Goal: Task Accomplishment & Management: Use online tool/utility

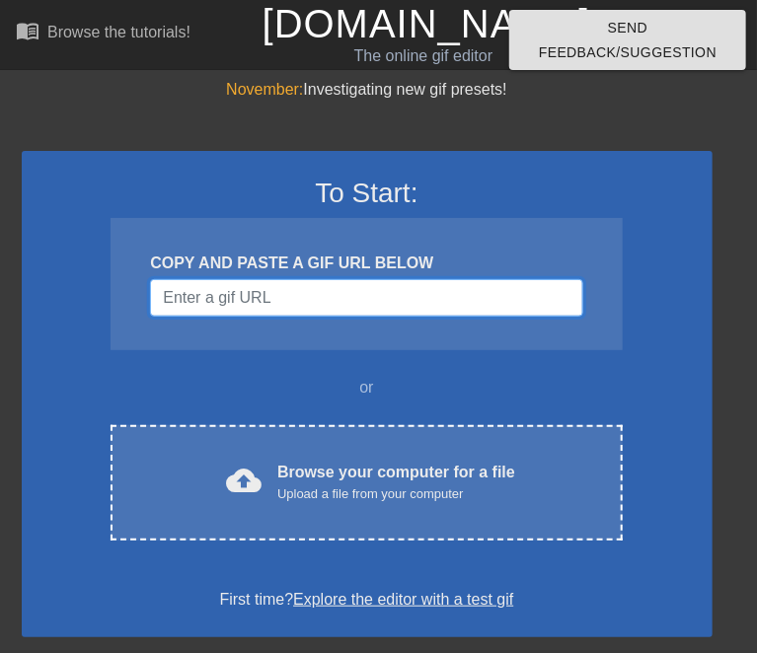
click at [192, 298] on input "Username" at bounding box center [366, 297] width 432 height 37
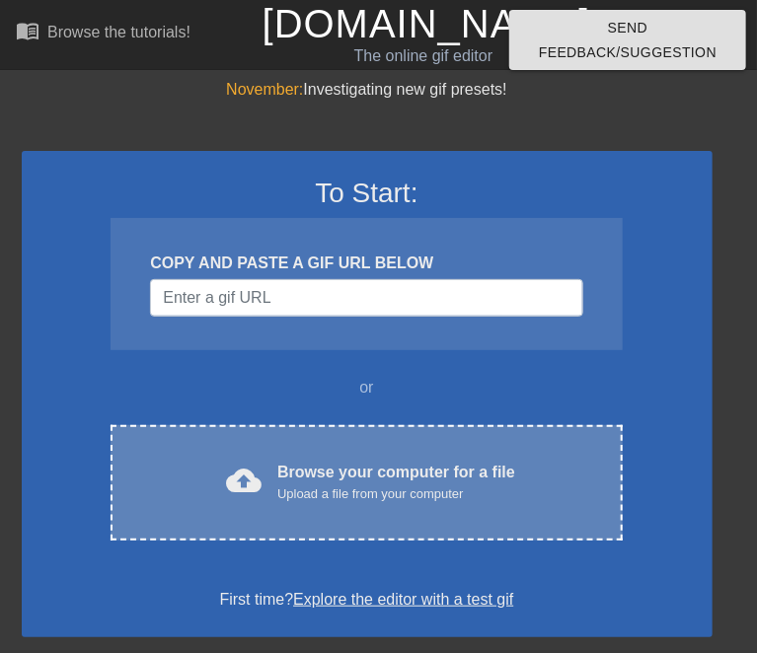
click at [420, 464] on div "Browse your computer for a file Upload a file from your computer" at bounding box center [396, 482] width 238 height 43
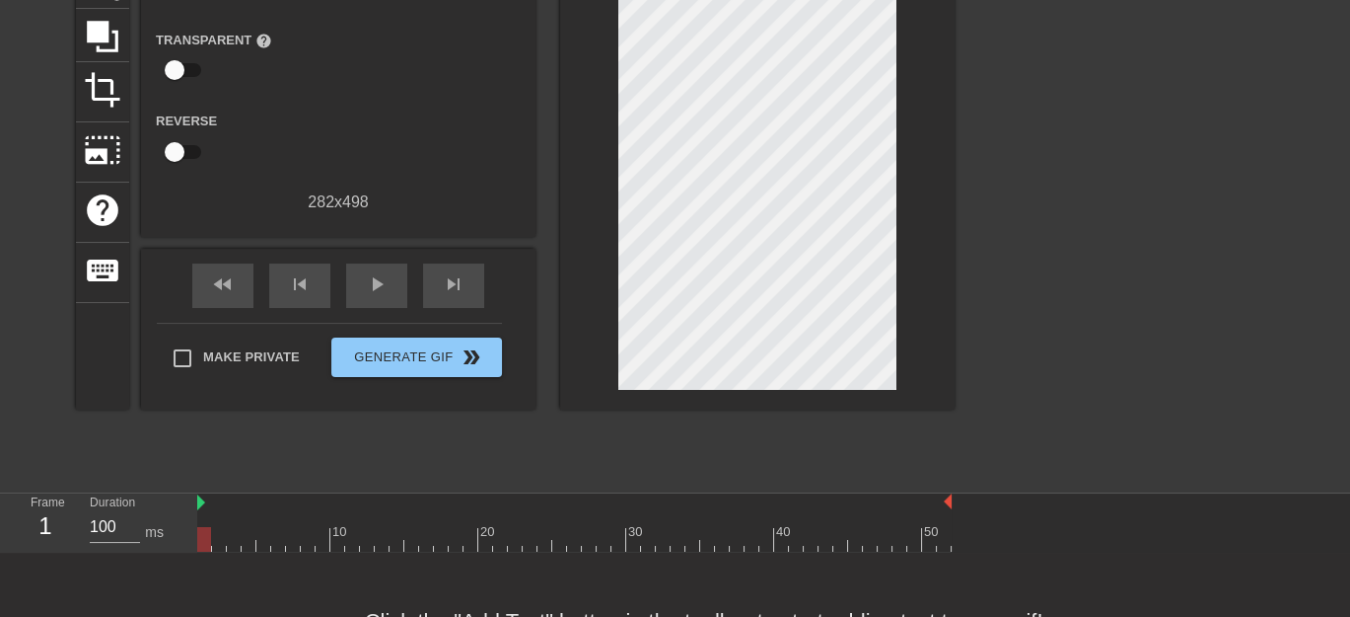
scroll to position [261, 0]
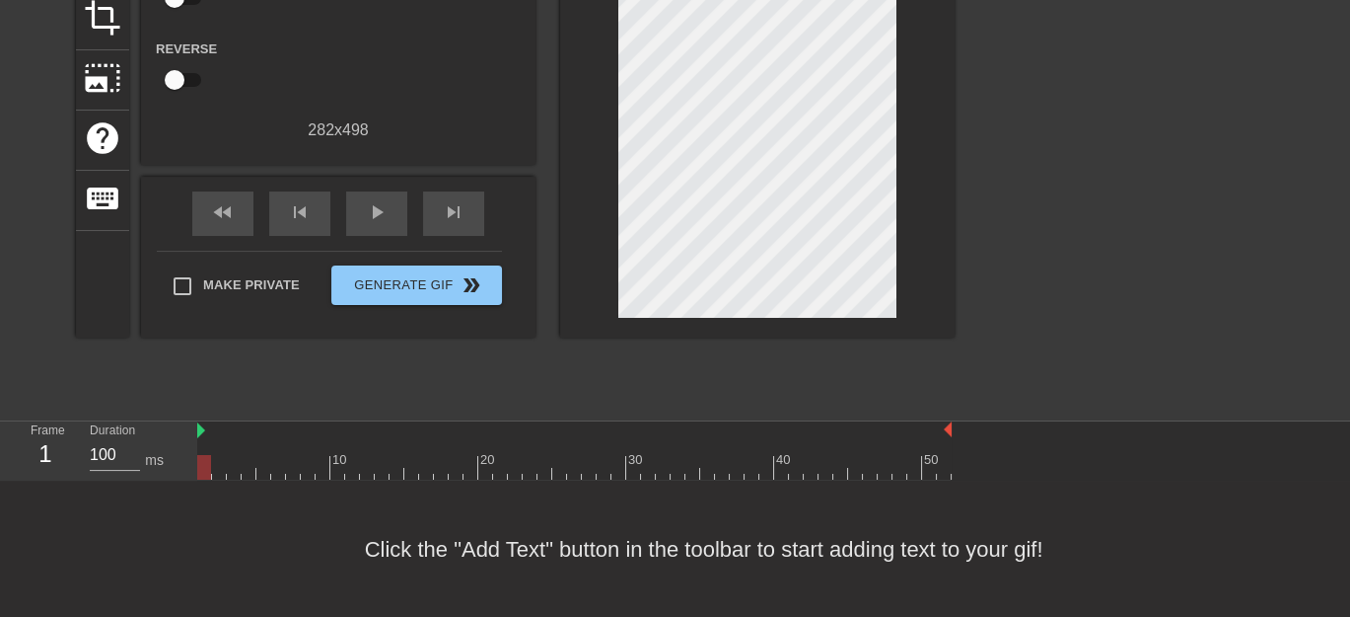
click at [329, 418] on div "menu_book Browse the tutorials! Gifntext.com The online gif editor Send Feedbac…" at bounding box center [675, 178] width 1350 height 879
click at [458, 208] on span "skip_next" at bounding box center [454, 212] width 24 height 24
click at [446, 214] on span "skip_next" at bounding box center [454, 212] width 24 height 24
click at [367, 219] on span "play_arrow" at bounding box center [377, 212] width 24 height 24
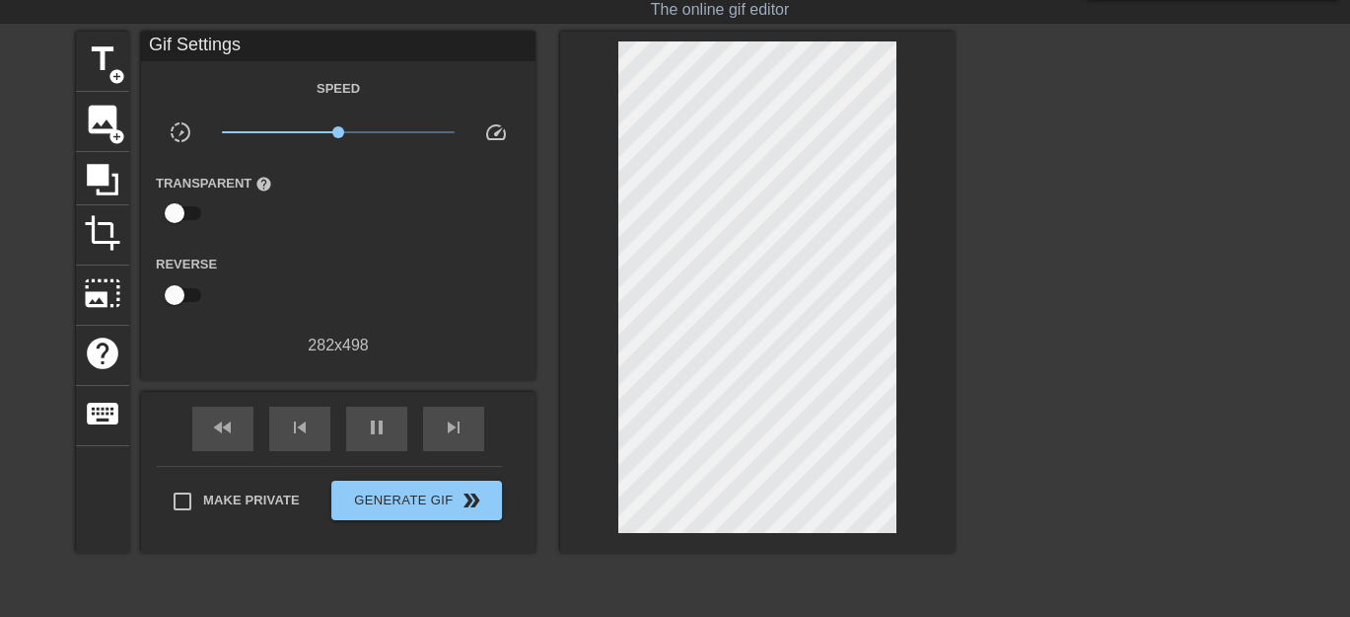
scroll to position [31, 0]
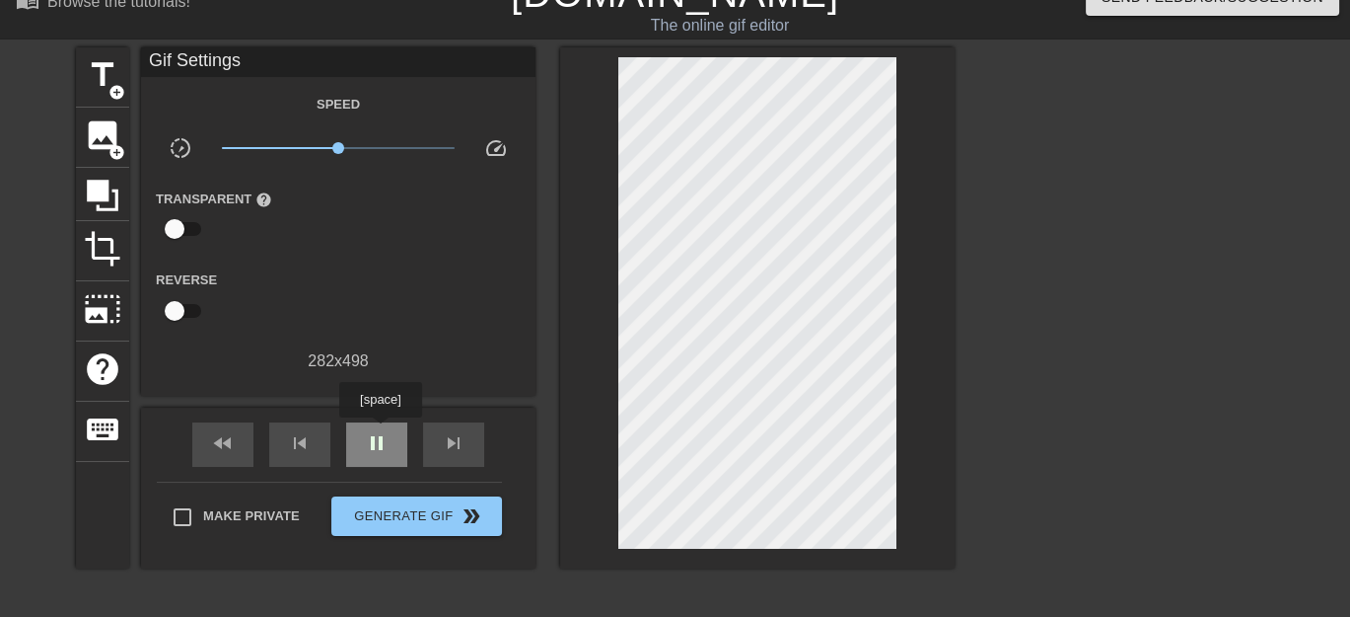
click at [380, 431] on span "pause" at bounding box center [377, 443] width 24 height 24
click at [93, 87] on span "title" at bounding box center [102, 74] width 37 height 37
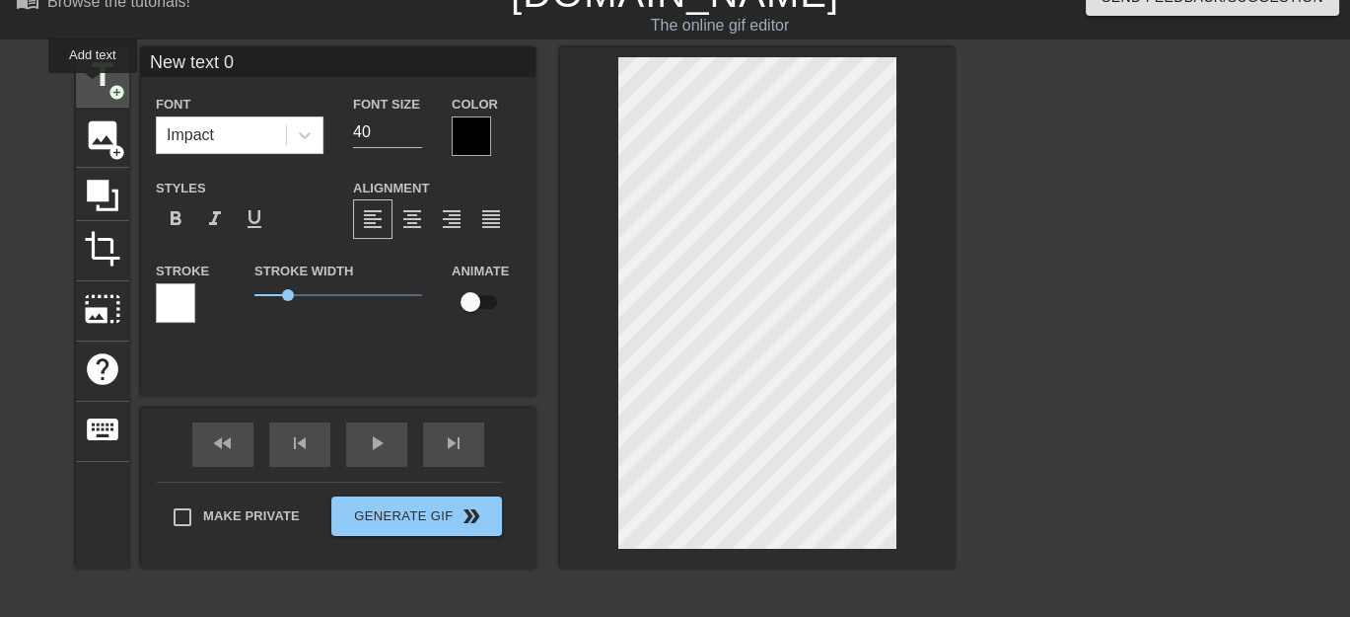
scroll to position [0, 0]
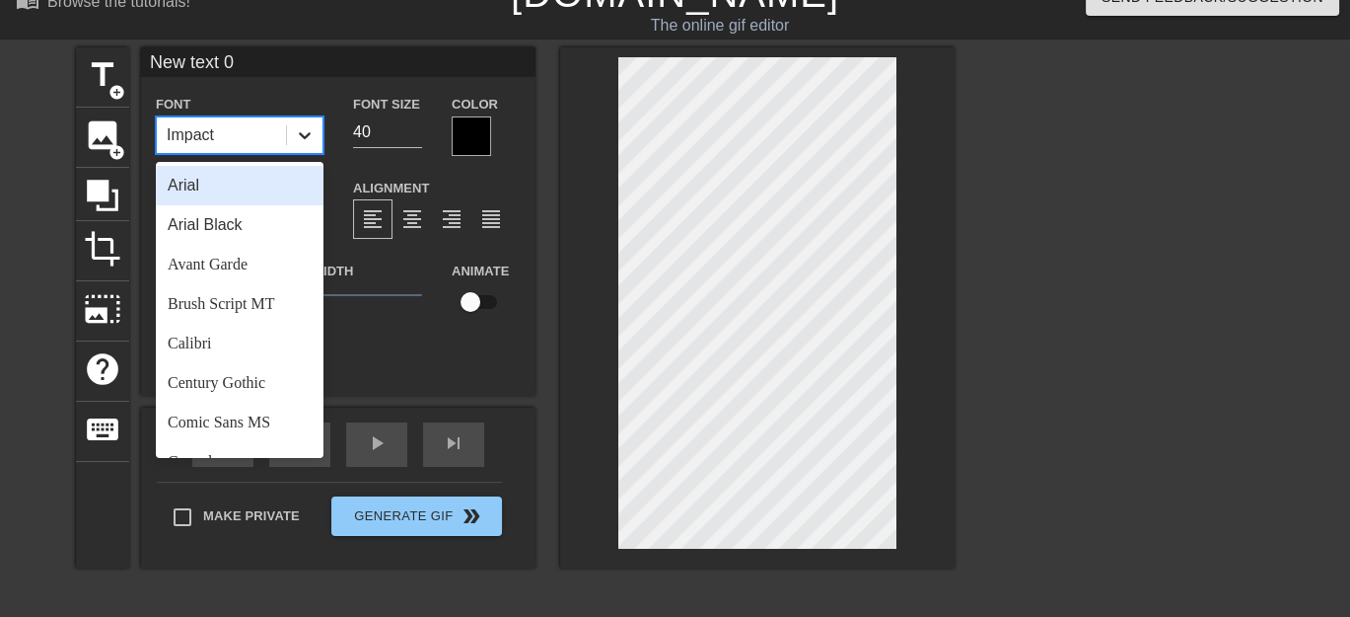
click at [310, 134] on icon at bounding box center [305, 135] width 20 height 20
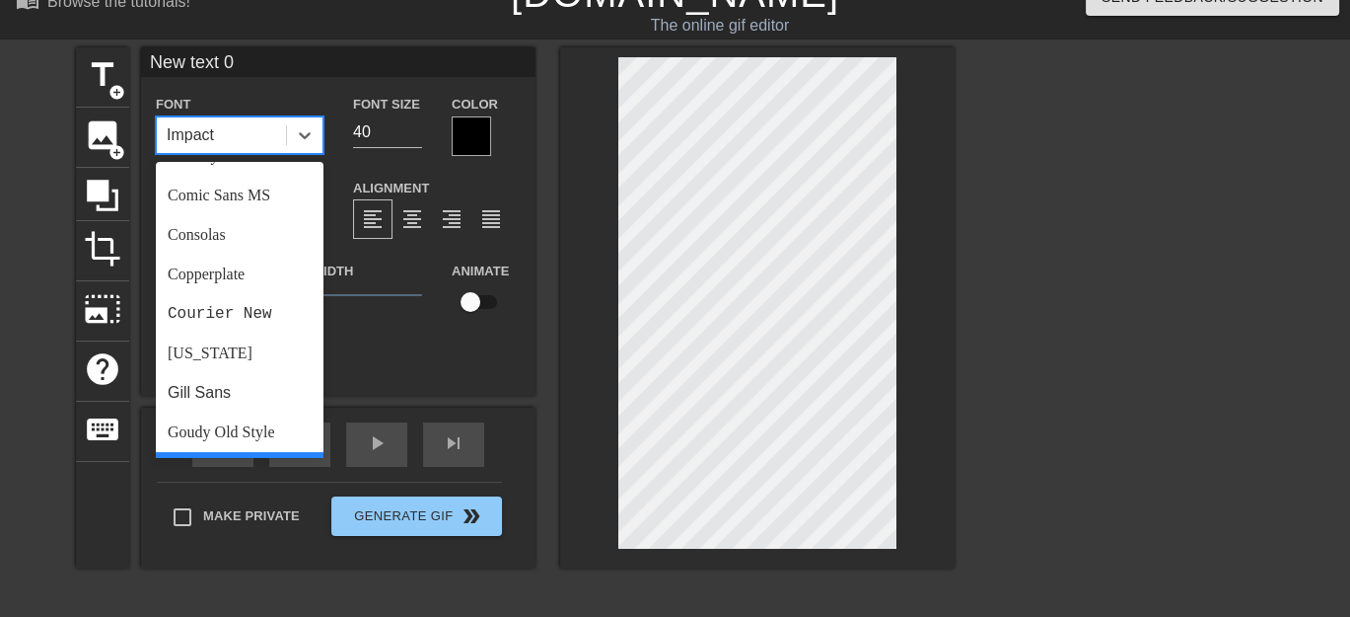
scroll to position [230, 0]
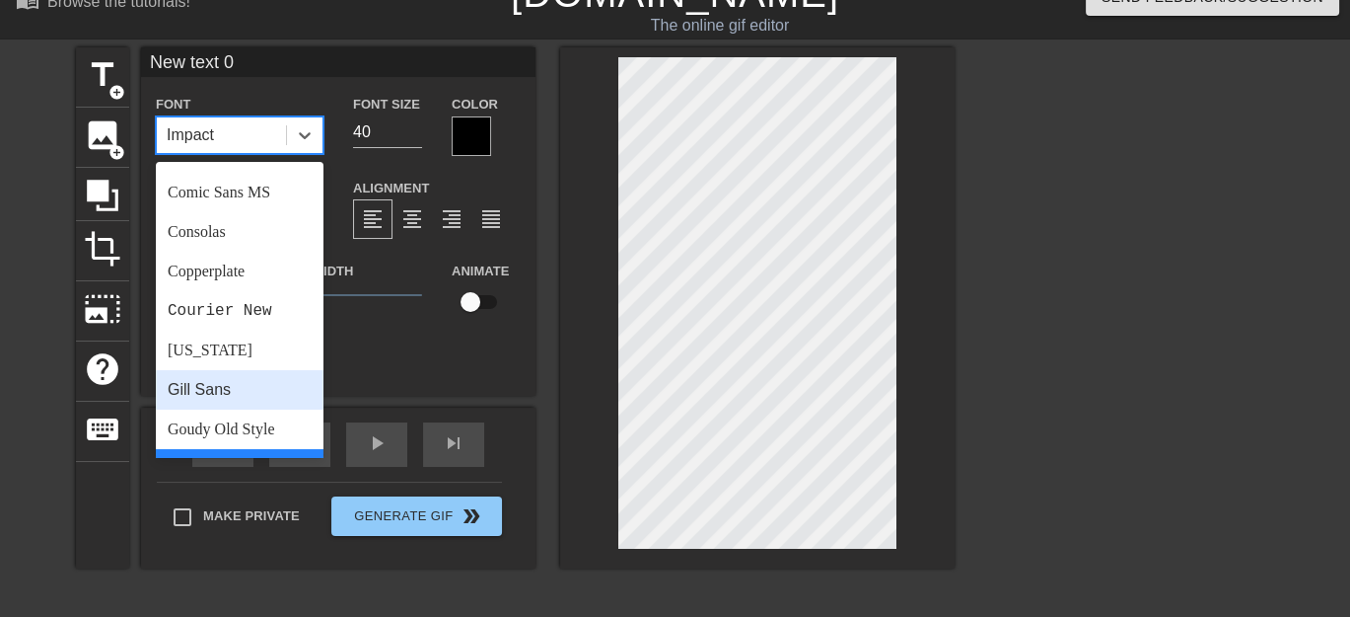
click at [245, 386] on div "Gill Sans" at bounding box center [240, 389] width 168 height 39
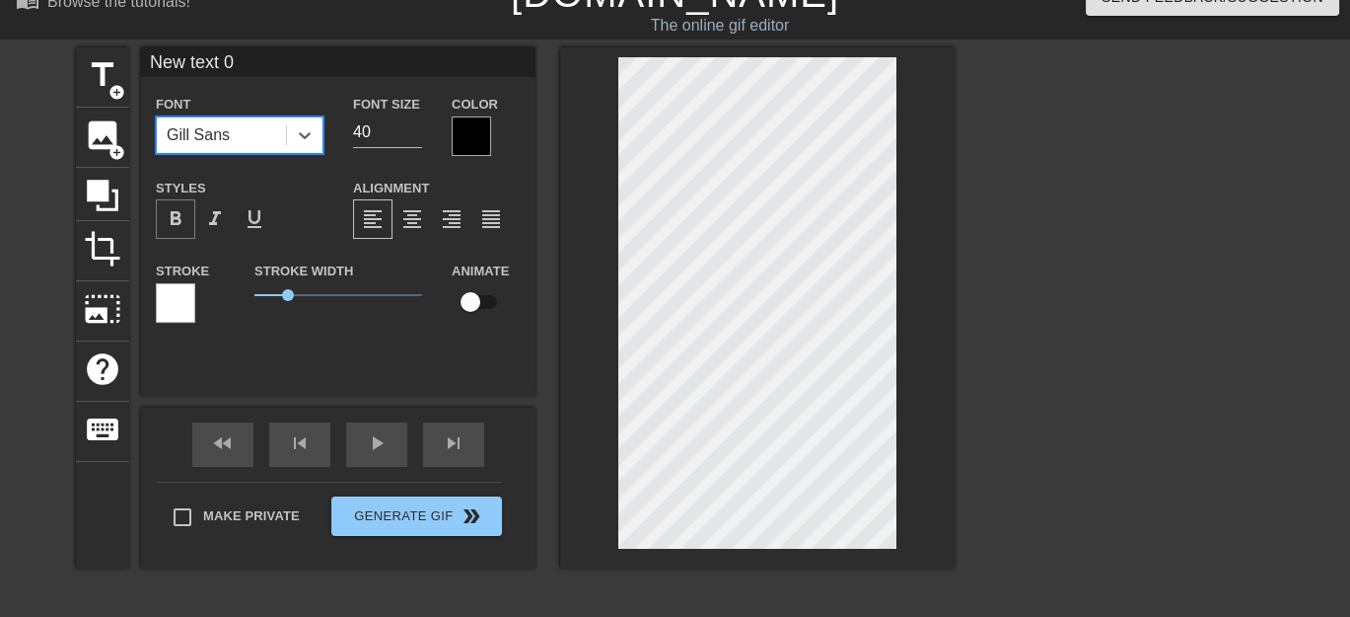
click at [172, 211] on span "format_bold" at bounding box center [176, 219] width 24 height 24
click at [216, 214] on span "format_italic" at bounding box center [215, 219] width 24 height 24
click at [215, 219] on span "format_italic" at bounding box center [215, 219] width 24 height 24
click at [410, 138] on input "39" at bounding box center [387, 132] width 69 height 32
click at [410, 138] on input "38" at bounding box center [387, 132] width 69 height 32
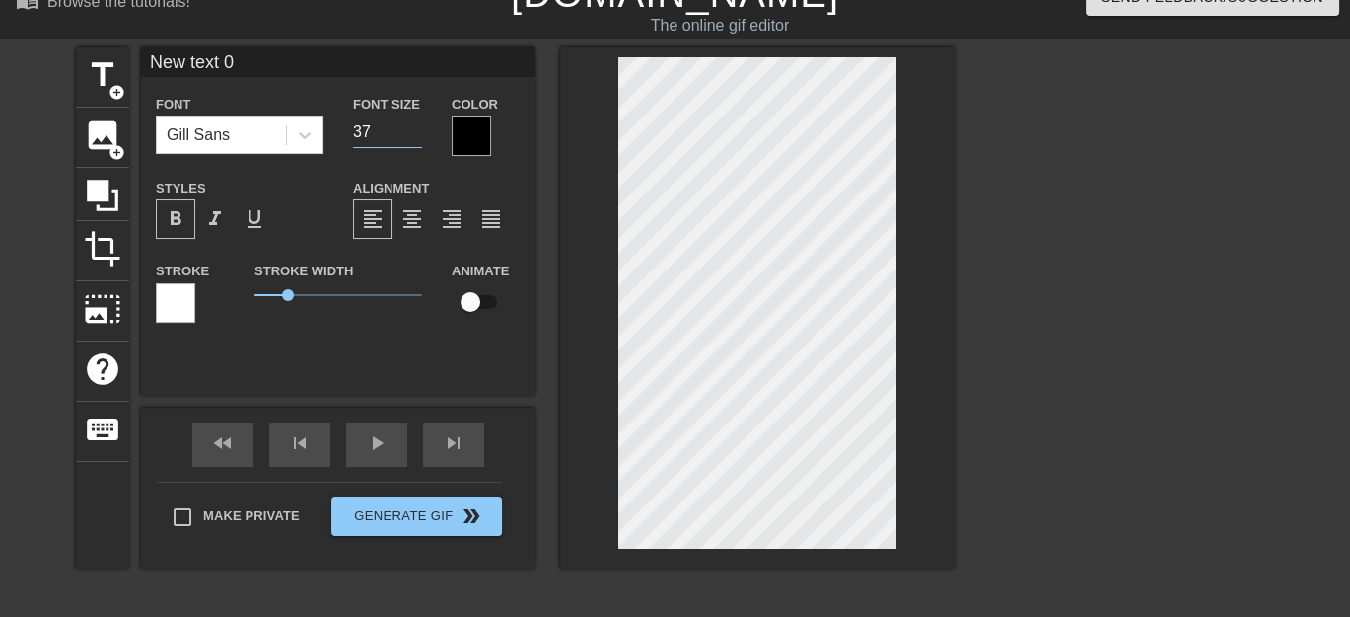
click at [410, 138] on input "37" at bounding box center [387, 132] width 69 height 32
click at [410, 138] on input "36" at bounding box center [387, 132] width 69 height 32
type input "35"
click at [410, 138] on input "35" at bounding box center [387, 132] width 69 height 32
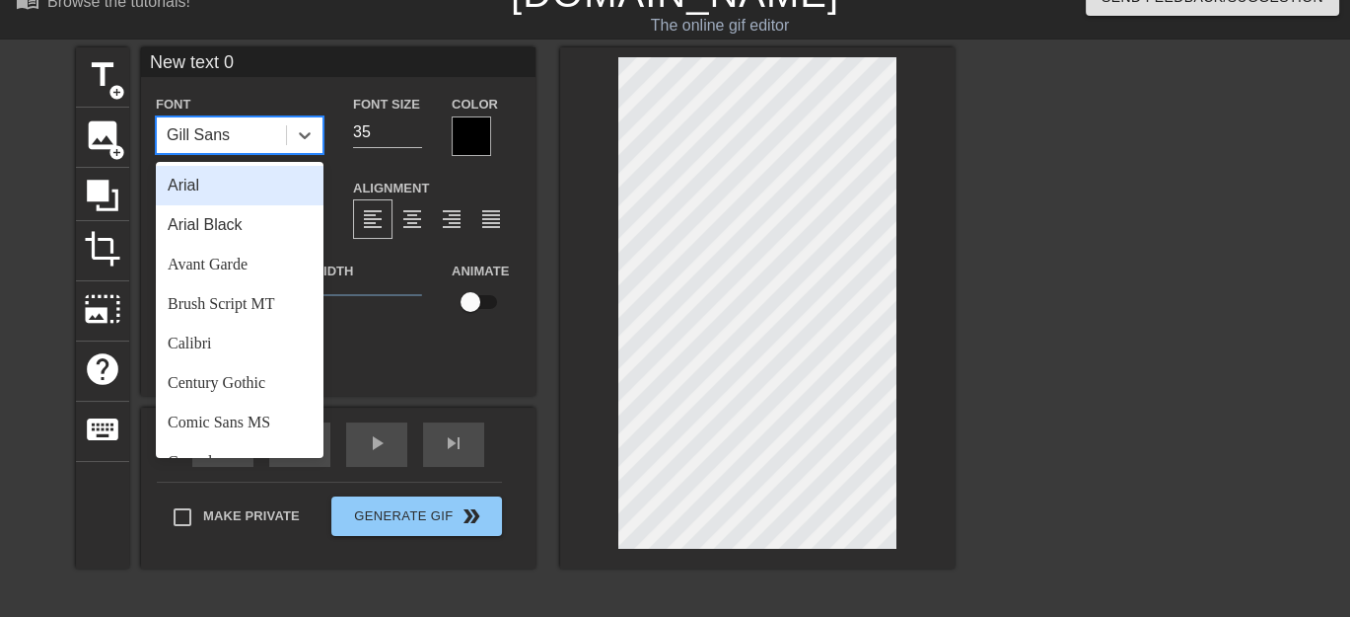
click at [263, 129] on div "Gill Sans" at bounding box center [221, 135] width 129 height 36
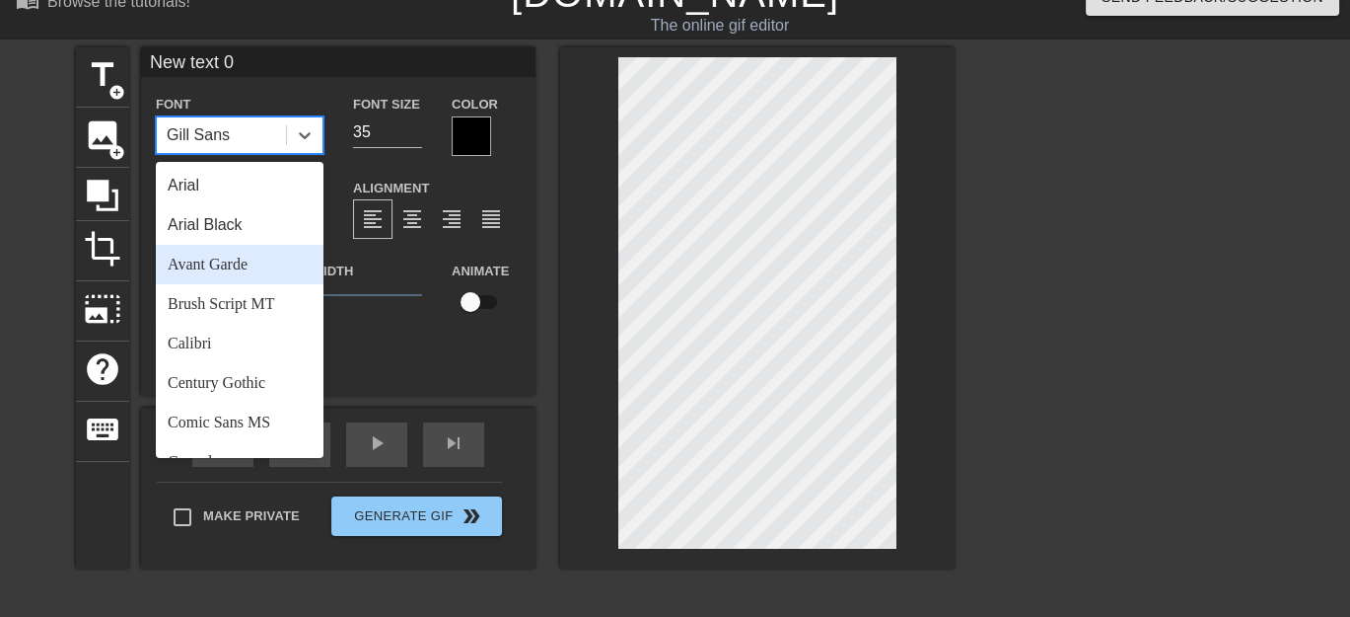
click at [237, 254] on div "Avant Garde" at bounding box center [240, 264] width 168 height 39
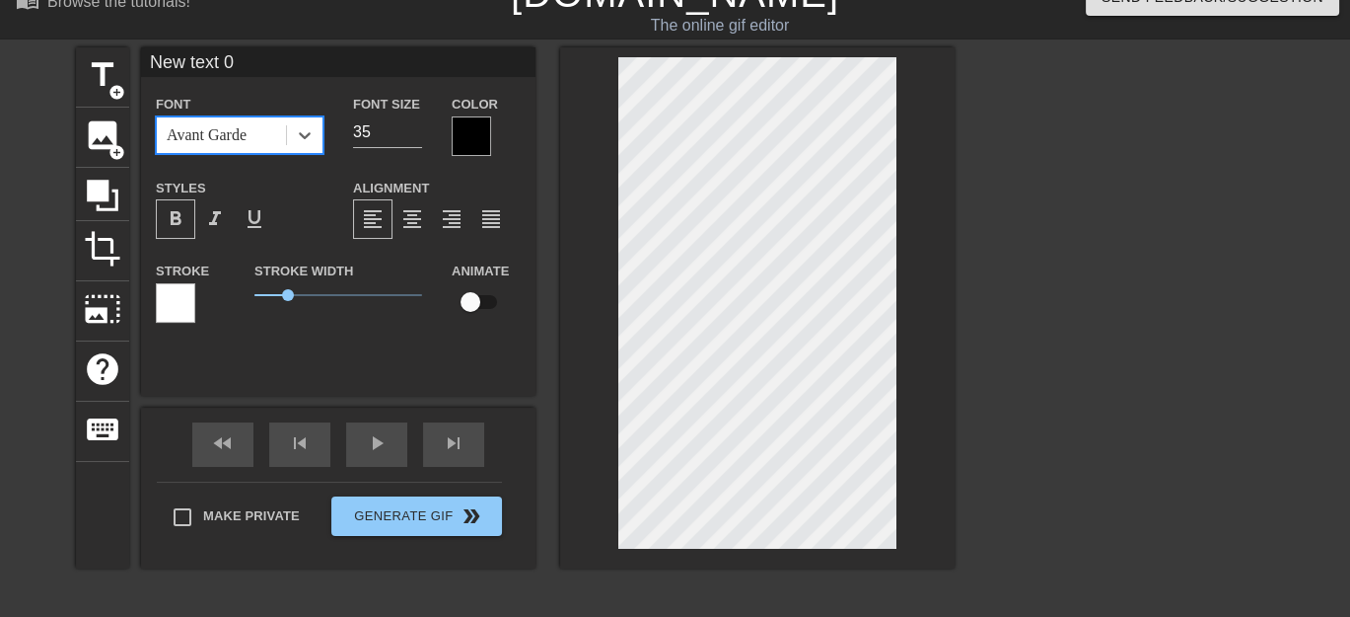
click at [270, 130] on div "Avant Garde" at bounding box center [221, 135] width 129 height 36
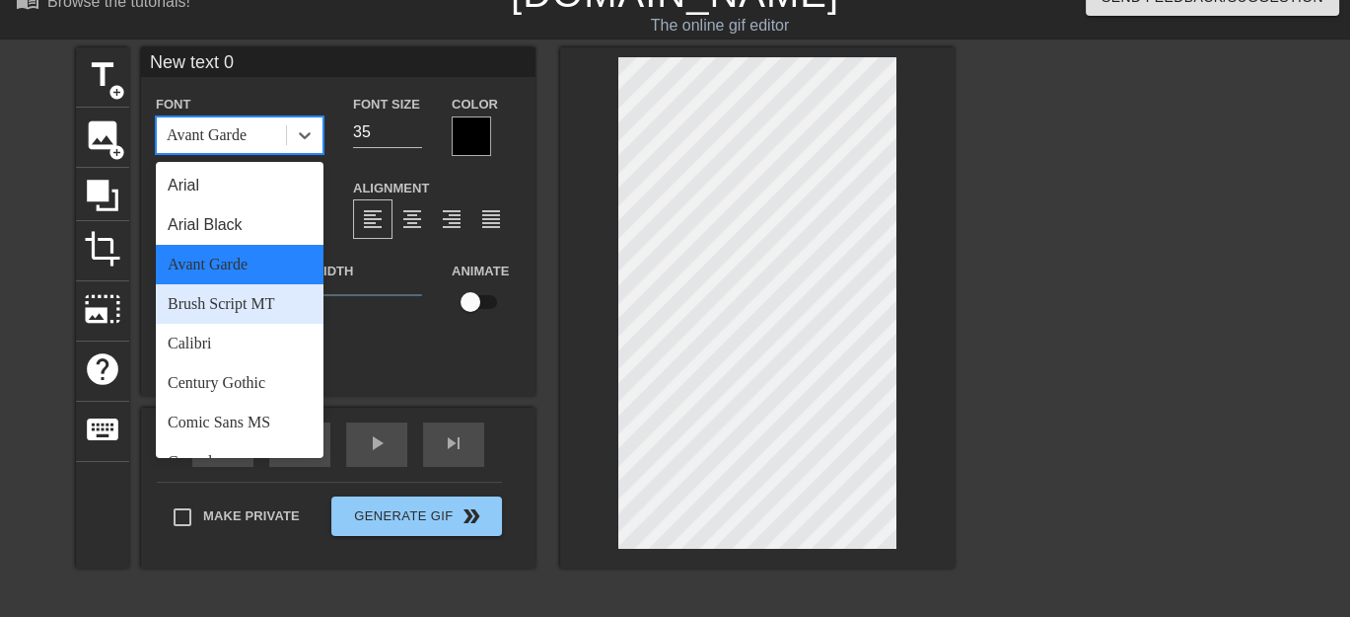
click at [216, 299] on div "Brush Script MT" at bounding box center [240, 303] width 168 height 39
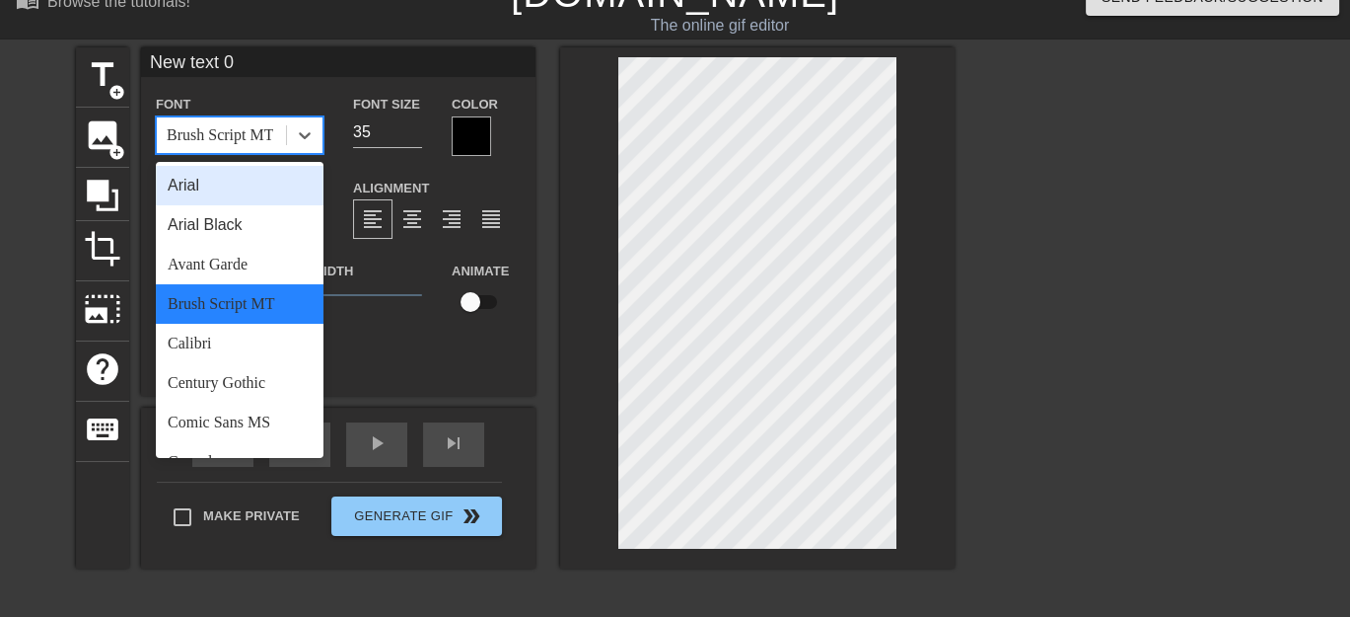
click at [270, 138] on div "Brush Script MT" at bounding box center [221, 135] width 129 height 36
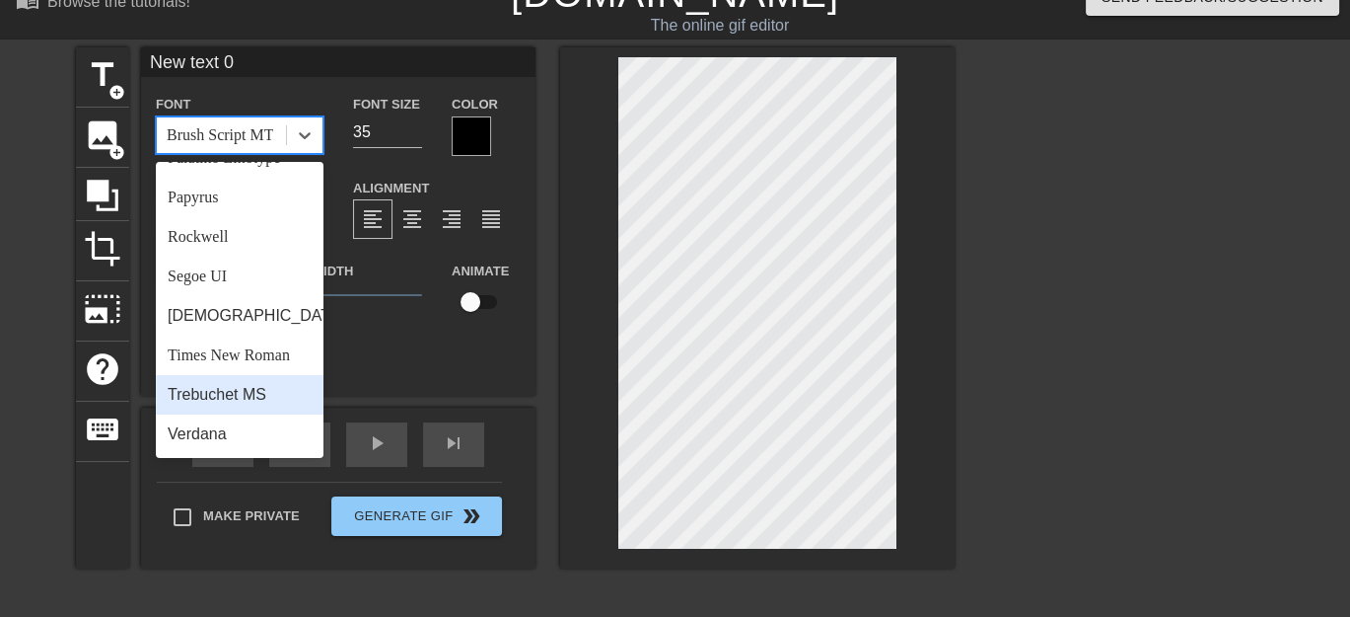
scroll to position [705, 0]
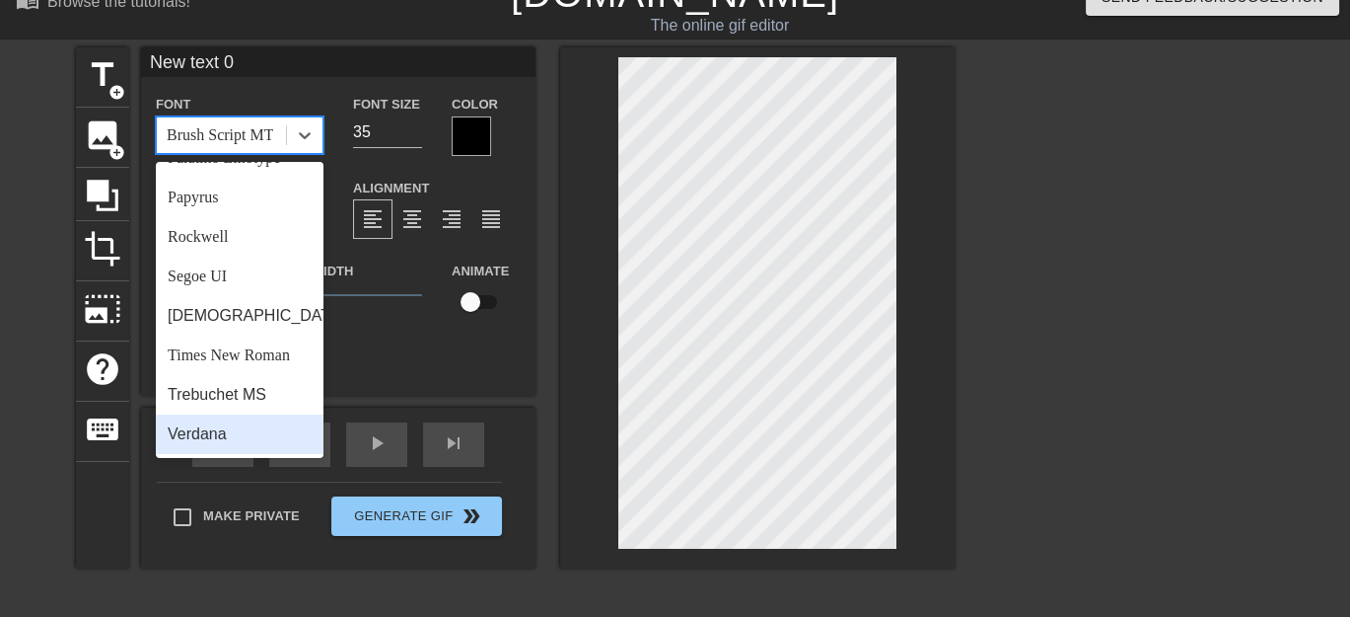
click at [218, 434] on div "Verdana" at bounding box center [240, 433] width 168 height 39
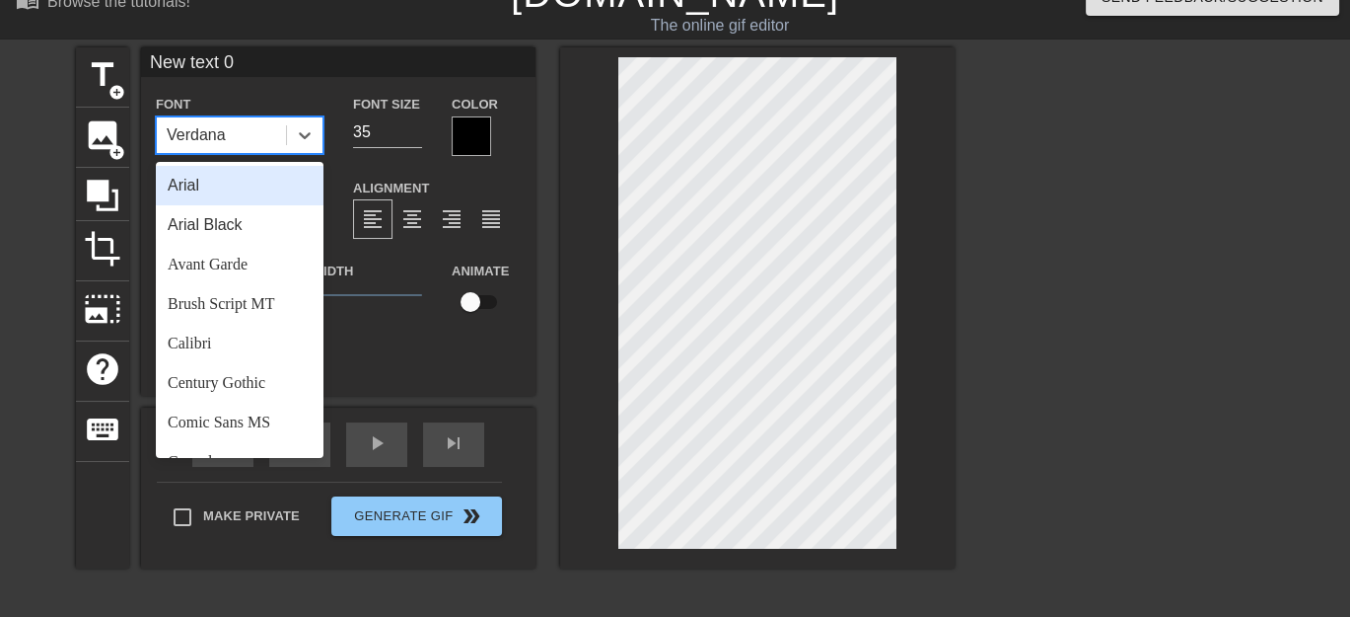
click at [271, 129] on div "Verdana" at bounding box center [221, 135] width 129 height 36
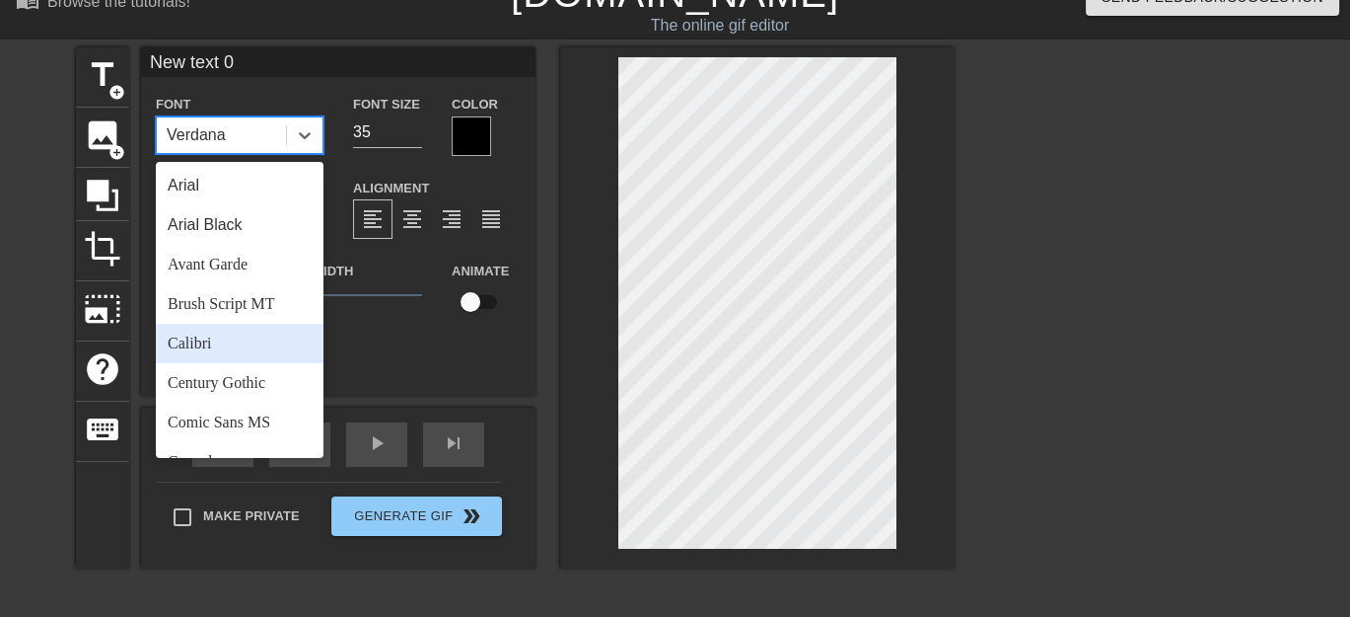
click at [216, 342] on div "Calibri" at bounding box center [240, 343] width 168 height 39
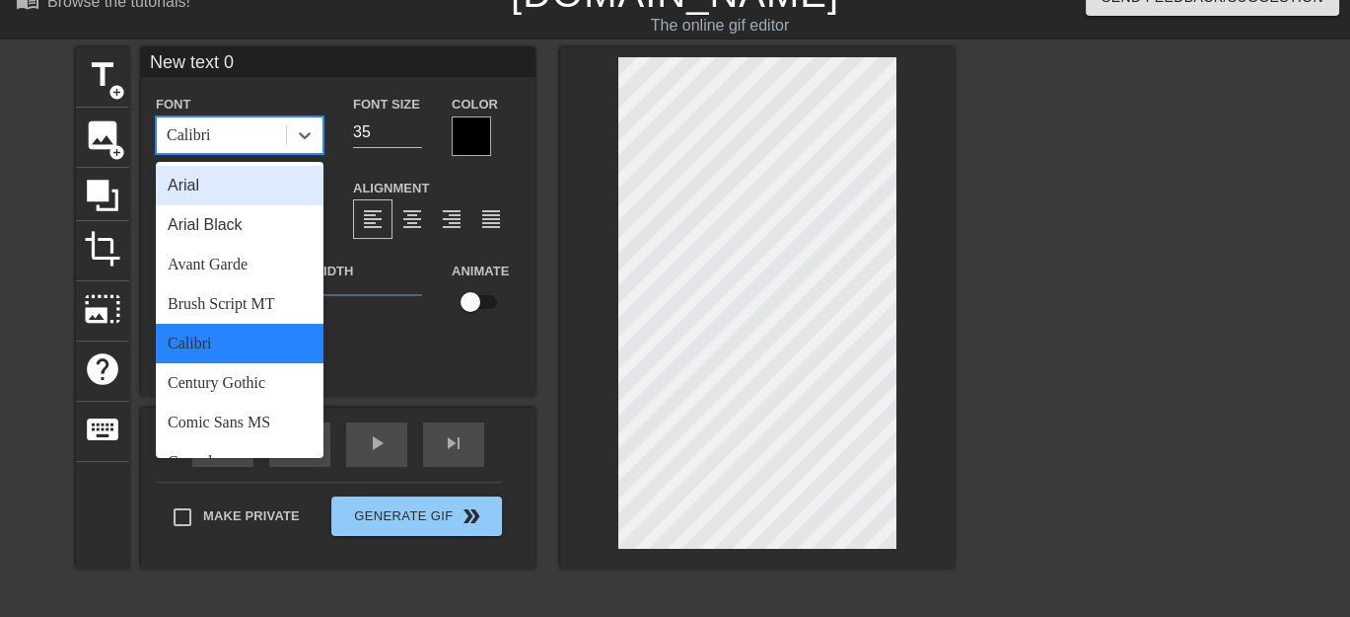
click at [270, 125] on div "Calibri" at bounding box center [221, 135] width 129 height 36
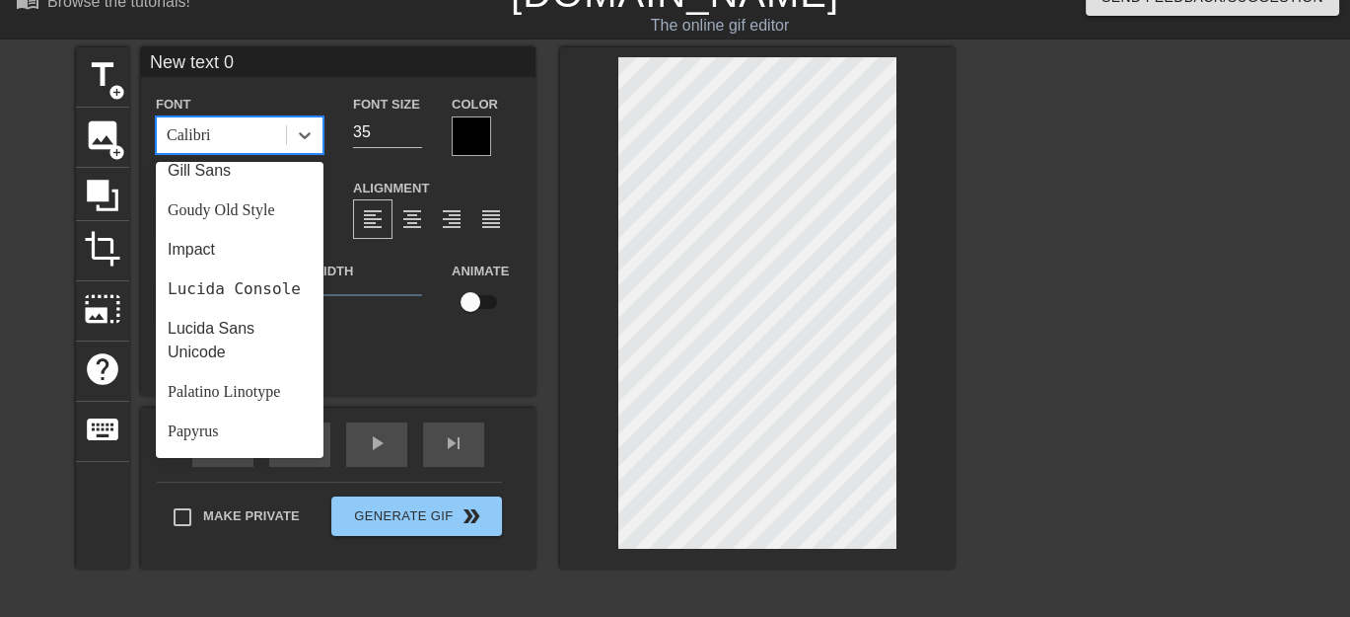
scroll to position [460, 0]
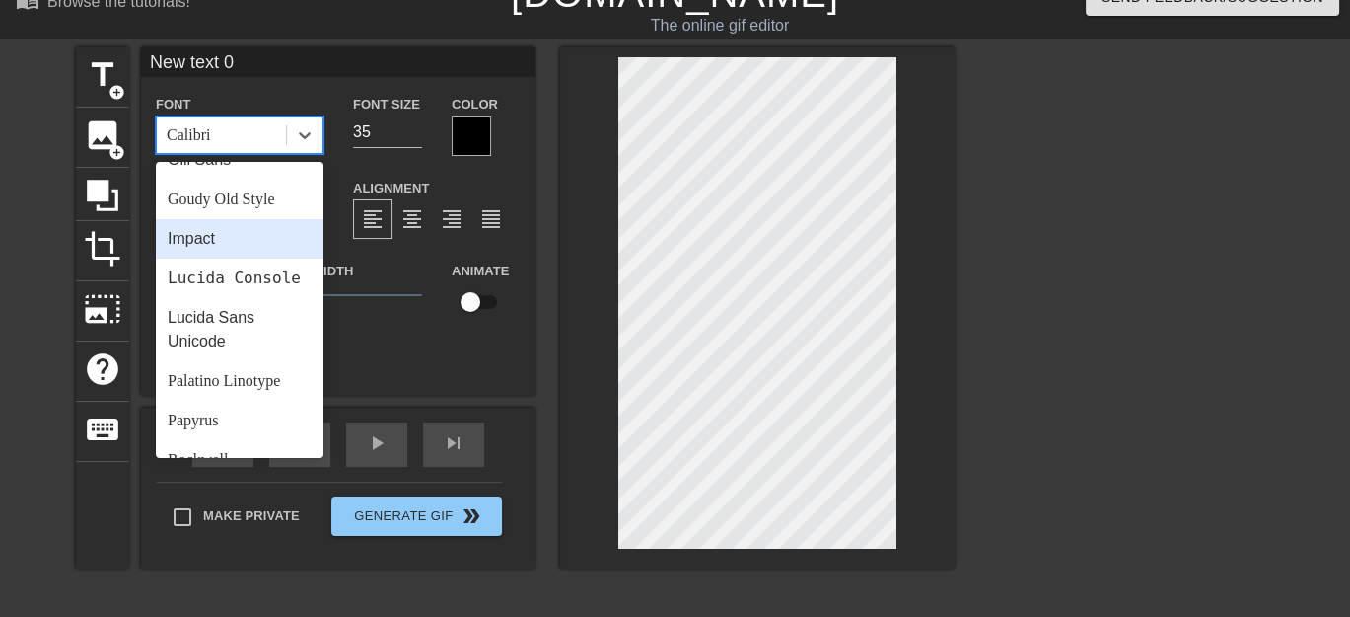
click at [237, 236] on div "Impact" at bounding box center [240, 238] width 168 height 39
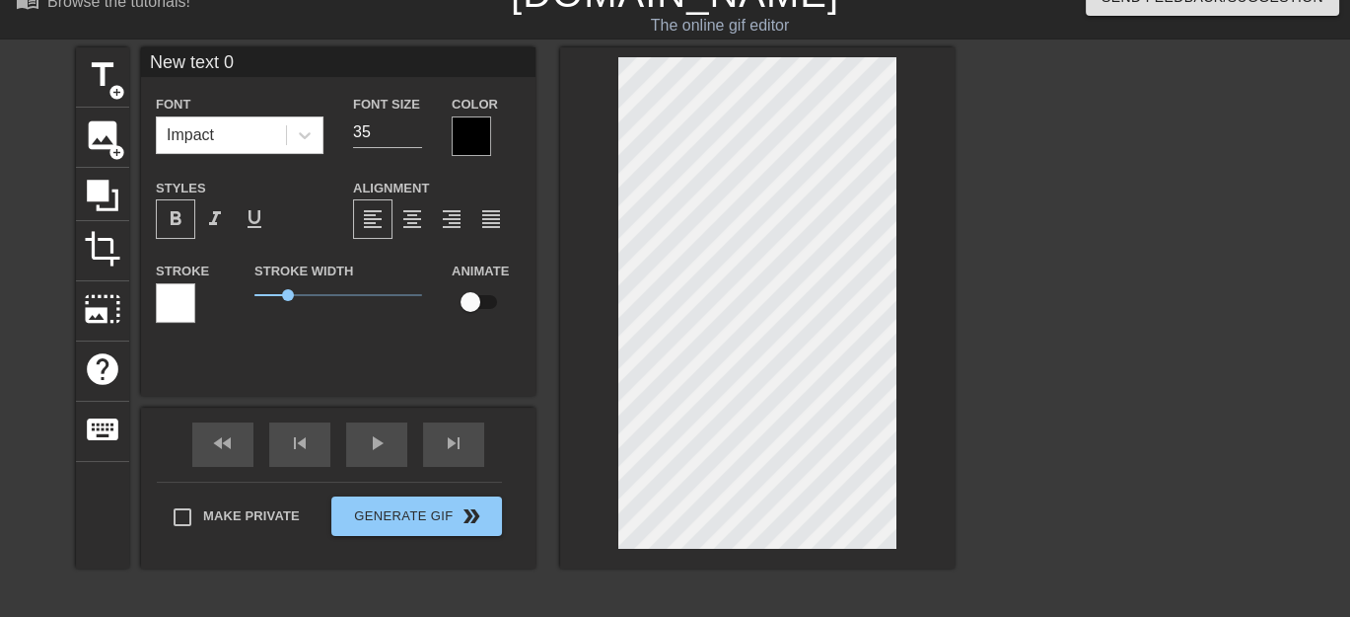
click at [176, 214] on span "format_bold" at bounding box center [176, 219] width 24 height 24
click at [210, 214] on span "format_italic" at bounding box center [215, 219] width 24 height 24
drag, startPoint x: 287, startPoint y: 296, endPoint x: 300, endPoint y: 297, distance: 12.9
click at [300, 297] on span "1.35" at bounding box center [300, 295] width 12 height 12
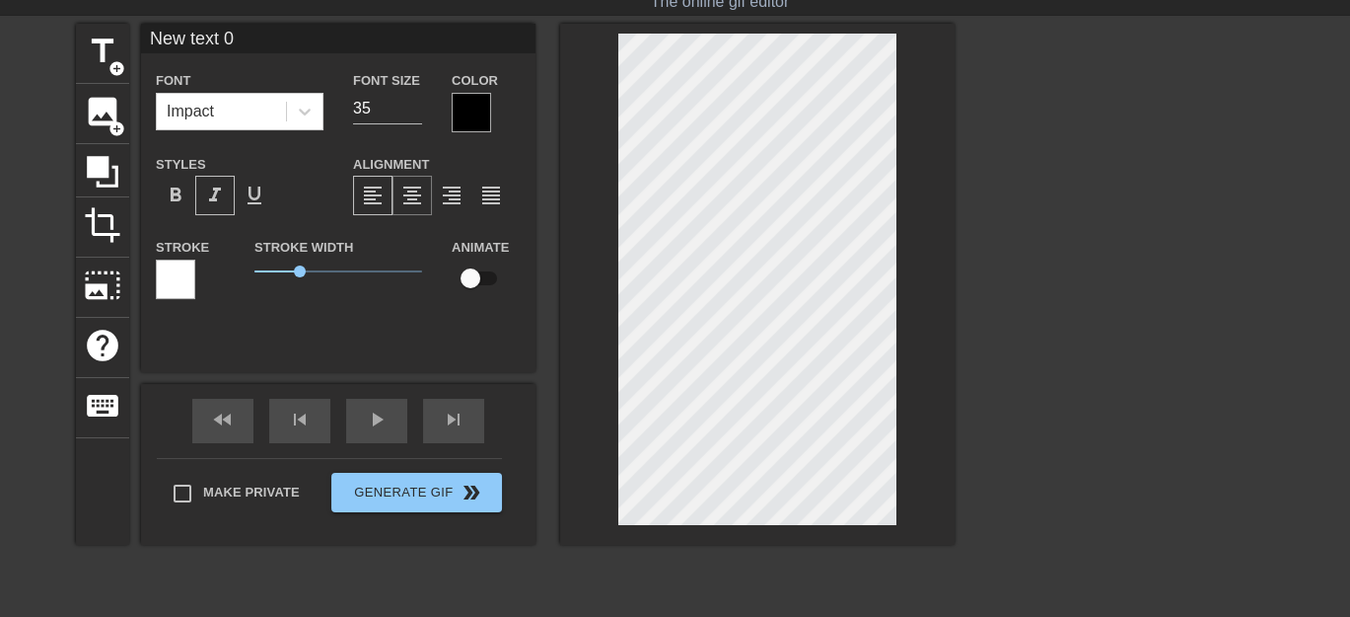
scroll to position [0, 0]
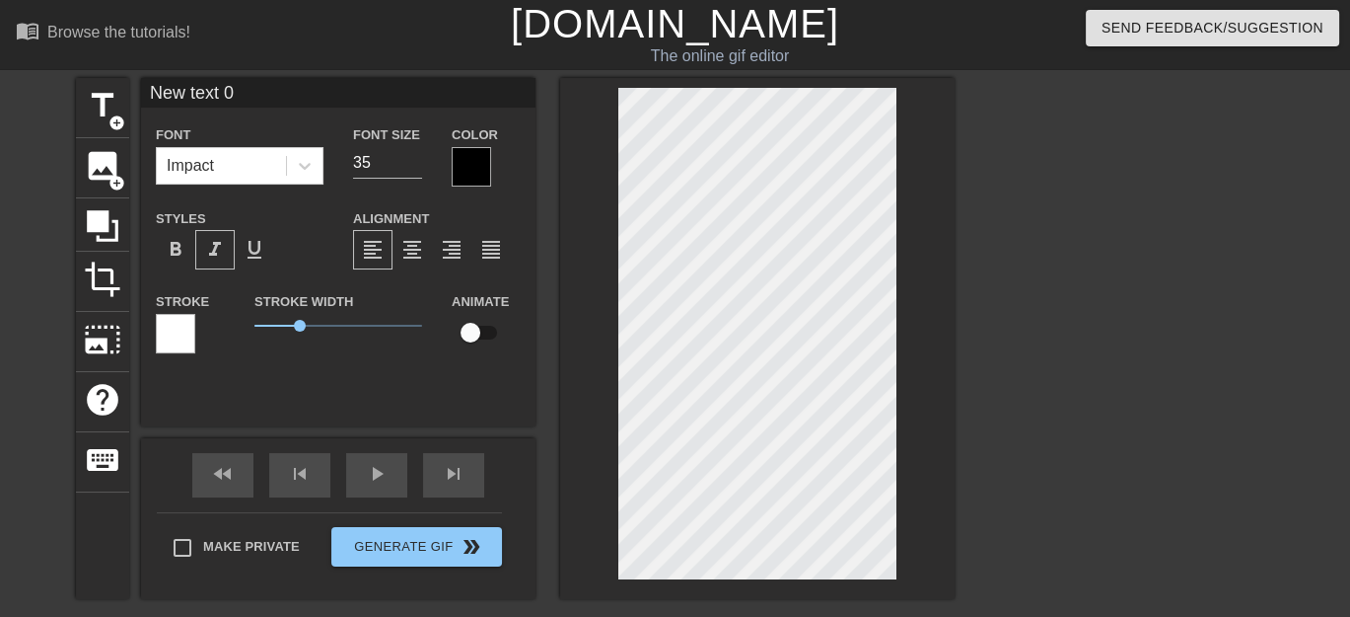
click at [289, 87] on input "New text 0" at bounding box center [338, 93] width 395 height 30
type input "N"
type input "Happy Birthday"
click at [488, 300] on label "Animate" at bounding box center [480, 302] width 57 height 20
click at [478, 300] on label "Animate" at bounding box center [480, 302] width 57 height 20
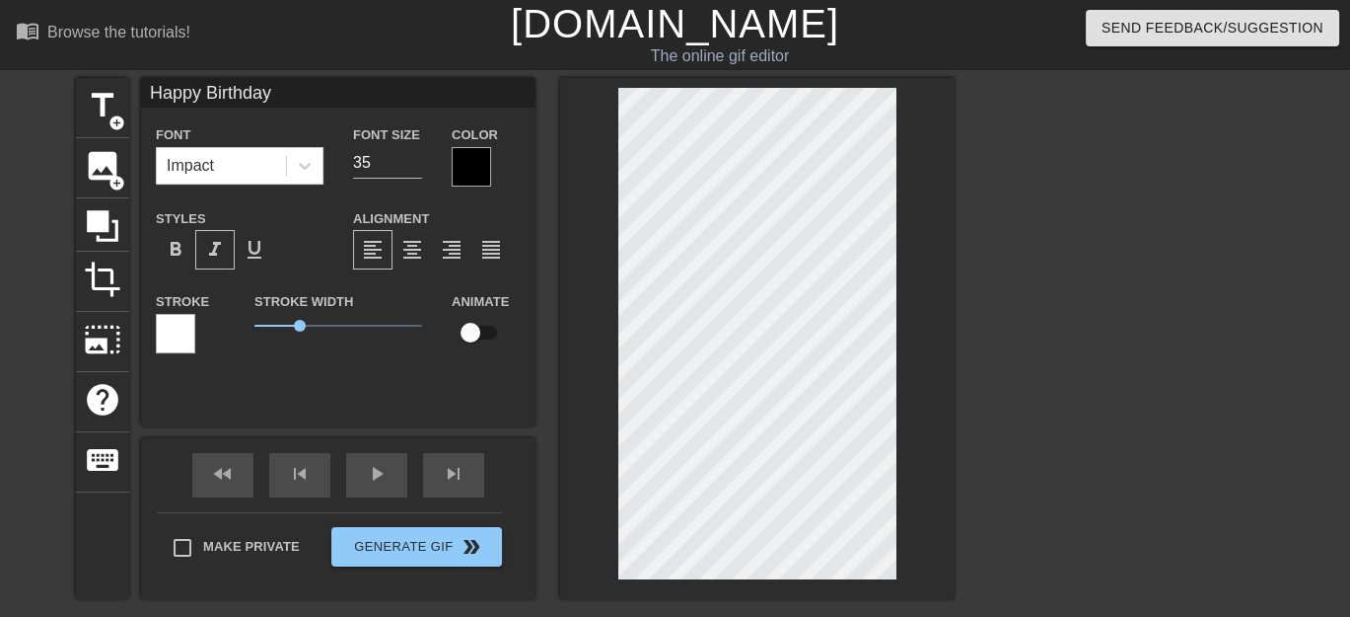
click at [473, 161] on div at bounding box center [471, 166] width 39 height 39
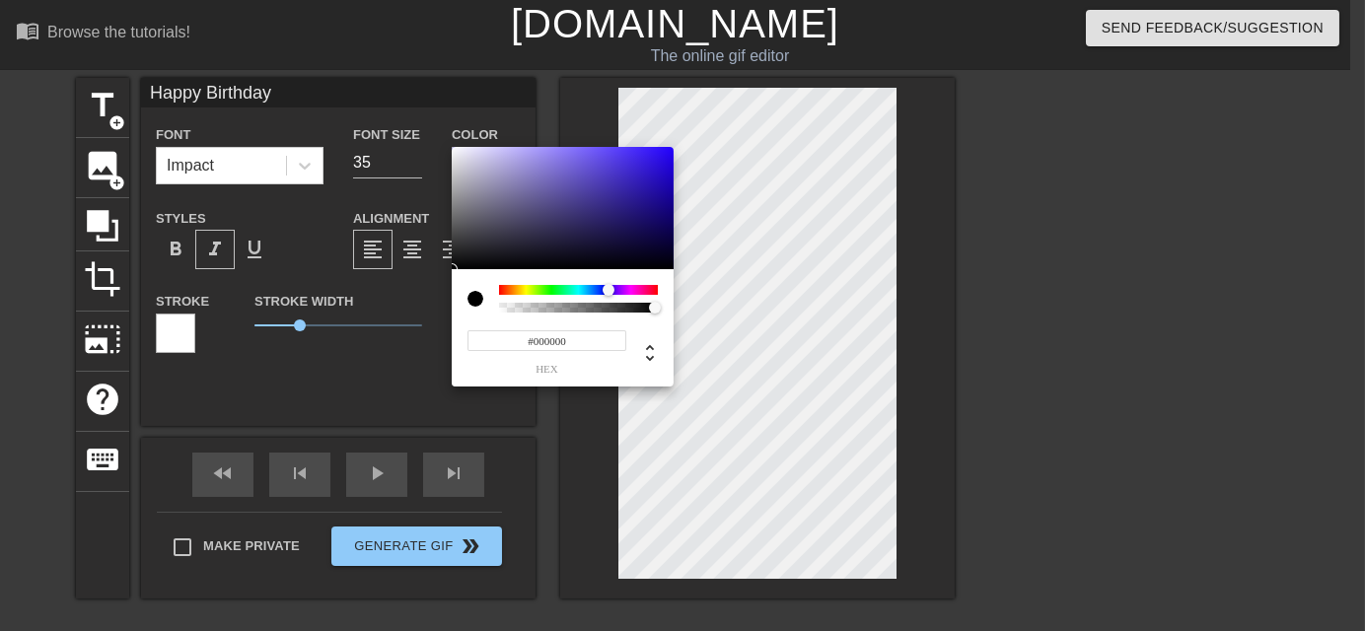
click at [609, 285] on div at bounding box center [578, 290] width 159 height 10
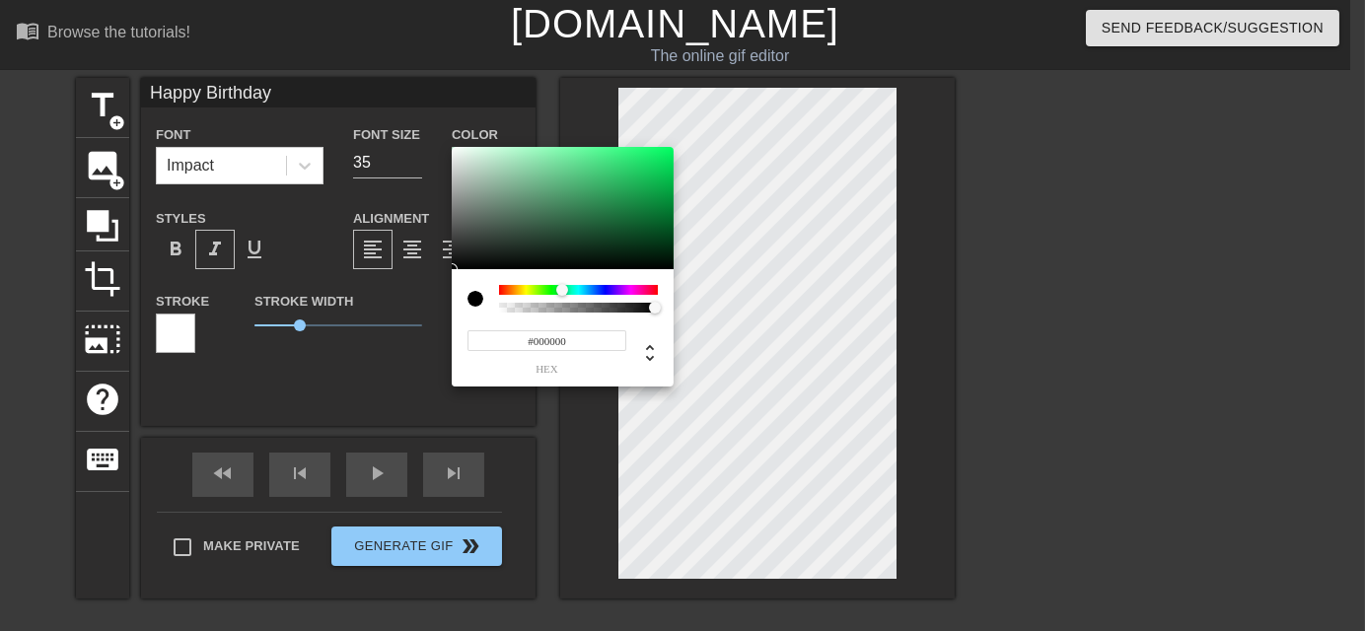
click at [562, 286] on div at bounding box center [578, 290] width 159 height 10
click at [652, 182] on div at bounding box center [563, 208] width 222 height 122
type input "#18B151"
click at [644, 184] on div at bounding box center [644, 185] width 12 height 12
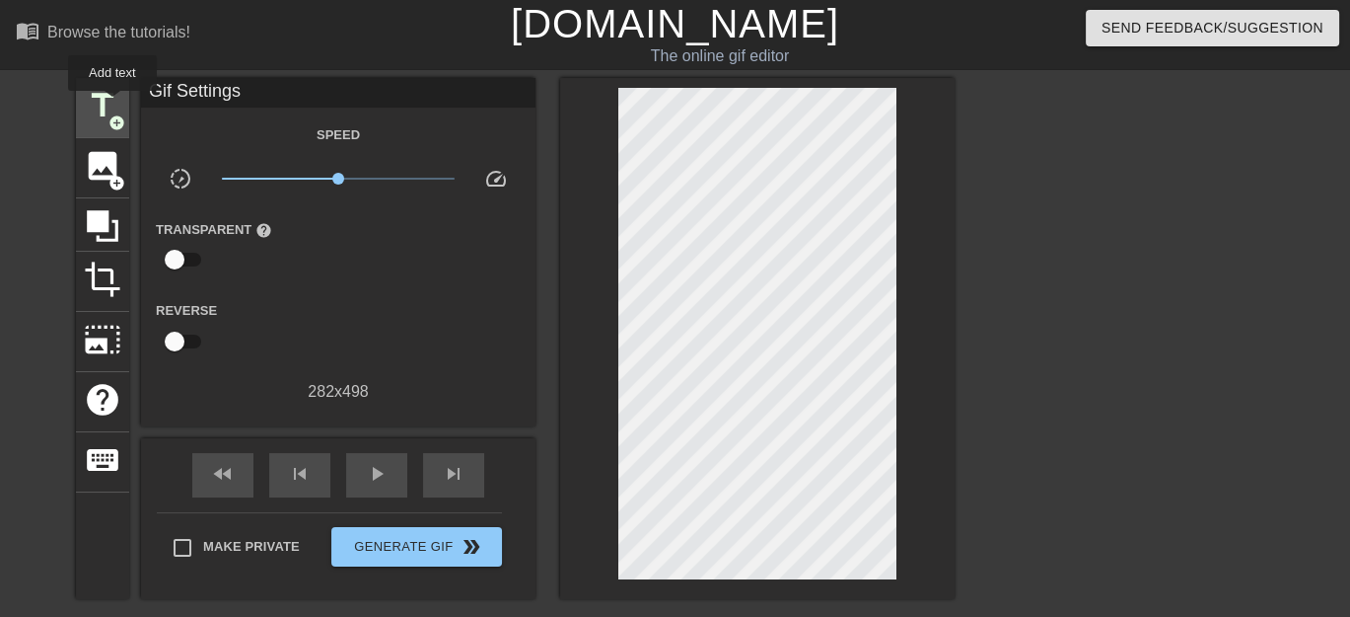
click at [112, 105] on span "title" at bounding box center [102, 105] width 37 height 37
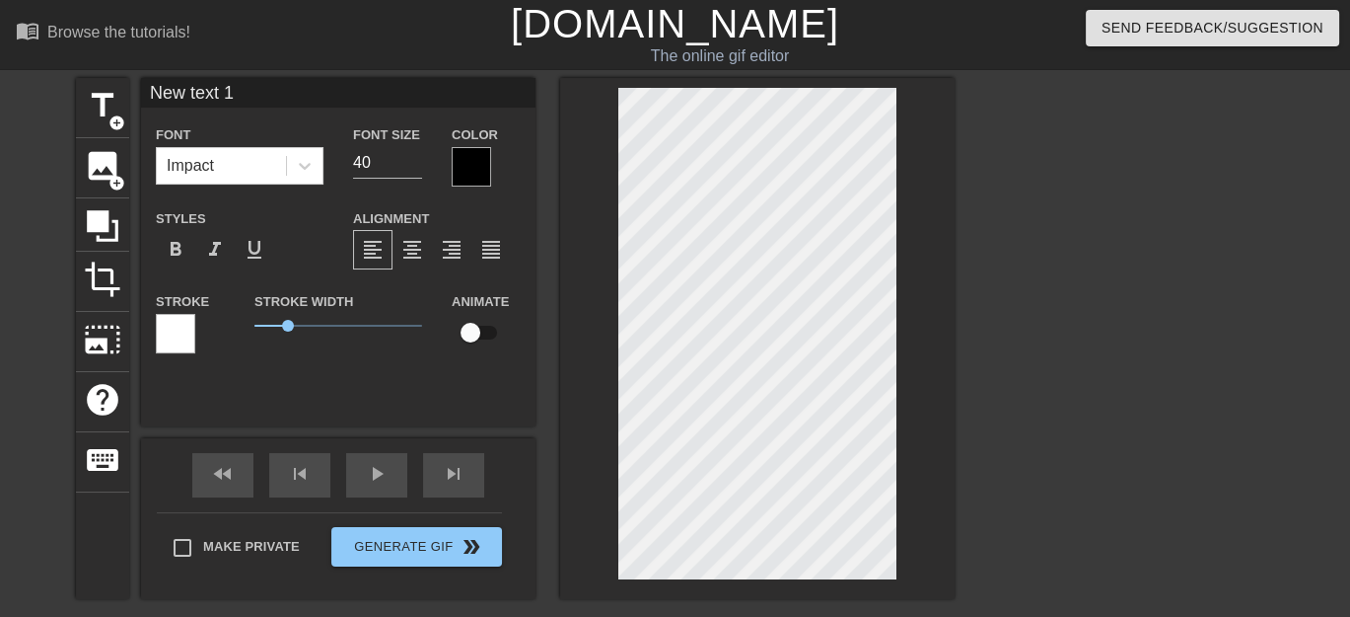
click at [452, 357] on div "Animate" at bounding box center [486, 330] width 99 height 82
click at [110, 178] on span "add_circle" at bounding box center [117, 183] width 17 height 17
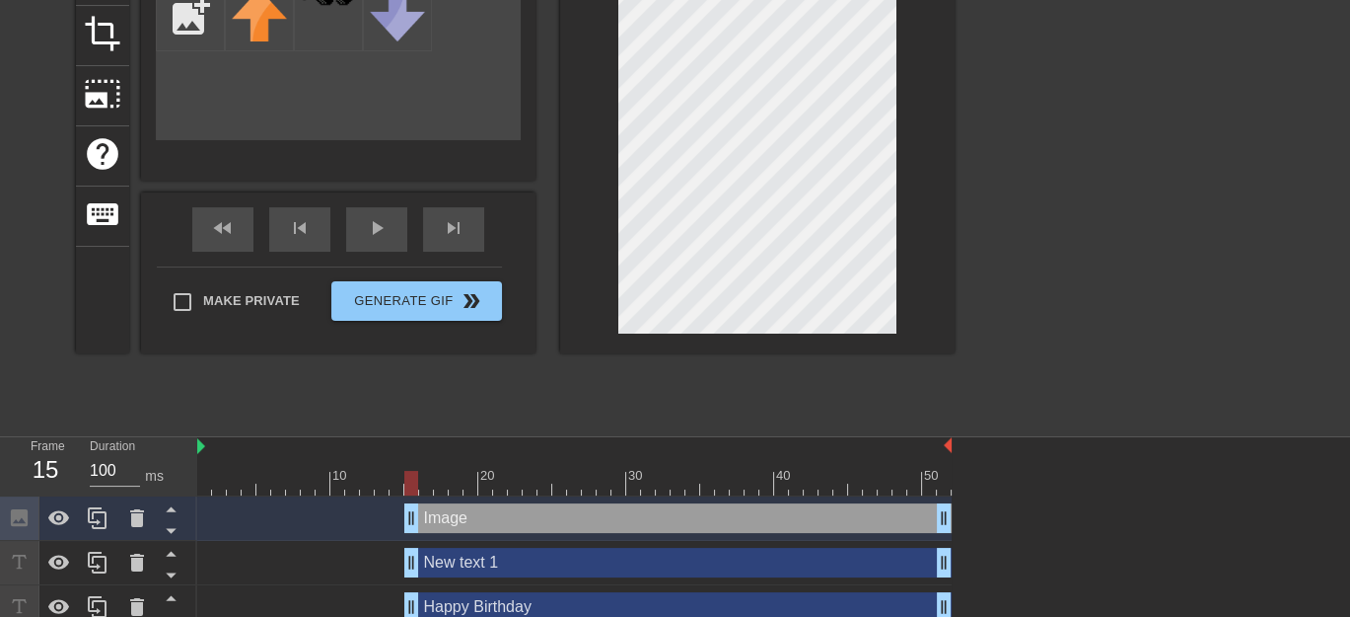
scroll to position [261, 0]
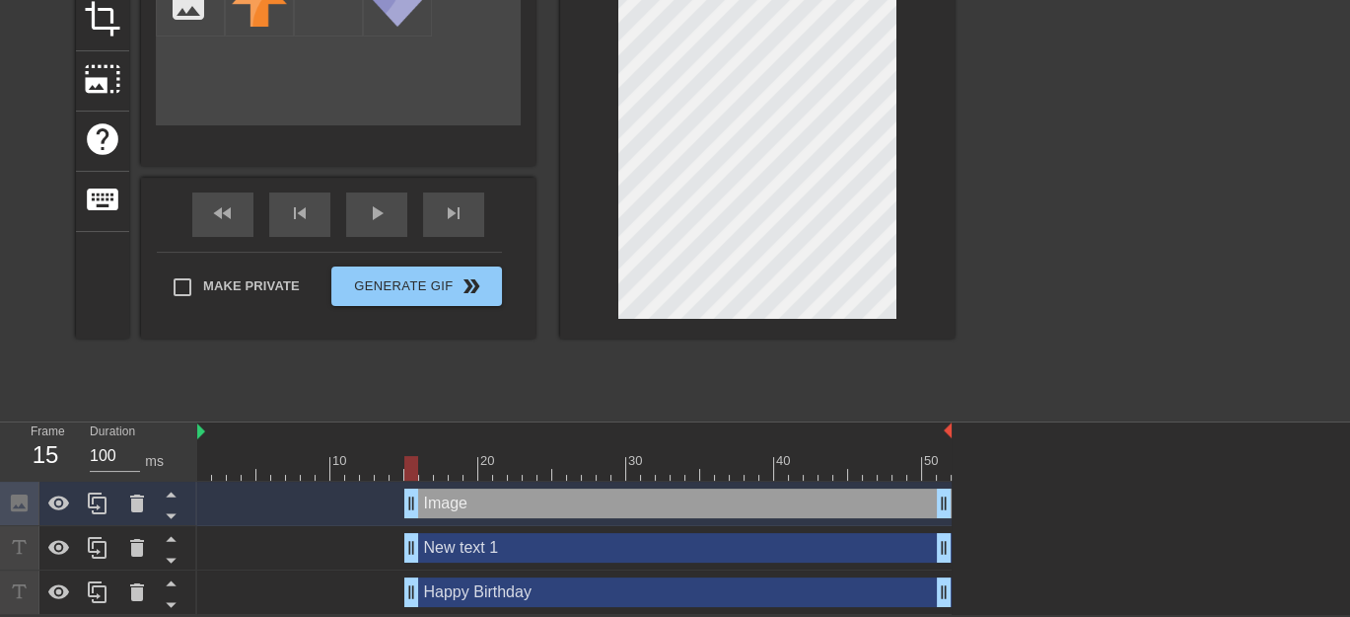
click at [490, 545] on div "New text 1 drag_handle drag_handle" at bounding box center [677, 548] width 547 height 30
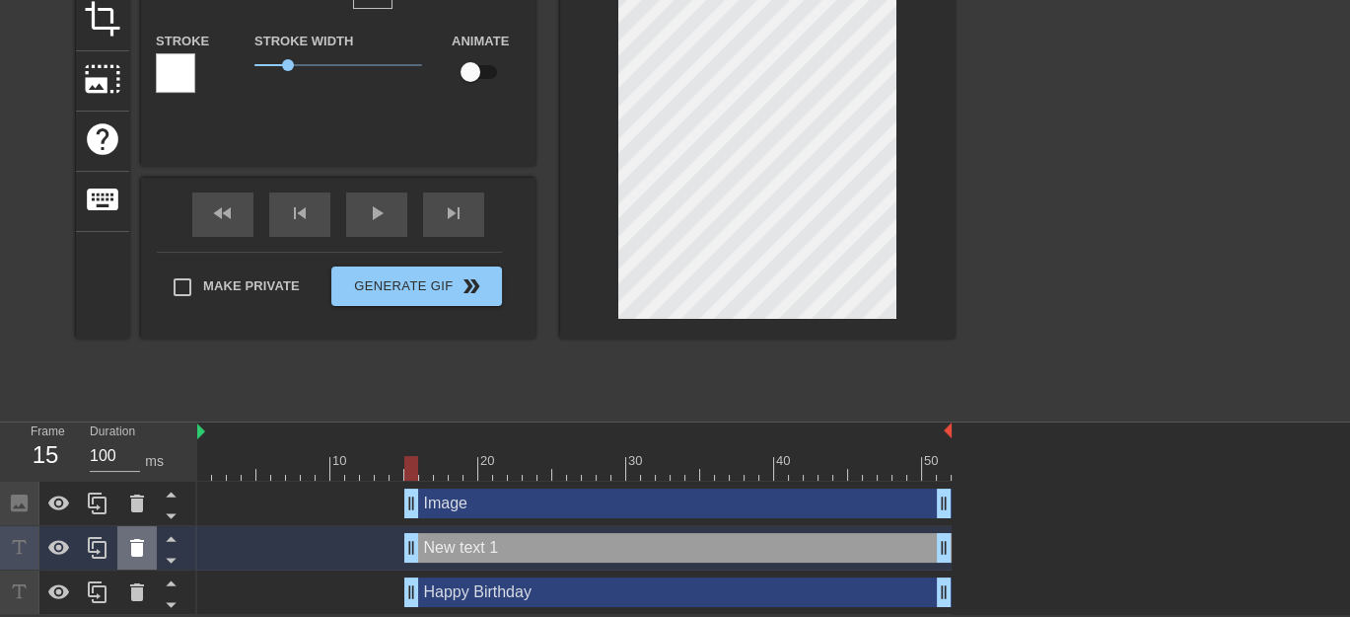
click at [139, 548] on icon at bounding box center [137, 548] width 14 height 18
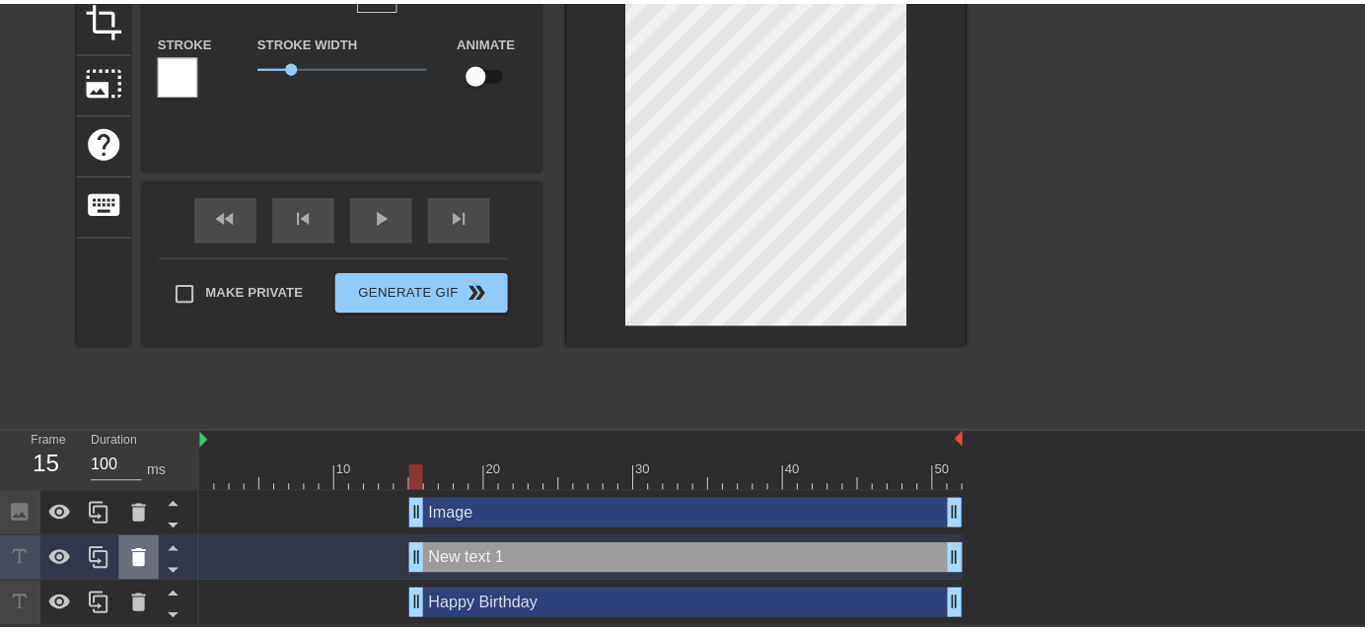
scroll to position [247, 0]
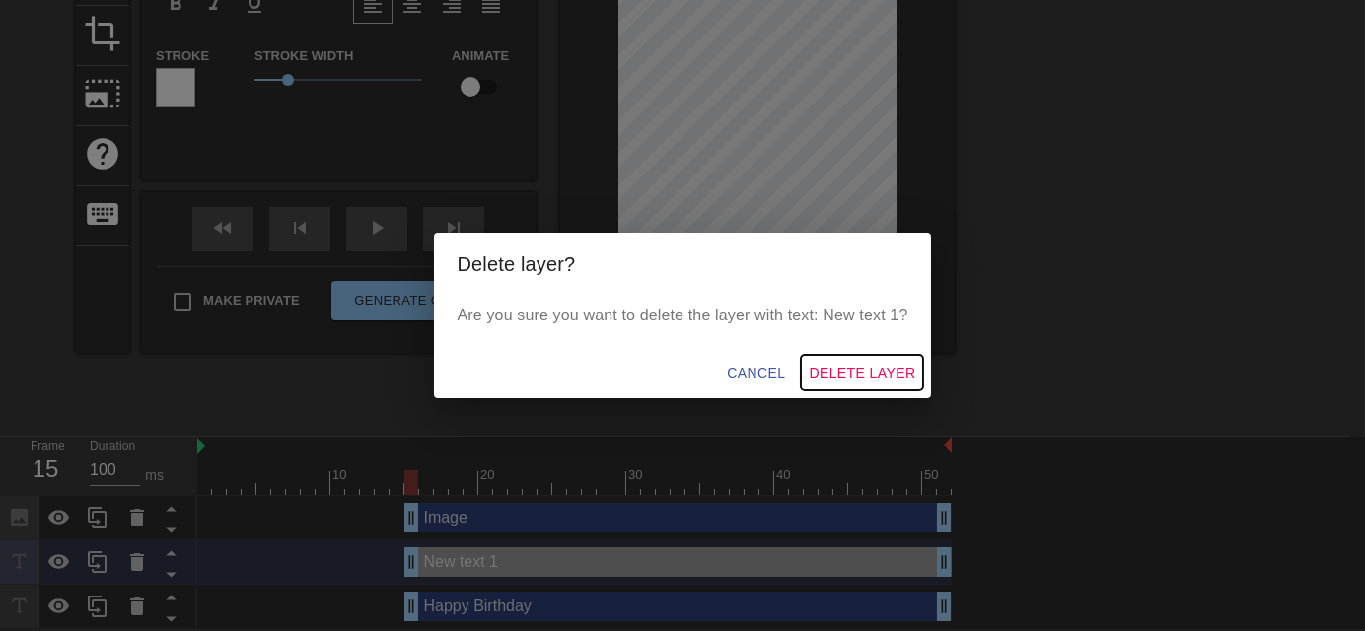
click at [857, 374] on span "Delete Layer" at bounding box center [862, 373] width 107 height 25
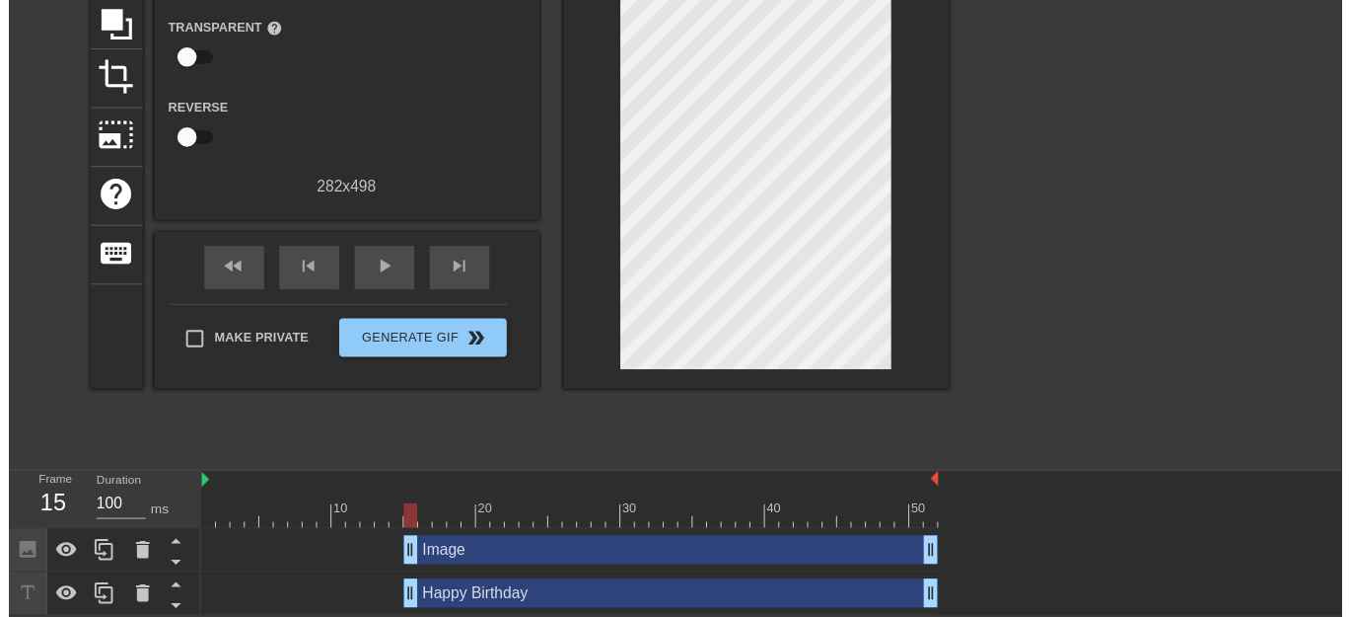
scroll to position [217, 0]
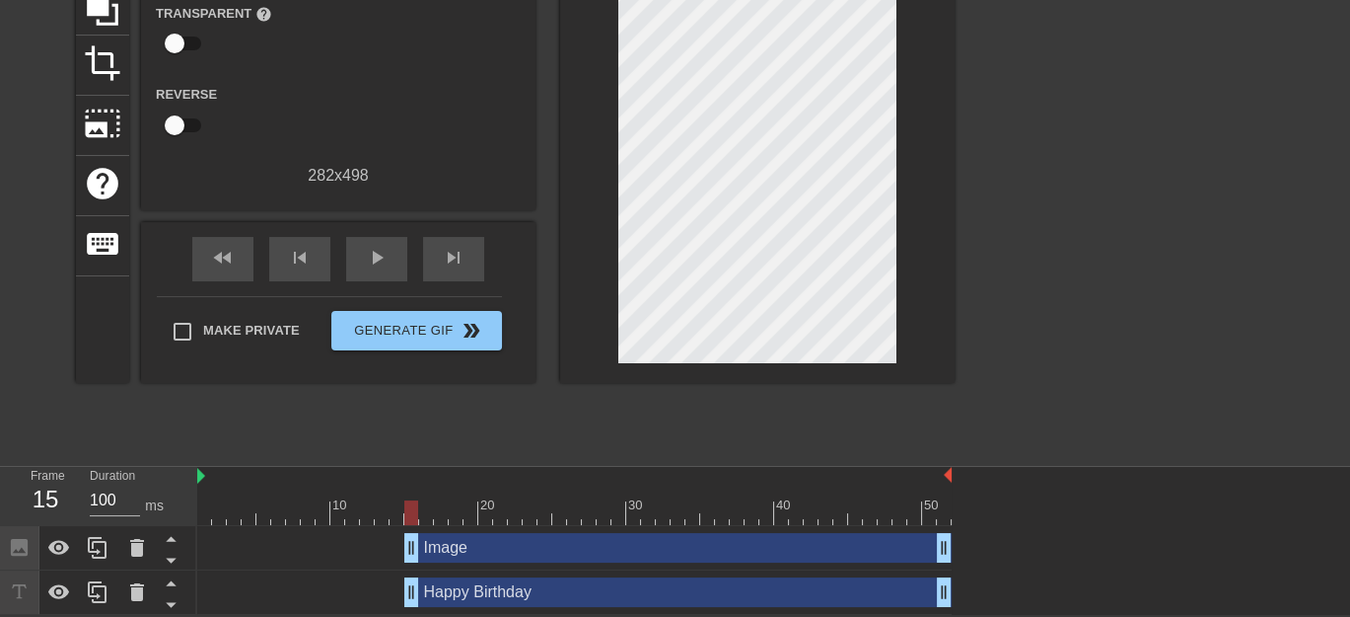
click at [461, 544] on div "Image drag_handle drag_handle" at bounding box center [677, 548] width 547 height 30
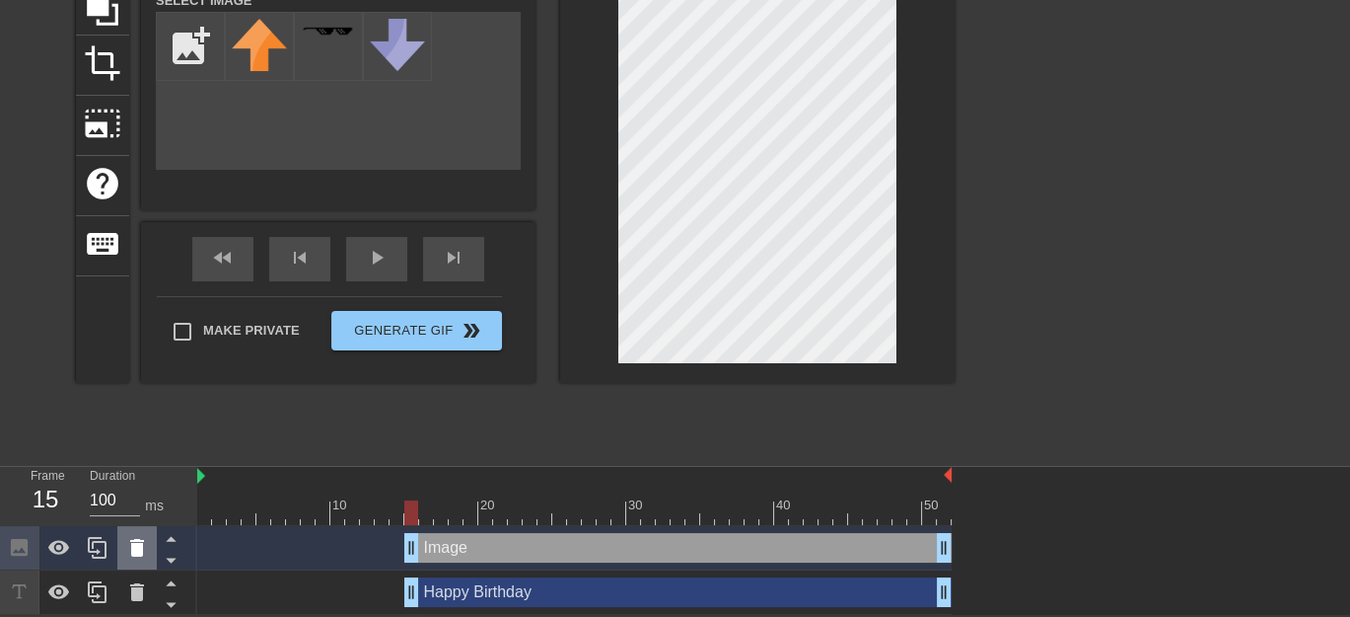
click at [137, 548] on icon at bounding box center [137, 548] width 14 height 18
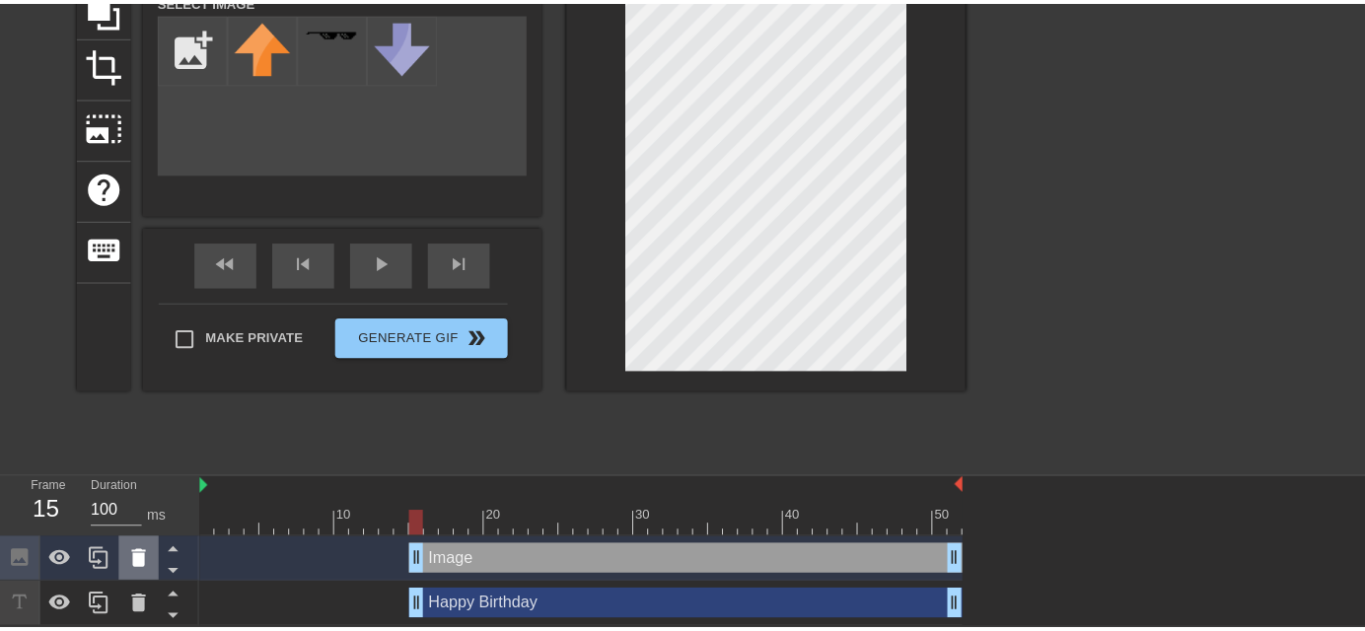
scroll to position [202, 0]
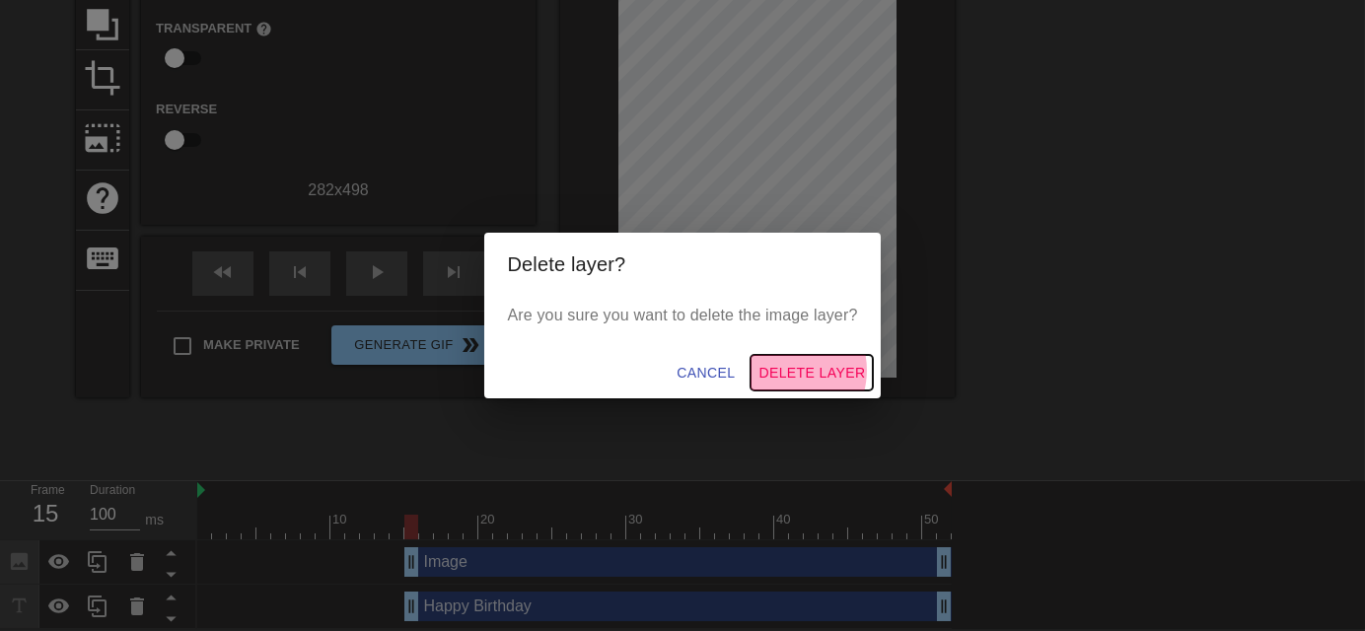
click at [790, 371] on span "Delete Layer" at bounding box center [812, 373] width 107 height 25
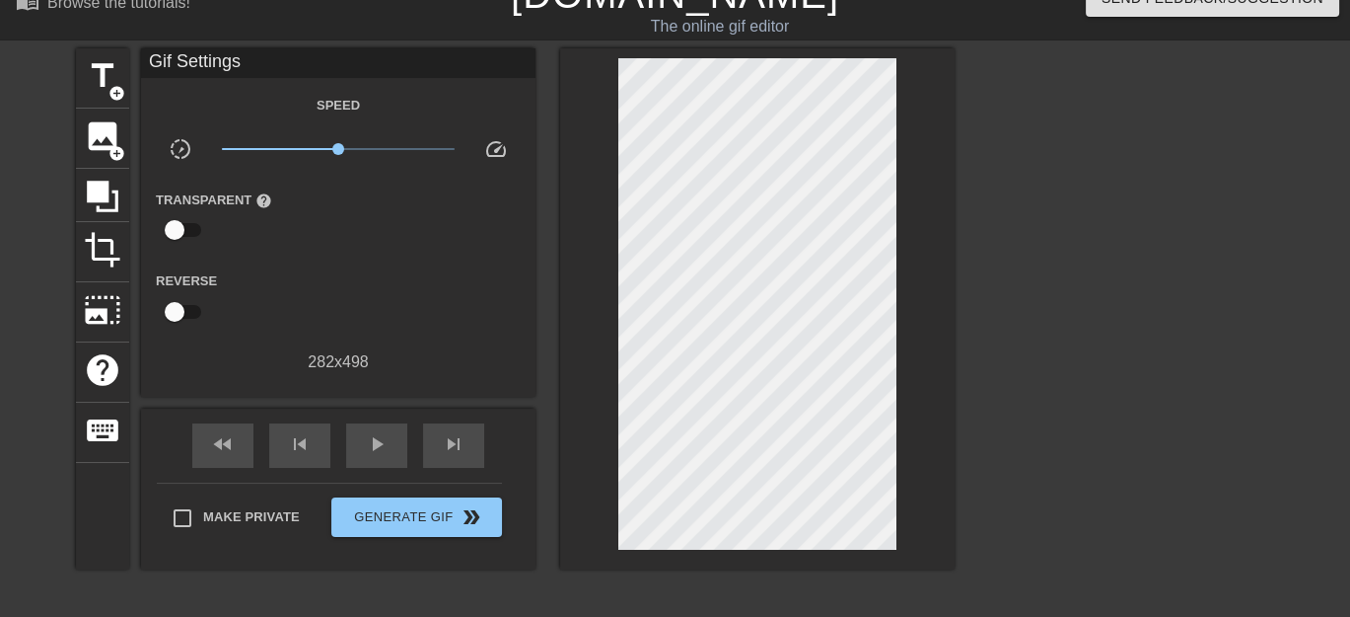
scroll to position [0, 0]
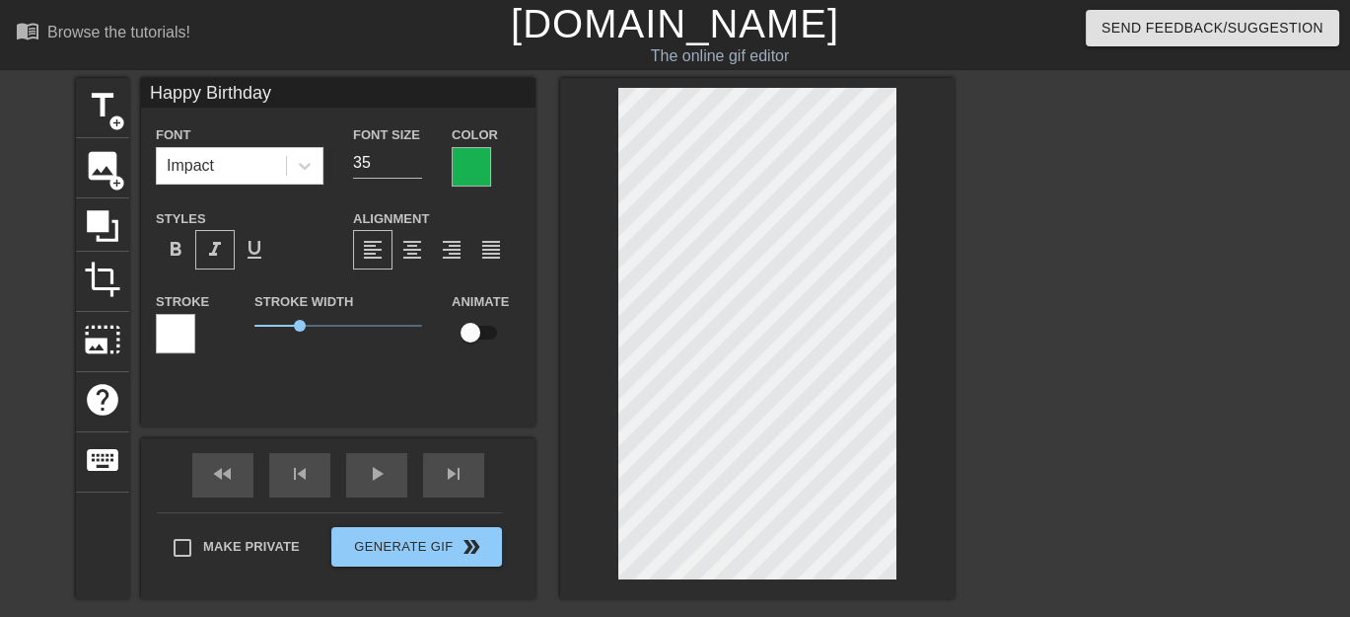
click at [493, 298] on label "Animate" at bounding box center [480, 302] width 57 height 20
click at [475, 302] on label "Animate" at bounding box center [480, 302] width 57 height 20
click at [292, 90] on input "Happy Birthday" at bounding box center [338, 93] width 395 height 30
click at [481, 301] on label "Animate" at bounding box center [480, 302] width 57 height 20
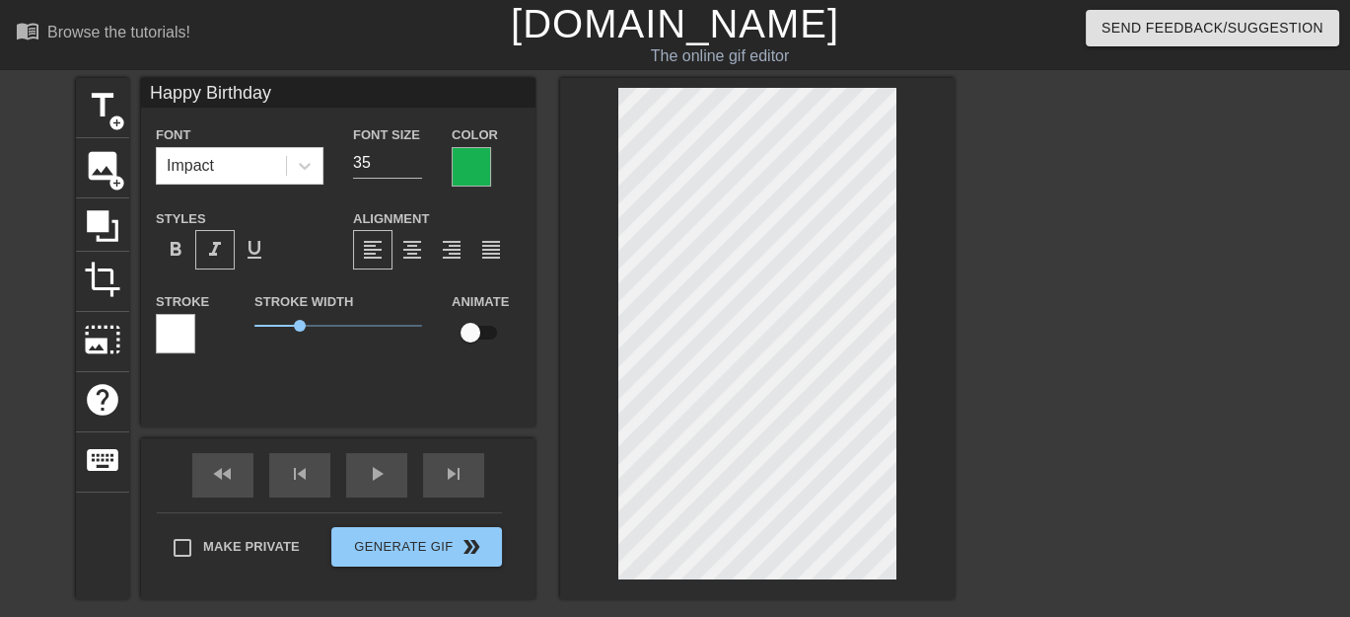
click at [481, 301] on label "Animate" at bounding box center [480, 302] width 57 height 20
click at [481, 303] on label "Animate" at bounding box center [480, 302] width 57 height 20
click at [484, 302] on label "Animate" at bounding box center [480, 302] width 57 height 20
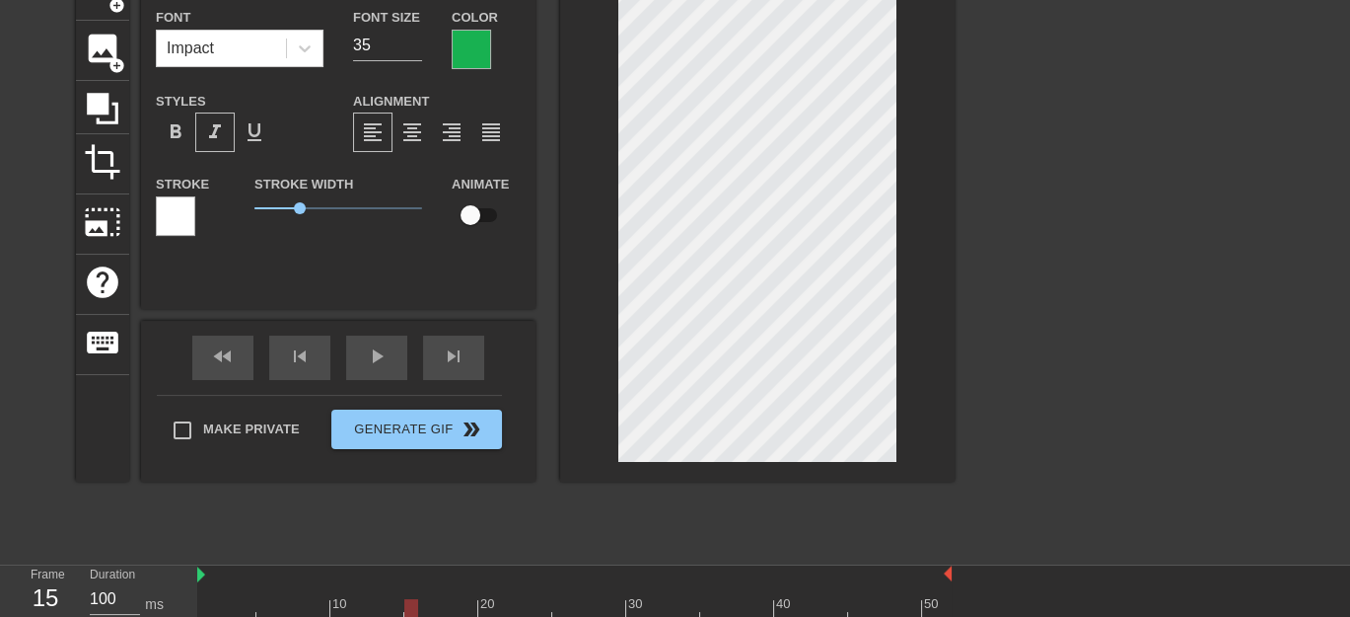
scroll to position [173, 0]
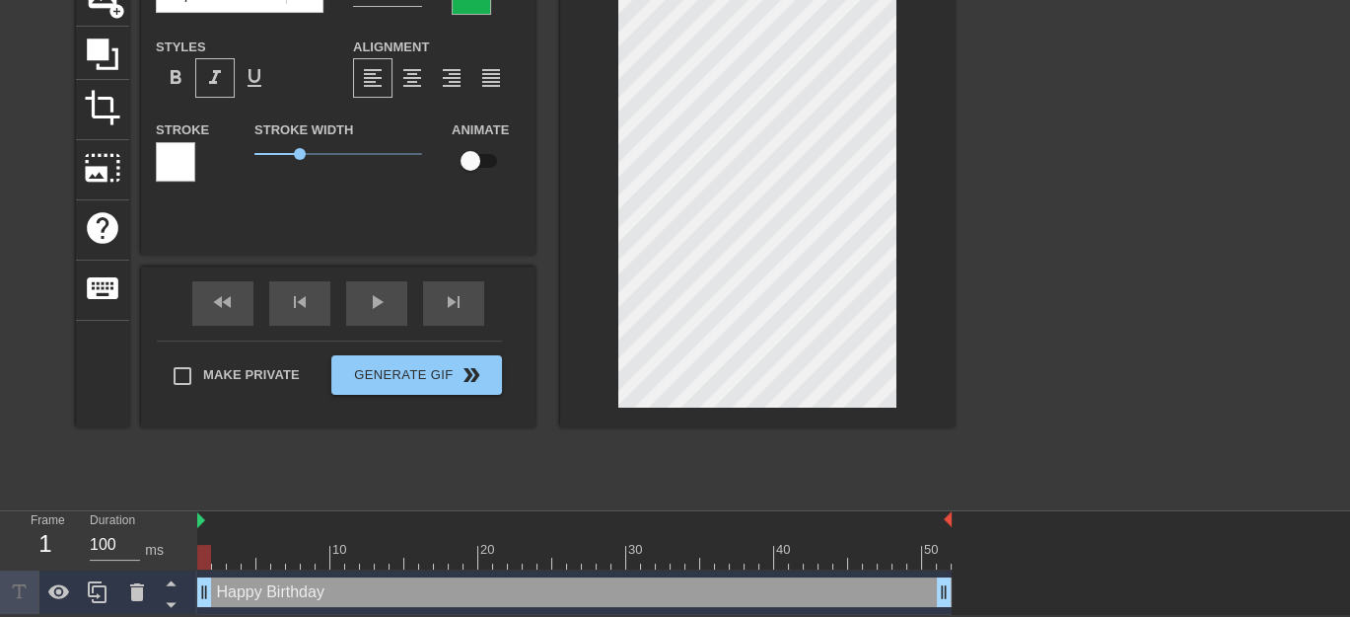
drag, startPoint x: 411, startPoint y: 590, endPoint x: 190, endPoint y: 590, distance: 221.0
click at [190, 590] on div "Frame 1 Duration 100 ms 10 20 30 40 50 Happy Birthday drag_handle drag_handle" at bounding box center [675, 563] width 1350 height 104
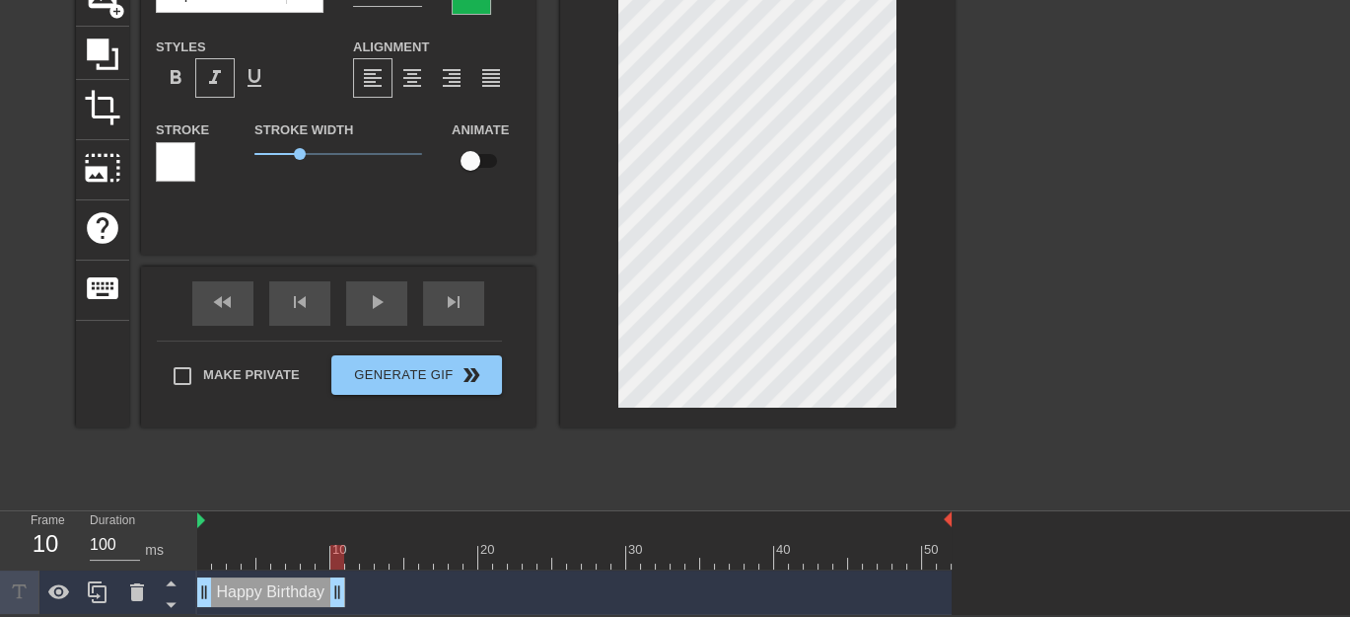
drag, startPoint x: 945, startPoint y: 589, endPoint x: 343, endPoint y: 586, distance: 601.7
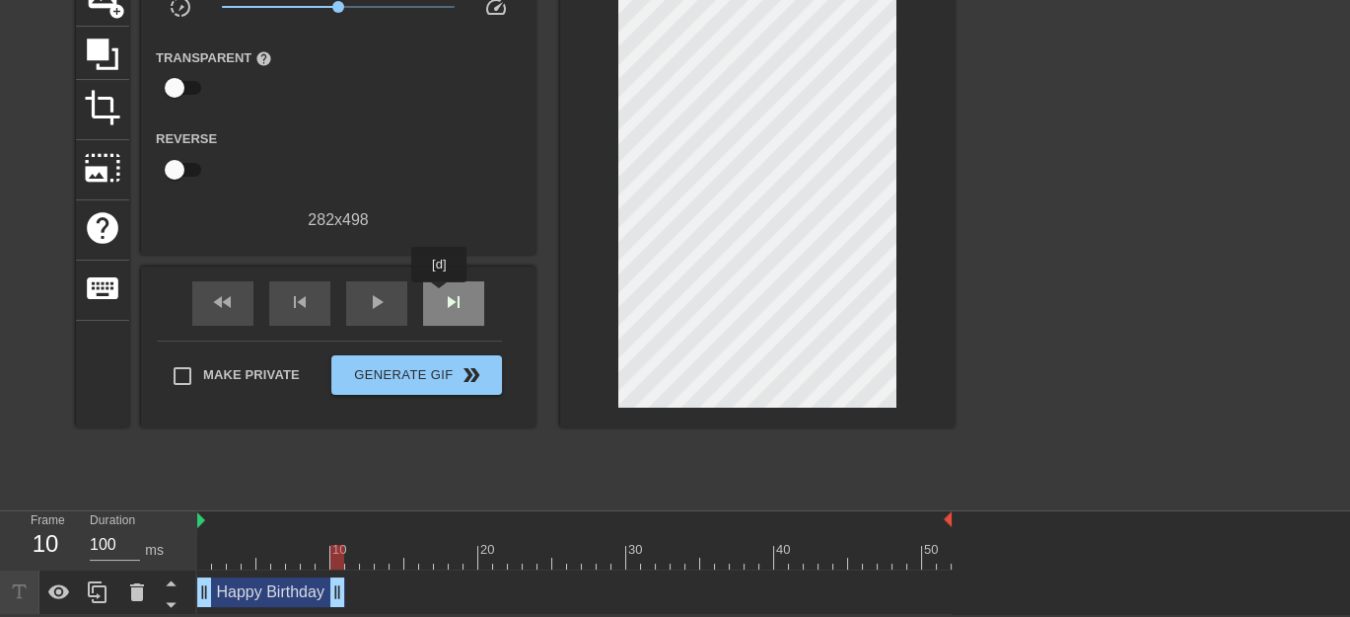
click at [440, 296] on div "skip_next" at bounding box center [453, 303] width 61 height 44
click at [307, 304] on span "skip_previous" at bounding box center [300, 302] width 24 height 24
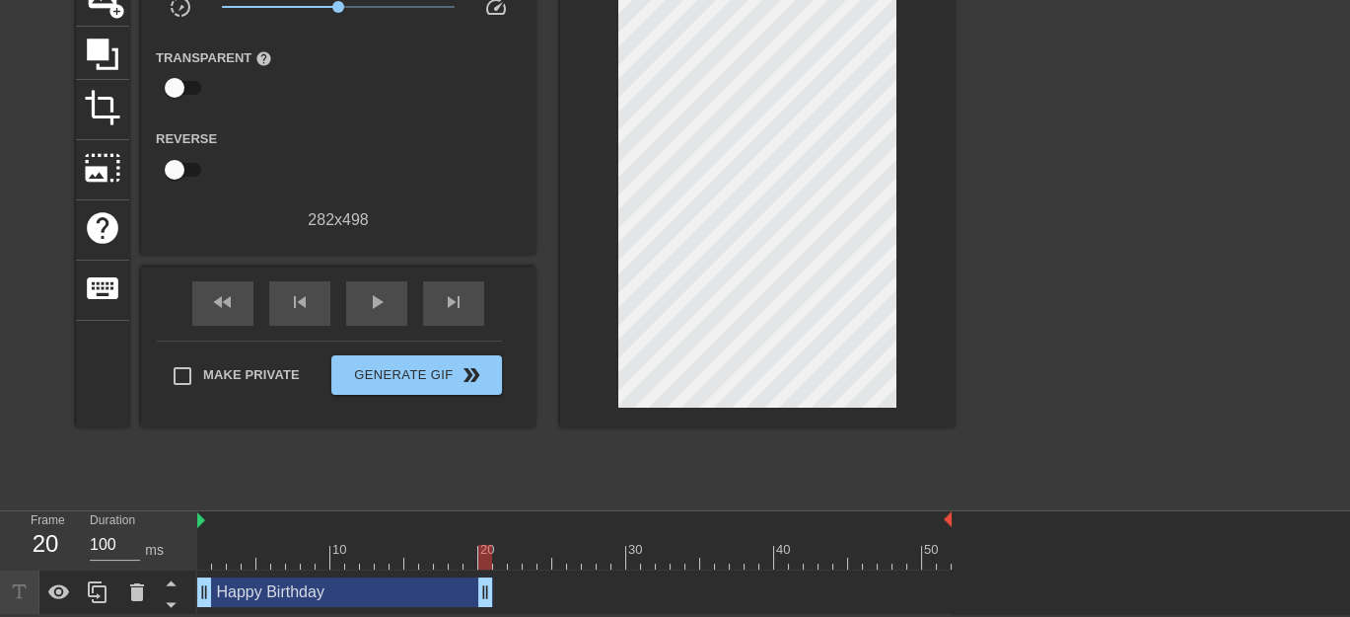
drag, startPoint x: 339, startPoint y: 591, endPoint x: 486, endPoint y: 592, distance: 147.0
click at [452, 305] on span "skip_next" at bounding box center [454, 302] width 24 height 24
click at [296, 305] on span "skip_previous" at bounding box center [300, 302] width 24 height 24
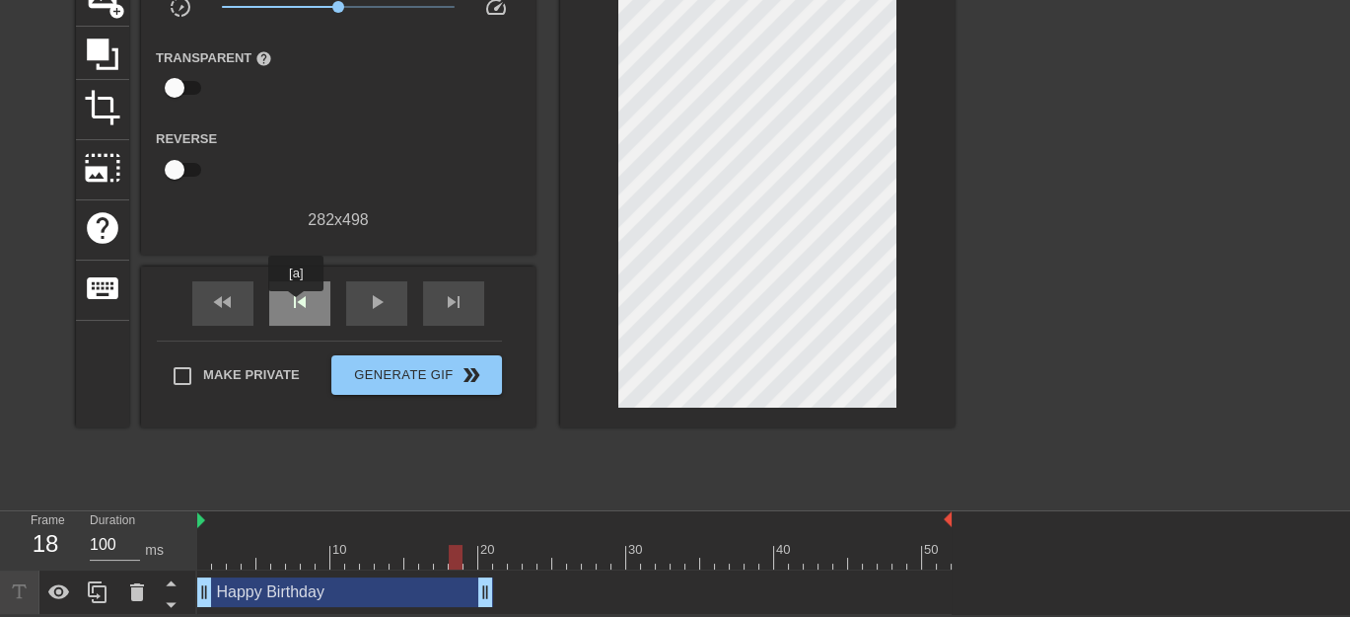
click at [296, 305] on span "skip_previous" at bounding box center [300, 302] width 24 height 24
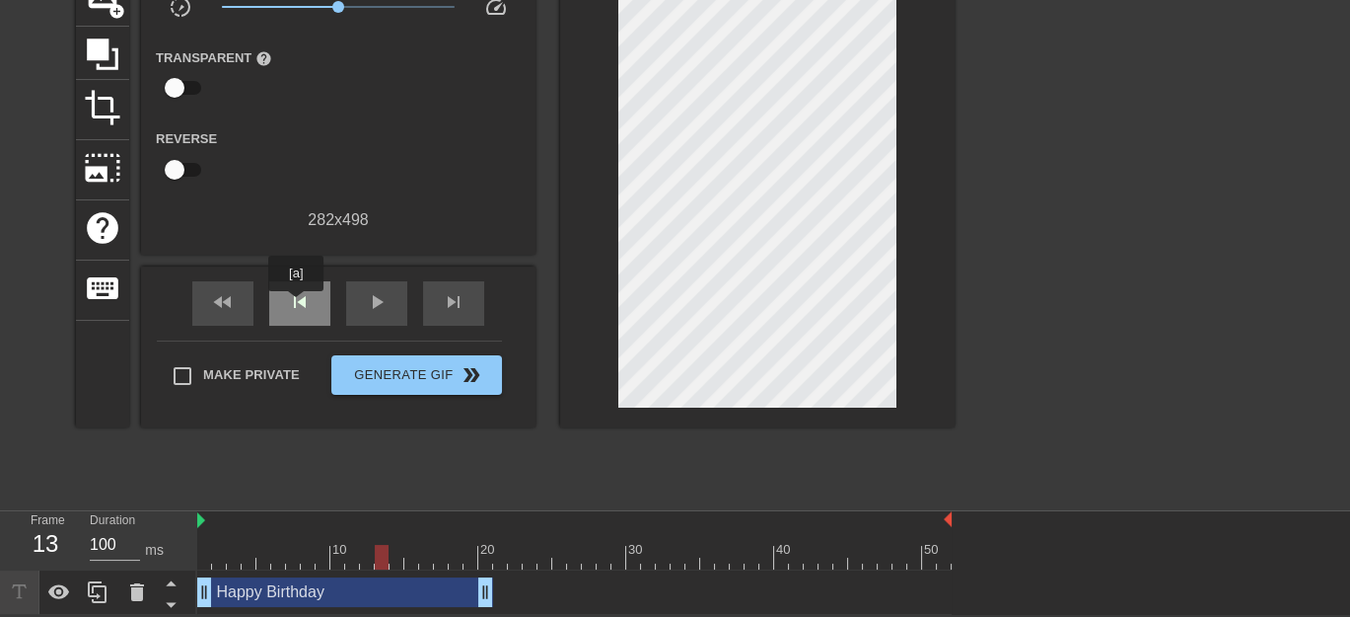
click at [296, 305] on span "skip_previous" at bounding box center [300, 302] width 24 height 24
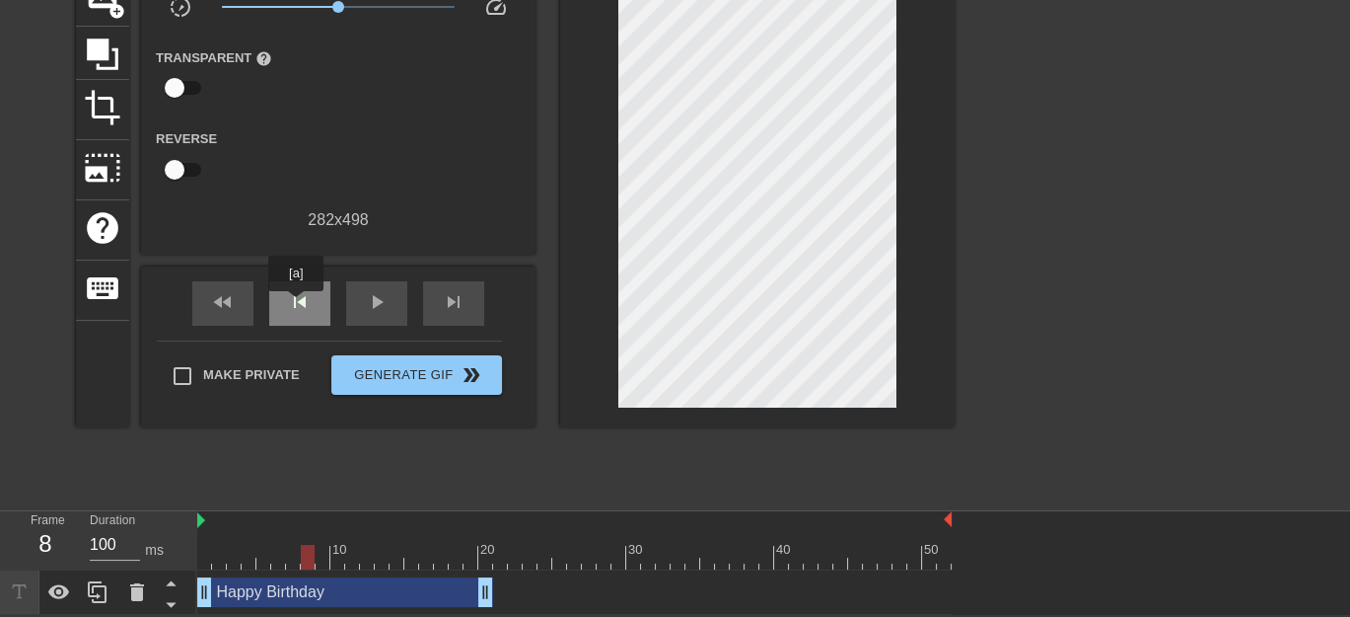
click at [296, 305] on span "skip_previous" at bounding box center [300, 302] width 24 height 24
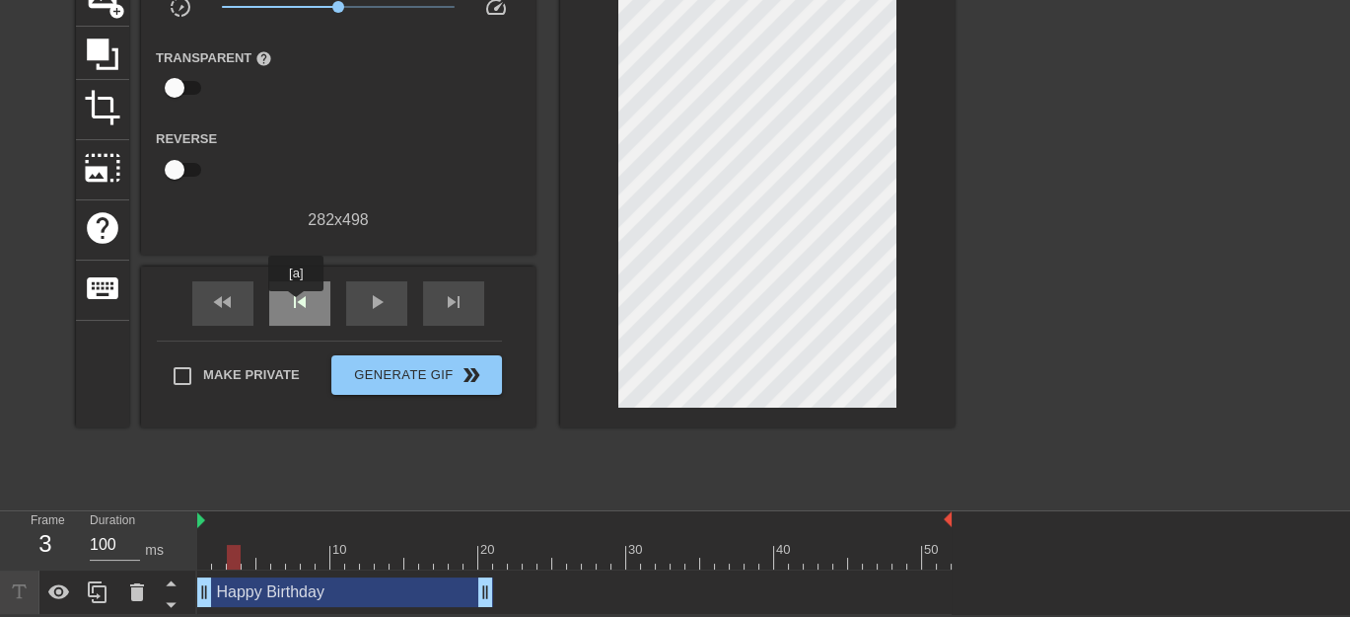
click at [296, 305] on span "skip_previous" at bounding box center [300, 302] width 24 height 24
click at [456, 310] on span "skip_next" at bounding box center [454, 302] width 24 height 24
click at [418, 590] on div "Happy Birthday drag_handle drag_handle" at bounding box center [345, 592] width 296 height 30
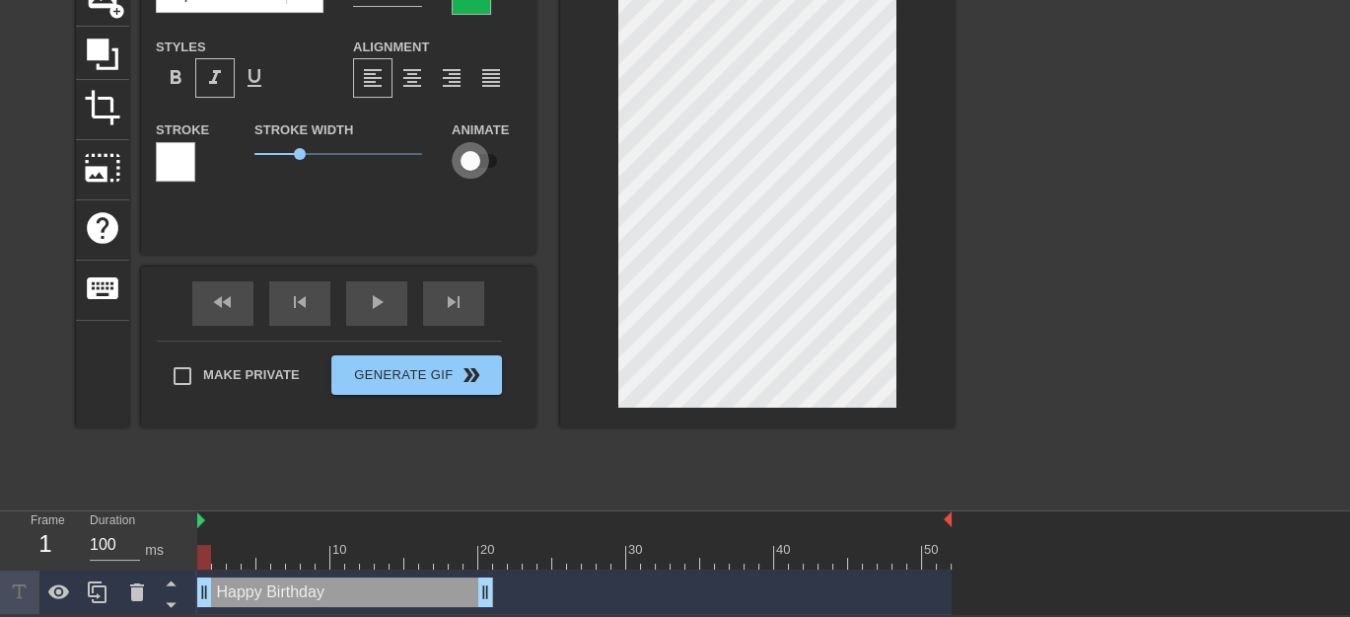
click at [486, 158] on input "checkbox" at bounding box center [470, 160] width 112 height 37
checkbox input "true"
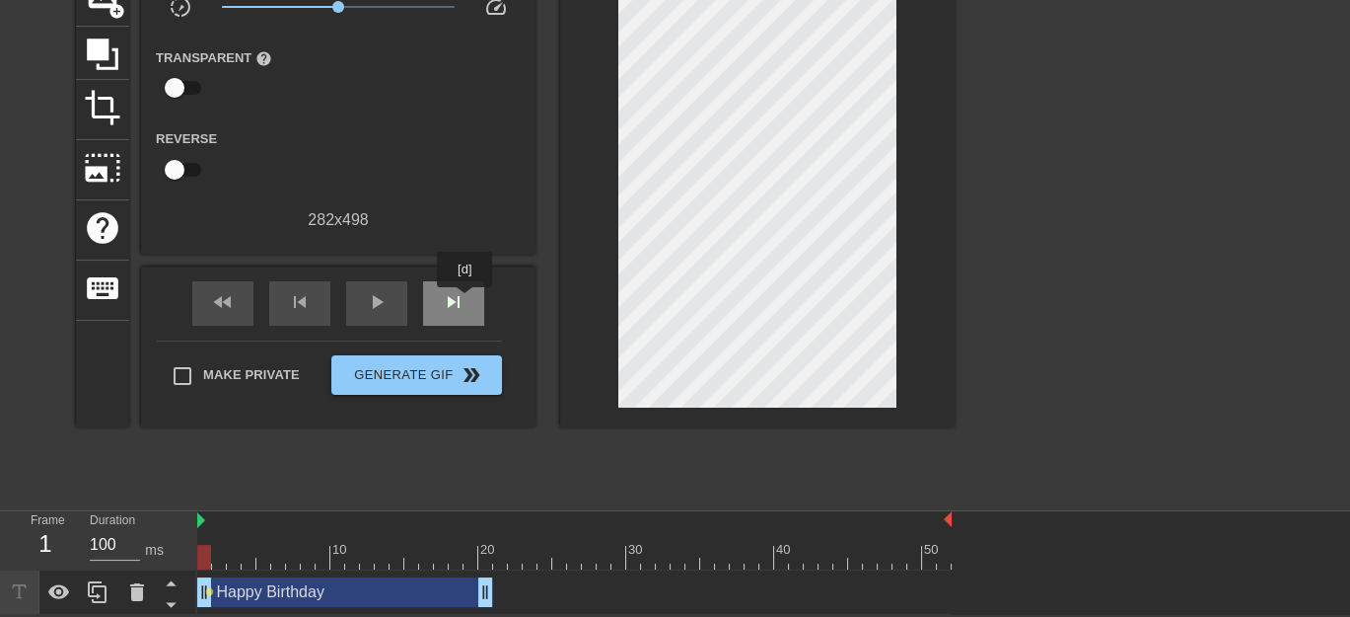
click at [466, 301] on div "skip_next" at bounding box center [453, 303] width 61 height 44
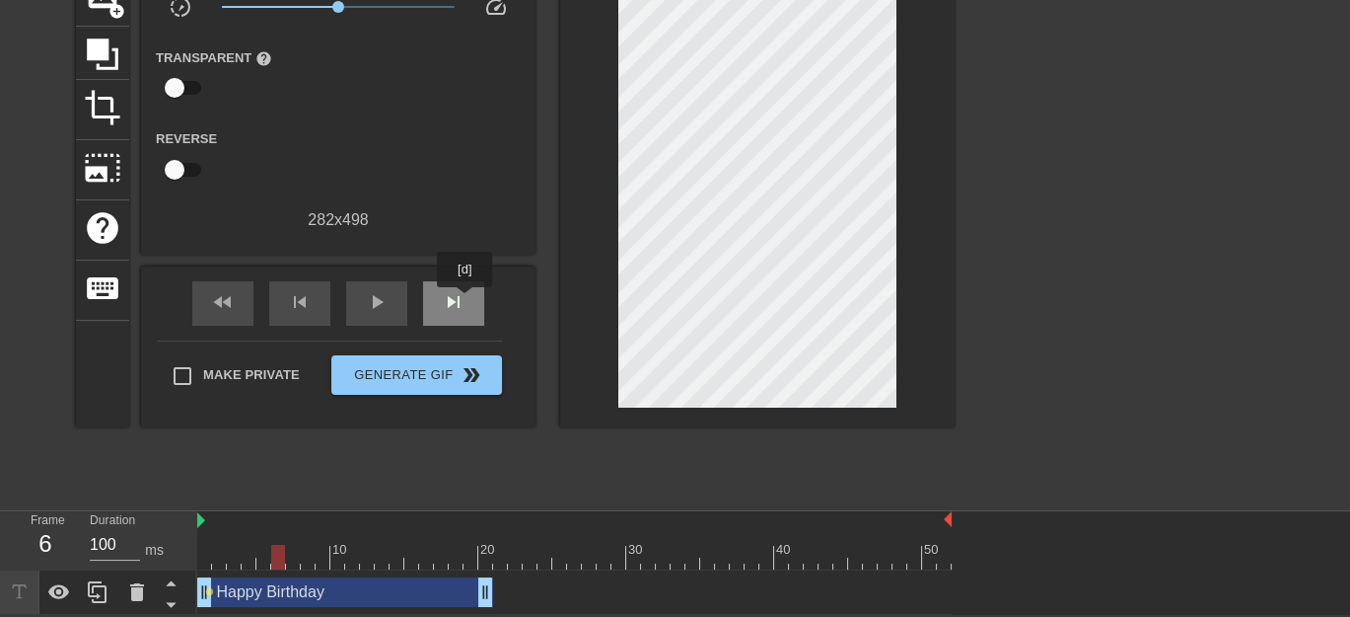
click at [466, 301] on div "skip_next" at bounding box center [453, 303] width 61 height 44
click at [289, 294] on span "skip_previous" at bounding box center [300, 302] width 24 height 24
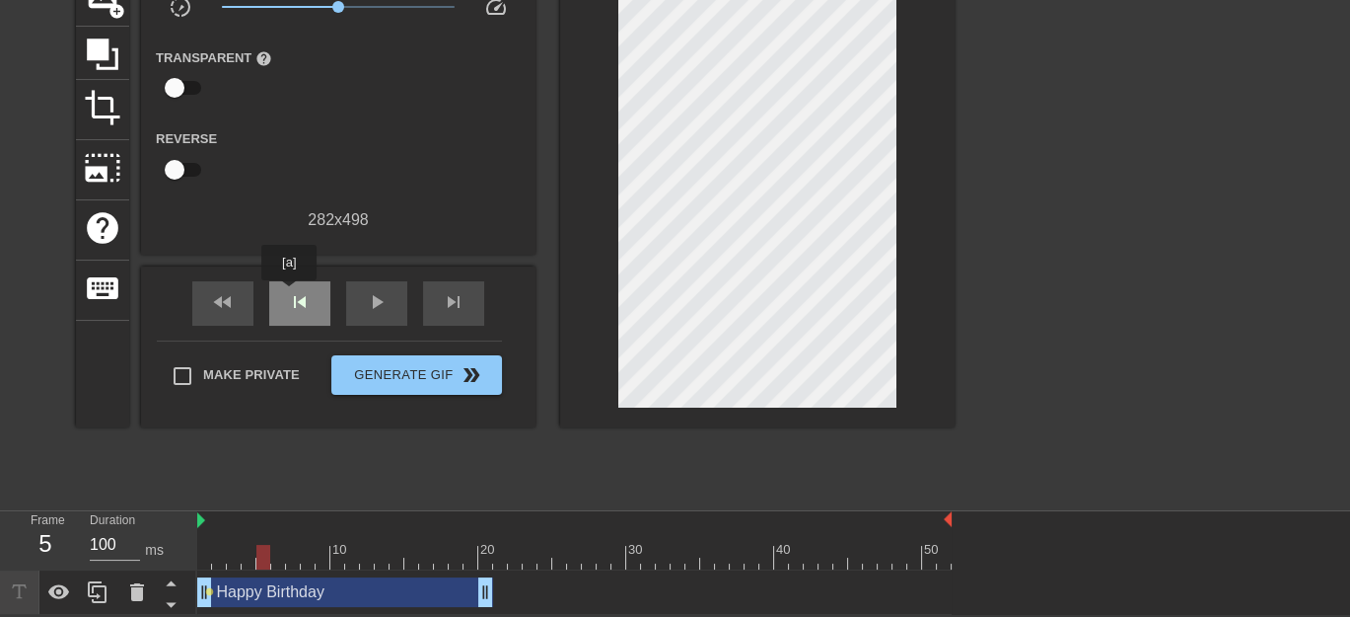
click at [289, 294] on span "skip_previous" at bounding box center [300, 302] width 24 height 24
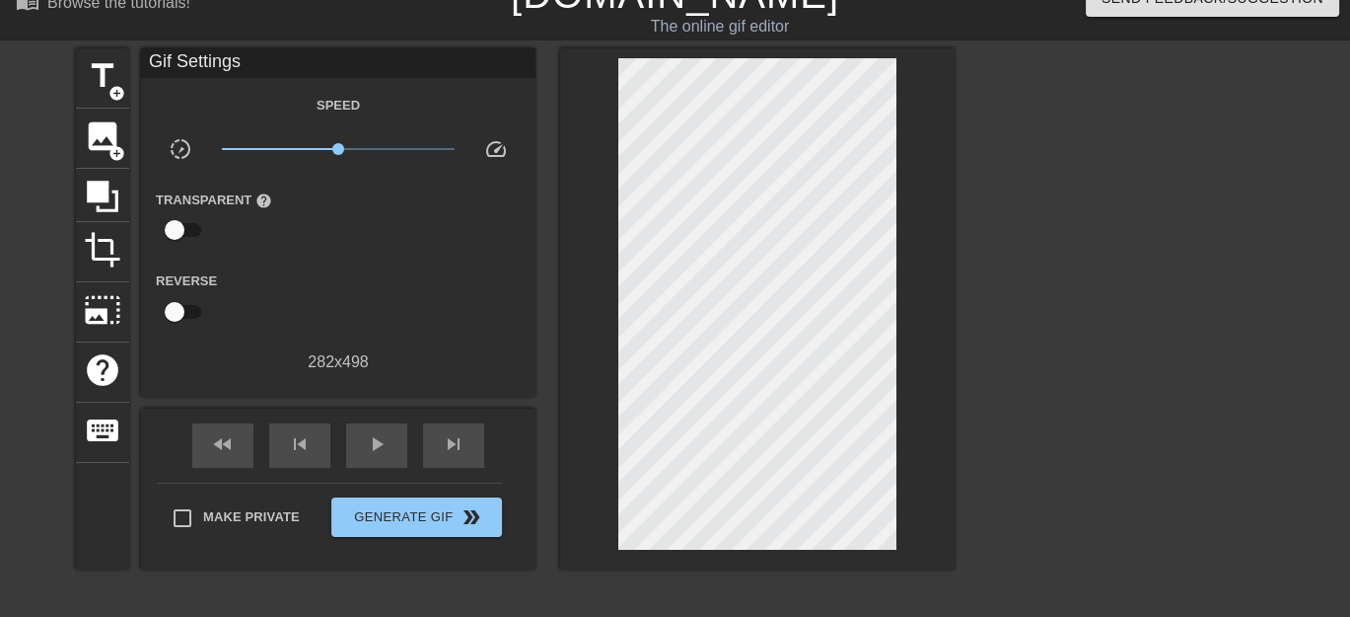
scroll to position [0, 0]
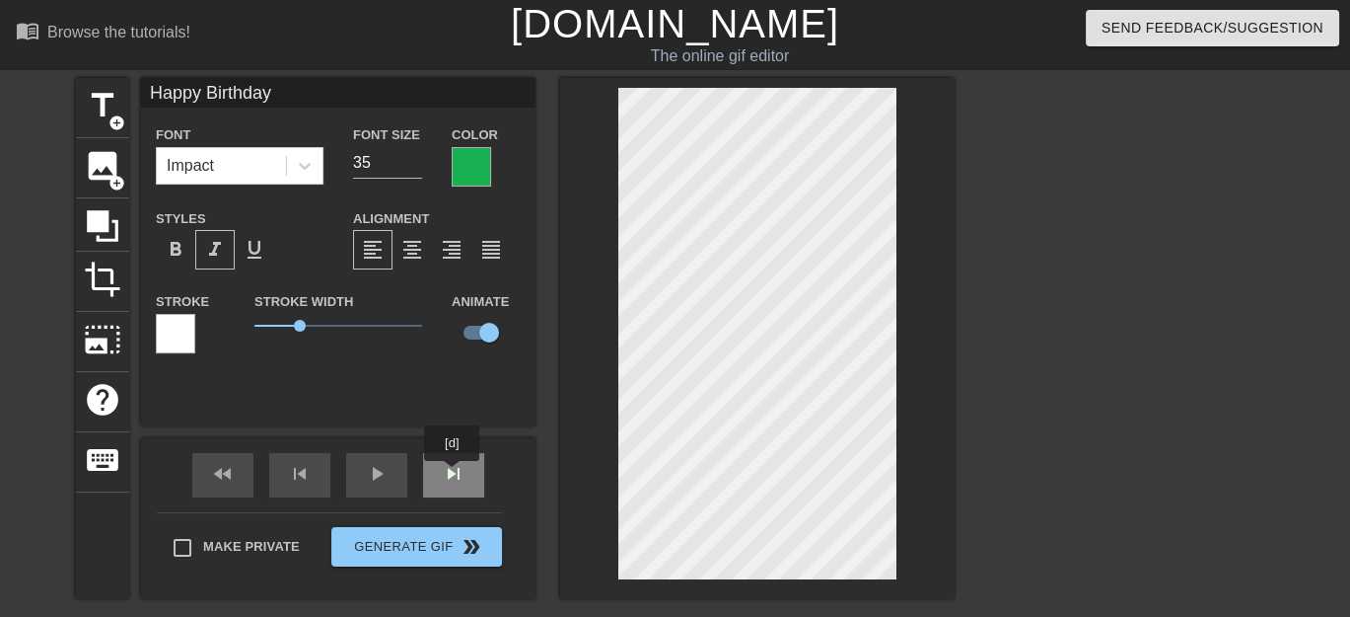
click at [453, 474] on span "skip_next" at bounding box center [454, 474] width 24 height 24
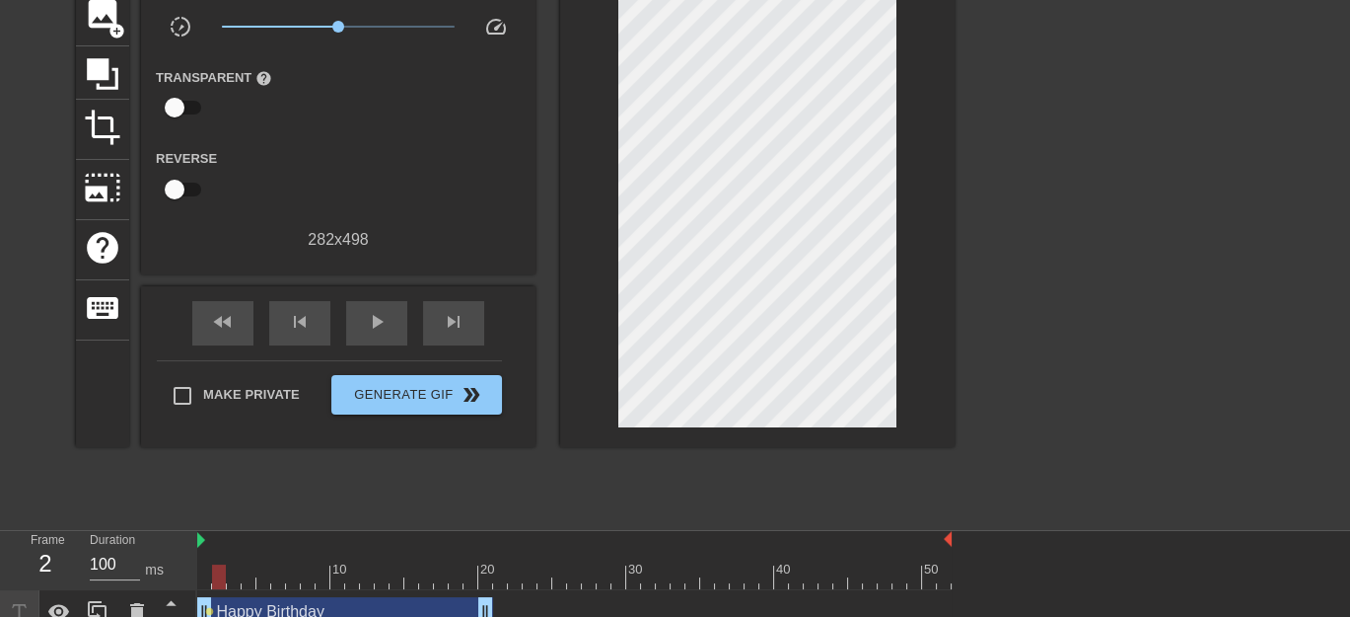
scroll to position [173, 0]
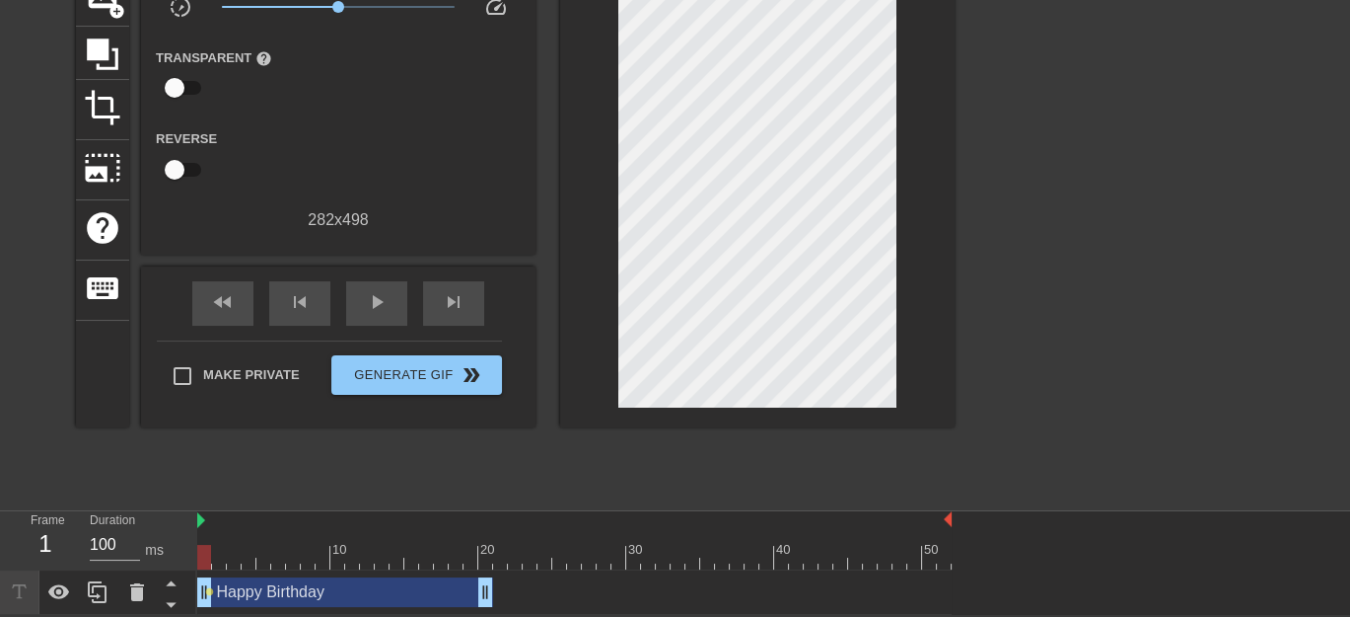
click at [197, 546] on div at bounding box center [574, 557] width 755 height 25
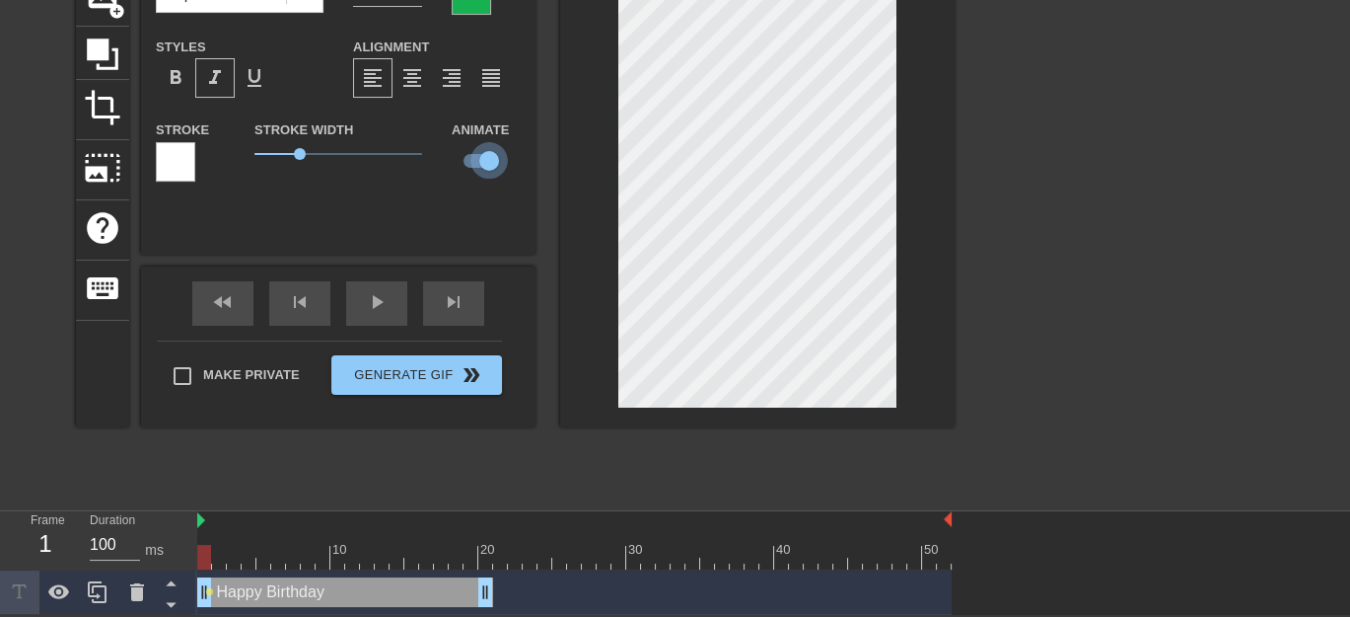
click at [483, 157] on input "checkbox" at bounding box center [489, 160] width 112 height 37
click at [483, 157] on input "checkbox" at bounding box center [470, 160] width 112 height 37
checkbox input "true"
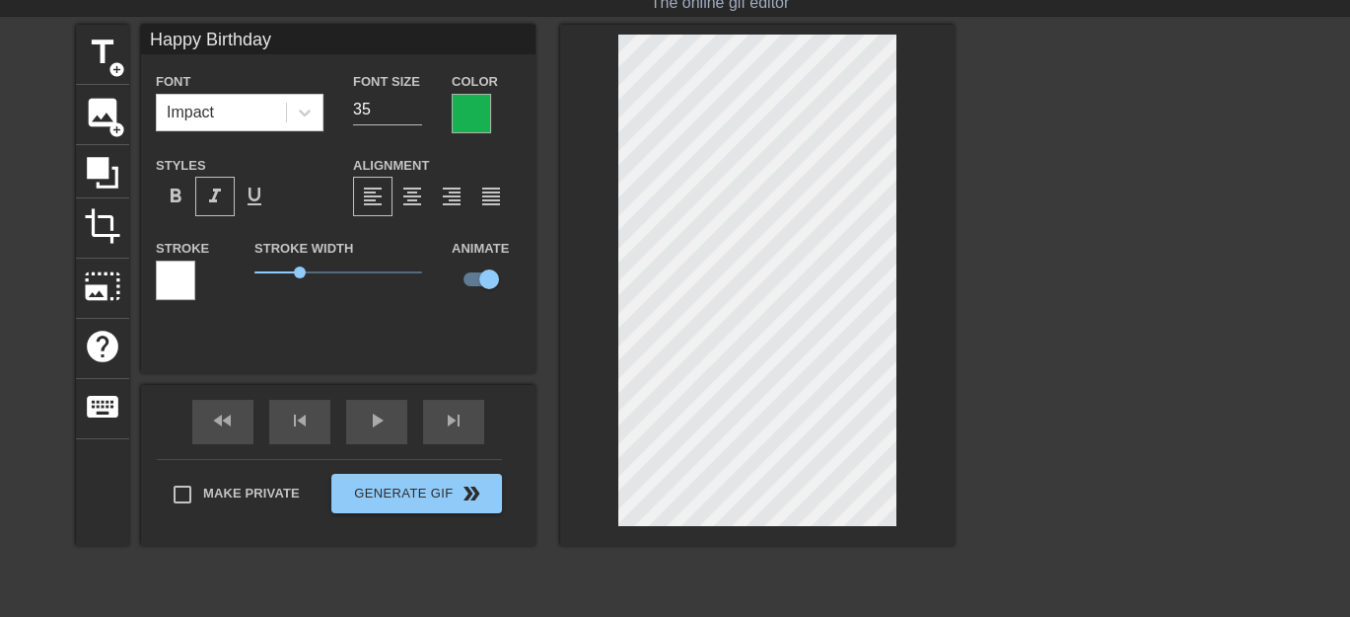
scroll to position [0, 0]
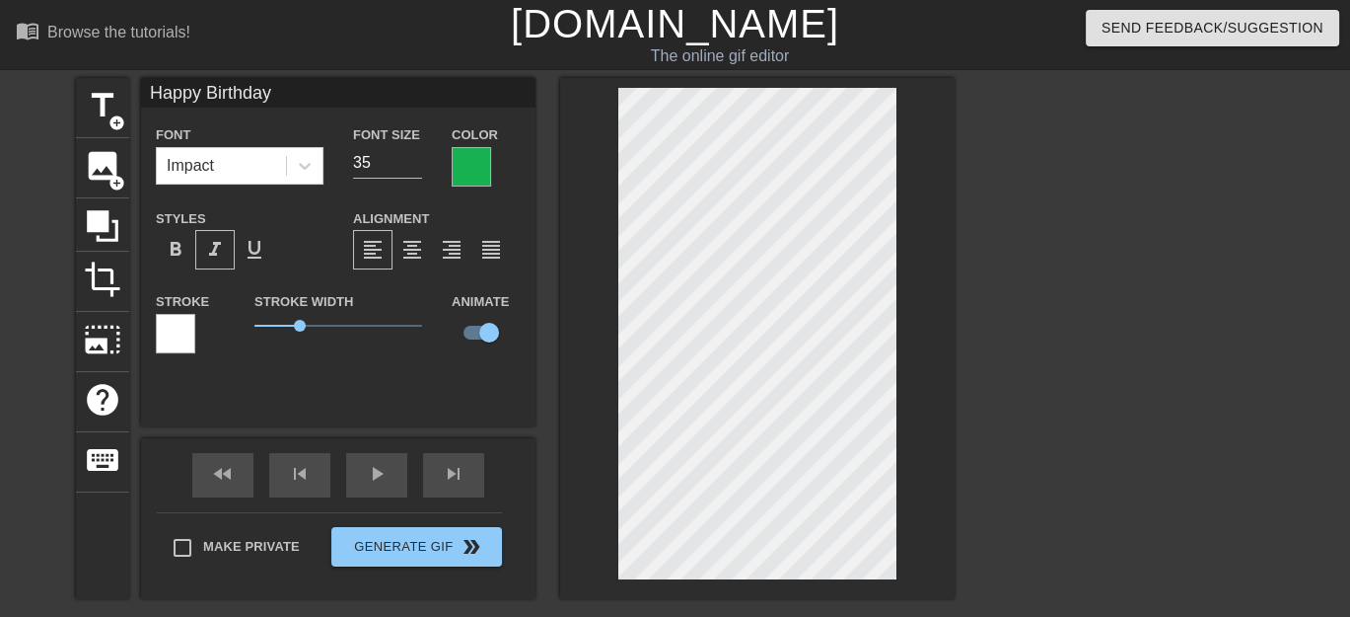
click at [341, 88] on input "Happy Birthday" at bounding box center [338, 93] width 395 height 30
click at [264, 196] on div "Font Impact Font Size 35 Color Styles format_bold format_italic format_underlin…" at bounding box center [338, 246] width 365 height 249
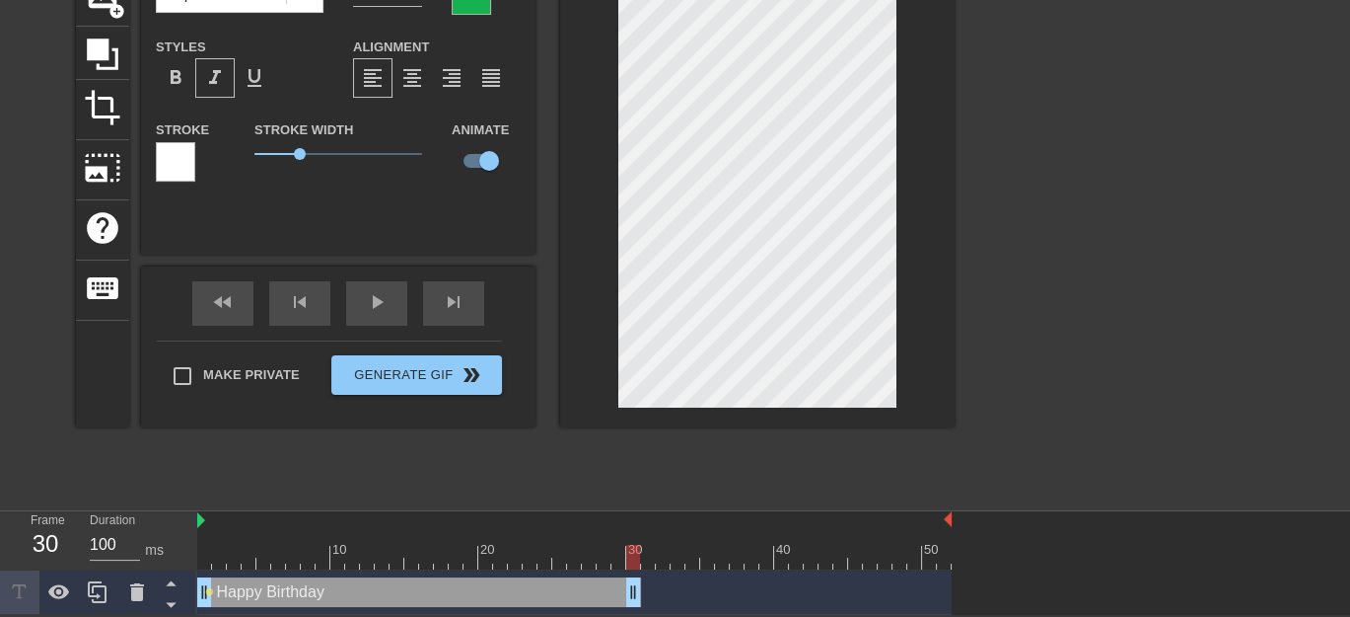
drag, startPoint x: 489, startPoint y: 595, endPoint x: 636, endPoint y: 584, distance: 147.4
click at [381, 304] on span "play_arrow" at bounding box center [377, 302] width 24 height 24
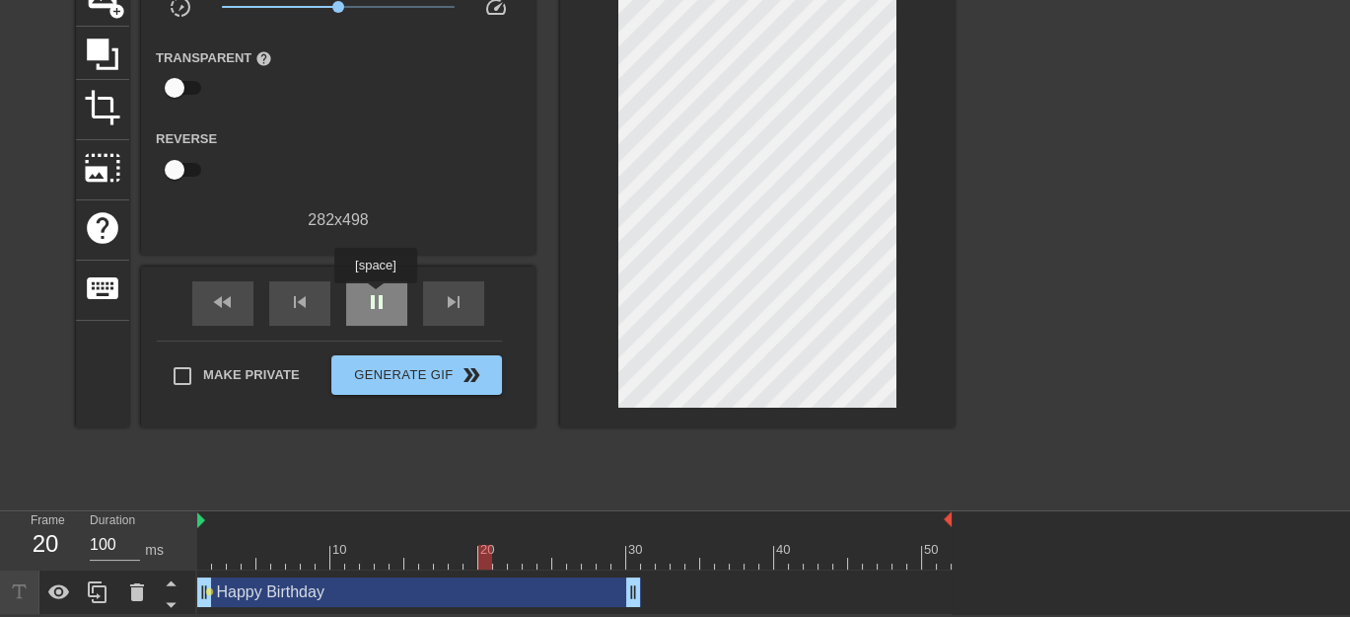
click at [375, 297] on span "pause" at bounding box center [377, 302] width 24 height 24
click at [330, 593] on div "Happy Birthday drag_handle drag_handle" at bounding box center [419, 592] width 444 height 30
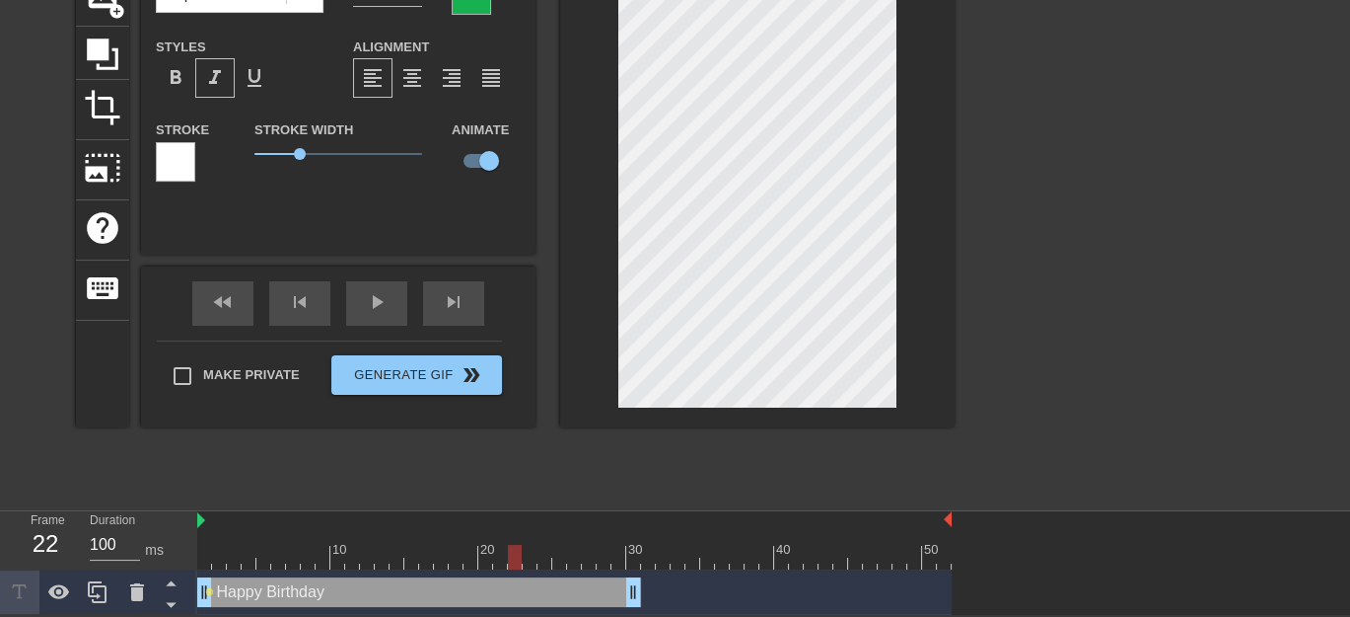
scroll to position [0, 0]
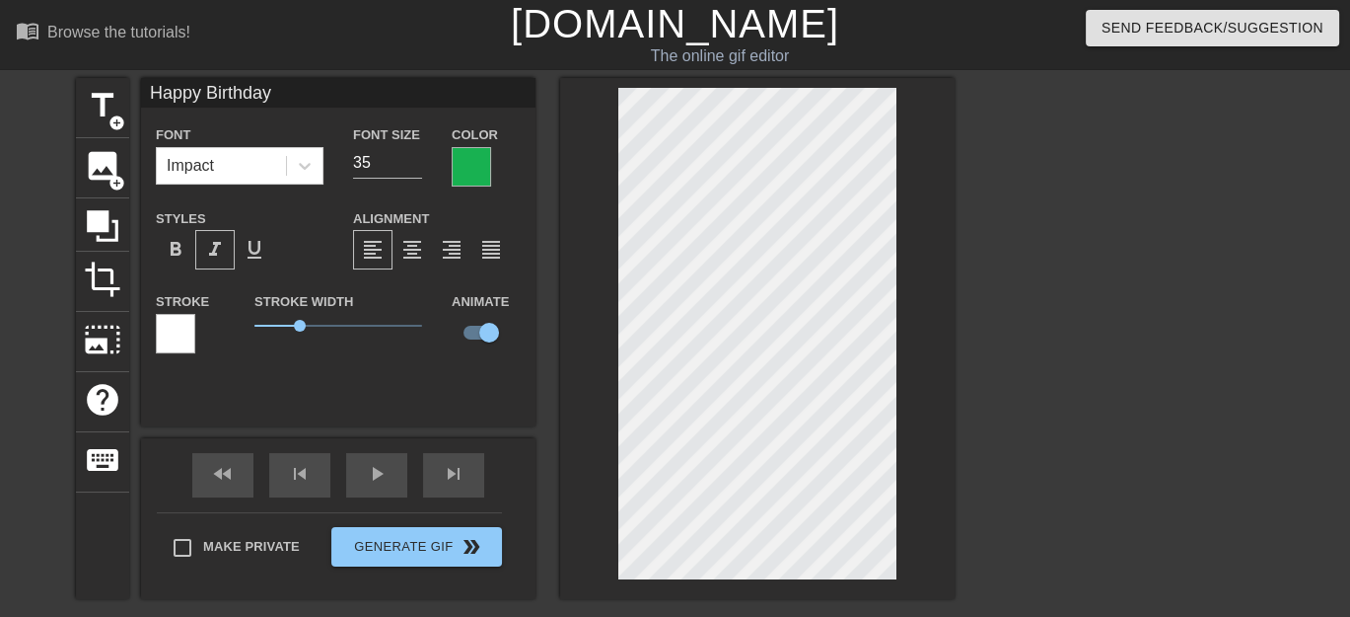
click at [477, 165] on div at bounding box center [471, 166] width 39 height 39
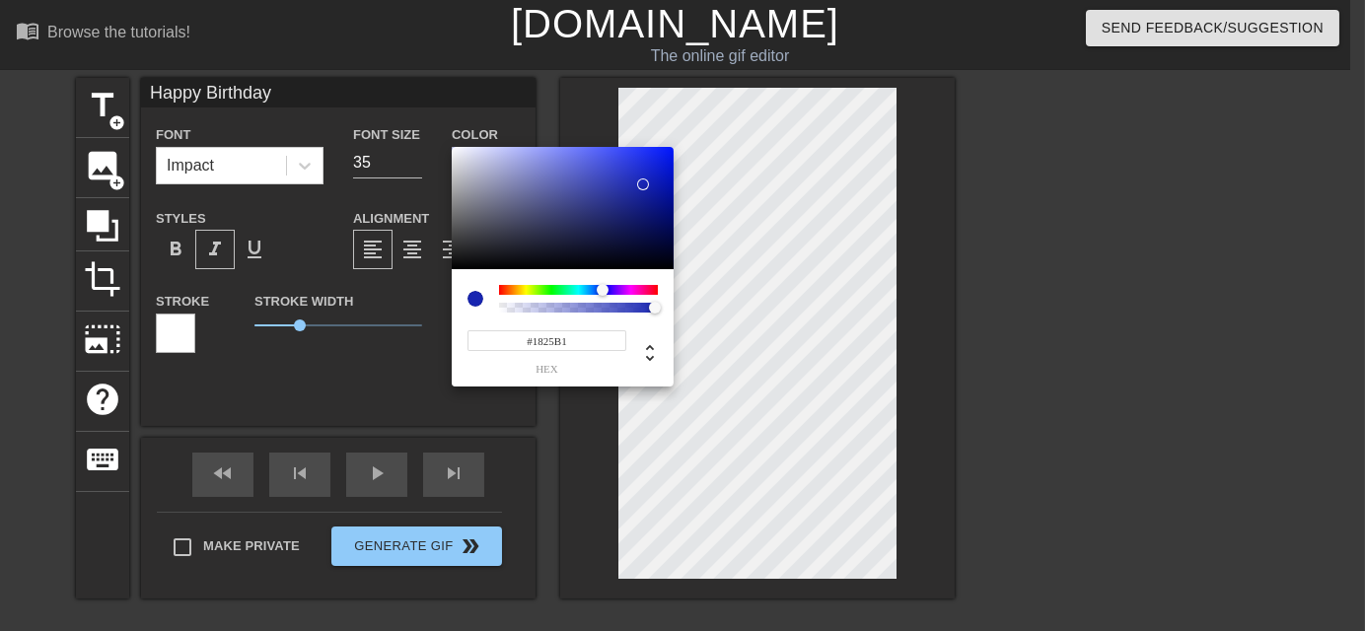
drag, startPoint x: 559, startPoint y: 286, endPoint x: 603, endPoint y: 289, distance: 43.5
click at [603, 289] on div at bounding box center [603, 290] width 12 height 12
click at [655, 157] on div at bounding box center [563, 208] width 222 height 122
click at [663, 154] on div at bounding box center [563, 208] width 222 height 122
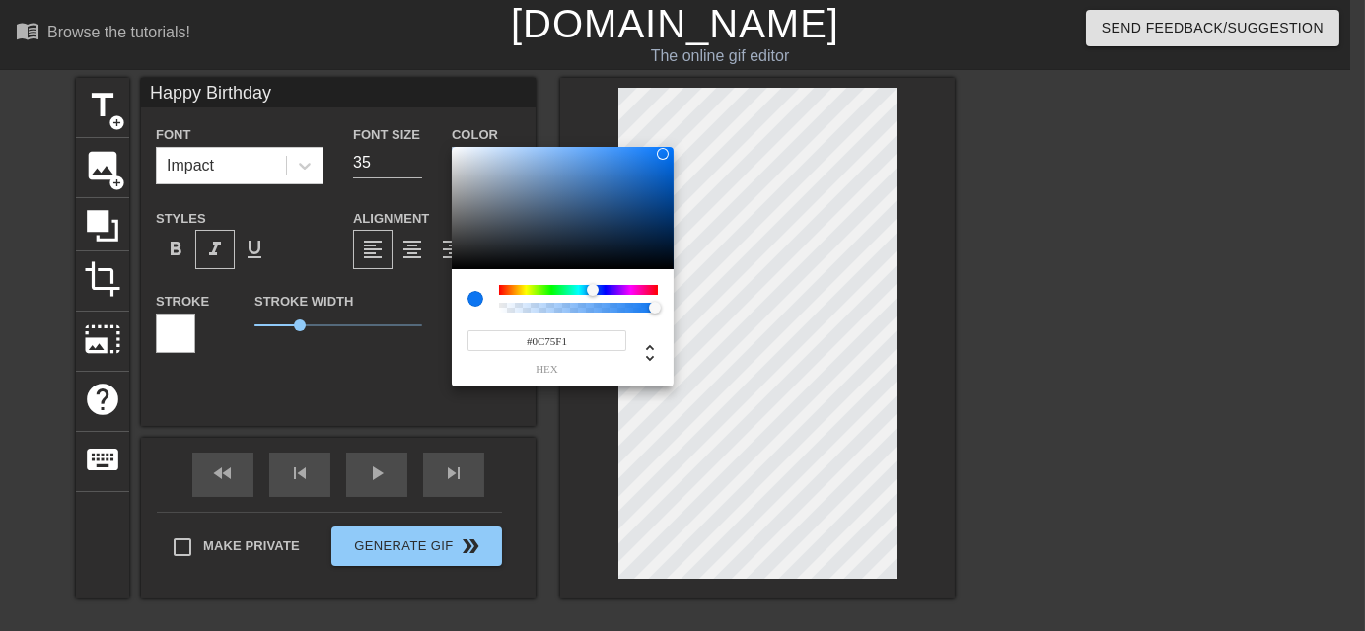
click at [593, 286] on div at bounding box center [593, 290] width 12 height 12
type input "#2A76D0"
click at [629, 170] on div at bounding box center [563, 208] width 222 height 122
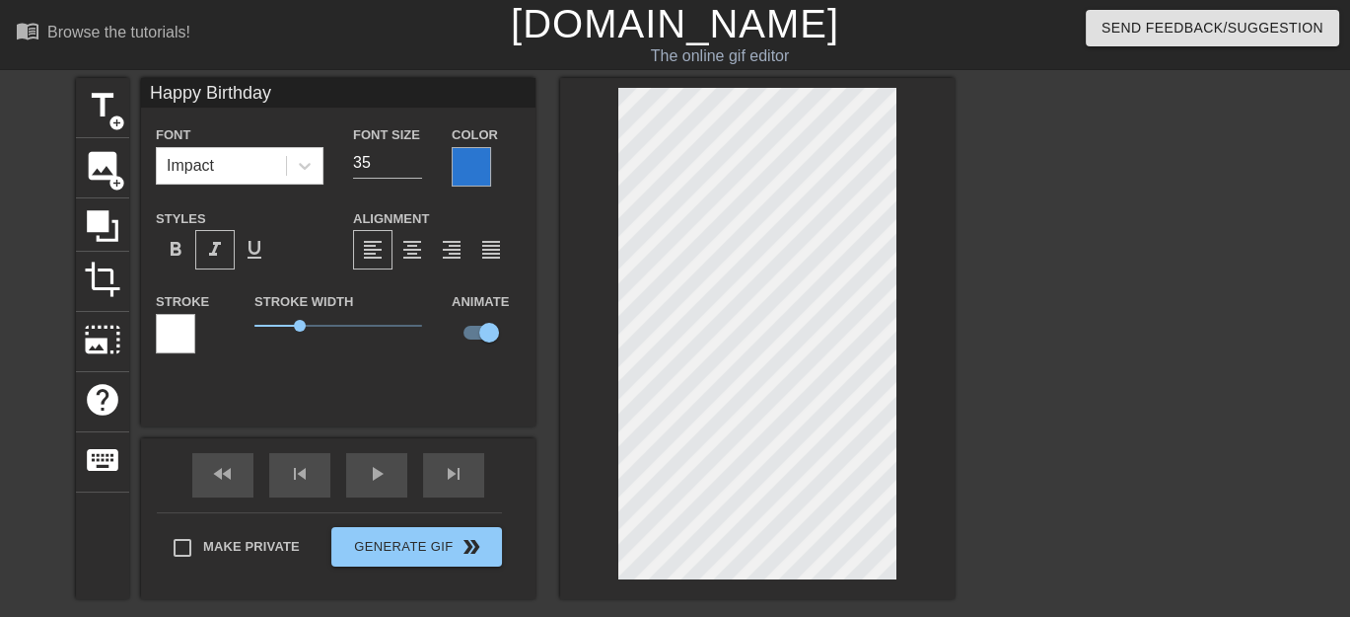
click at [298, 83] on input "Happy Birthday" at bounding box center [338, 93] width 395 height 30
type input "HAPPY BIRTHDAY"
click at [411, 163] on input "34" at bounding box center [387, 163] width 69 height 32
type input "33"
click at [411, 163] on input "33" at bounding box center [387, 163] width 69 height 32
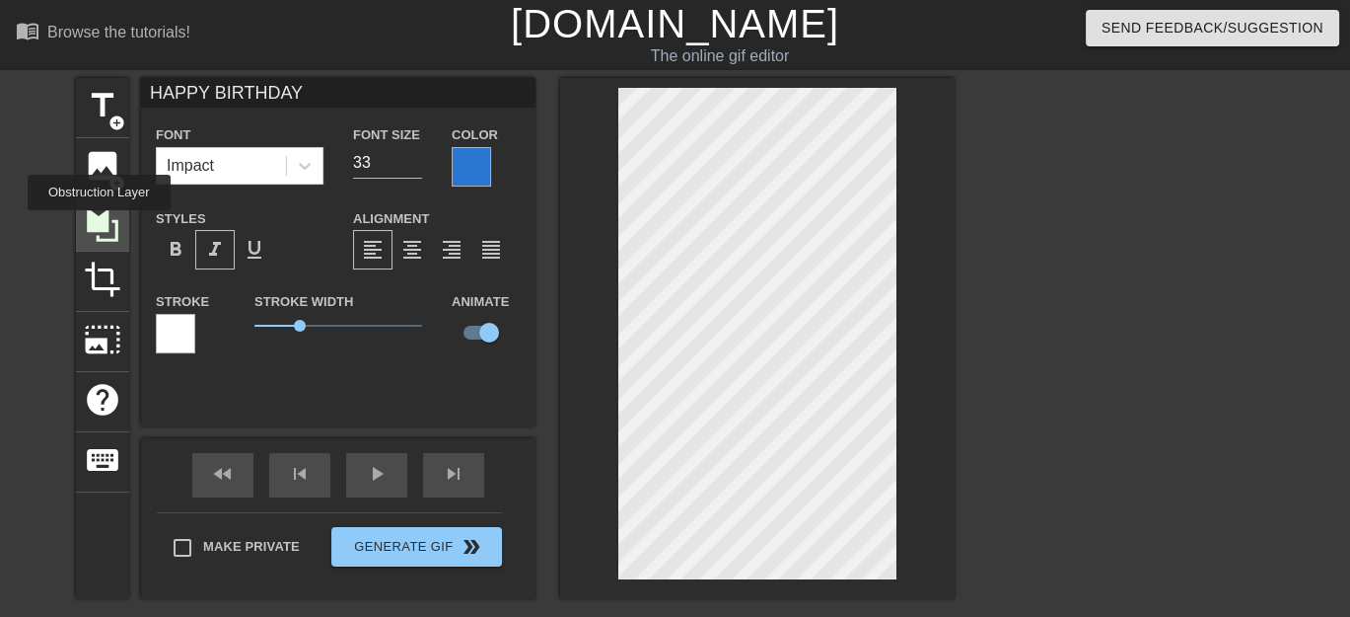
click at [99, 224] on icon at bounding box center [103, 226] width 32 height 32
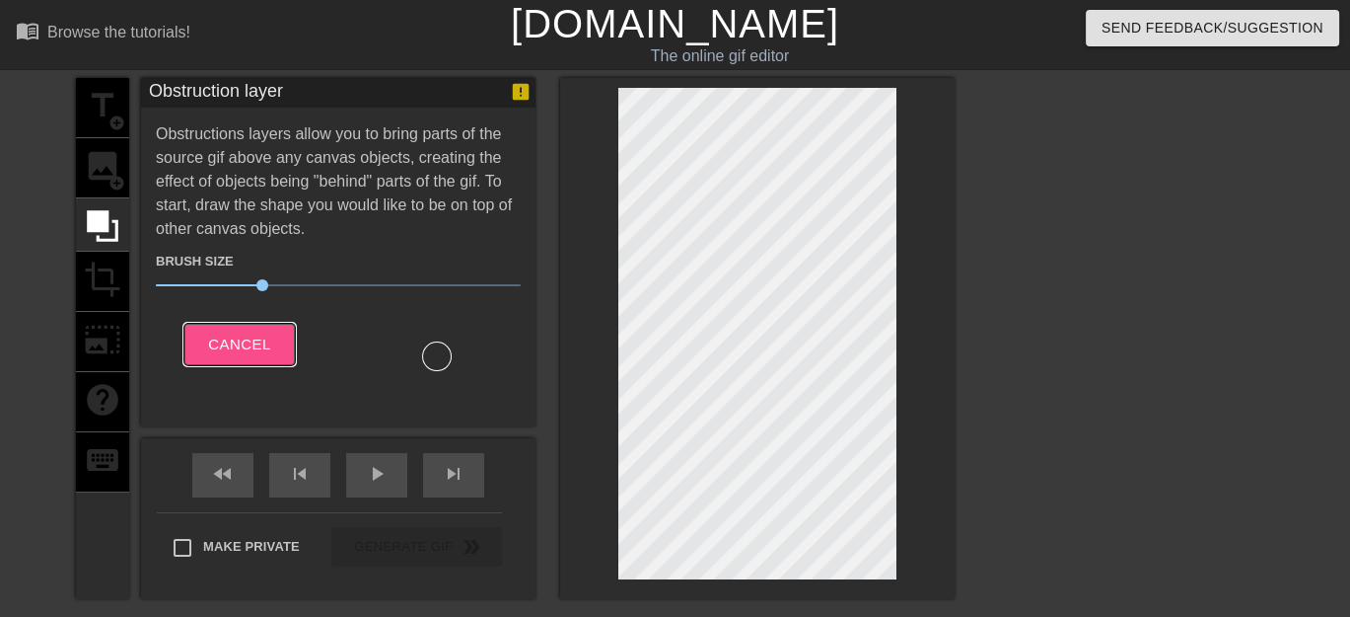
click at [245, 341] on span "Cancel" at bounding box center [239, 344] width 62 height 26
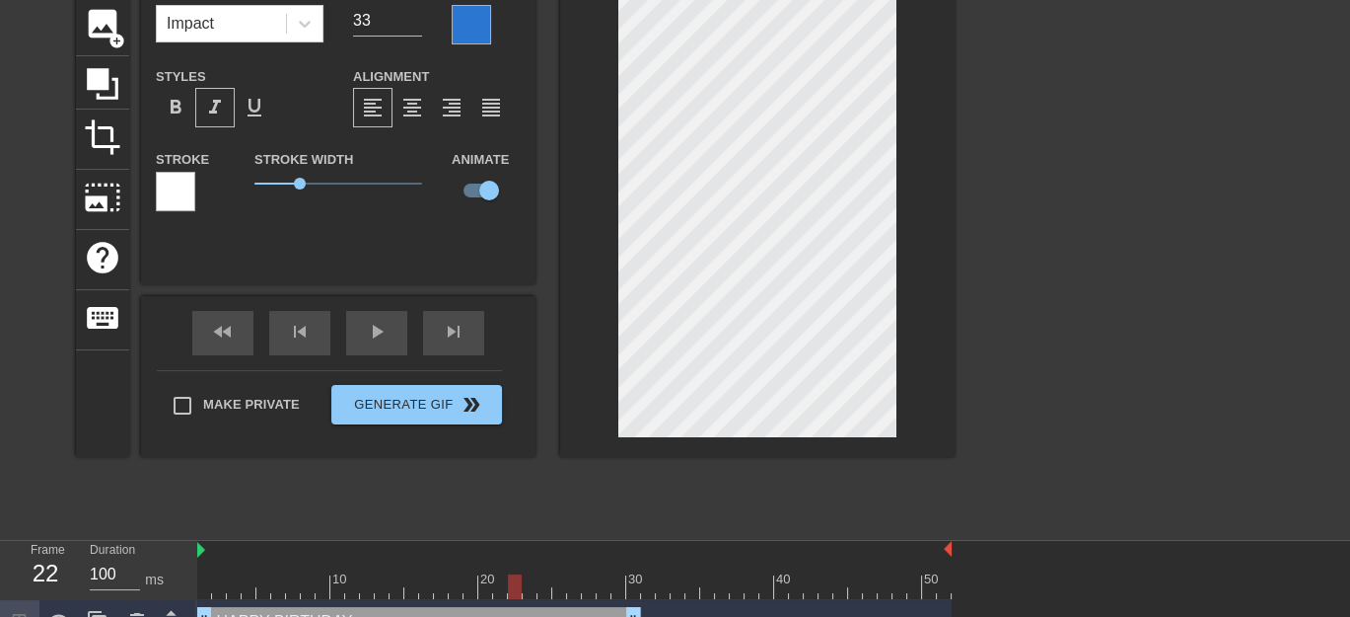
scroll to position [173, 0]
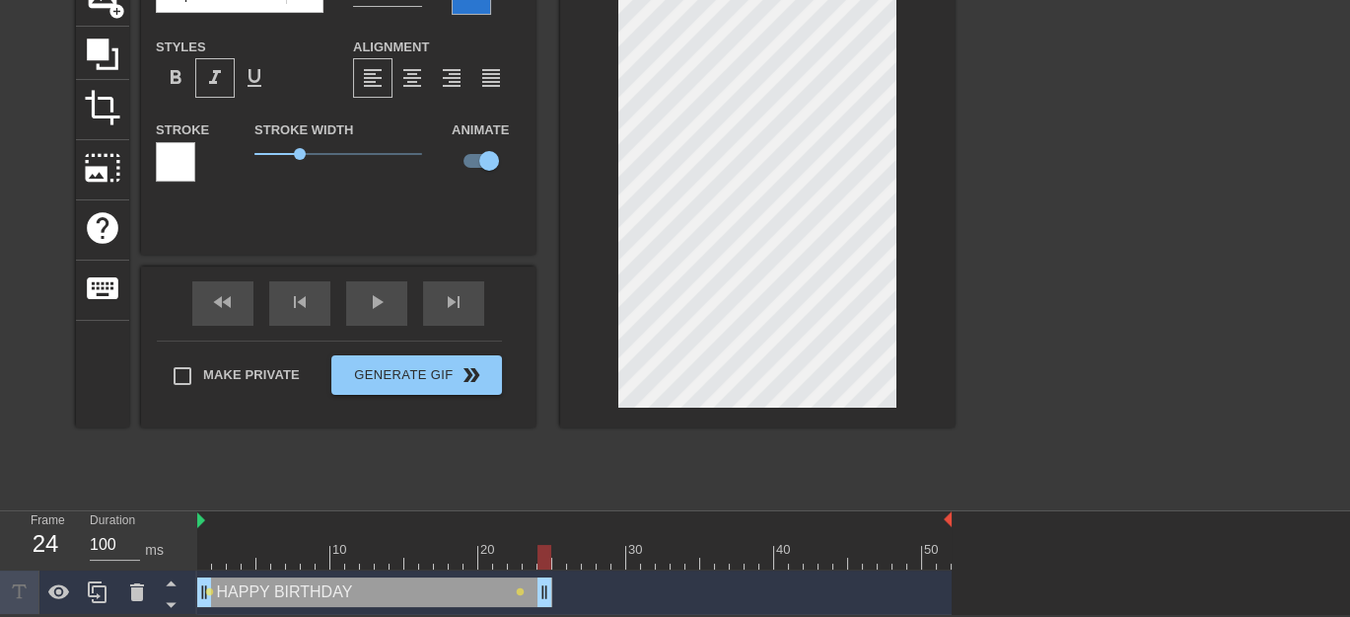
drag, startPoint x: 633, startPoint y: 591, endPoint x: 548, endPoint y: 589, distance: 84.9
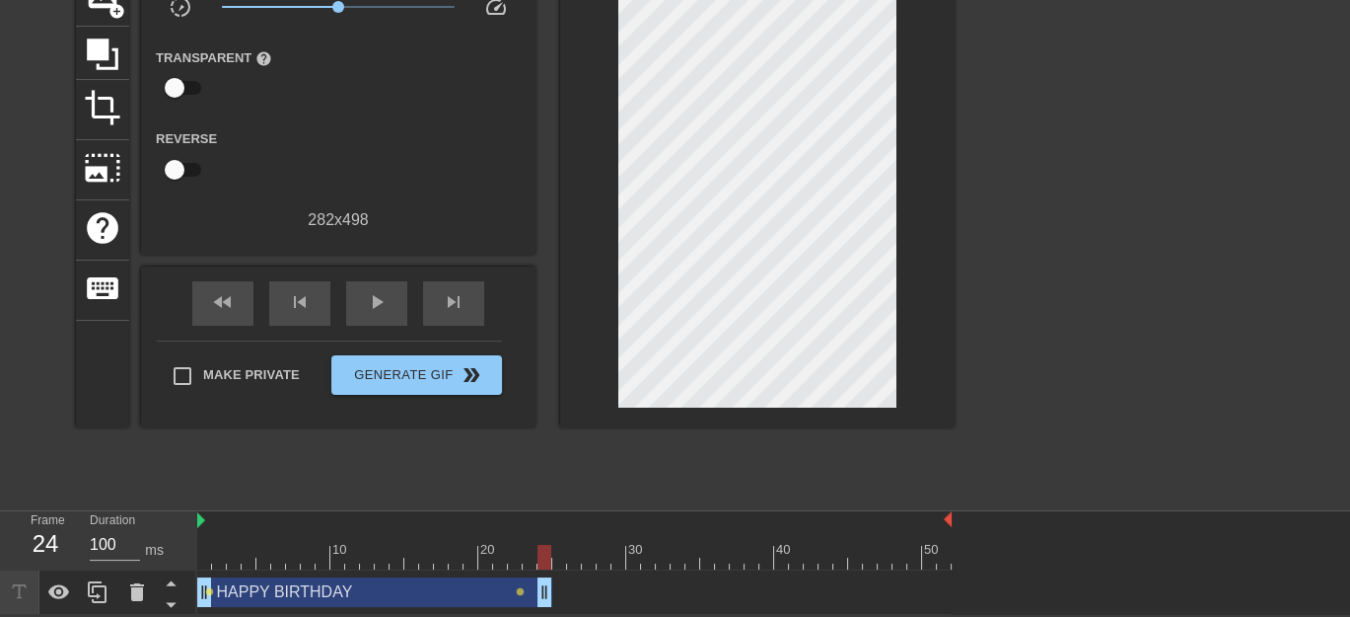
click at [654, 591] on div "HAPPY BIRTHDAY drag_handle drag_handle lens lens" at bounding box center [574, 592] width 755 height 30
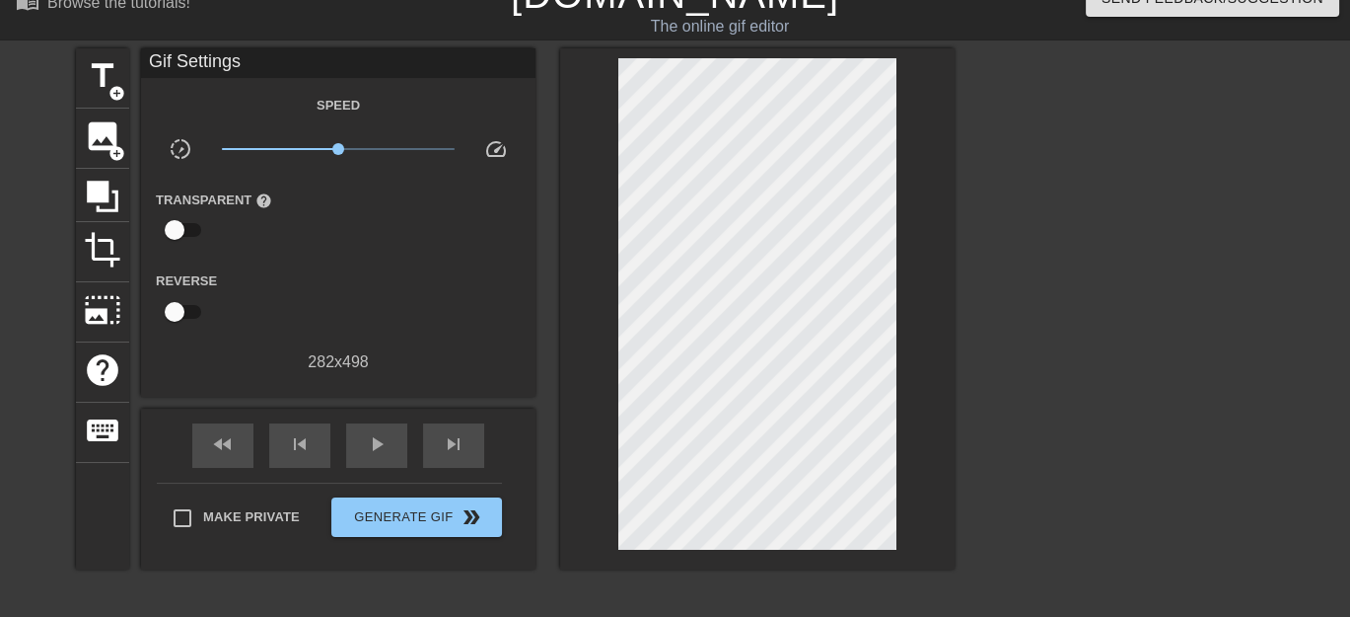
scroll to position [0, 0]
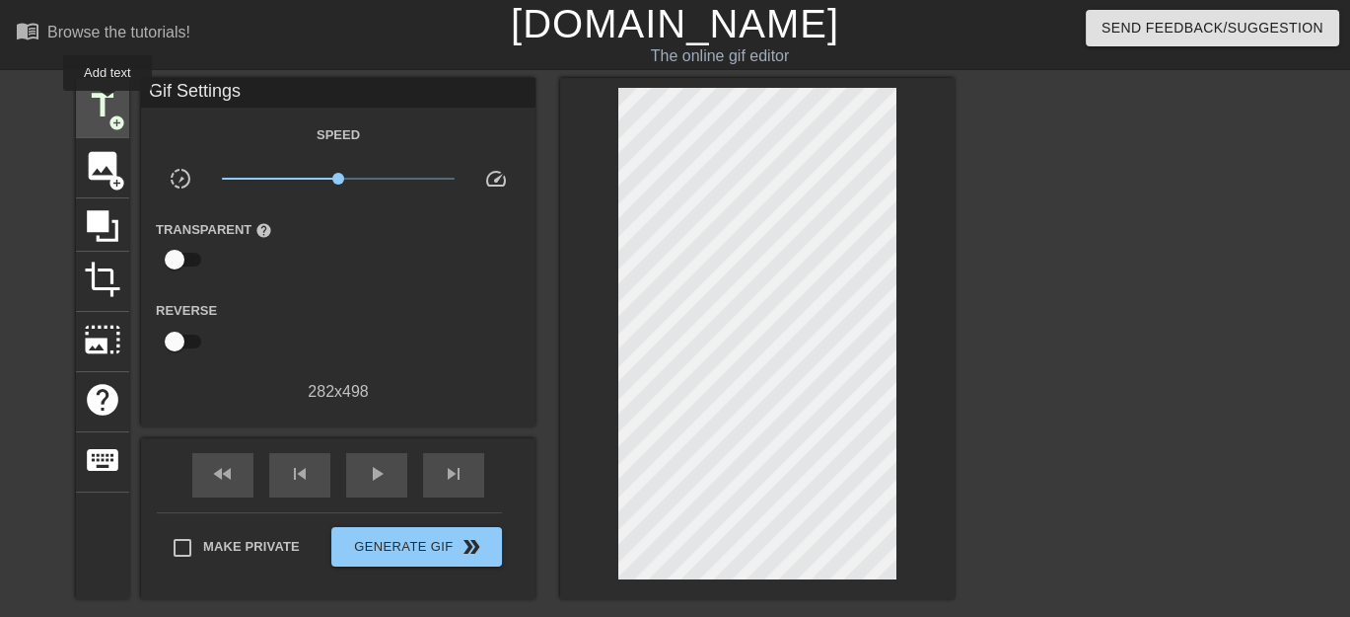
click at [108, 105] on span "title" at bounding box center [102, 105] width 37 height 37
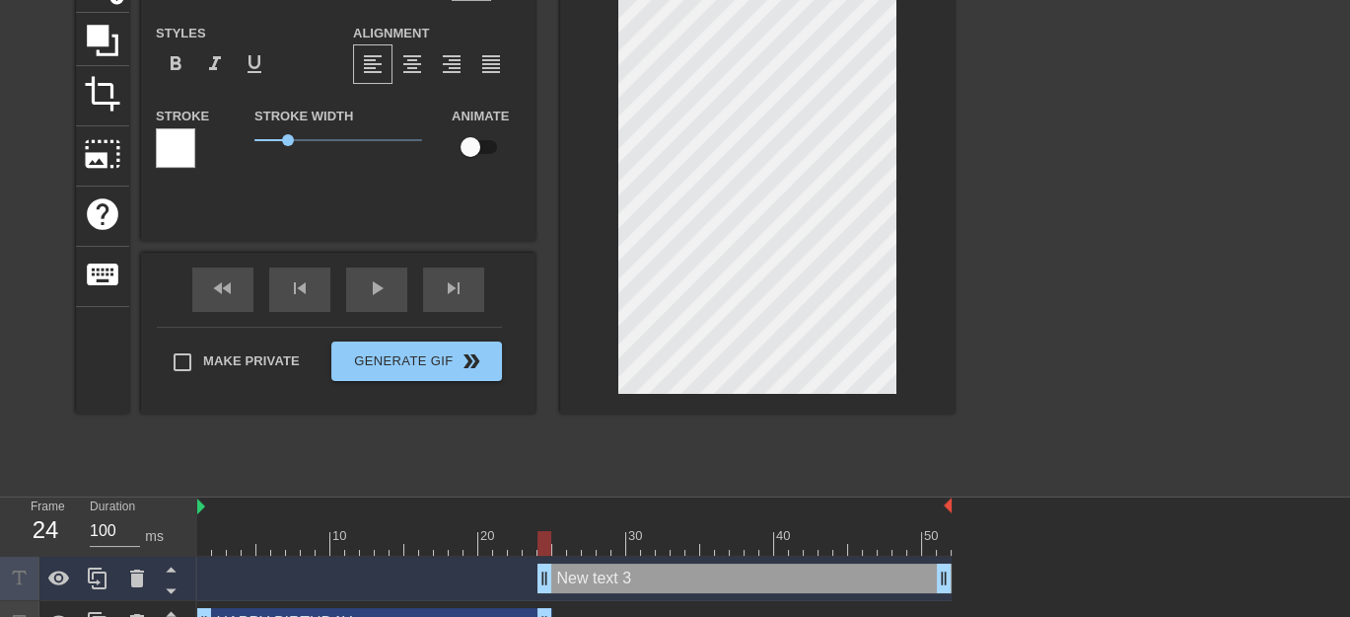
scroll to position [217, 0]
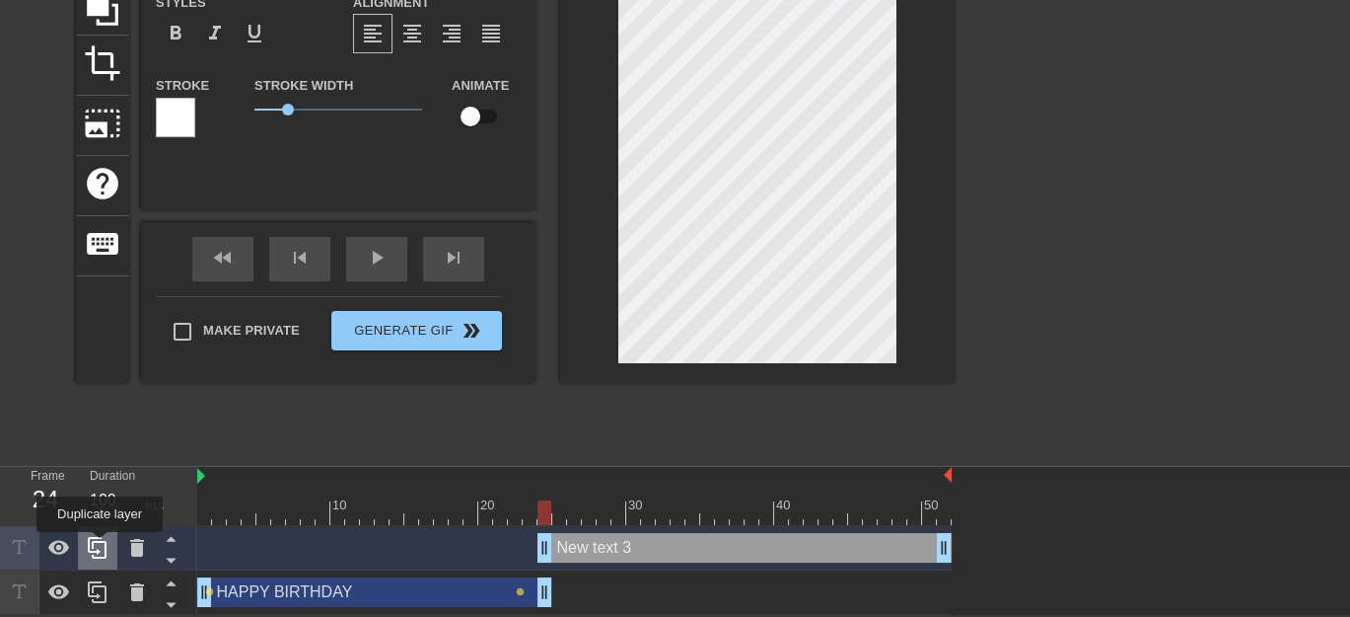
click at [100, 545] on icon at bounding box center [98, 548] width 24 height 24
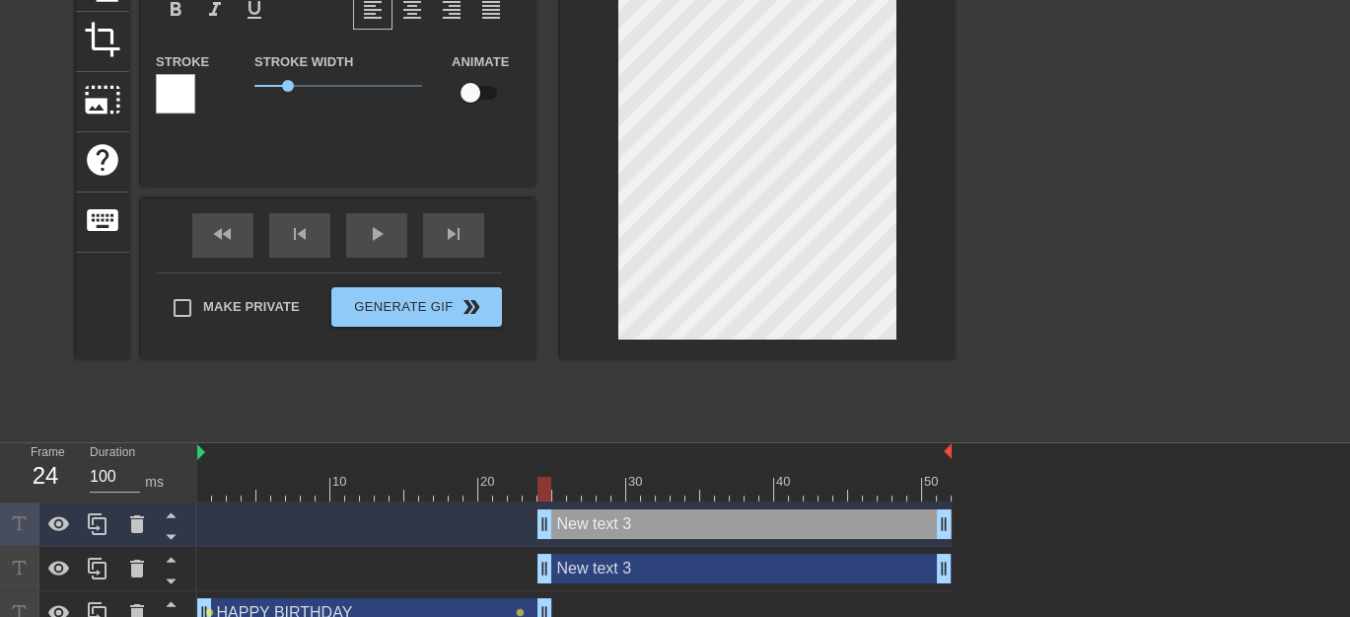
scroll to position [261, 0]
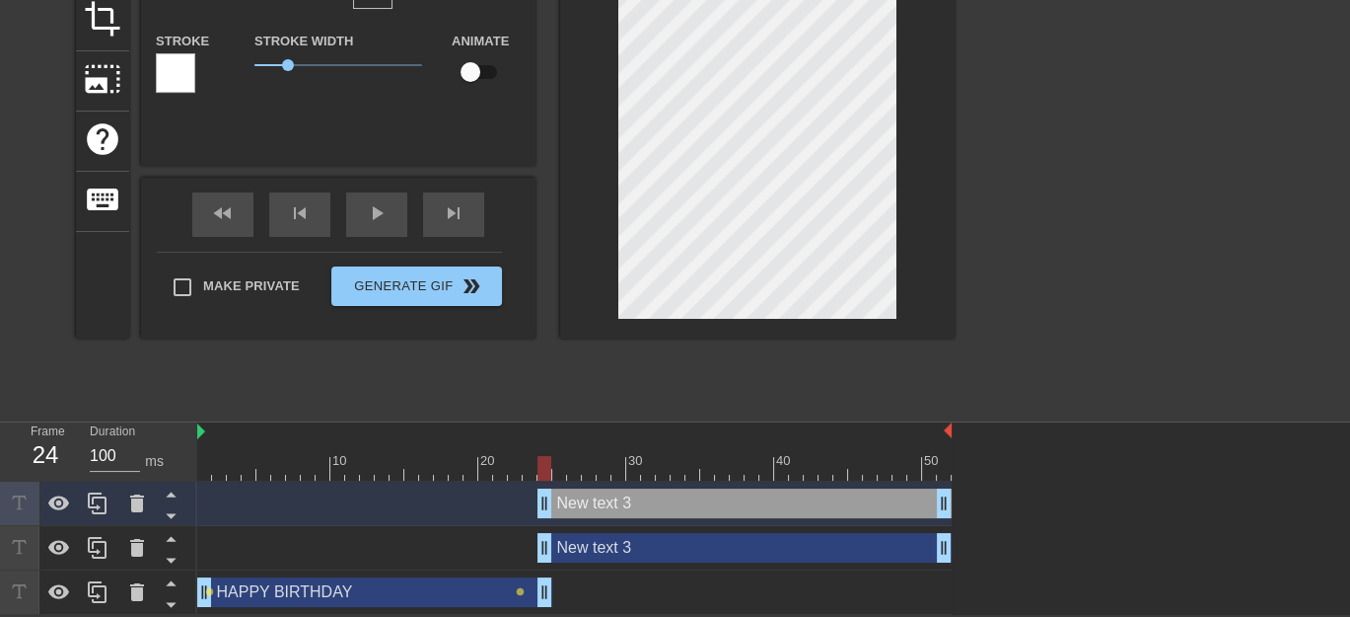
click at [622, 545] on div "New text 3 drag_handle drag_handle" at bounding box center [745, 548] width 414 height 30
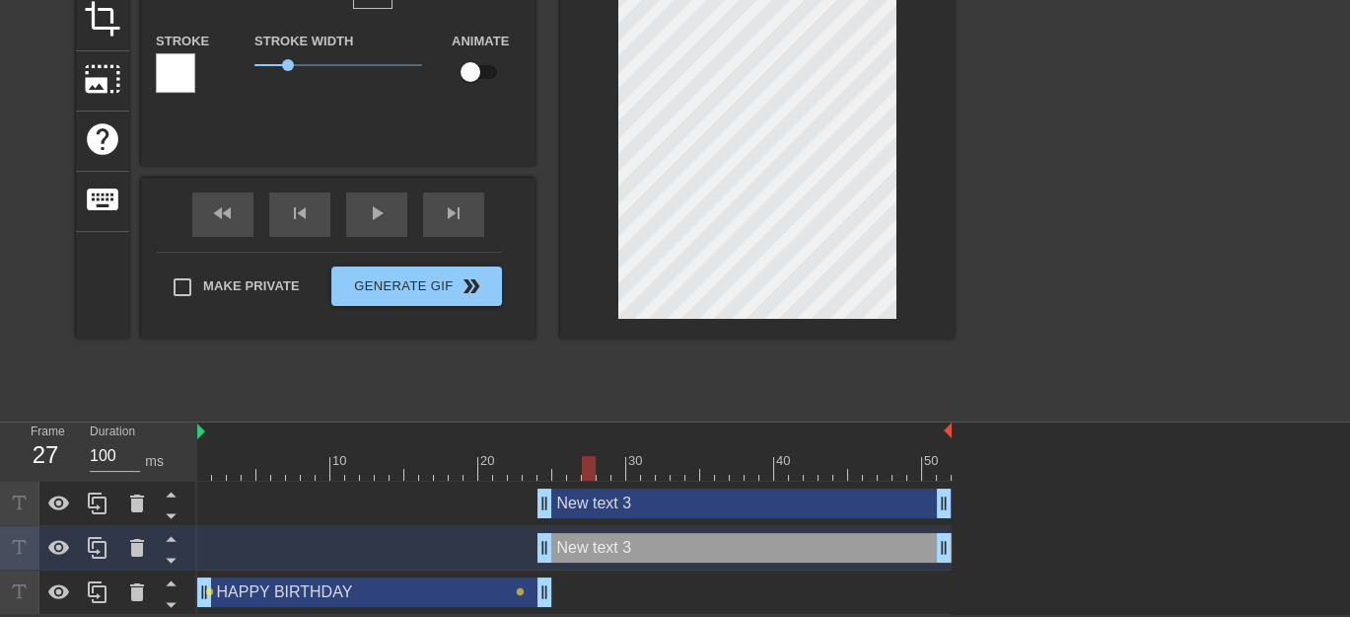
drag, startPoint x: 562, startPoint y: 468, endPoint x: 582, endPoint y: 467, distance: 19.8
click at [582, 467] on div at bounding box center [574, 468] width 755 height 25
drag, startPoint x: 562, startPoint y: 466, endPoint x: 539, endPoint y: 463, distance: 23.9
click at [539, 463] on div at bounding box center [574, 468] width 755 height 25
click at [142, 503] on icon at bounding box center [137, 503] width 14 height 18
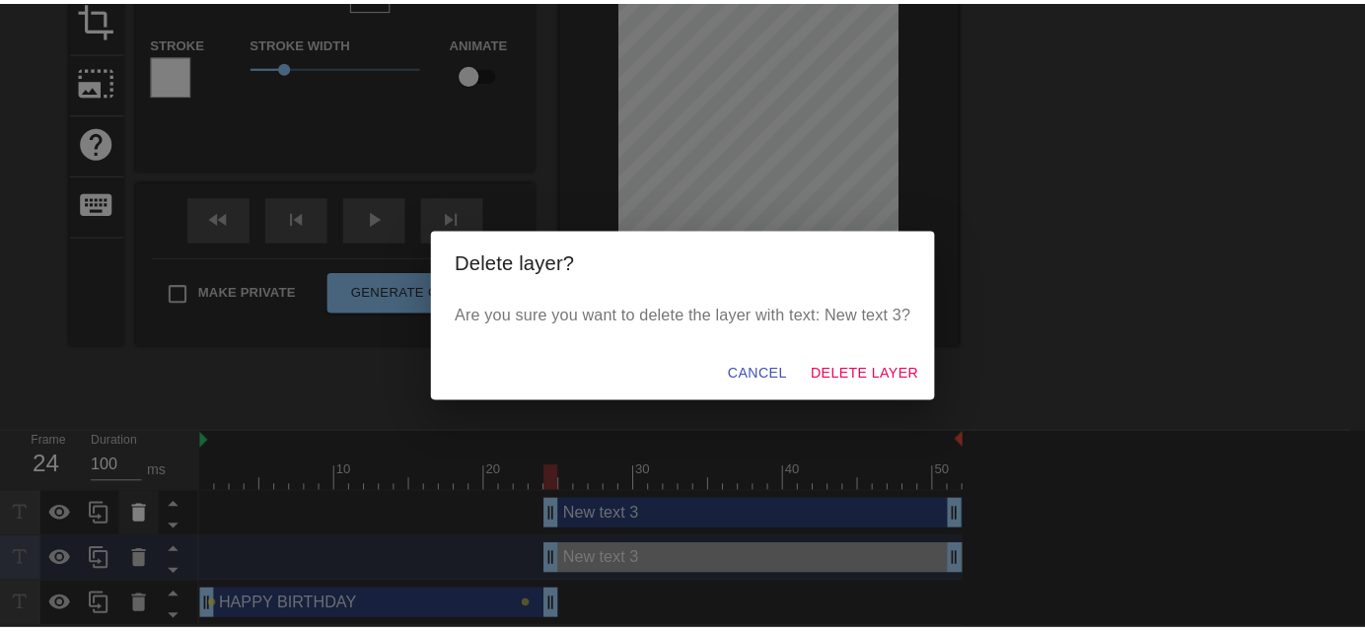
scroll to position [247, 0]
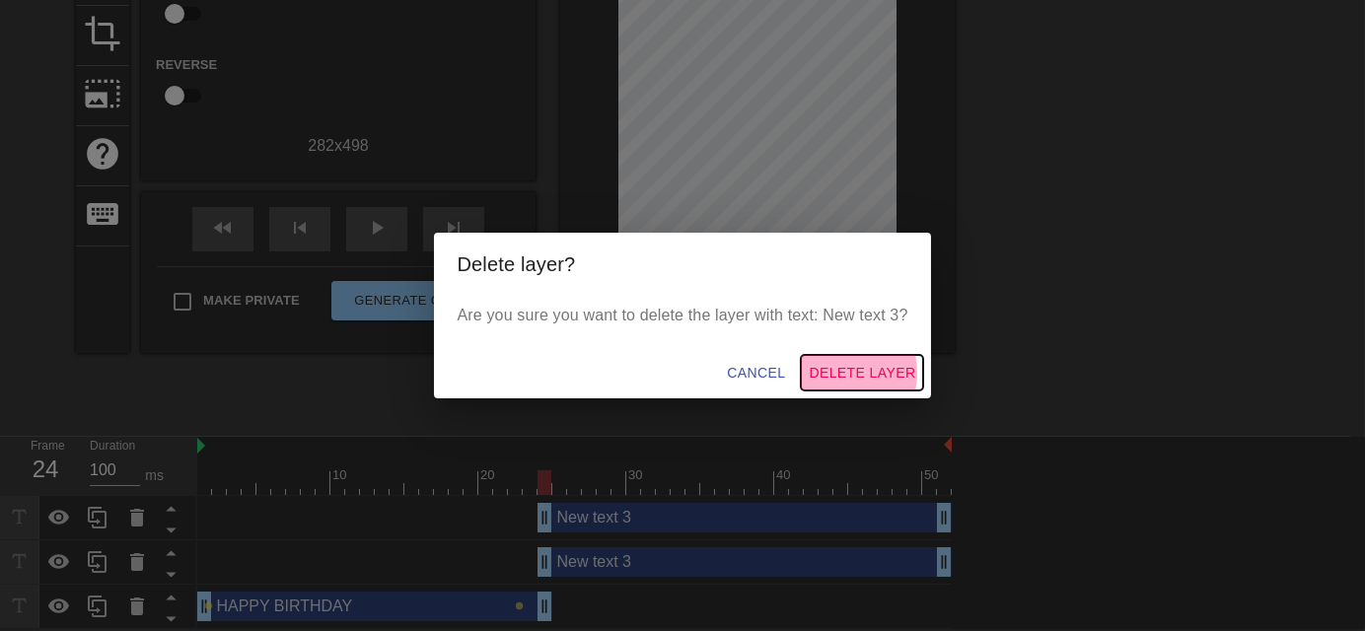
click at [836, 373] on span "Delete Layer" at bounding box center [862, 373] width 107 height 25
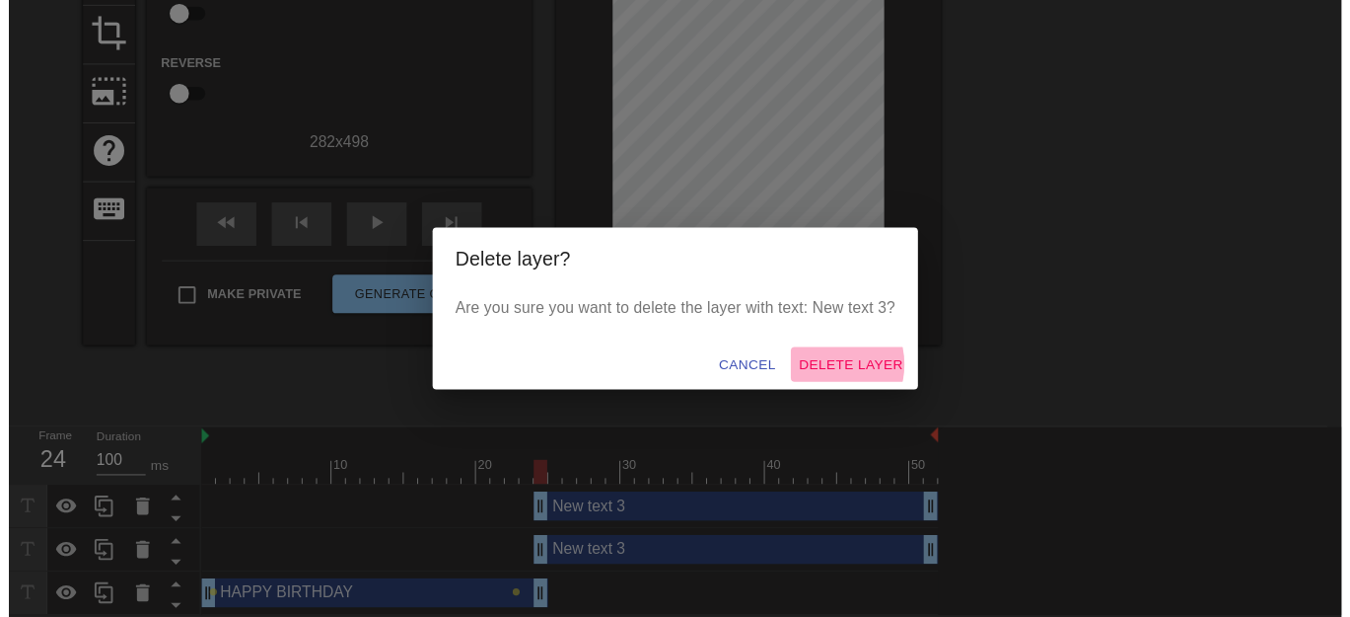
scroll to position [217, 0]
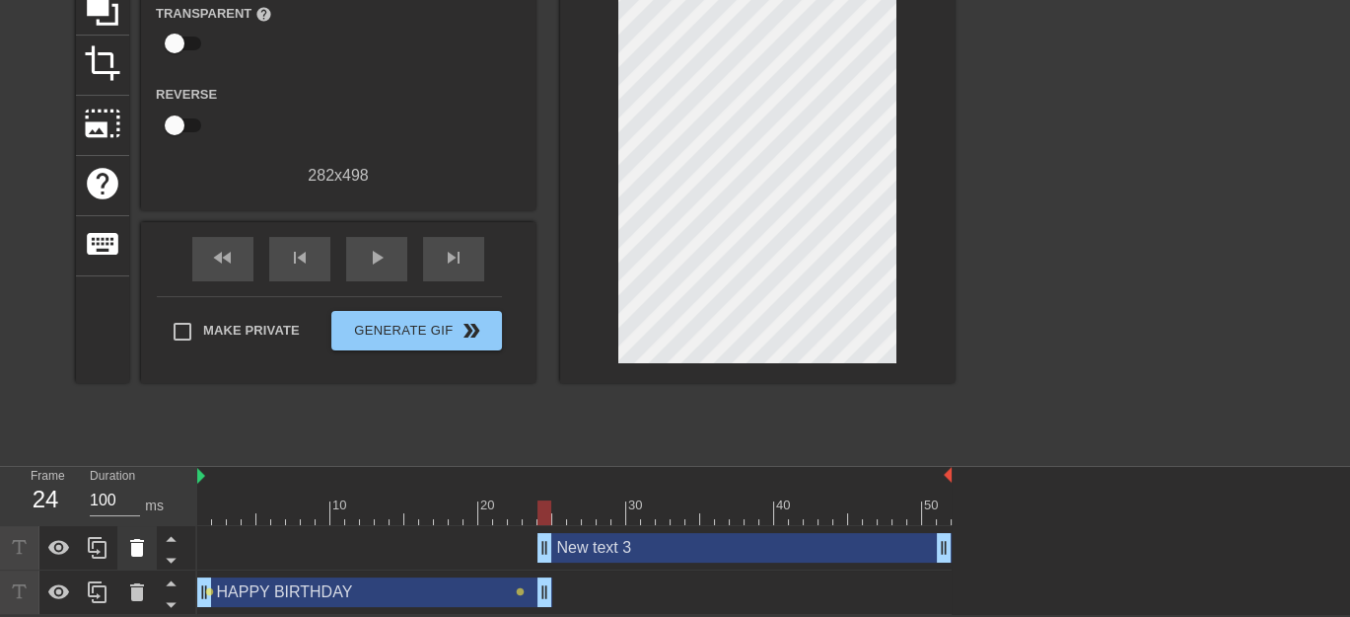
click at [141, 546] on icon at bounding box center [137, 548] width 14 height 18
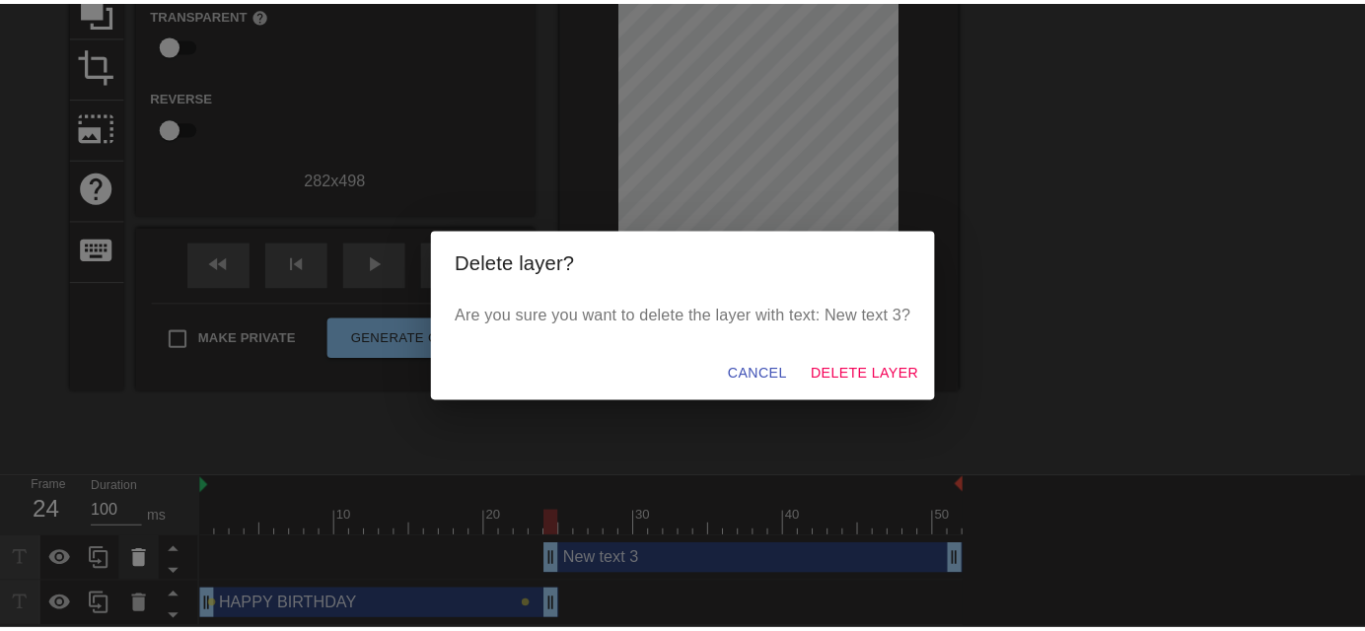
scroll to position [202, 0]
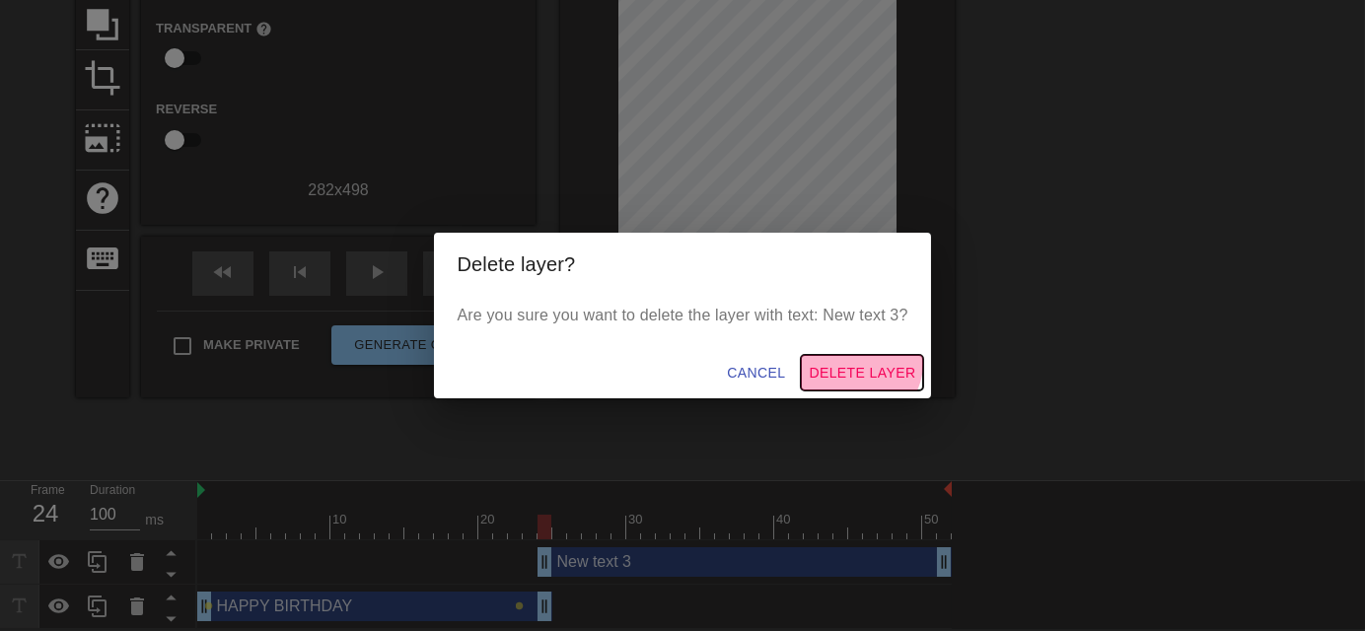
click at [865, 364] on span "Delete Layer" at bounding box center [862, 373] width 107 height 25
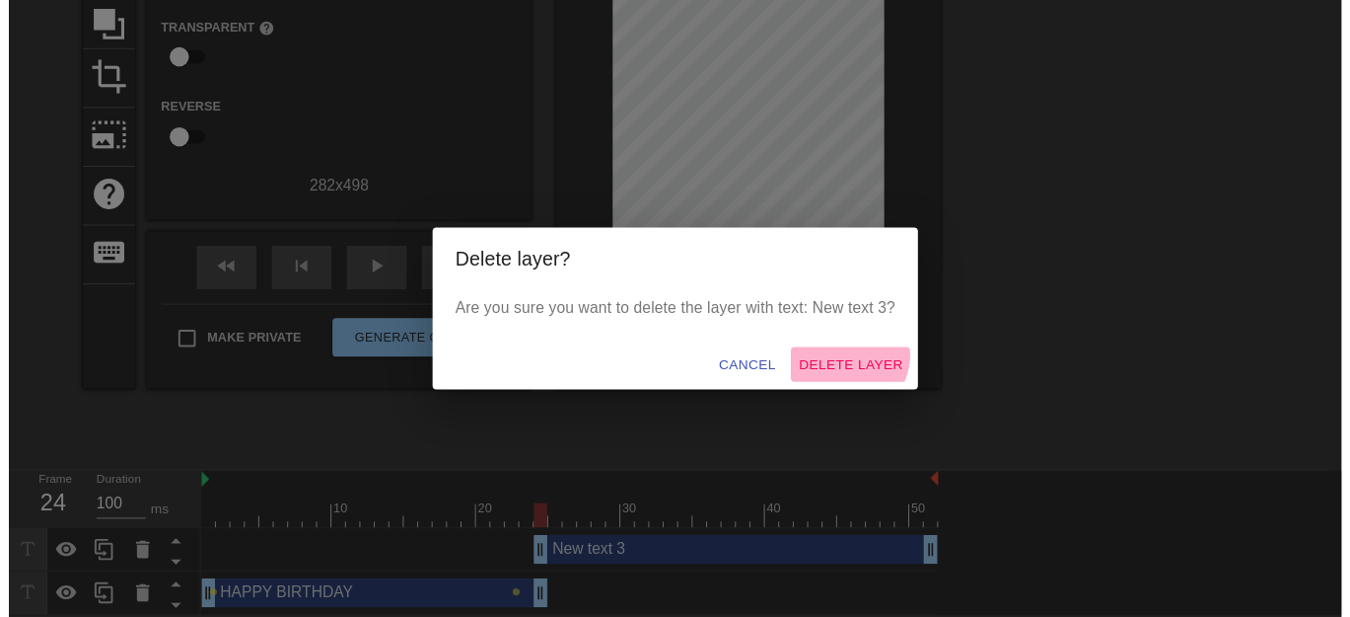
scroll to position [173, 0]
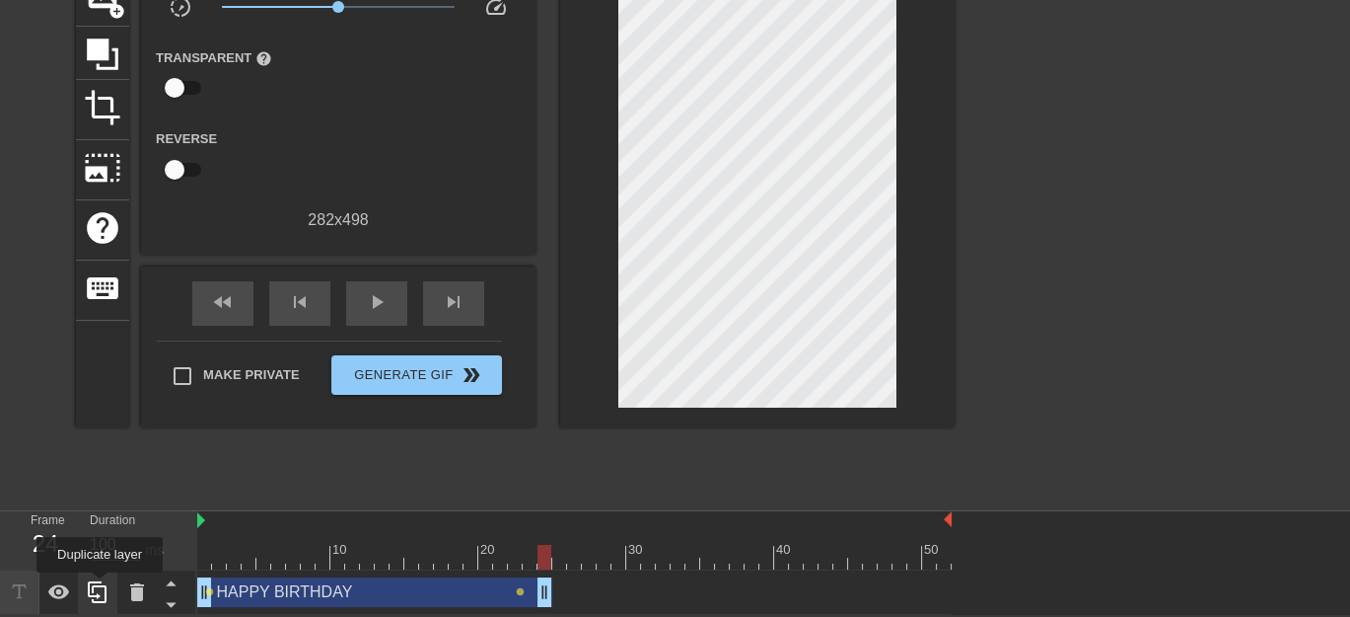
click at [100, 586] on icon at bounding box center [98, 592] width 24 height 24
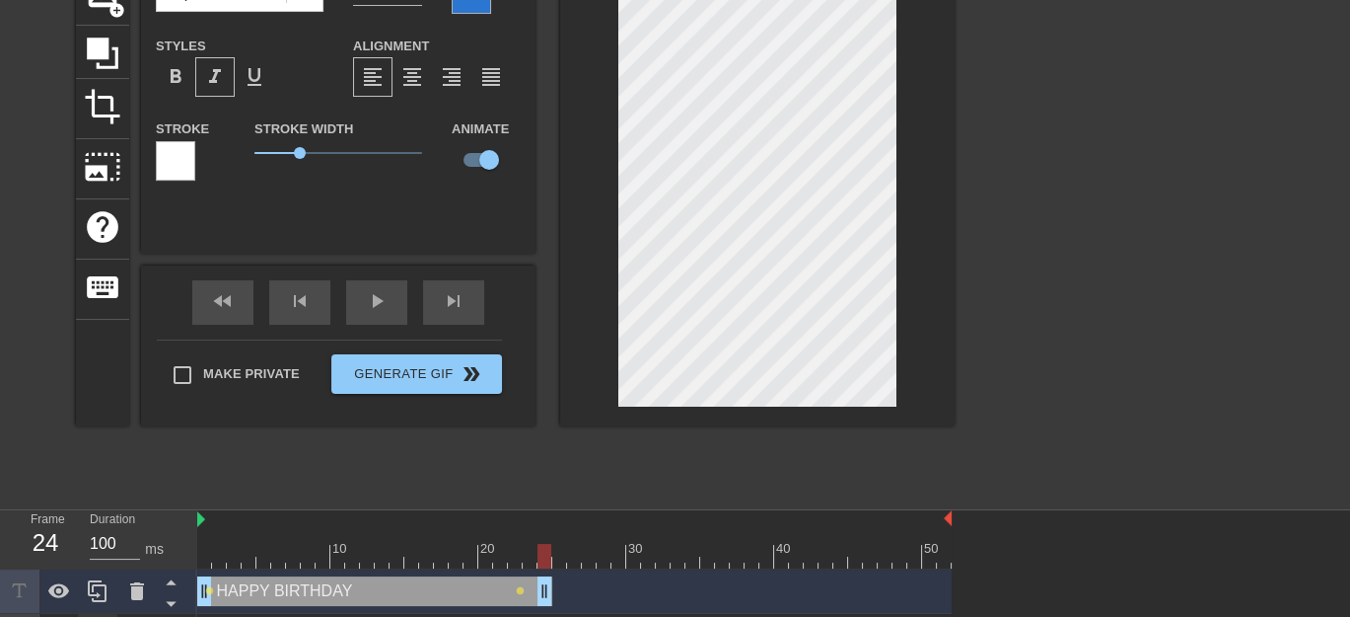
scroll to position [202, 0]
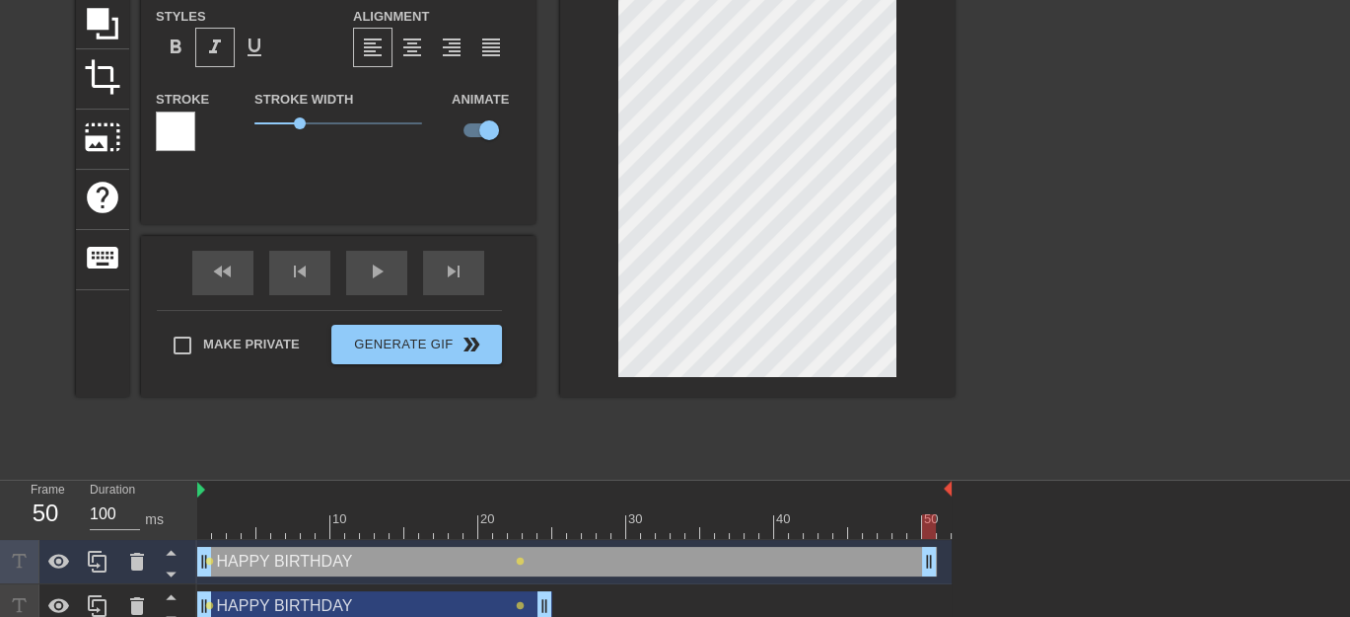
drag, startPoint x: 545, startPoint y: 562, endPoint x: 932, endPoint y: 566, distance: 386.7
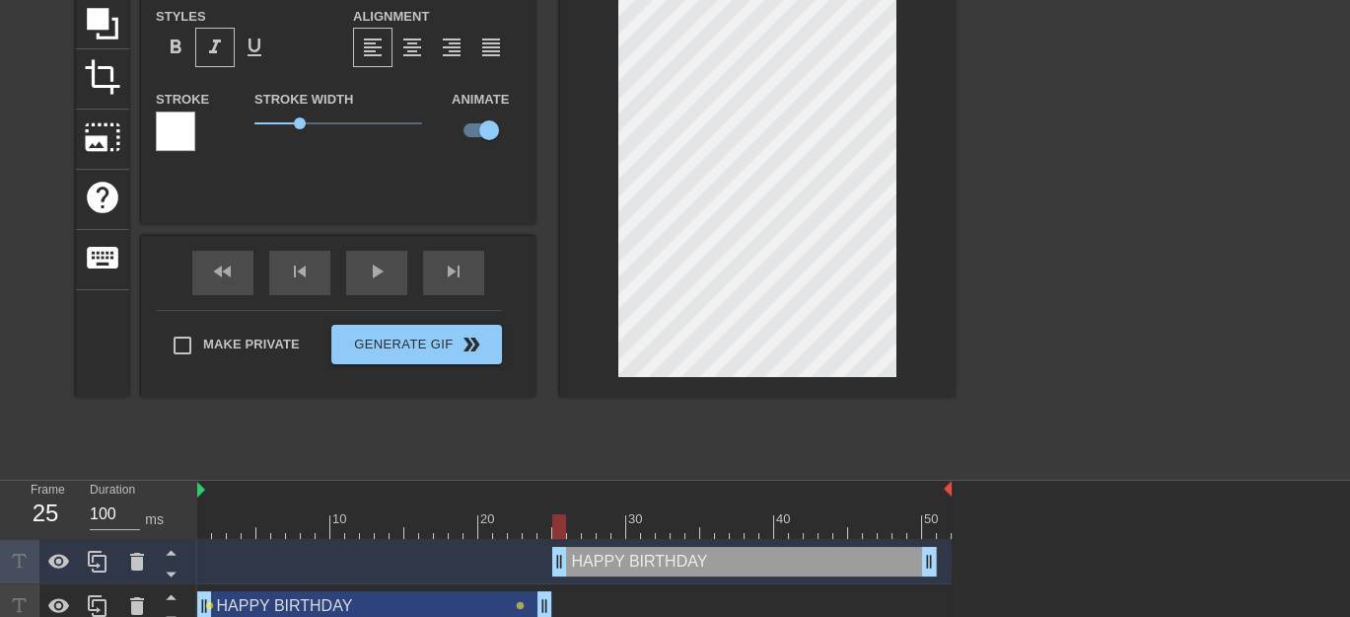
drag, startPoint x: 206, startPoint y: 568, endPoint x: 559, endPoint y: 564, distance: 353.2
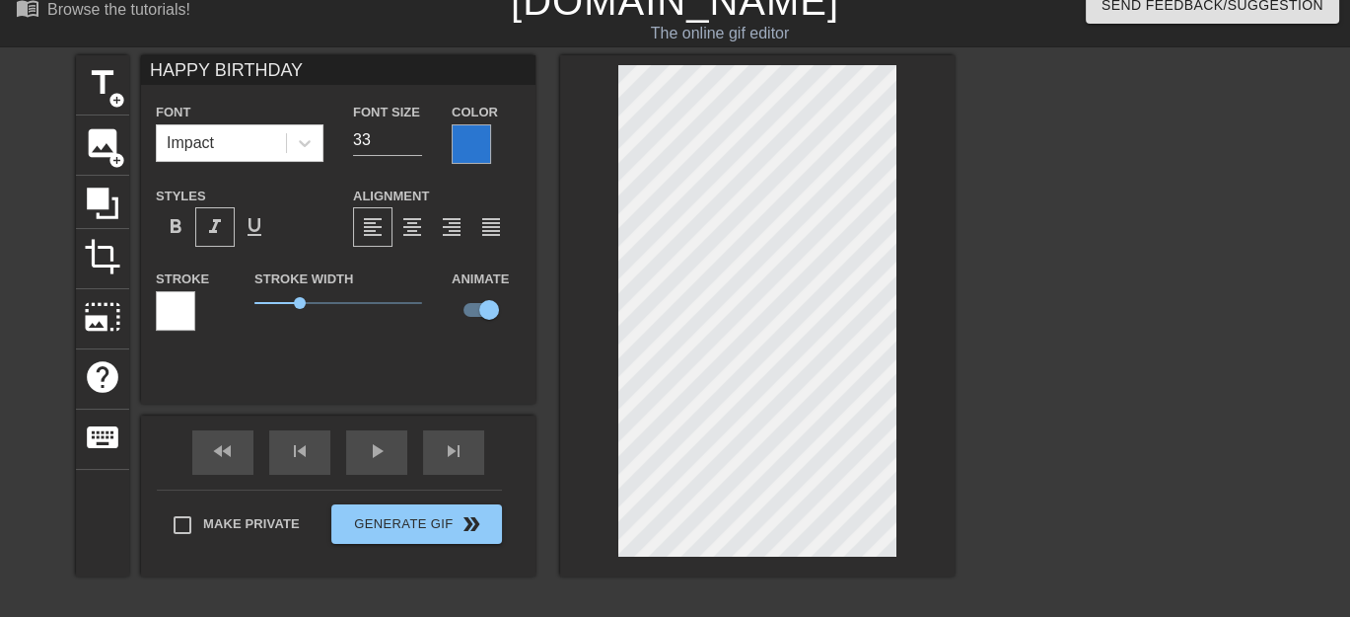
scroll to position [0, 0]
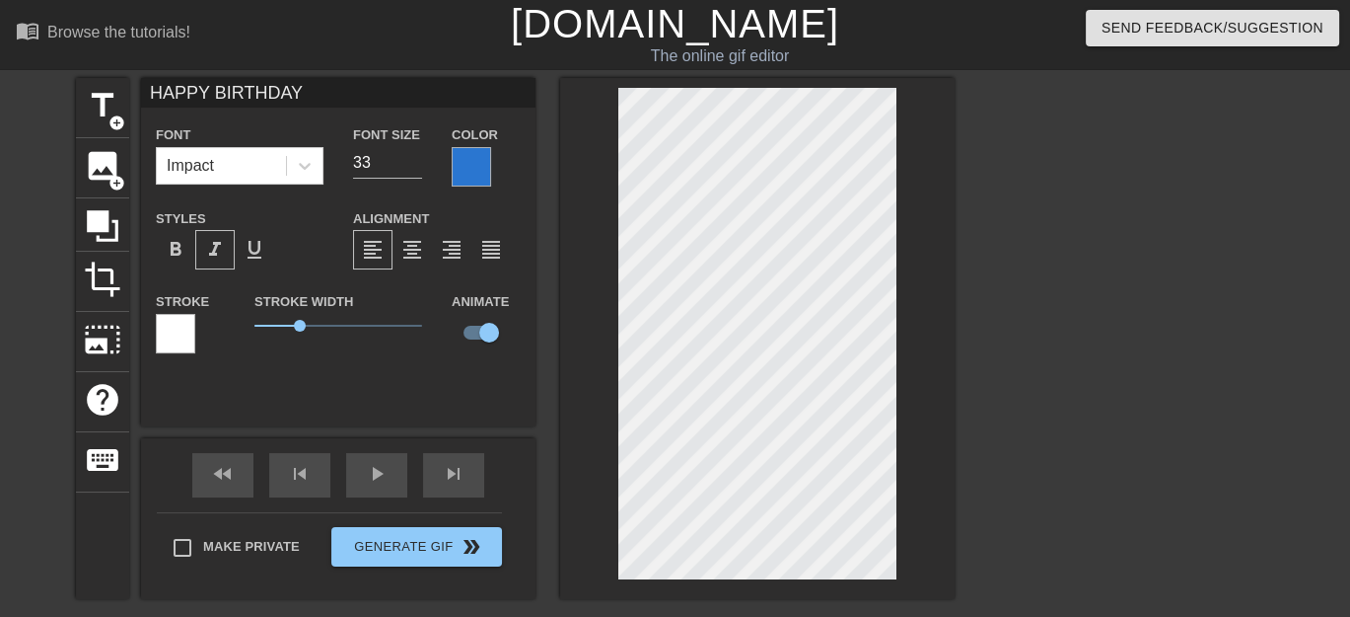
click at [479, 167] on div at bounding box center [471, 166] width 39 height 39
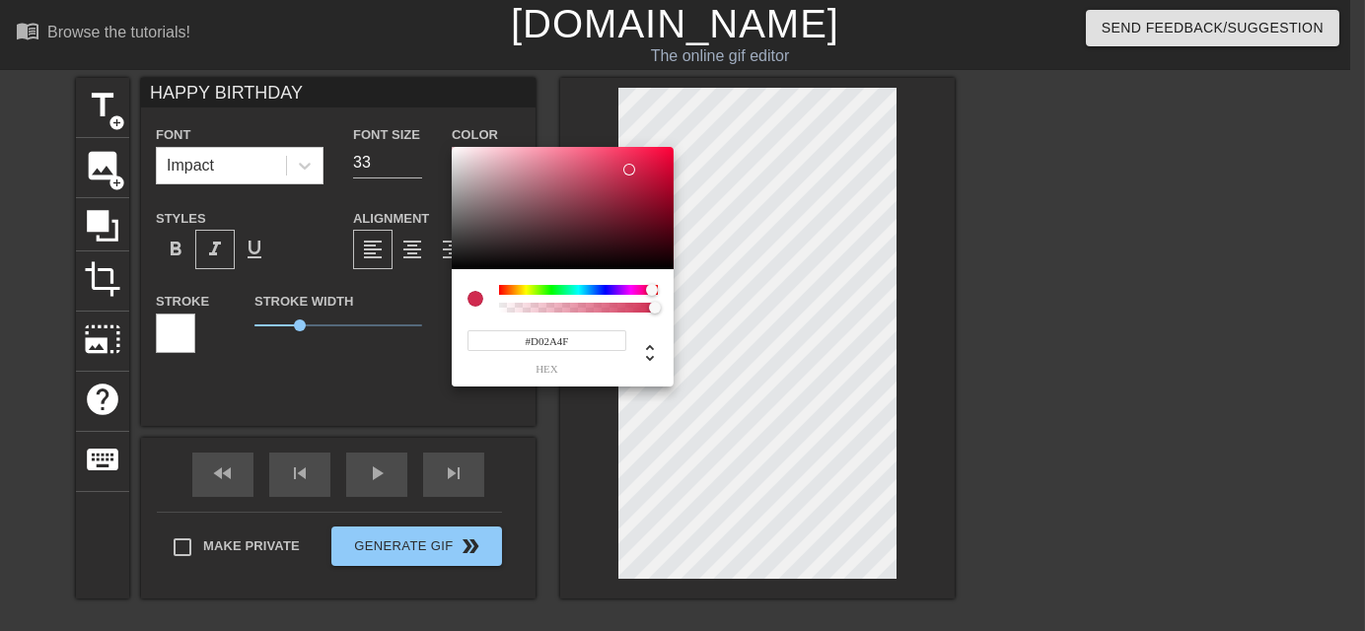
click at [652, 288] on div at bounding box center [578, 290] width 159 height 10
click at [663, 159] on div at bounding box center [563, 208] width 222 height 122
type input "#E21E4A"
click at [644, 161] on div at bounding box center [563, 208] width 222 height 122
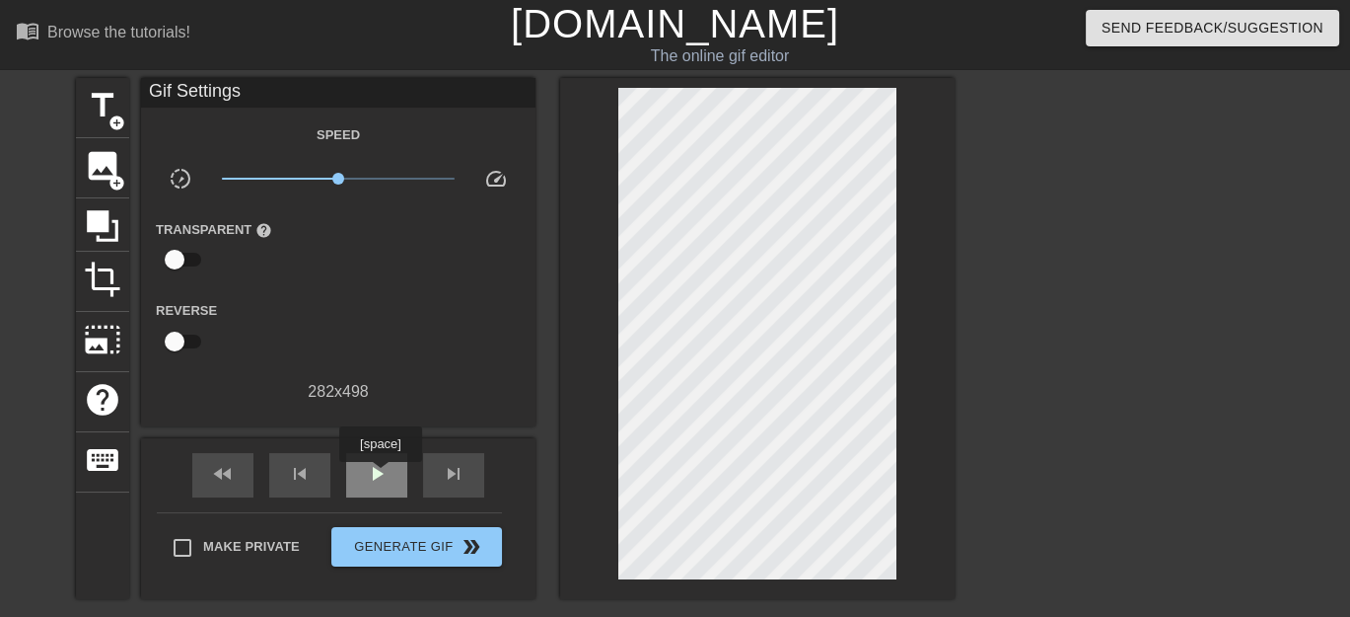
click at [380, 475] on span "play_arrow" at bounding box center [377, 474] width 24 height 24
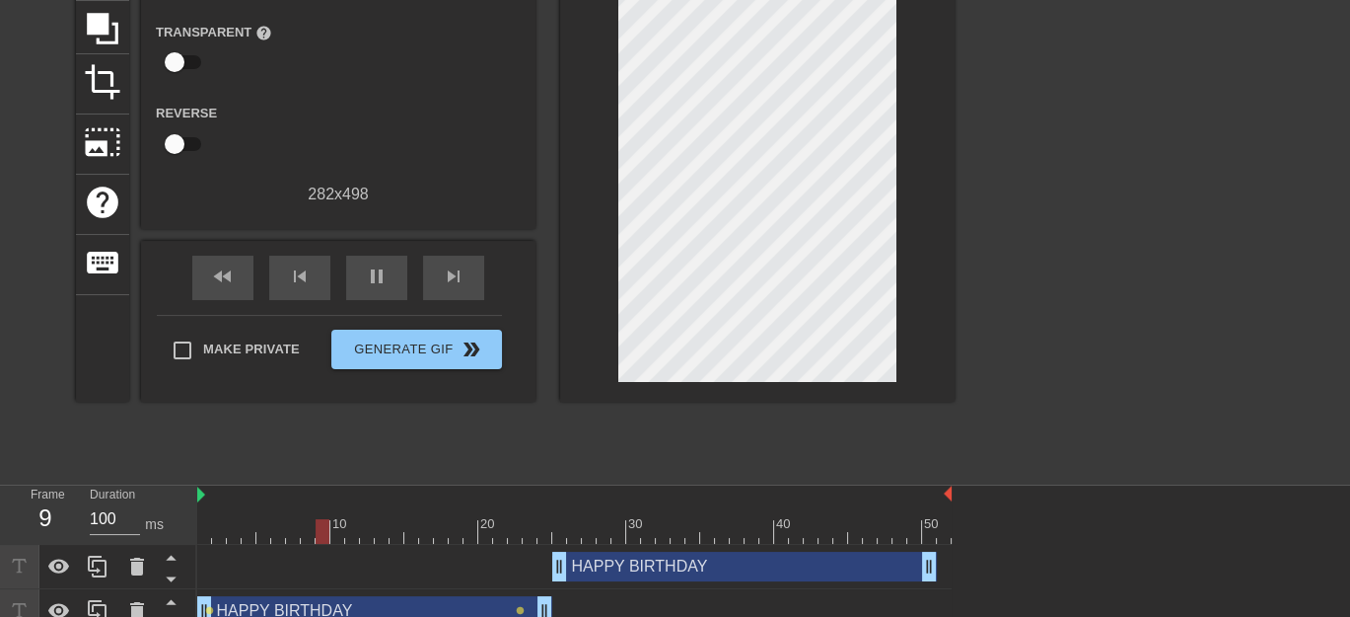
scroll to position [217, 0]
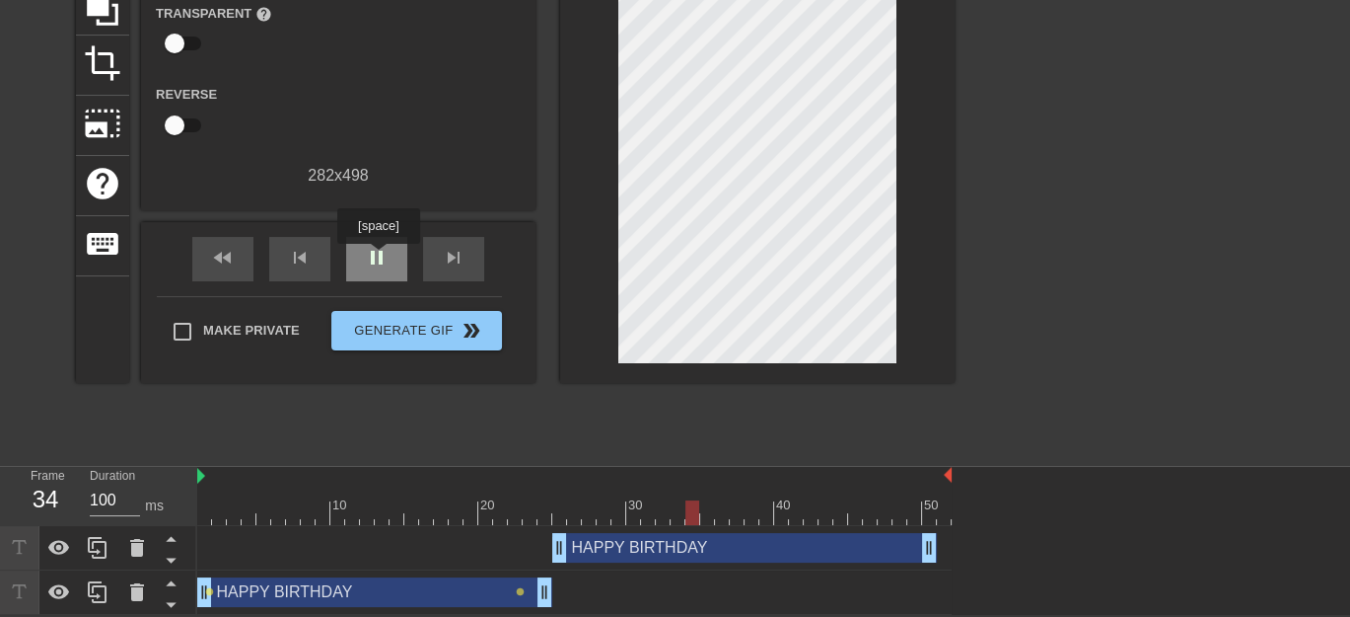
click at [378, 257] on span "pause" at bounding box center [377, 258] width 24 height 24
click at [375, 591] on div "HAPPY BIRTHDAY drag_handle drag_handle" at bounding box center [374, 592] width 355 height 30
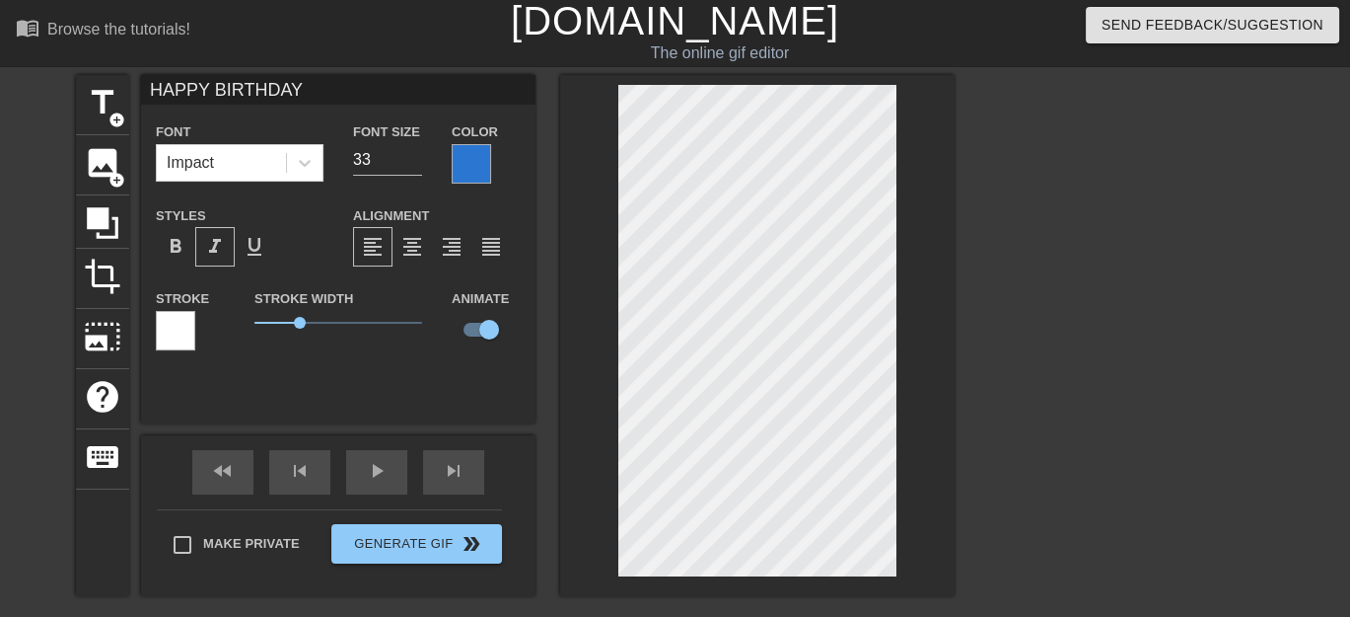
scroll to position [0, 0]
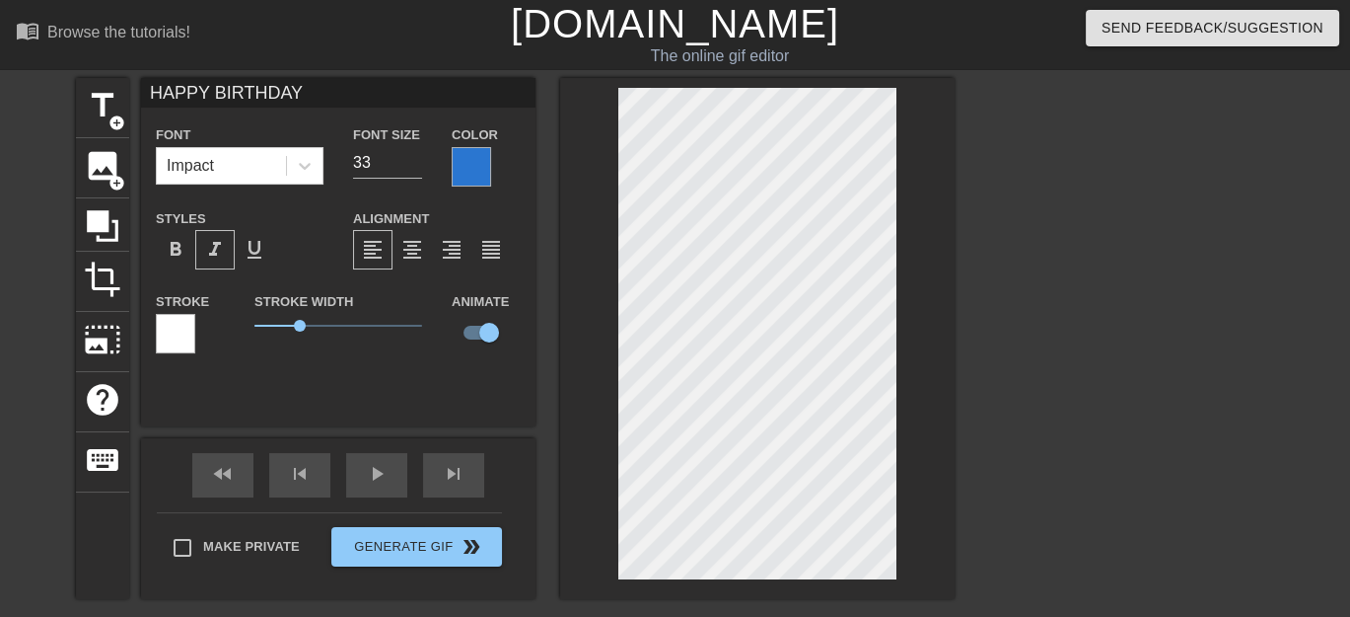
click at [167, 93] on input "HAPPY BIRTHDAY" at bounding box center [338, 93] width 395 height 30
type input "Happy Birthday"
click at [413, 154] on input "34" at bounding box center [387, 163] width 69 height 32
click at [413, 154] on input "35" at bounding box center [387, 163] width 69 height 32
type input "36"
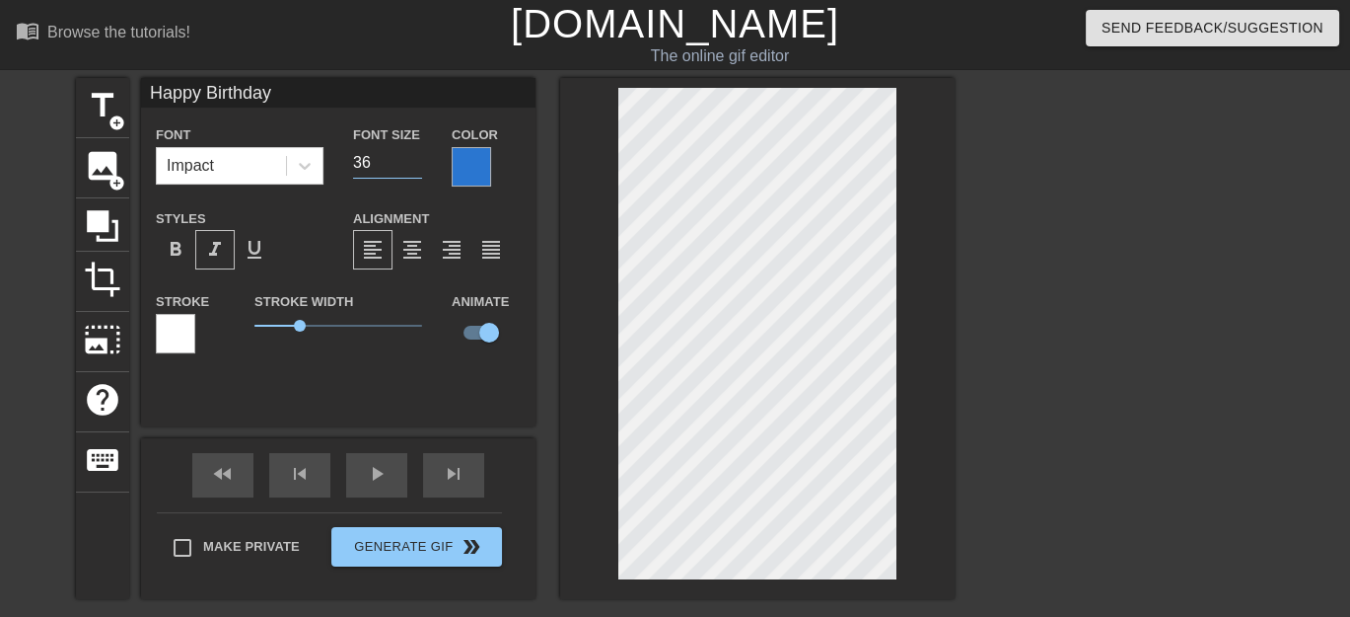
click at [413, 154] on input "36" at bounding box center [387, 163] width 69 height 32
click at [355, 385] on div "Happy Birthday Font Impact Font Size 36 Color Styles format_bold format_italic …" at bounding box center [338, 252] width 395 height 348
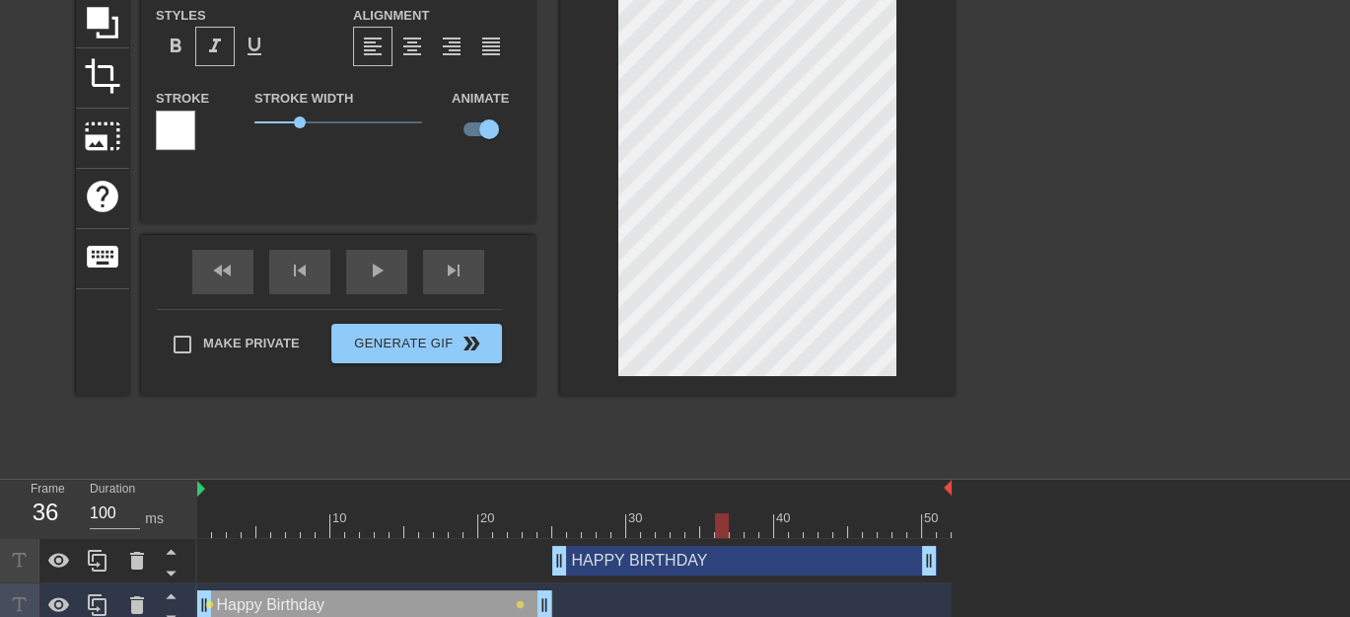
scroll to position [217, 0]
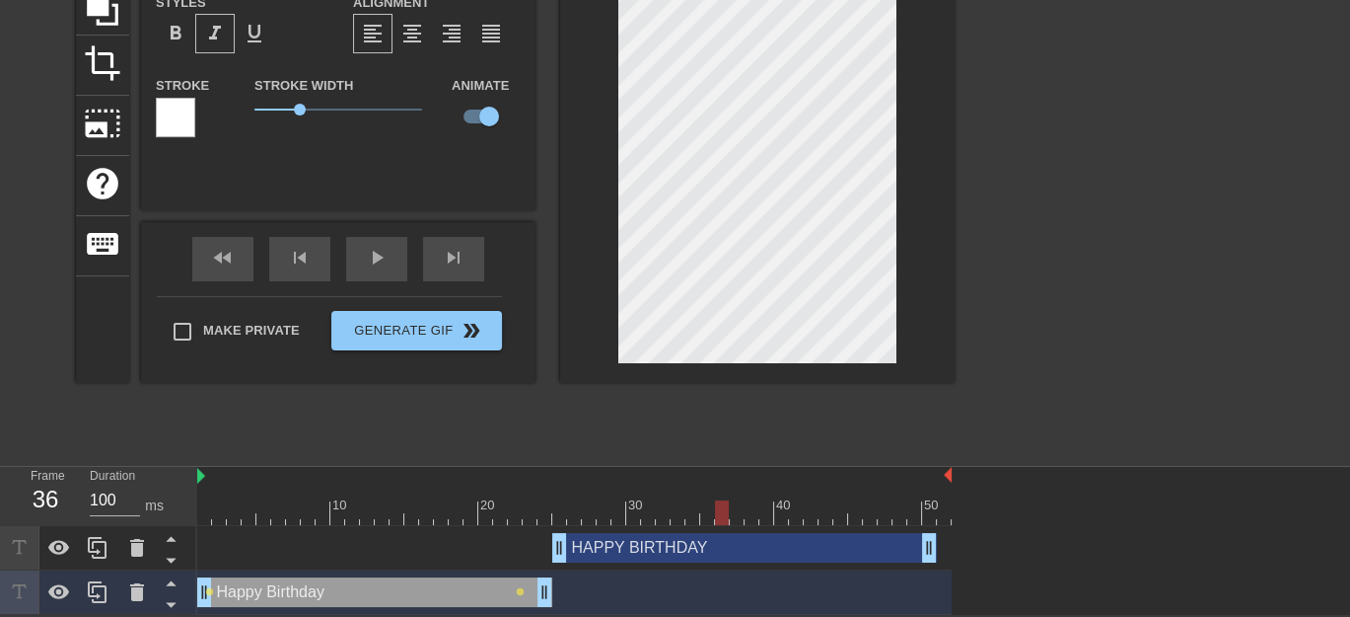
click at [326, 604] on div "Happy Birthday drag_handle drag_handle" at bounding box center [374, 592] width 355 height 30
drag, startPoint x: 720, startPoint y: 516, endPoint x: 431, endPoint y: 502, distance: 289.3
click at [431, 502] on div at bounding box center [426, 512] width 14 height 25
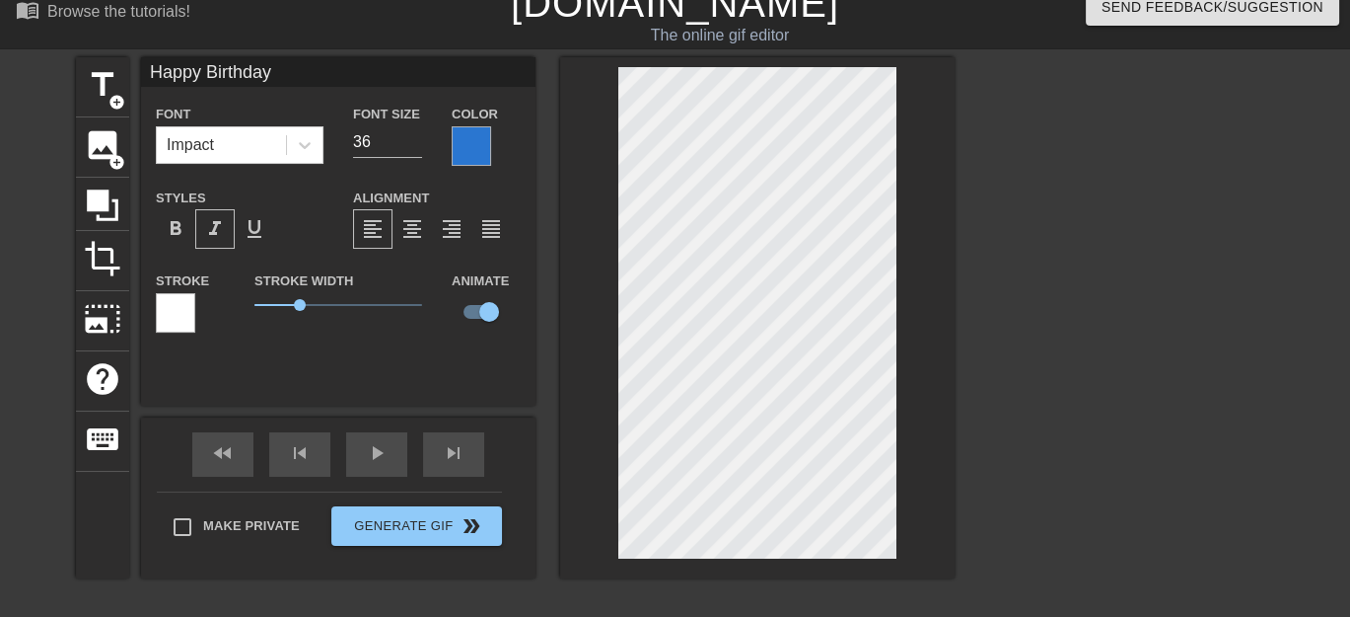
scroll to position [0, 0]
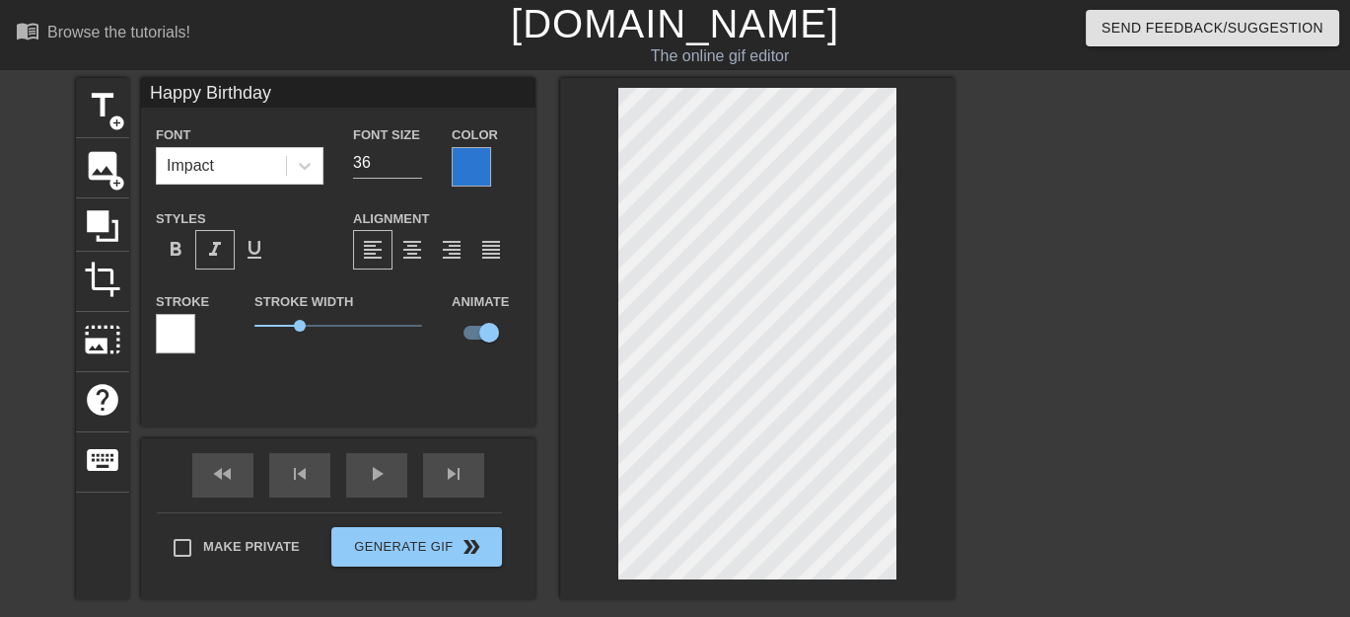
click at [169, 94] on input "Happy Birthday" at bounding box center [338, 93] width 395 height 30
type input "HAPPY BIRTHDAY"
click at [217, 255] on span "format_italic" at bounding box center [215, 250] width 24 height 24
type input "35"
click at [411, 167] on input "35" at bounding box center [387, 163] width 69 height 32
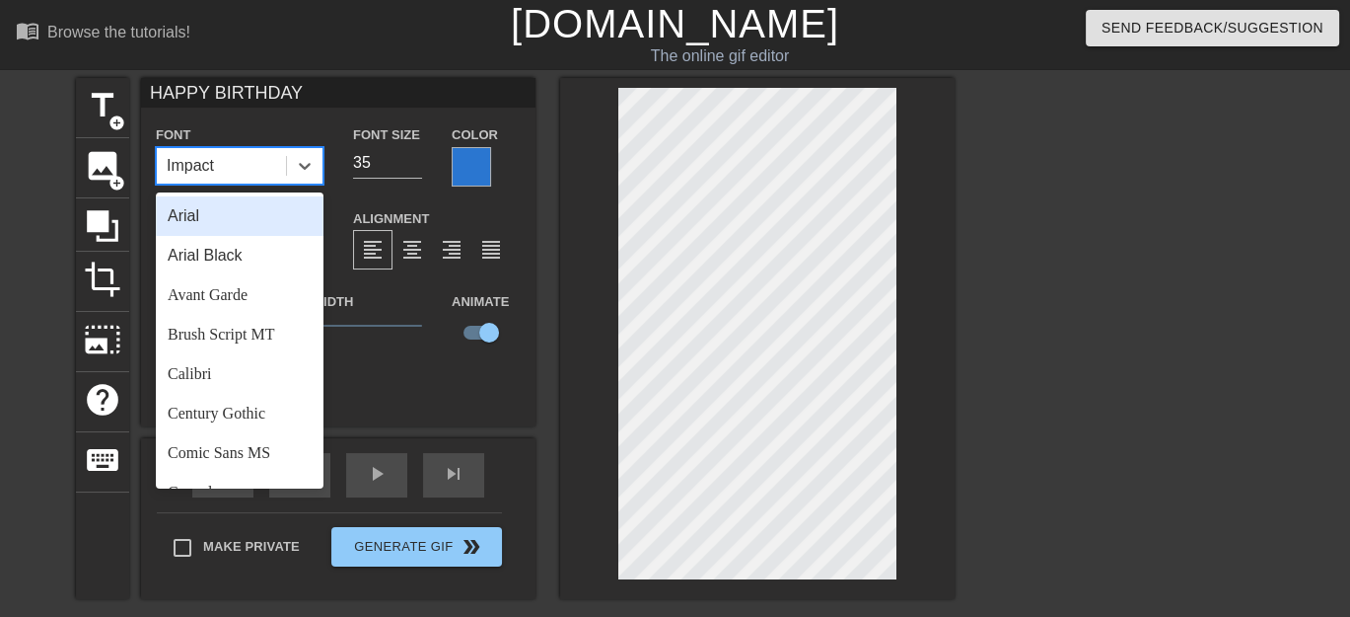
click at [265, 168] on div "Impact" at bounding box center [221, 166] width 129 height 36
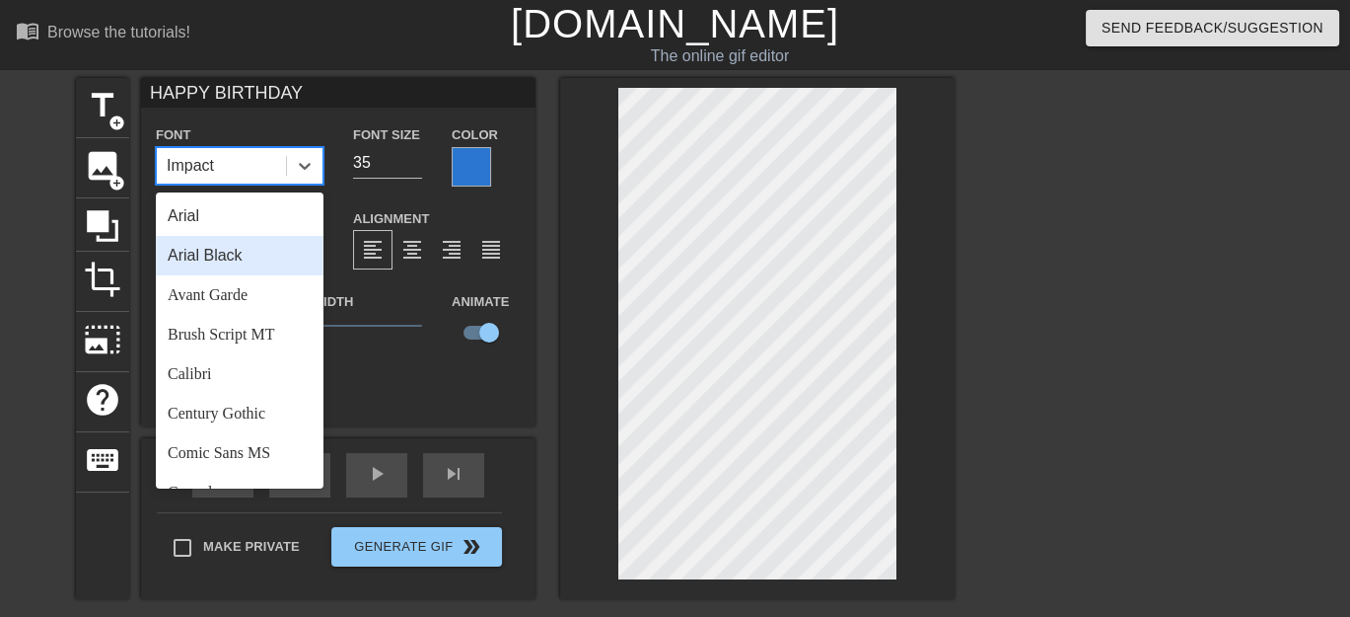
click at [229, 253] on div "Arial Black" at bounding box center [240, 255] width 168 height 39
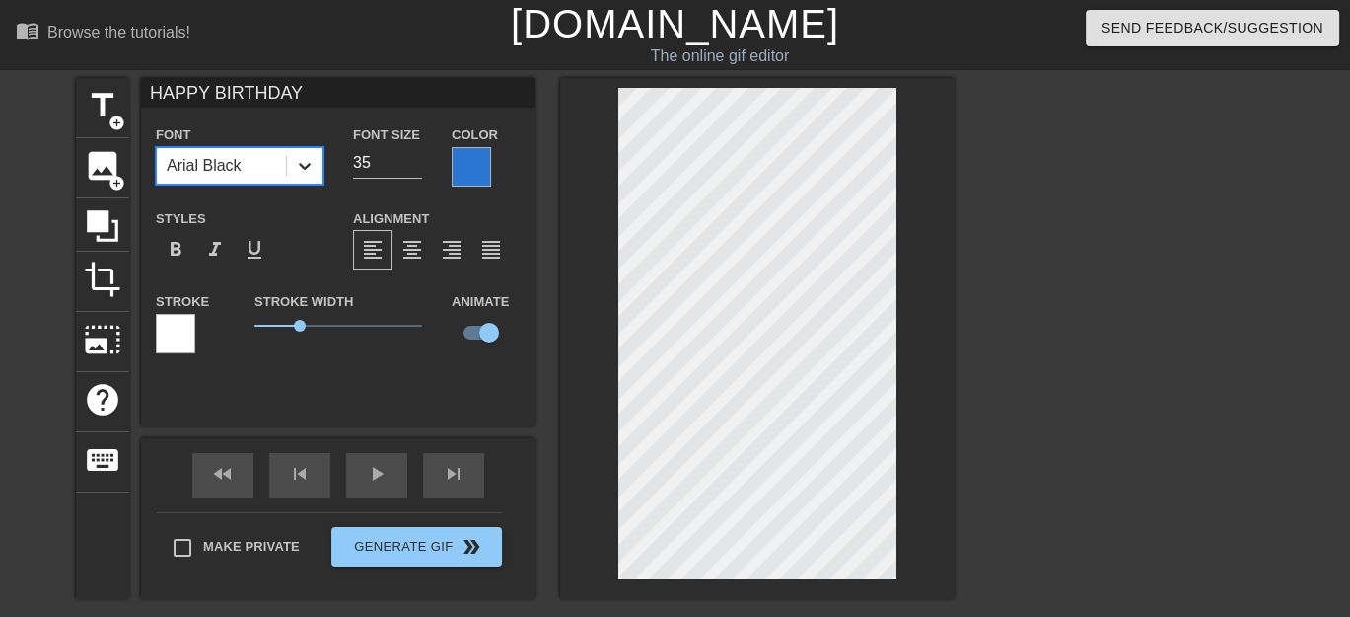
click at [306, 164] on icon at bounding box center [305, 166] width 20 height 20
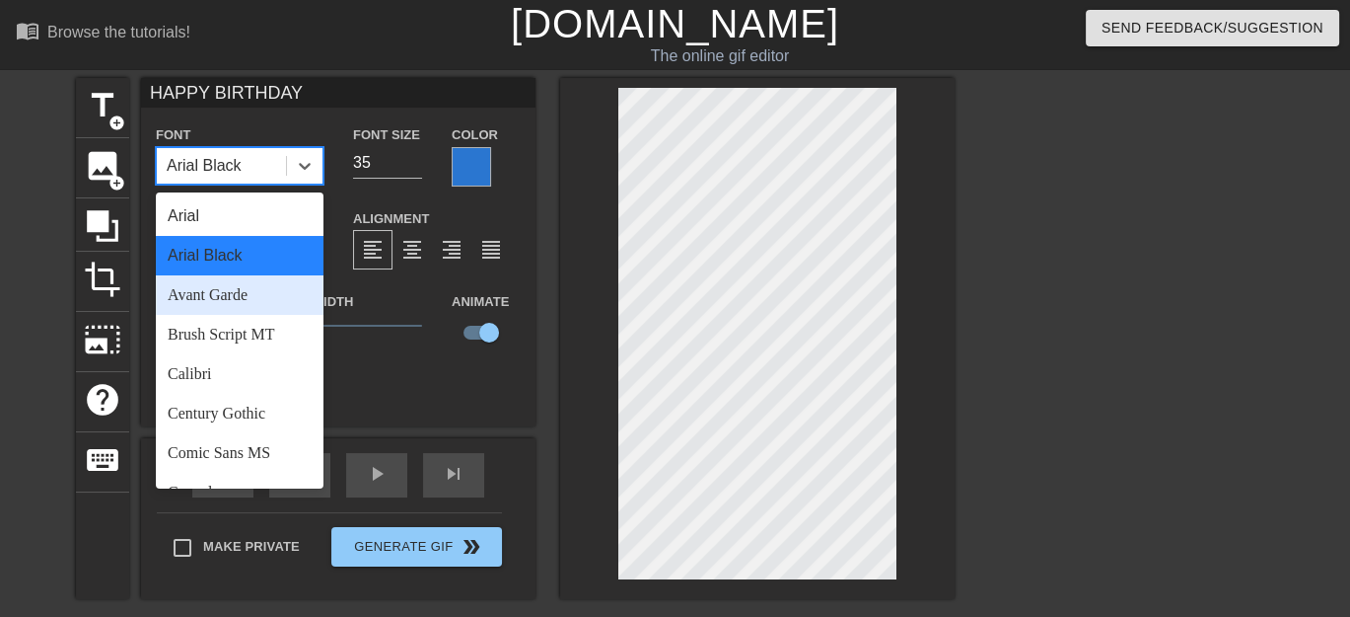
click at [255, 285] on div "Avant Garde" at bounding box center [240, 294] width 168 height 39
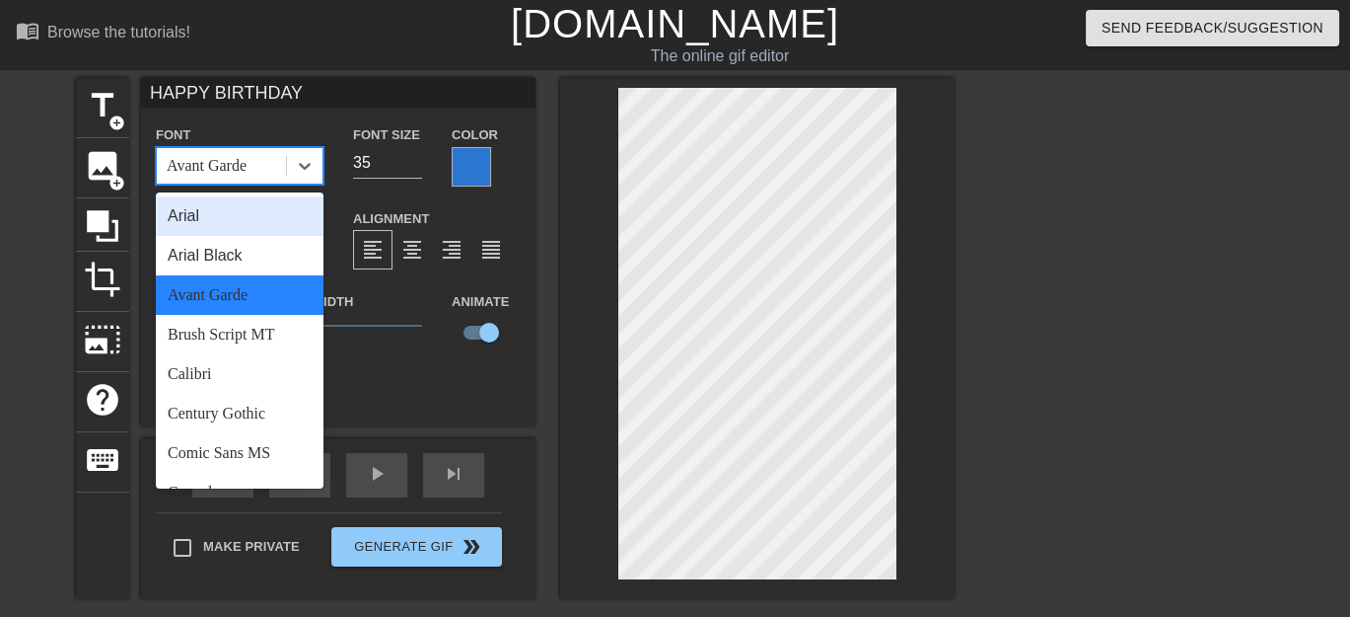
click at [275, 167] on div "Avant Garde" at bounding box center [221, 166] width 129 height 36
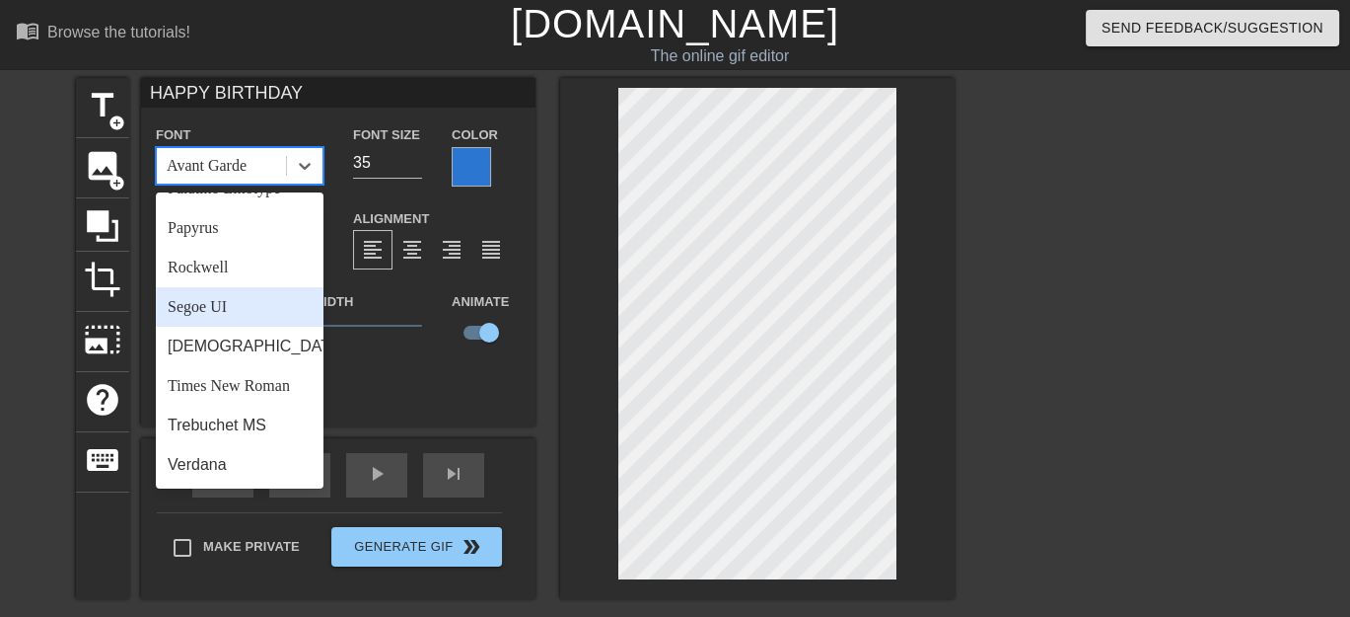
scroll to position [474, 0]
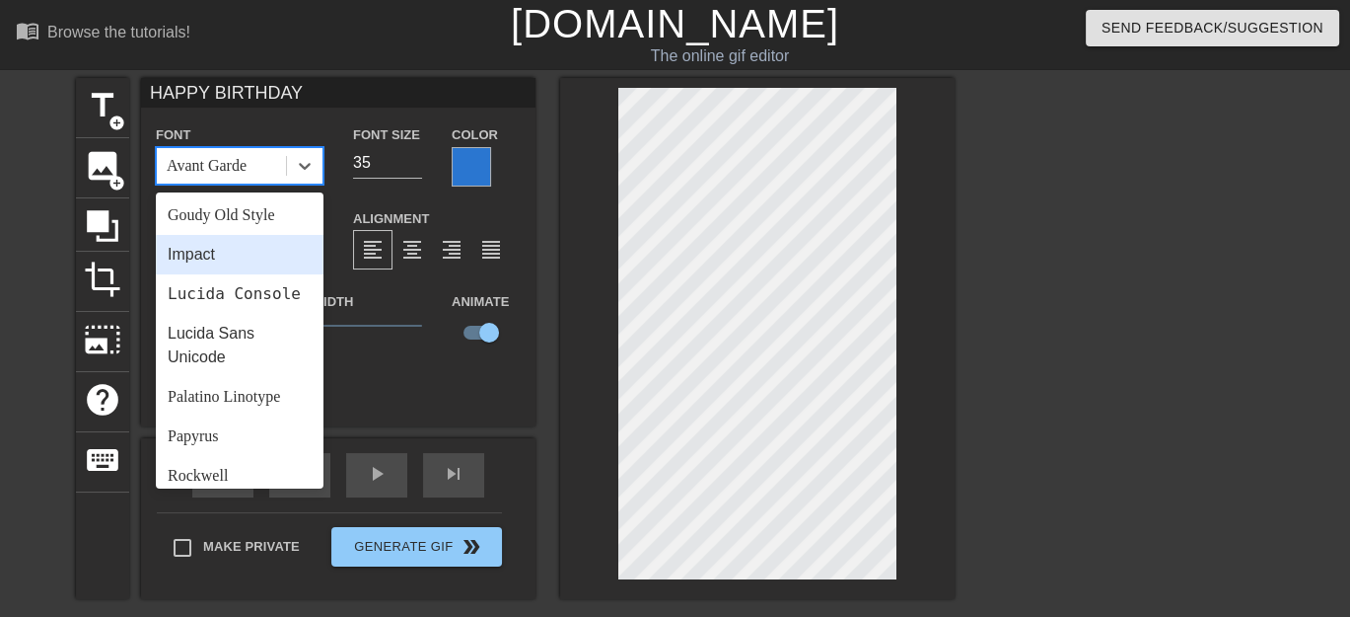
click at [248, 250] on div "Impact" at bounding box center [240, 254] width 168 height 39
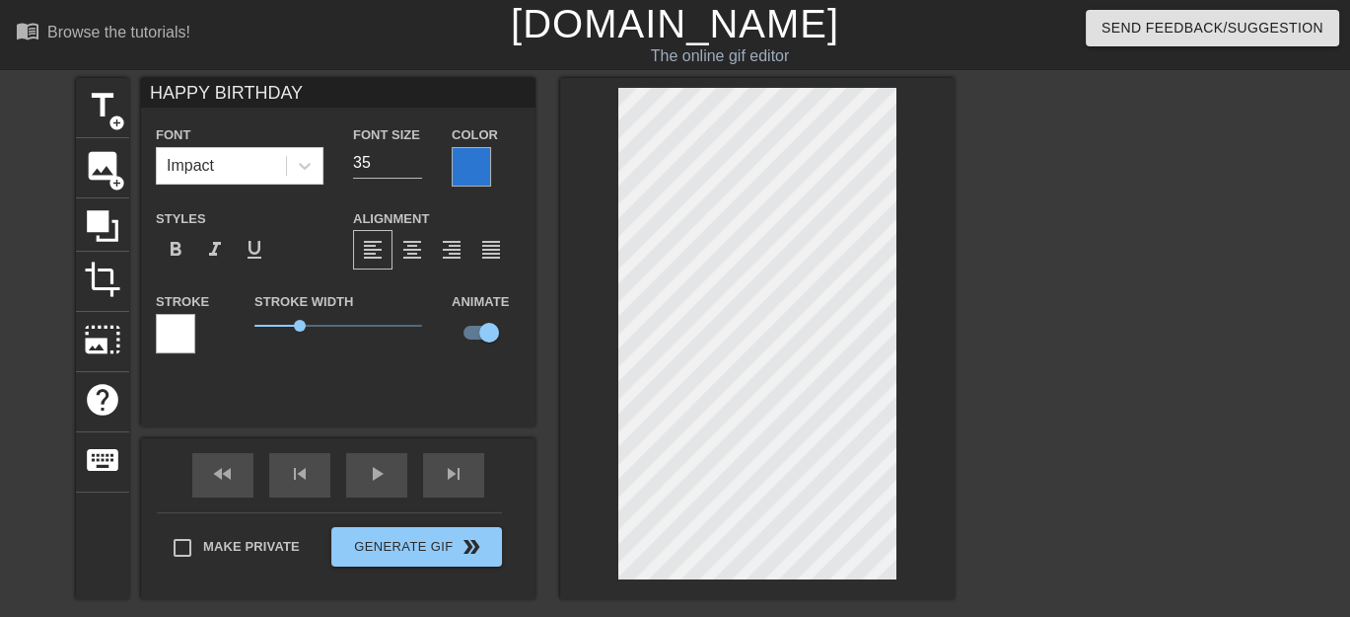
scroll to position [2, 2]
click at [330, 378] on div "HAPPY BIRTHDAY Font Impact Font Size 35 Color Styles format_bold format_italic …" at bounding box center [338, 252] width 395 height 348
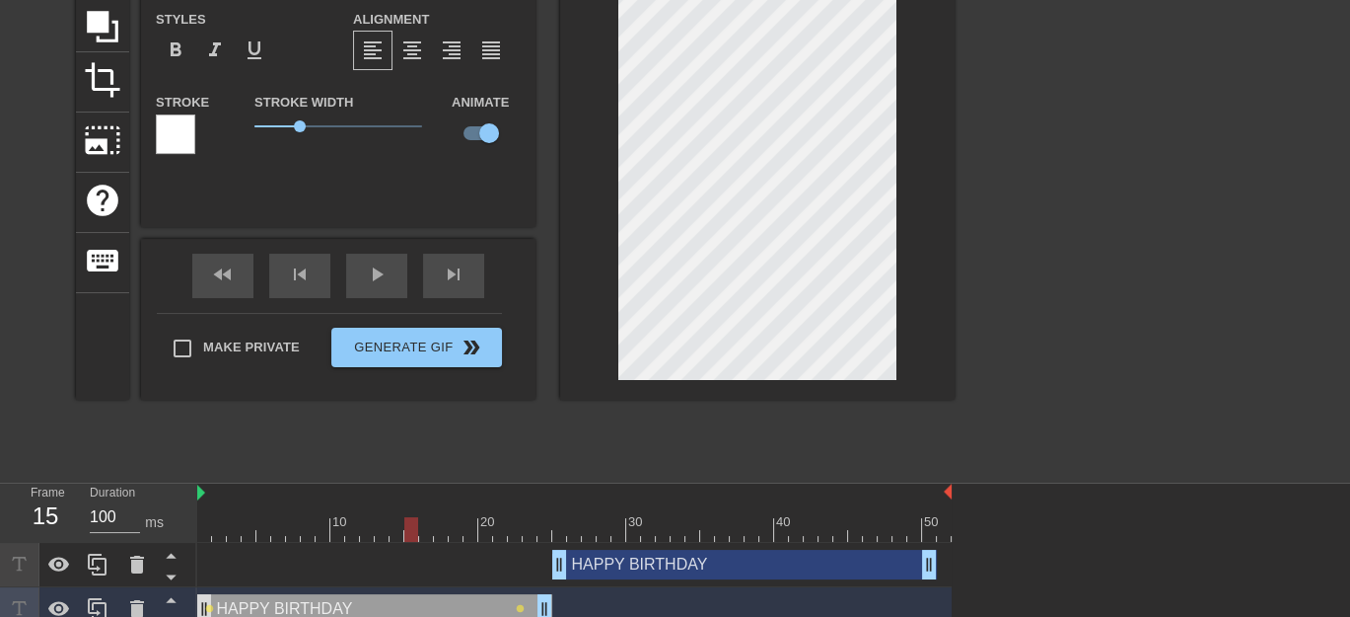
scroll to position [217, 0]
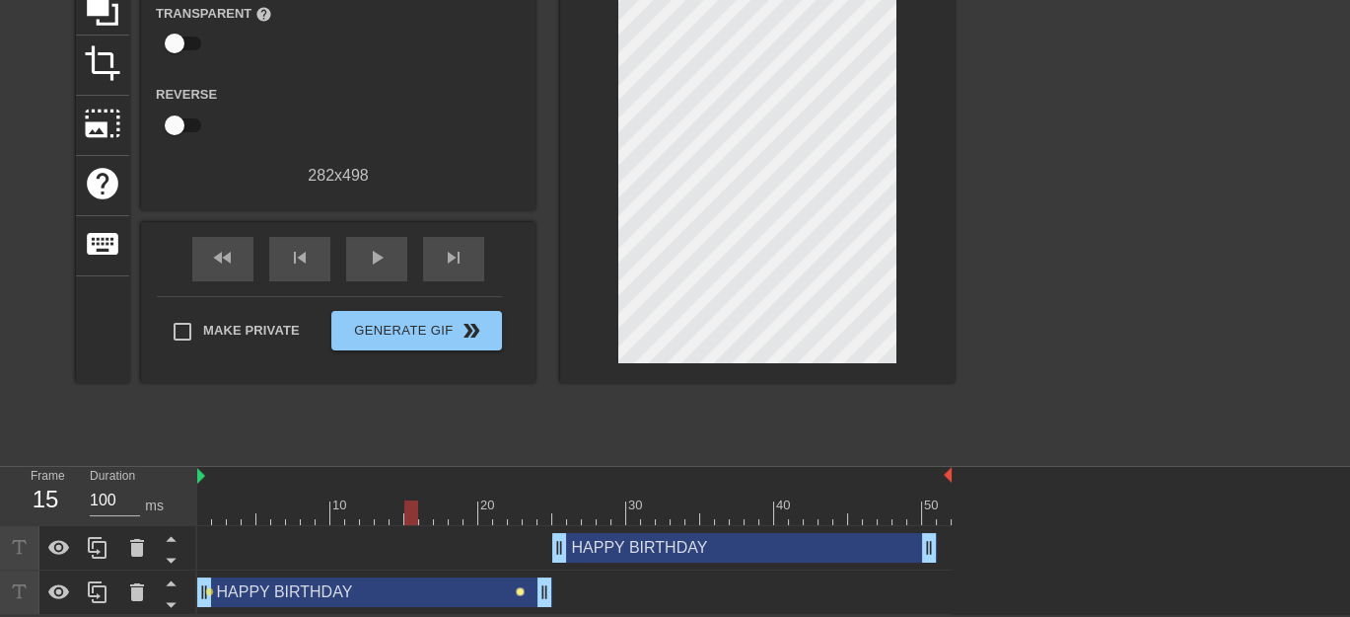
click at [518, 588] on span "lens" at bounding box center [520, 591] width 9 height 9
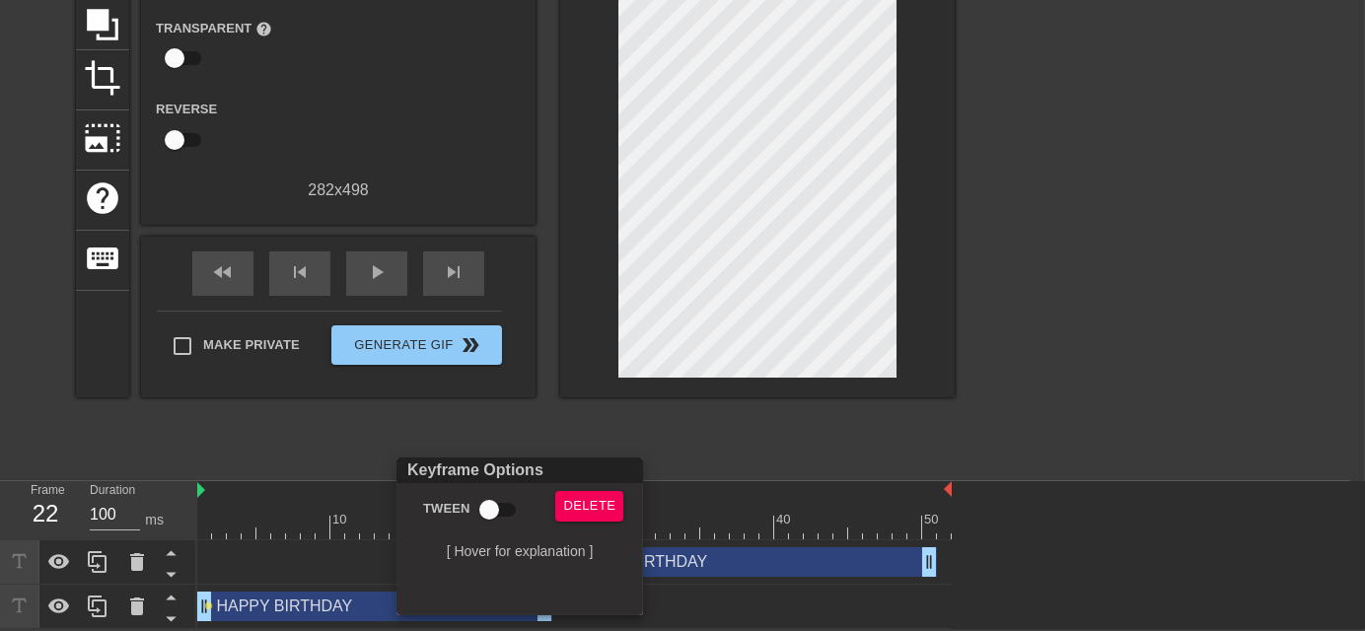
click at [449, 504] on span "Tween" at bounding box center [446, 509] width 47 height 20
click at [449, 504] on input "Tween" at bounding box center [489, 509] width 112 height 37
checkbox input "true"
click at [743, 434] on div at bounding box center [682, 315] width 1365 height 631
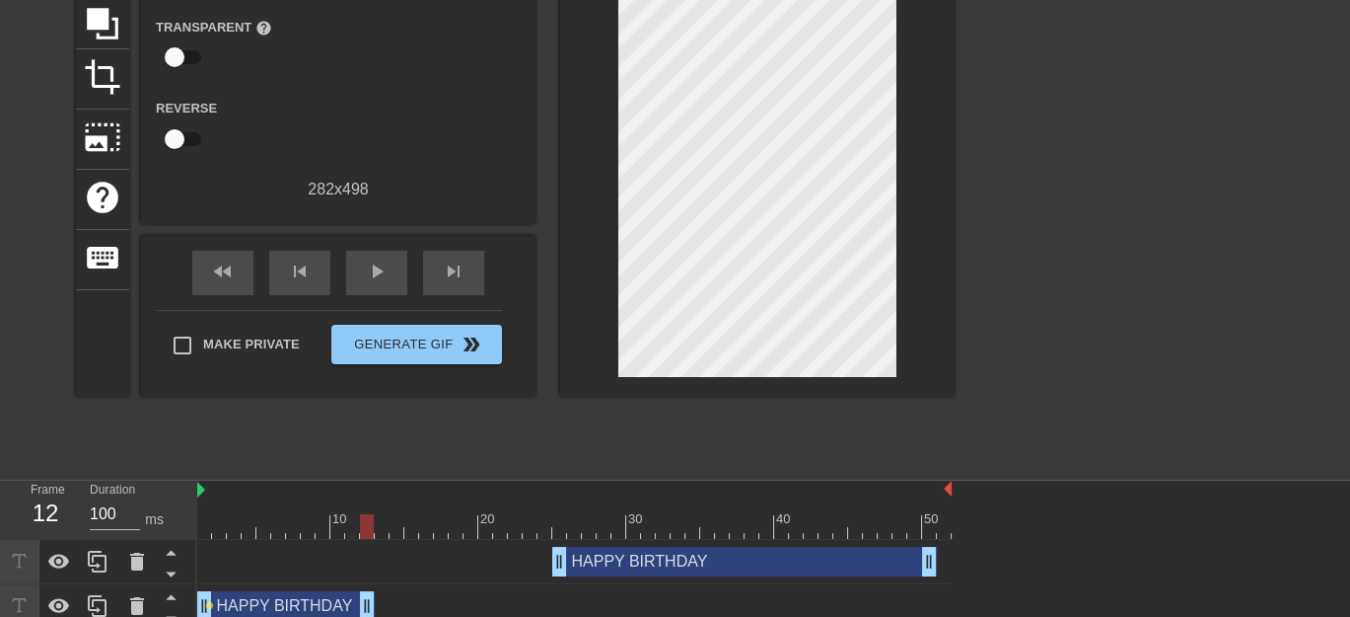
drag, startPoint x: 541, startPoint y: 607, endPoint x: 366, endPoint y: 601, distance: 174.7
click at [377, 275] on span "play_arrow" at bounding box center [377, 271] width 24 height 24
drag, startPoint x: 368, startPoint y: 605, endPoint x: 539, endPoint y: 603, distance: 170.7
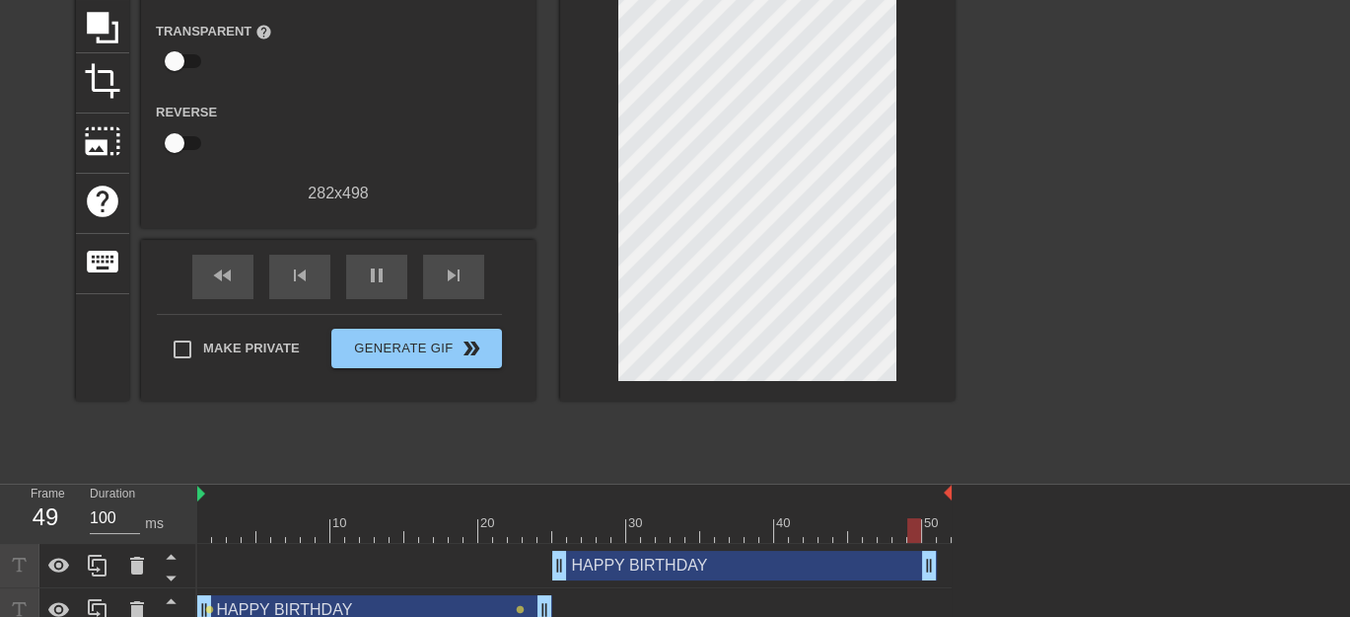
scroll to position [217, 0]
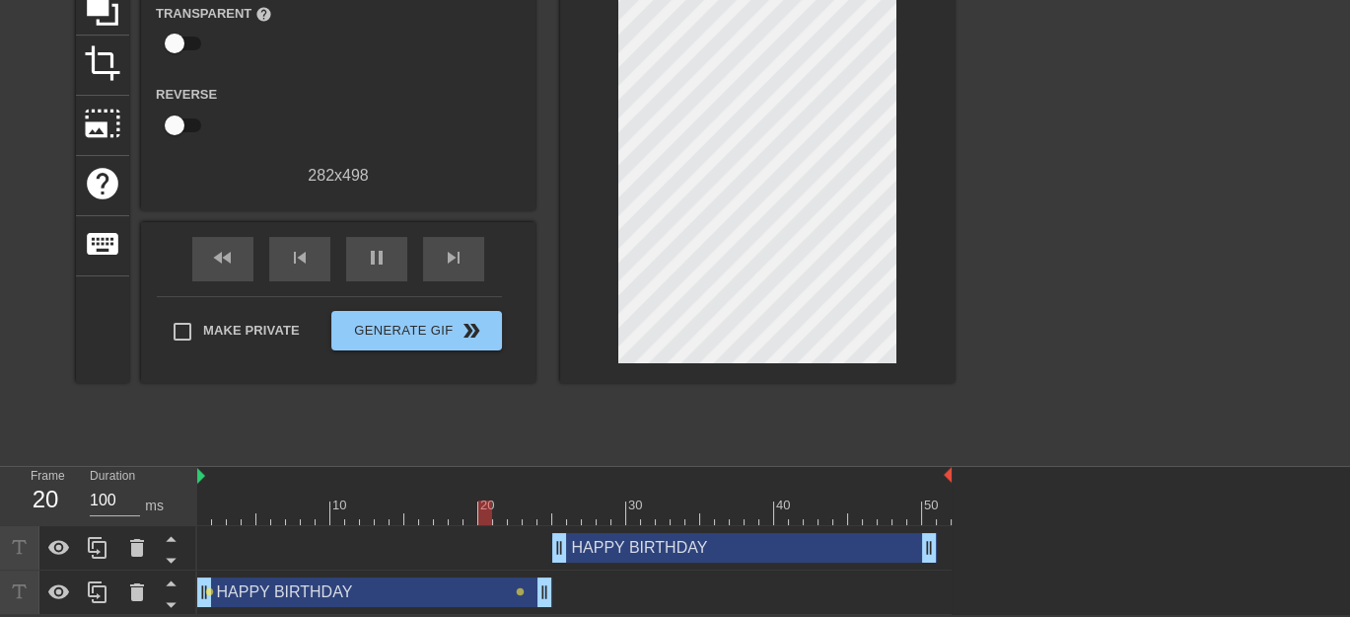
click at [886, 549] on div "HAPPY BIRTHDAY drag_handle drag_handle" at bounding box center [744, 548] width 385 height 30
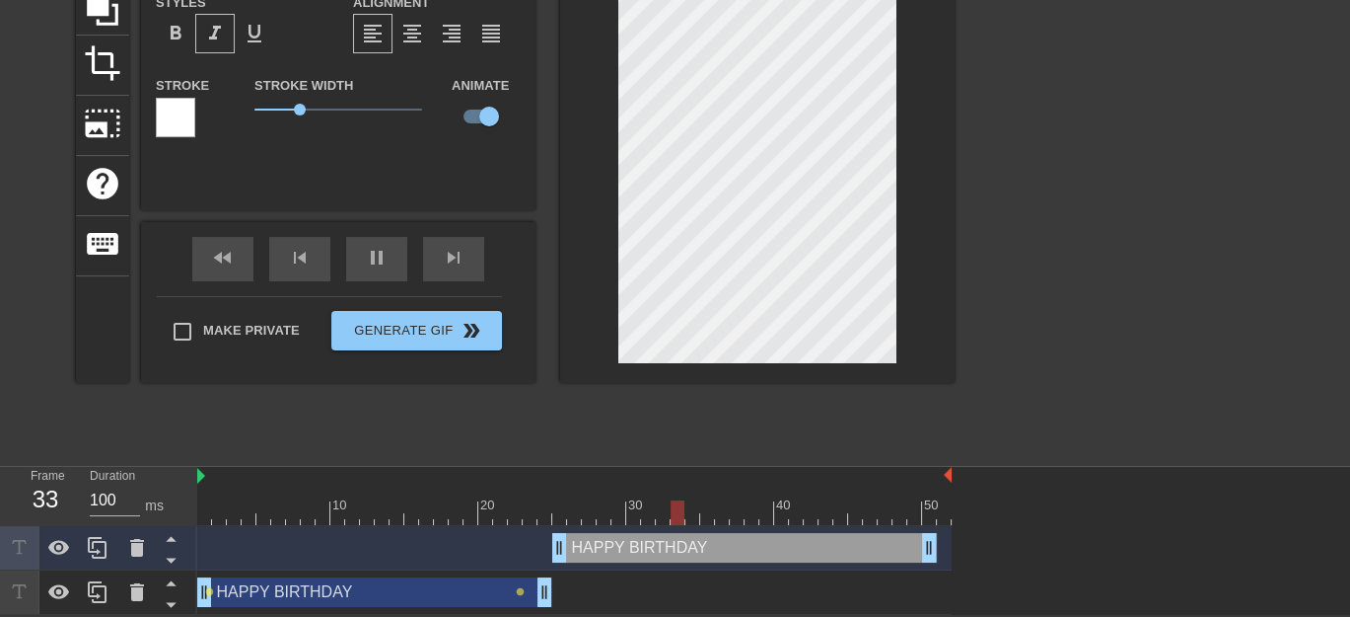
click at [773, 545] on div "HAPPY BIRTHDAY drag_handle drag_handle" at bounding box center [744, 548] width 385 height 30
click at [473, 411] on div "title add_circle image add_circle crop photo_size_select_large help keyboard HA…" at bounding box center [515, 158] width 879 height 592
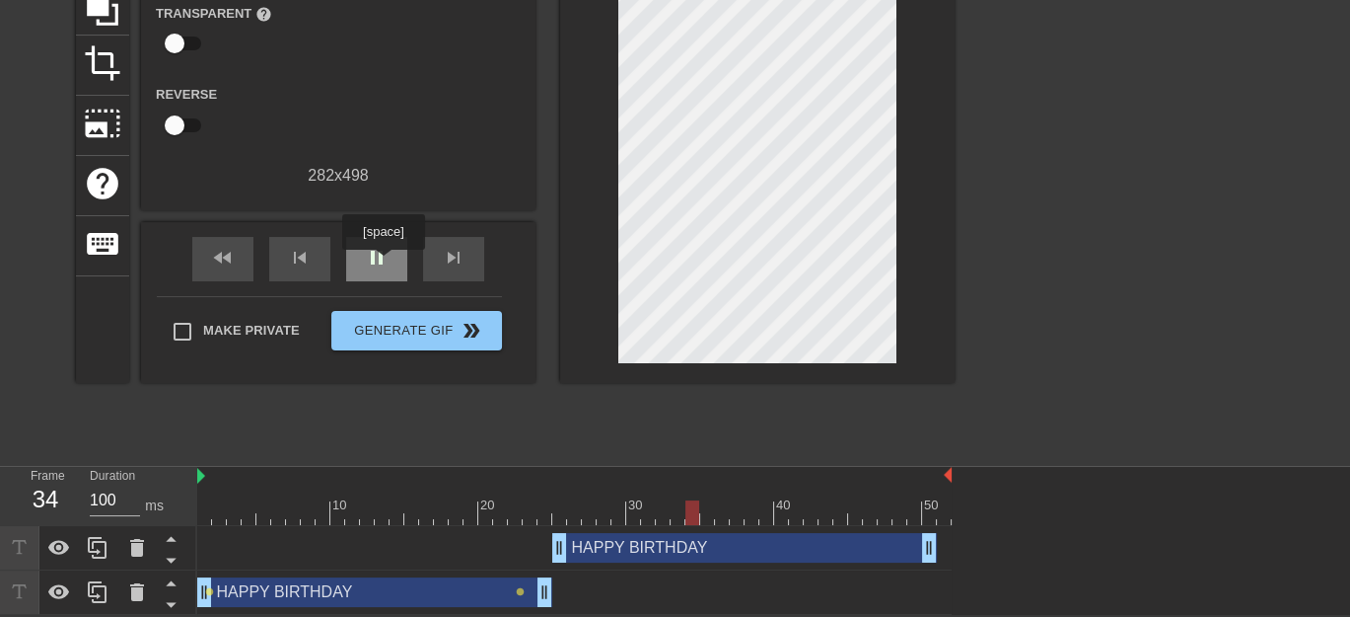
click at [383, 263] on span "pause" at bounding box center [377, 258] width 24 height 24
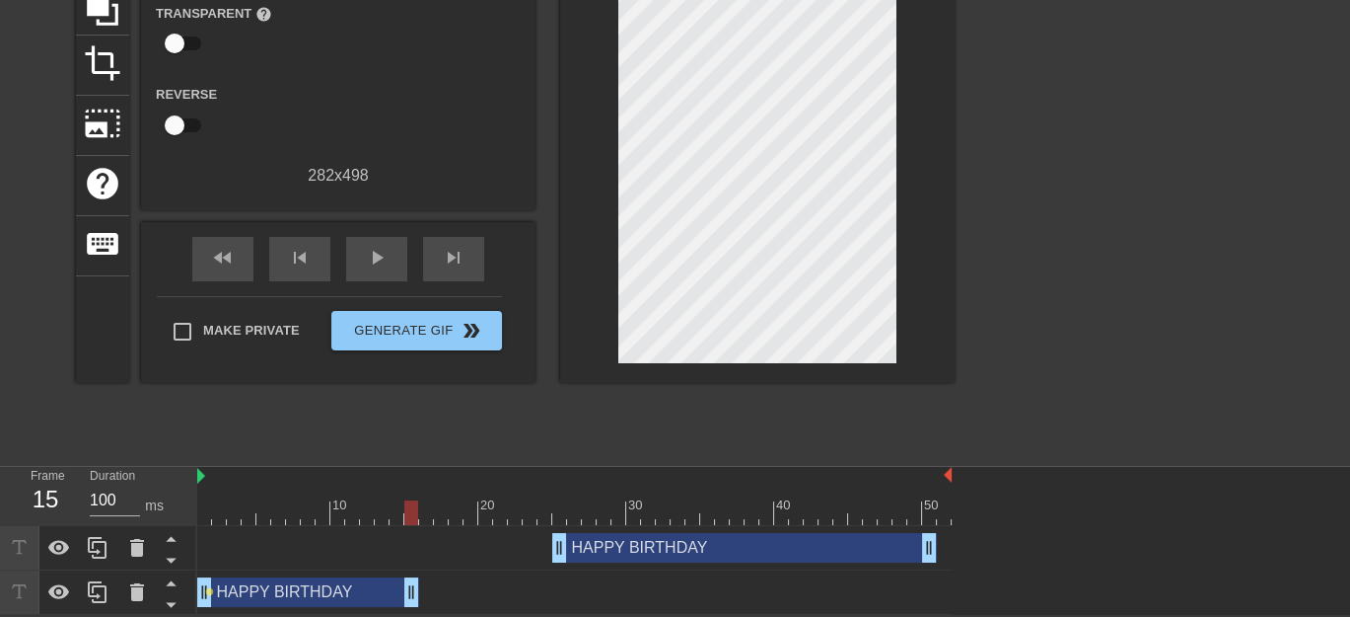
drag, startPoint x: 541, startPoint y: 593, endPoint x: 414, endPoint y: 594, distance: 126.3
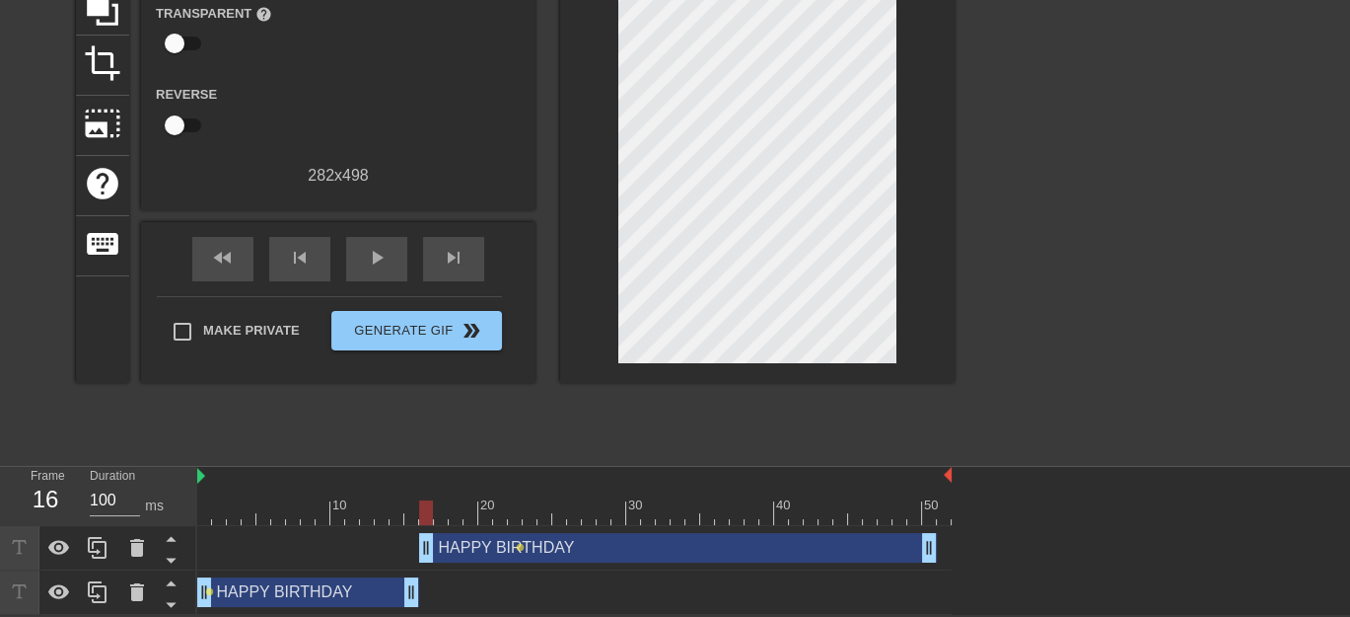
drag, startPoint x: 558, startPoint y: 544, endPoint x: 430, endPoint y: 553, distance: 128.6
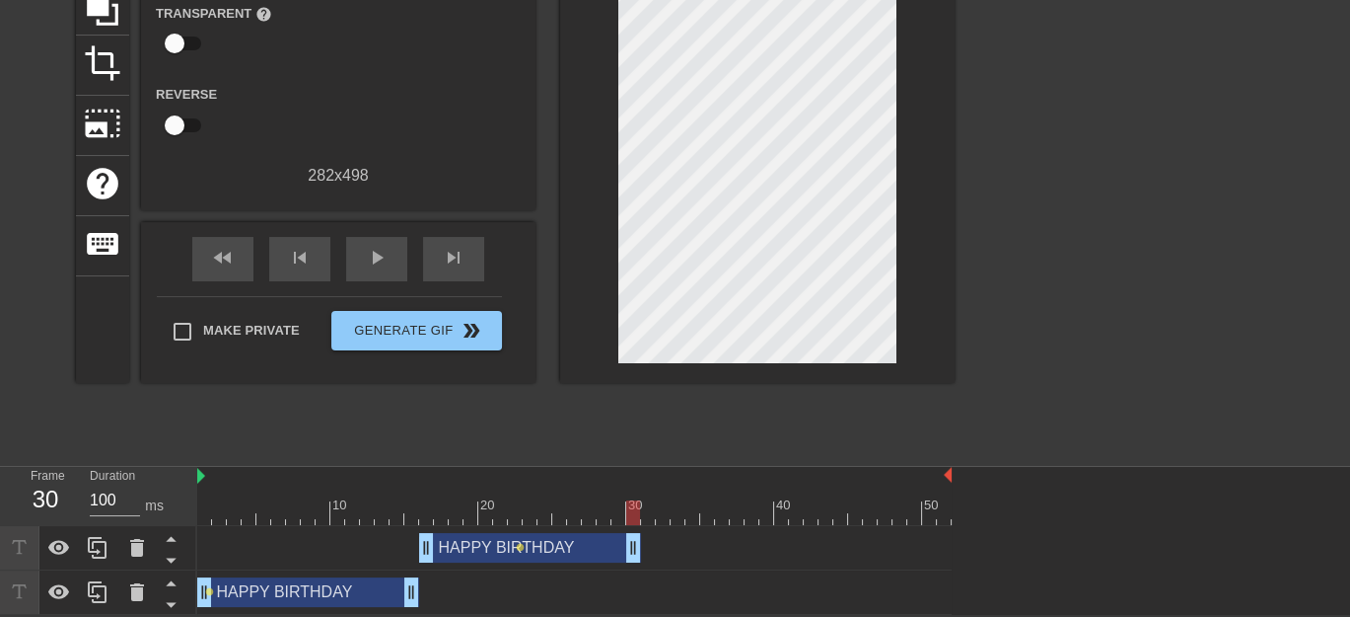
drag, startPoint x: 932, startPoint y: 550, endPoint x: 640, endPoint y: 545, distance: 292.0
click at [370, 256] on span "play_arrow" at bounding box center [377, 258] width 24 height 24
click at [375, 260] on span "pause" at bounding box center [377, 258] width 24 height 24
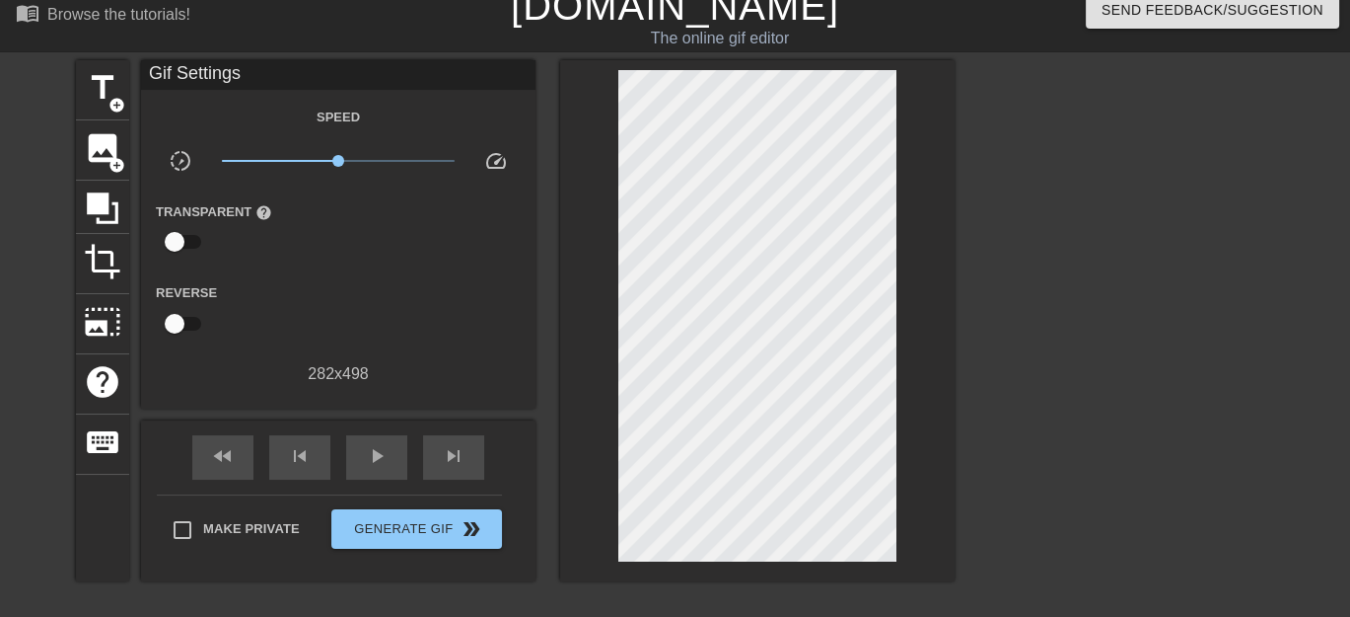
scroll to position [0, 0]
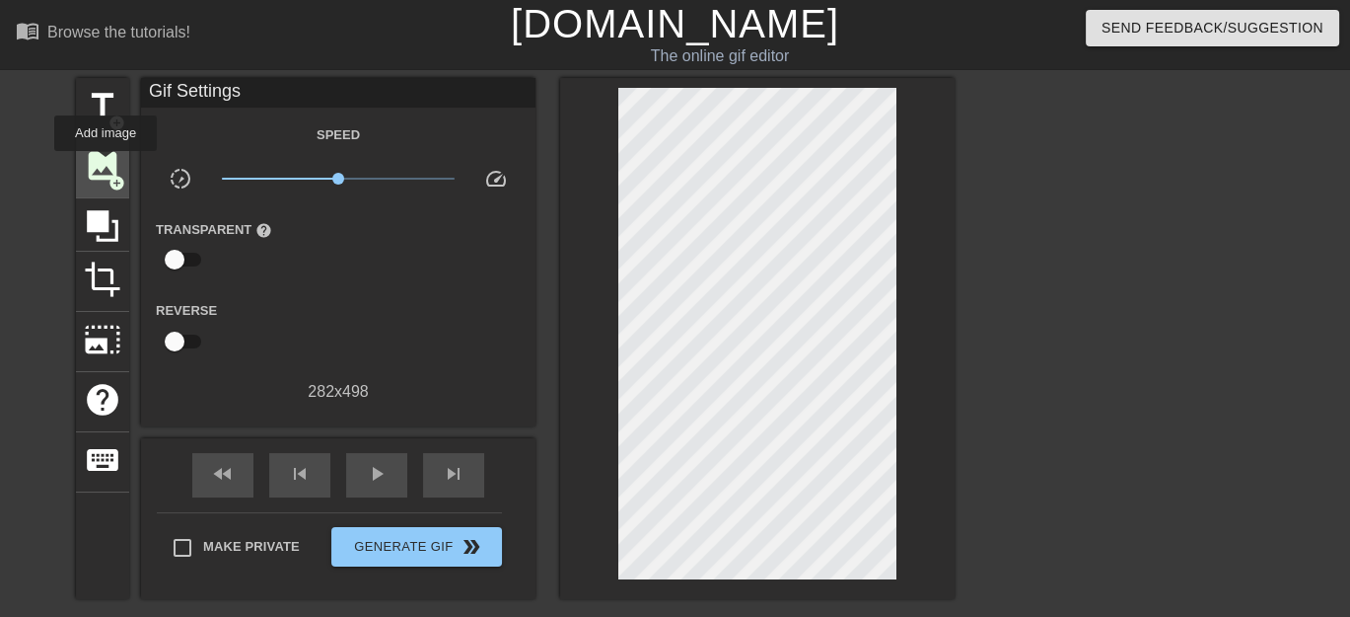
click at [106, 165] on span "image" at bounding box center [102, 165] width 37 height 37
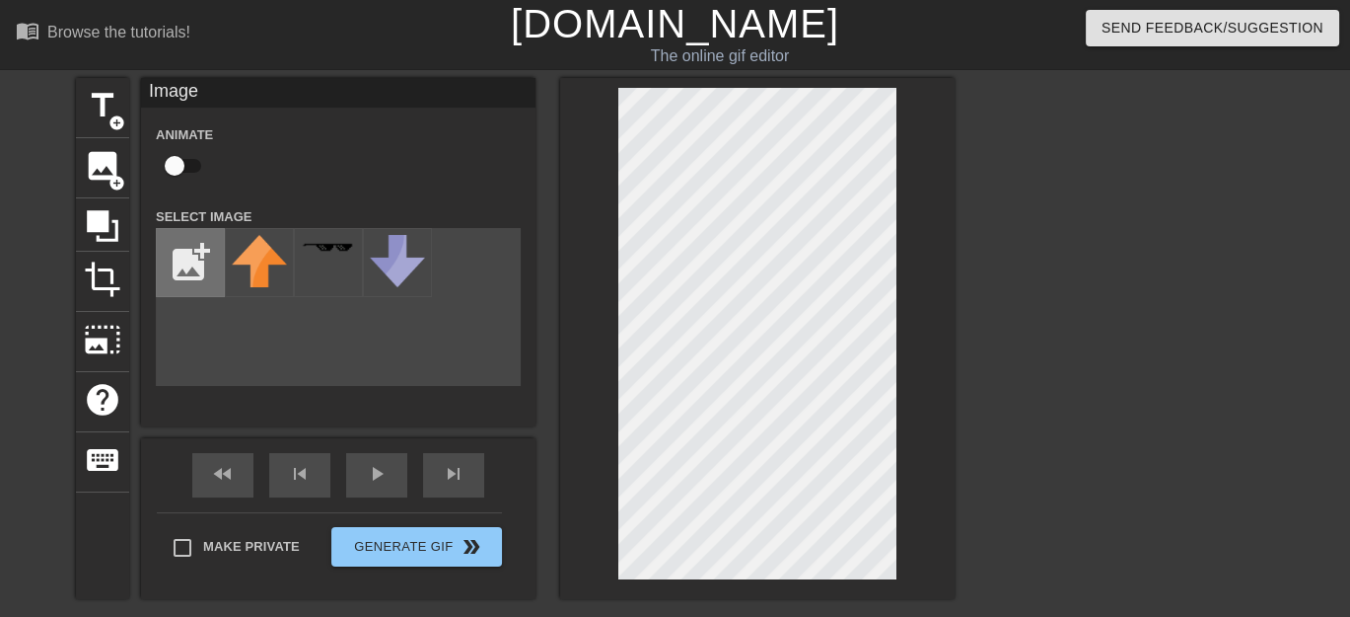
click at [182, 255] on input "file" at bounding box center [190, 262] width 67 height 67
type input "C:\fakepath\istockphoto-1308390176-170667a.jpg"
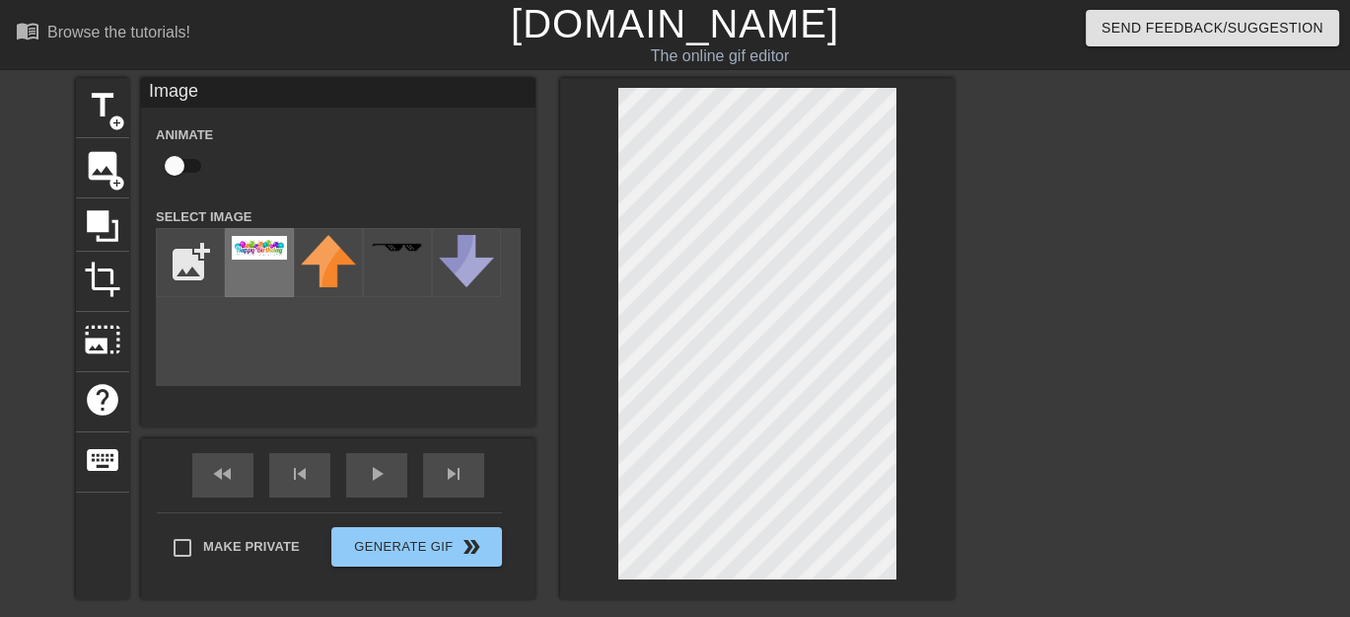
click at [271, 254] on img at bounding box center [259, 248] width 55 height 24
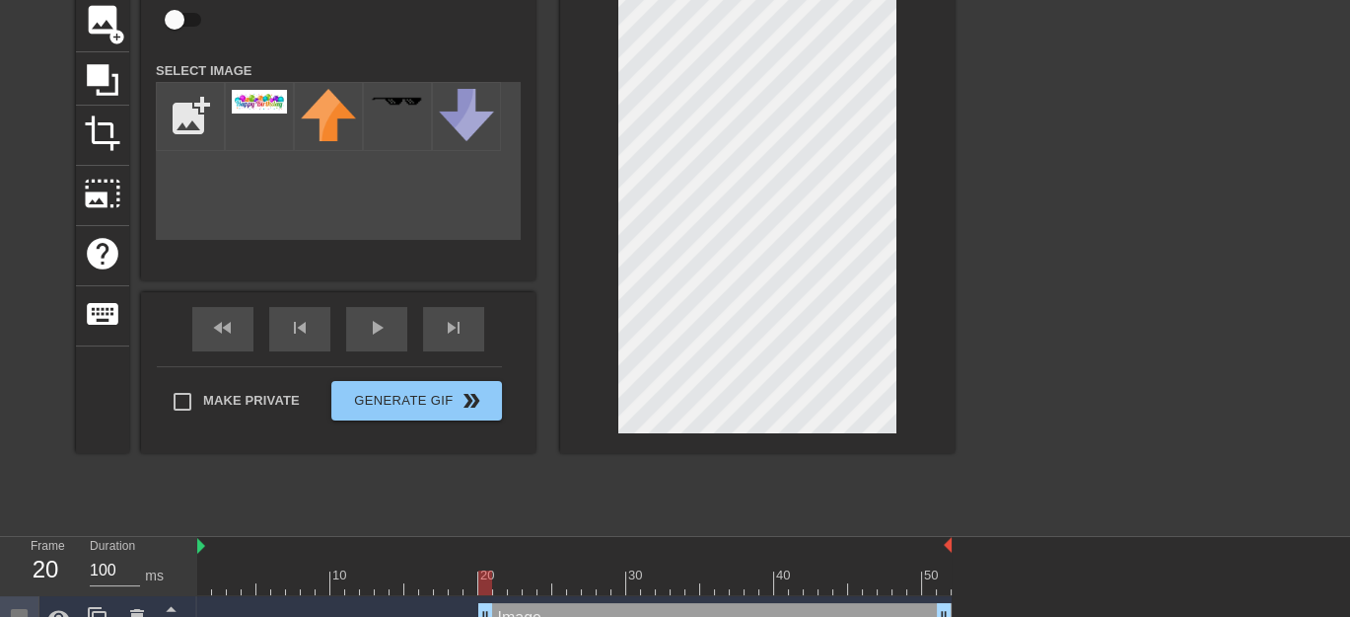
scroll to position [230, 0]
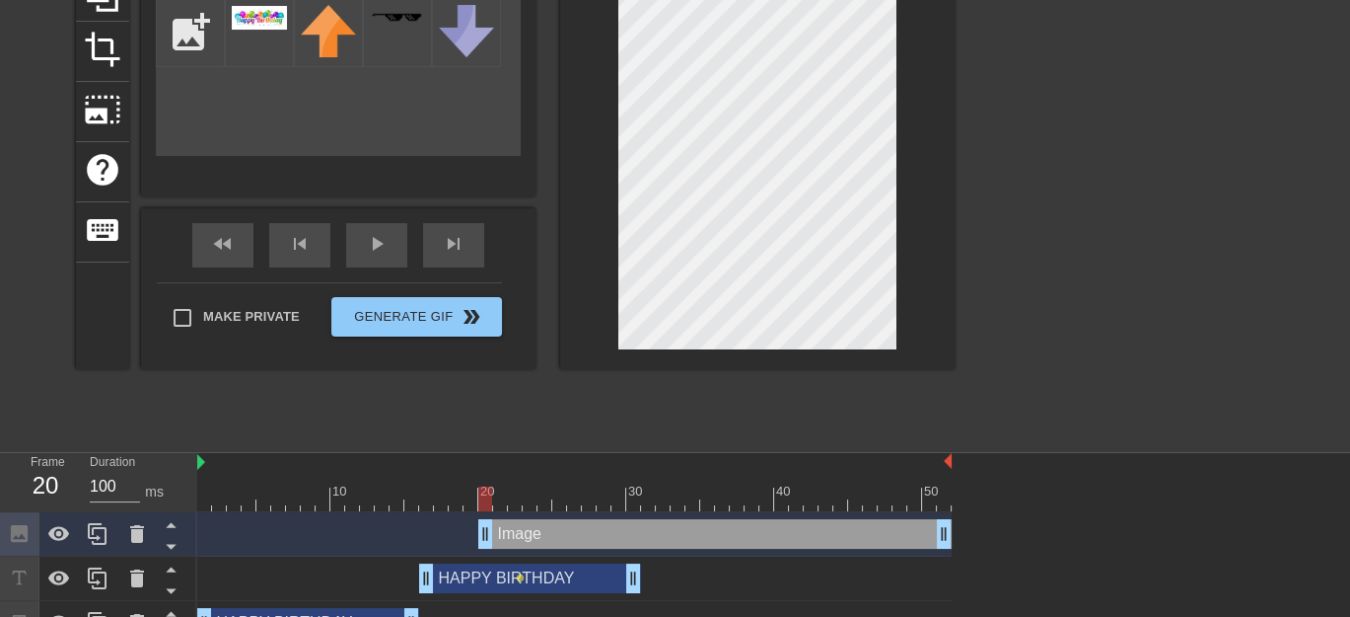
click at [616, 317] on div at bounding box center [757, 108] width 395 height 521
click at [904, 312] on div at bounding box center [757, 108] width 395 height 521
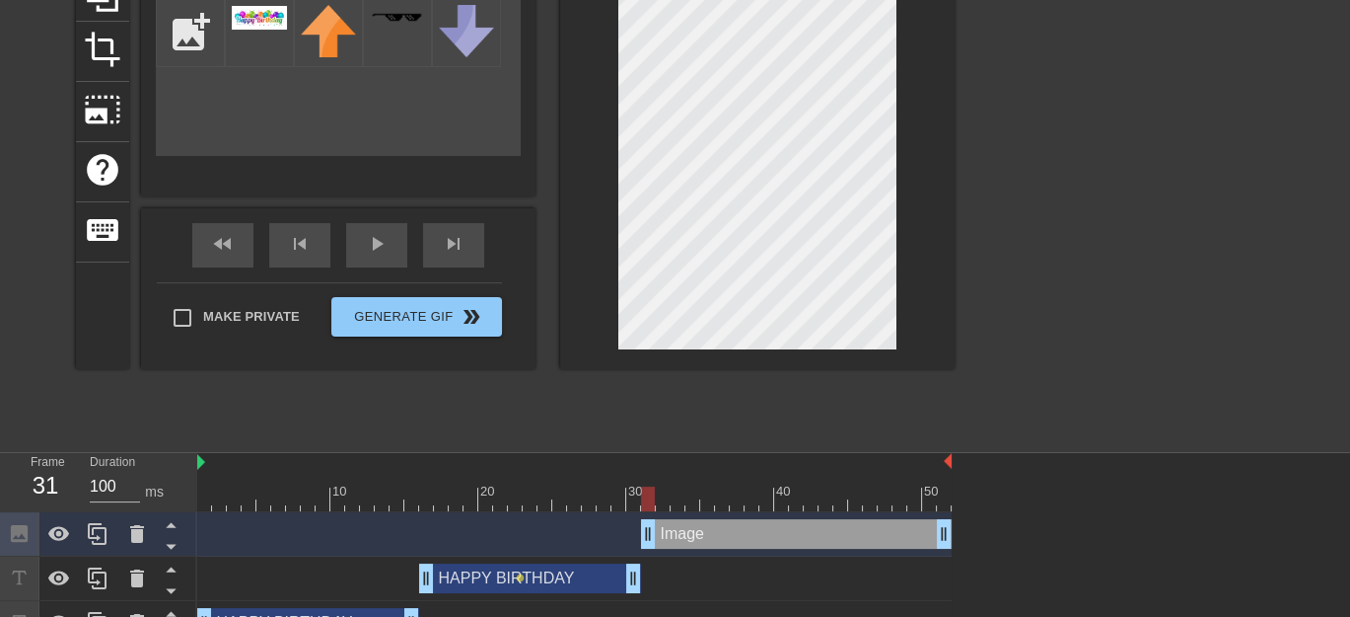
drag, startPoint x: 483, startPoint y: 531, endPoint x: 642, endPoint y: 539, distance: 159.0
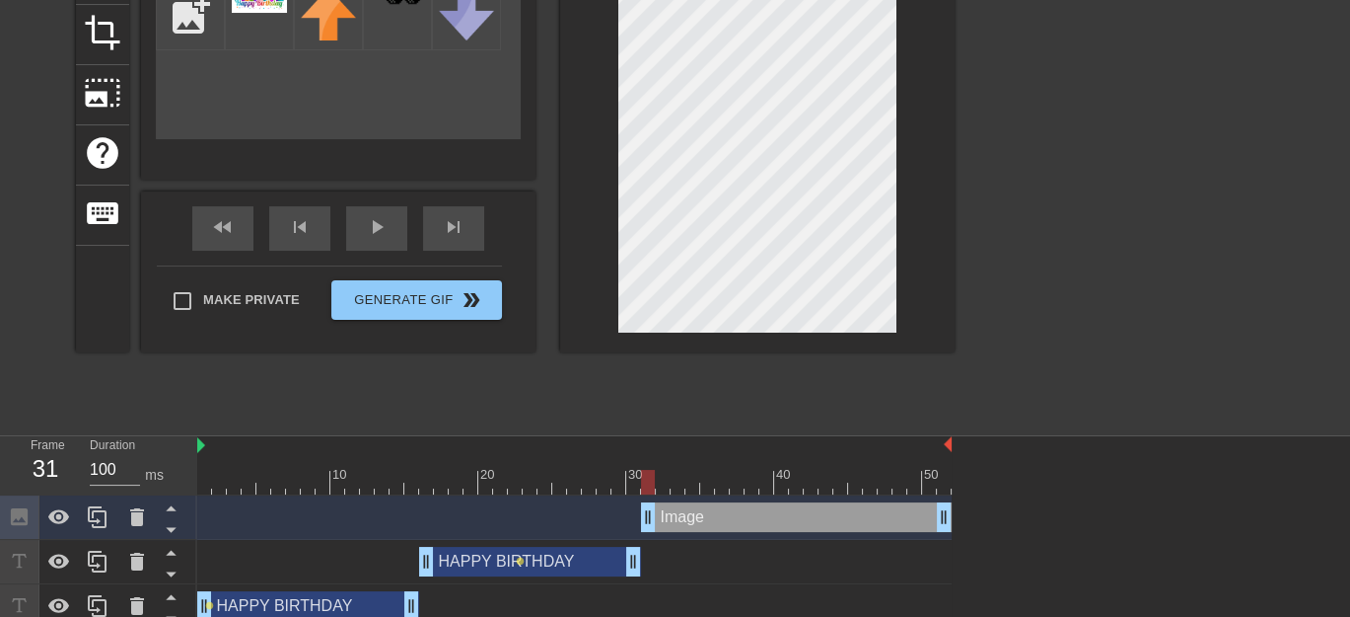
scroll to position [261, 0]
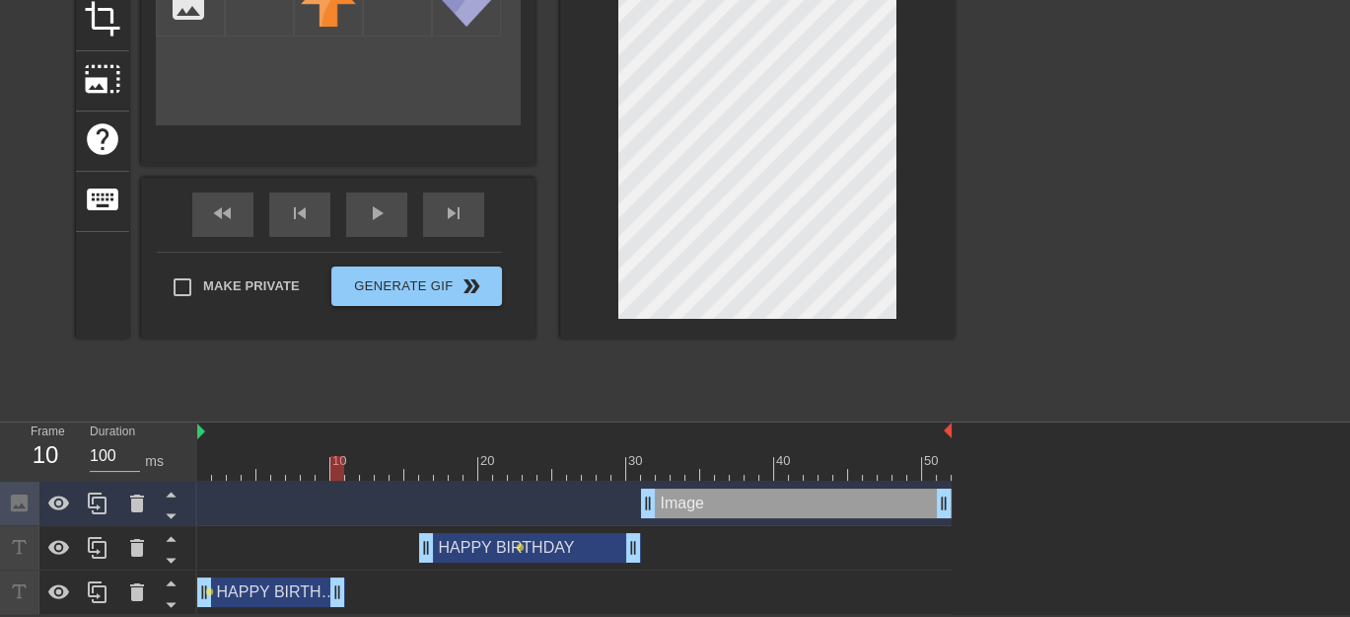
drag, startPoint x: 410, startPoint y: 596, endPoint x: 342, endPoint y: 594, distance: 68.1
drag, startPoint x: 426, startPoint y: 544, endPoint x: 341, endPoint y: 549, distance: 85.0
drag, startPoint x: 338, startPoint y: 548, endPoint x: 351, endPoint y: 550, distance: 13.0
drag, startPoint x: 351, startPoint y: 550, endPoint x: 341, endPoint y: 549, distance: 9.9
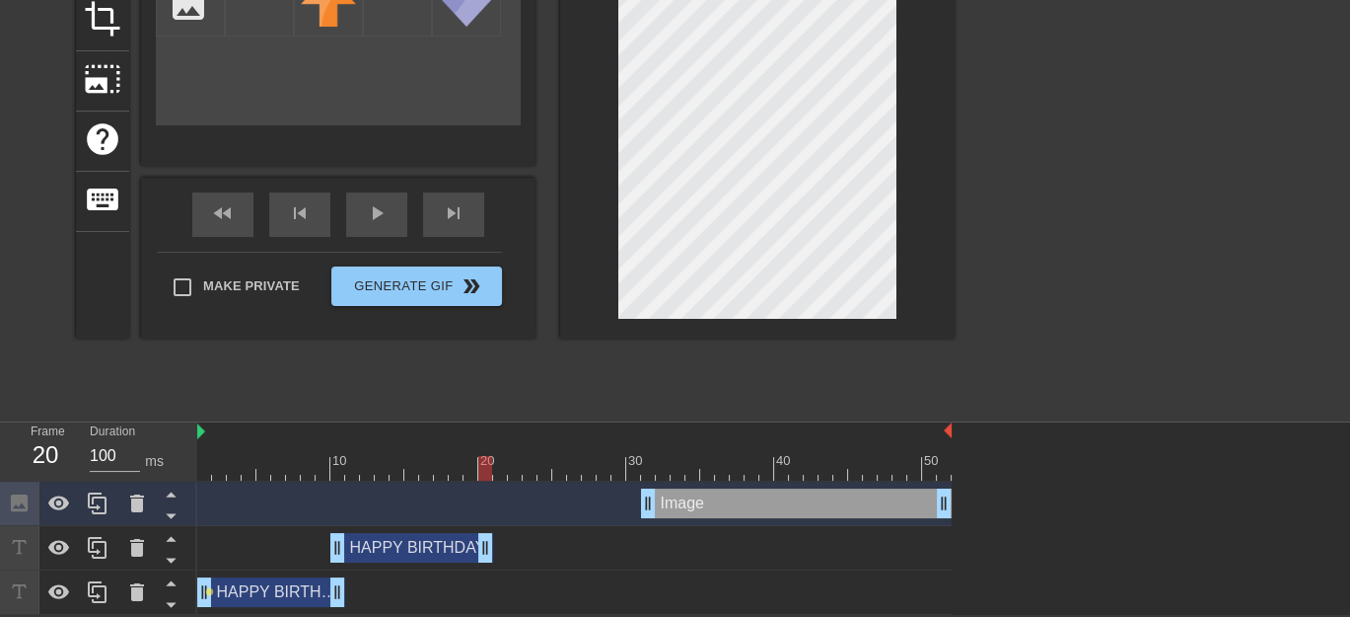
drag, startPoint x: 629, startPoint y: 546, endPoint x: 488, endPoint y: 559, distance: 141.6
drag, startPoint x: 649, startPoint y: 503, endPoint x: 486, endPoint y: 513, distance: 163.1
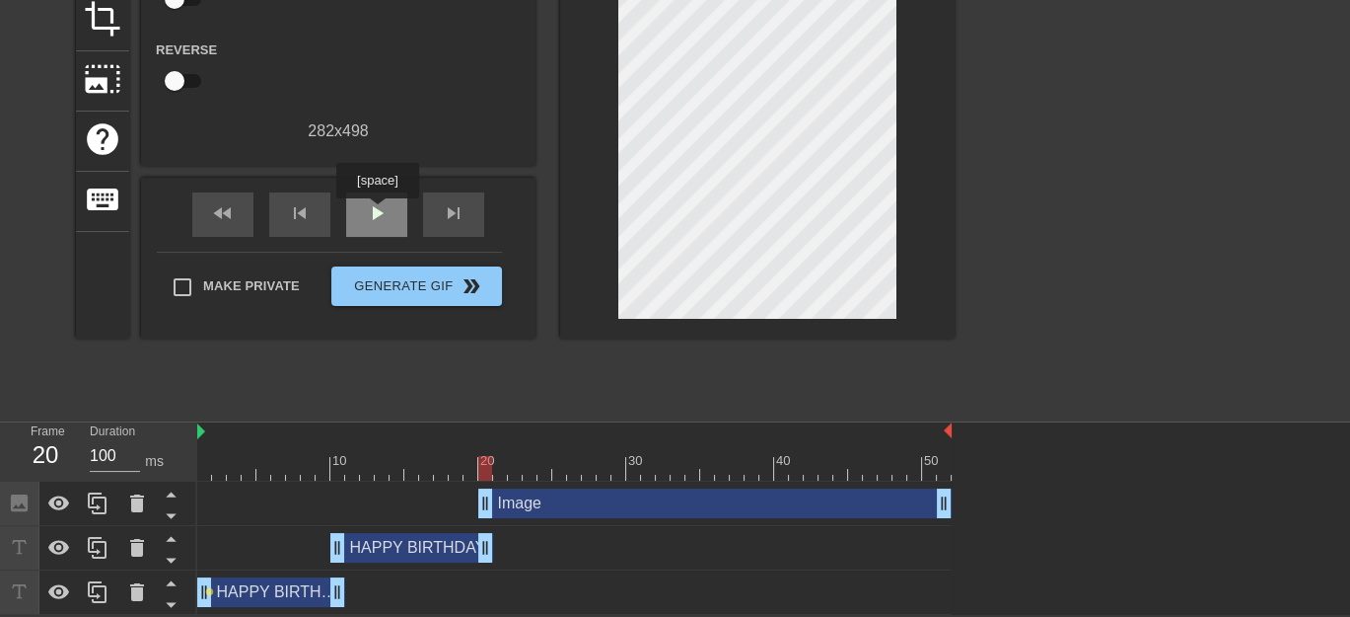
click at [377, 212] on span "play_arrow" at bounding box center [377, 213] width 24 height 24
click at [383, 214] on span "pause" at bounding box center [377, 213] width 24 height 24
click at [613, 498] on div "Image drag_handle drag_handle" at bounding box center [714, 503] width 473 height 30
click at [393, 496] on div "Image drag_handle drag_handle" at bounding box center [574, 503] width 755 height 30
drag, startPoint x: 594, startPoint y: 223, endPoint x: 545, endPoint y: 494, distance: 275.5
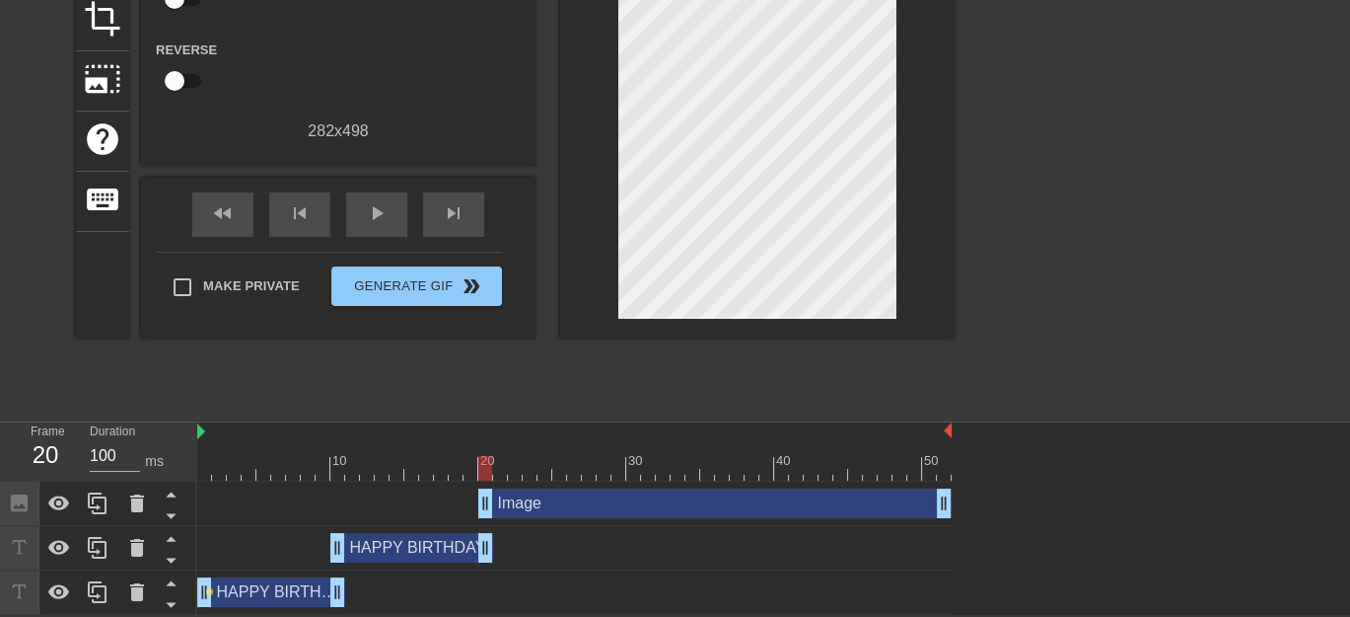
click at [545, 494] on div "Image drag_handle drag_handle" at bounding box center [714, 503] width 473 height 30
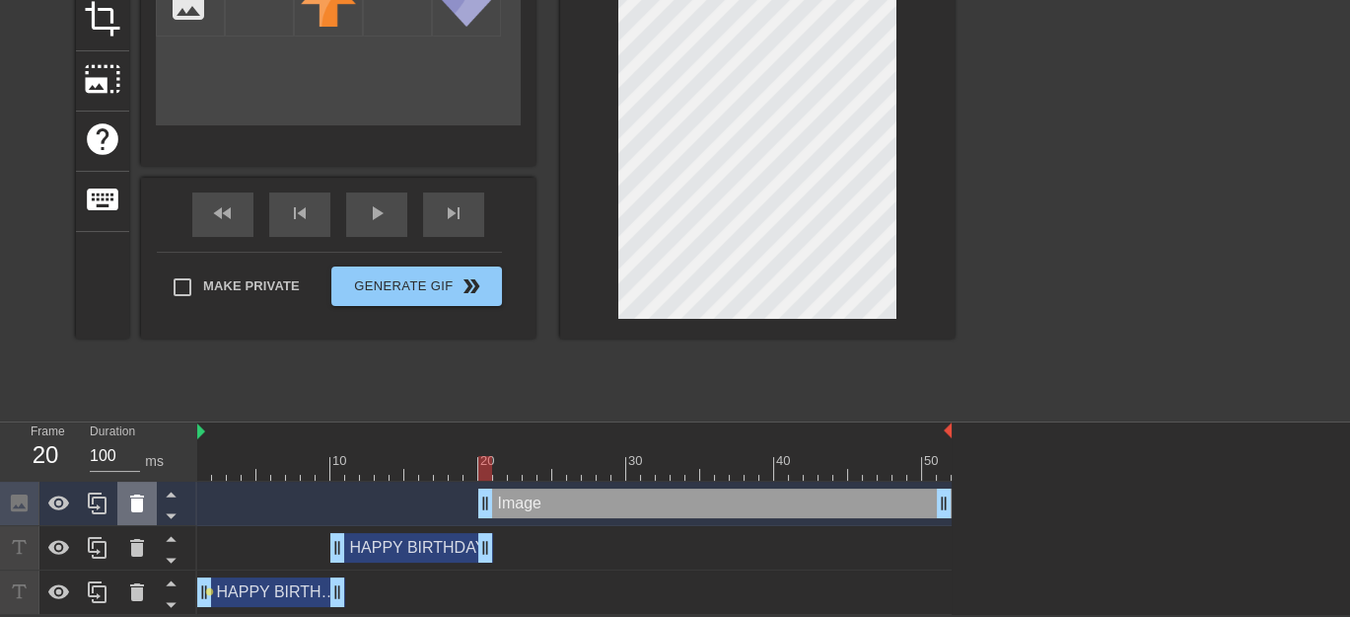
click at [138, 504] on icon at bounding box center [137, 503] width 14 height 18
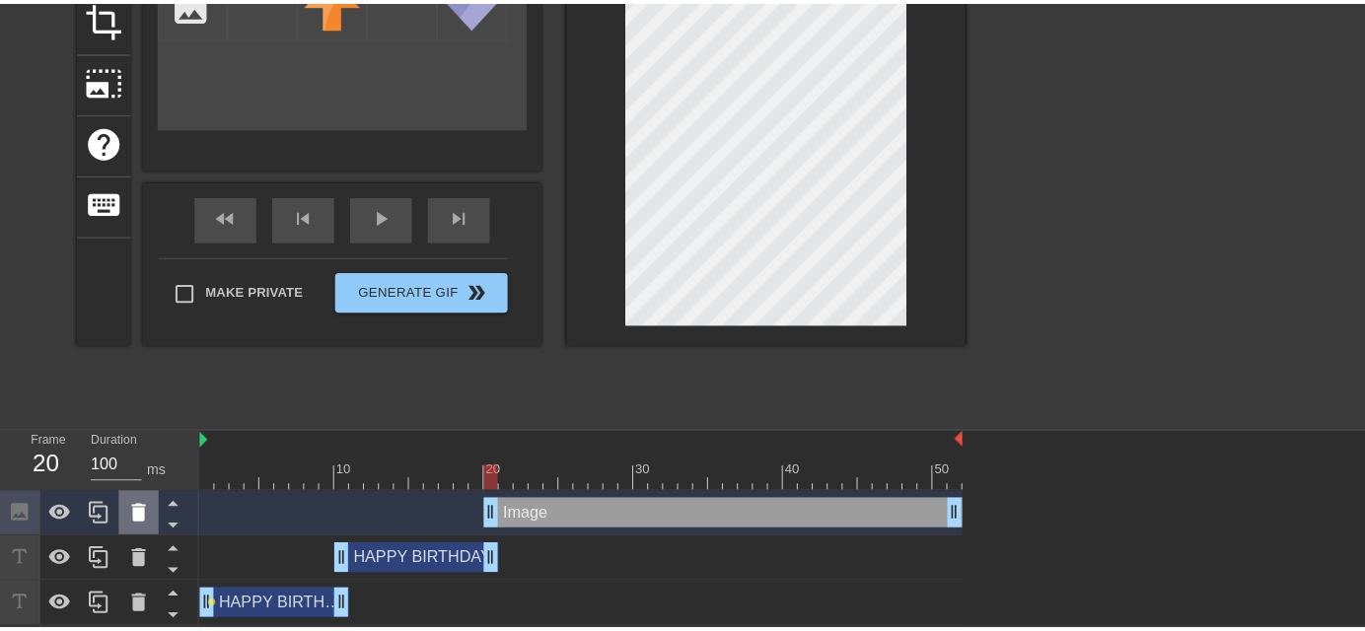
scroll to position [247, 0]
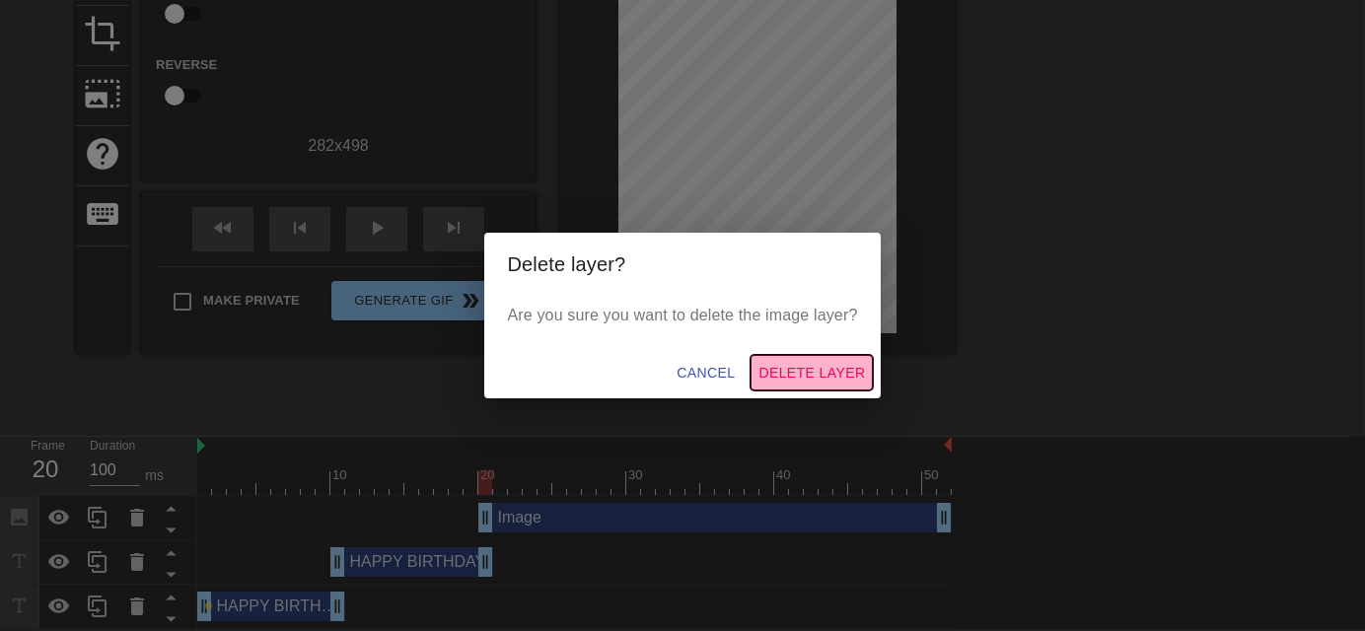
click at [852, 364] on span "Delete Layer" at bounding box center [812, 373] width 107 height 25
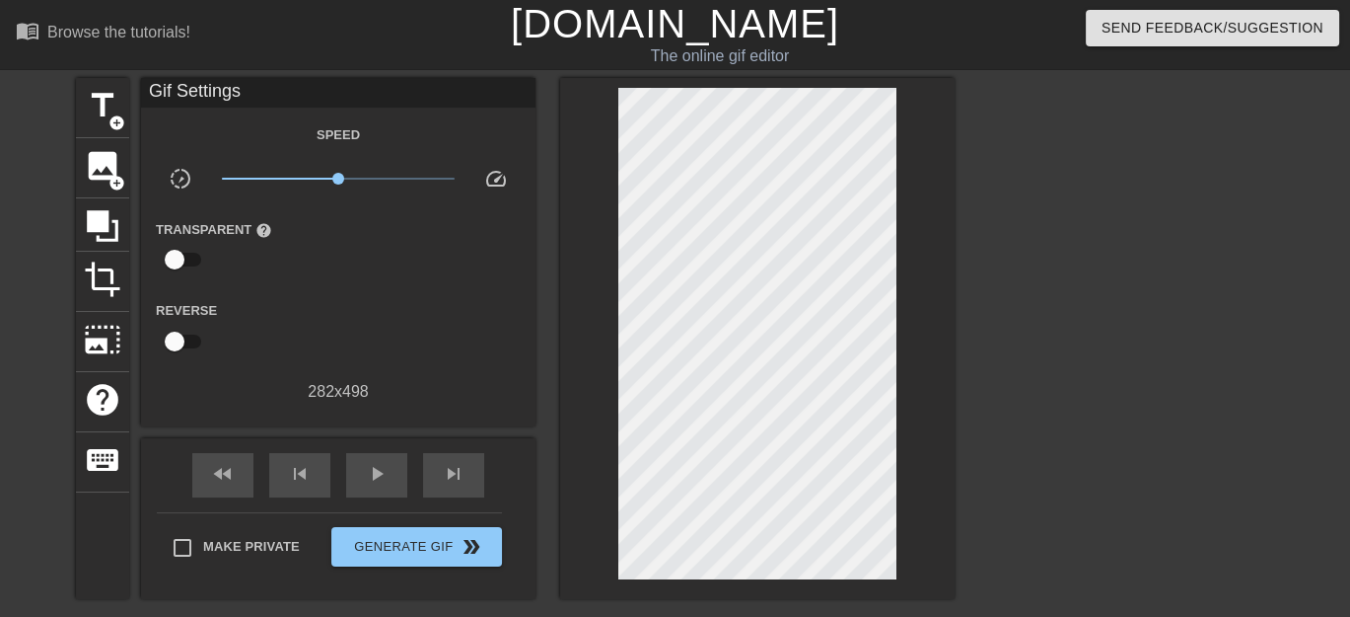
scroll to position [217, 0]
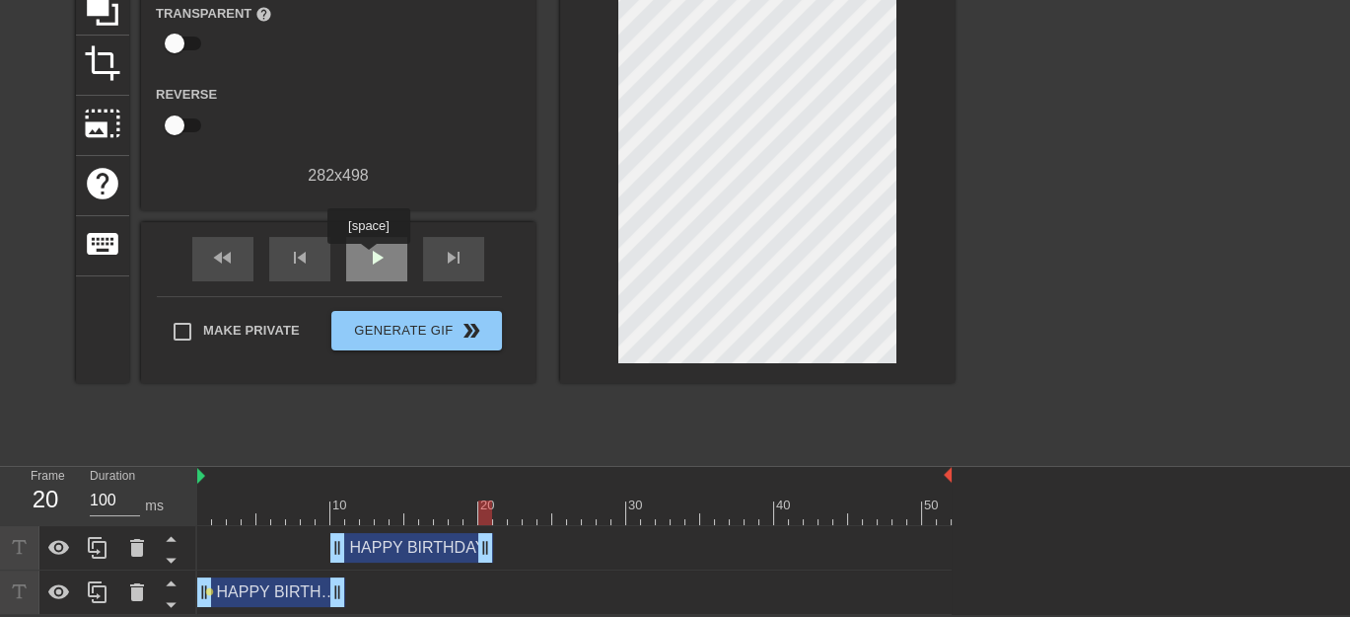
click at [368, 257] on span "play_arrow" at bounding box center [377, 258] width 24 height 24
click at [203, 90] on label "Reverse" at bounding box center [186, 95] width 61 height 20
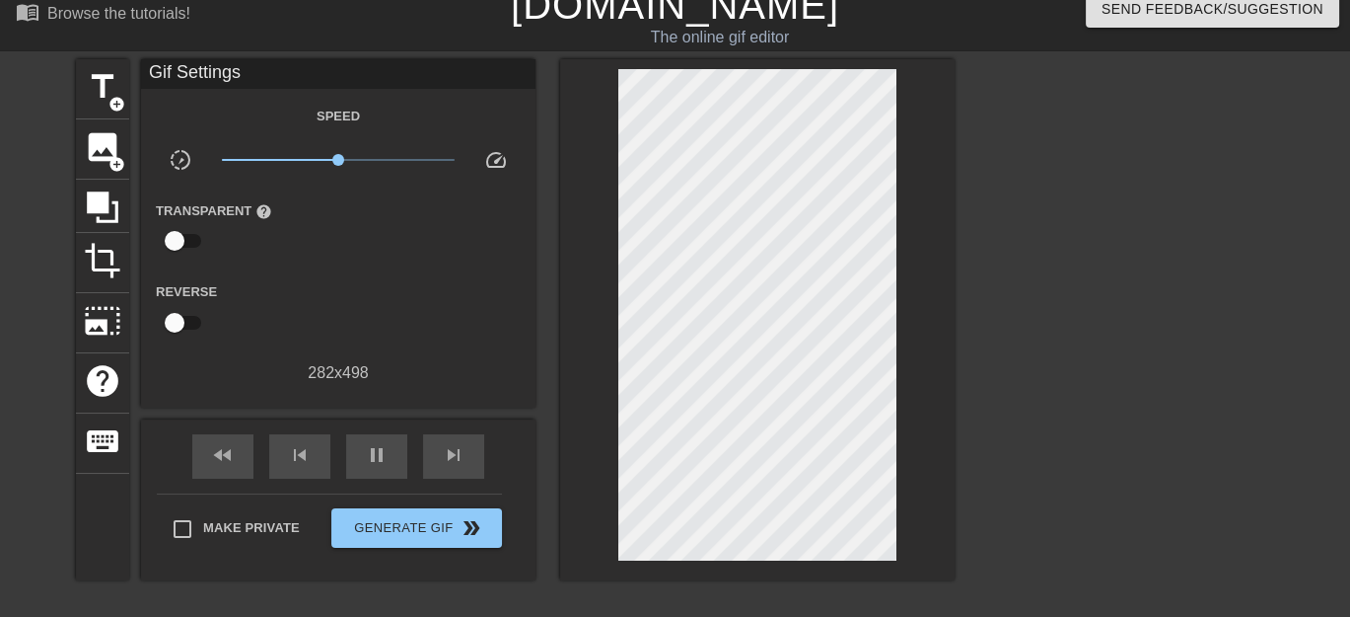
scroll to position [0, 0]
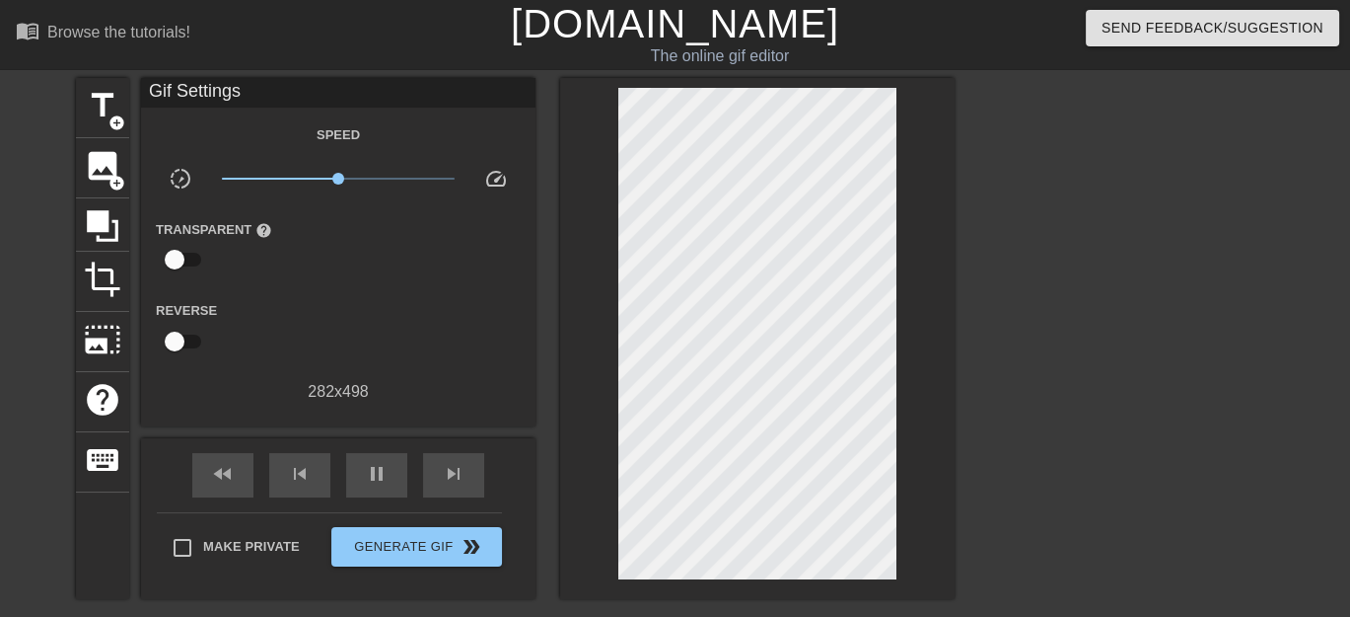
click at [256, 85] on div "Gif Settings" at bounding box center [338, 93] width 395 height 30
click at [111, 100] on span "title" at bounding box center [102, 105] width 37 height 37
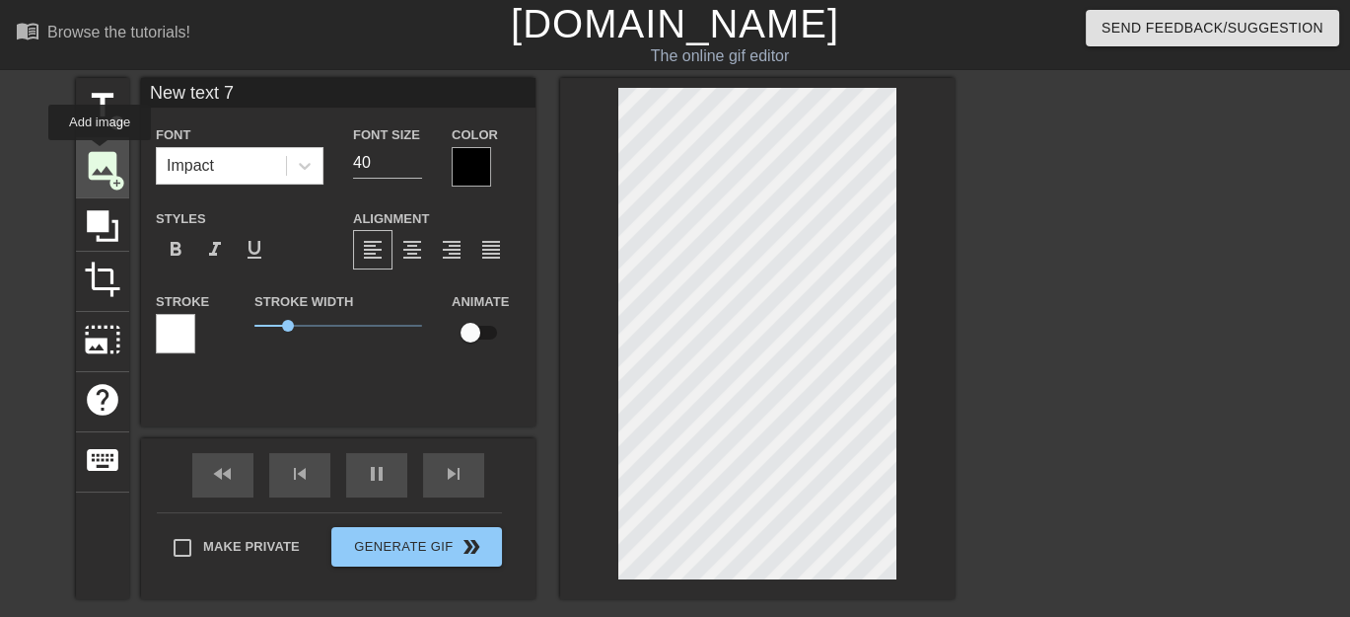
click at [100, 154] on span "image" at bounding box center [102, 165] width 37 height 37
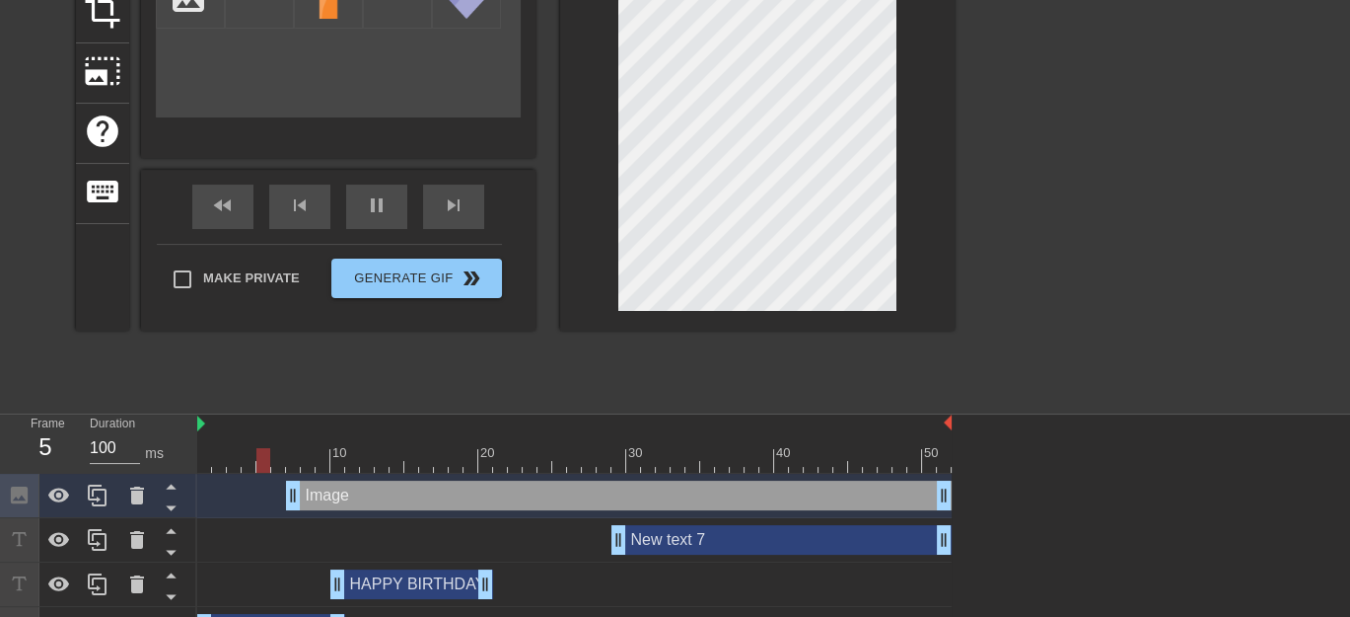
scroll to position [306, 0]
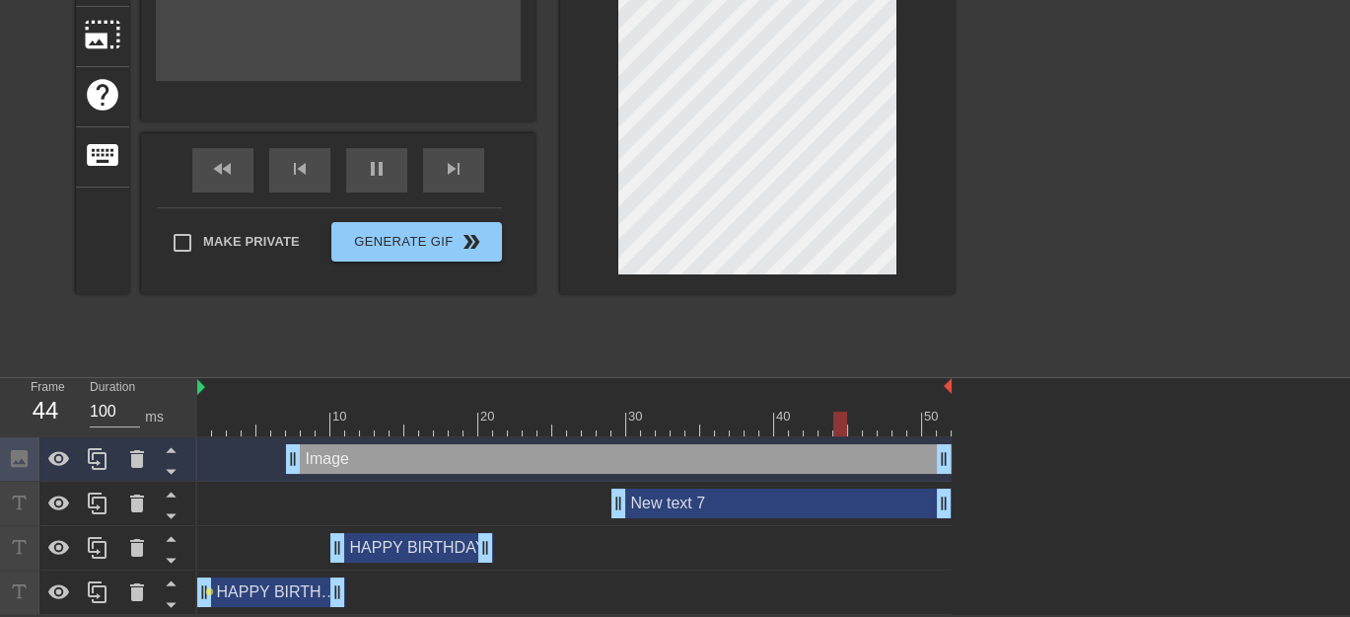
click at [427, 504] on div "New text 7 drag_handle drag_handle" at bounding box center [574, 503] width 755 height 30
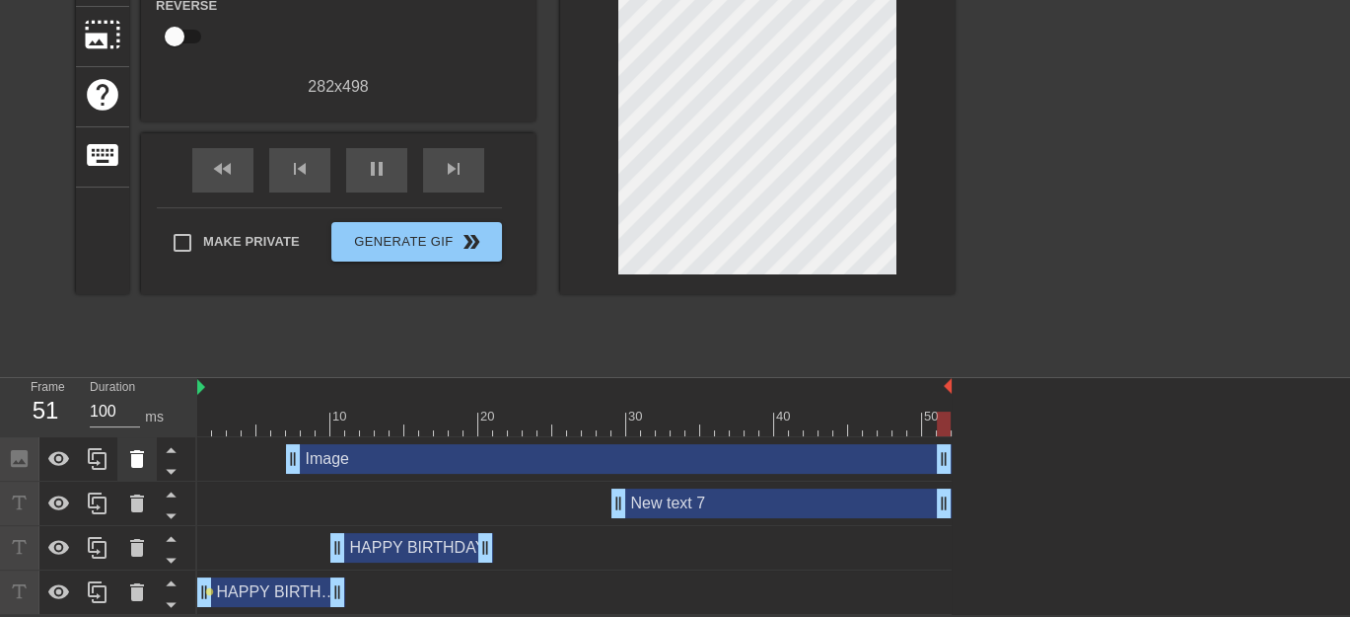
click at [141, 459] on icon at bounding box center [137, 459] width 14 height 18
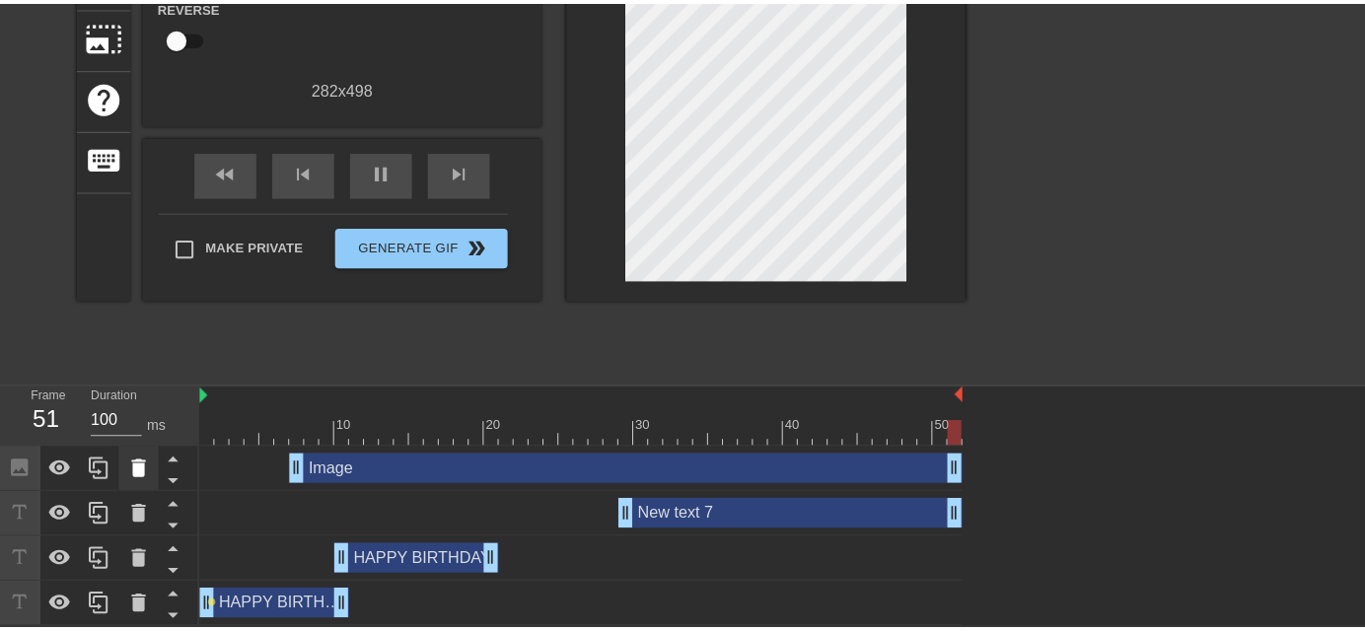
scroll to position [290, 0]
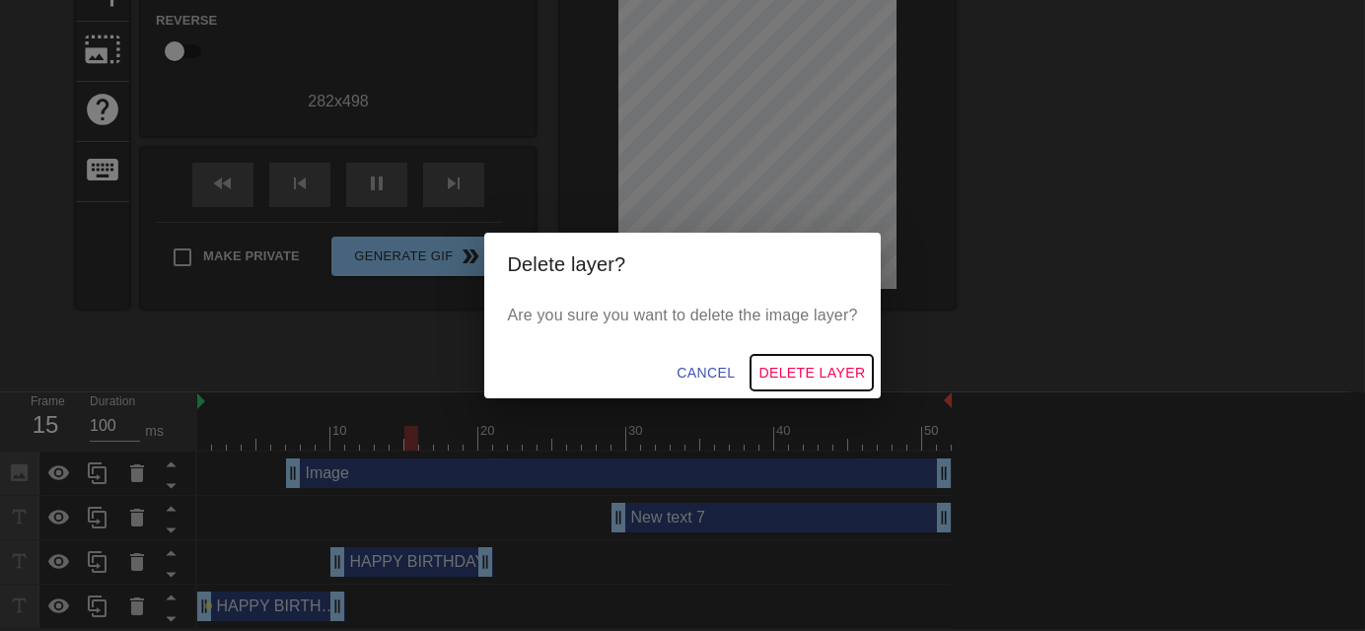
click at [827, 375] on span "Delete Layer" at bounding box center [812, 373] width 107 height 25
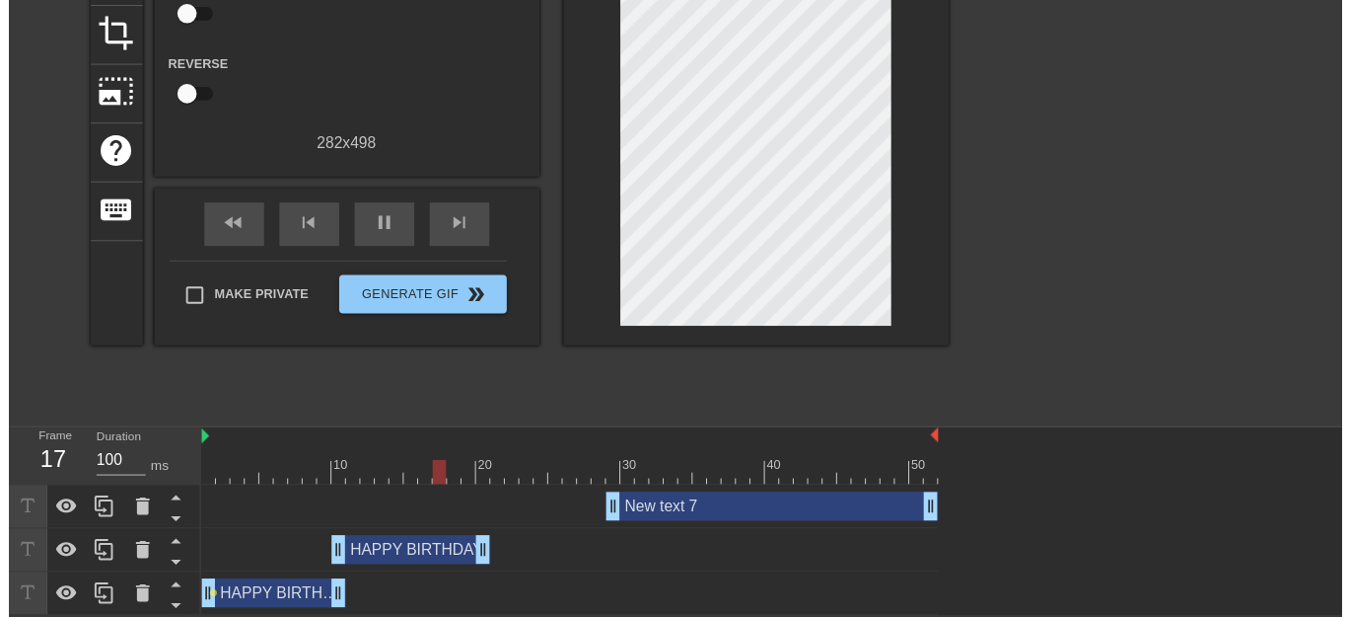
scroll to position [261, 0]
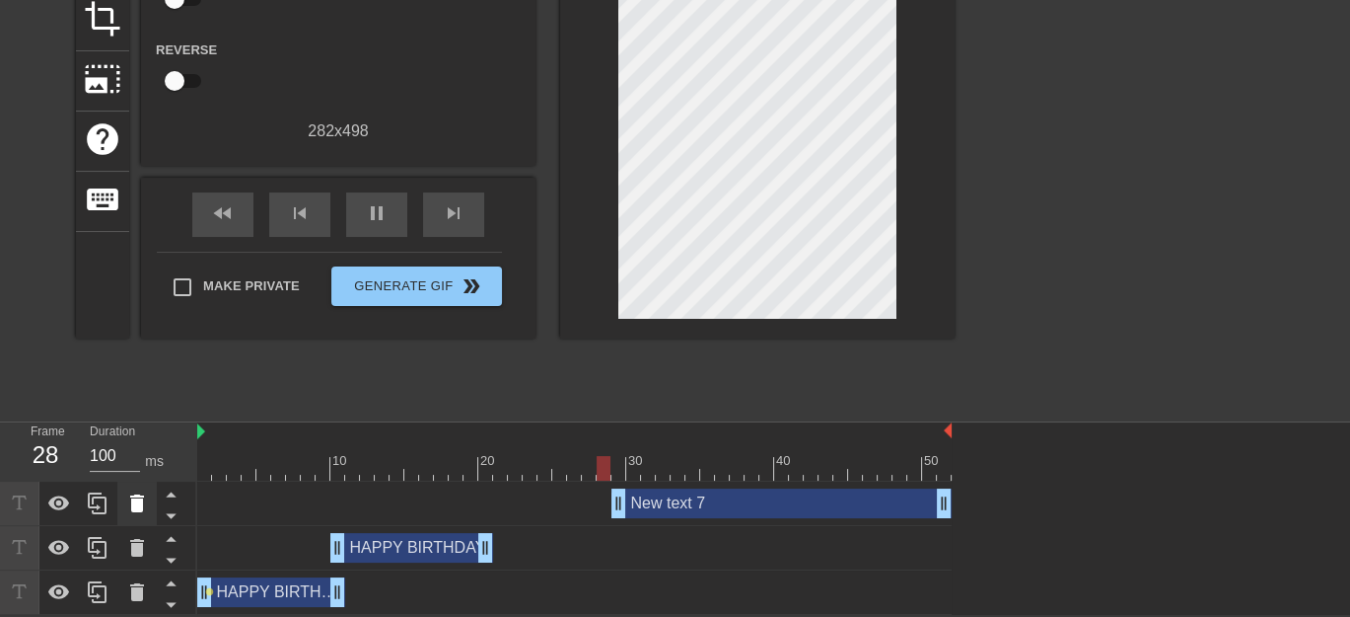
click at [139, 496] on icon at bounding box center [137, 503] width 14 height 18
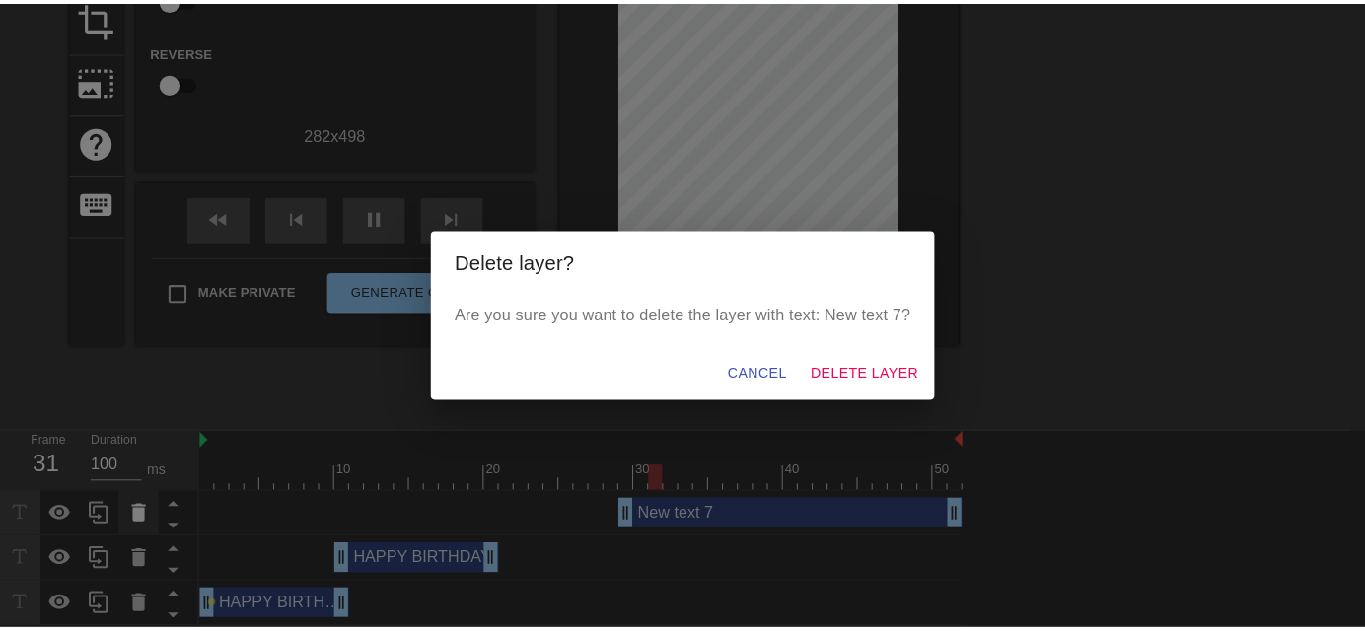
scroll to position [247, 0]
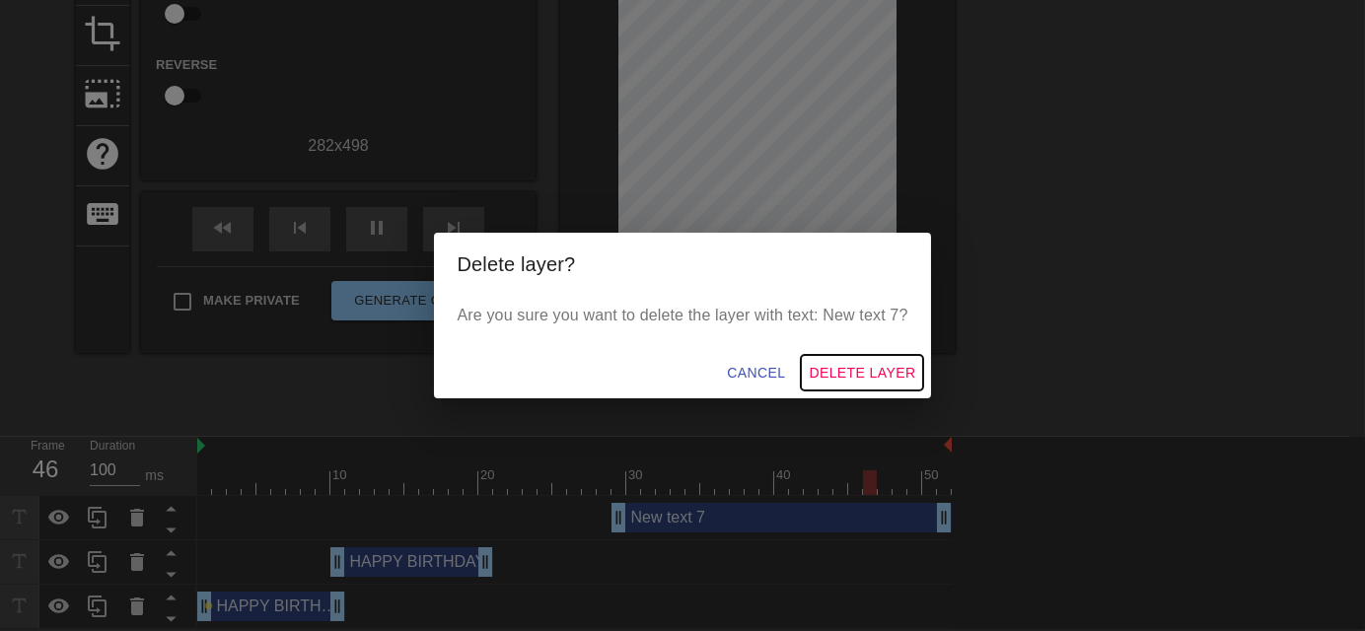
click at [876, 377] on span "Delete Layer" at bounding box center [862, 373] width 107 height 25
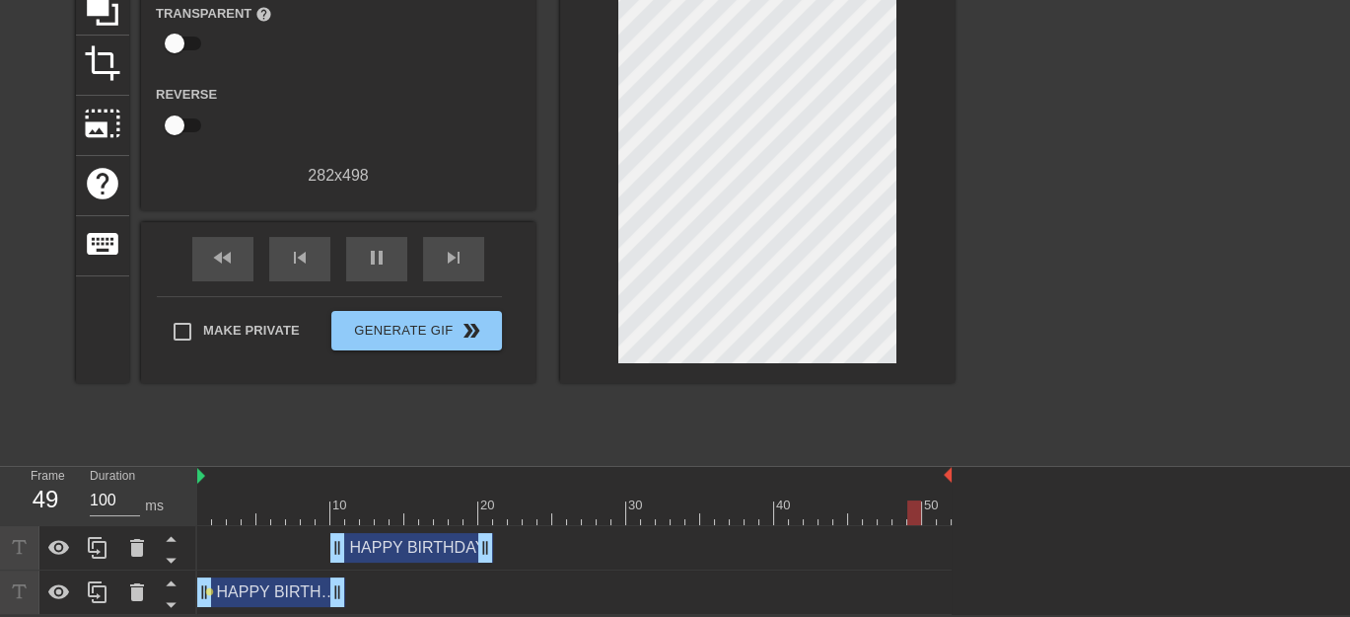
scroll to position [0, 0]
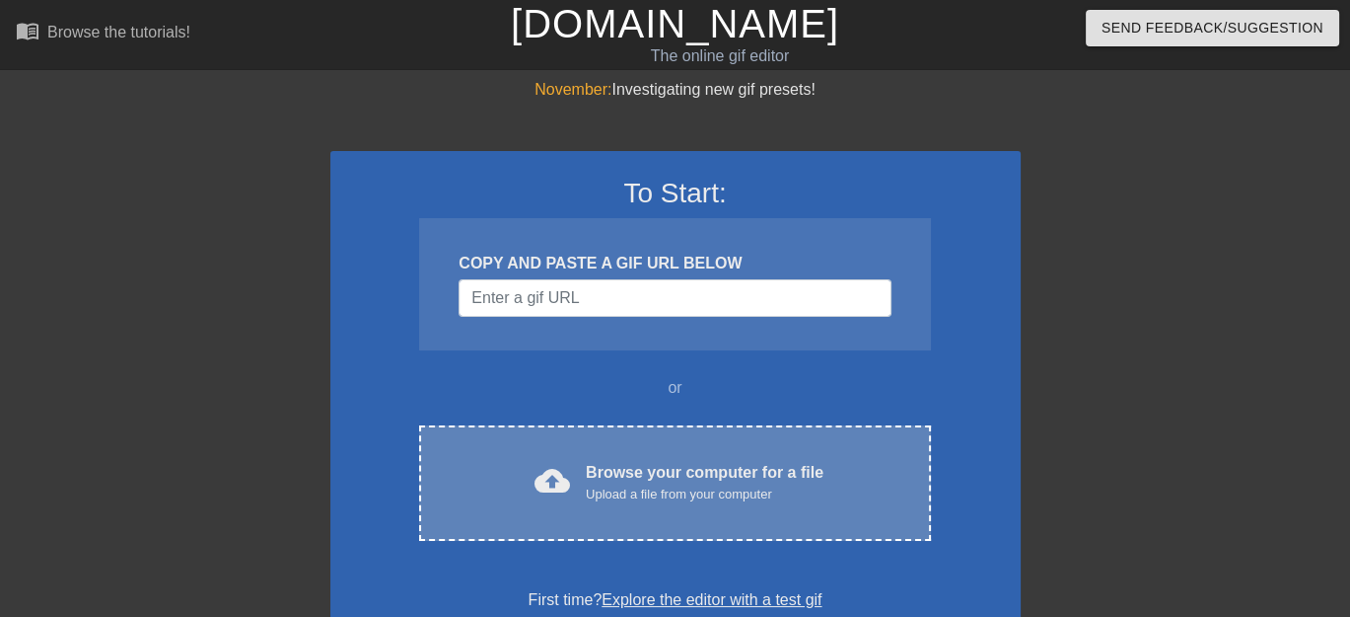
click at [754, 476] on div "Browse your computer for a file Upload a file from your computer" at bounding box center [705, 482] width 238 height 43
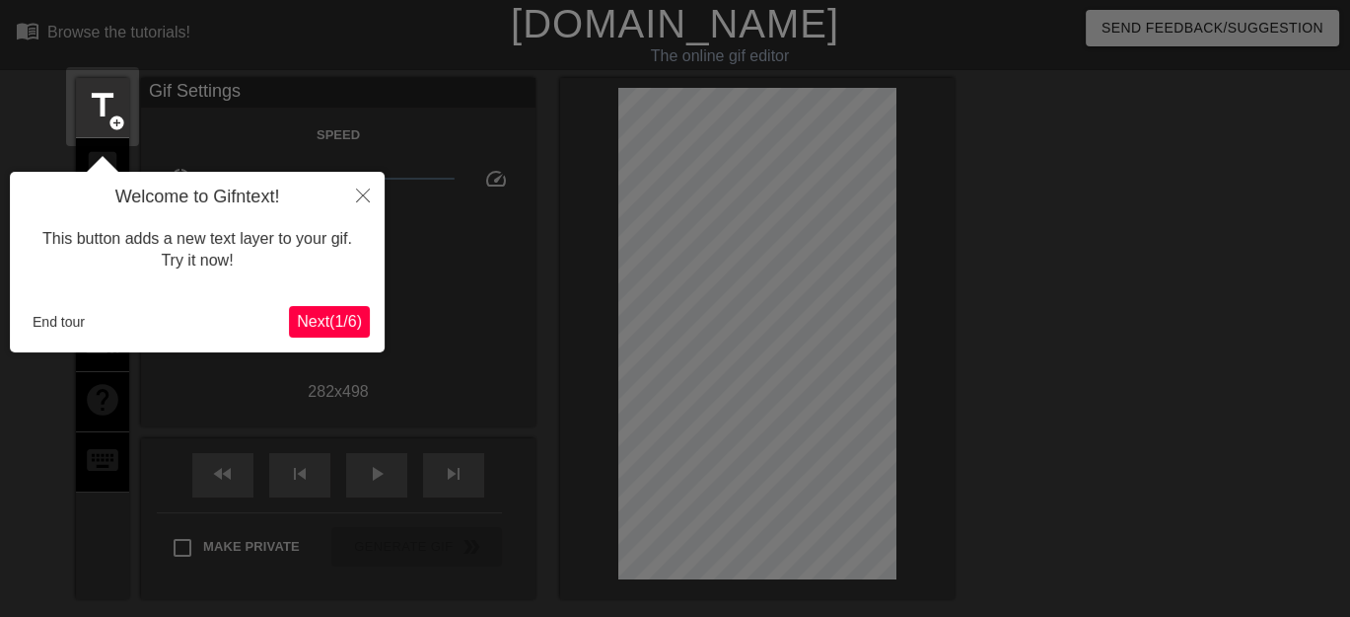
scroll to position [48, 0]
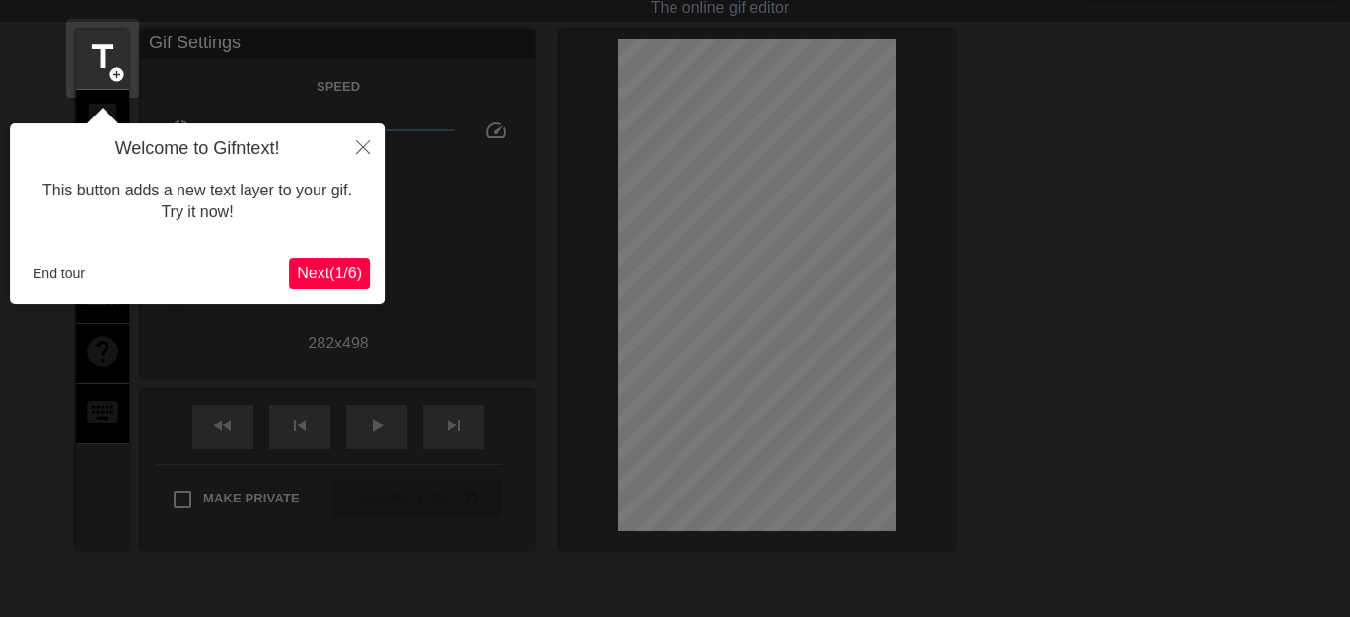
click at [349, 273] on span "Next ( 1 / 6 )" at bounding box center [329, 272] width 65 height 17
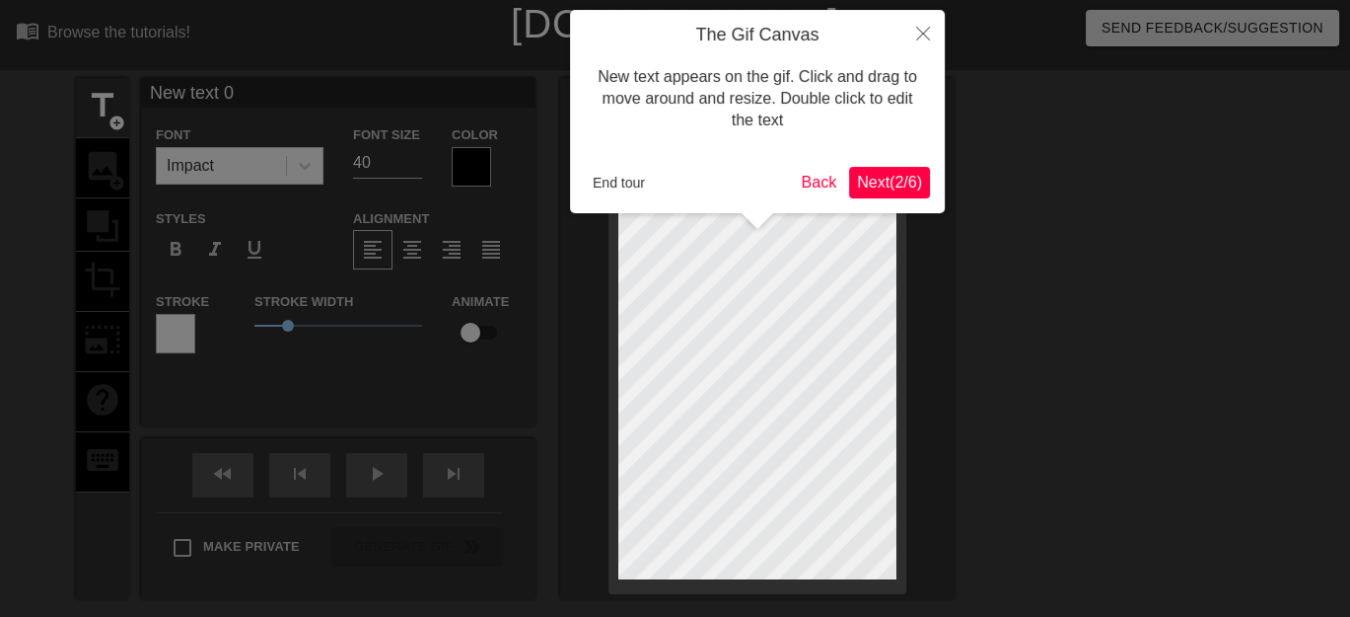
click at [903, 186] on span "Next ( 2 / 6 )" at bounding box center [889, 182] width 65 height 17
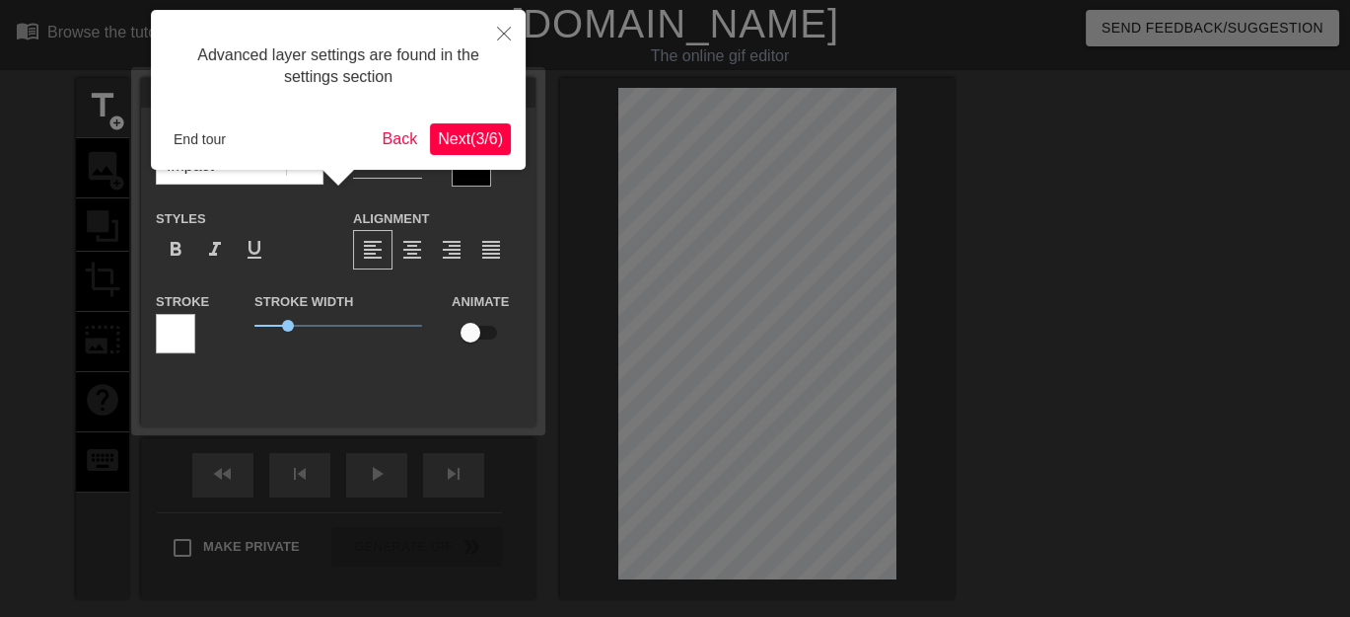
scroll to position [48, 0]
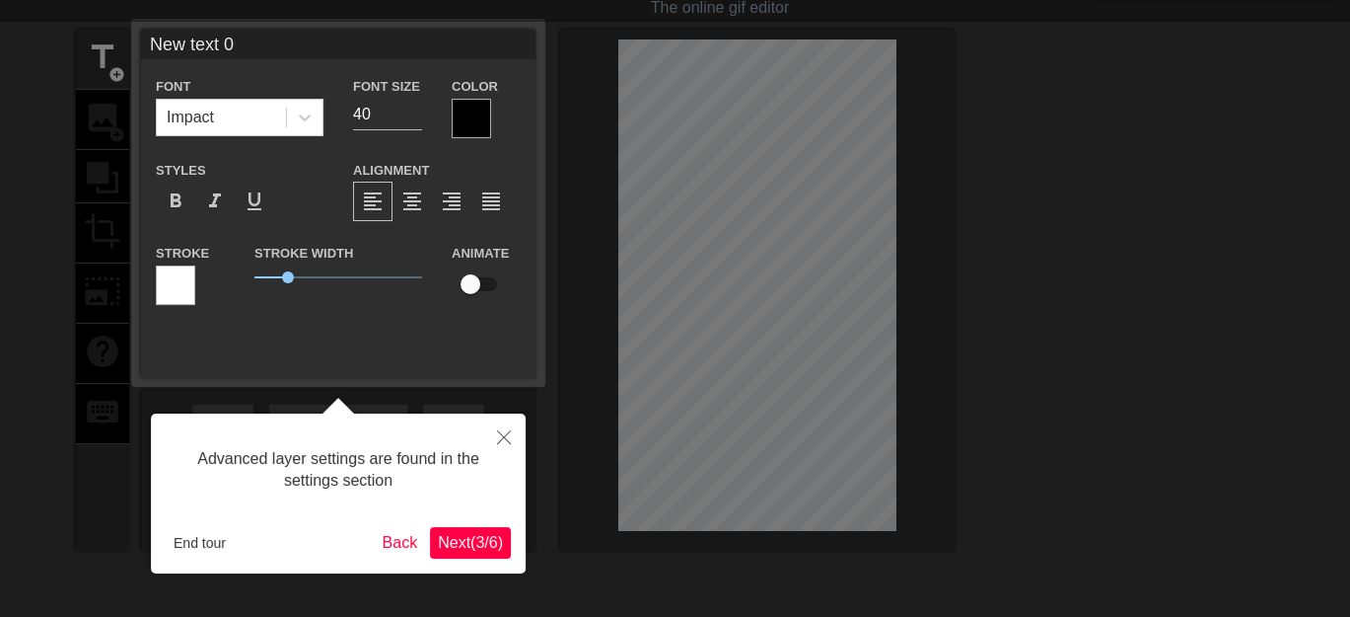
click at [472, 545] on span "Next ( 3 / 6 )" at bounding box center [470, 542] width 65 height 17
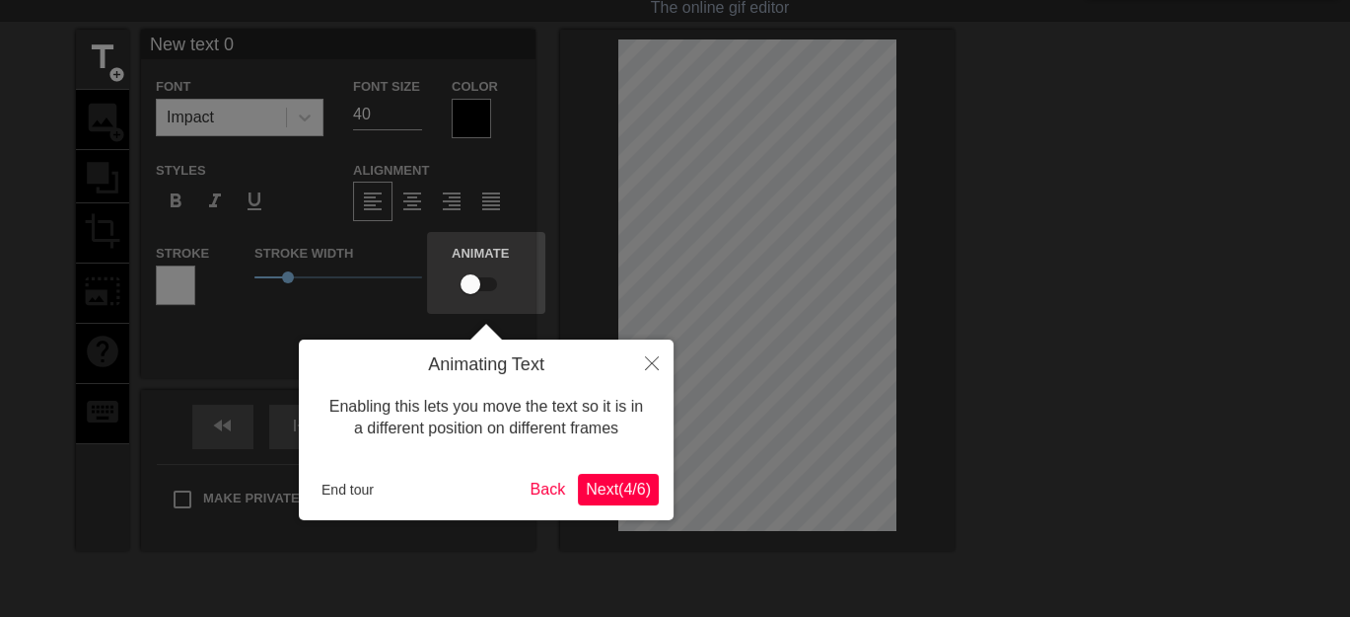
scroll to position [0, 0]
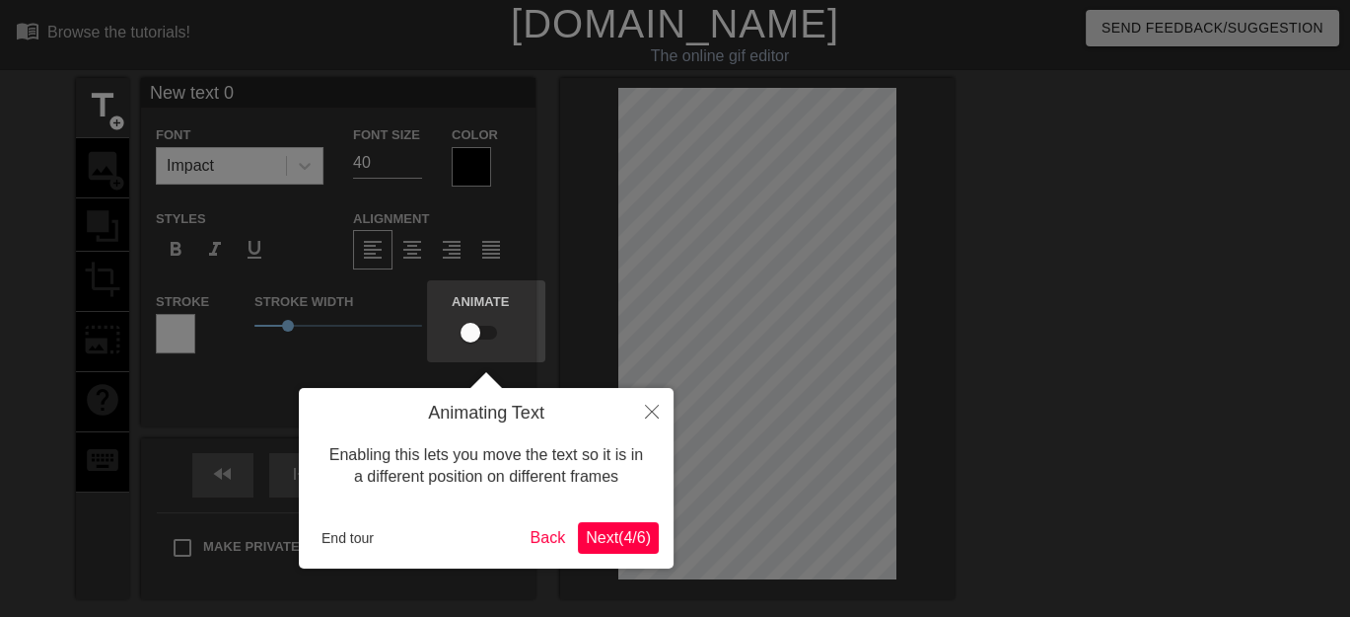
click at [623, 541] on span "Next ( 4 / 6 )" at bounding box center [618, 537] width 65 height 17
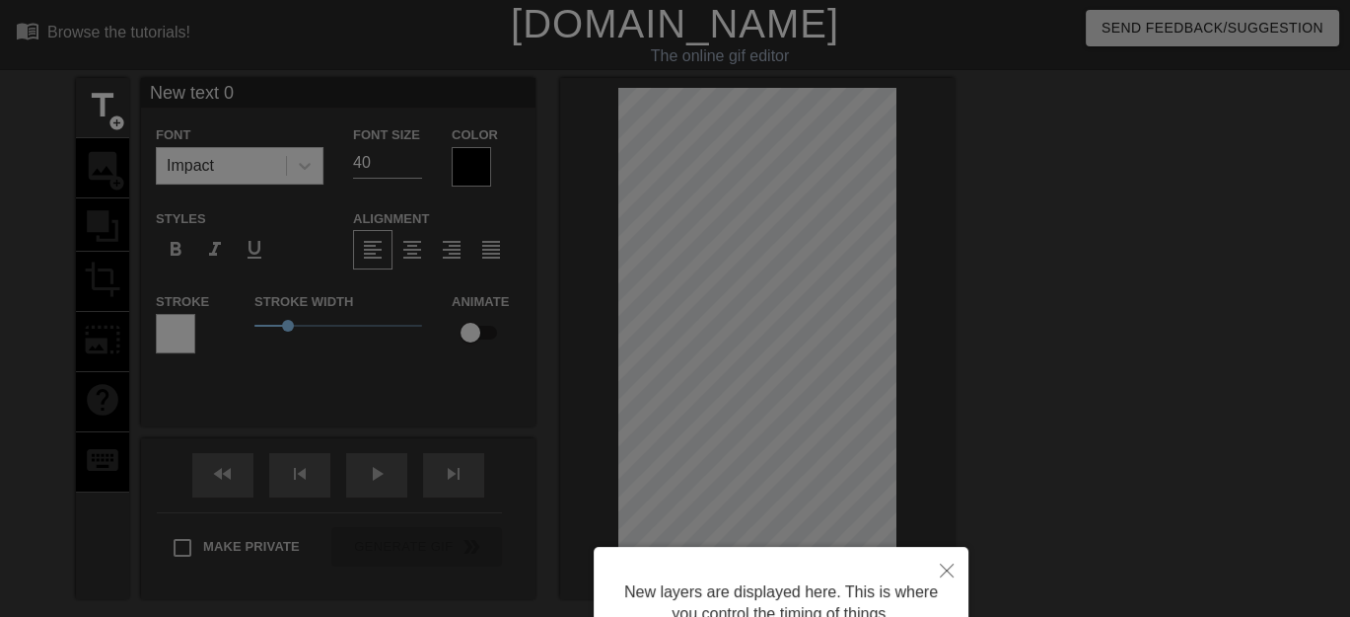
scroll to position [186, 0]
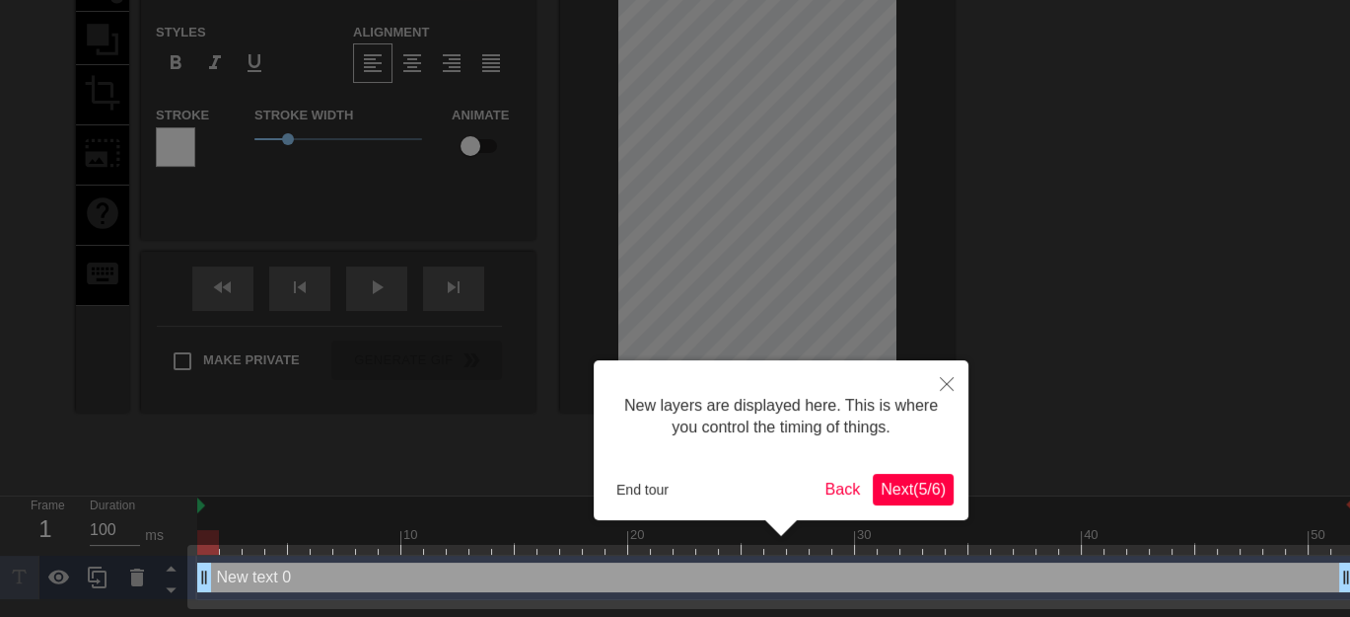
click at [928, 488] on span "Next ( 5 / 6 )" at bounding box center [913, 488] width 65 height 17
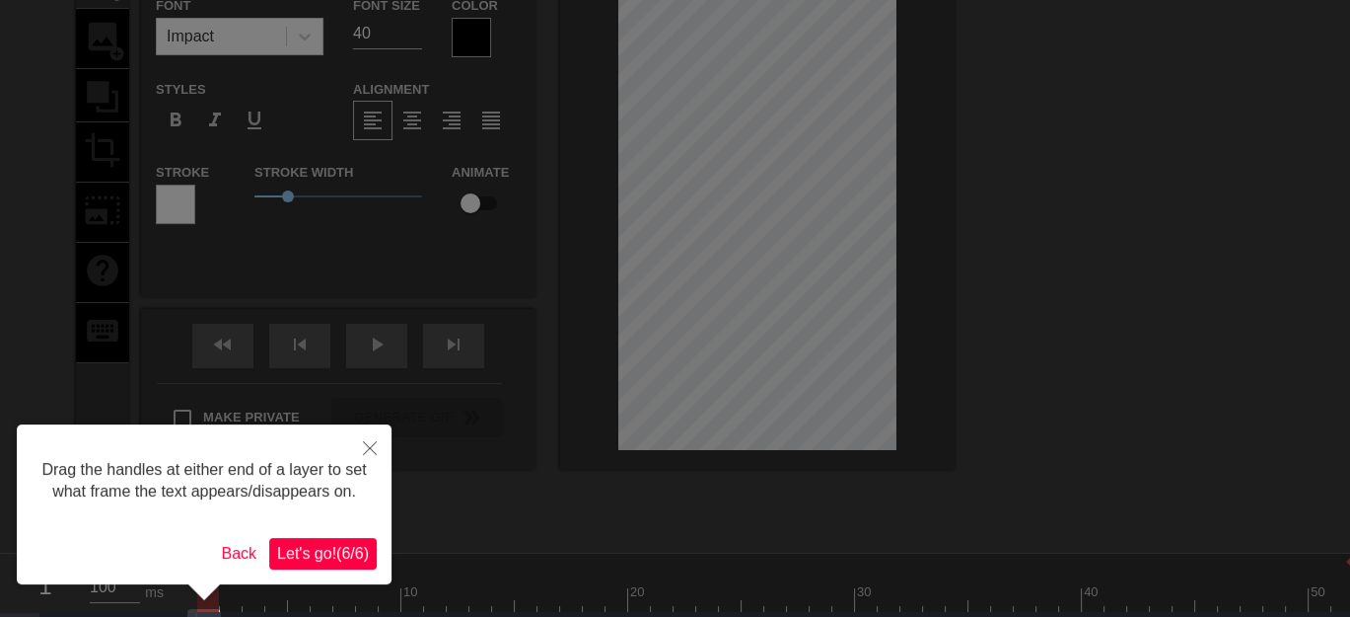
scroll to position [179, 0]
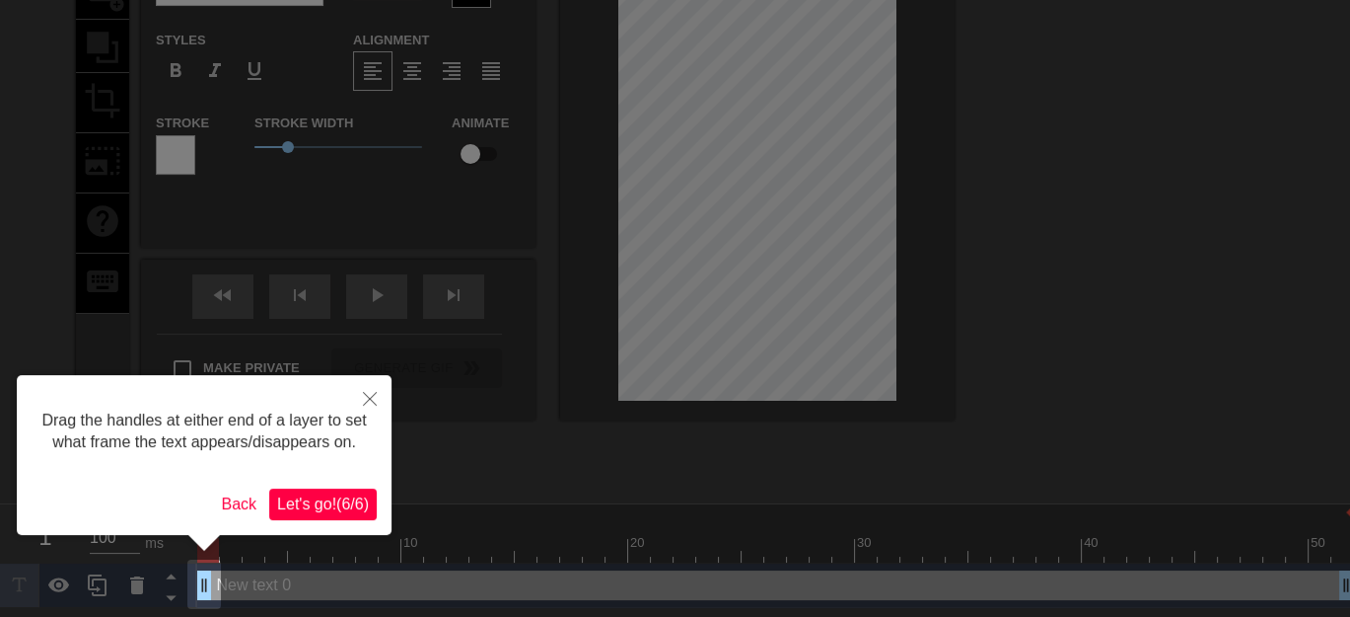
click at [327, 509] on span "Let's go! ( 6 / 6 )" at bounding box center [323, 503] width 92 height 17
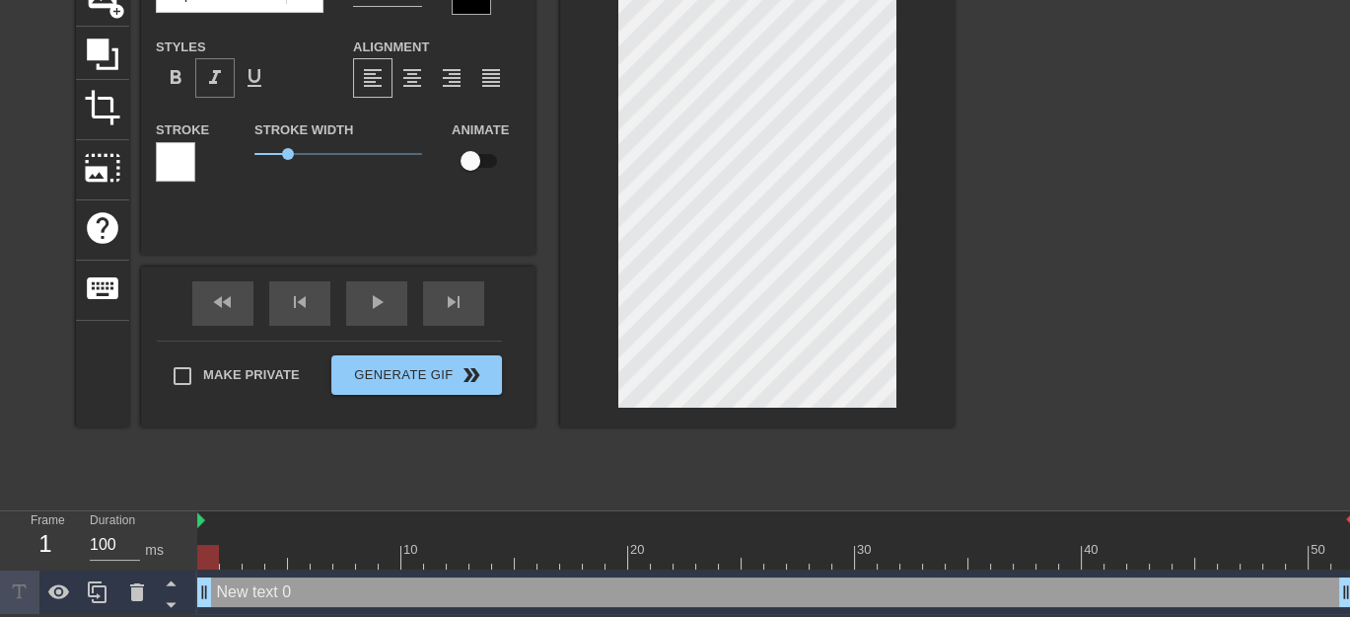
scroll to position [0, 0]
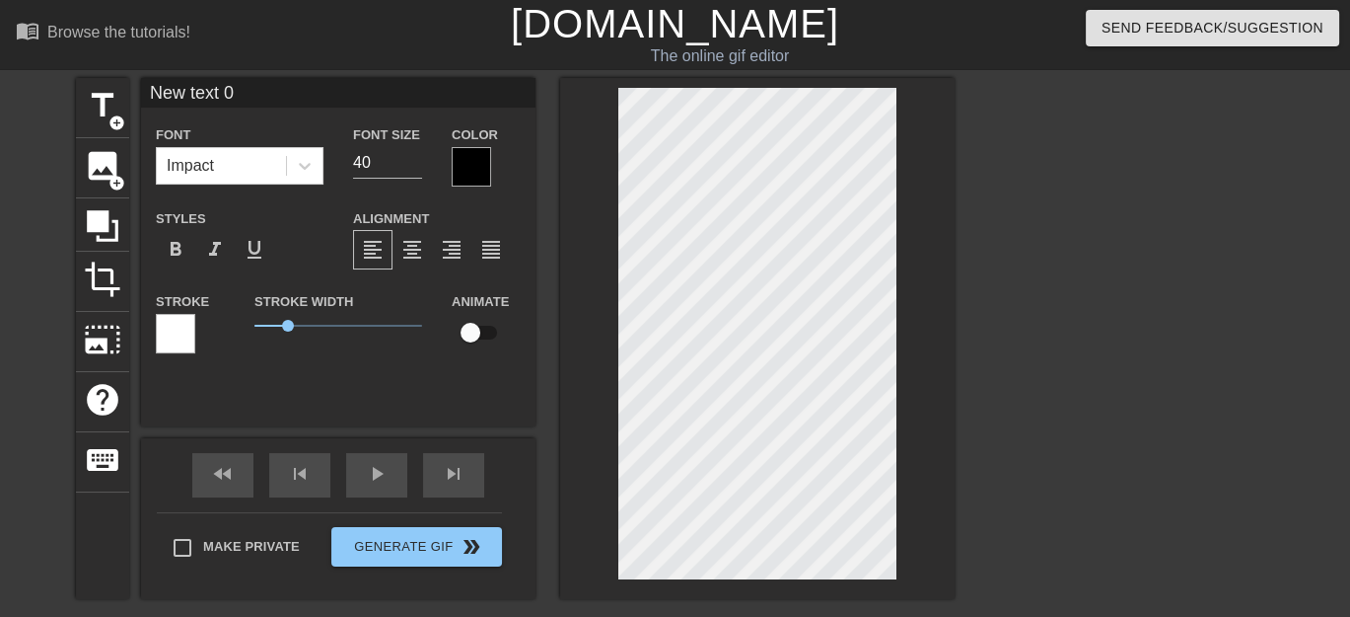
click at [305, 91] on input "New text 0" at bounding box center [338, 93] width 395 height 30
type input "N"
type input "HAPPY BIRTHDAY"
click at [897, 553] on div at bounding box center [757, 338] width 395 height 521
click at [109, 231] on icon at bounding box center [102, 225] width 37 height 37
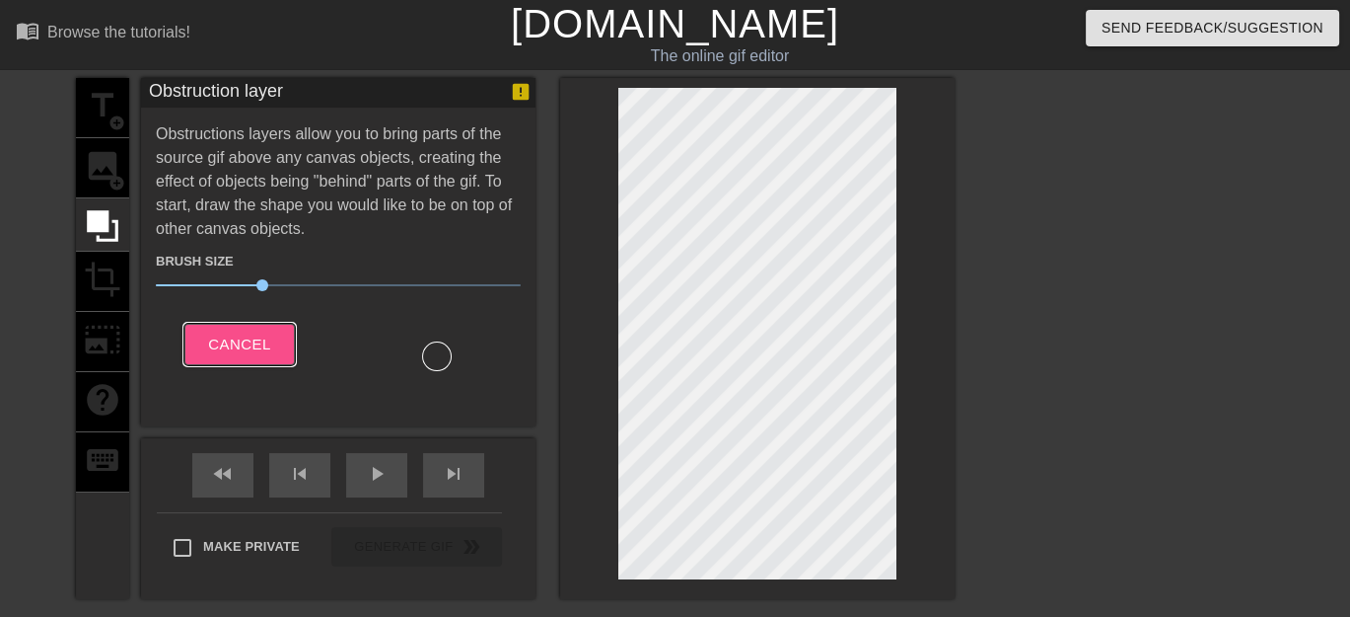
click at [247, 348] on span "Cancel" at bounding box center [239, 344] width 62 height 26
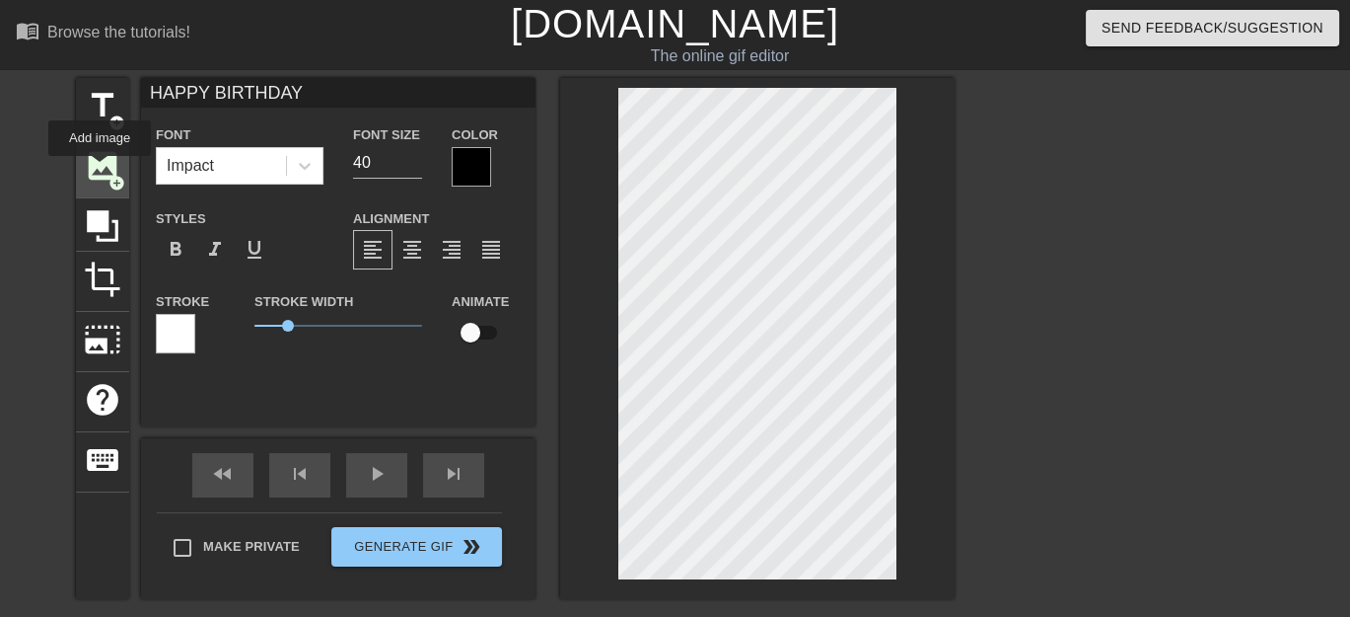
click at [100, 170] on span "image" at bounding box center [102, 165] width 37 height 37
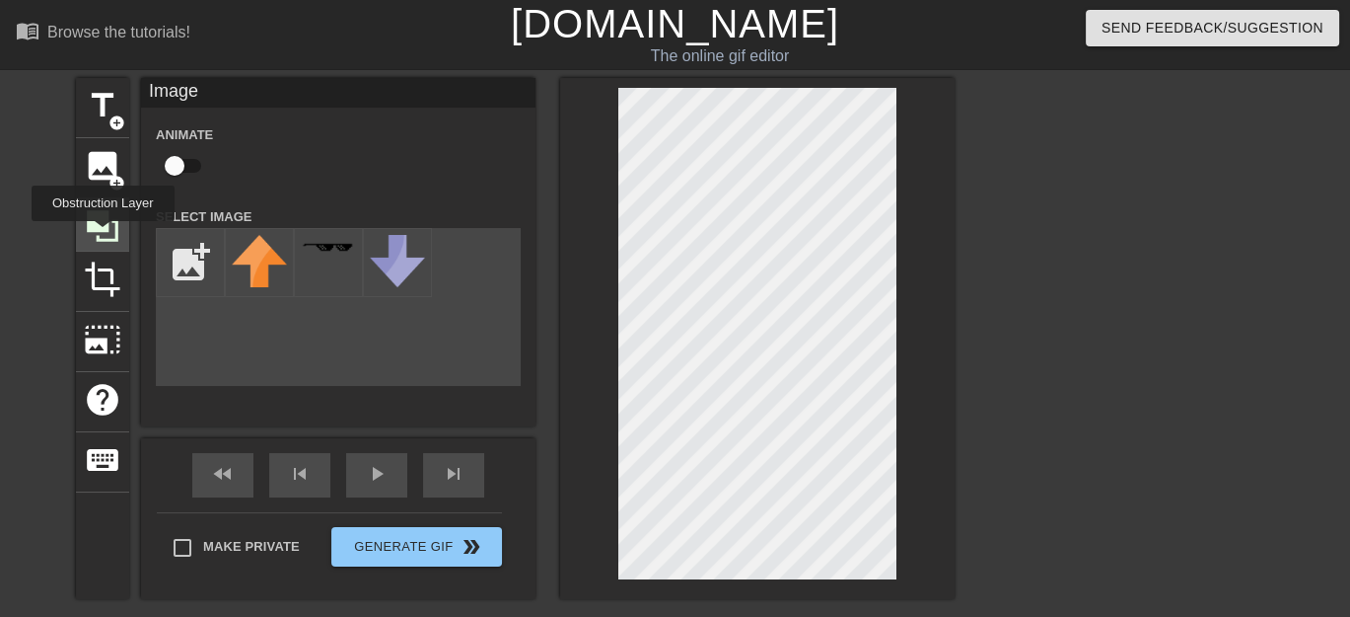
click at [103, 235] on icon at bounding box center [102, 225] width 37 height 37
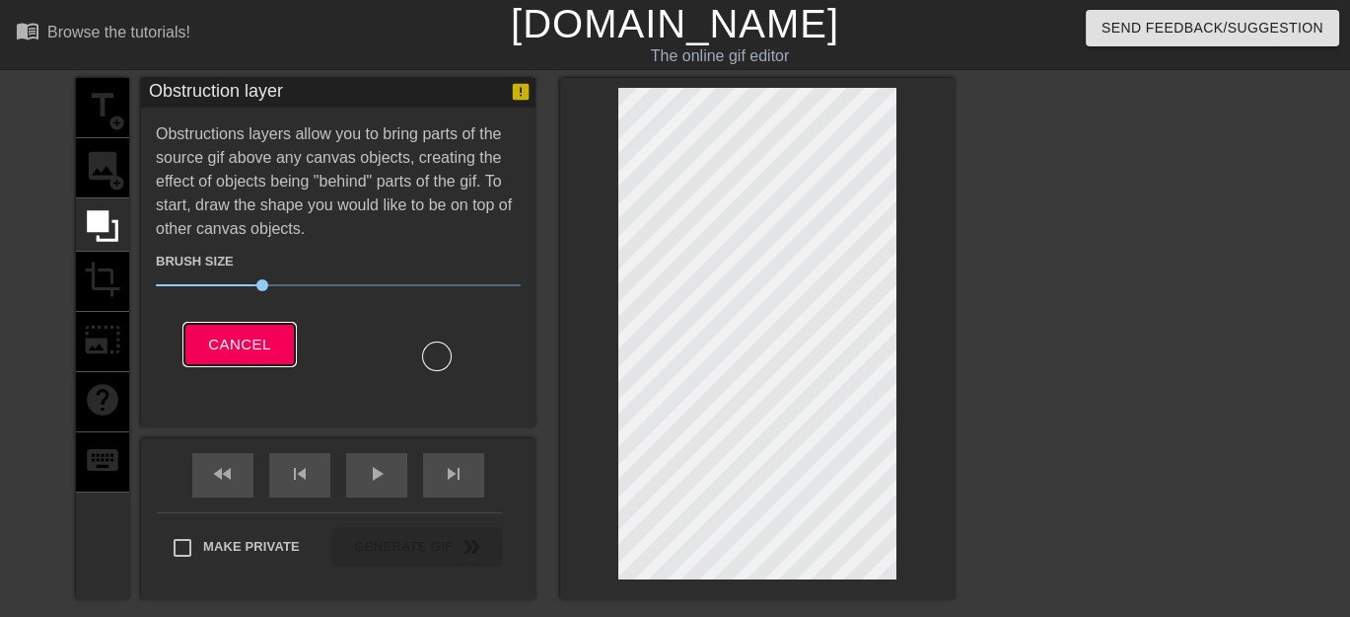
click at [253, 341] on span "Cancel" at bounding box center [239, 344] width 62 height 26
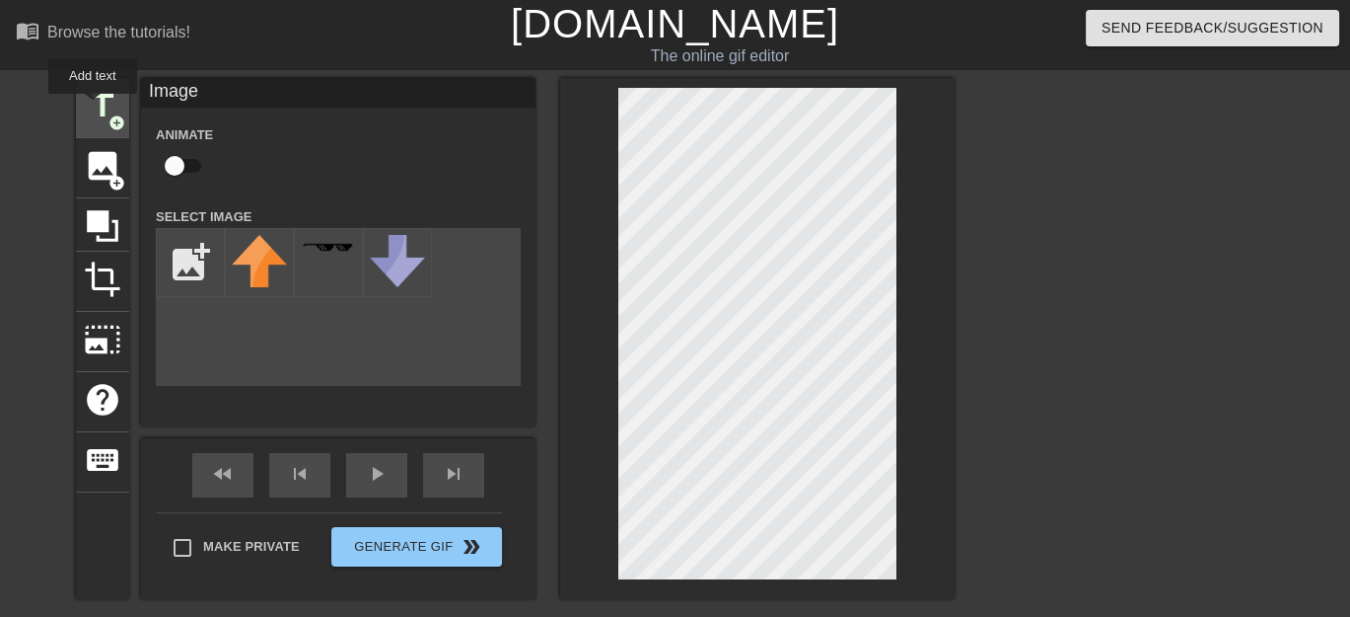
click at [93, 108] on span "title" at bounding box center [102, 105] width 37 height 37
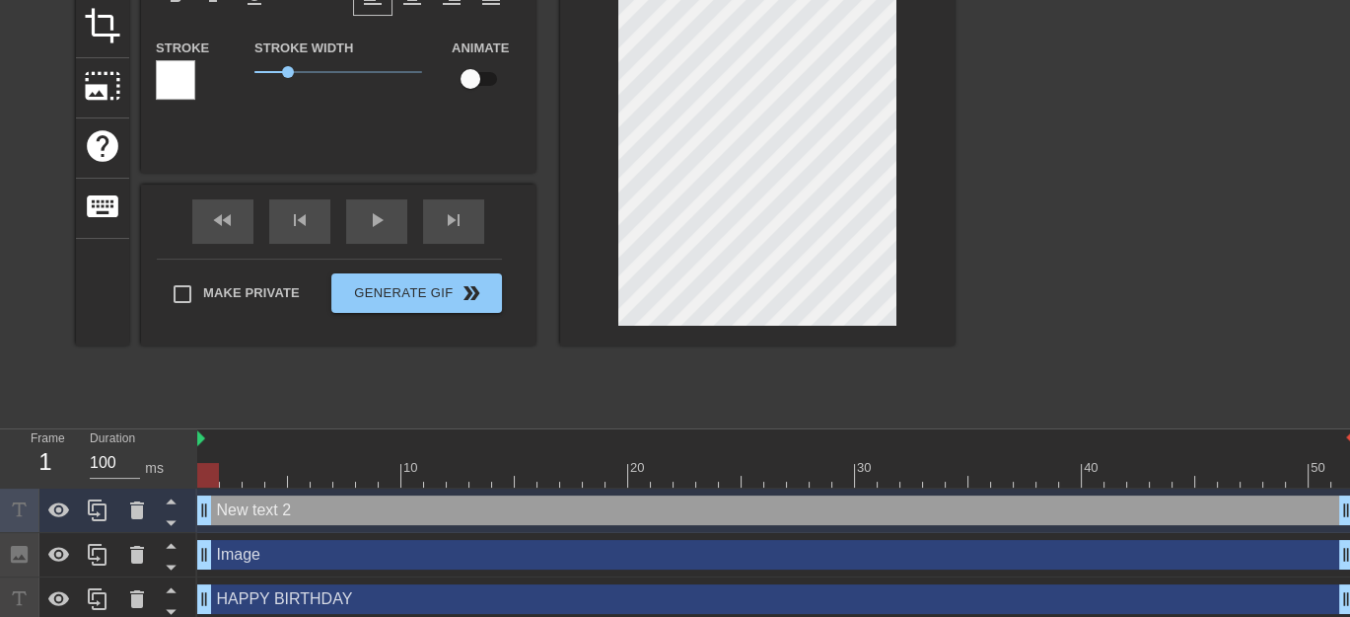
scroll to position [261, 0]
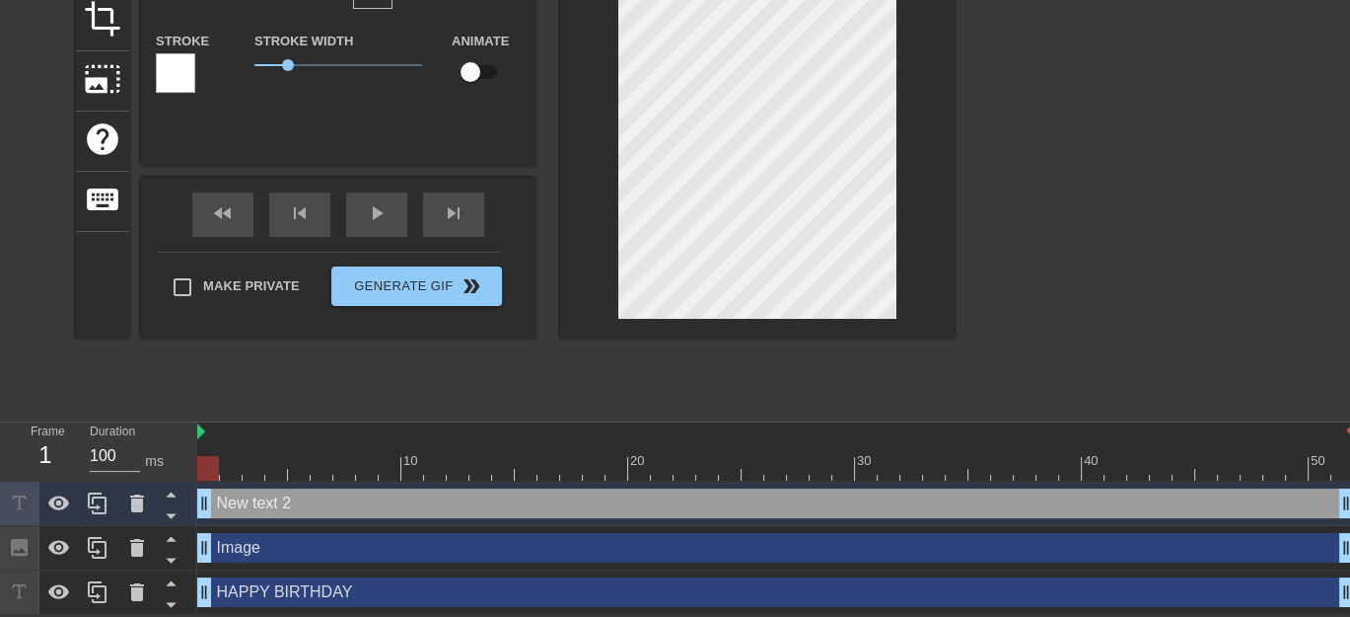
click at [340, 545] on div "Image drag_handle drag_handle" at bounding box center [775, 548] width 1157 height 30
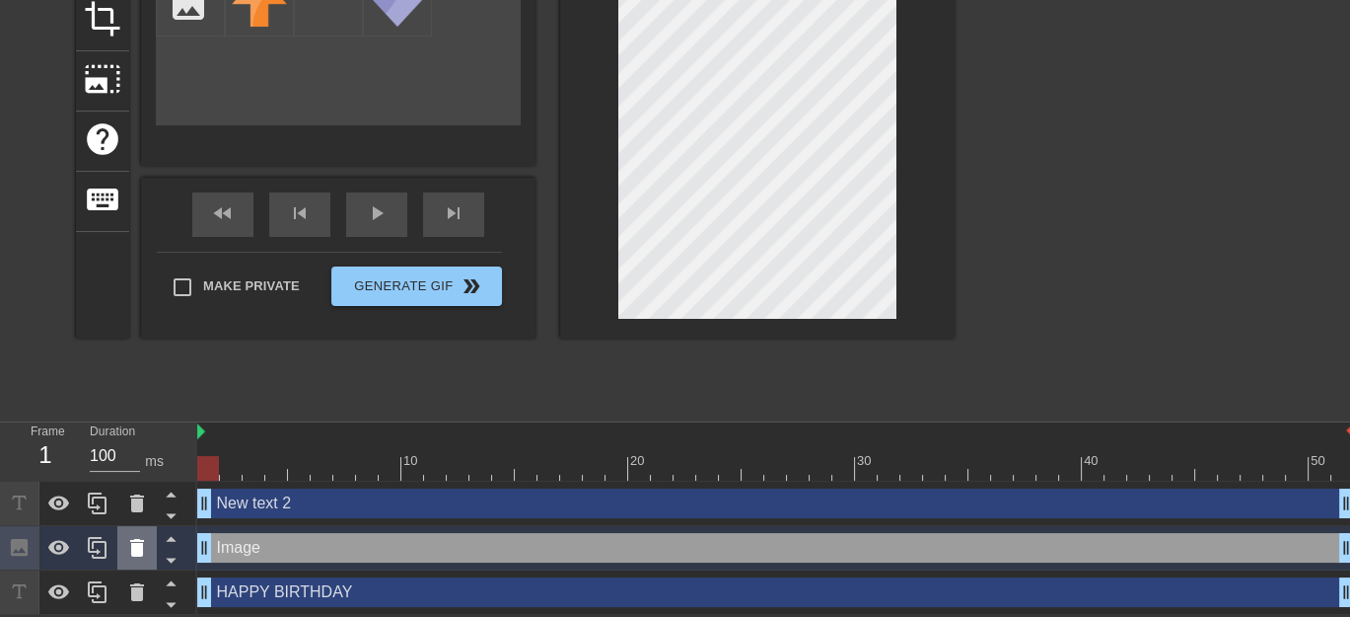
click at [133, 547] on icon at bounding box center [137, 548] width 14 height 18
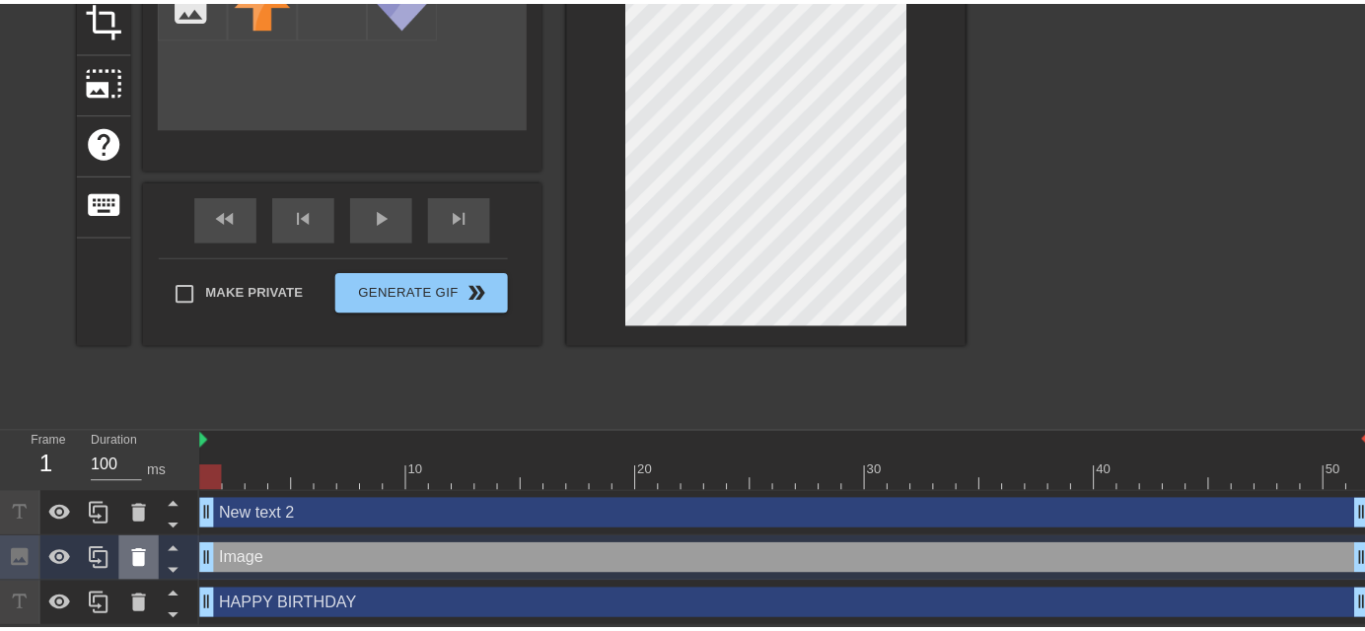
scroll to position [247, 0]
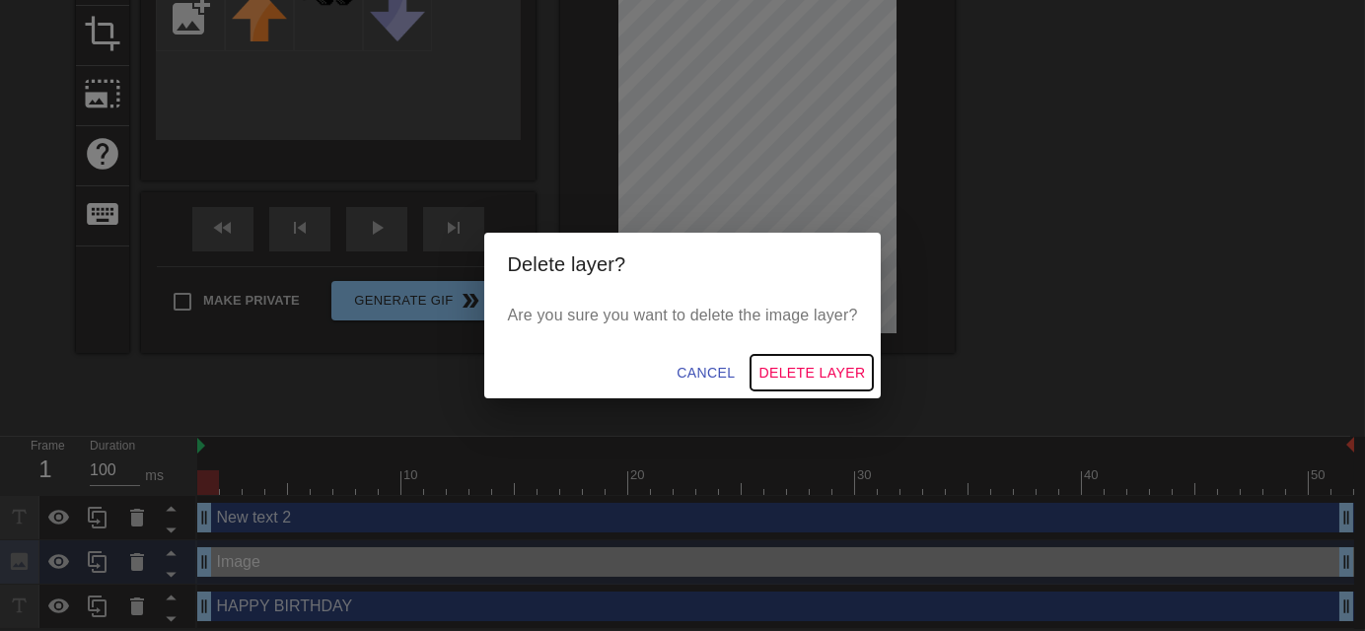
click at [823, 364] on span "Delete Layer" at bounding box center [812, 373] width 107 height 25
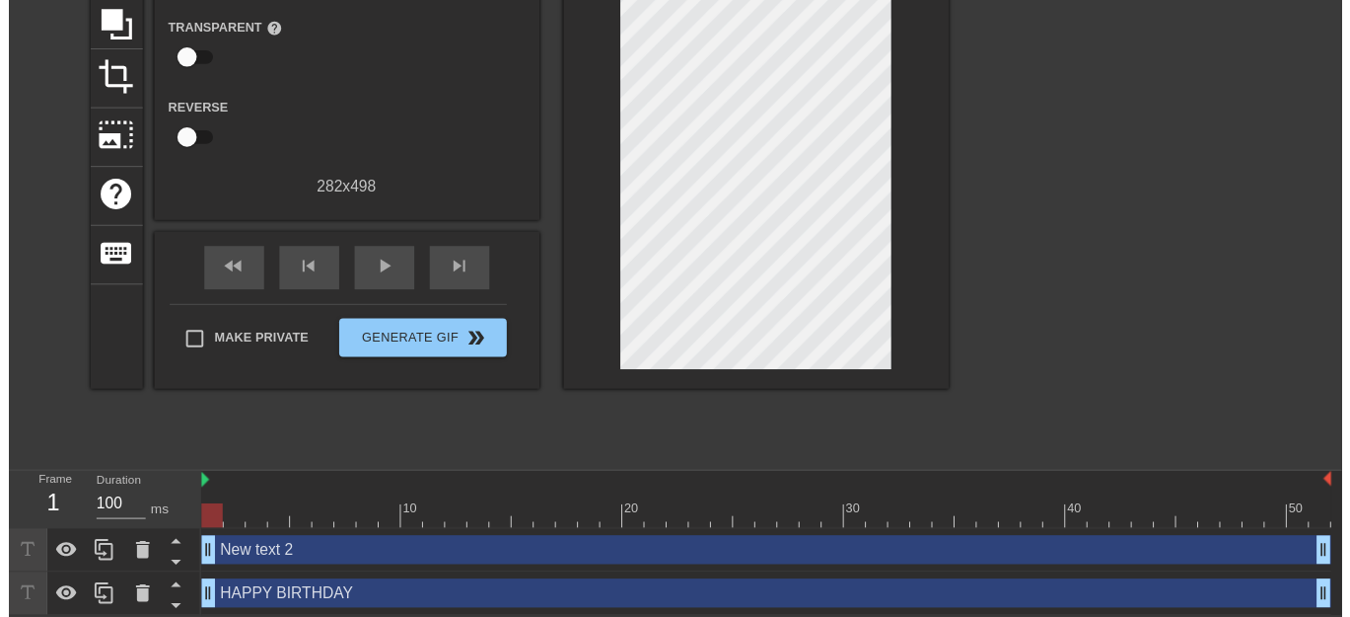
scroll to position [217, 0]
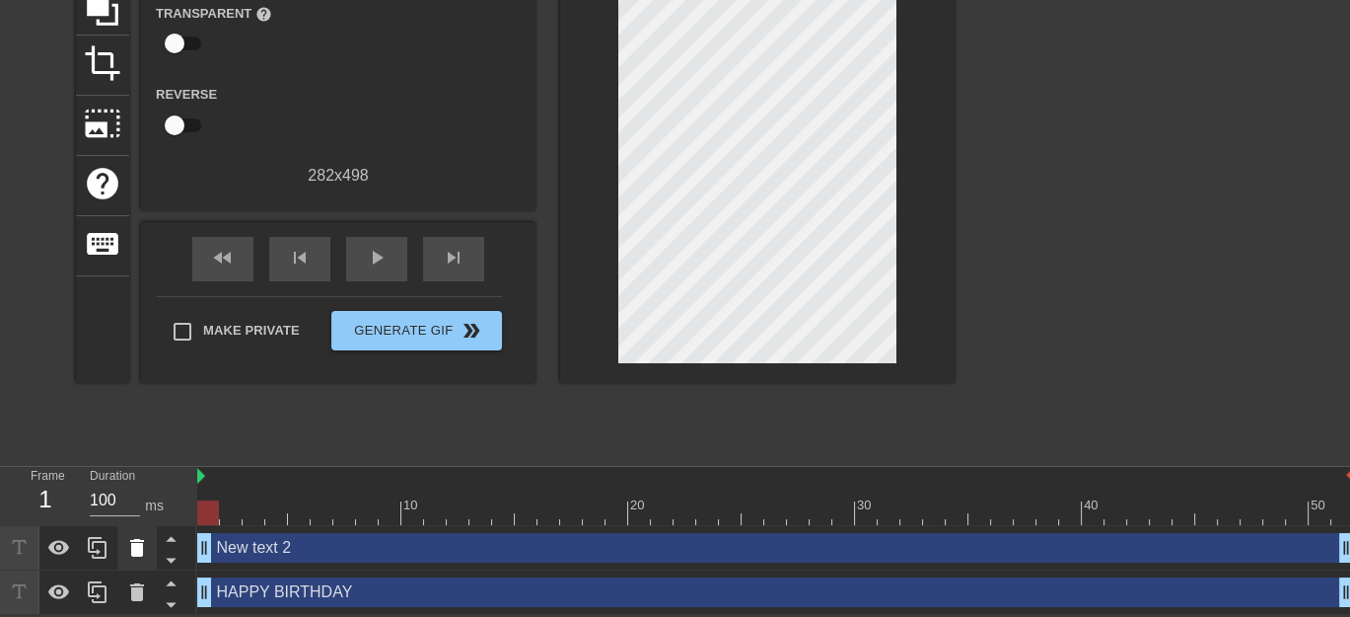
click at [140, 551] on icon at bounding box center [137, 548] width 14 height 18
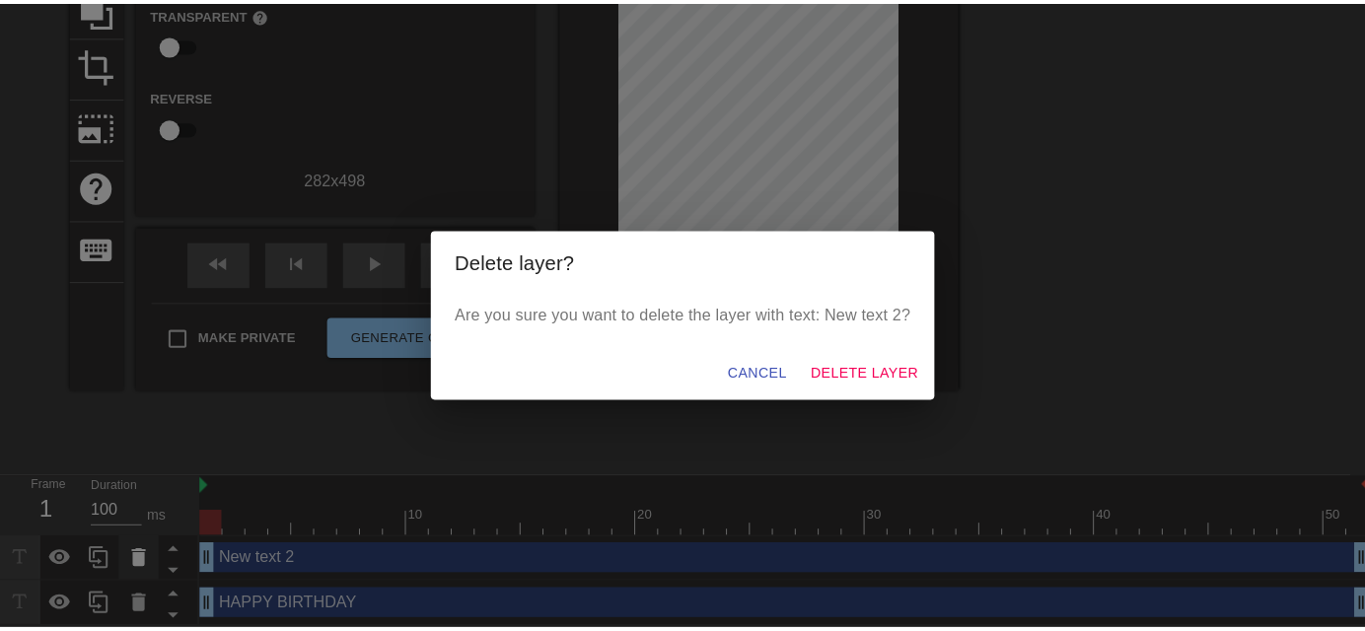
scroll to position [202, 0]
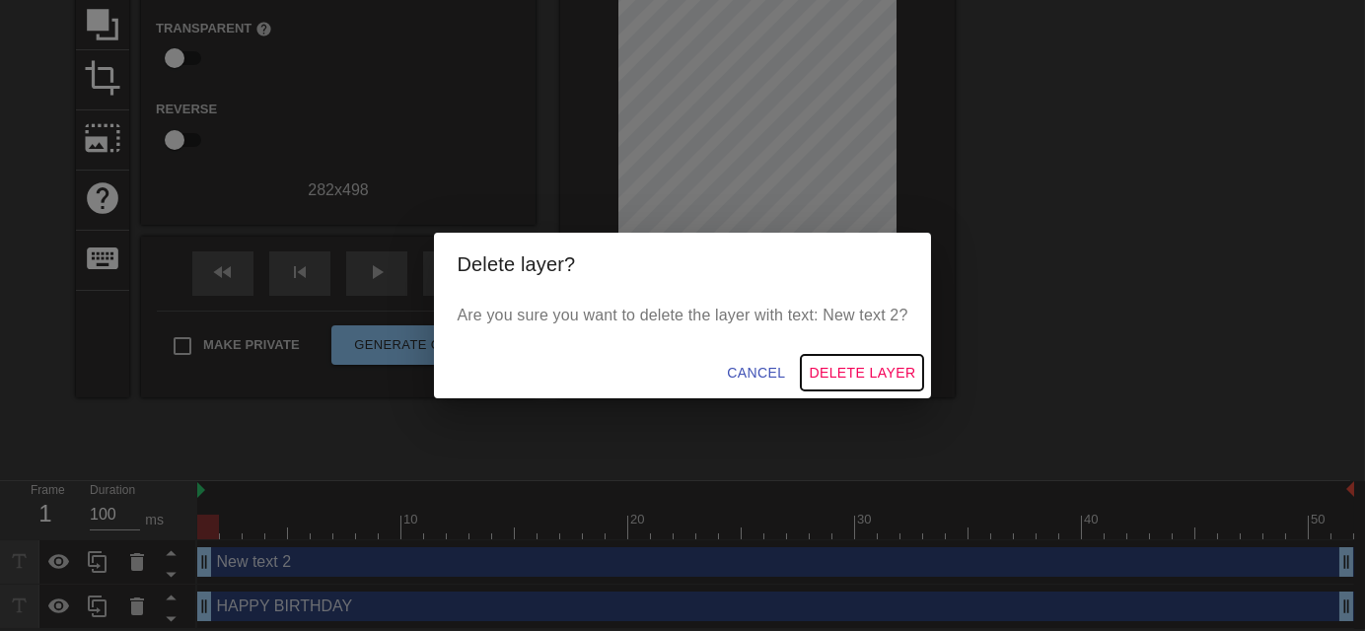
click at [896, 381] on span "Delete Layer" at bounding box center [862, 373] width 107 height 25
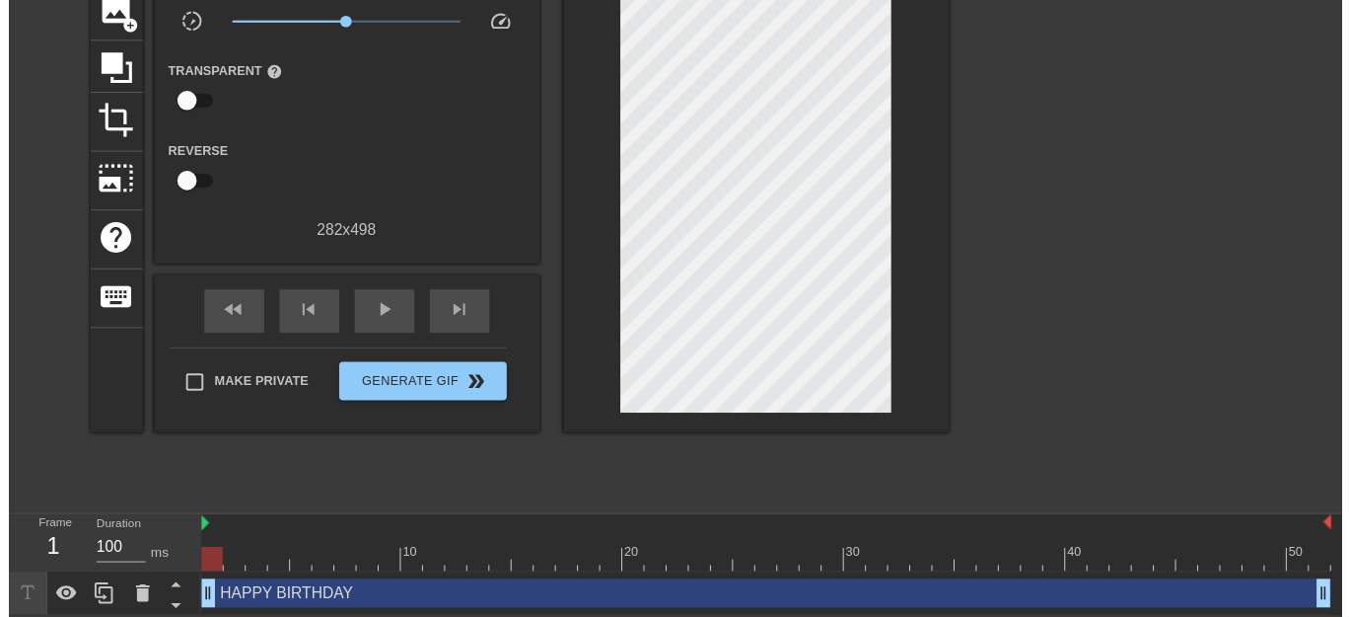
scroll to position [173, 0]
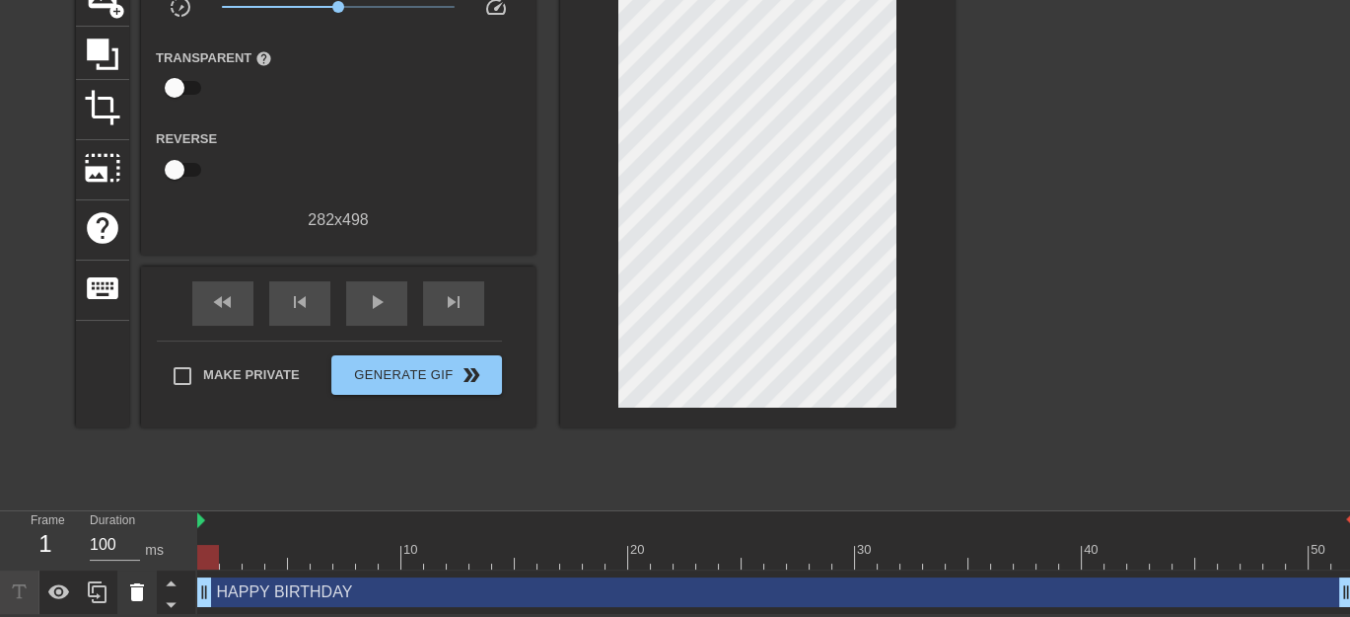
click at [136, 590] on icon at bounding box center [137, 592] width 14 height 18
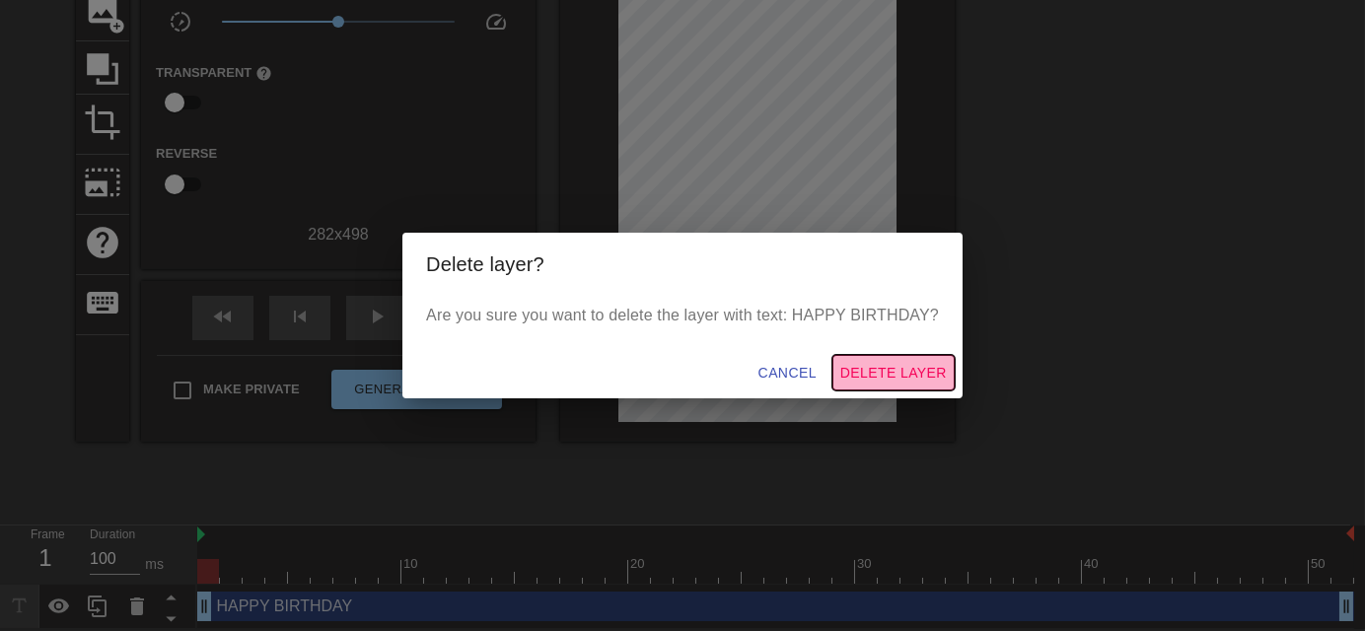
click at [919, 371] on span "Delete Layer" at bounding box center [893, 373] width 107 height 25
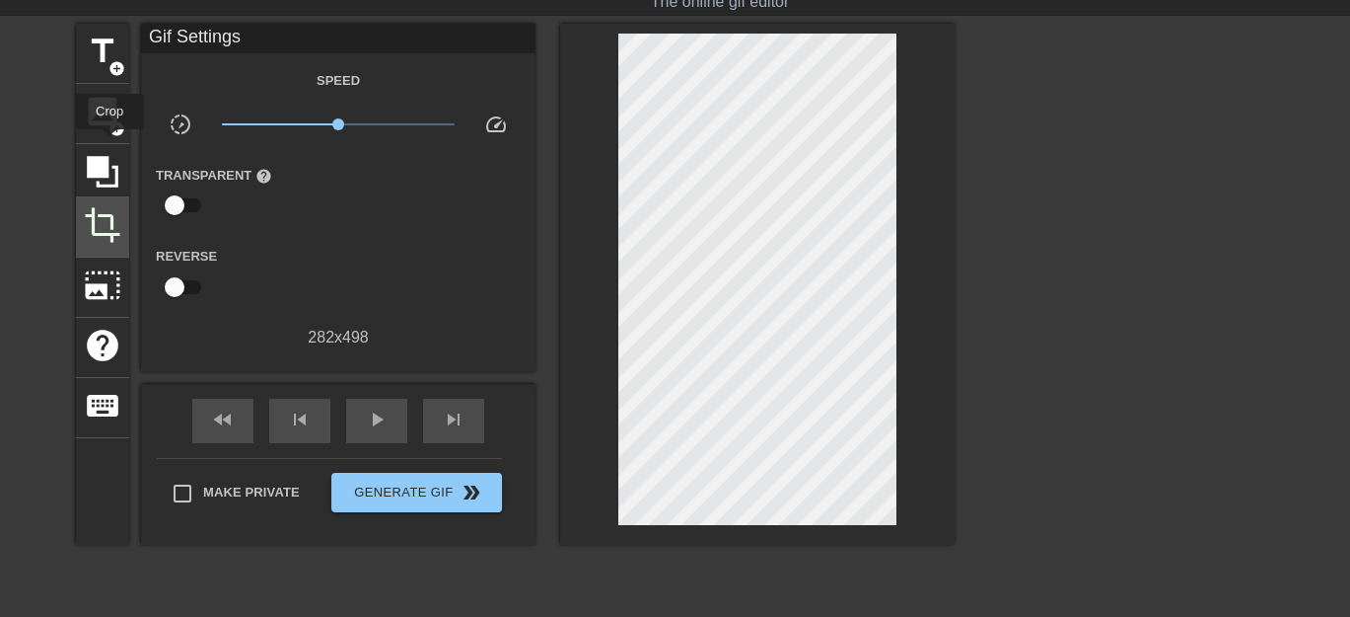
scroll to position [0, 0]
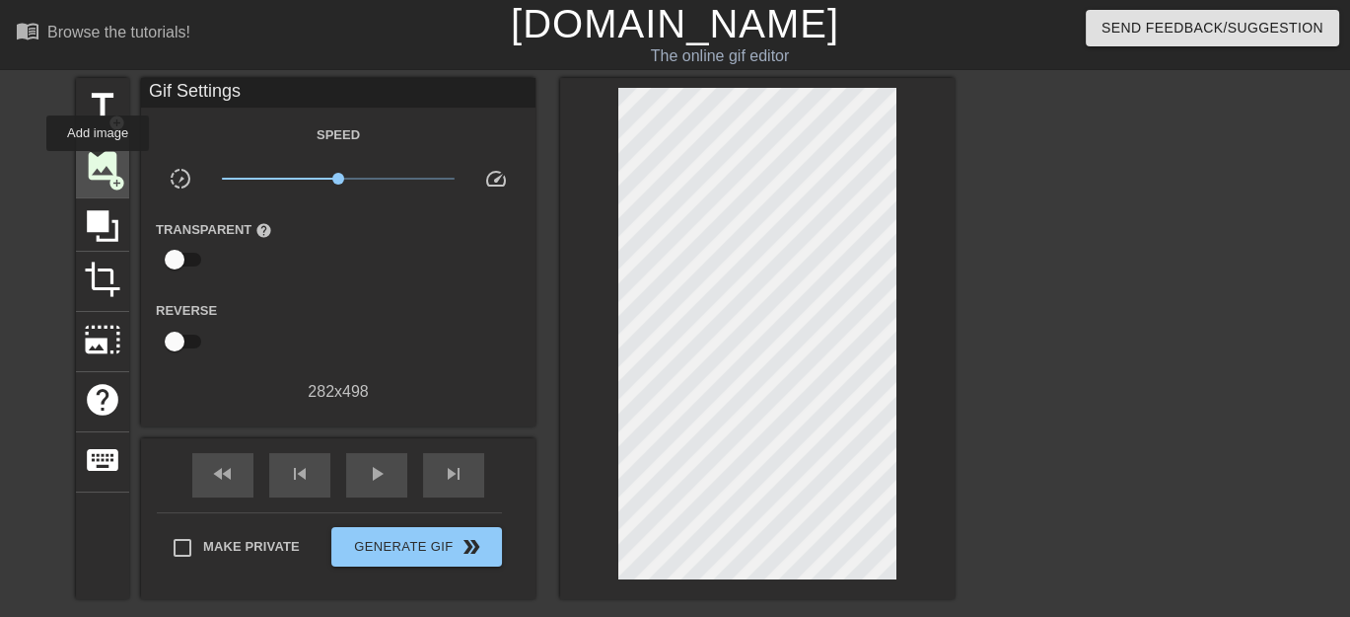
click at [98, 165] on span "image" at bounding box center [102, 165] width 37 height 37
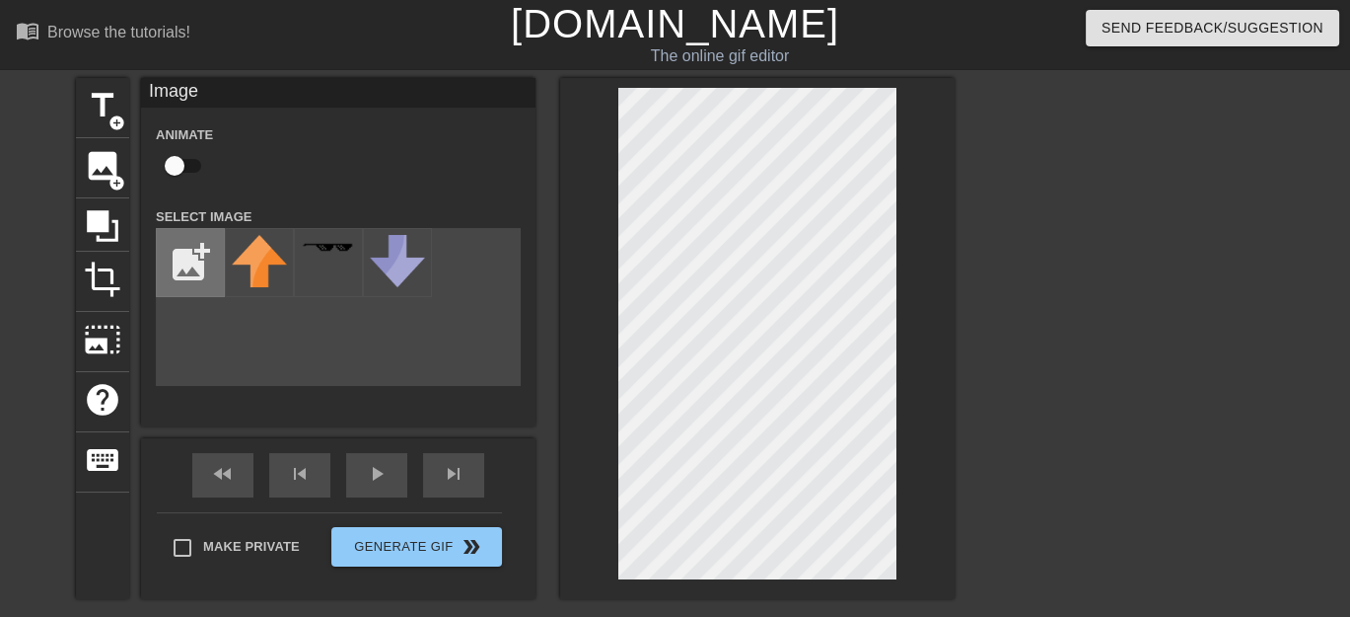
click at [195, 256] on input "file" at bounding box center [190, 262] width 67 height 67
type input "C:\fakepath\istockphoto-1308390176-170667a.jpg"
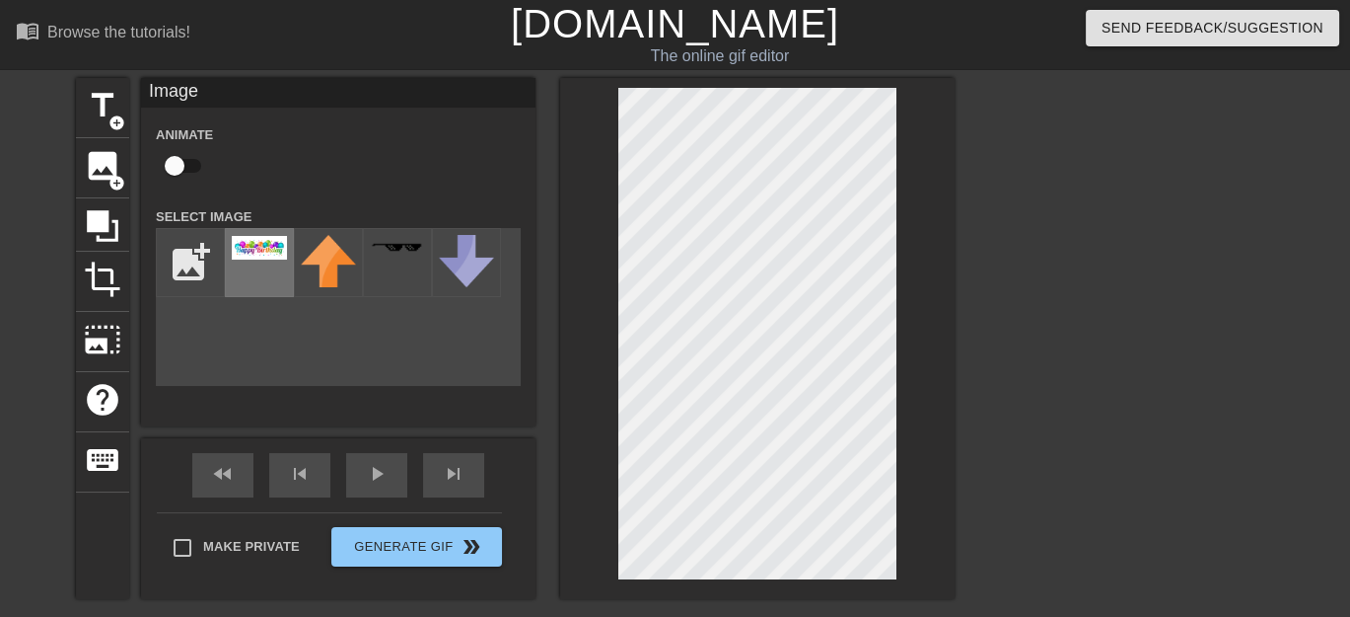
click at [261, 246] on img at bounding box center [259, 248] width 55 height 24
click at [897, 546] on div at bounding box center [757, 338] width 395 height 521
click at [191, 263] on input "file" at bounding box center [190, 262] width 67 height 67
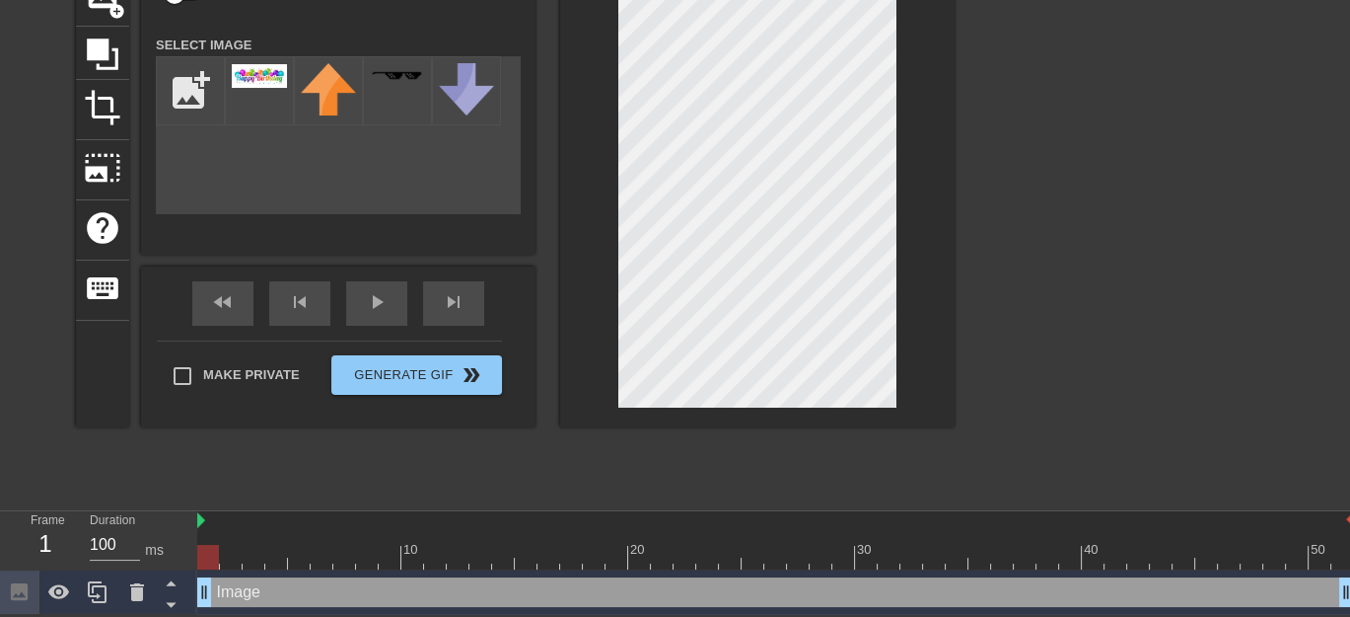
click at [381, 592] on div "Image drag_handle drag_handle" at bounding box center [775, 592] width 1157 height 30
click at [899, 374] on div at bounding box center [757, 166] width 395 height 521
click at [370, 305] on span "play_arrow" at bounding box center [377, 302] width 24 height 24
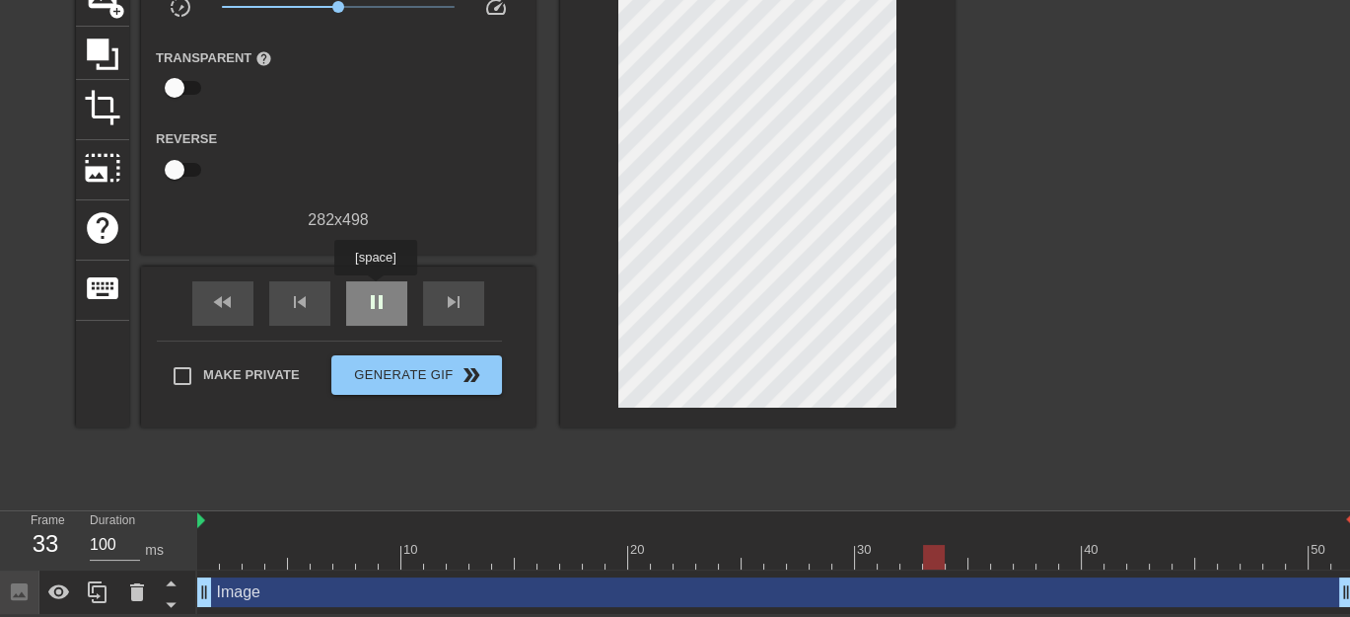
click at [375, 290] on span "pause" at bounding box center [377, 302] width 24 height 24
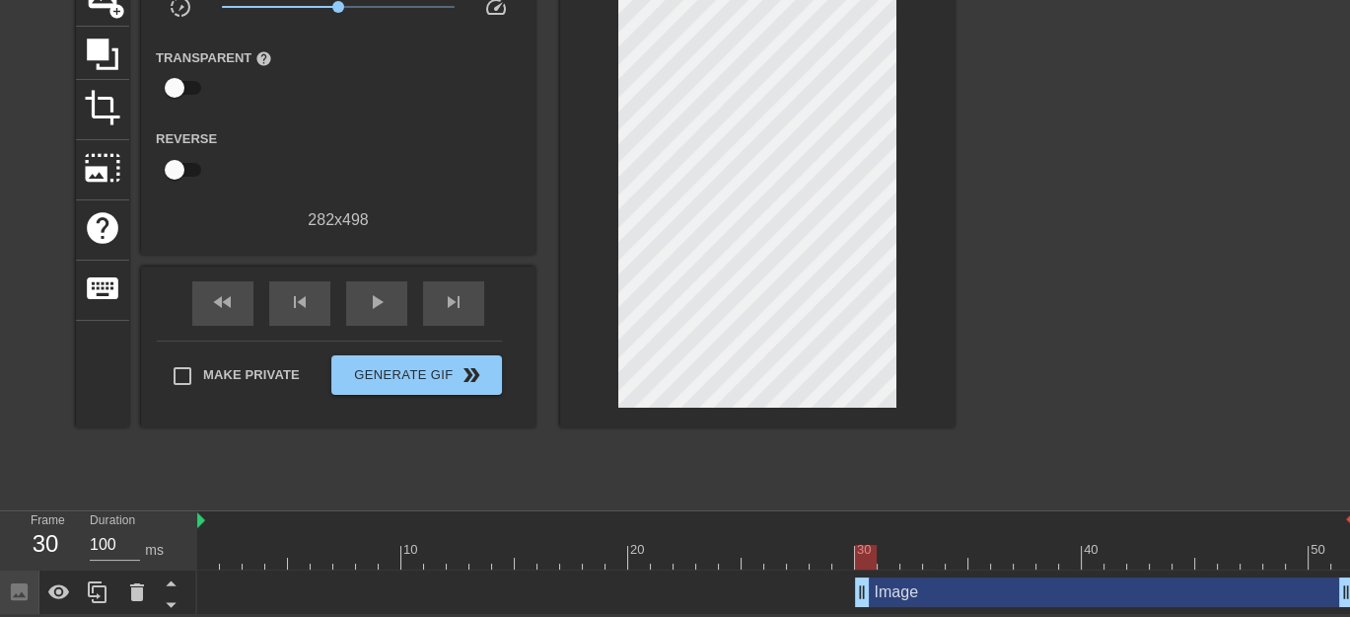
drag, startPoint x: 204, startPoint y: 587, endPoint x: 866, endPoint y: 614, distance: 662.4
click at [866, 614] on html "menu_book Browse the tutorials! [DOMAIN_NAME] The online gif editor Send Feedba…" at bounding box center [675, 221] width 1350 height 786
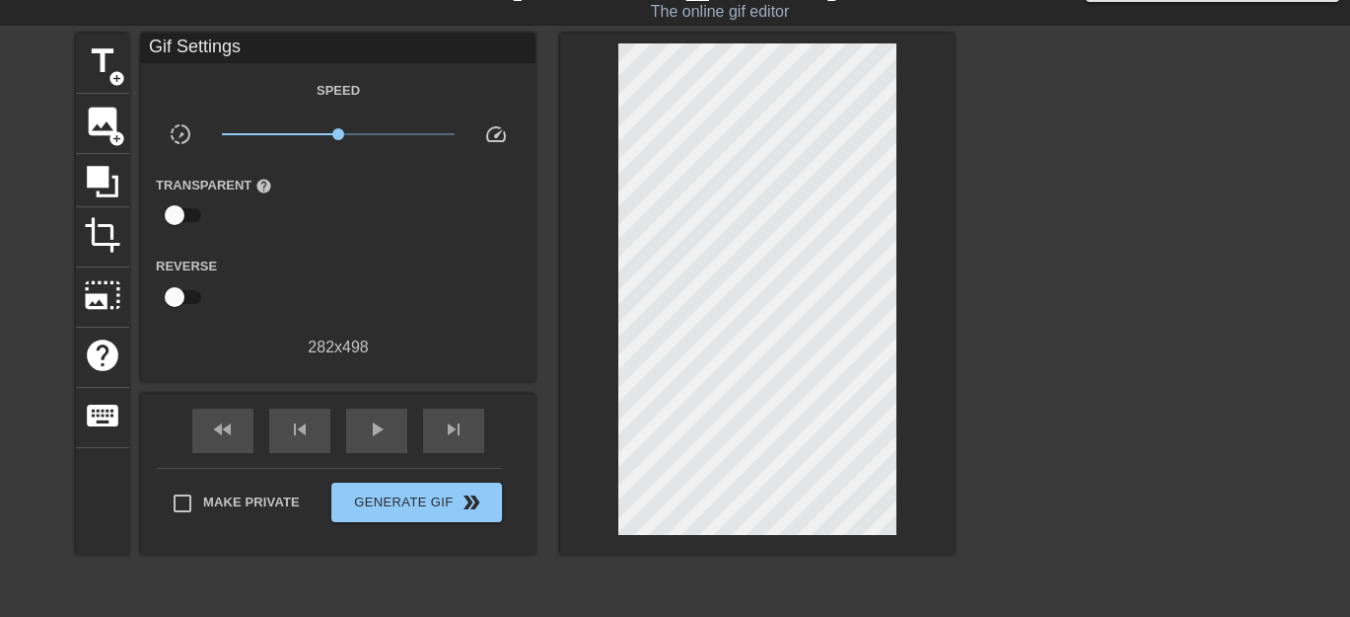
scroll to position [0, 0]
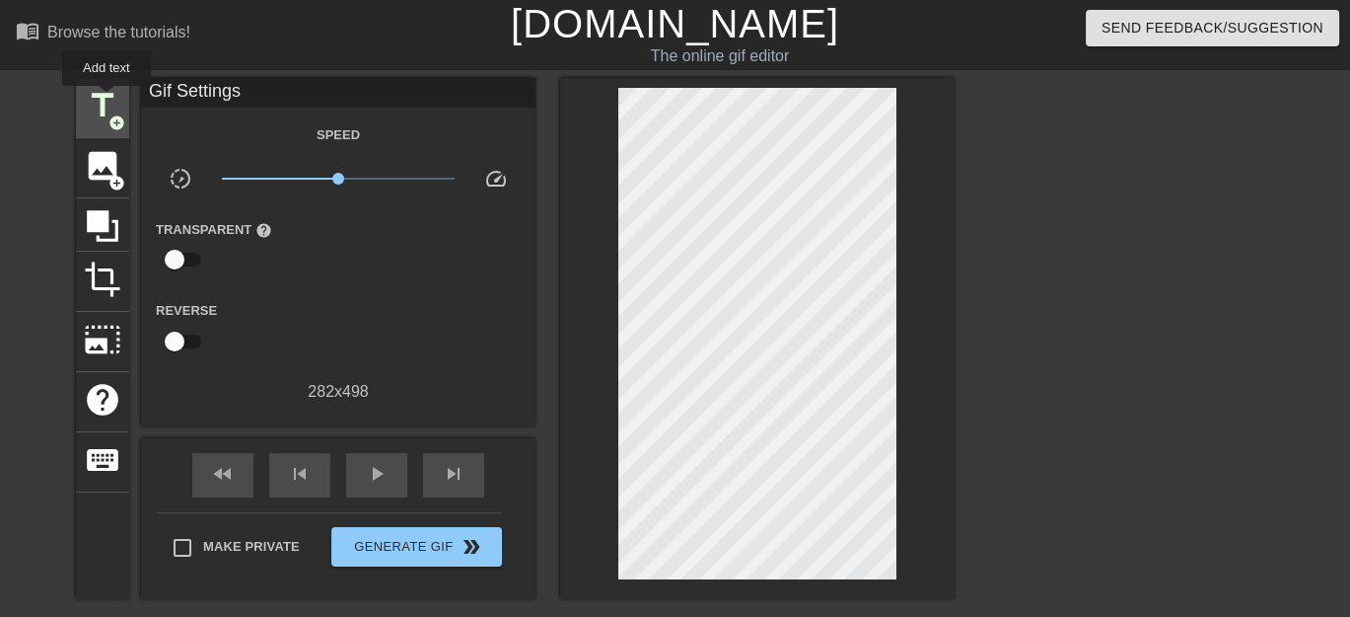
click at [107, 100] on span "title" at bounding box center [102, 105] width 37 height 37
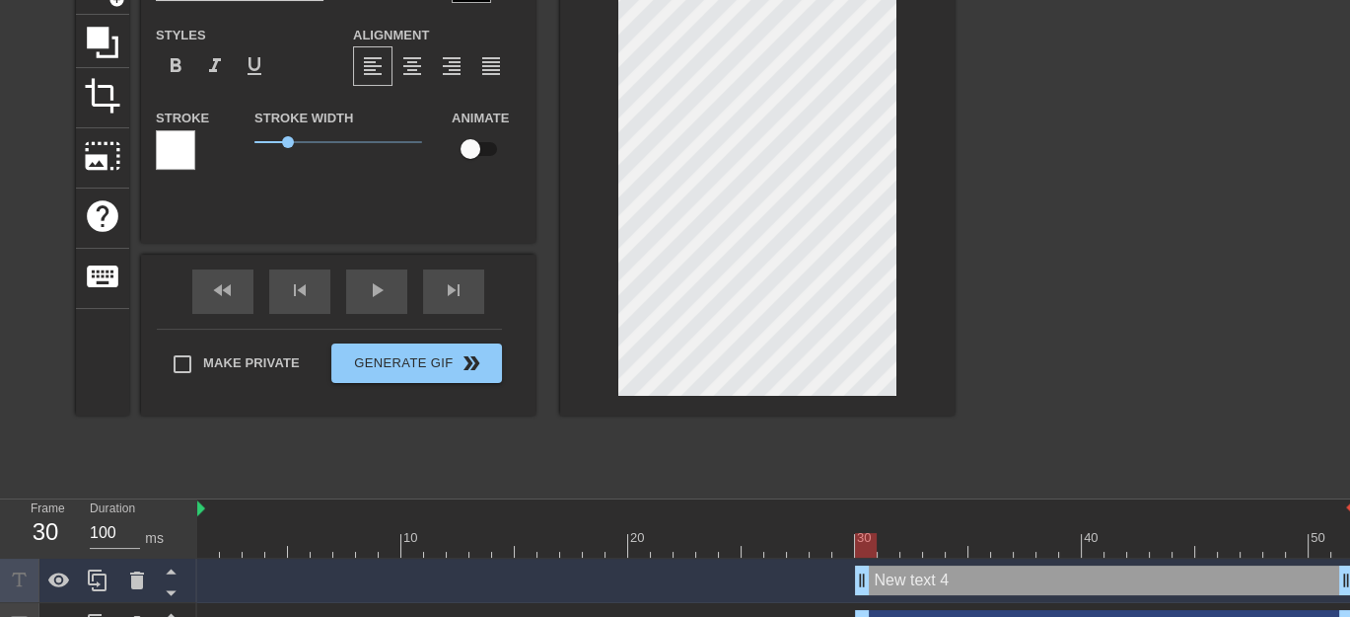
scroll to position [217, 0]
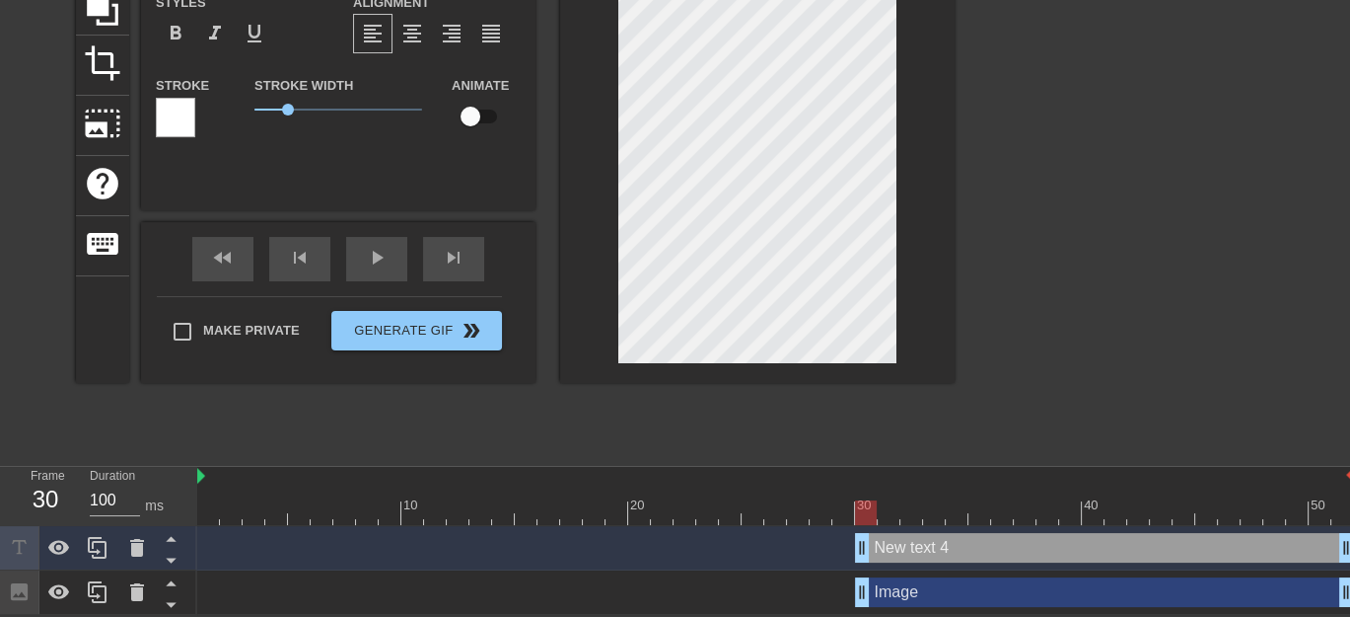
click at [469, 544] on div "menu_book Browse the tutorials! [DOMAIN_NAME] The online gif editor Send Feedba…" at bounding box center [675, 199] width 1350 height 831
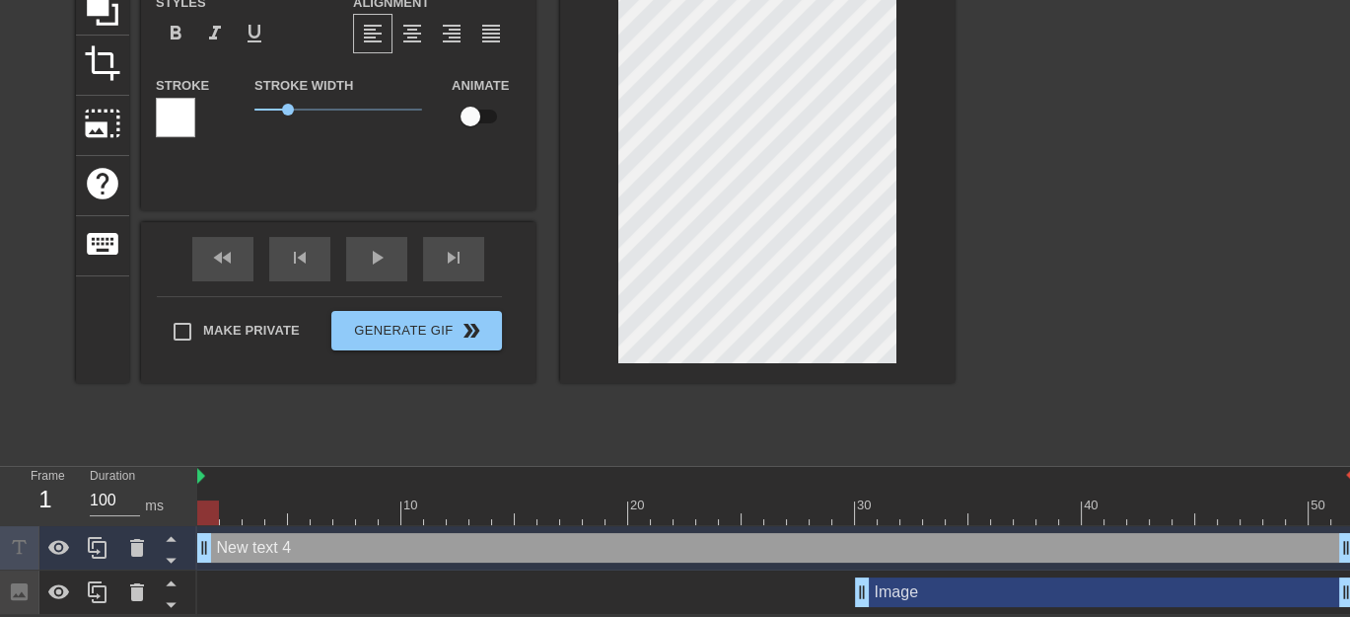
drag, startPoint x: 861, startPoint y: 546, endPoint x: 203, endPoint y: 551, distance: 658.0
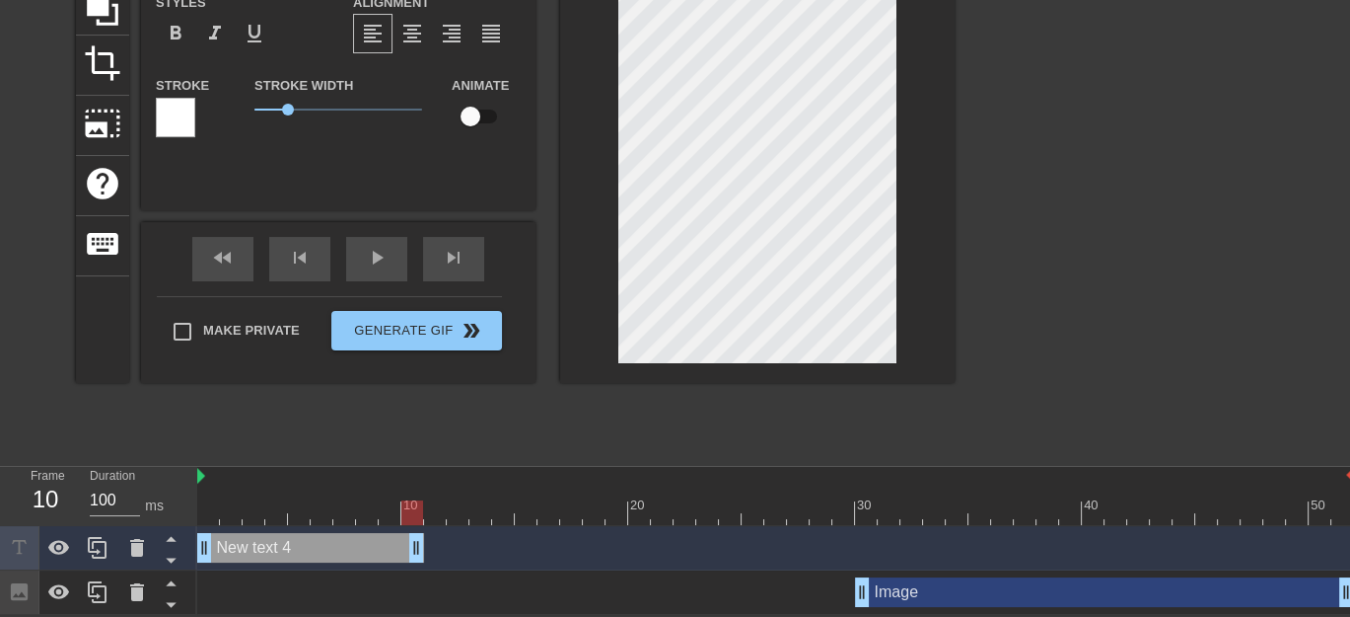
drag, startPoint x: 1342, startPoint y: 545, endPoint x: 412, endPoint y: 553, distance: 929.2
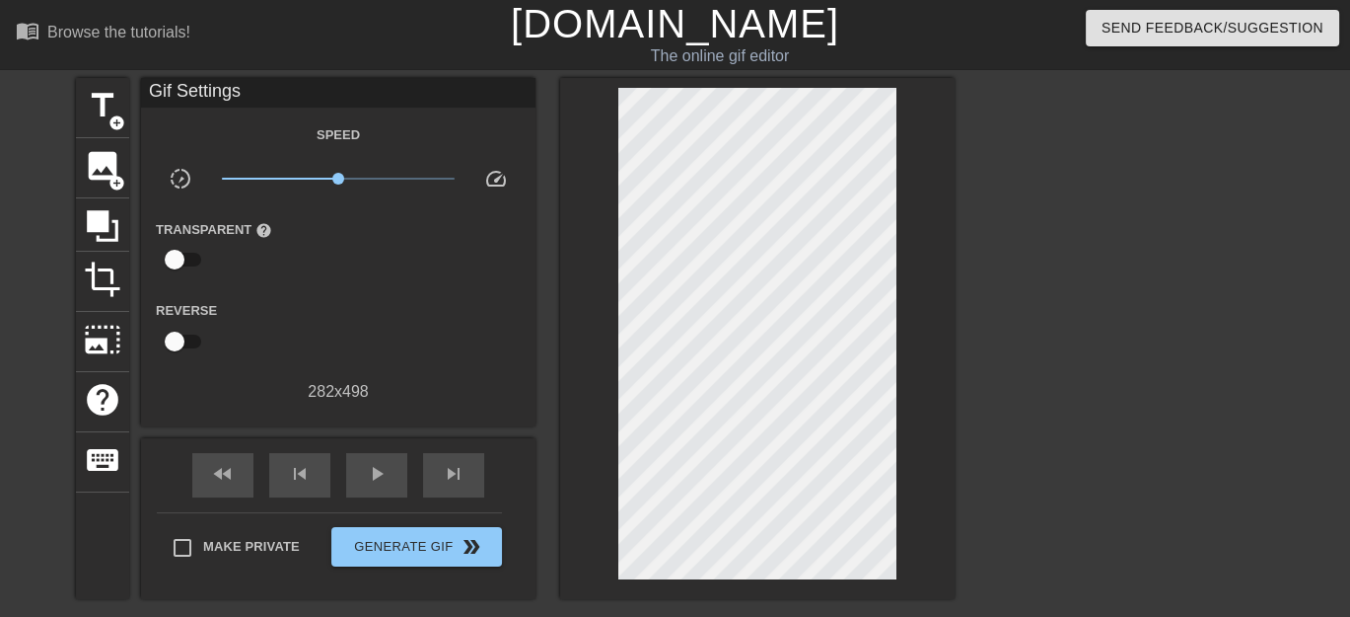
click at [270, 76] on div "menu_book Browse the tutorials! [DOMAIN_NAME] The online gif editor Send Feedba…" at bounding box center [675, 415] width 1350 height 831
click at [112, 100] on span "title" at bounding box center [102, 105] width 37 height 37
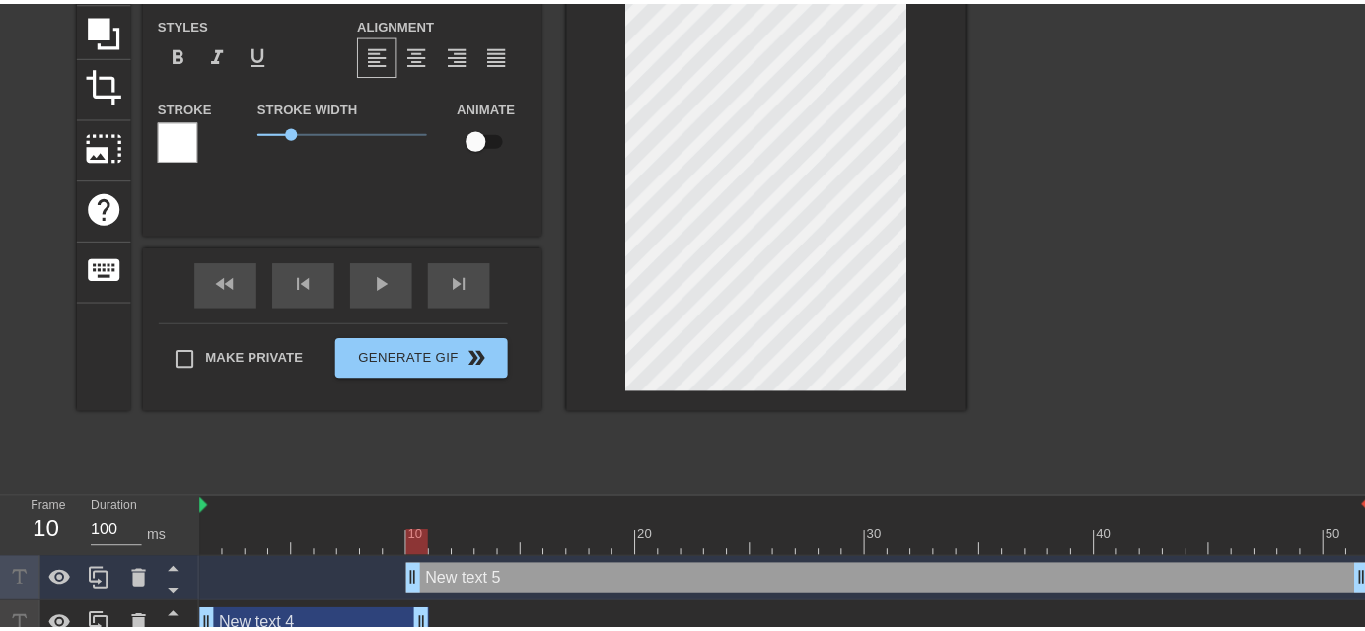
scroll to position [230, 0]
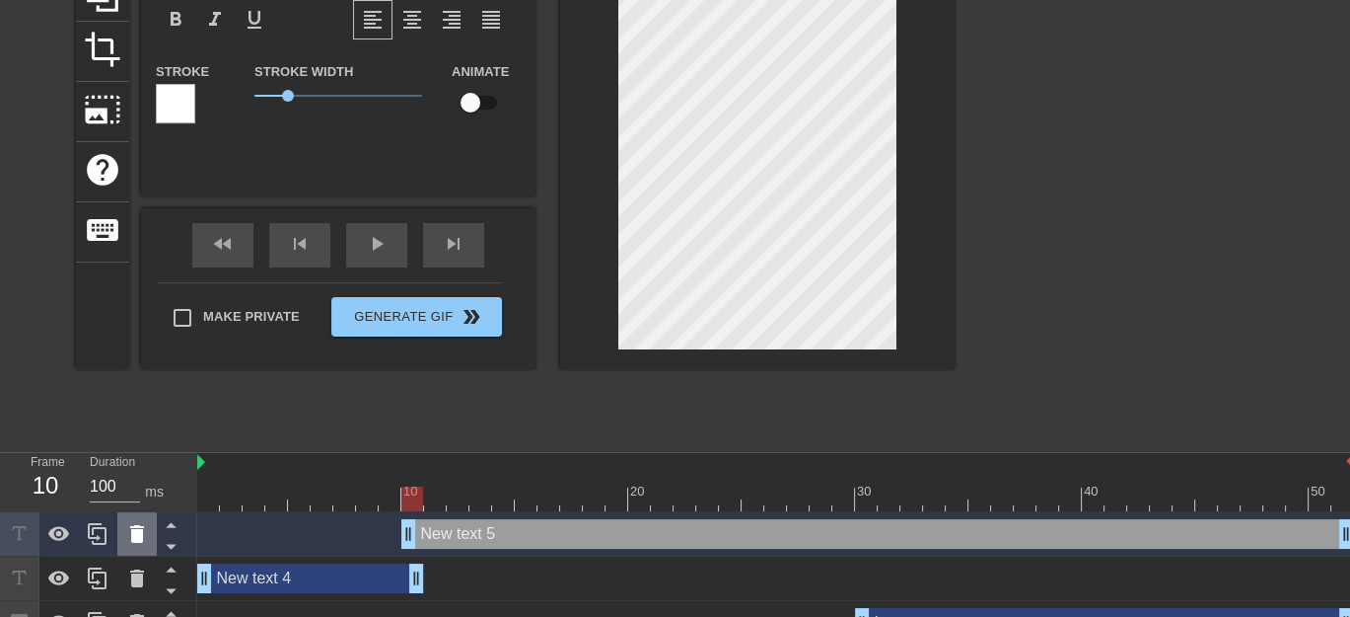
click at [138, 533] on icon at bounding box center [137, 534] width 14 height 18
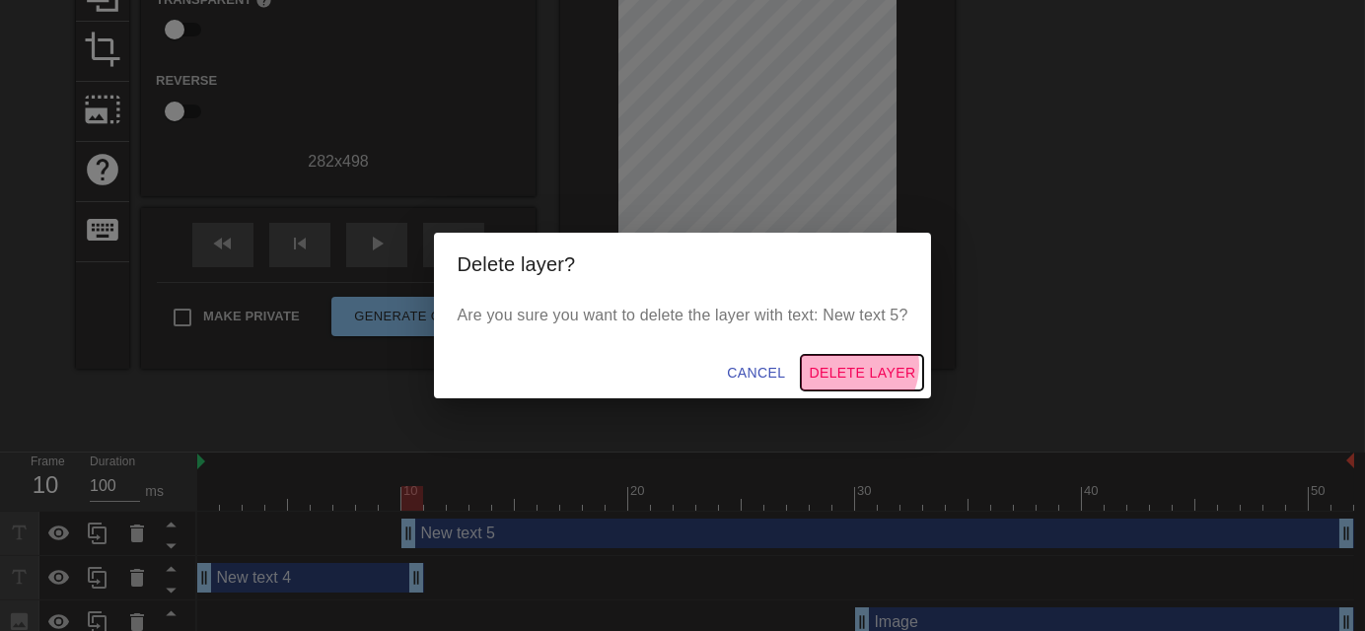
click at [853, 366] on span "Delete Layer" at bounding box center [862, 373] width 107 height 25
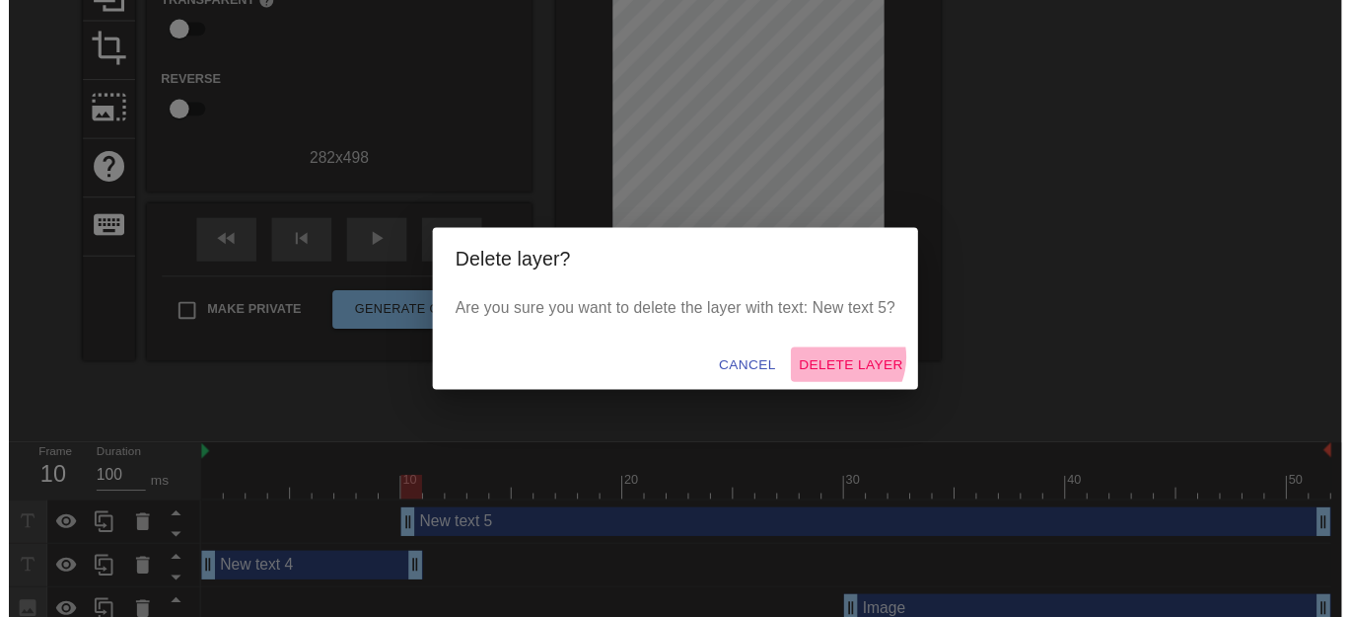
scroll to position [217, 0]
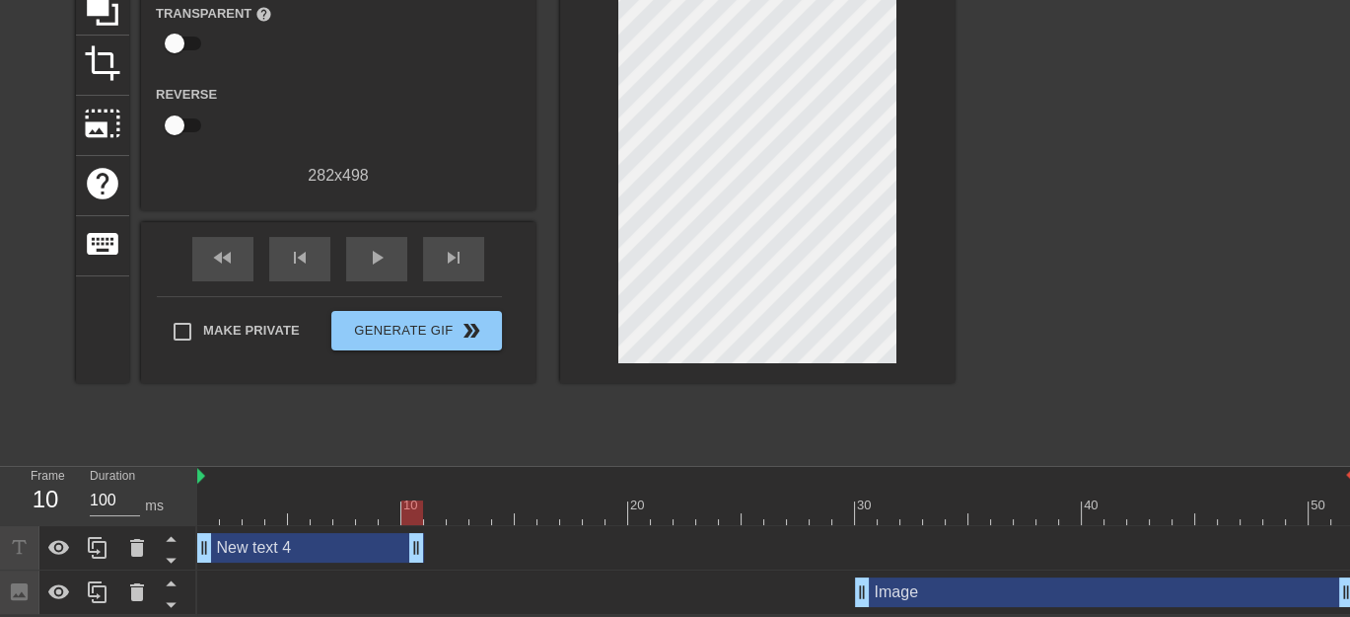
click at [360, 546] on div "New text 4 drag_handle drag_handle" at bounding box center [310, 548] width 227 height 30
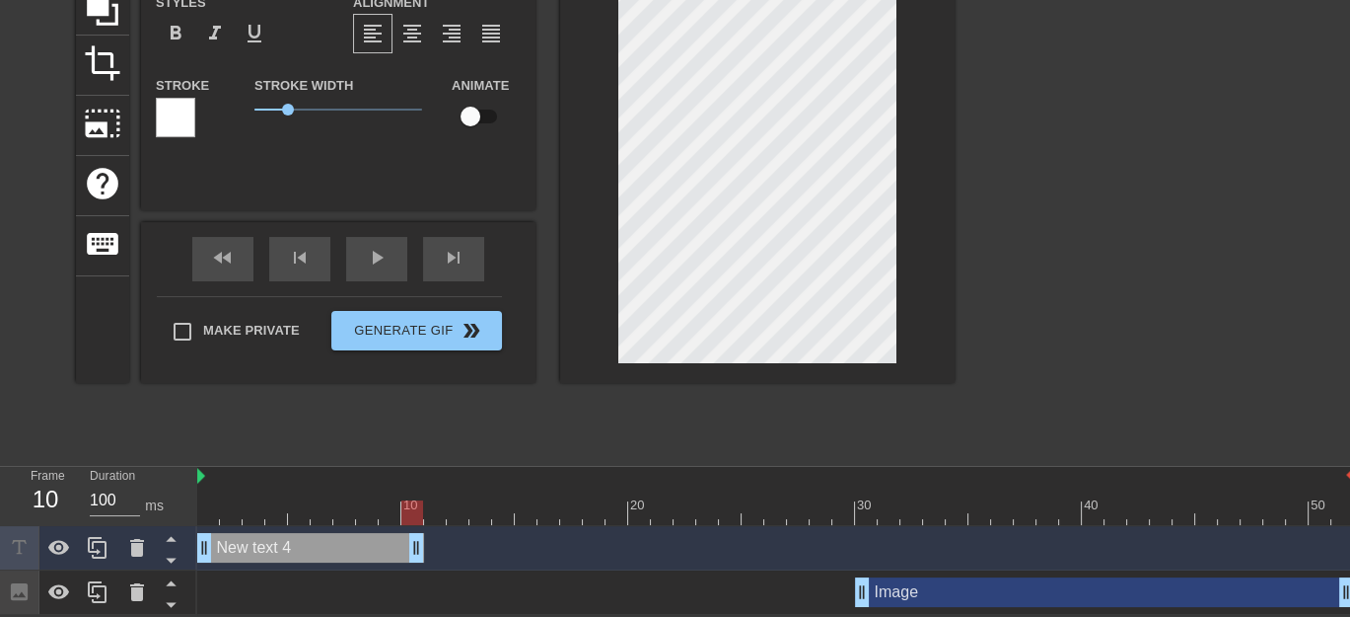
click at [279, 548] on div "New text 4 drag_handle drag_handle" at bounding box center [310, 548] width 227 height 30
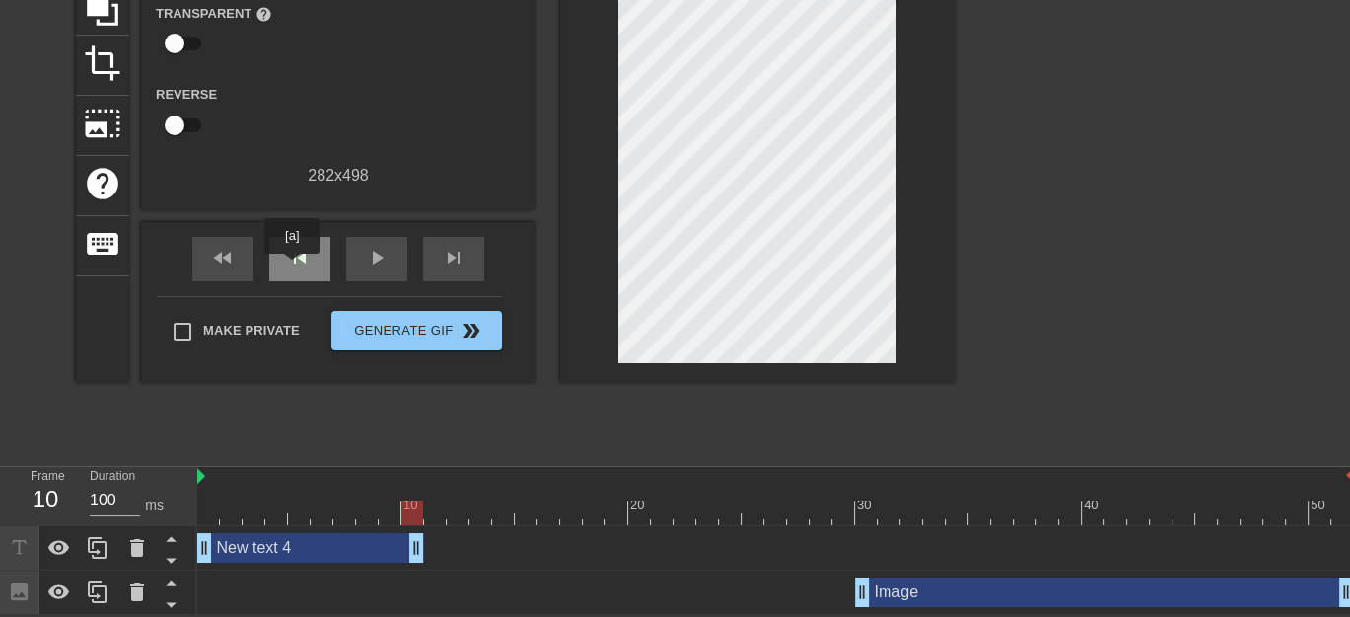
click at [292, 267] on span "skip_previous" at bounding box center [300, 258] width 24 height 24
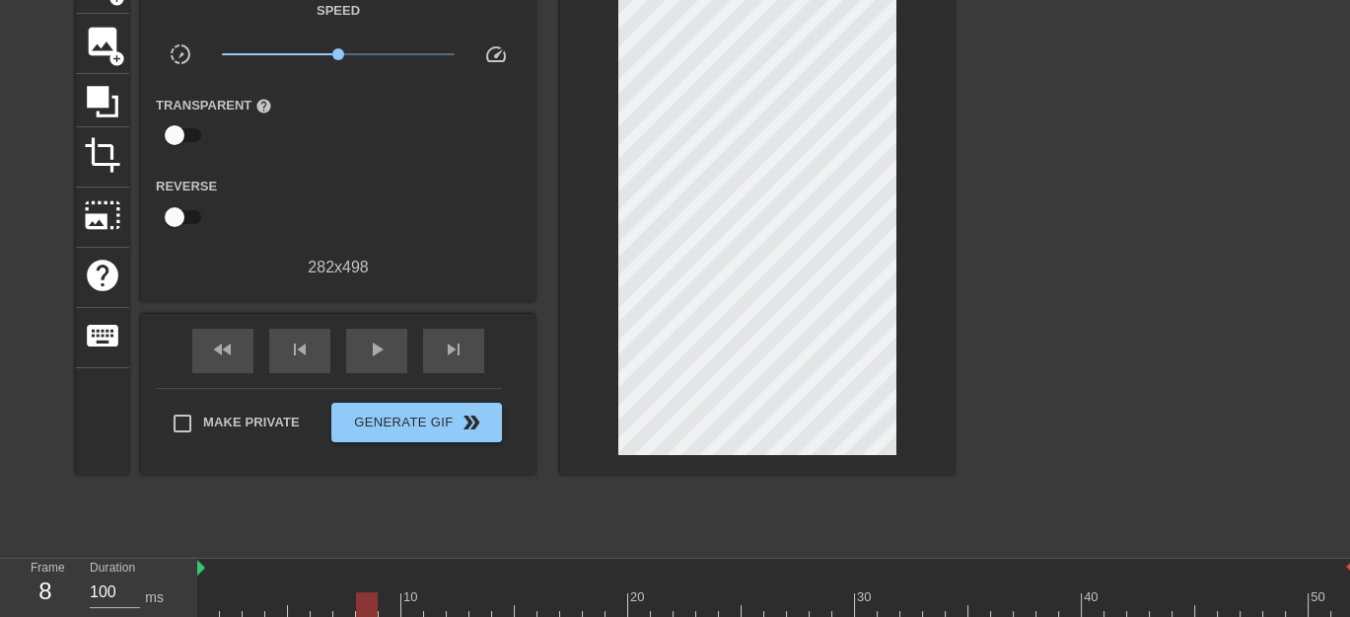
scroll to position [0, 0]
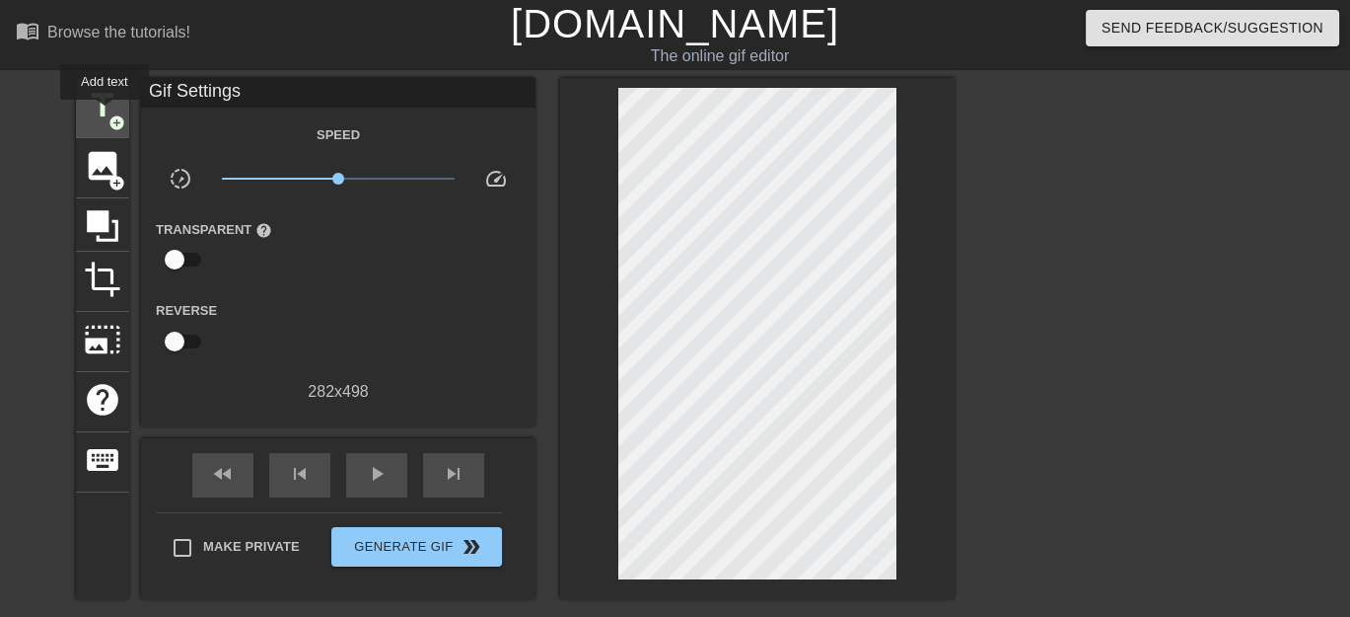
click at [105, 113] on span "title" at bounding box center [102, 105] width 37 height 37
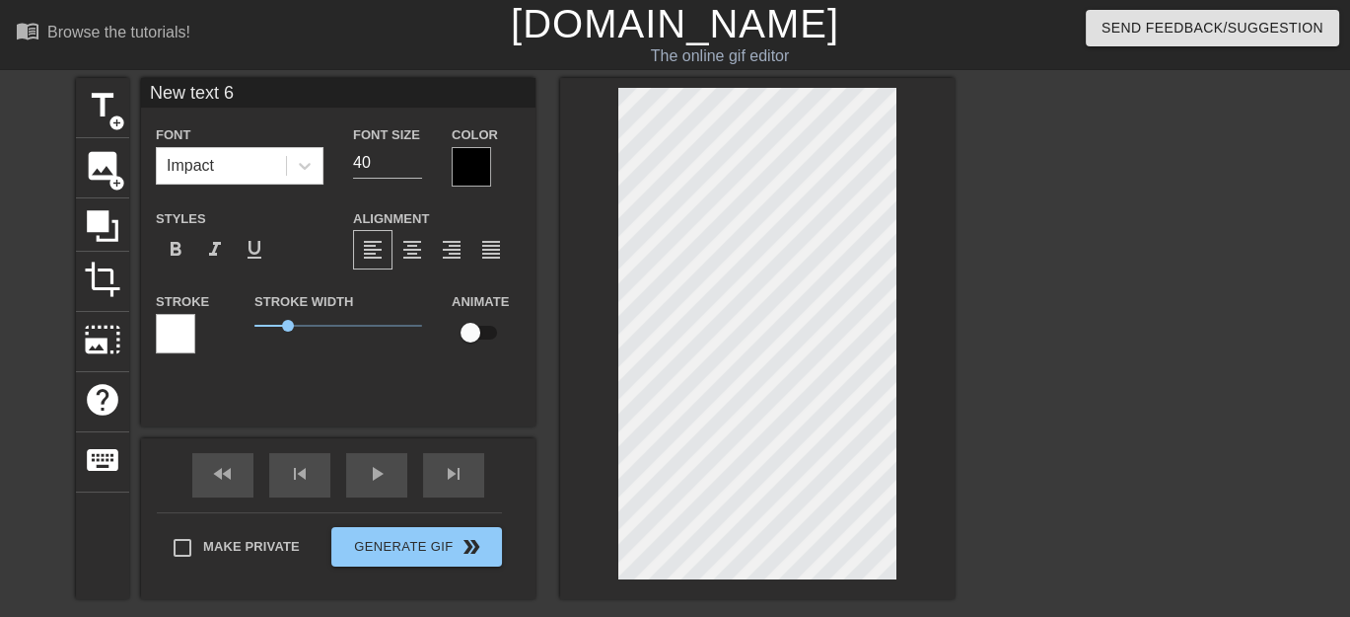
click at [276, 87] on input "New text 6" at bounding box center [338, 93] width 395 height 30
type input "N"
type input "HAPPY BIRTHDAY"
click at [412, 166] on input "39" at bounding box center [387, 163] width 69 height 32
click at [412, 166] on input "38" at bounding box center [387, 163] width 69 height 32
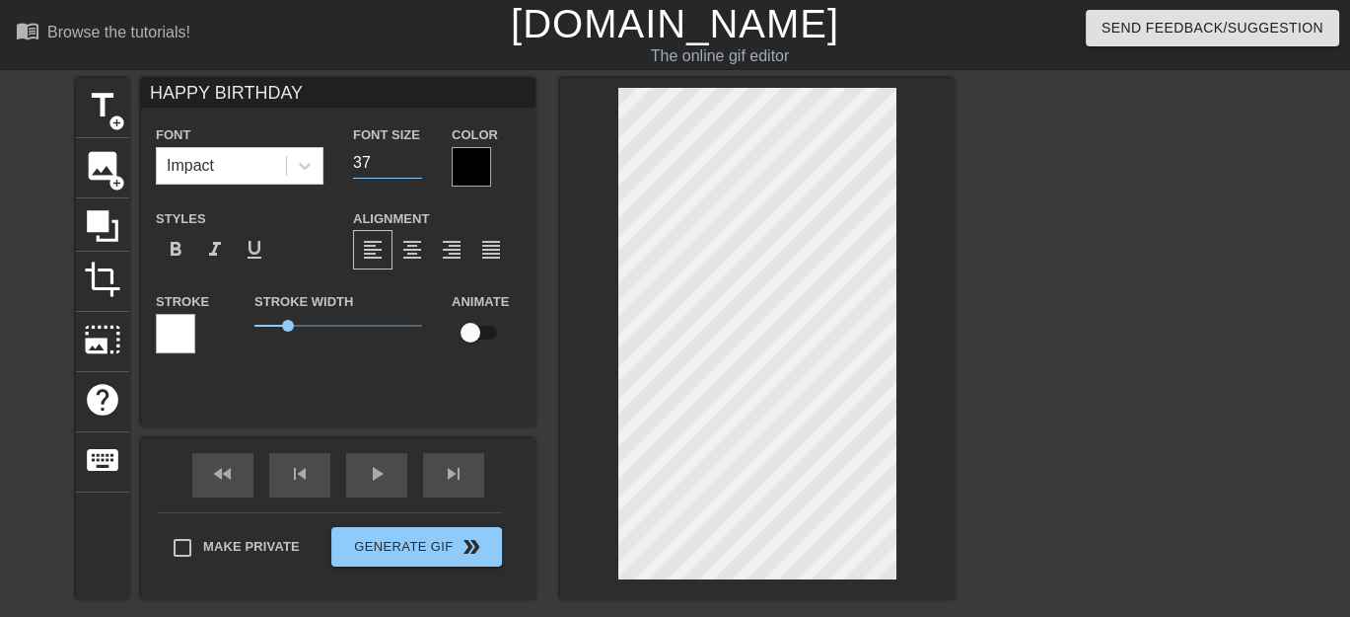
type input "37"
click at [412, 166] on input "37" at bounding box center [387, 163] width 69 height 32
click at [96, 166] on span "image" at bounding box center [102, 165] width 37 height 37
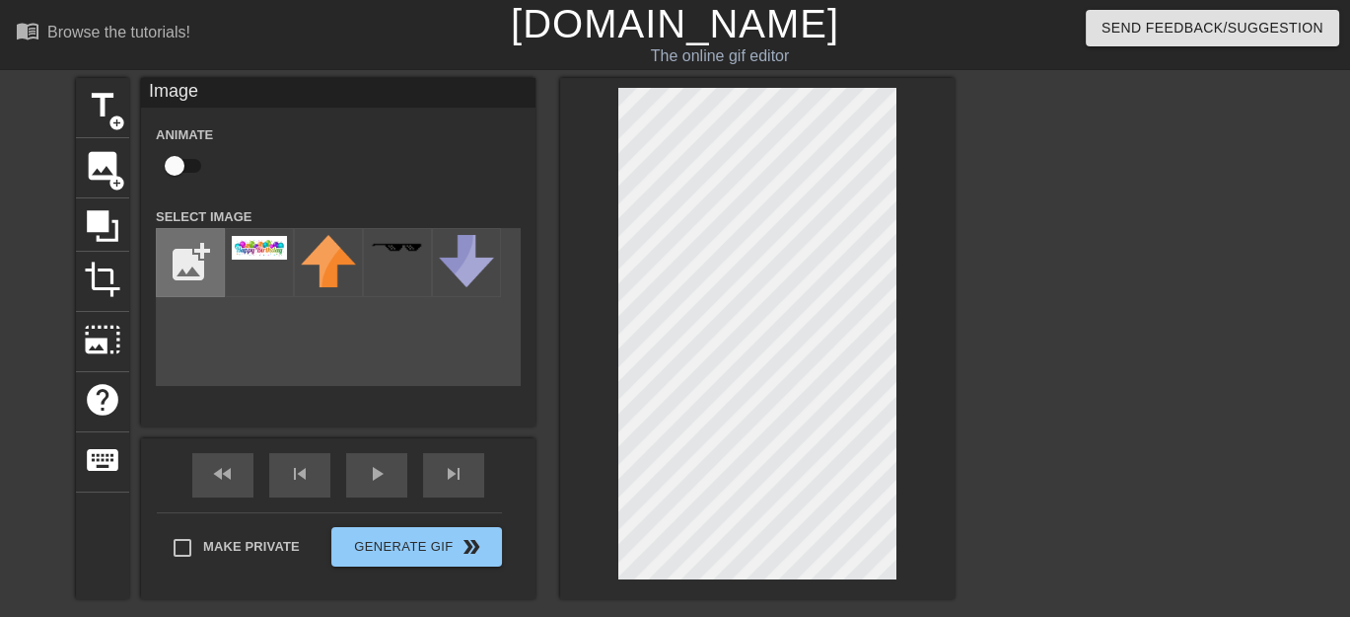
click at [187, 265] on input "file" at bounding box center [190, 262] width 67 height 67
type input "C:\fakepath\HBday.jpg"
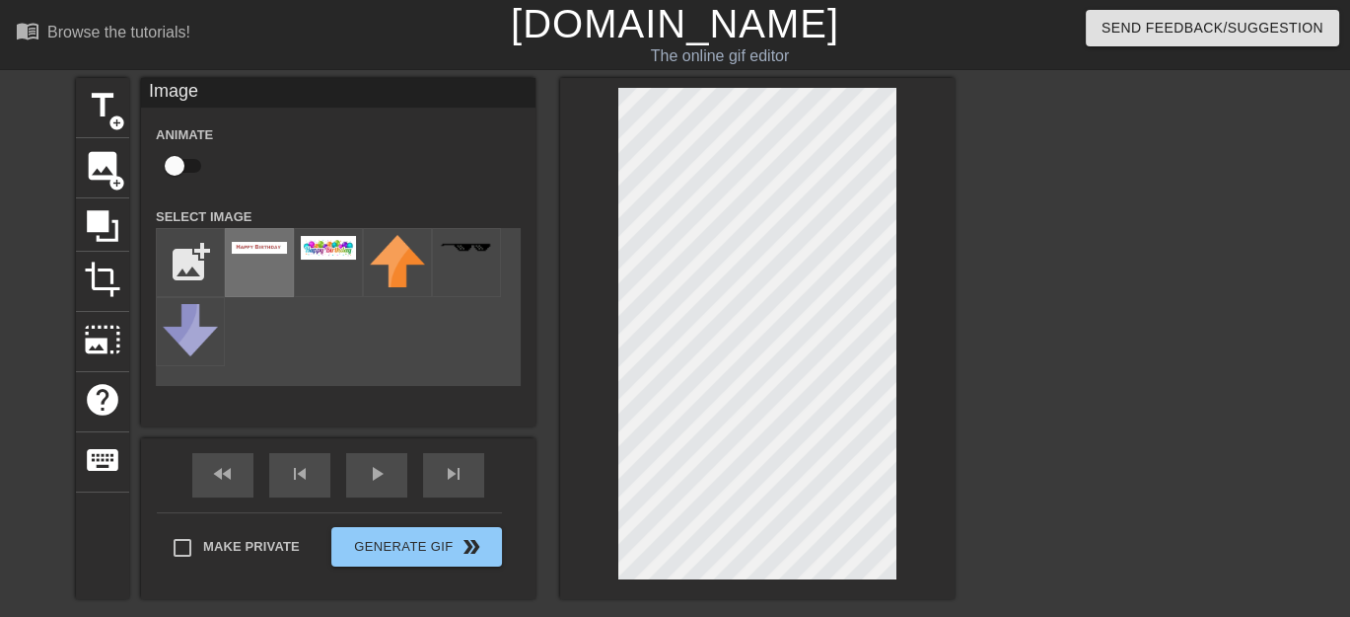
click at [281, 255] on div at bounding box center [259, 262] width 69 height 69
click at [751, 579] on div at bounding box center [757, 338] width 395 height 521
click at [614, 553] on div at bounding box center [757, 338] width 395 height 521
click at [902, 566] on div at bounding box center [757, 338] width 395 height 521
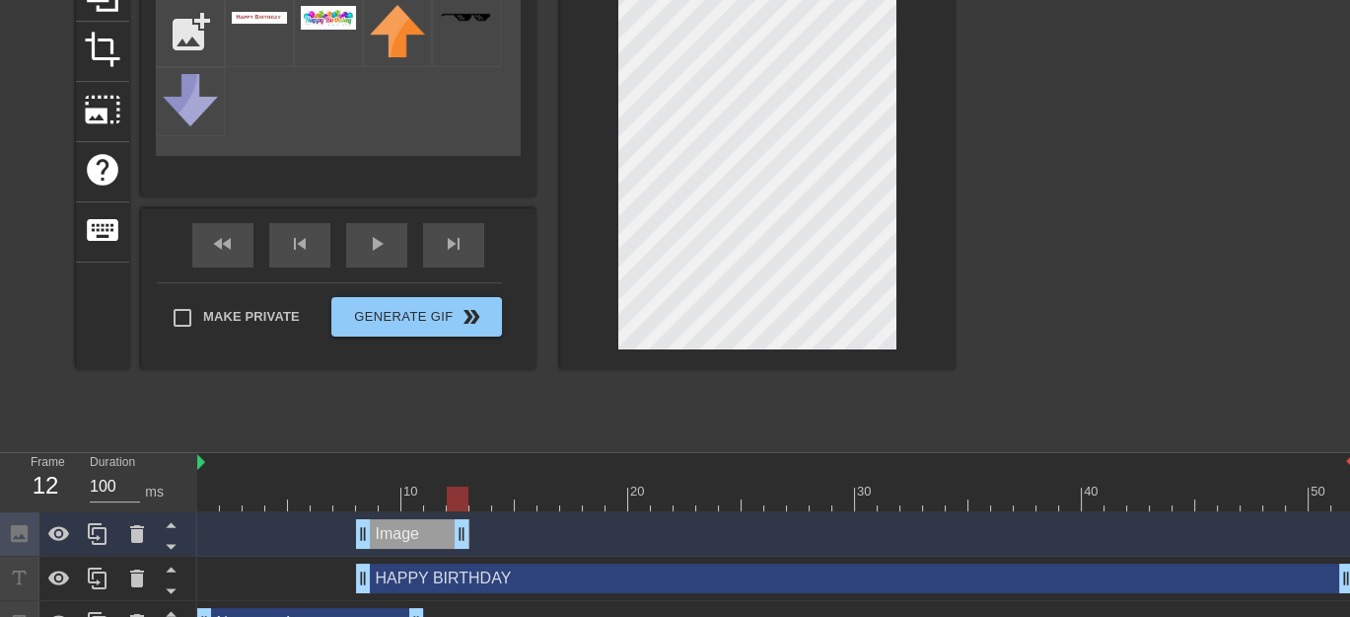
drag, startPoint x: 1342, startPoint y: 533, endPoint x: 450, endPoint y: 524, distance: 891.8
drag, startPoint x: 362, startPoint y: 576, endPoint x: 464, endPoint y: 575, distance: 101.6
drag, startPoint x: 458, startPoint y: 578, endPoint x: 468, endPoint y: 577, distance: 9.9
drag, startPoint x: 455, startPoint y: 572, endPoint x: 467, endPoint y: 570, distance: 12.0
click at [467, 570] on div "HAPPY BIRTHDAY drag_handle drag_handle" at bounding box center [775, 578] width 1157 height 30
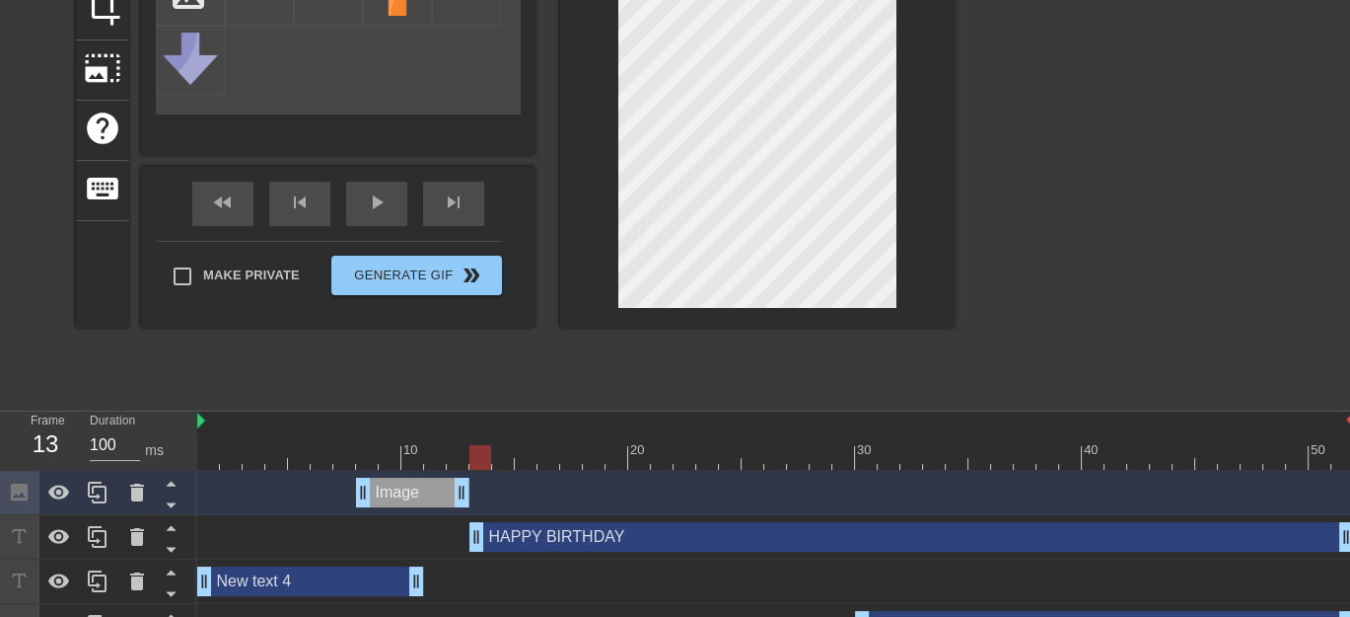
scroll to position [306, 0]
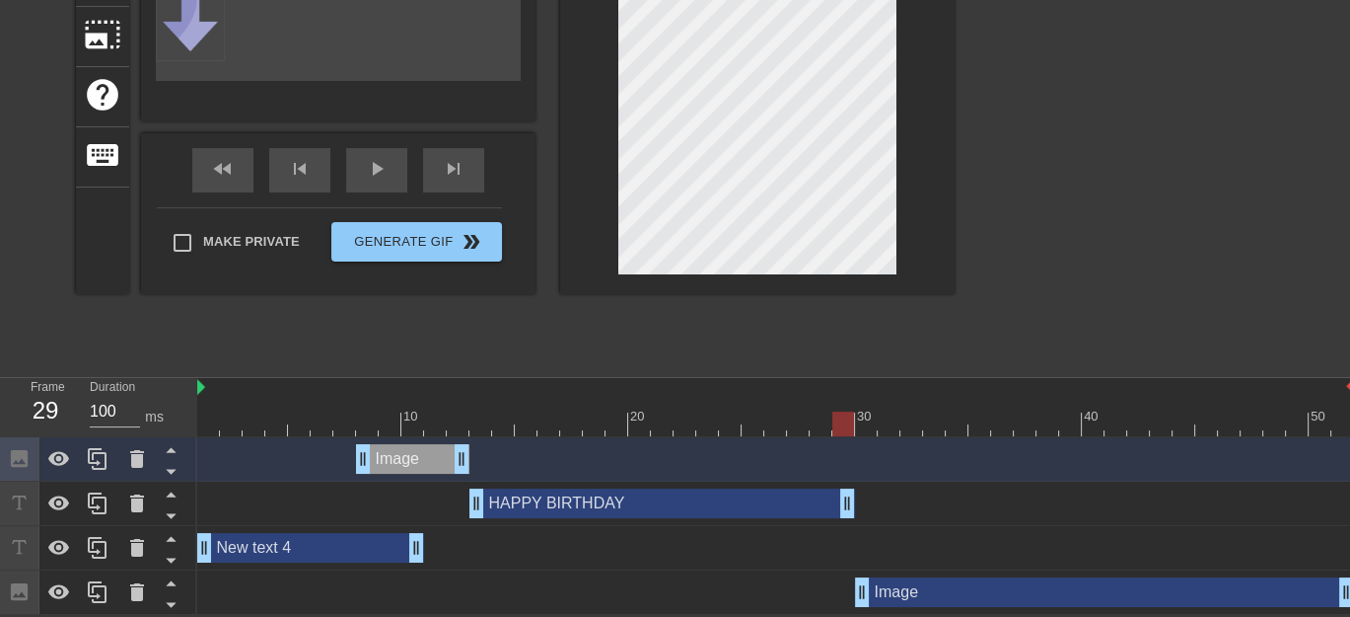
drag, startPoint x: 1348, startPoint y: 502, endPoint x: 855, endPoint y: 504, distance: 493.2
click at [855, 504] on div "HAPPY BIRTHDAY drag_handle drag_handle" at bounding box center [775, 503] width 1157 height 30
click at [138, 545] on icon at bounding box center [137, 548] width 14 height 18
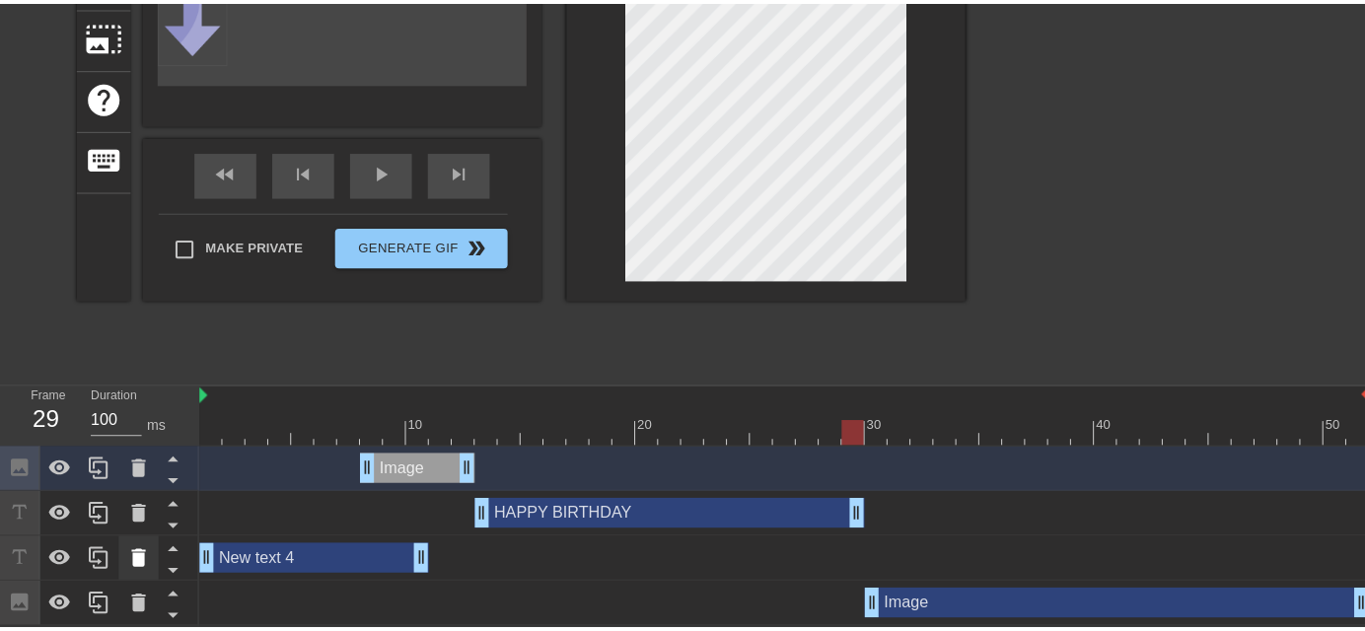
scroll to position [290, 0]
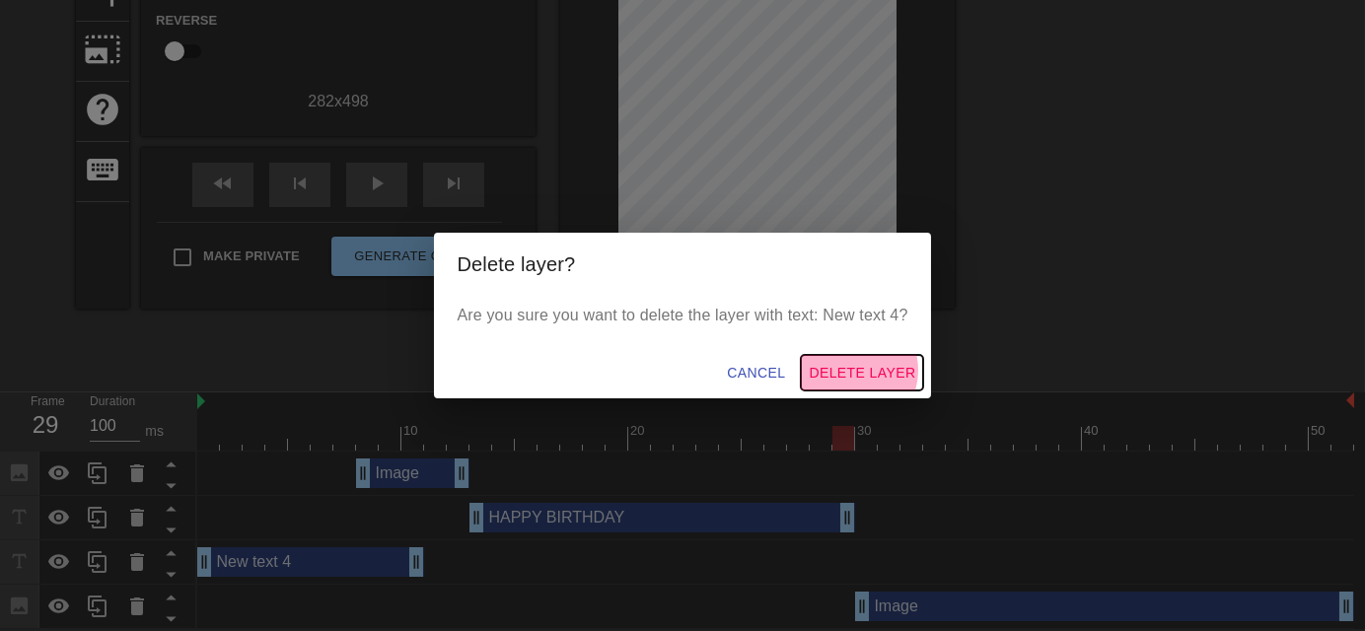
click at [857, 372] on span "Delete Layer" at bounding box center [862, 373] width 107 height 25
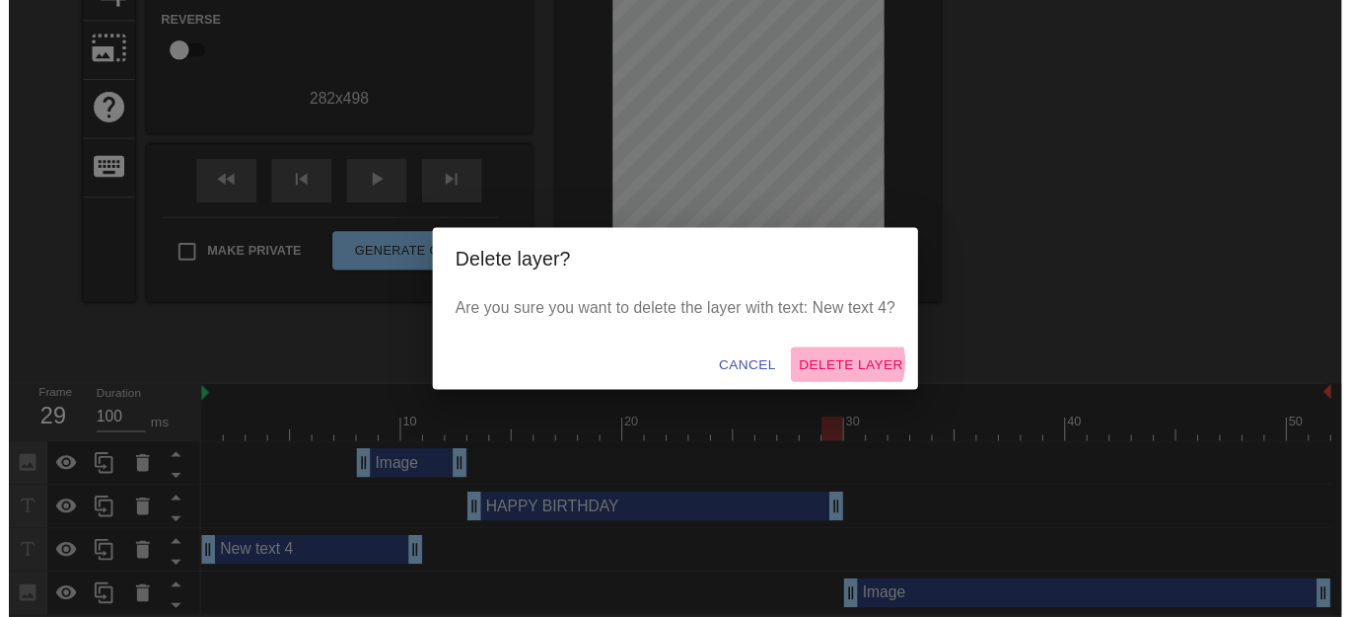
scroll to position [261, 0]
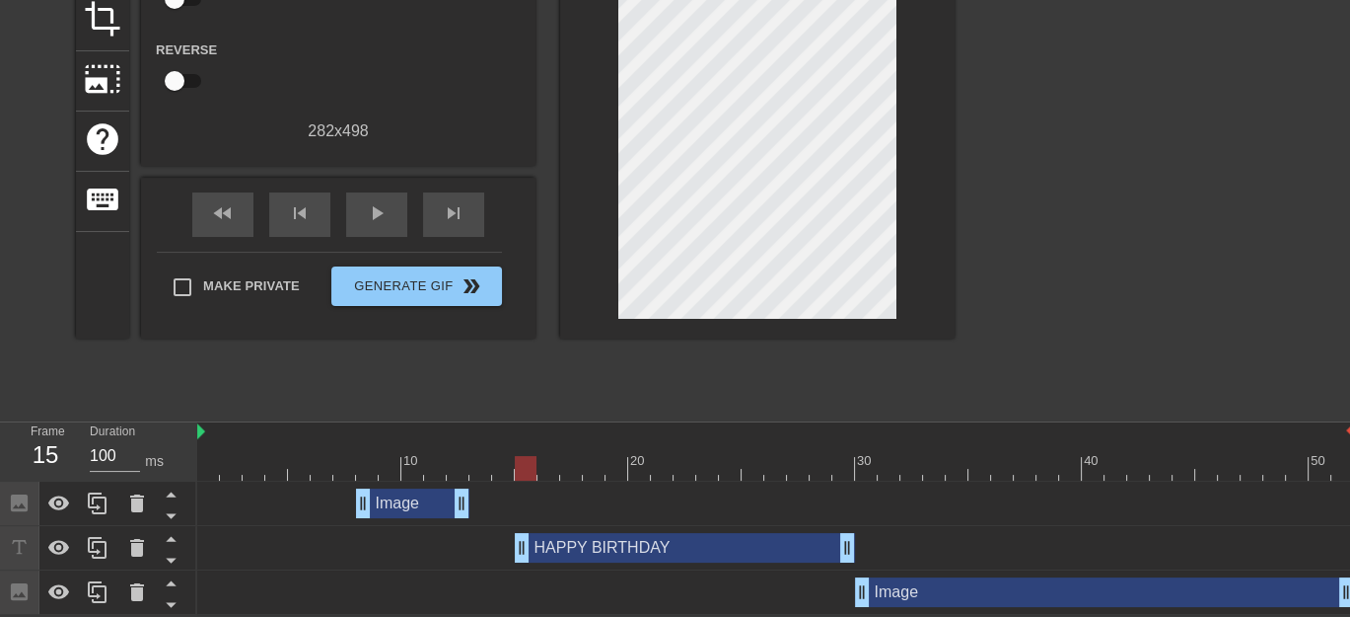
drag, startPoint x: 477, startPoint y: 548, endPoint x: 530, endPoint y: 551, distance: 52.4
drag, startPoint x: 465, startPoint y: 504, endPoint x: 510, endPoint y: 506, distance: 45.4
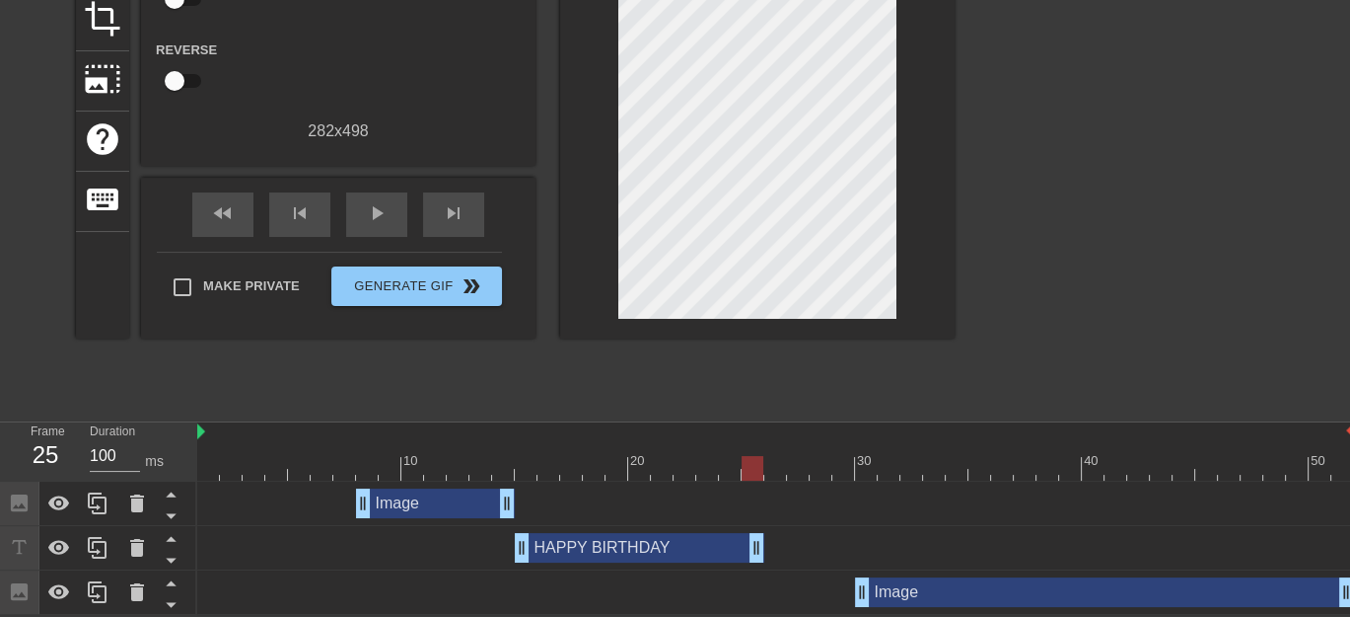
drag, startPoint x: 846, startPoint y: 545, endPoint x: 754, endPoint y: 549, distance: 92.8
drag, startPoint x: 754, startPoint y: 545, endPoint x: 842, endPoint y: 545, distance: 88.8
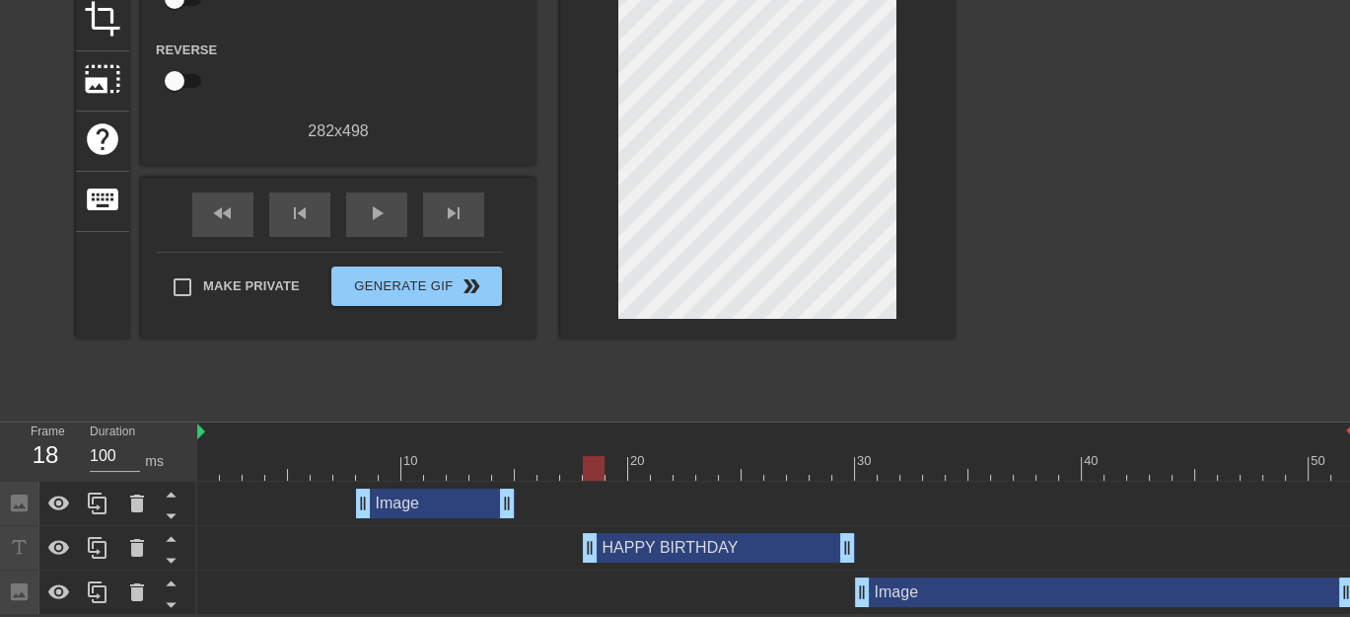
drag, startPoint x: 519, startPoint y: 545, endPoint x: 585, endPoint y: 548, distance: 66.2
drag, startPoint x: 504, startPoint y: 507, endPoint x: 566, endPoint y: 505, distance: 62.2
click at [386, 214] on span "play_arrow" at bounding box center [377, 213] width 24 height 24
click at [377, 207] on span "pause" at bounding box center [377, 213] width 24 height 24
click at [989, 469] on div at bounding box center [775, 468] width 1157 height 25
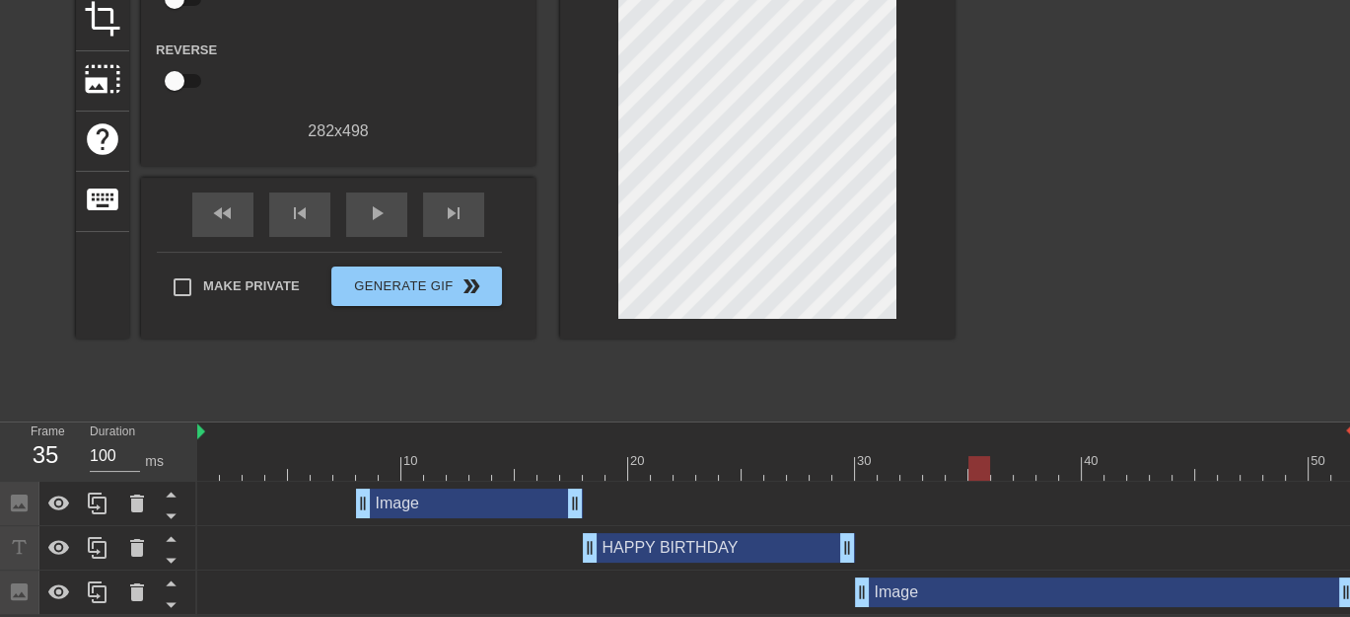
click at [540, 499] on div "Image drag_handle drag_handle" at bounding box center [469, 503] width 227 height 30
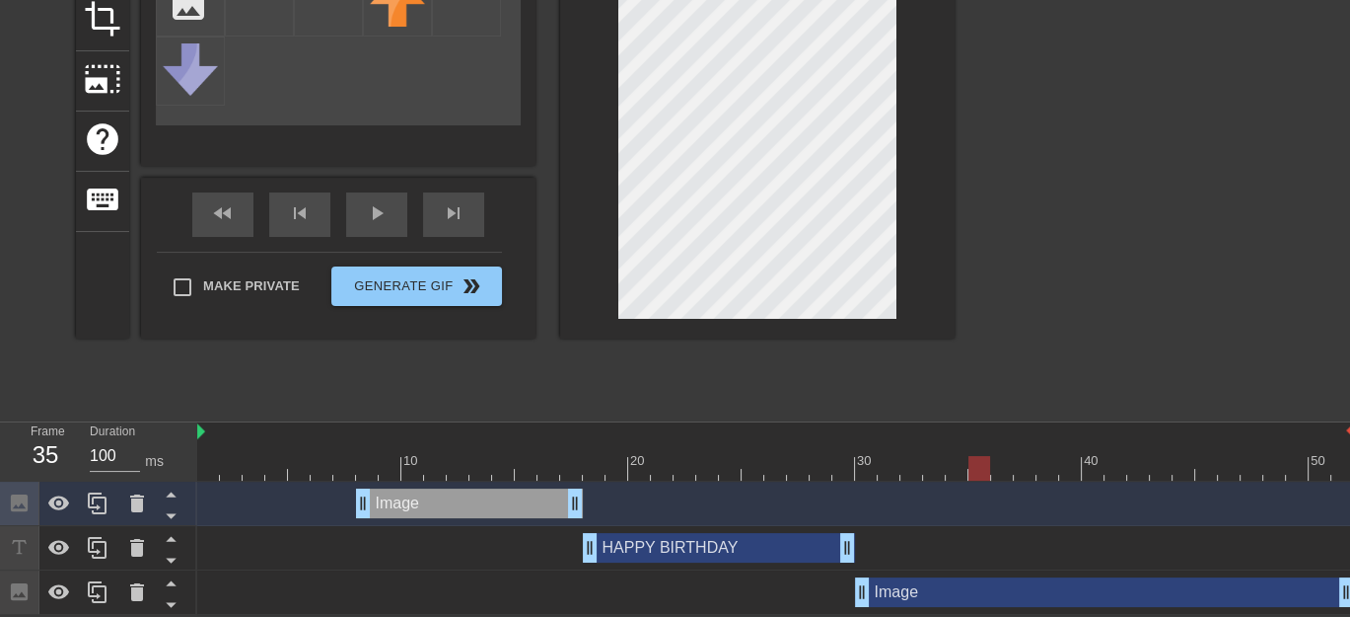
click at [648, 544] on div "HAPPY BIRTHDAY drag_handle drag_handle" at bounding box center [719, 548] width 272 height 30
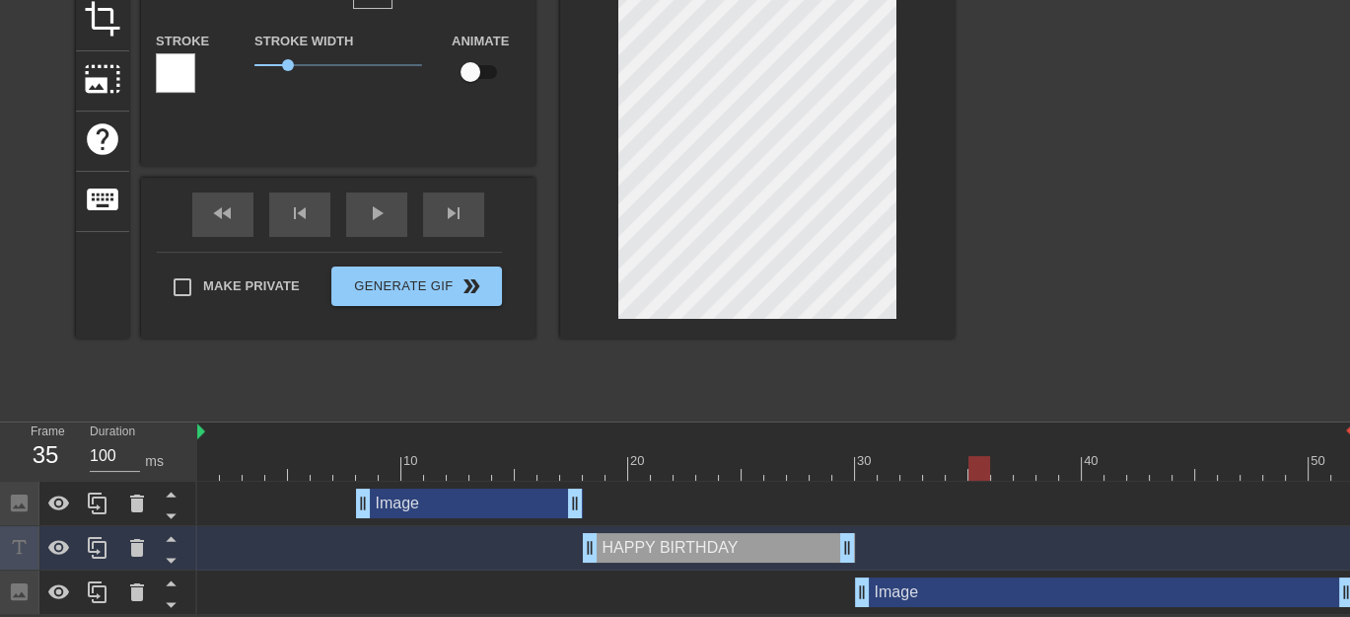
click at [919, 594] on div "Image drag_handle drag_handle" at bounding box center [1104, 592] width 499 height 30
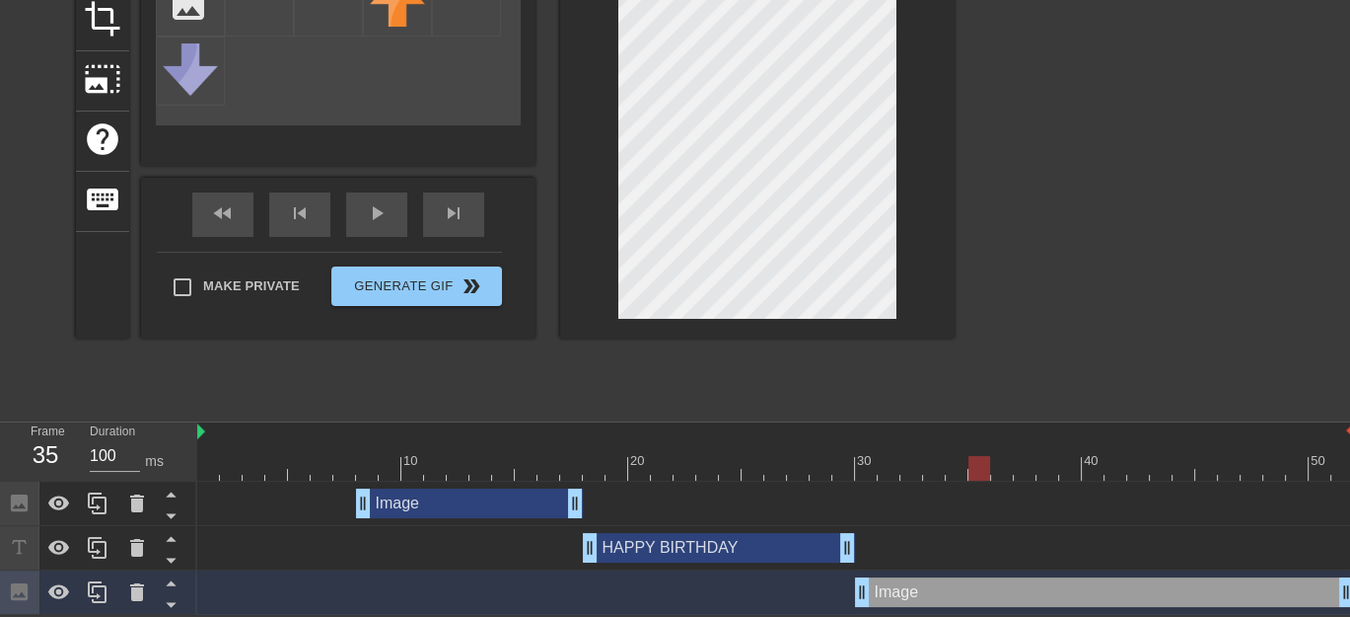
click at [403, 501] on div "Image drag_handle drag_handle" at bounding box center [469, 503] width 227 height 30
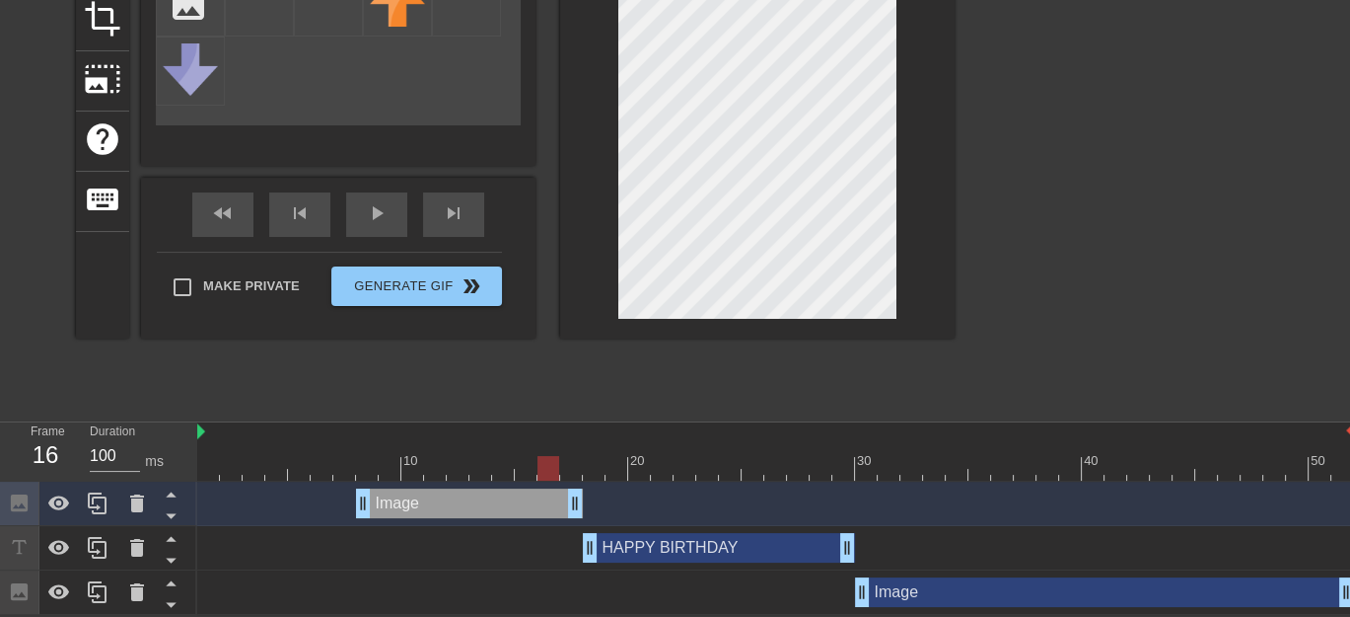
drag, startPoint x: 980, startPoint y: 469, endPoint x: 544, endPoint y: 371, distance: 446.8
click at [544, 371] on div "menu_book Browse the tutorials! [DOMAIN_NAME] The online gif editor Send Feedba…" at bounding box center [675, 177] width 1350 height 875
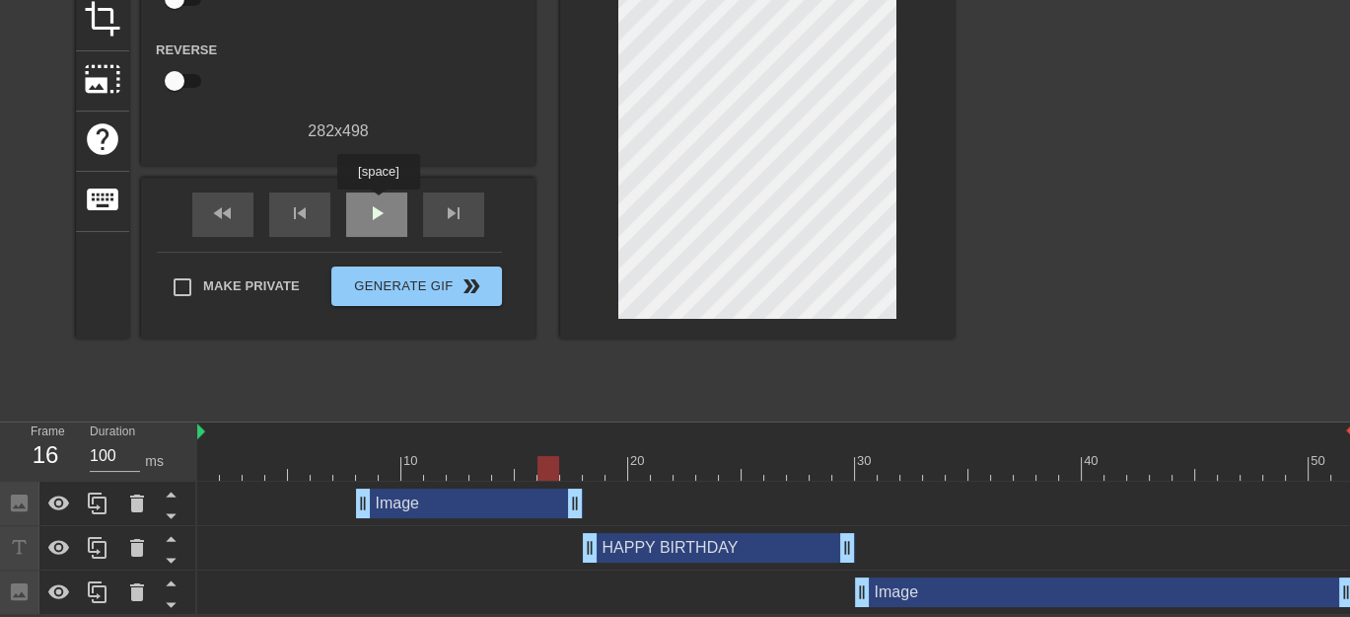
click at [378, 203] on span "play_arrow" at bounding box center [377, 213] width 24 height 24
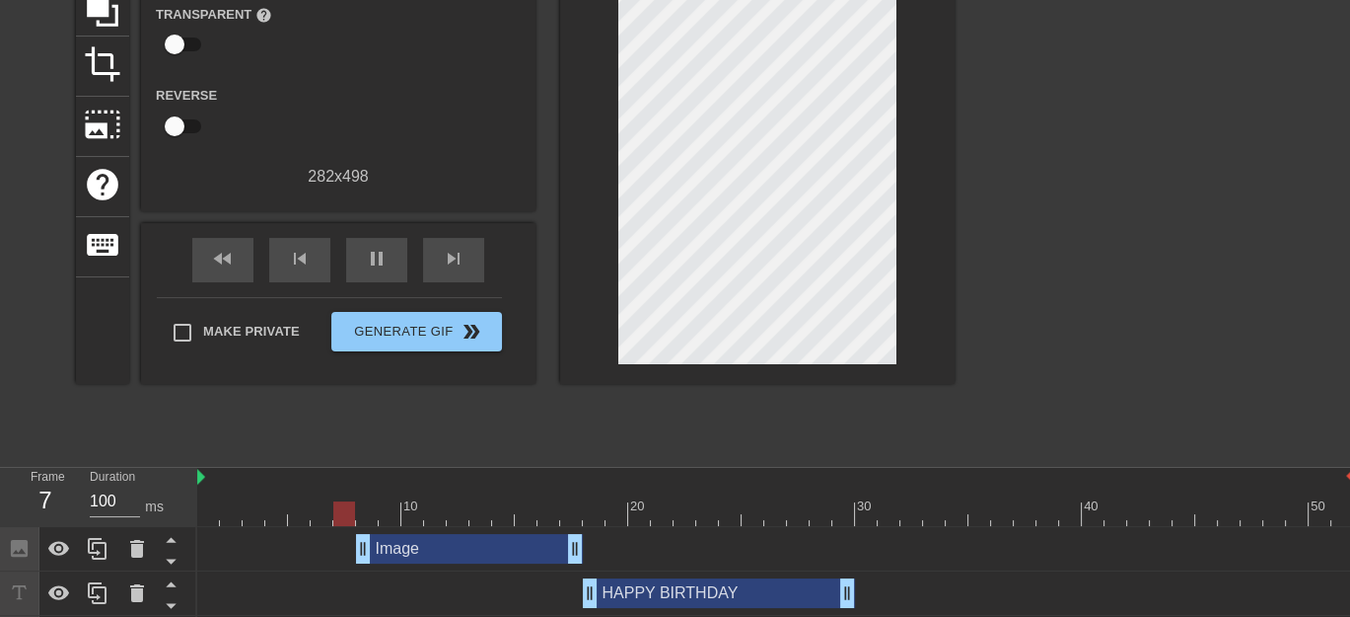
scroll to position [230, 0]
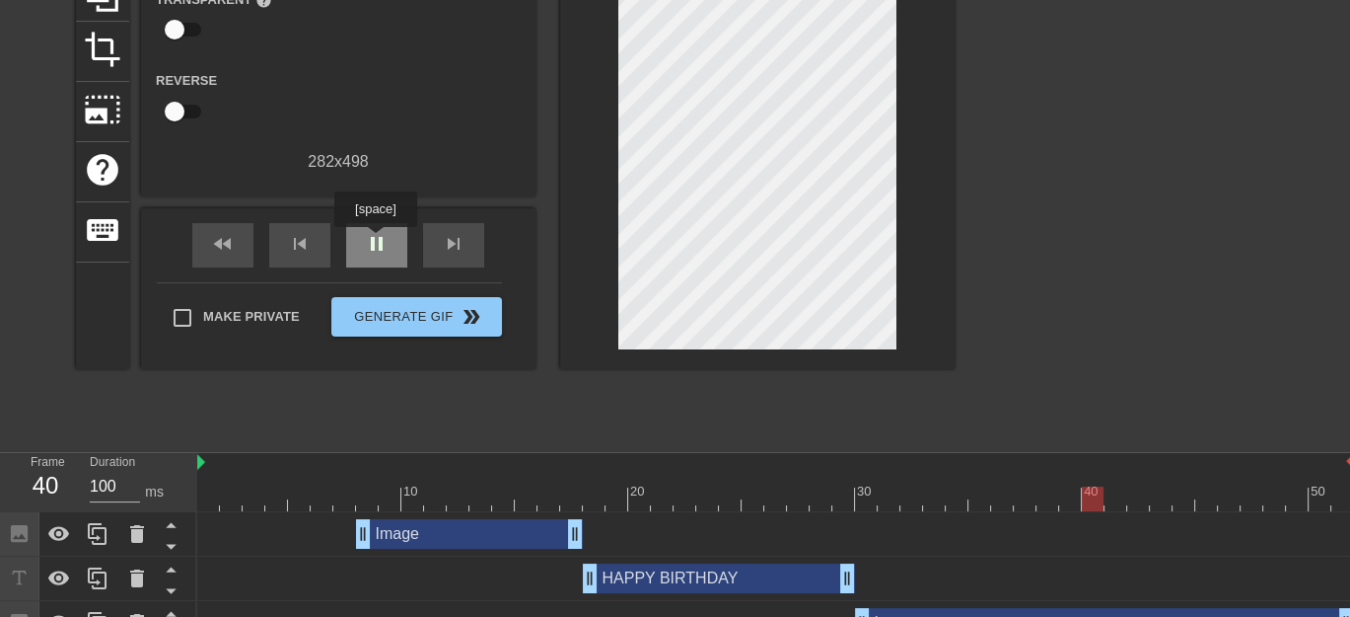
click at [375, 241] on span "pause" at bounding box center [377, 244] width 24 height 24
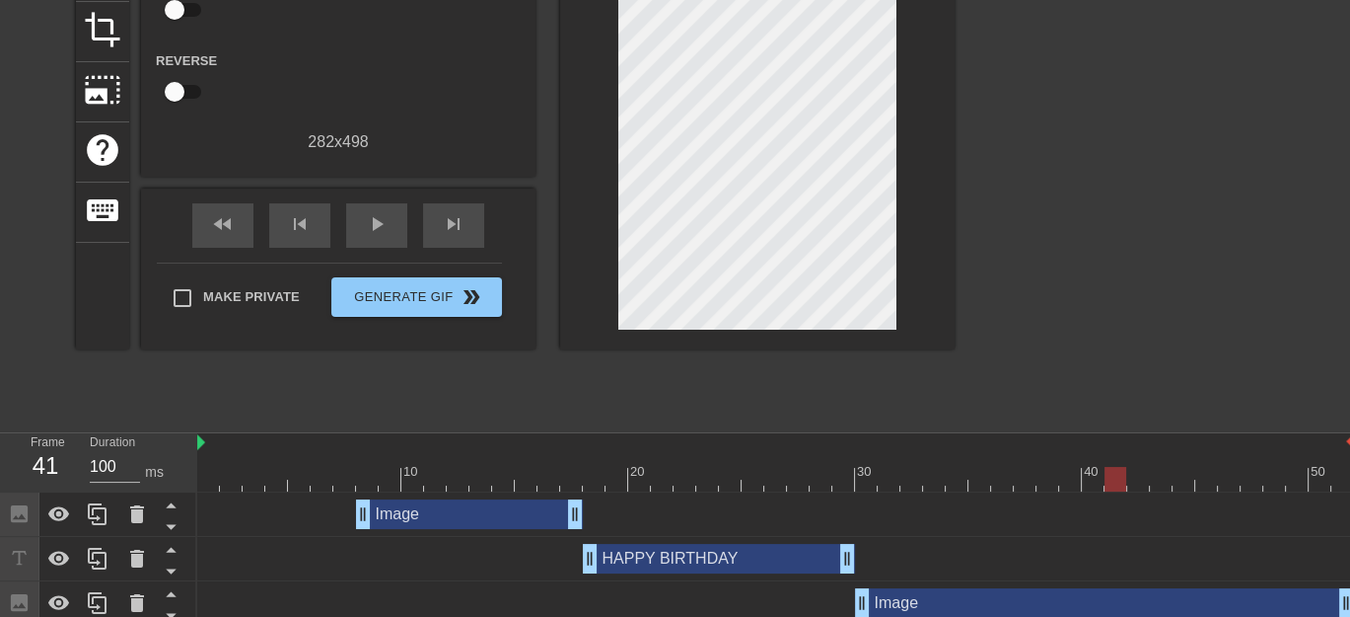
scroll to position [261, 0]
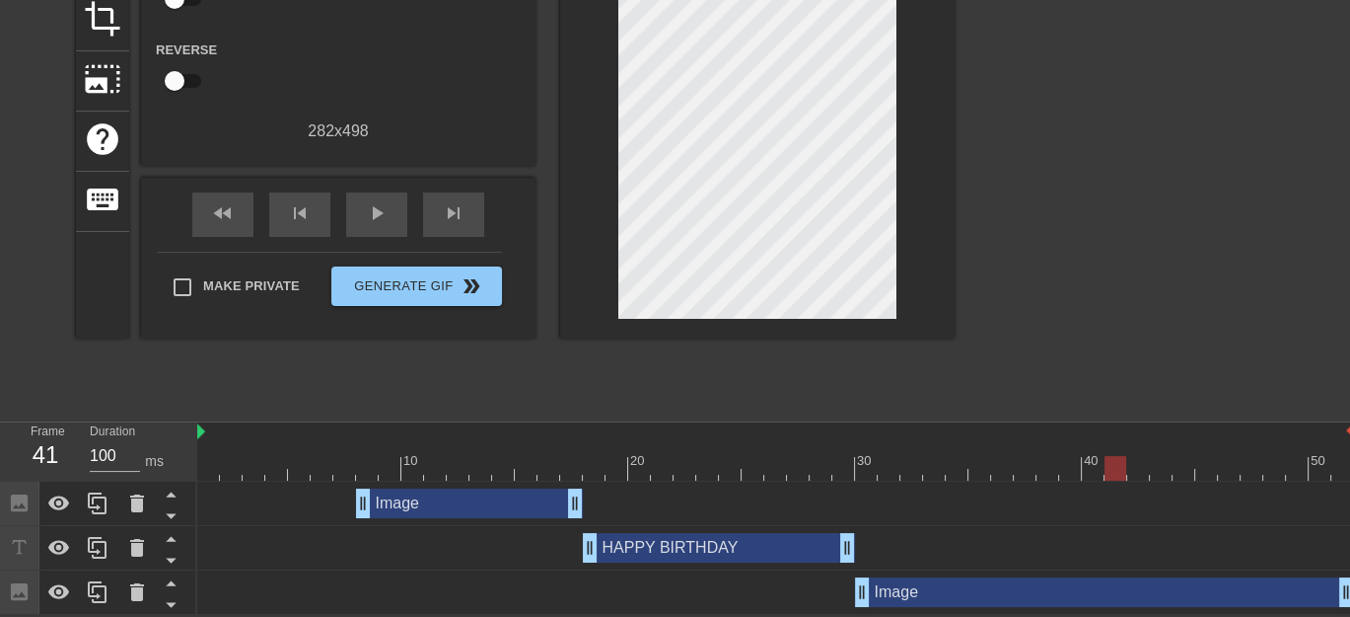
click at [682, 548] on div "HAPPY BIRTHDAY drag_handle drag_handle" at bounding box center [719, 548] width 272 height 30
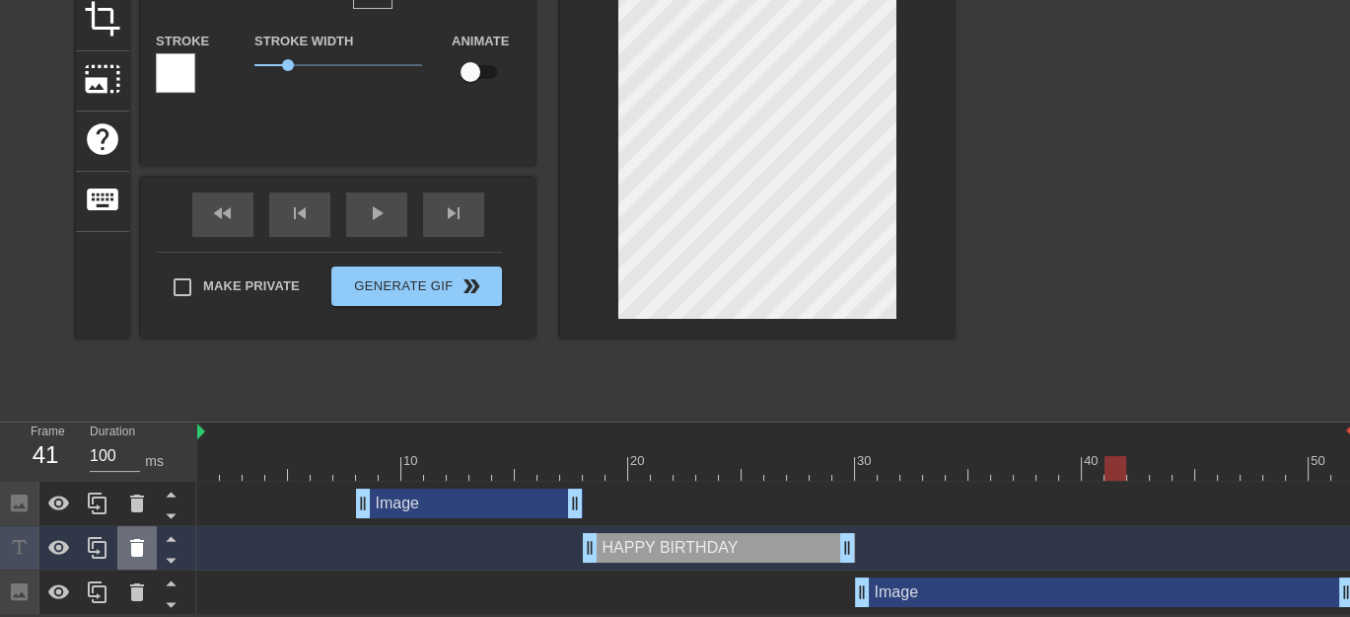
click at [141, 547] on icon at bounding box center [137, 548] width 14 height 18
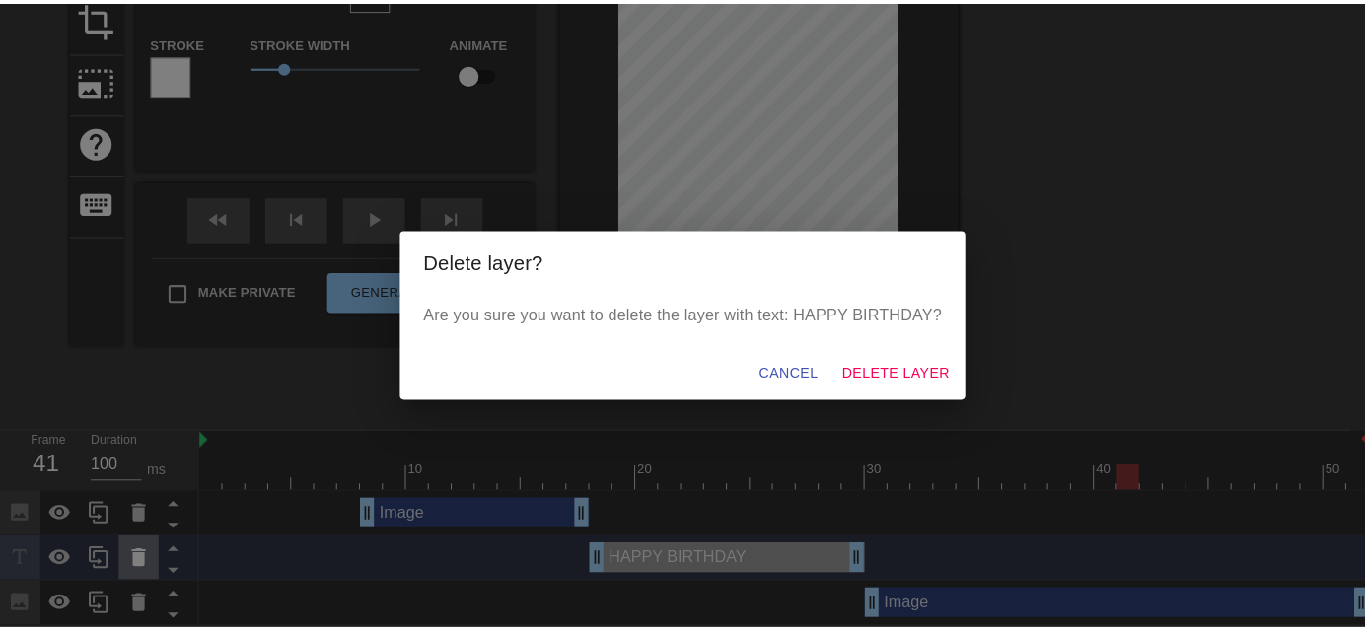
scroll to position [247, 0]
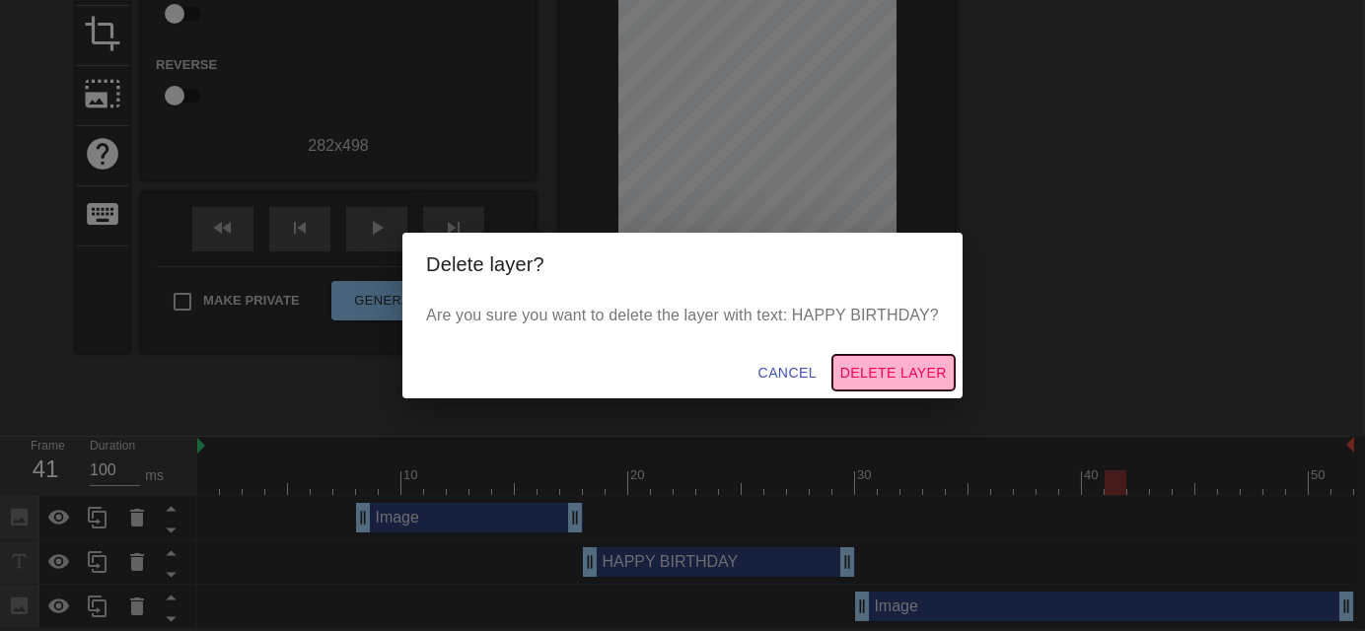
click at [908, 369] on span "Delete Layer" at bounding box center [893, 373] width 107 height 25
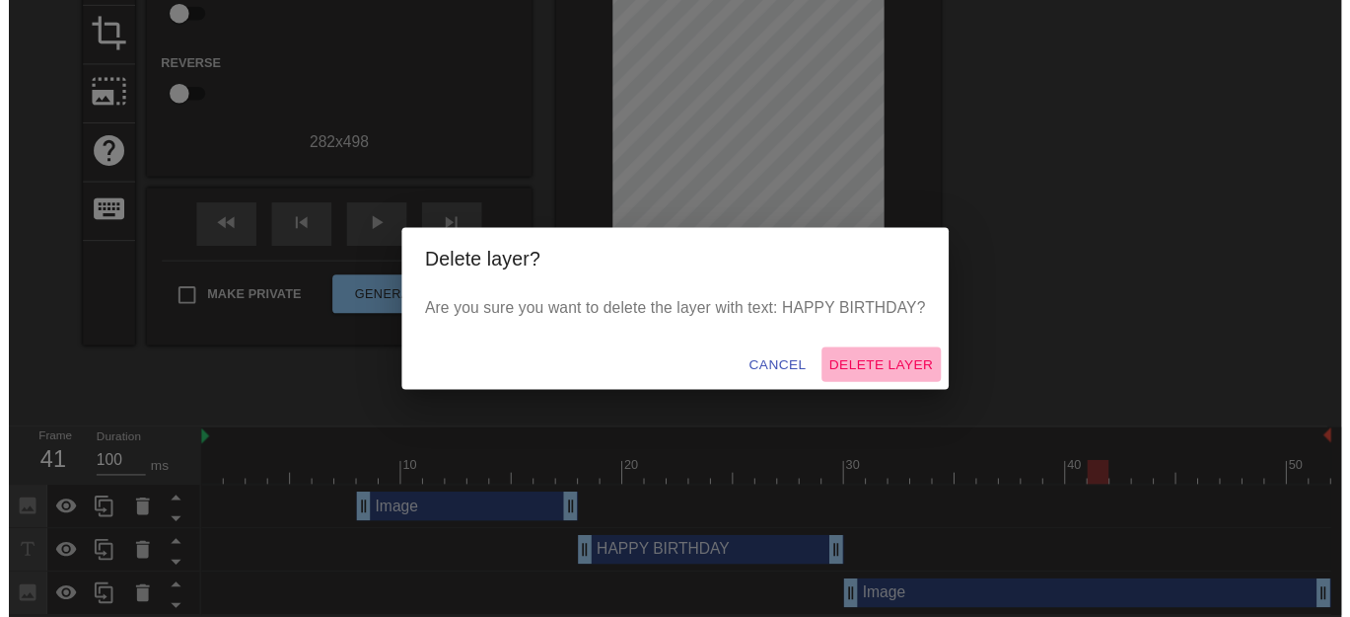
scroll to position [217, 0]
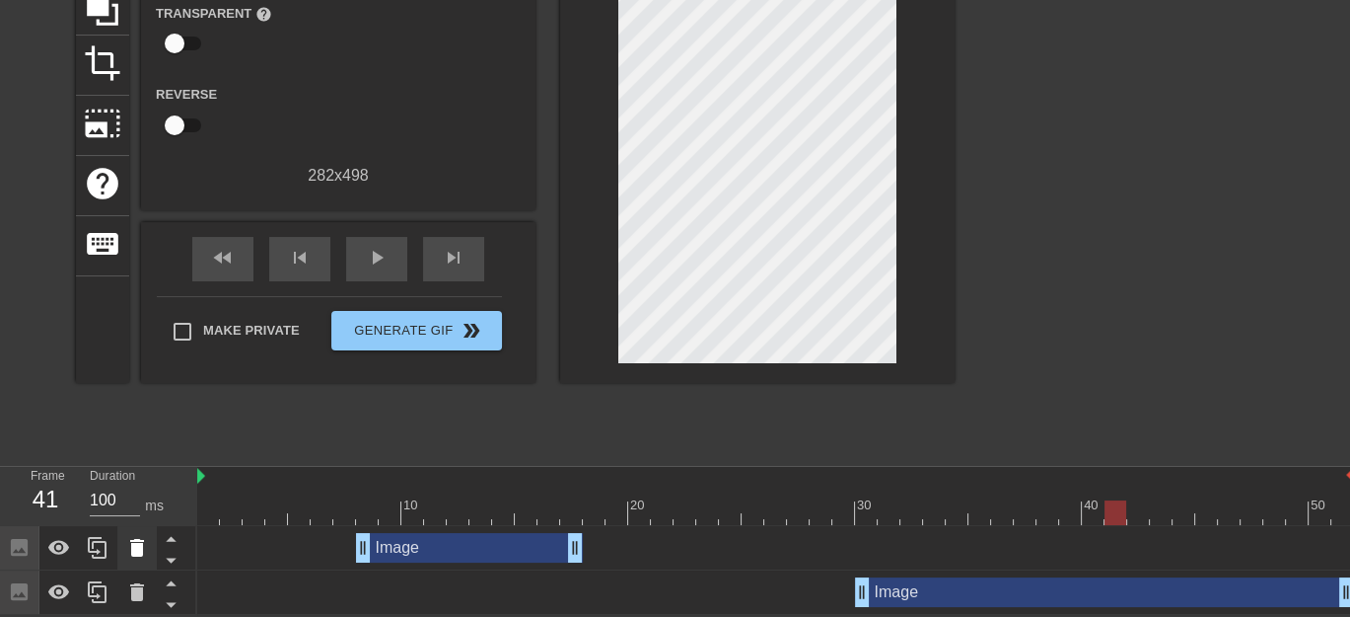
click at [138, 545] on icon at bounding box center [137, 548] width 14 height 18
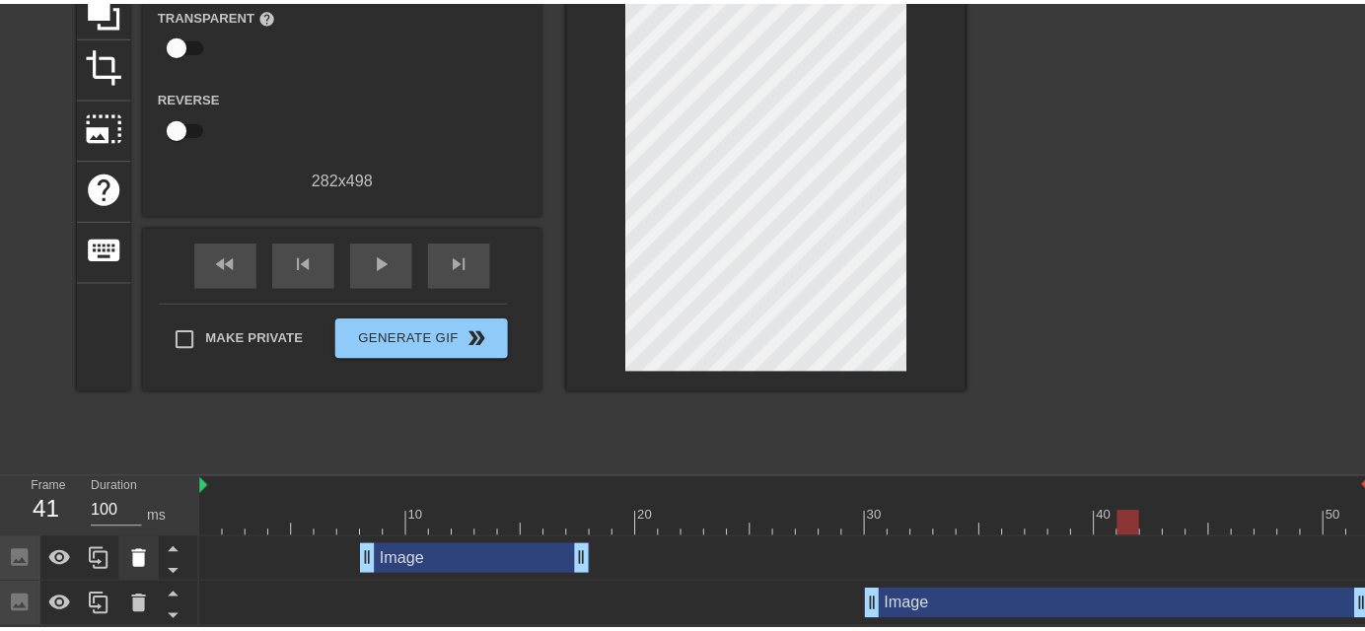
scroll to position [202, 0]
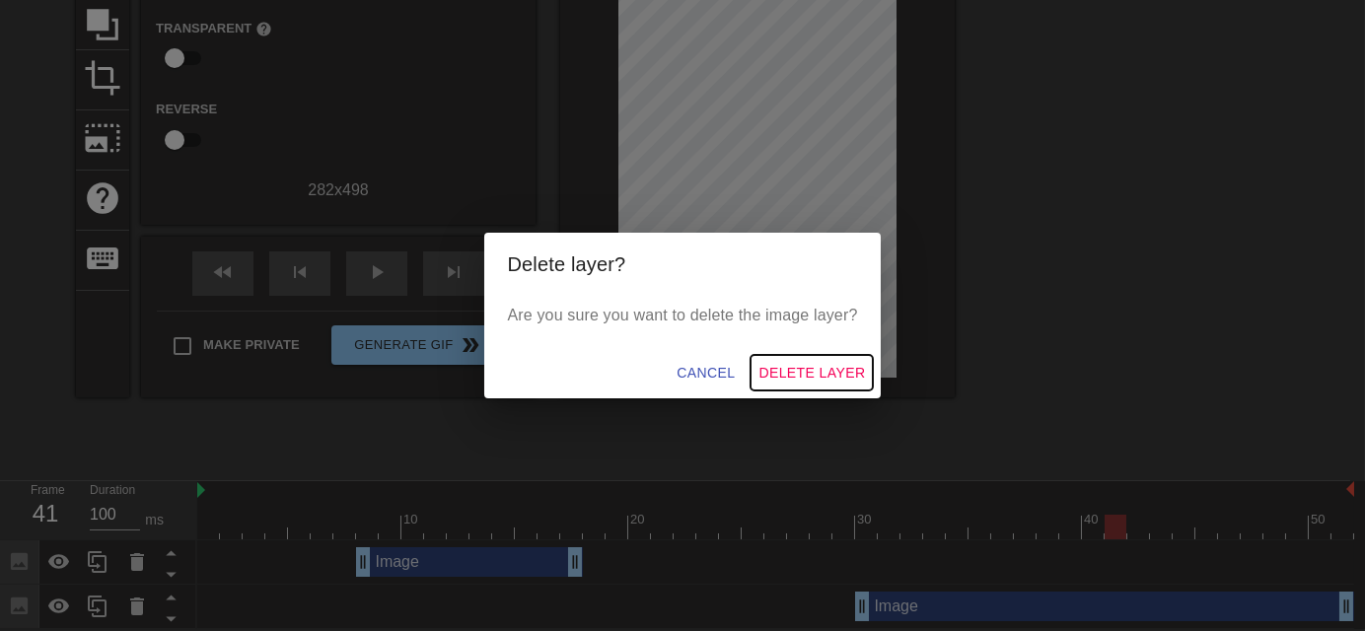
click at [819, 370] on span "Delete Layer" at bounding box center [812, 373] width 107 height 25
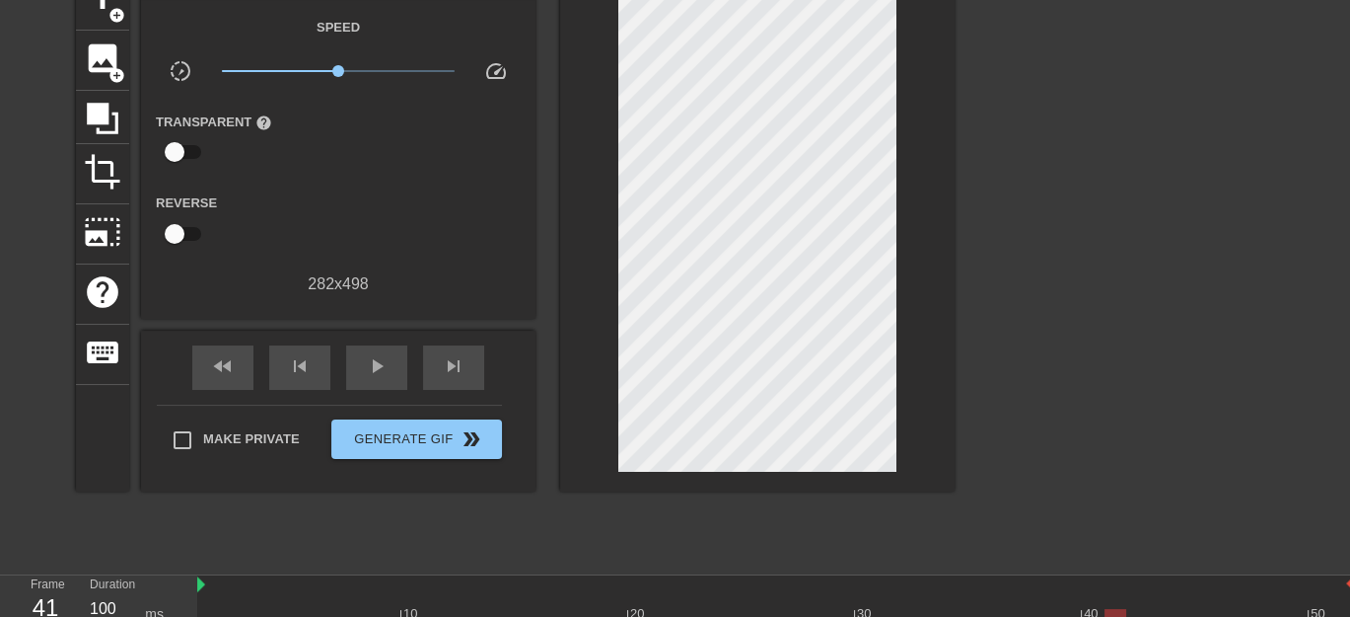
scroll to position [0, 0]
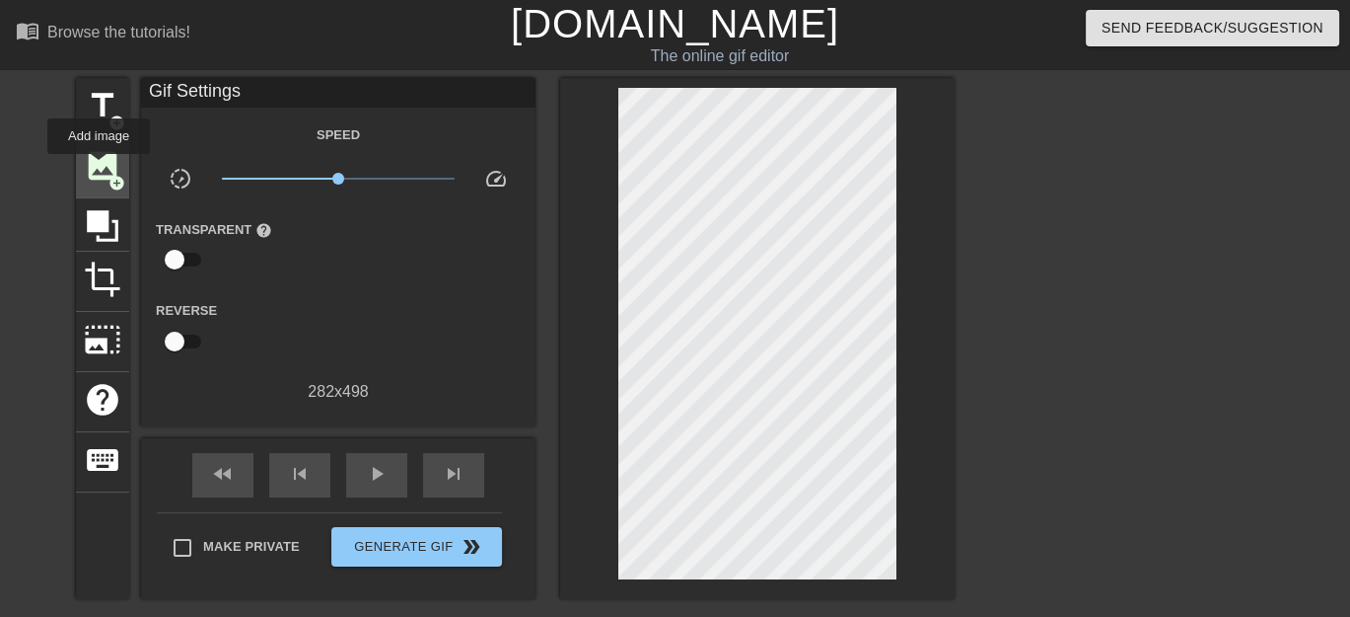
click at [99, 168] on span "image" at bounding box center [102, 165] width 37 height 37
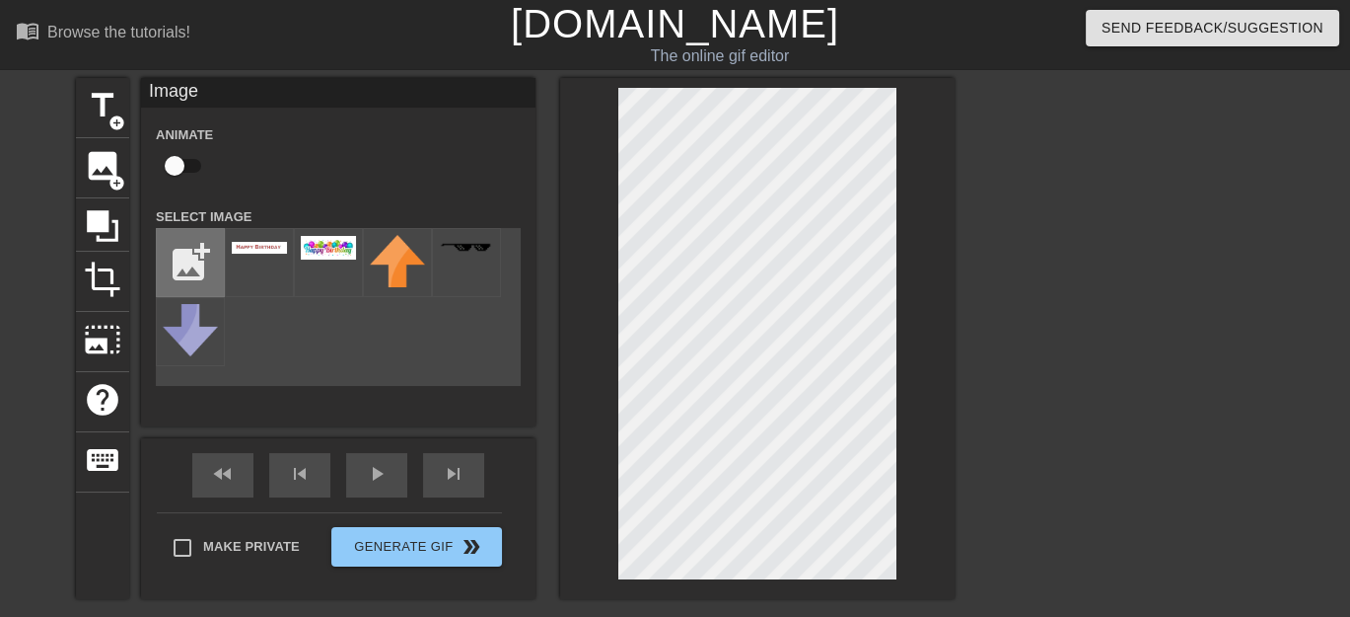
click at [190, 253] on input "file" at bounding box center [190, 262] width 67 height 67
type input "C:\fakepath\Blank Space.jpg"
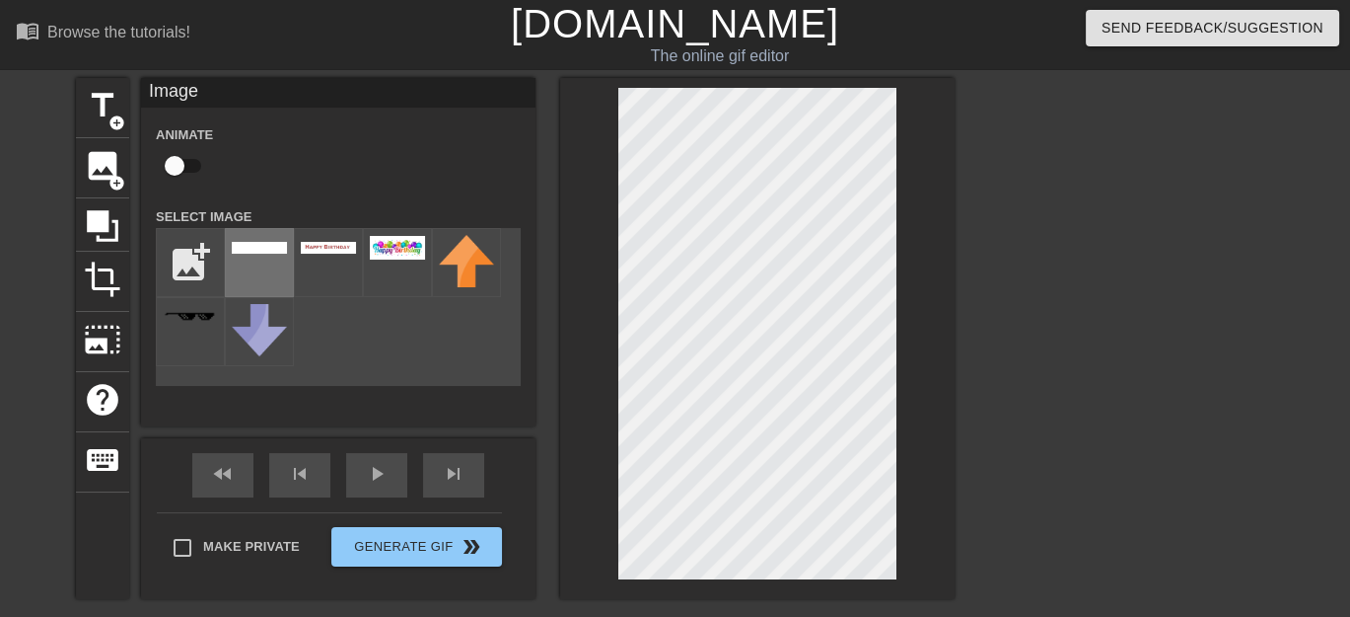
click at [276, 253] on img at bounding box center [259, 248] width 55 height 12
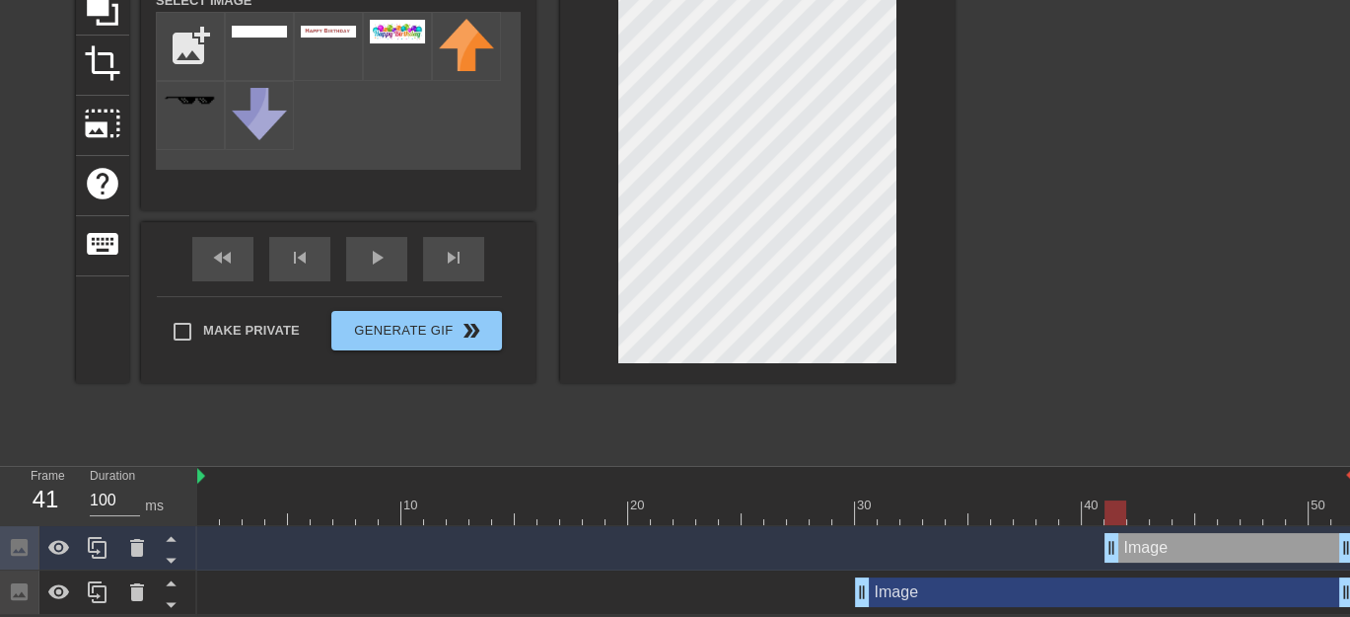
click at [774, 367] on div at bounding box center [757, 122] width 395 height 521
click at [898, 330] on div at bounding box center [757, 122] width 395 height 521
click at [754, 363] on div at bounding box center [757, 122] width 395 height 521
click at [897, 328] on div at bounding box center [757, 122] width 395 height 521
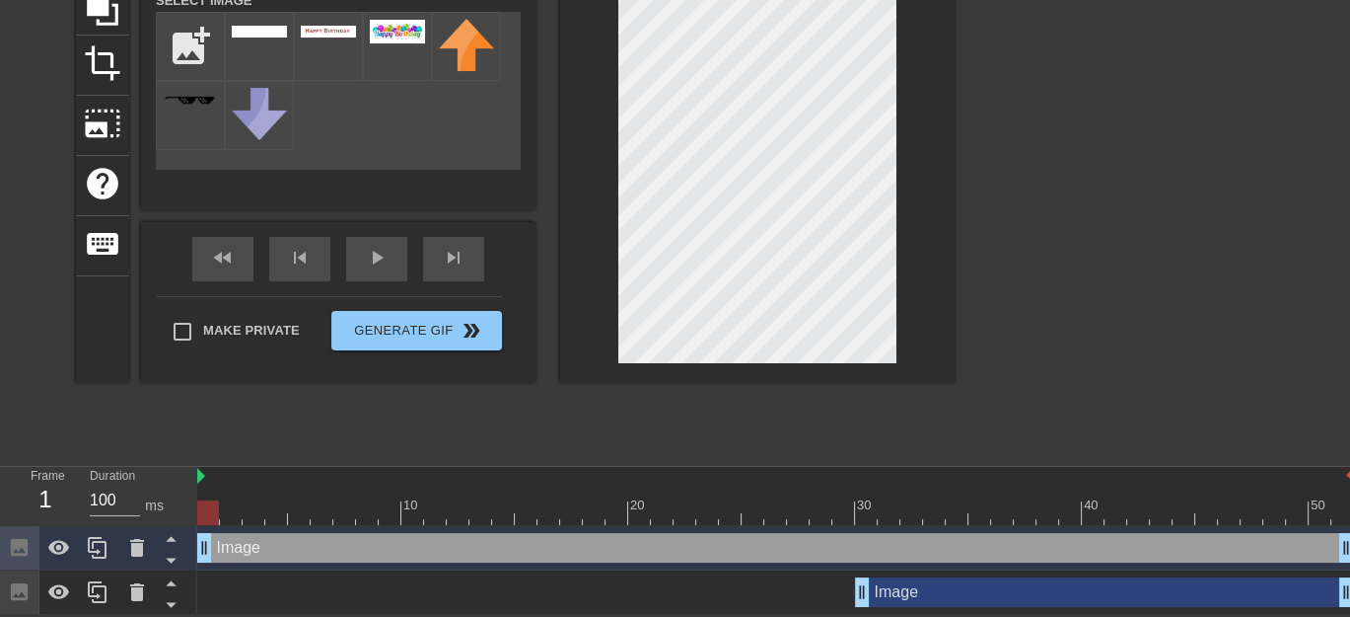
drag, startPoint x: 1113, startPoint y: 551, endPoint x: 203, endPoint y: 546, distance: 909.5
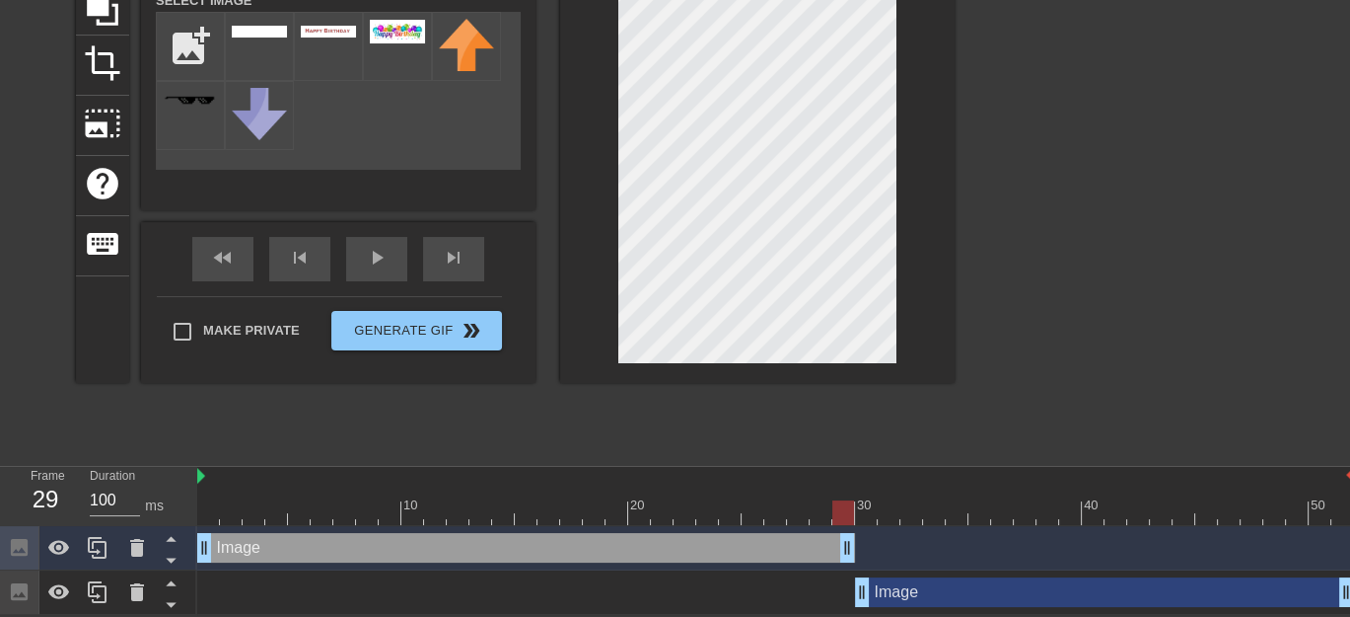
drag, startPoint x: 1345, startPoint y: 548, endPoint x: 852, endPoint y: 551, distance: 493.2
click at [968, 382] on div "title add_circle image add_circle crop photo_size_select_large help keyboard Im…" at bounding box center [675, 158] width 1350 height 592
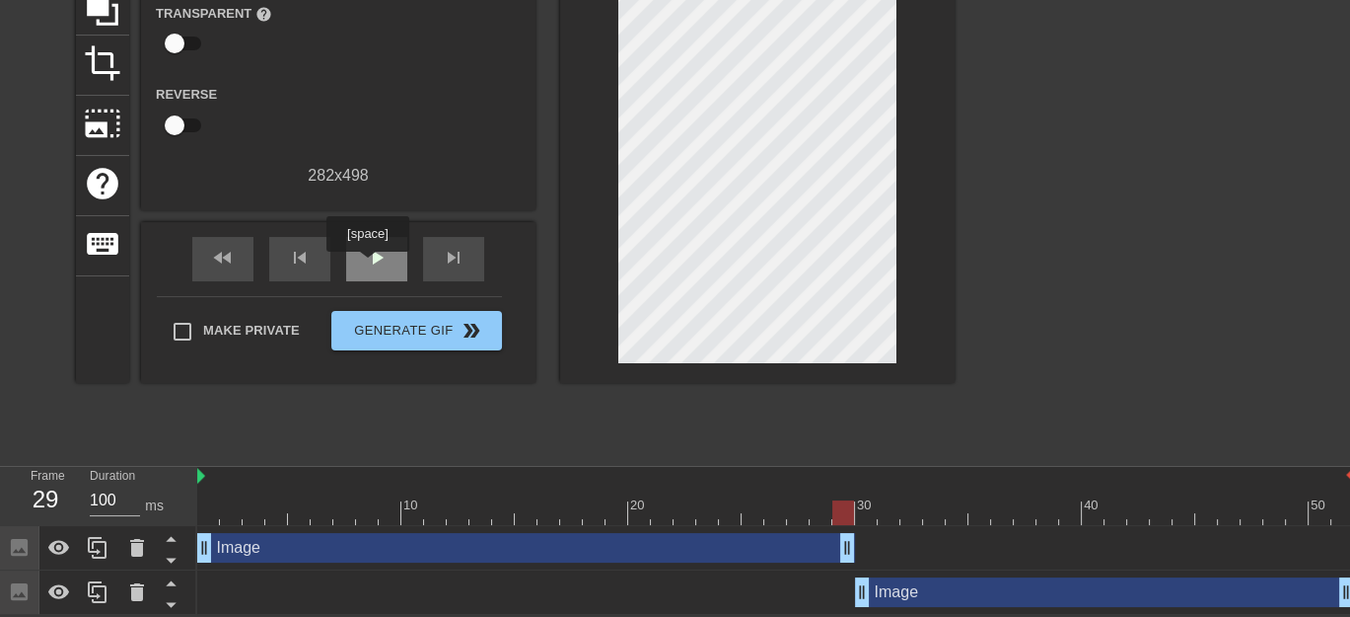
click at [367, 265] on span "play_arrow" at bounding box center [377, 258] width 24 height 24
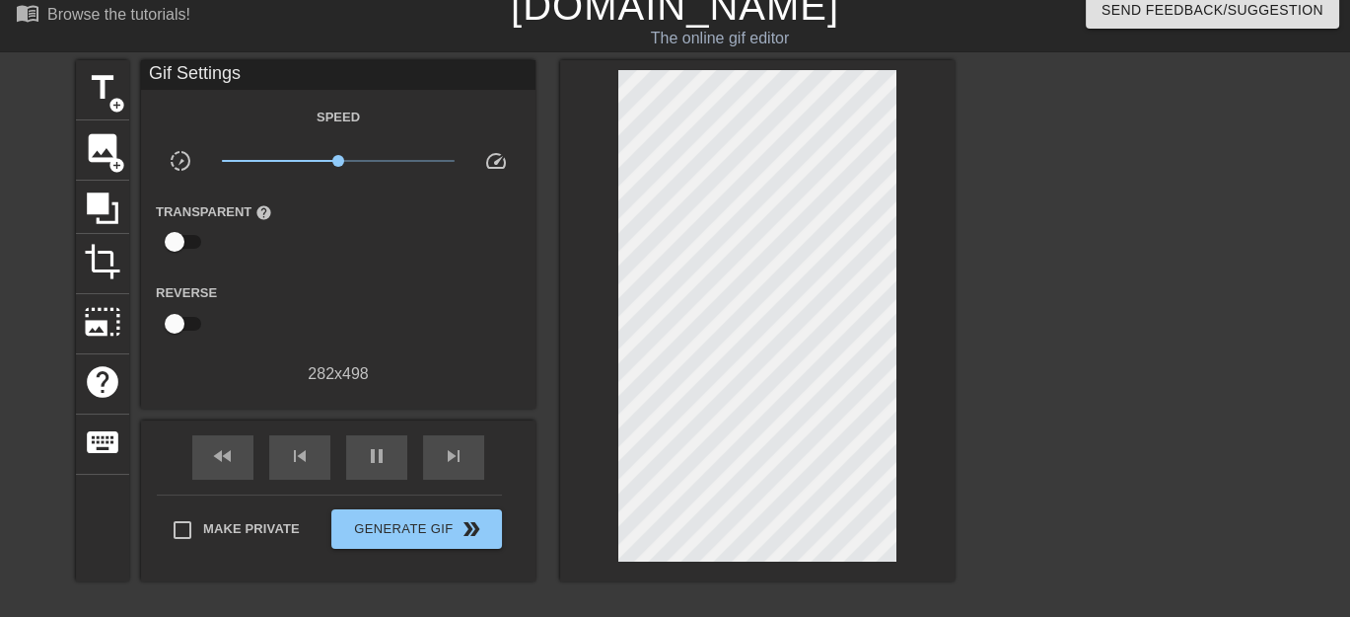
scroll to position [0, 0]
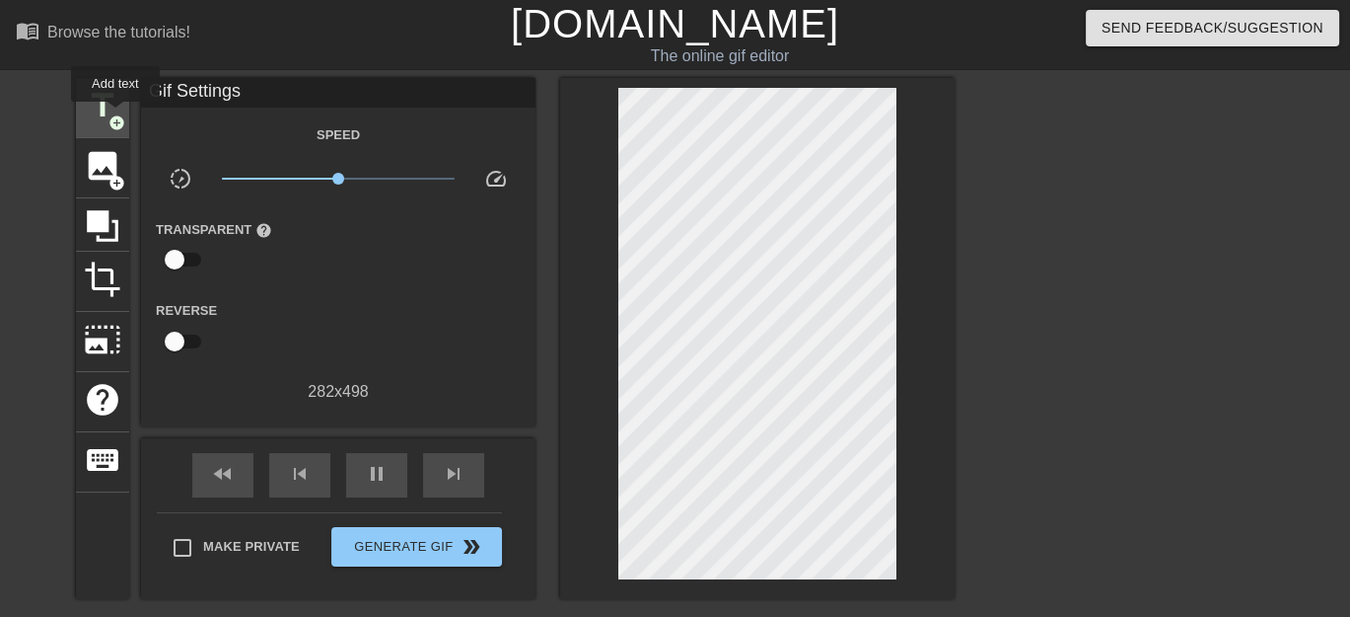
click at [115, 115] on span "add_circle" at bounding box center [117, 122] width 17 height 17
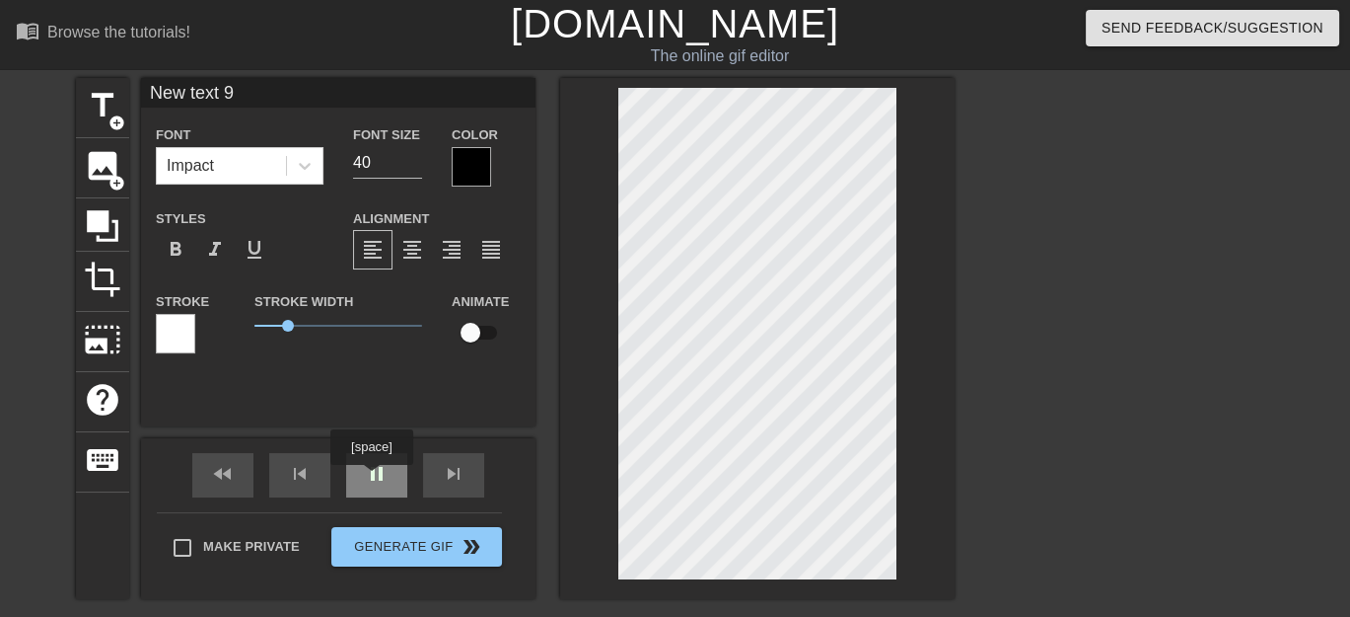
click at [371, 478] on span "pause" at bounding box center [377, 474] width 24 height 24
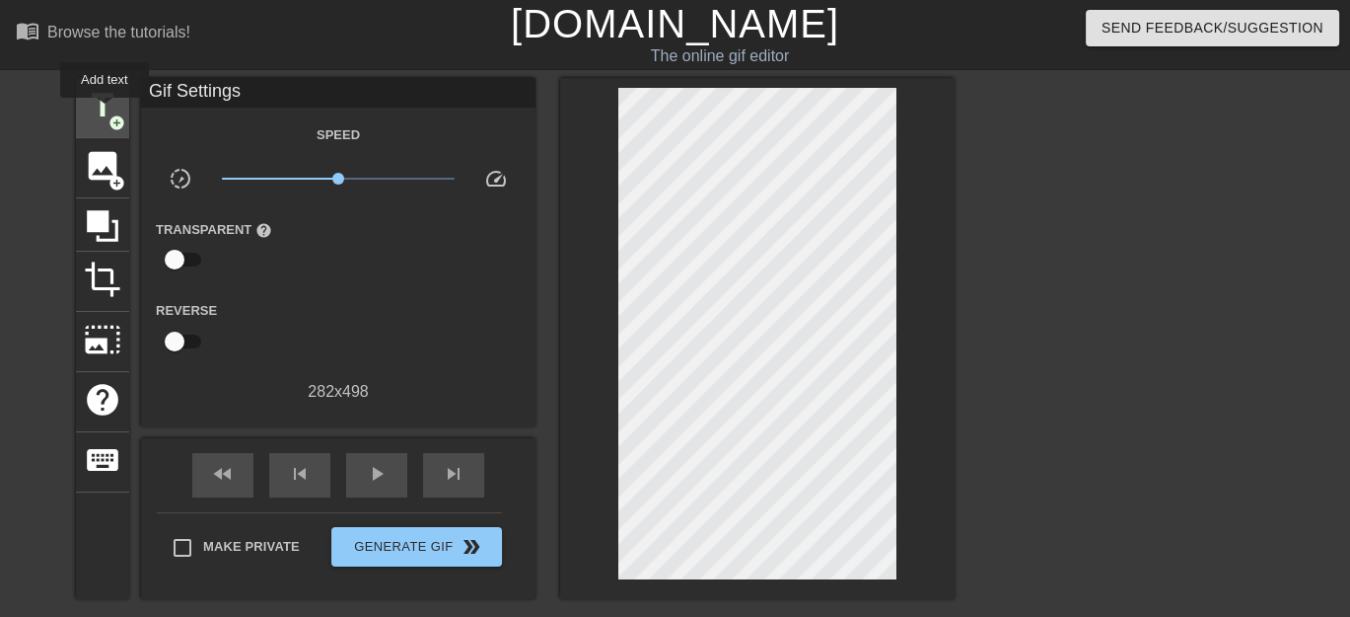
click at [105, 111] on span "title" at bounding box center [102, 105] width 37 height 37
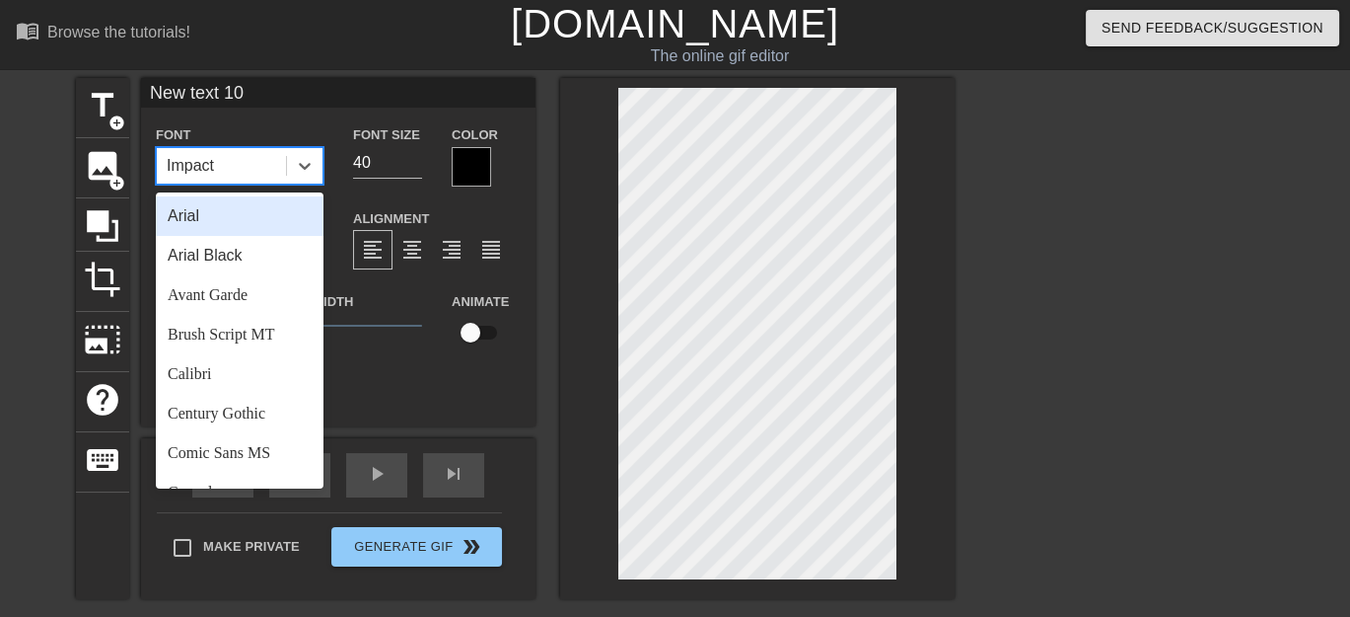
click at [257, 172] on div "Impact" at bounding box center [221, 166] width 129 height 36
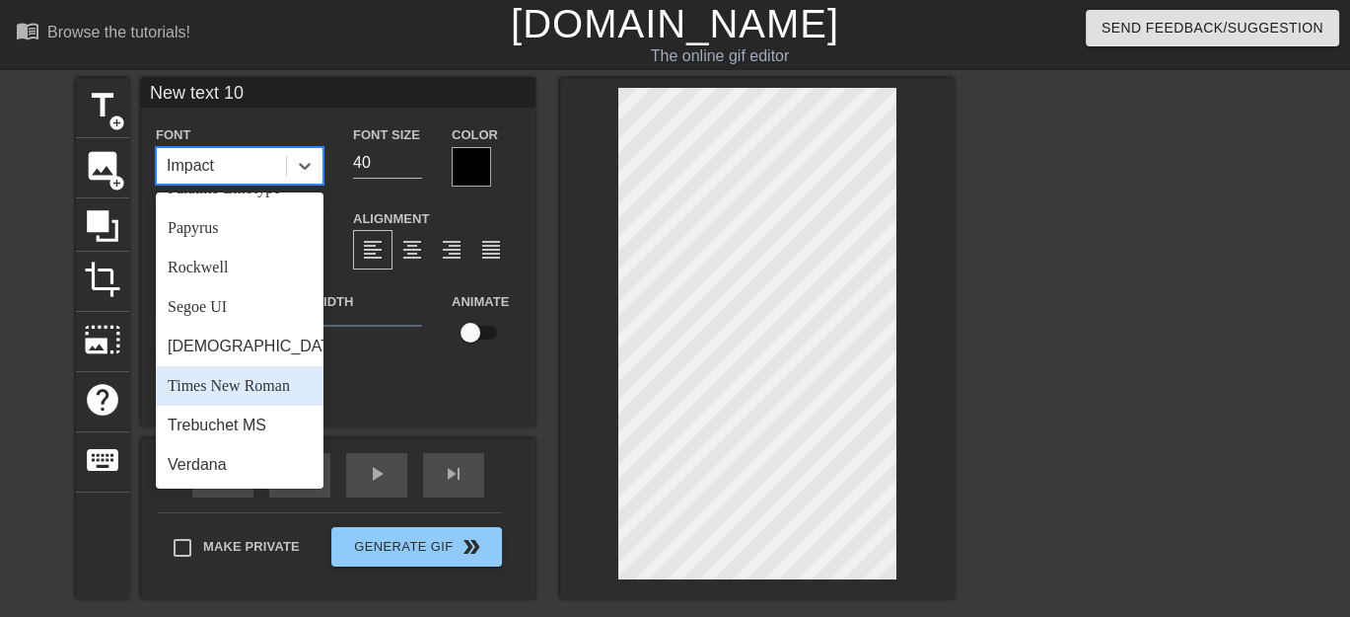
scroll to position [705, 0]
click at [250, 382] on div "Times New Roman" at bounding box center [240, 385] width 168 height 39
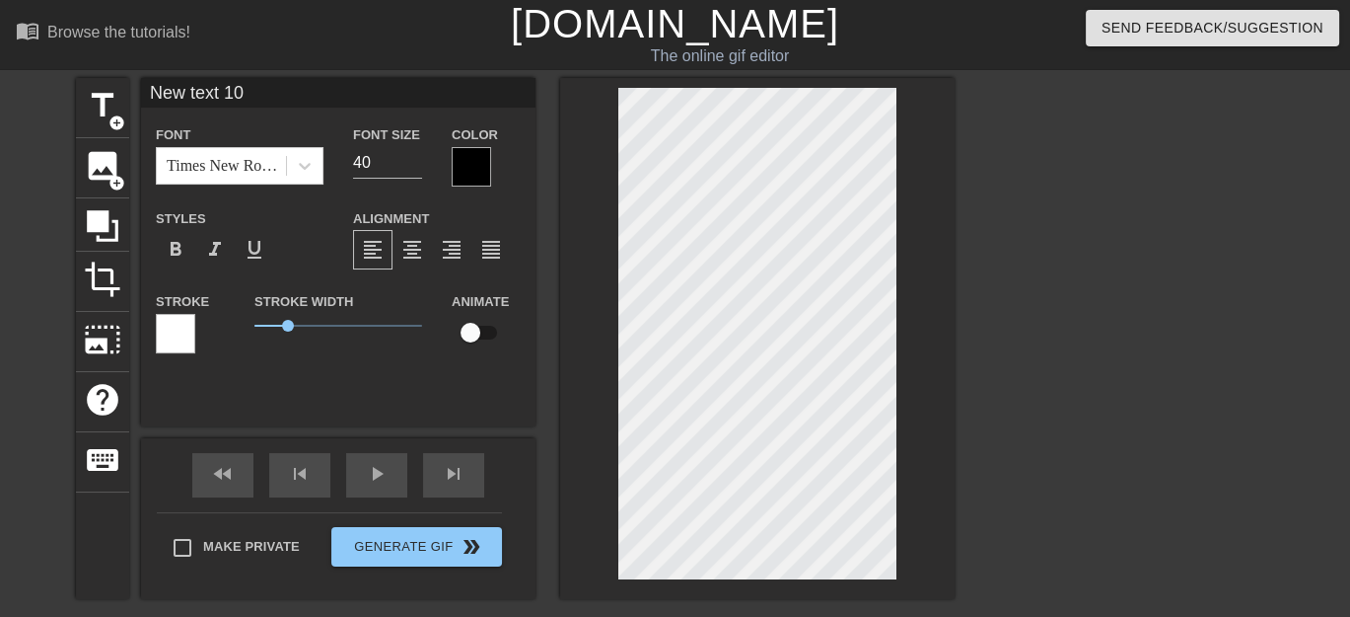
click at [297, 94] on input "New text 10" at bounding box center [338, 93] width 395 height 30
type input "N"
type input "To: [PERSON_NAME]"
click at [179, 254] on span "format_bold" at bounding box center [176, 250] width 24 height 24
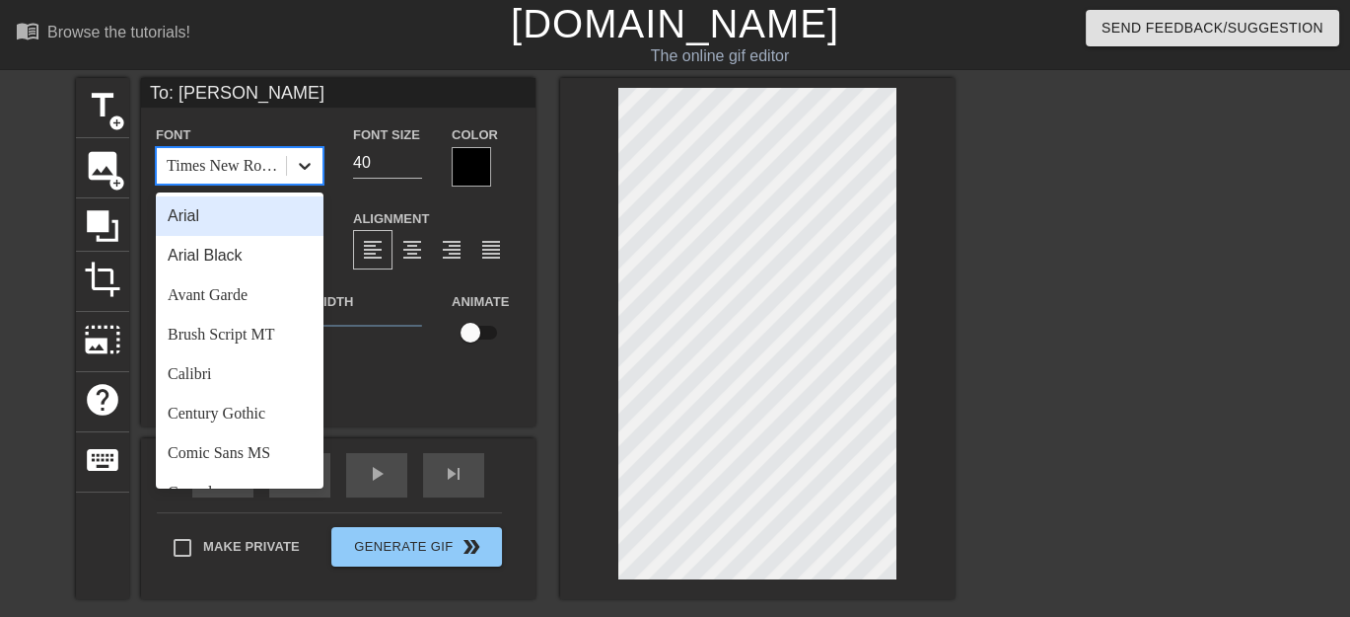
click at [301, 167] on icon at bounding box center [305, 166] width 20 height 20
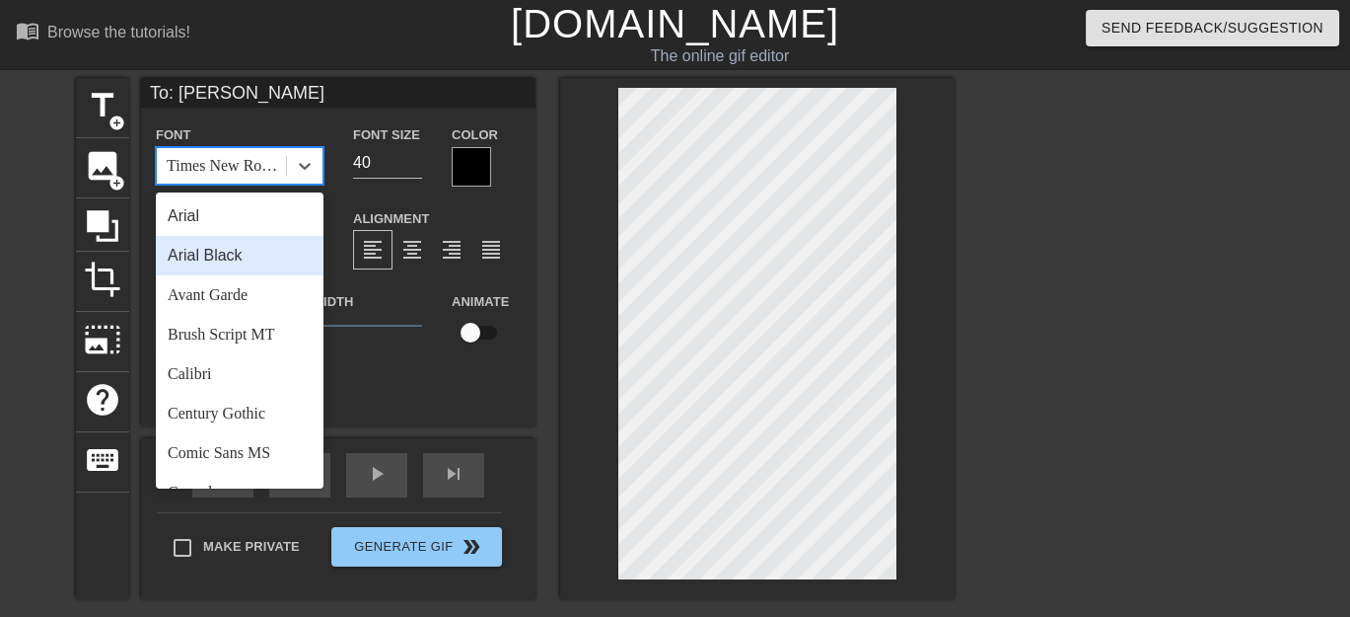
click at [257, 252] on div "Arial Black" at bounding box center [240, 255] width 168 height 39
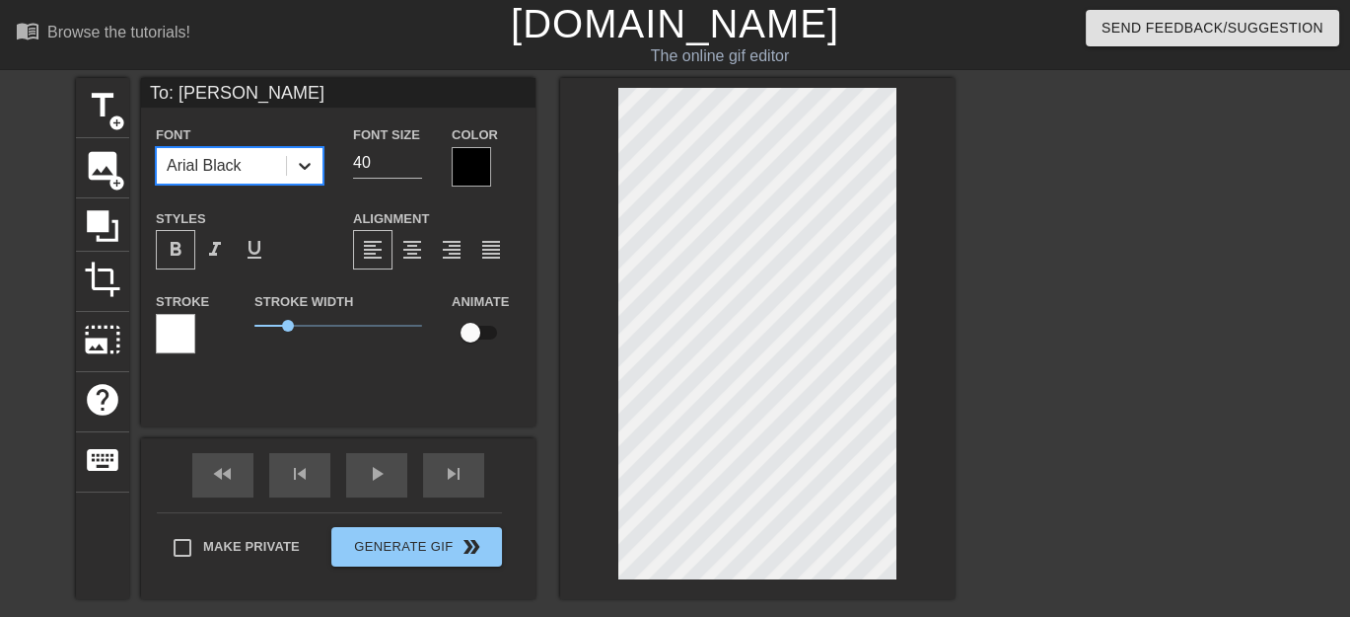
click at [312, 167] on icon at bounding box center [305, 166] width 20 height 20
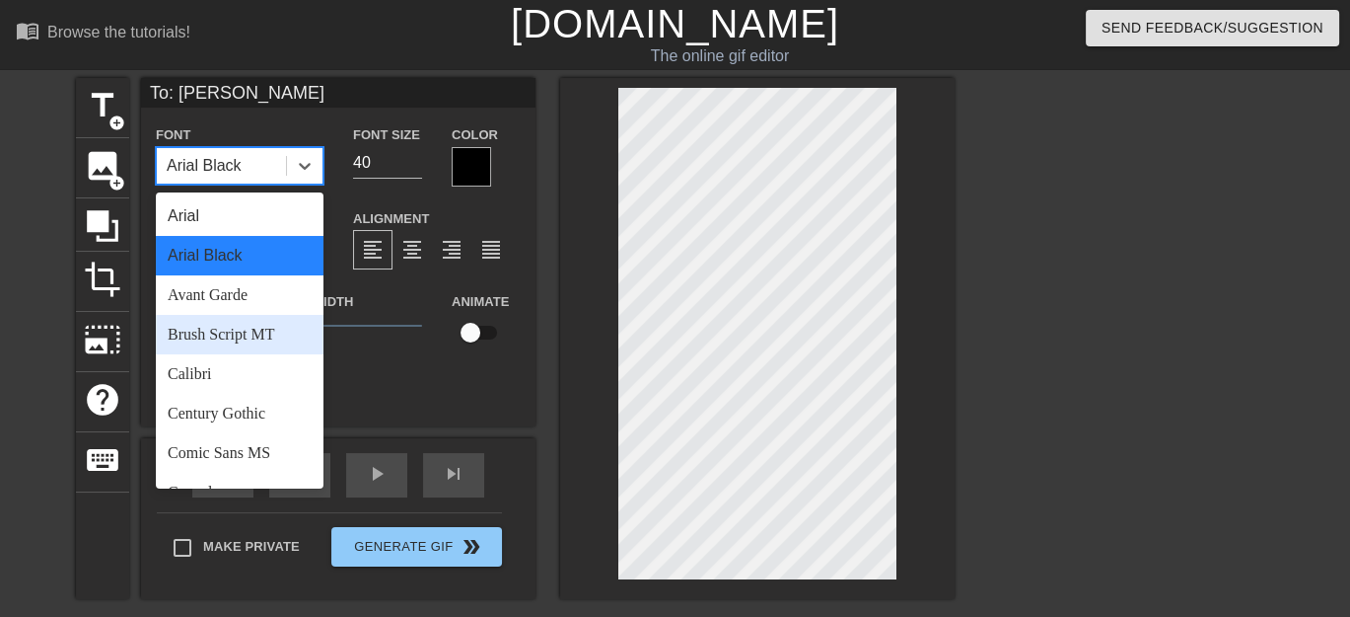
click at [219, 327] on div "Brush Script MT" at bounding box center [240, 334] width 168 height 39
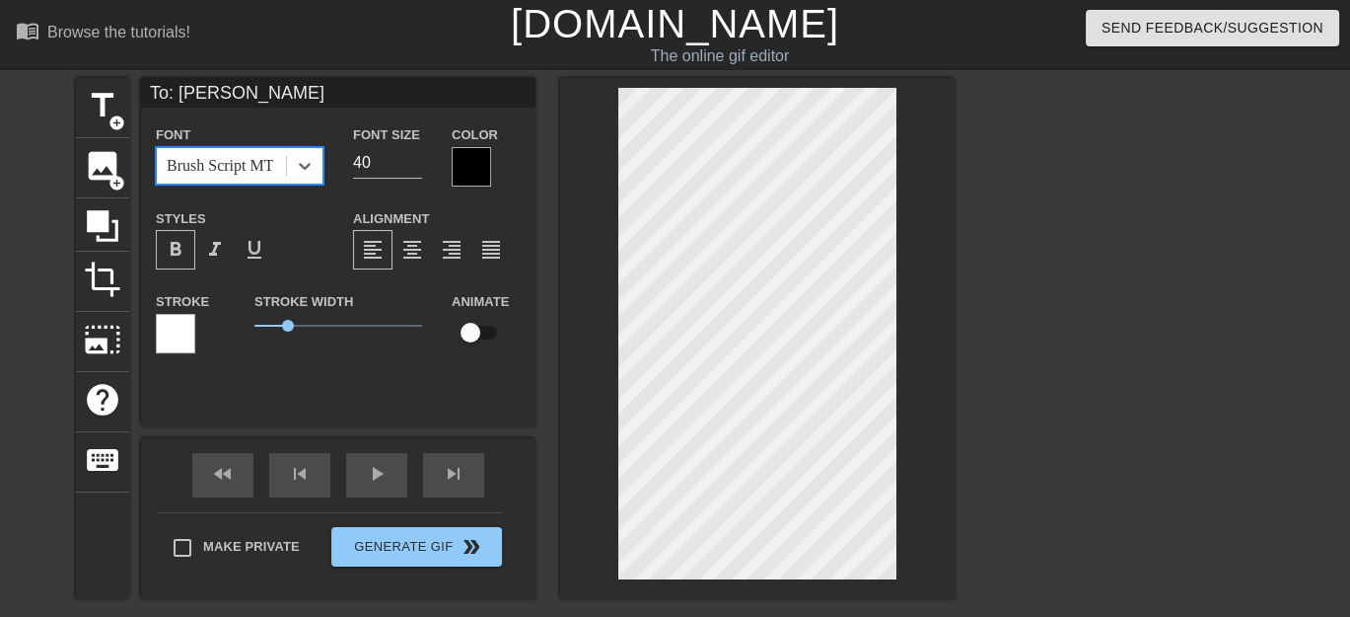
click at [265, 167] on div "Brush Script MT" at bounding box center [221, 166] width 129 height 36
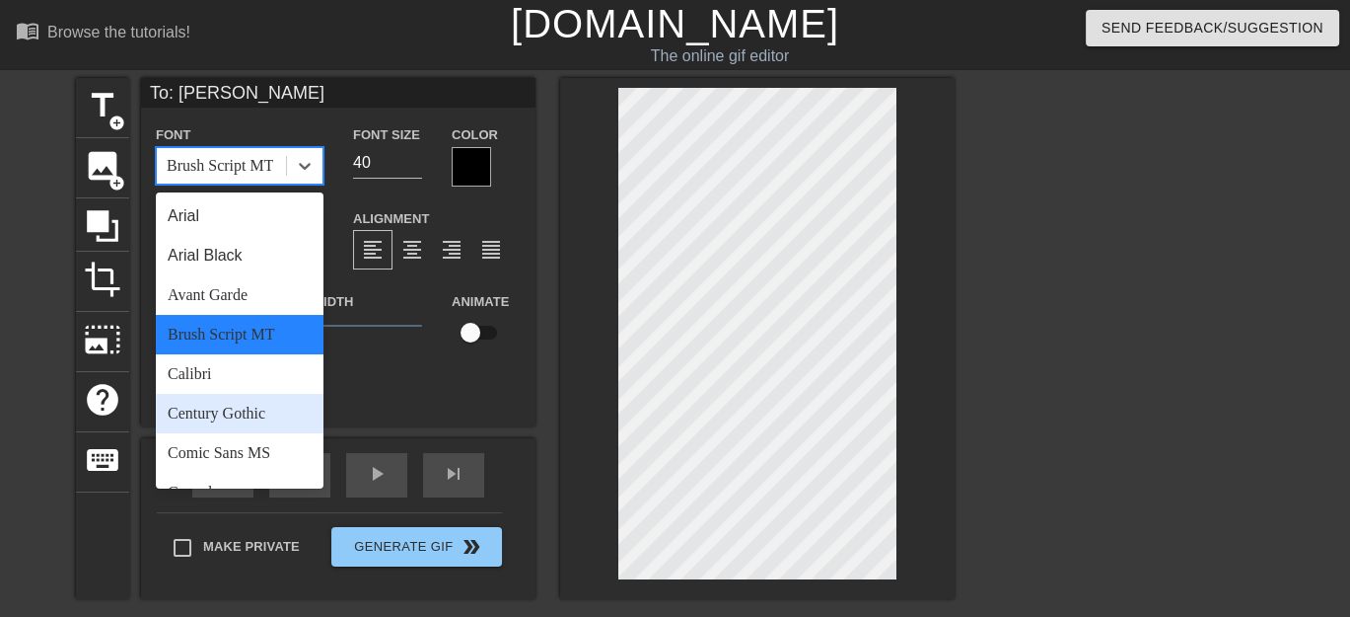
click at [246, 418] on div "Century Gothic" at bounding box center [240, 413] width 168 height 39
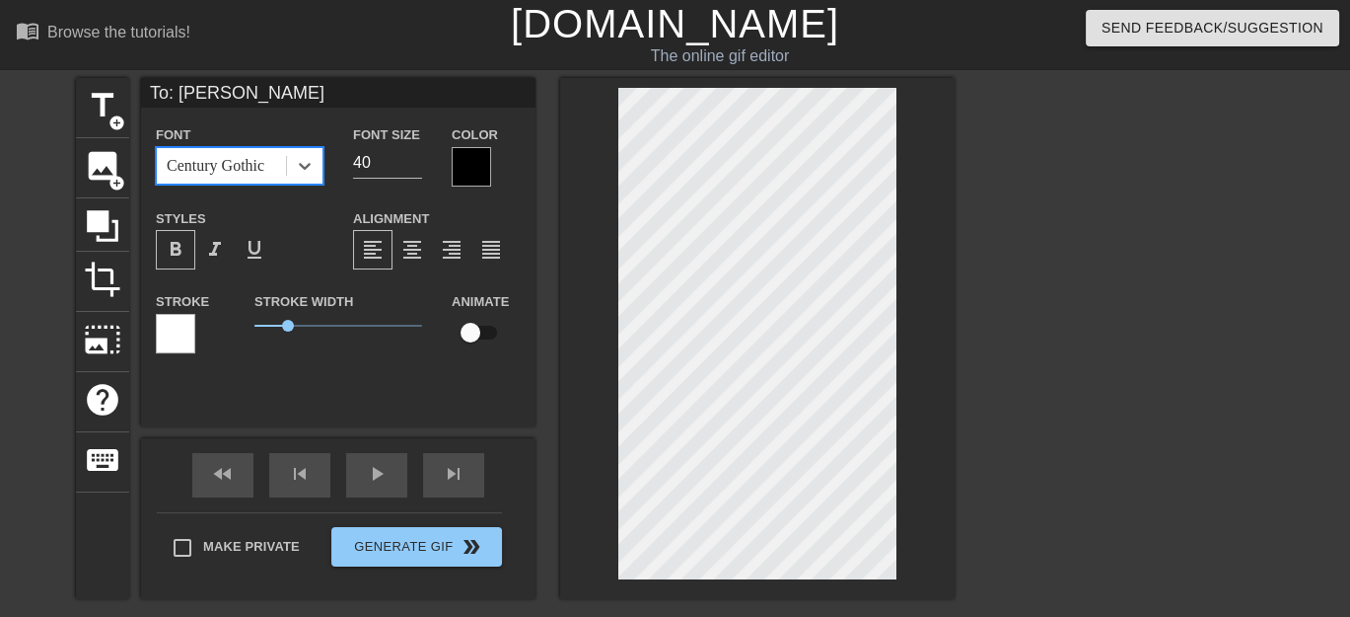
click at [264, 167] on div "Century Gothic" at bounding box center [216, 166] width 98 height 24
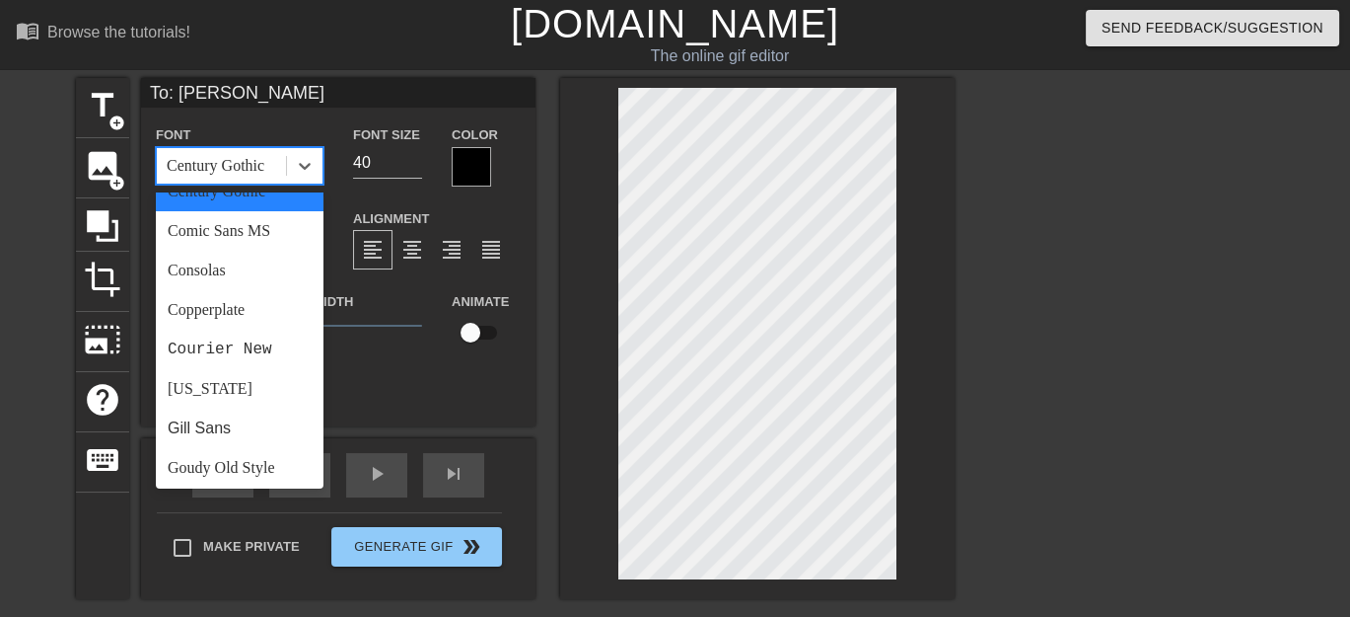
scroll to position [230, 0]
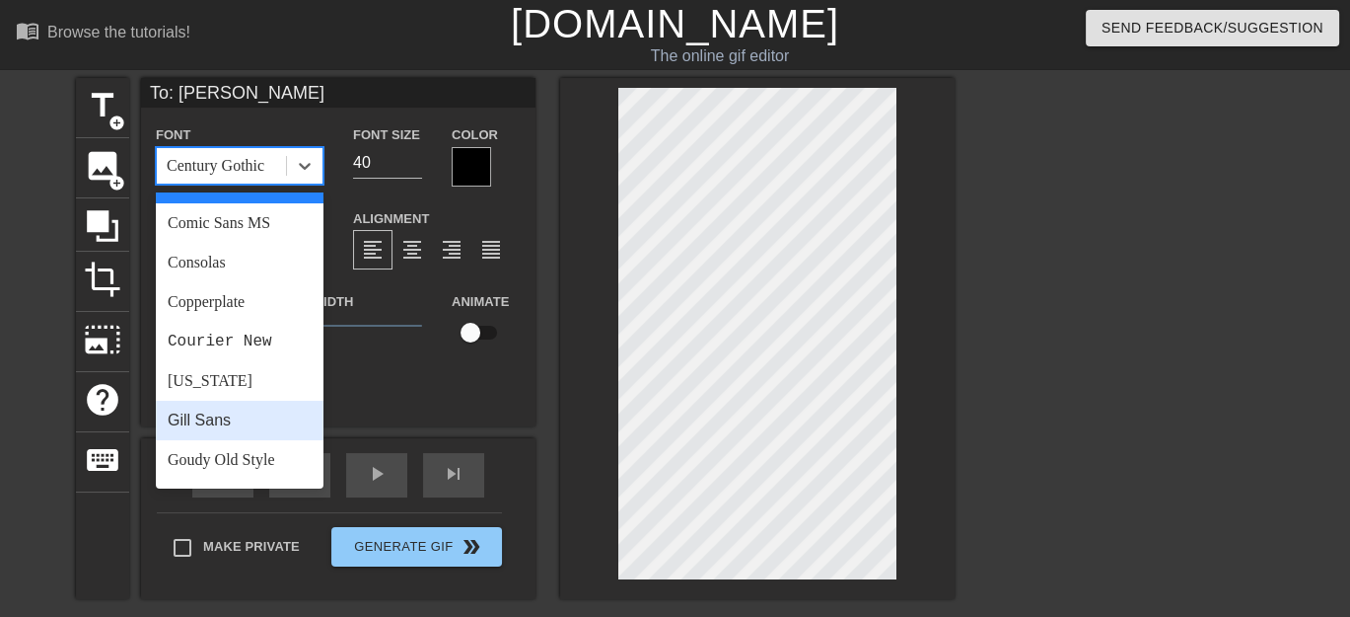
click at [236, 424] on div "Gill Sans" at bounding box center [240, 419] width 168 height 39
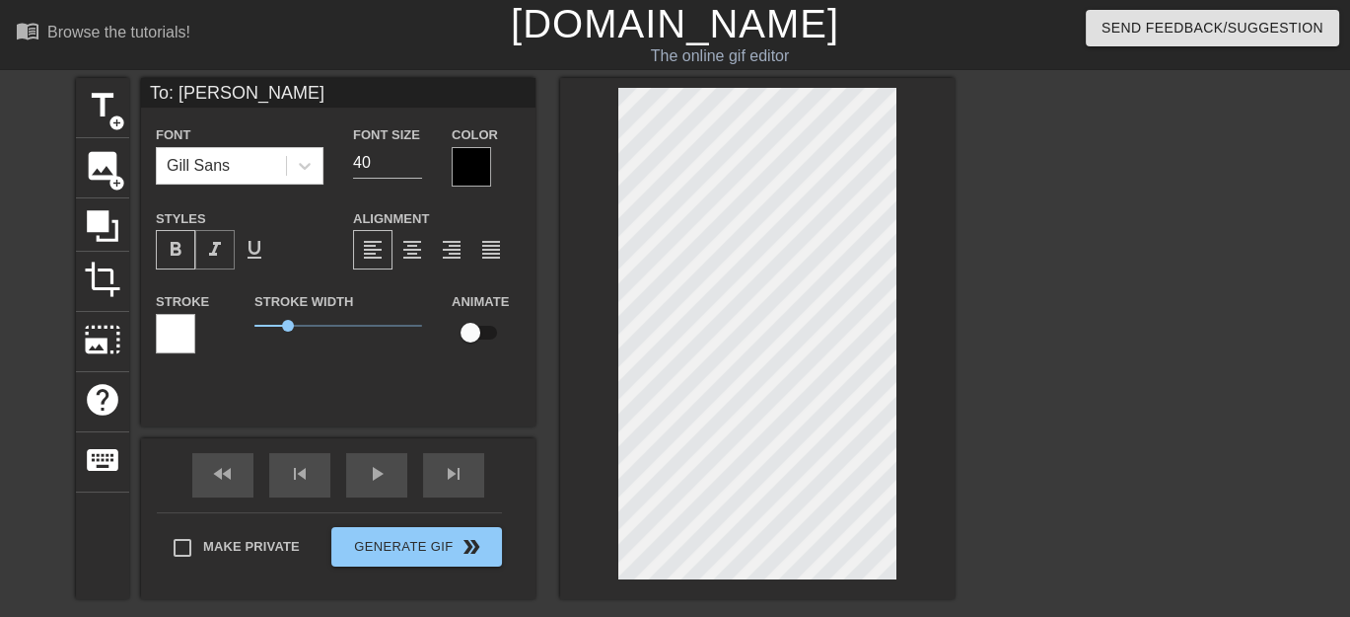
click at [216, 250] on span "format_italic" at bounding box center [215, 250] width 24 height 24
click at [209, 253] on span "format_italic" at bounding box center [215, 250] width 24 height 24
click at [276, 164] on div "Gill Sans" at bounding box center [221, 166] width 129 height 36
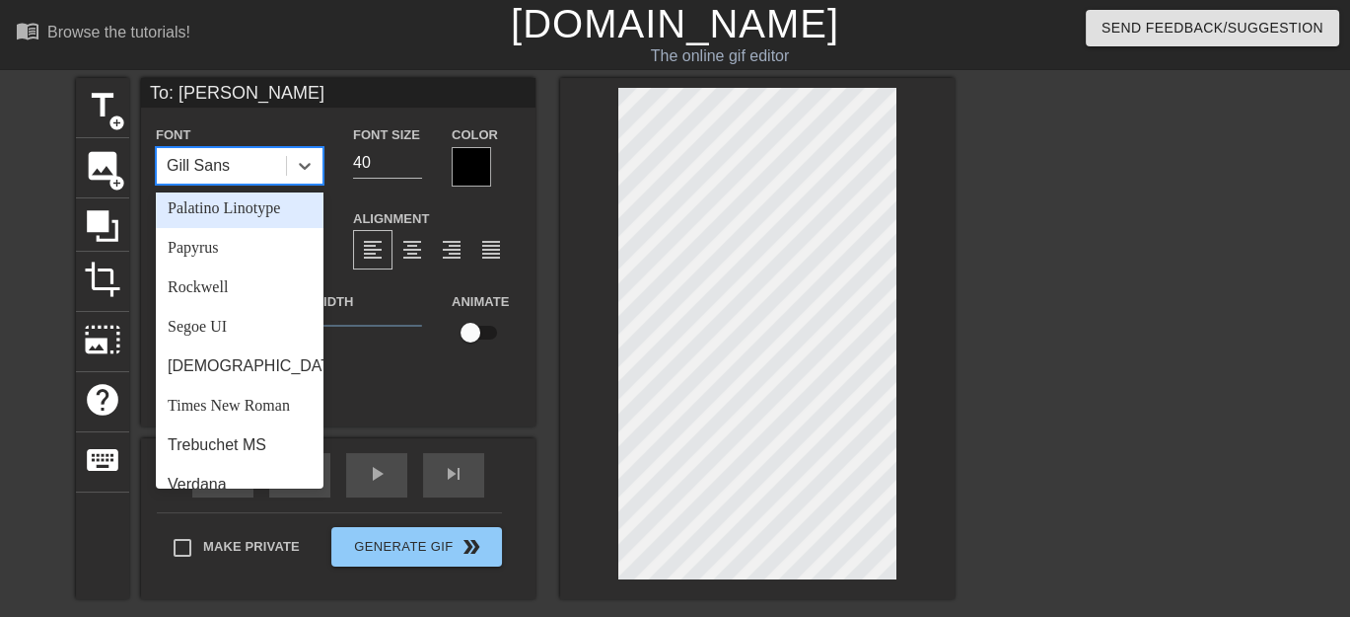
scroll to position [690, 0]
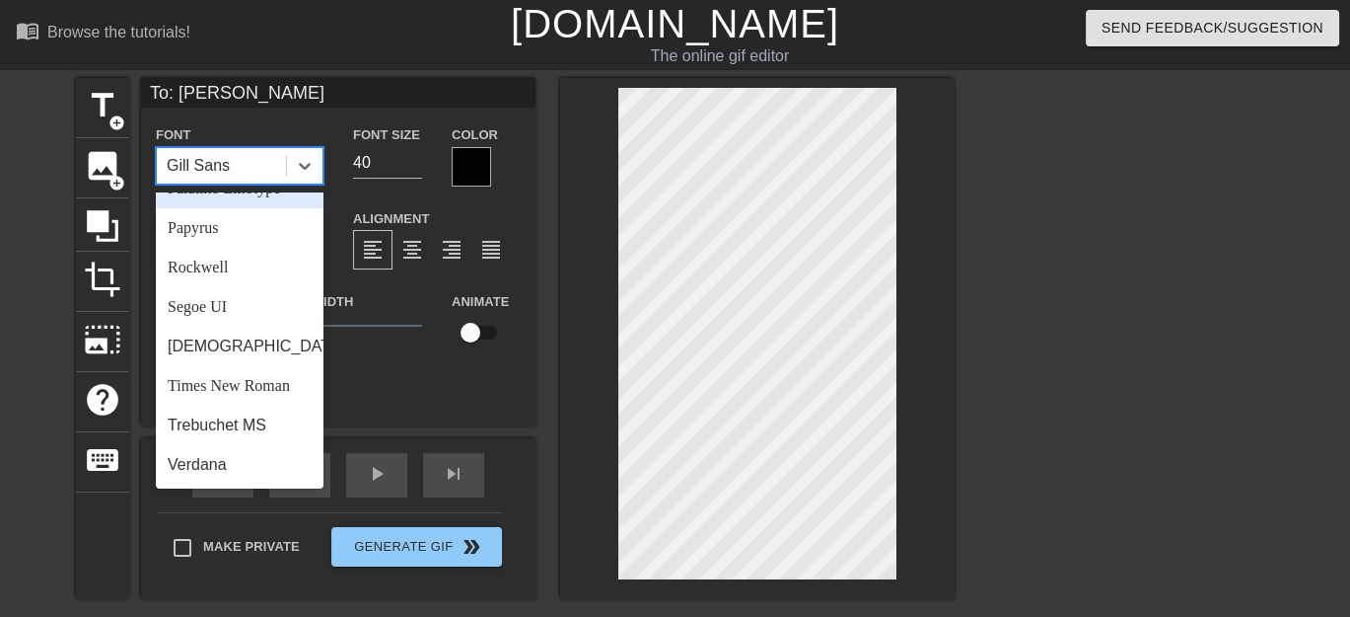
click at [243, 202] on div "Palatino Linotype" at bounding box center [240, 188] width 168 height 39
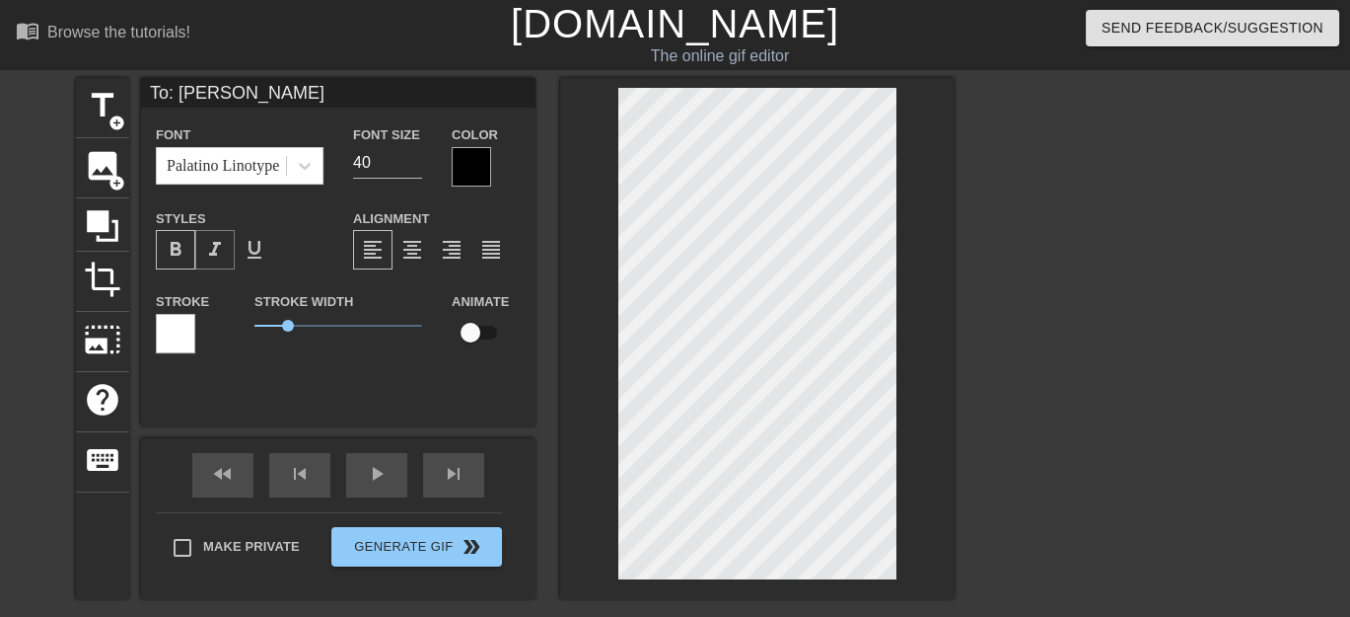
click at [208, 250] on span "format_italic" at bounding box center [215, 250] width 24 height 24
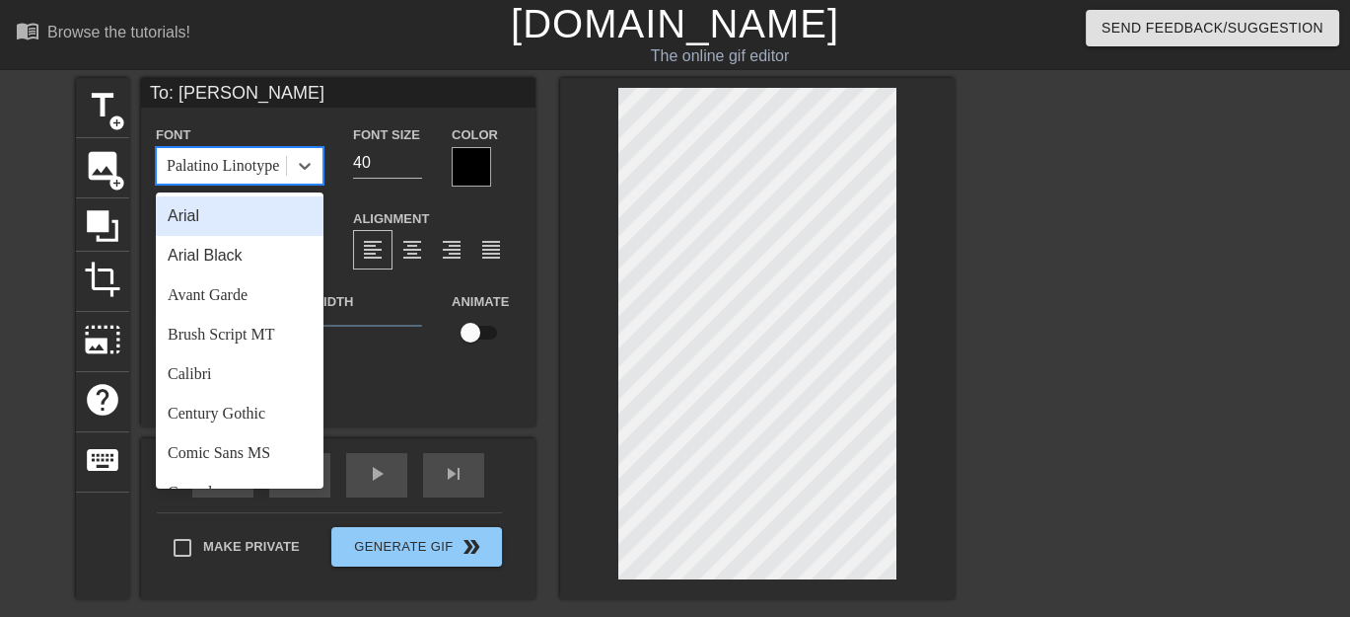
click at [274, 170] on div "Palatino Linotype" at bounding box center [223, 166] width 112 height 24
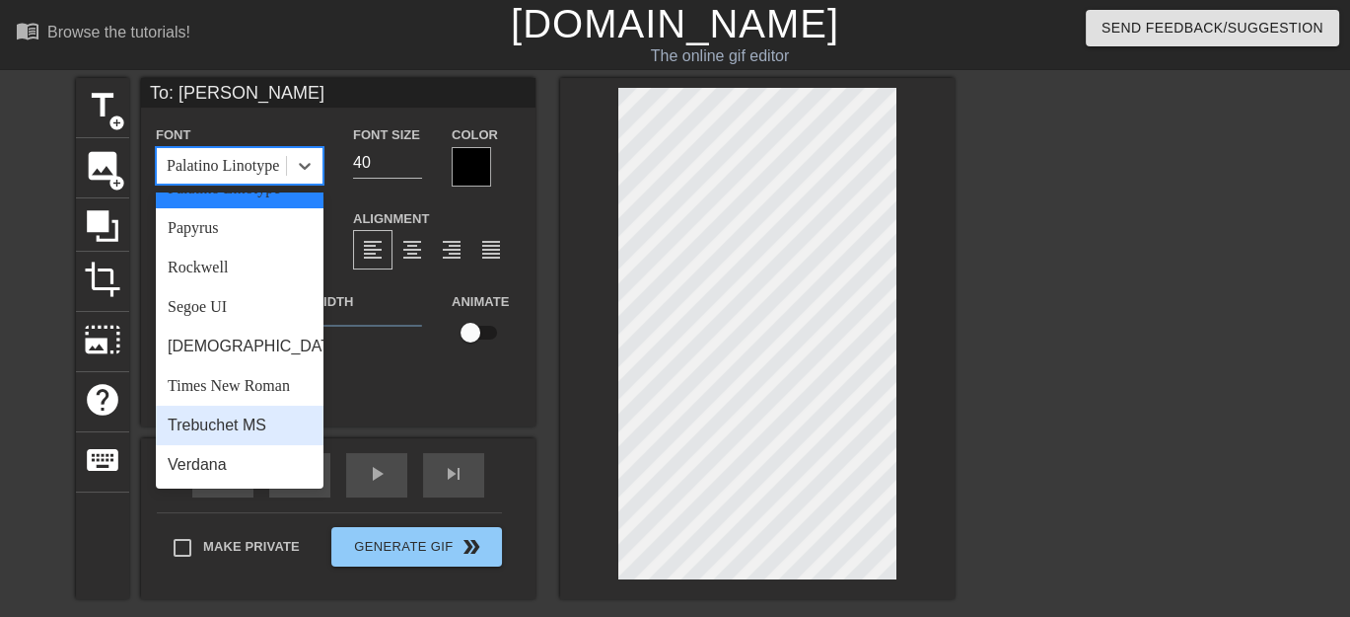
scroll to position [705, 0]
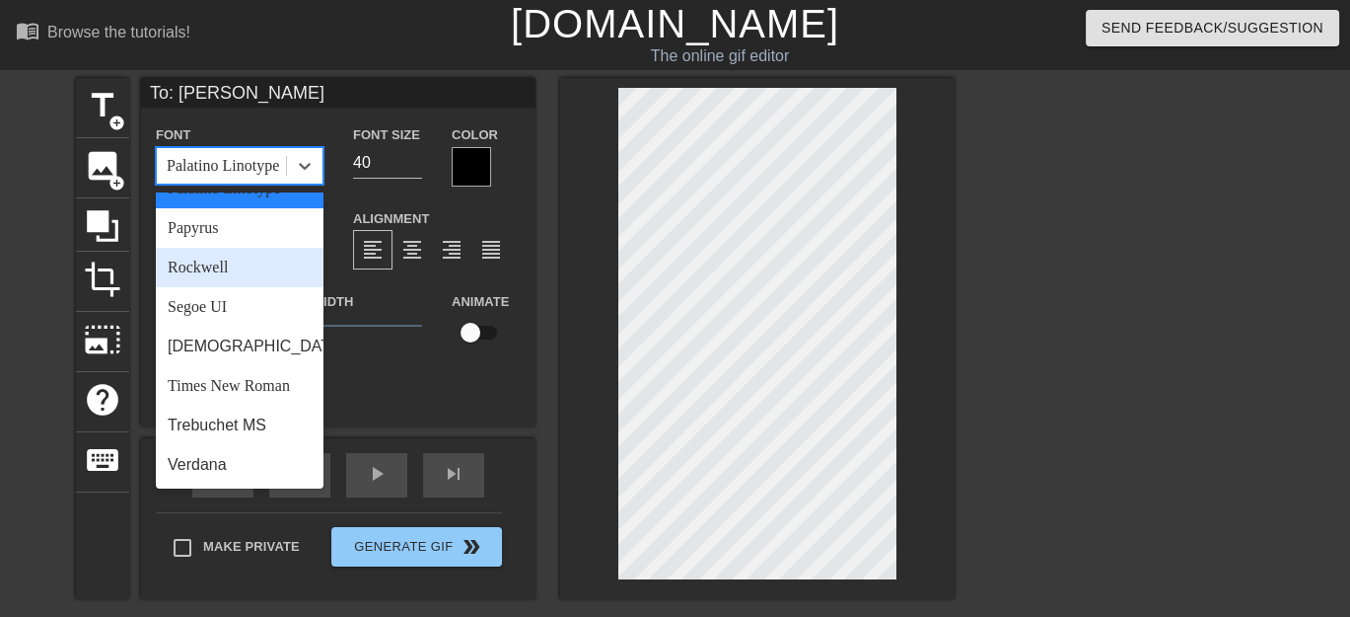
click at [239, 266] on div "Rockwell" at bounding box center [240, 267] width 168 height 39
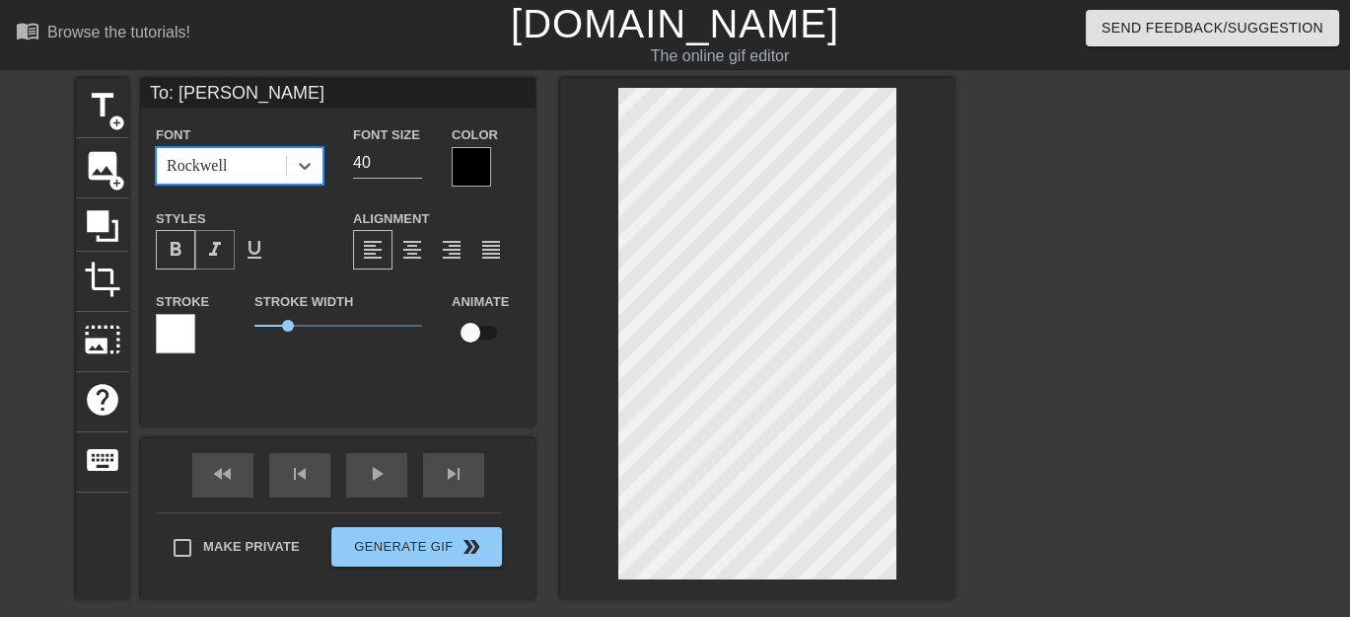
click at [214, 247] on span "format_italic" at bounding box center [215, 250] width 24 height 24
click at [415, 167] on input "39" at bounding box center [387, 163] width 69 height 32
click at [415, 167] on input "38" at bounding box center [387, 163] width 69 height 32
click at [415, 167] on input "37" at bounding box center [387, 163] width 69 height 32
click at [415, 167] on input "36" at bounding box center [387, 163] width 69 height 32
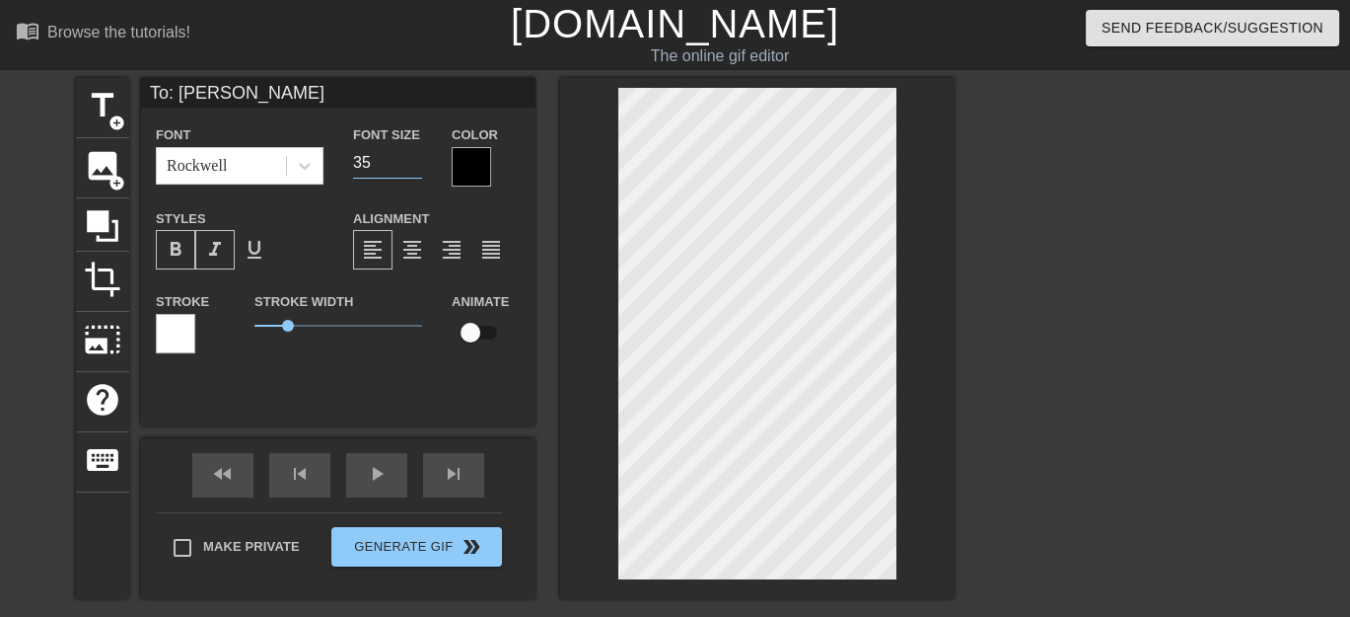
click at [415, 167] on input "35" at bounding box center [387, 163] width 69 height 32
click at [415, 167] on input "34" at bounding box center [387, 163] width 69 height 32
type input "33"
click at [415, 167] on input "33" at bounding box center [387, 163] width 69 height 32
click at [472, 166] on div at bounding box center [471, 166] width 39 height 39
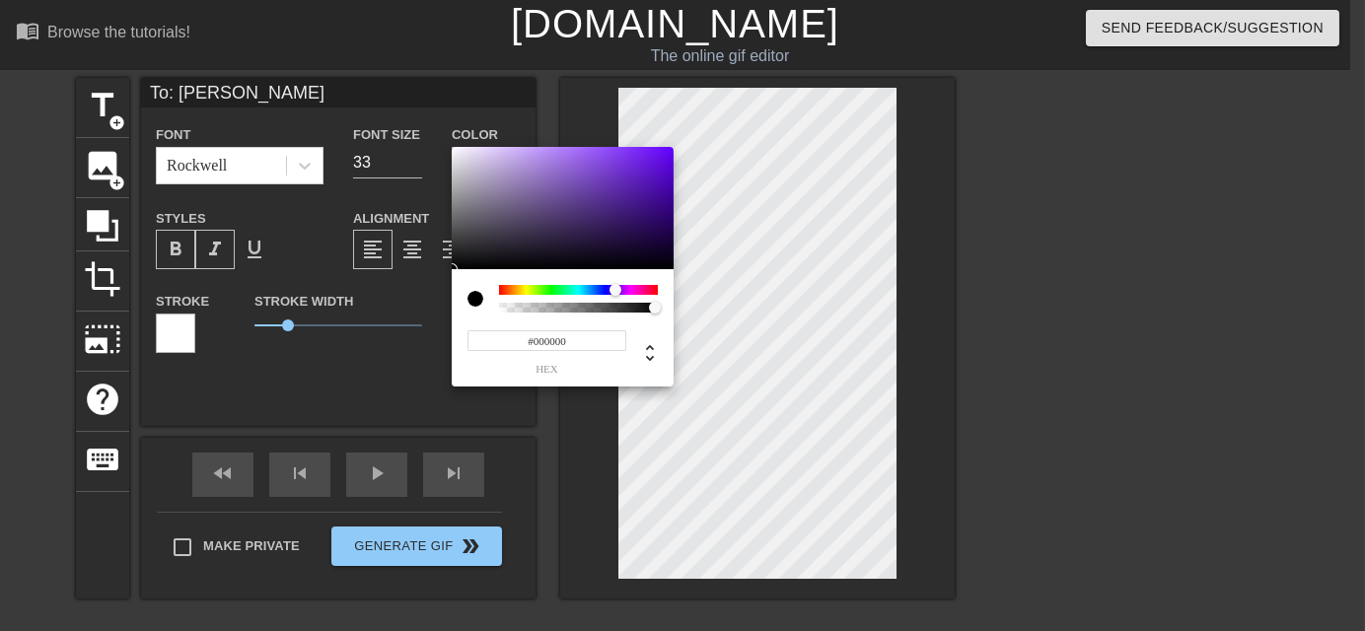
drag, startPoint x: 499, startPoint y: 286, endPoint x: 616, endPoint y: 210, distance: 139.0
click at [616, 210] on div "#000000 hex" at bounding box center [563, 267] width 222 height 240
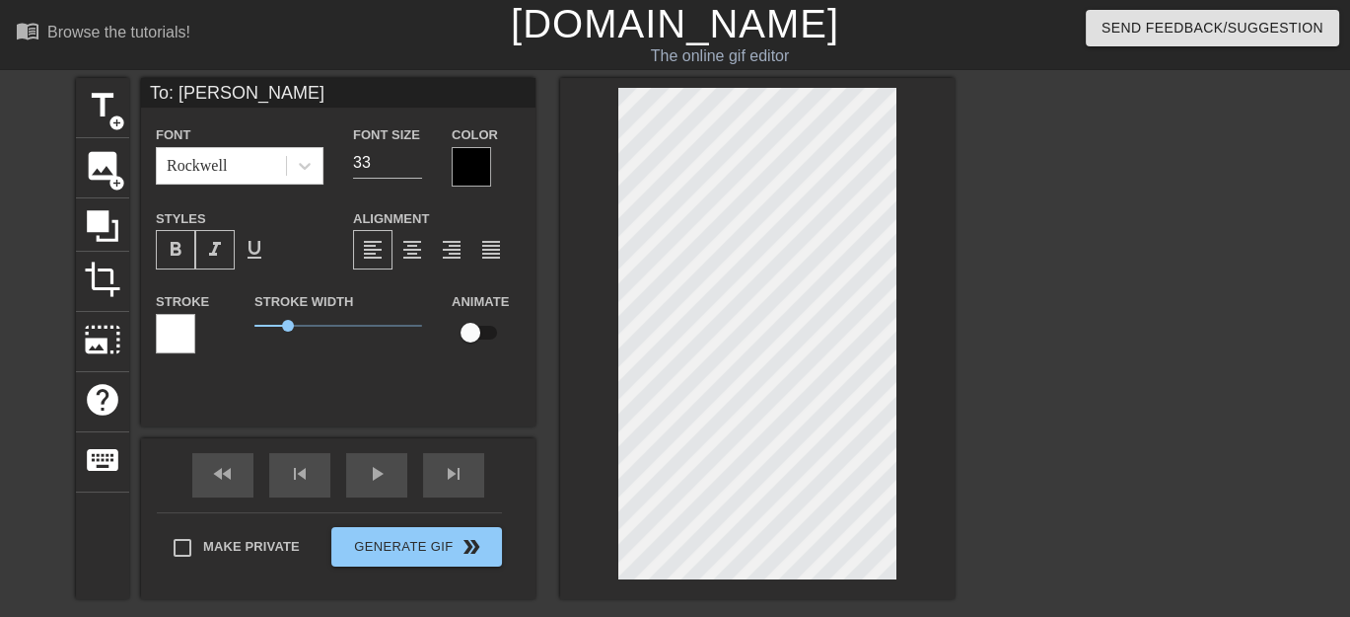
scroll to position [2, 2]
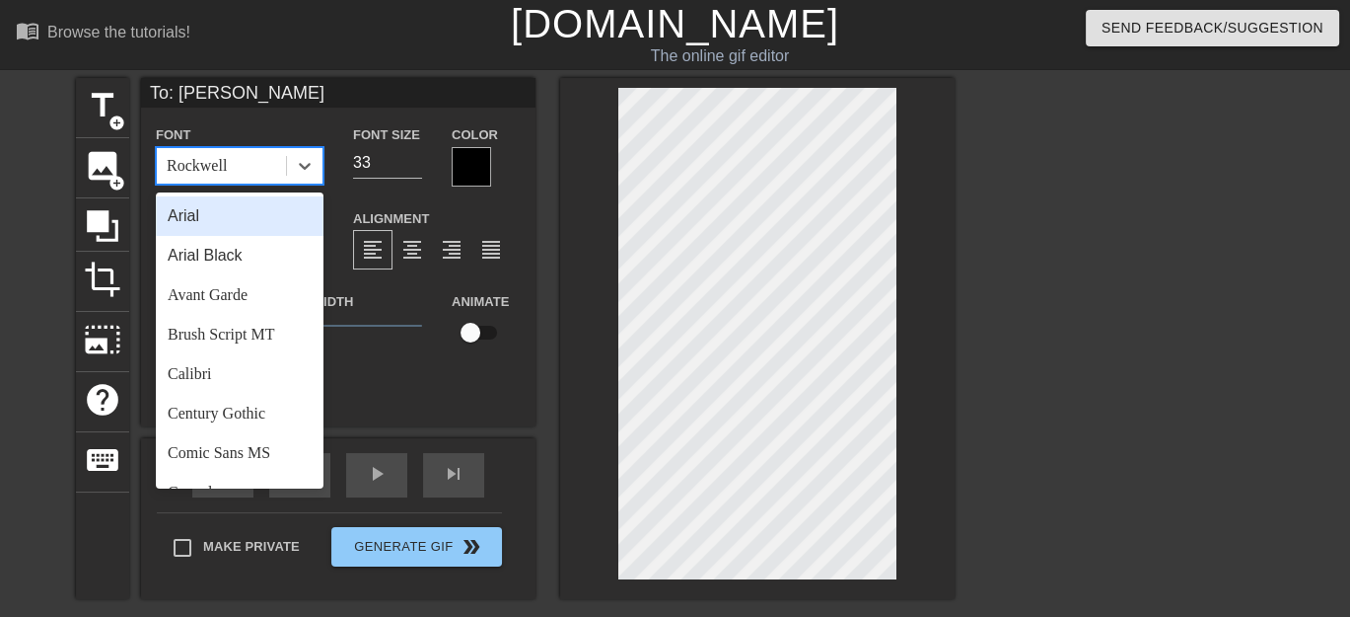
click at [276, 168] on div "Rockwell" at bounding box center [221, 166] width 129 height 36
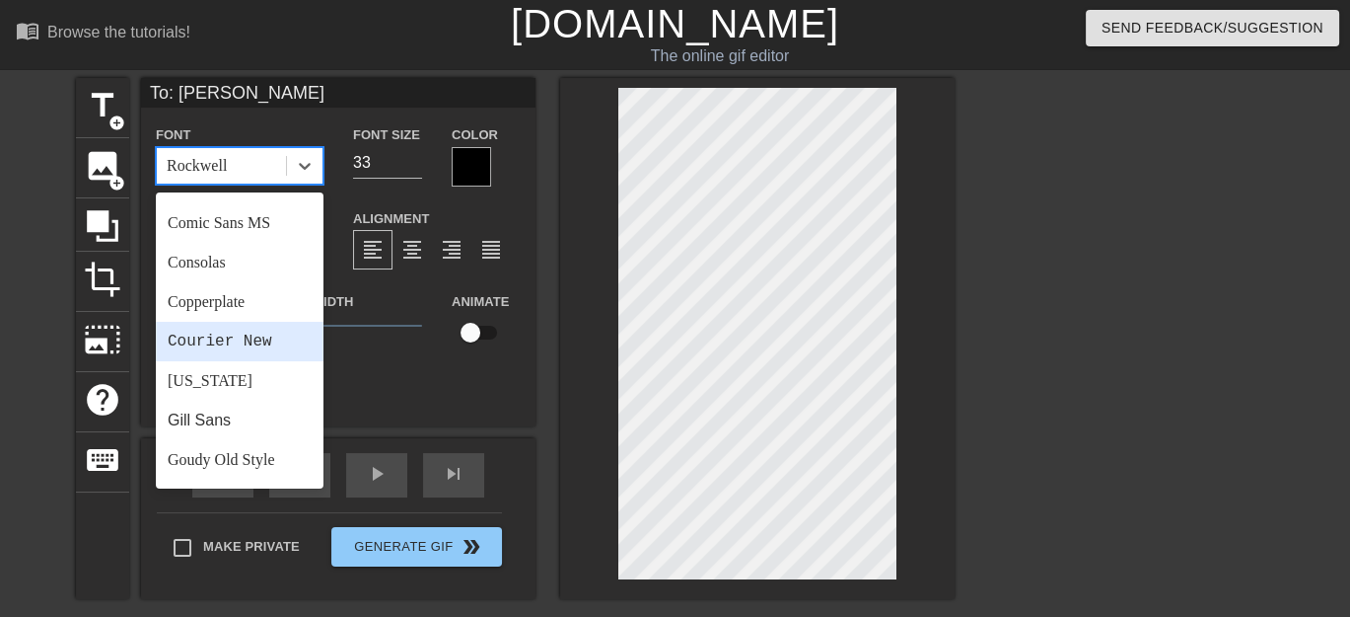
scroll to position [460, 0]
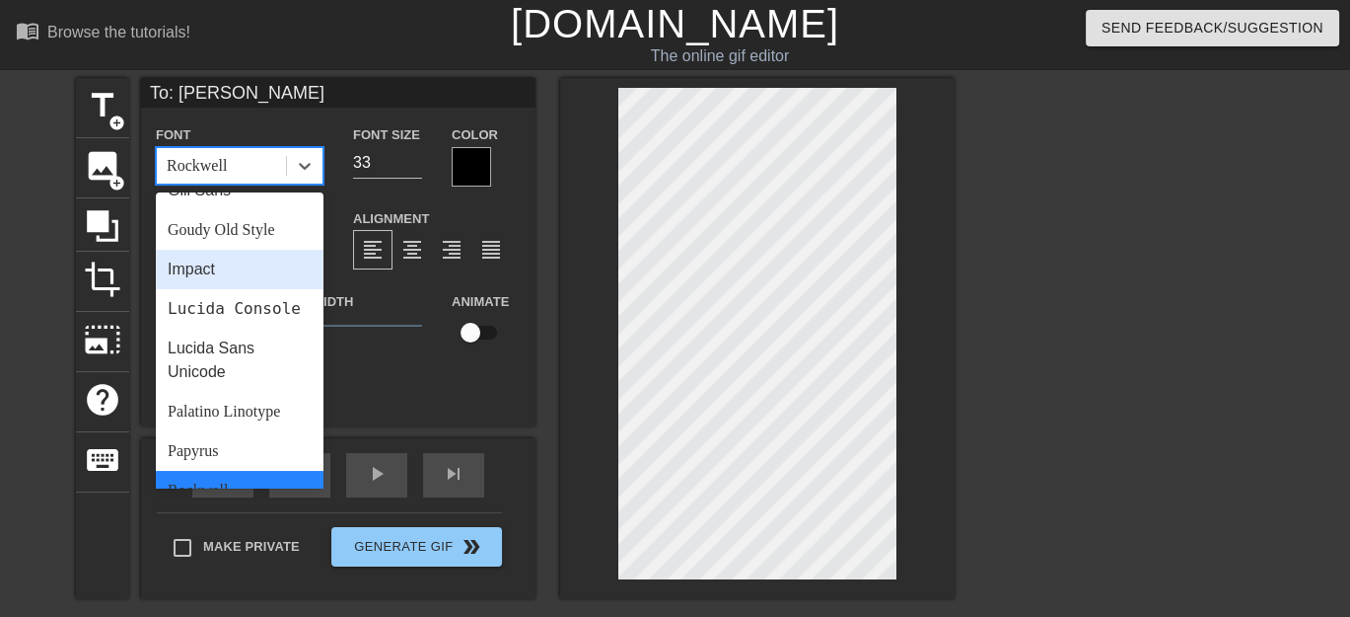
click at [214, 265] on div "Impact" at bounding box center [240, 269] width 168 height 39
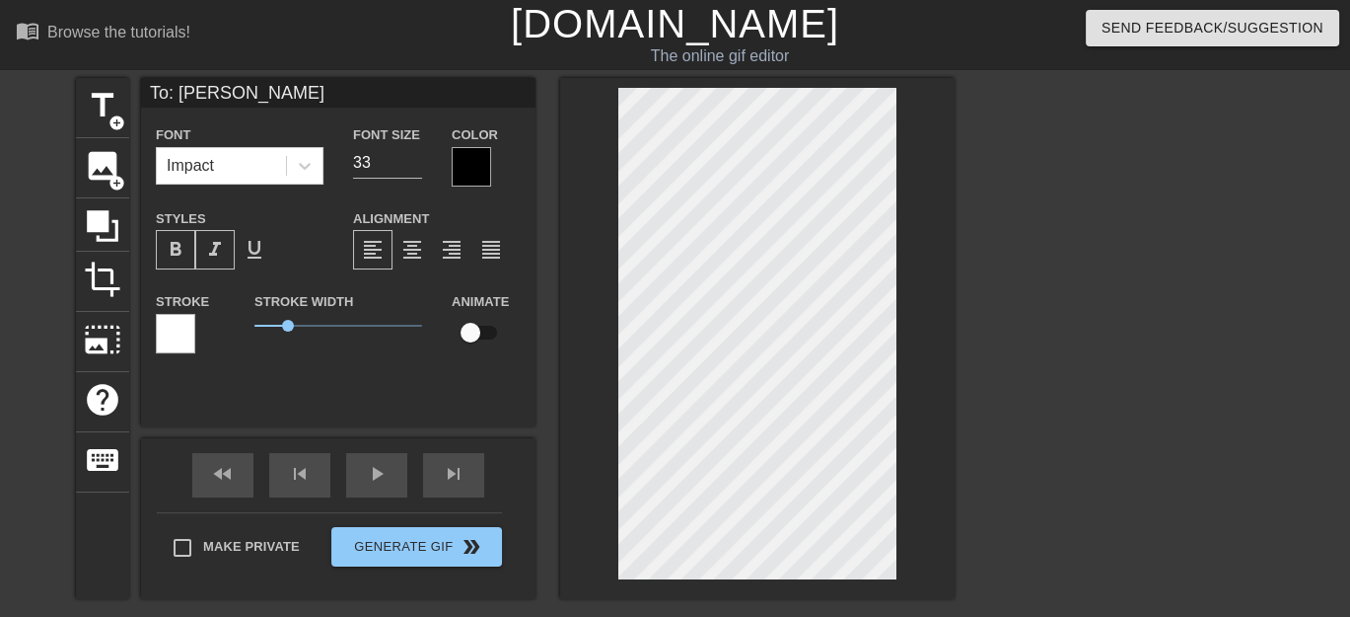
click at [464, 166] on div at bounding box center [471, 166] width 39 height 39
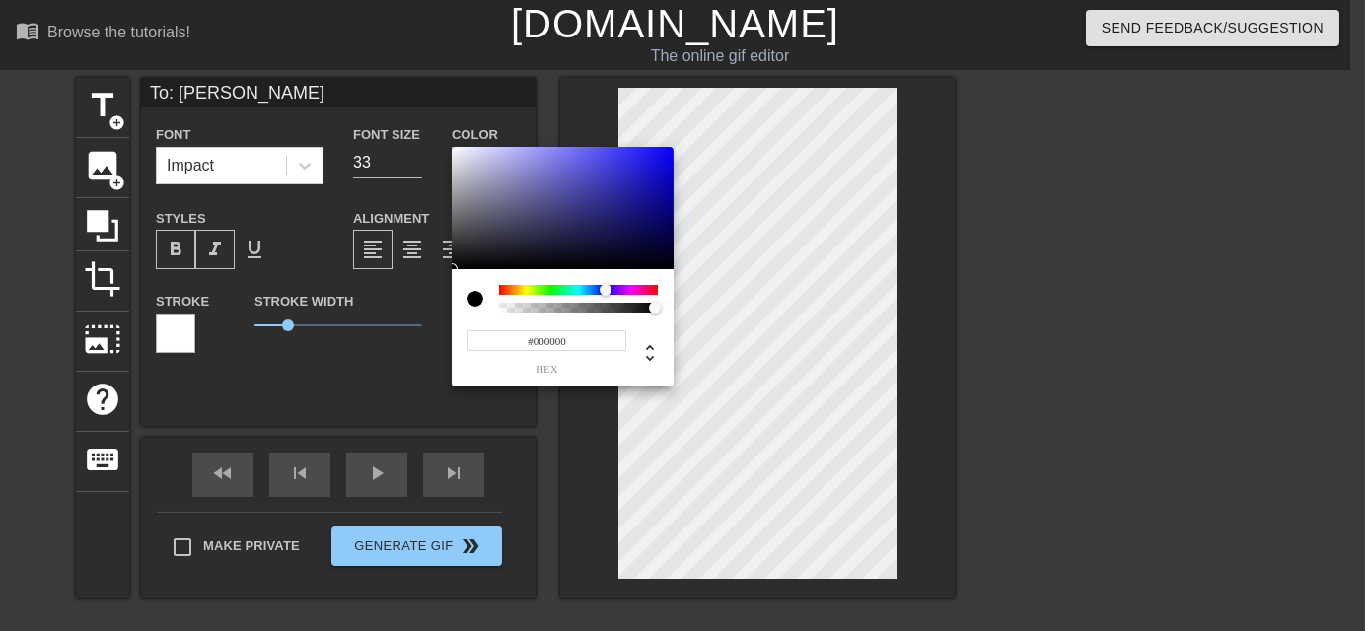
click at [606, 285] on div at bounding box center [578, 290] width 159 height 10
type input "#2724BB"
click at [631, 180] on div at bounding box center [563, 208] width 222 height 122
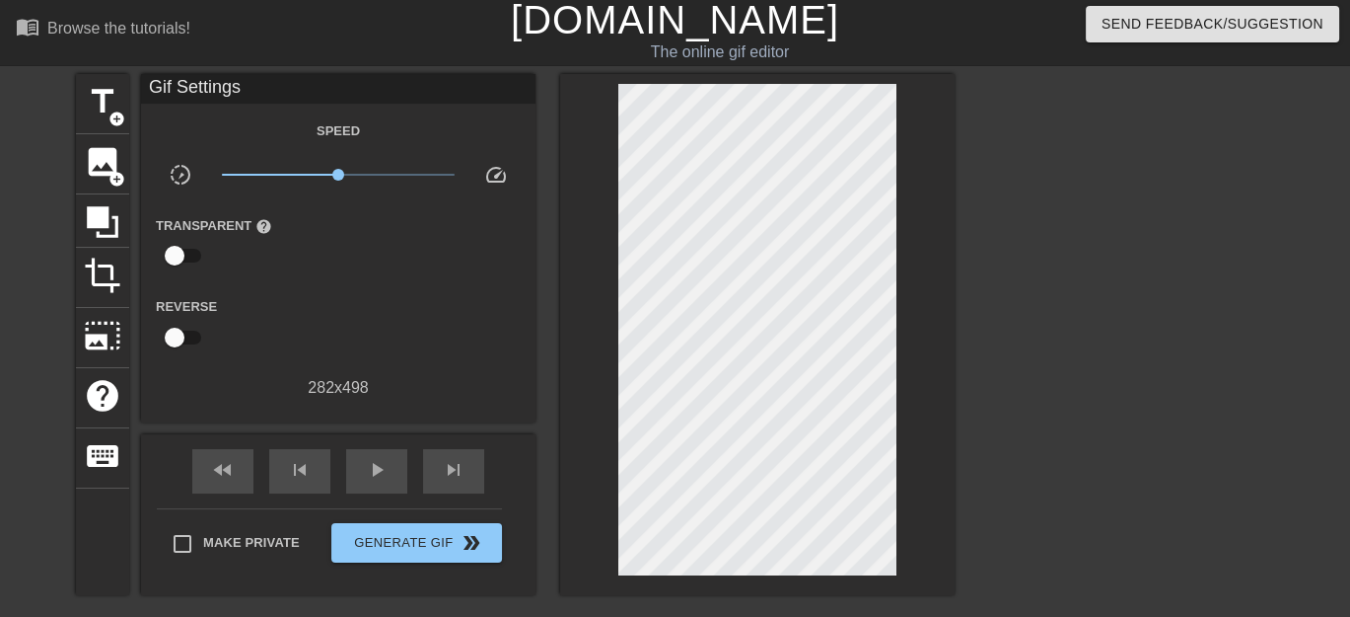
scroll to position [0, 0]
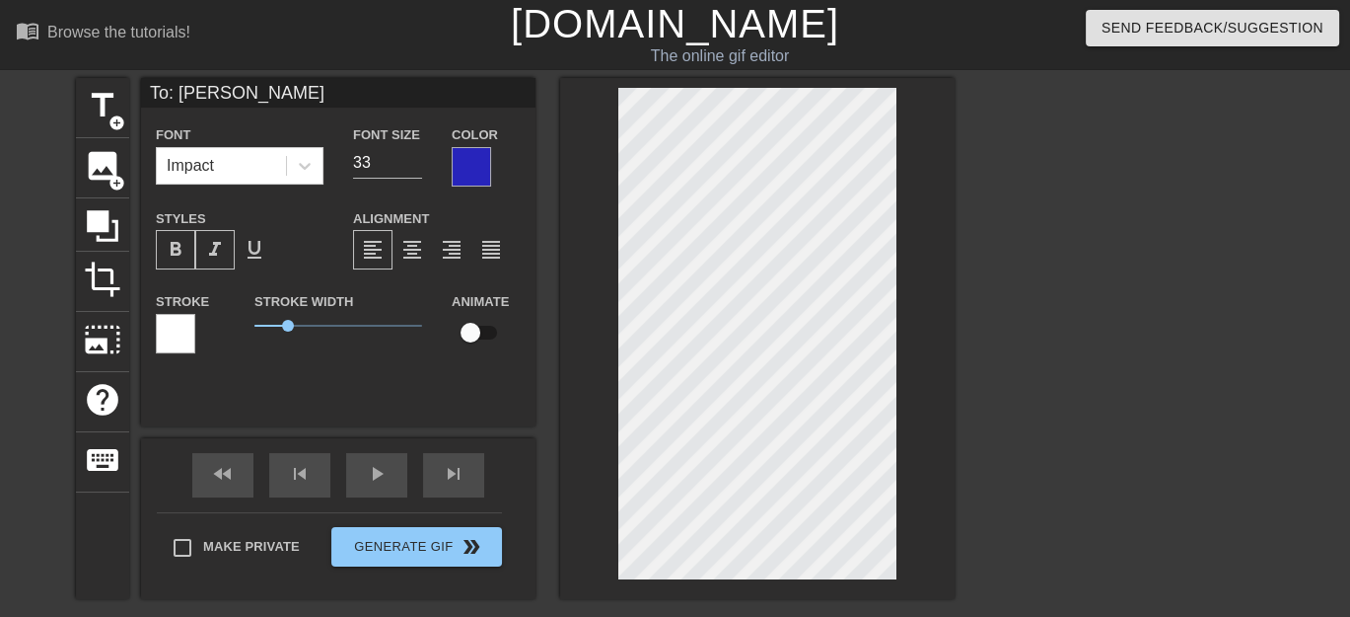
click at [448, 342] on div "Animate" at bounding box center [452, 320] width 30 height 62
click at [531, 389] on div "To: [PERSON_NAME] Font Impact Font Size 33 Color Styles format_bold format_ital…" at bounding box center [338, 252] width 395 height 348
click at [451, 377] on div "To: [PERSON_NAME] Font Impact Font Size 33 Color Styles format_bold format_ital…" at bounding box center [338, 252] width 395 height 348
click at [387, 360] on div "Stroke Width 1" at bounding box center [338, 330] width 197 height 82
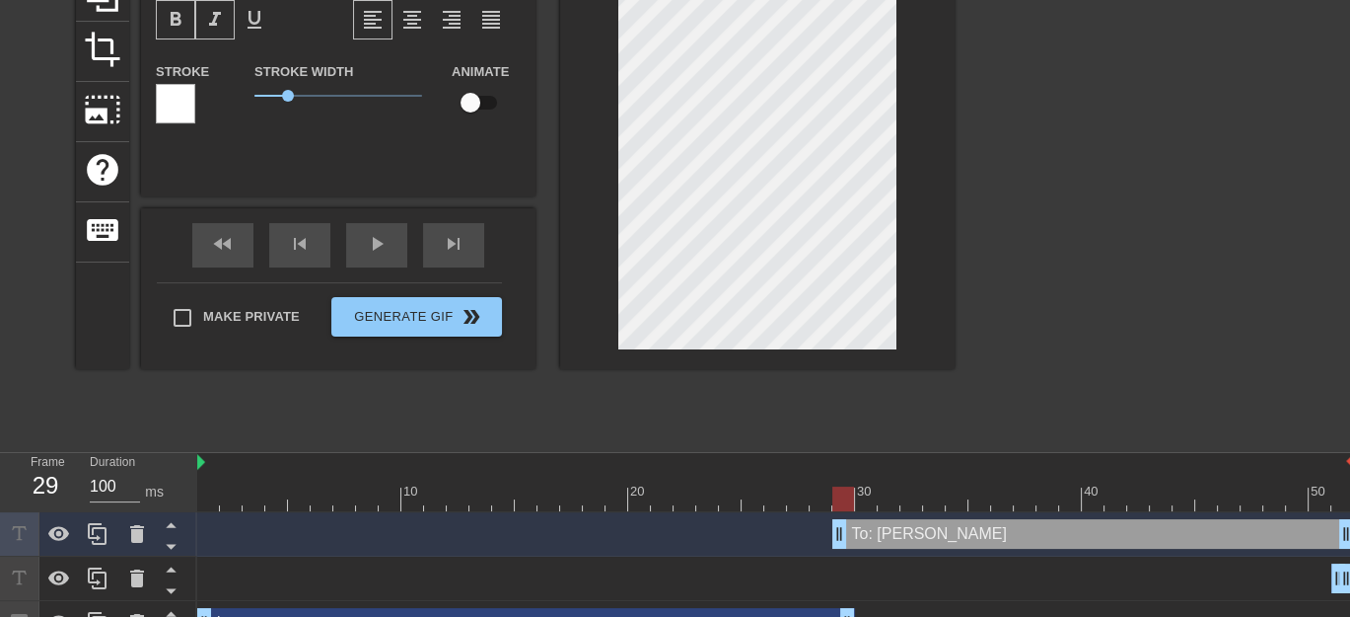
scroll to position [306, 0]
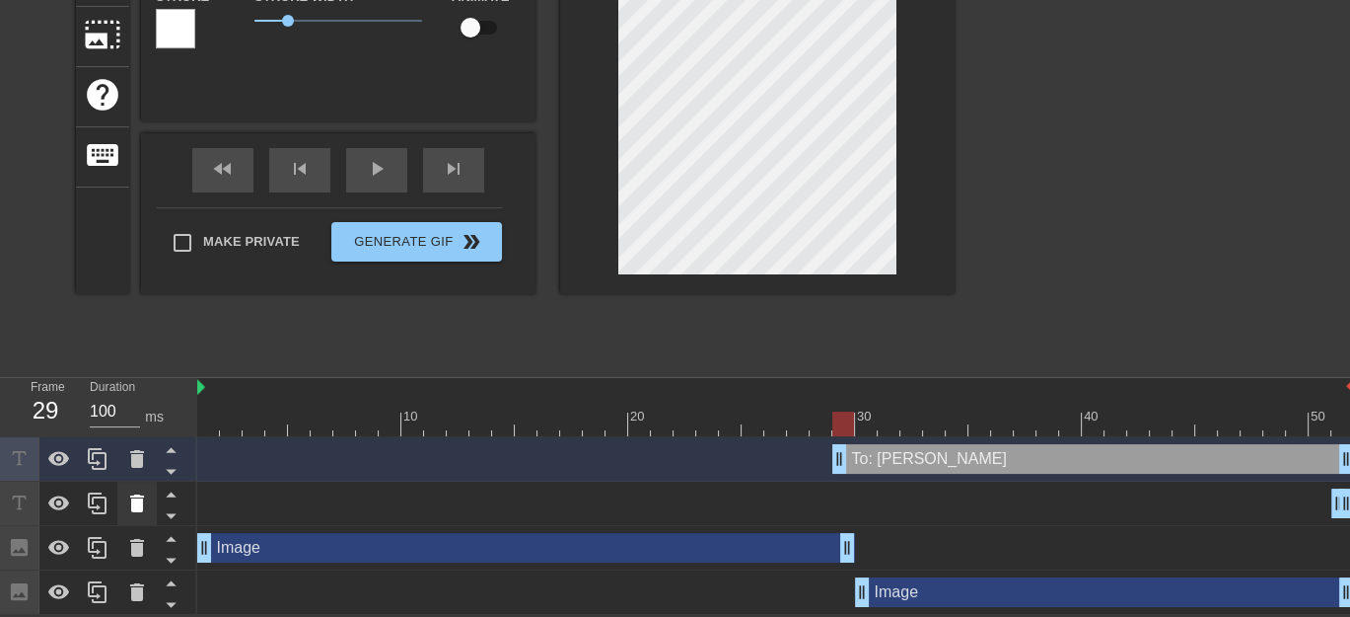
click at [134, 502] on icon at bounding box center [137, 503] width 14 height 18
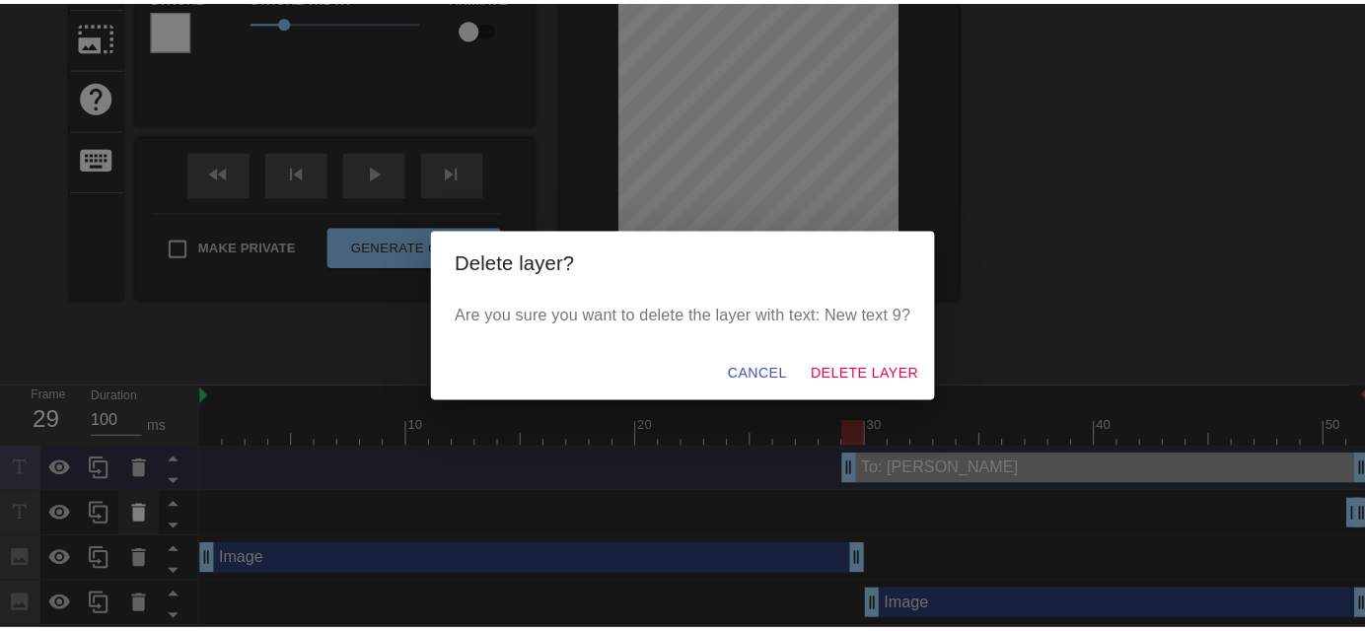
scroll to position [290, 0]
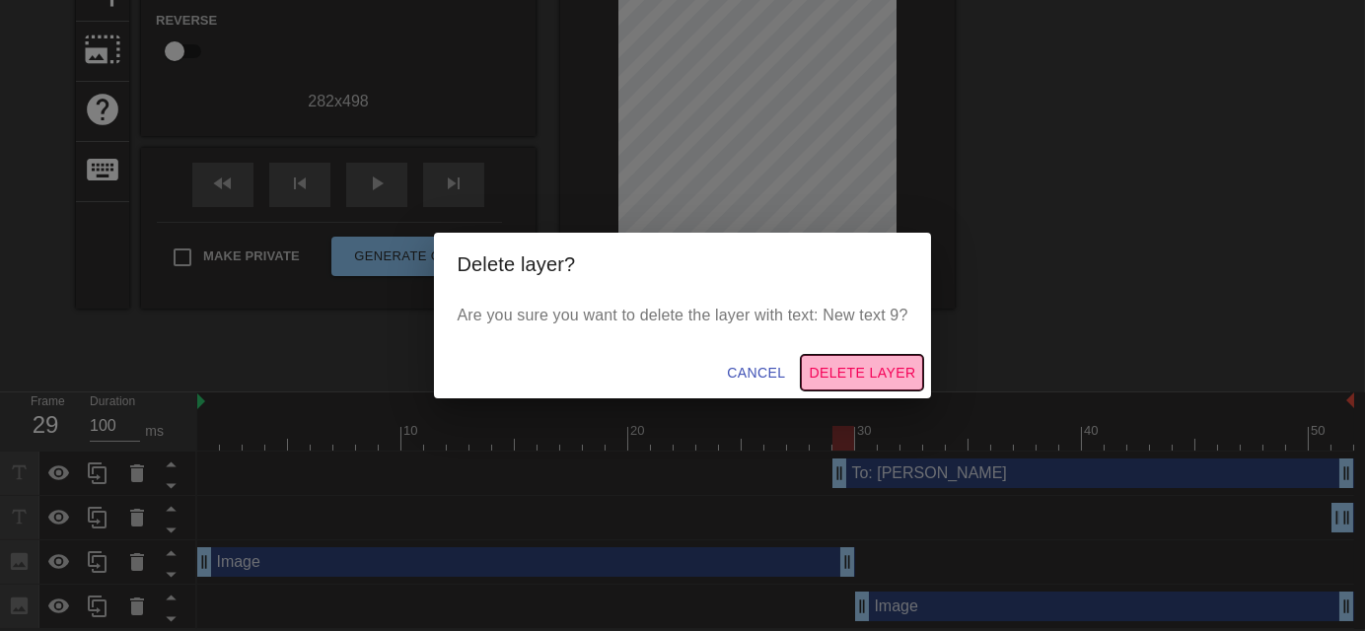
click at [878, 368] on span "Delete Layer" at bounding box center [862, 373] width 107 height 25
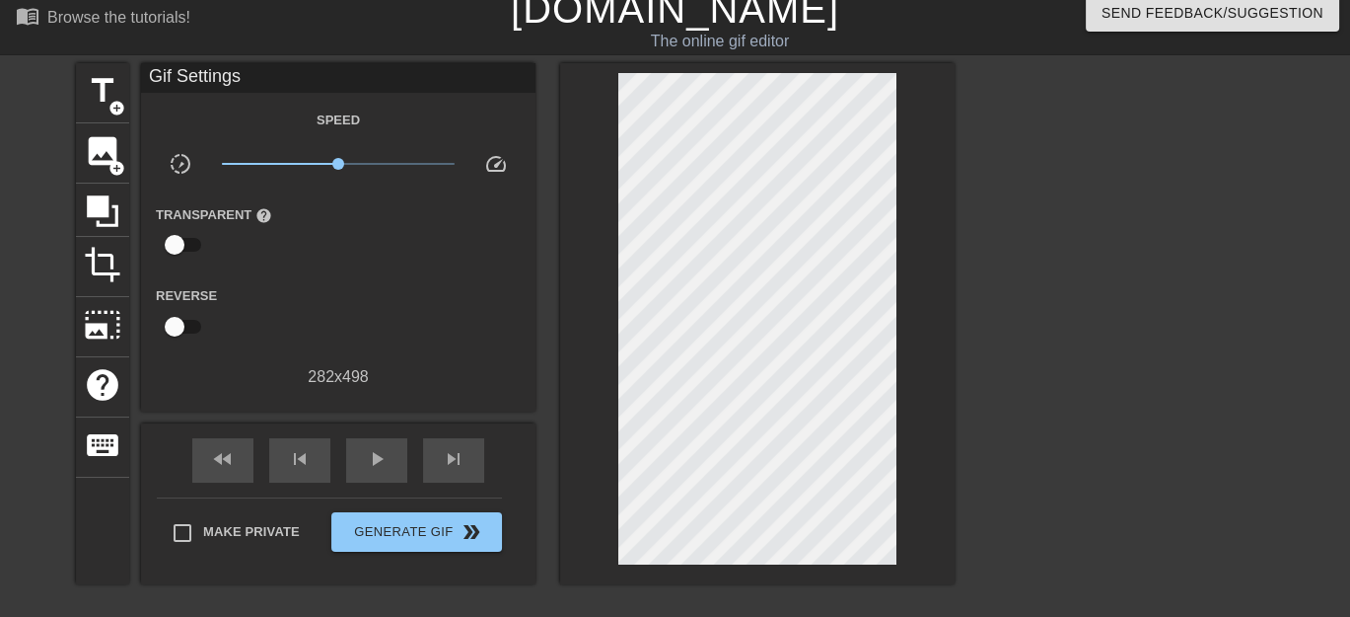
scroll to position [0, 0]
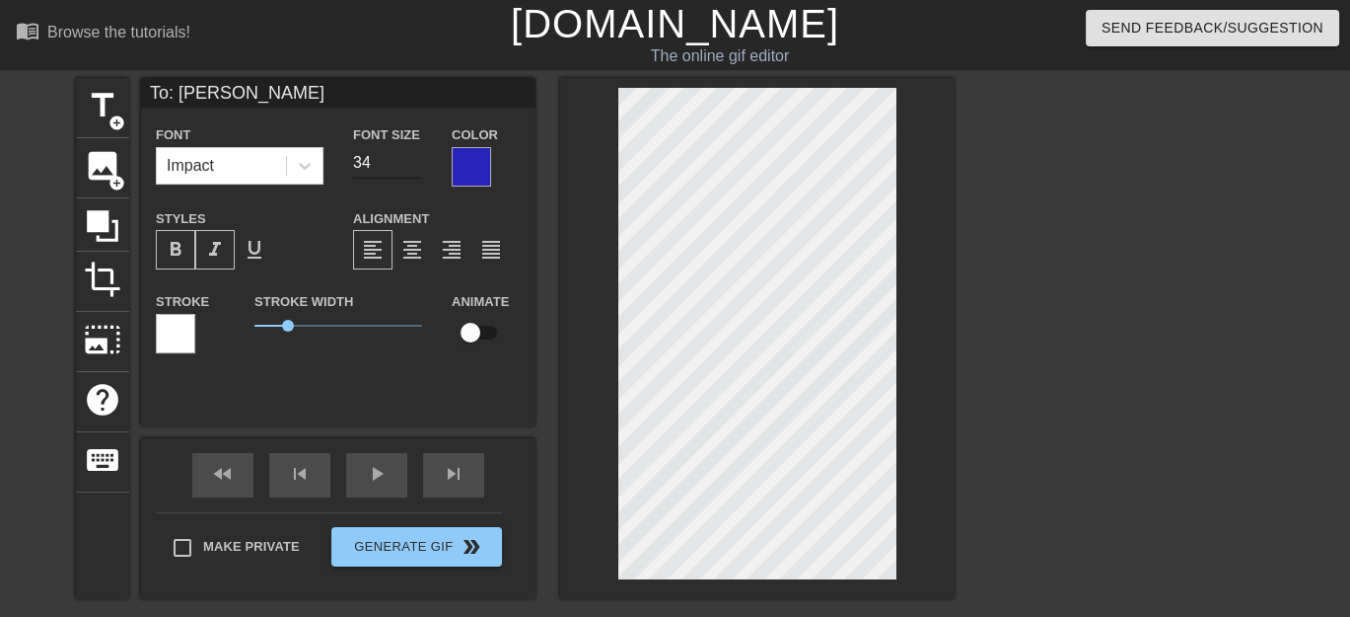
click at [416, 155] on input "34" at bounding box center [387, 163] width 69 height 32
click at [416, 155] on input "35" at bounding box center [387, 163] width 69 height 32
click at [208, 248] on span "format_italic" at bounding box center [215, 250] width 24 height 24
click at [168, 252] on span "format_bold" at bounding box center [176, 250] width 24 height 24
click at [212, 244] on span "format_italic" at bounding box center [215, 250] width 24 height 24
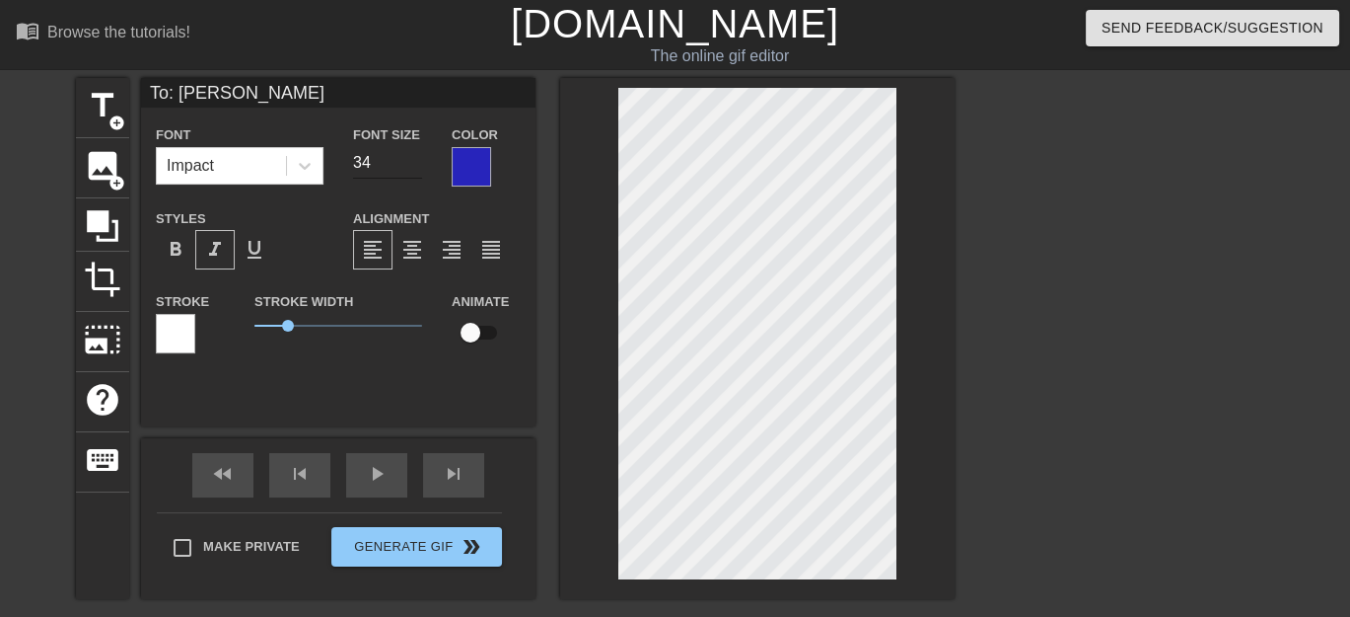
click at [413, 164] on input "34" at bounding box center [387, 163] width 69 height 32
type input "33"
click at [413, 164] on input "33" at bounding box center [387, 163] width 69 height 32
click at [528, 356] on div "Animate" at bounding box center [486, 330] width 99 height 82
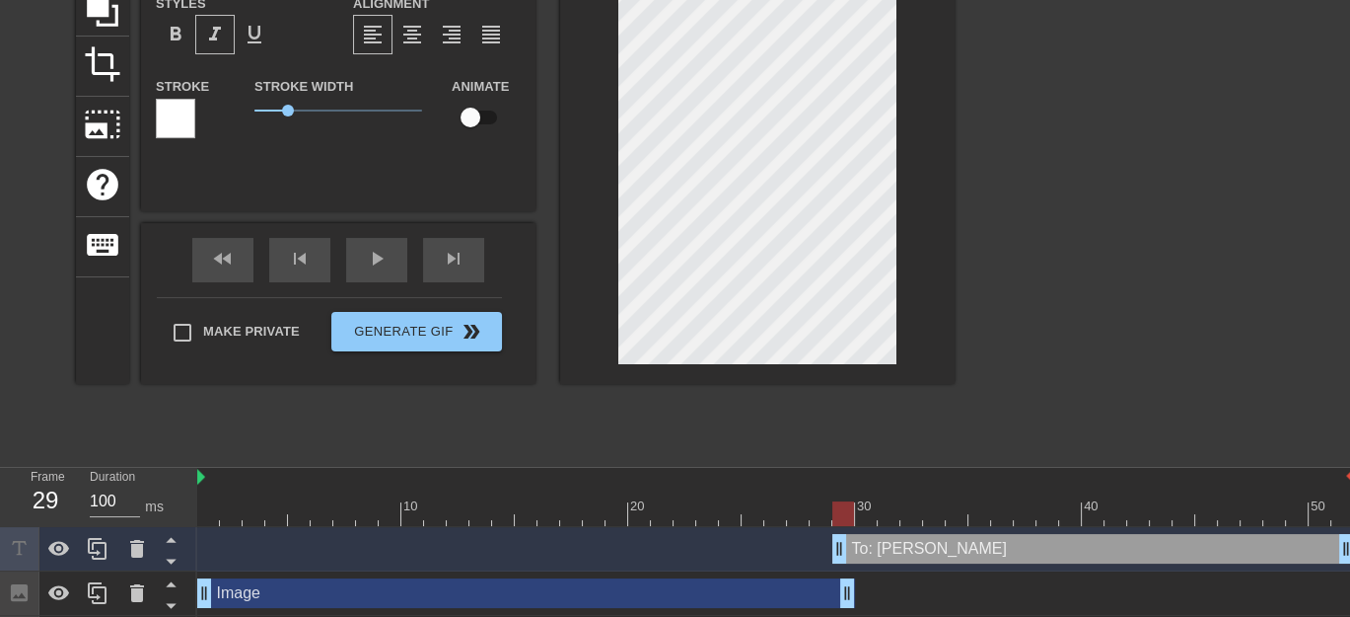
scroll to position [230, 0]
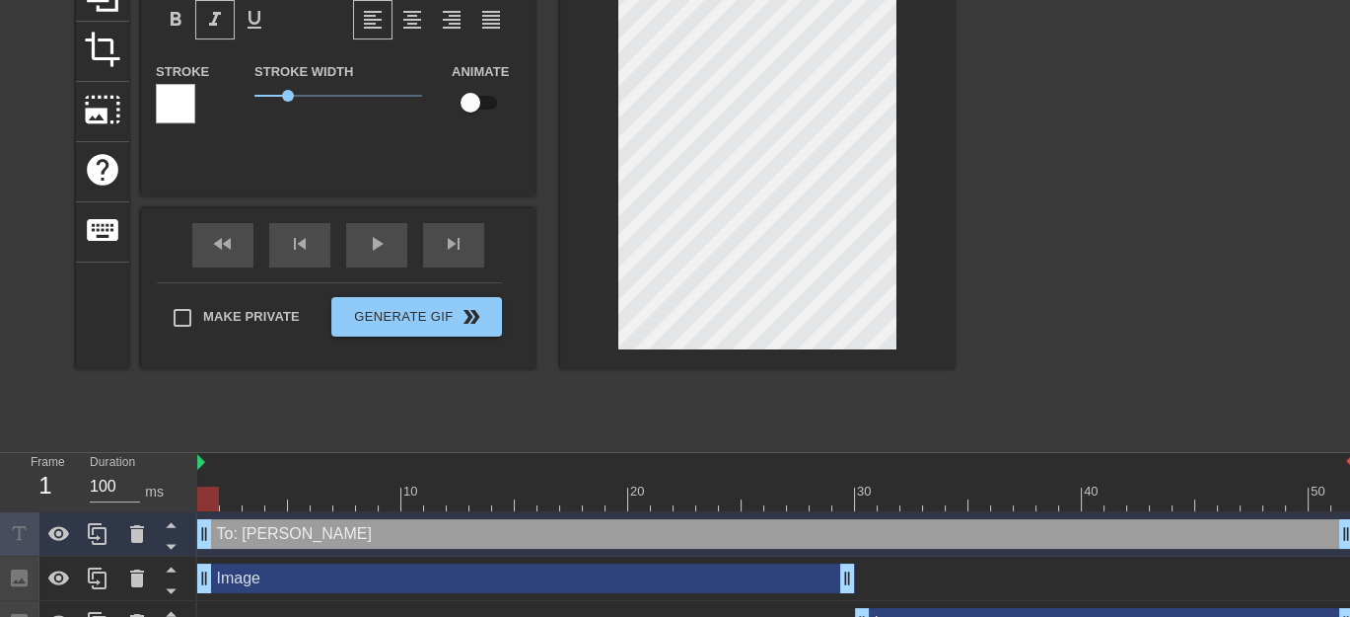
drag, startPoint x: 841, startPoint y: 531, endPoint x: 187, endPoint y: 531, distance: 654.0
click at [187, 531] on div "Frame 1 Duration 100 ms 10 20 30 40 50 To: [PERSON_NAME] drag_handle drag_handl…" at bounding box center [675, 549] width 1350 height 192
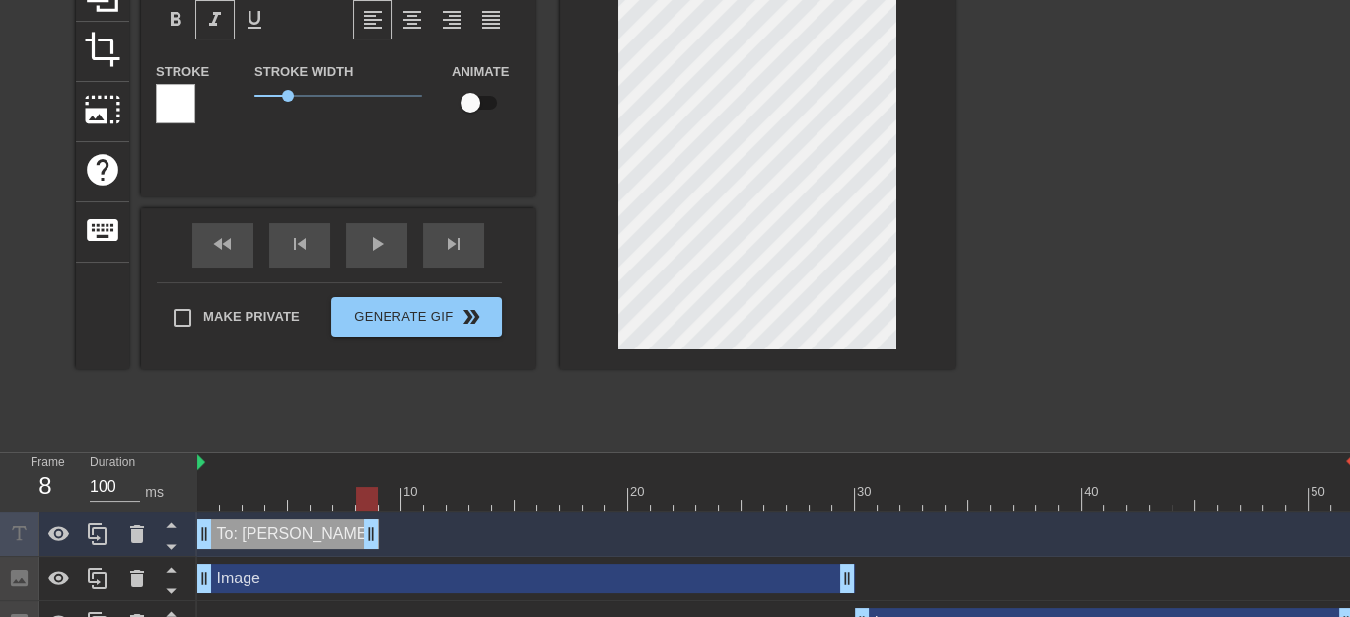
drag, startPoint x: 1342, startPoint y: 536, endPoint x: 367, endPoint y: 531, distance: 974.6
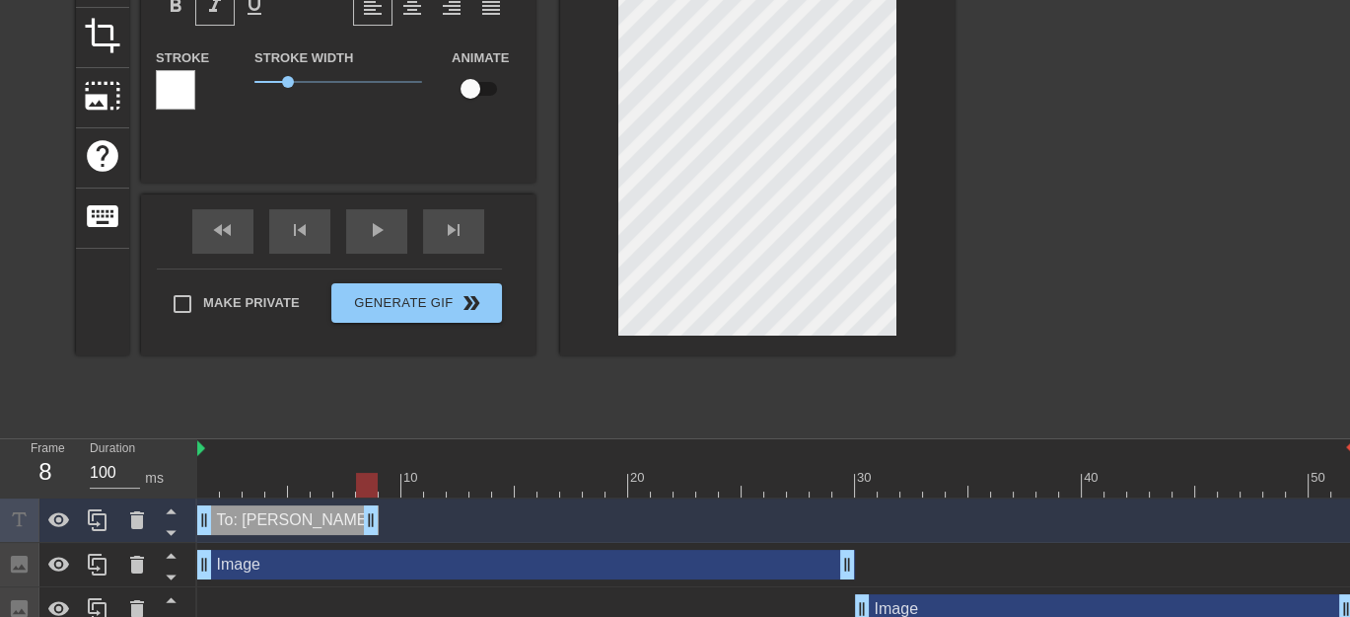
scroll to position [261, 0]
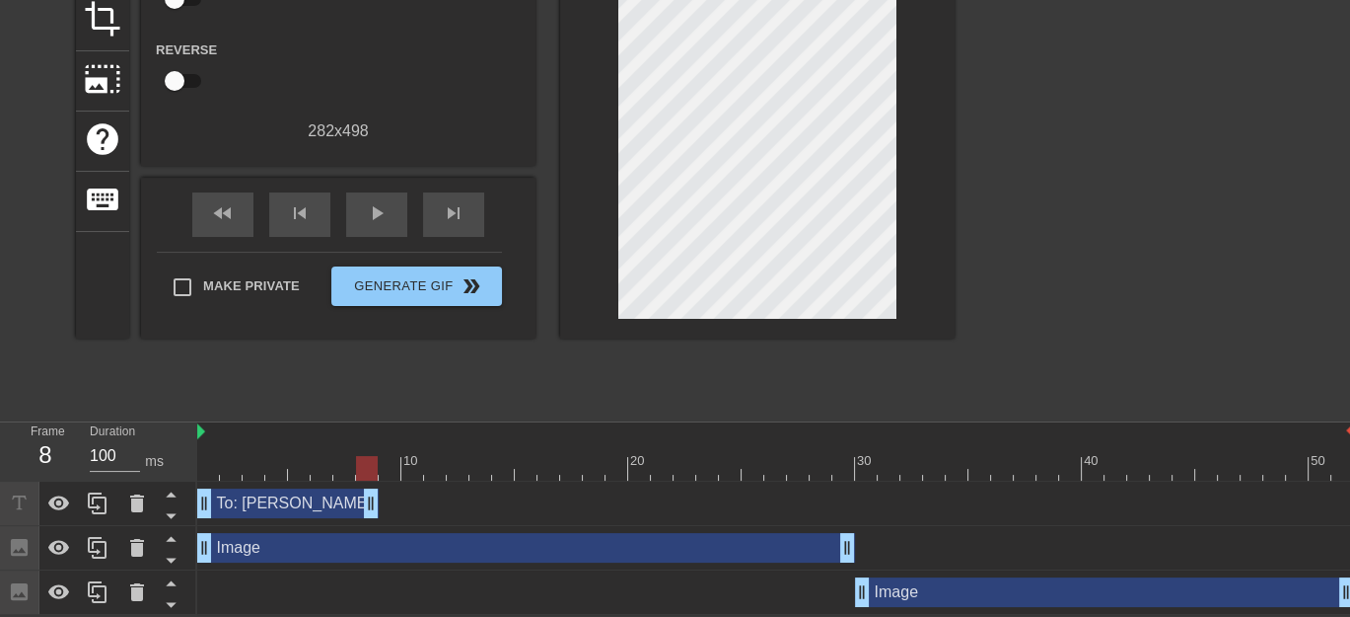
click at [244, 311] on div "Make Private" at bounding box center [244, 290] width 143 height 49
click at [382, 208] on span "play_arrow" at bounding box center [377, 213] width 24 height 24
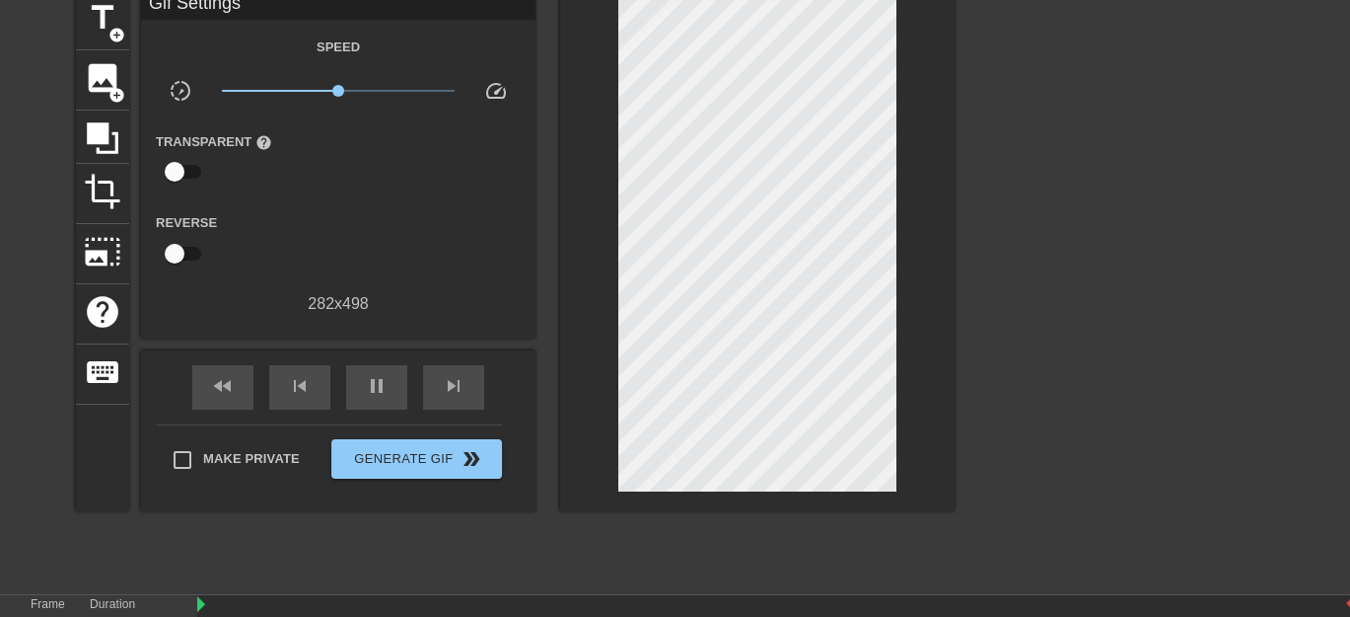
scroll to position [0, 0]
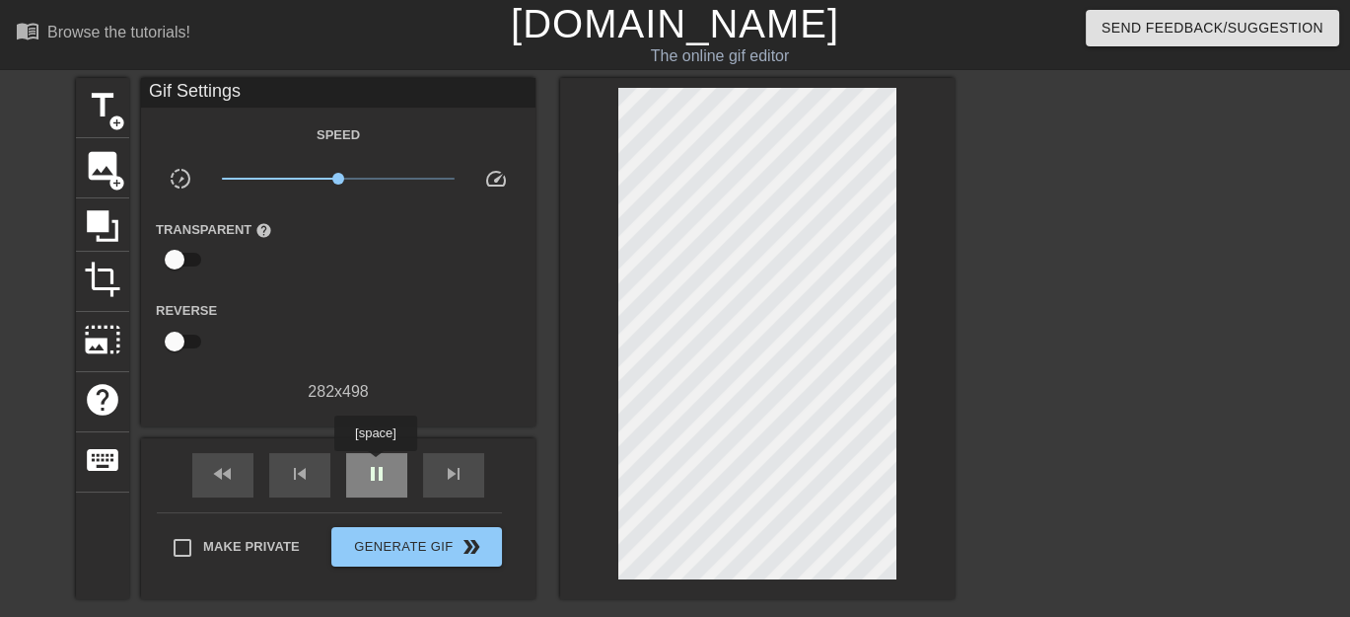
click at [375, 465] on span "pause" at bounding box center [377, 474] width 24 height 24
click at [101, 109] on span "title" at bounding box center [102, 105] width 37 height 37
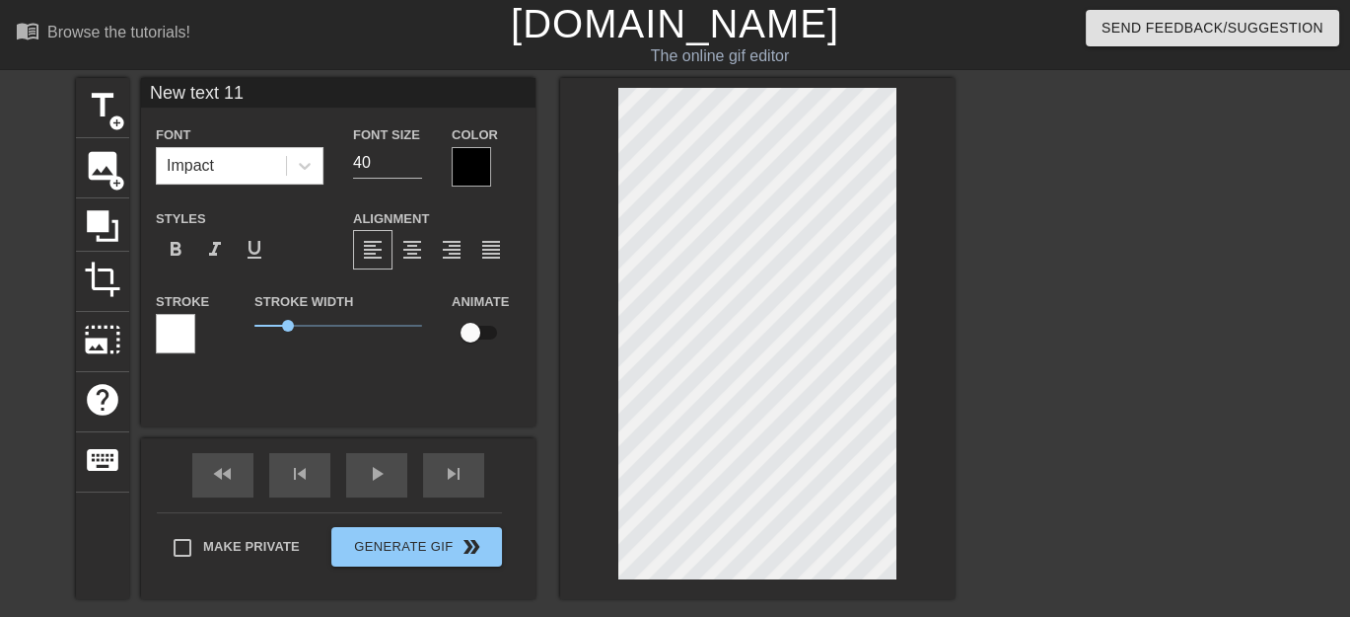
click at [351, 87] on input "New text 11" at bounding box center [338, 93] width 395 height 30
type input "N"
type input "Wishing you a very"
click at [413, 165] on input "39" at bounding box center [387, 163] width 69 height 32
click at [413, 165] on input "38" at bounding box center [387, 163] width 69 height 32
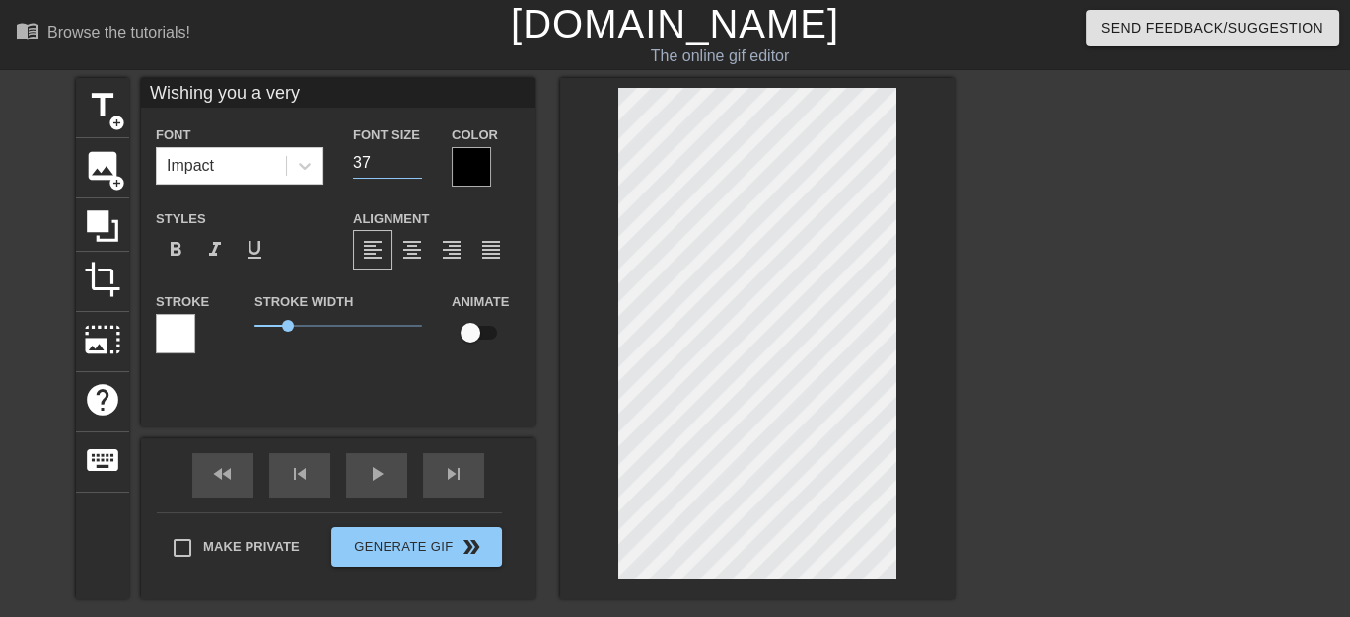
click at [413, 165] on input "37" at bounding box center [387, 163] width 69 height 32
click at [413, 165] on input "36" at bounding box center [387, 163] width 69 height 32
click at [413, 165] on input "35" at bounding box center [387, 163] width 69 height 32
click at [413, 165] on input "34" at bounding box center [387, 163] width 69 height 32
click at [413, 165] on input "33" at bounding box center [387, 163] width 69 height 32
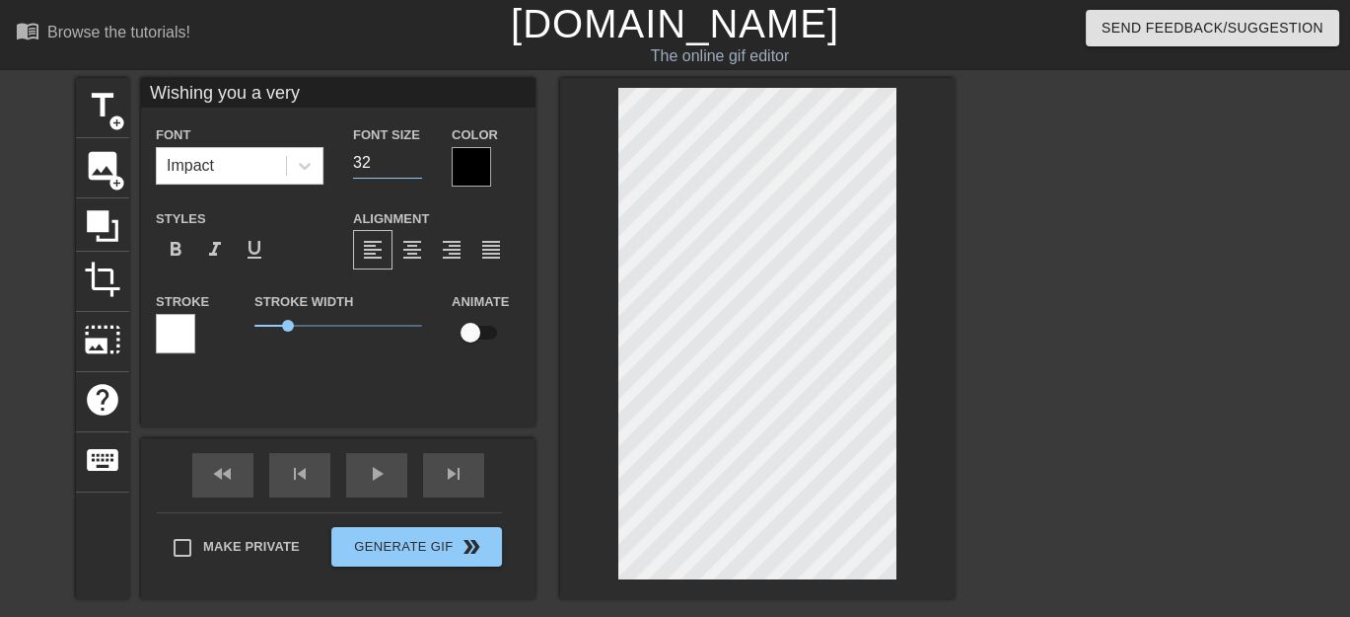
click at [413, 165] on input "32" at bounding box center [387, 163] width 69 height 32
click at [413, 165] on input "31" at bounding box center [387, 163] width 69 height 32
type input "30"
click at [413, 165] on input "30" at bounding box center [387, 163] width 69 height 32
click at [478, 158] on div at bounding box center [471, 166] width 39 height 39
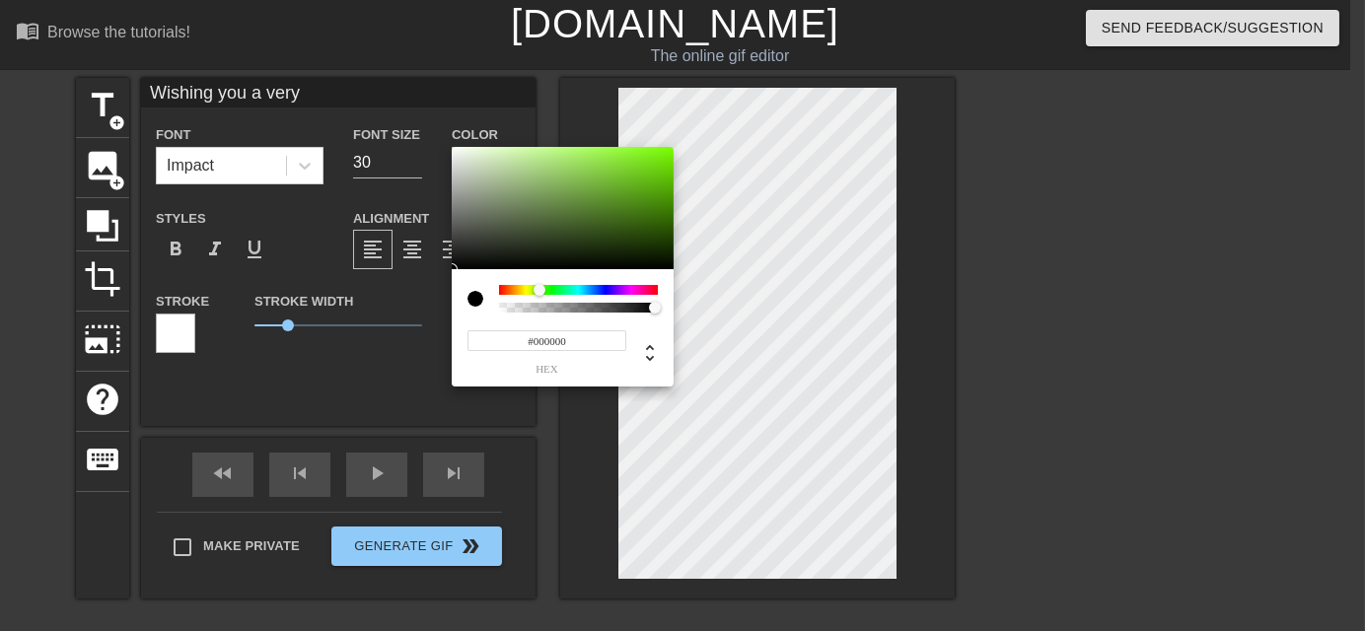
click at [540, 289] on div at bounding box center [578, 290] width 159 height 10
type input "#407F07"
click at [661, 208] on div at bounding box center [563, 208] width 222 height 122
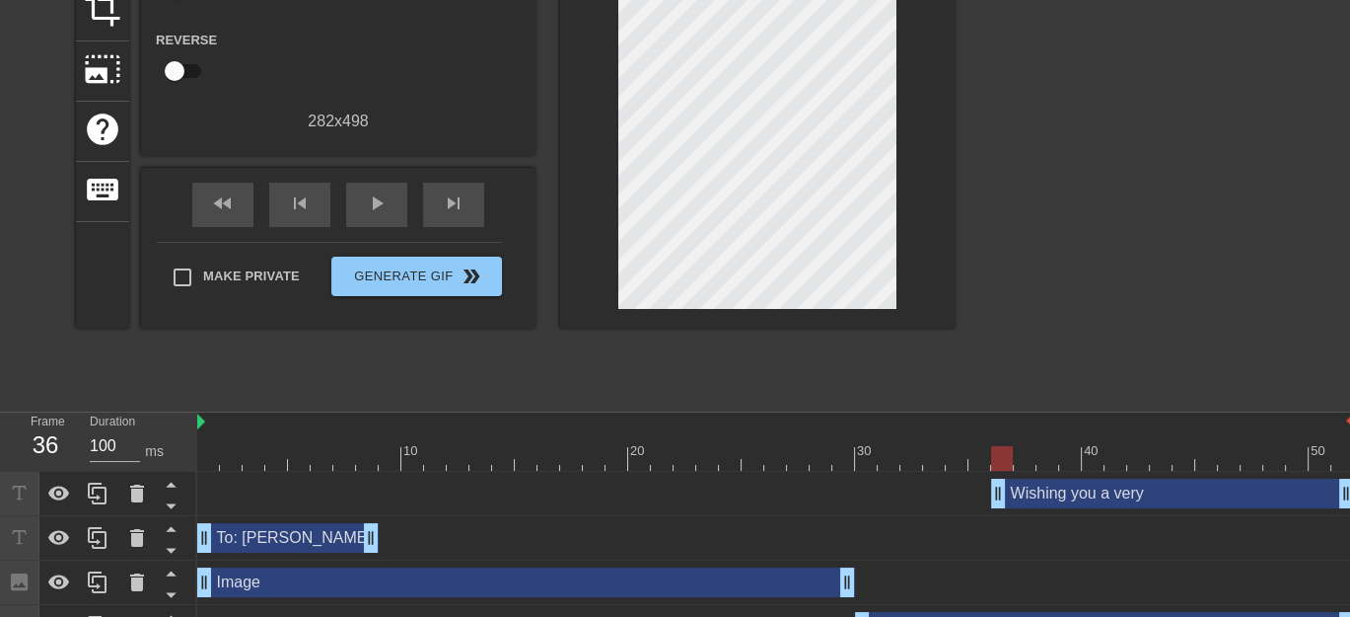
scroll to position [306, 0]
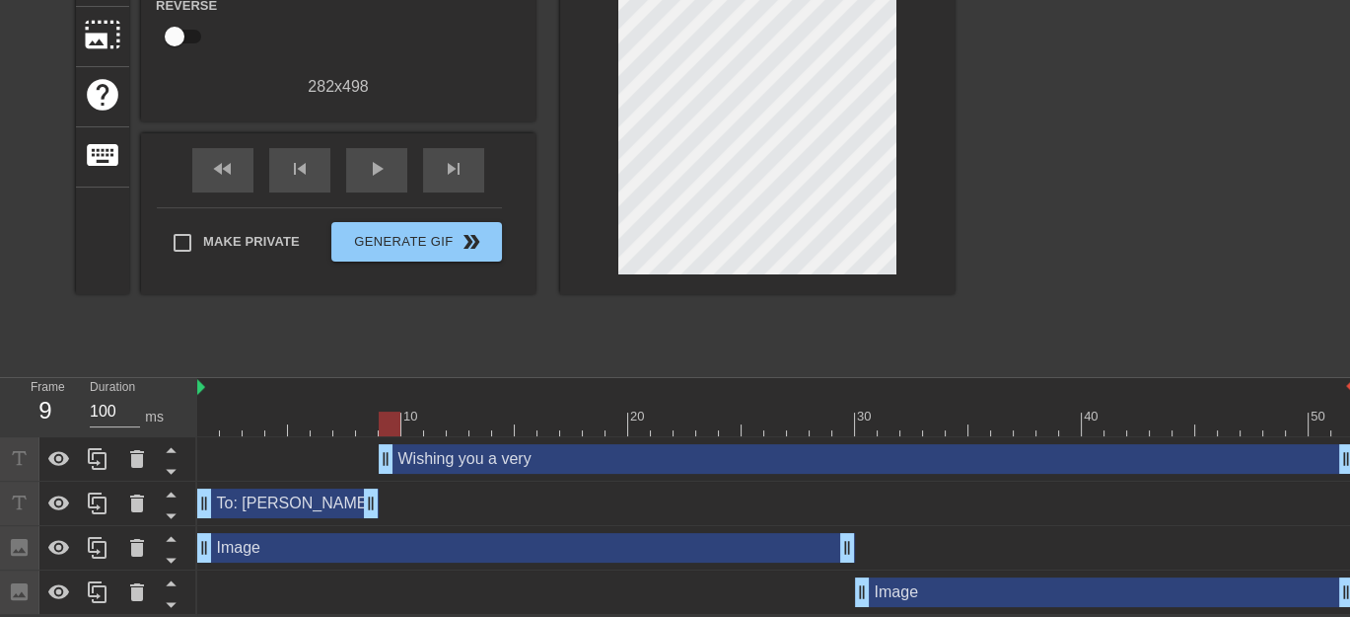
drag, startPoint x: 997, startPoint y: 461, endPoint x: 377, endPoint y: 478, distance: 620.7
click at [377, 478] on div "Wishing you a very drag_handle drag_handle" at bounding box center [775, 459] width 1157 height 44
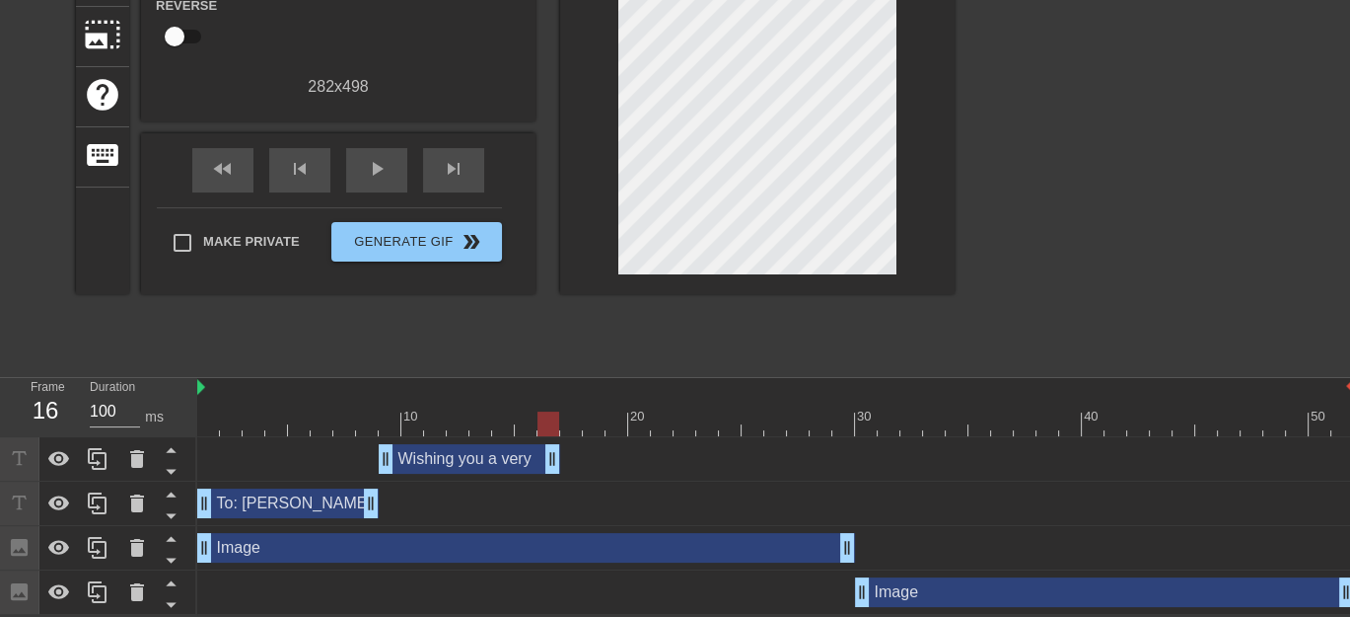
drag, startPoint x: 1343, startPoint y: 460, endPoint x: 545, endPoint y: 483, distance: 798.4
click at [545, 483] on div "Wishing you a very drag_handle drag_handle To: [PERSON_NAME] drag_handle drag_h…" at bounding box center [773, 526] width 1153 height 178
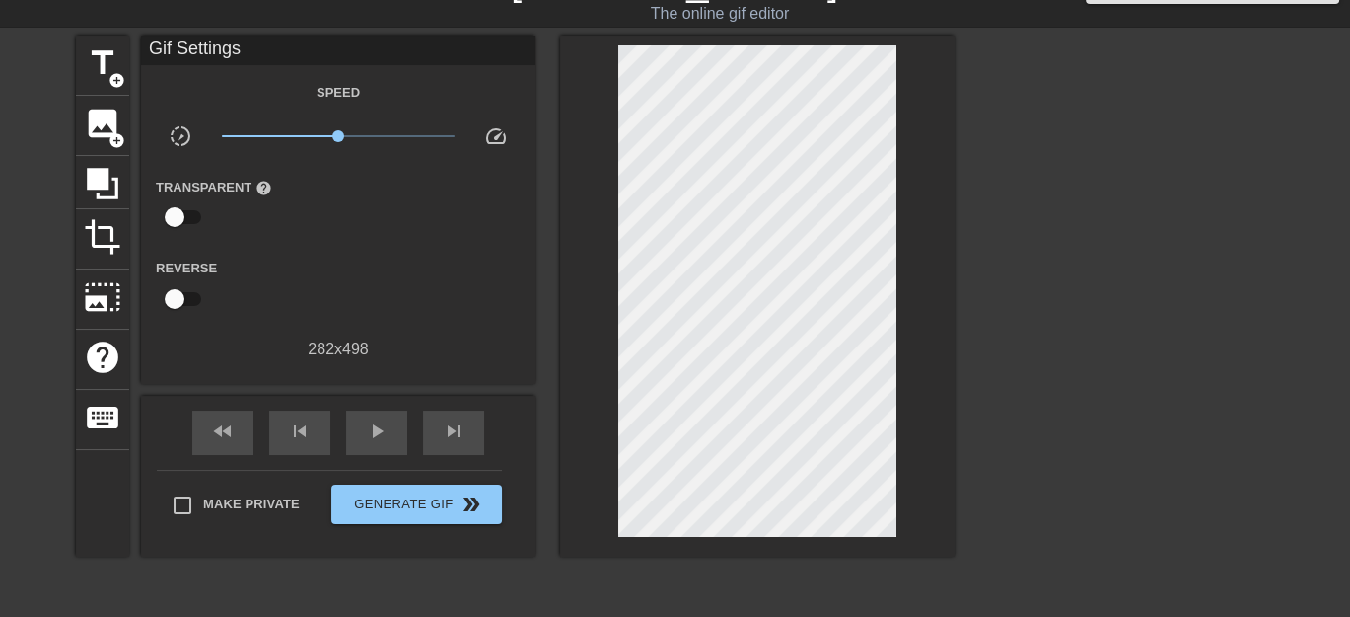
scroll to position [0, 0]
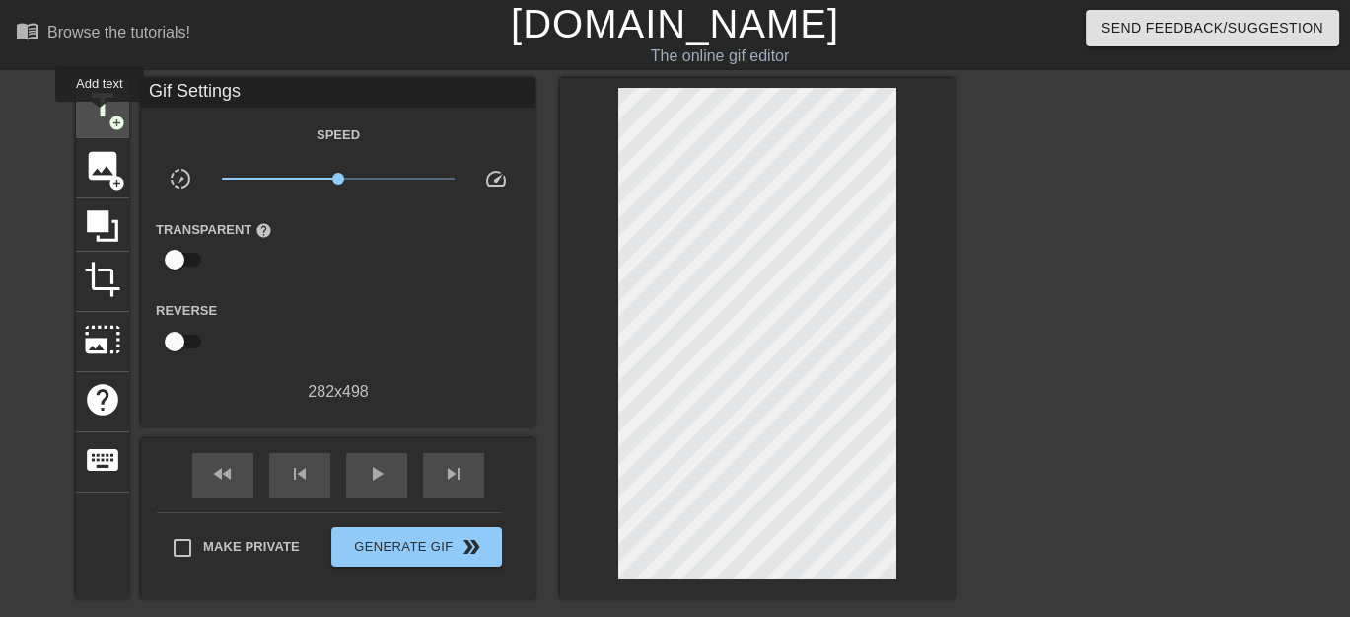
click at [100, 115] on span "title" at bounding box center [102, 105] width 37 height 37
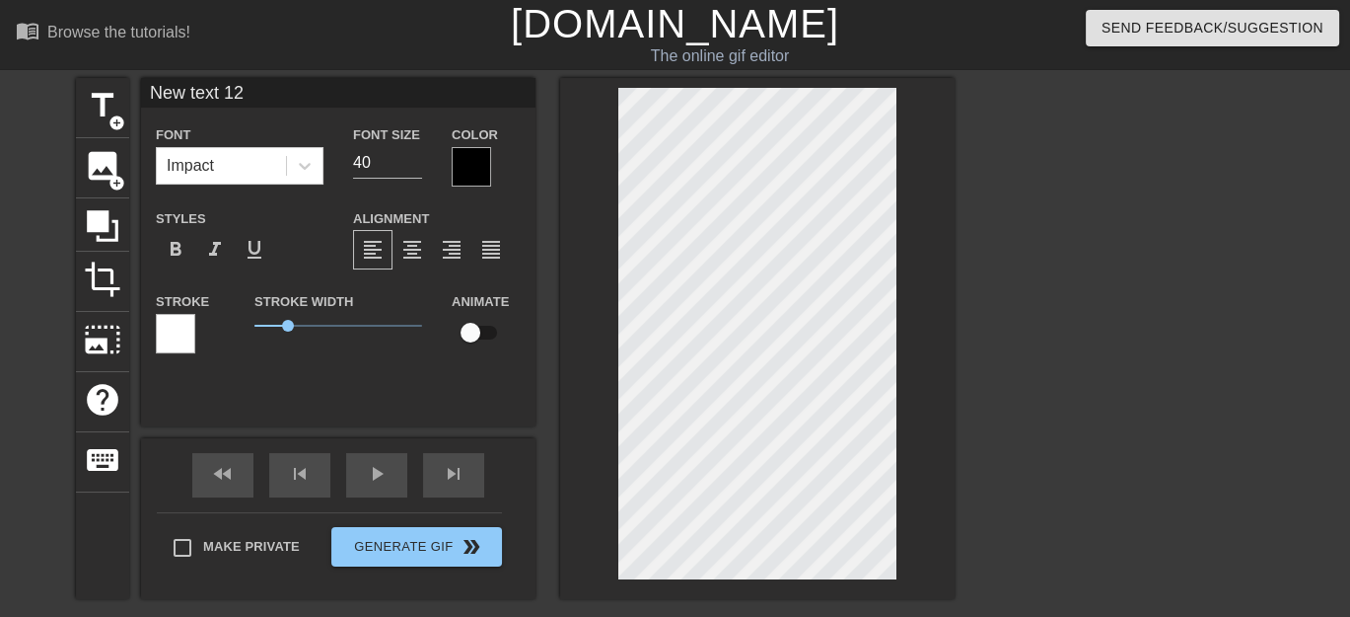
click at [302, 92] on input "New text 12" at bounding box center [338, 93] width 395 height 30
click at [313, 97] on input "New text 12" at bounding box center [338, 93] width 395 height 30
type input "N"
type input "HAPPY BIRTHDAY !"
click at [411, 170] on input "39" at bounding box center [387, 163] width 69 height 32
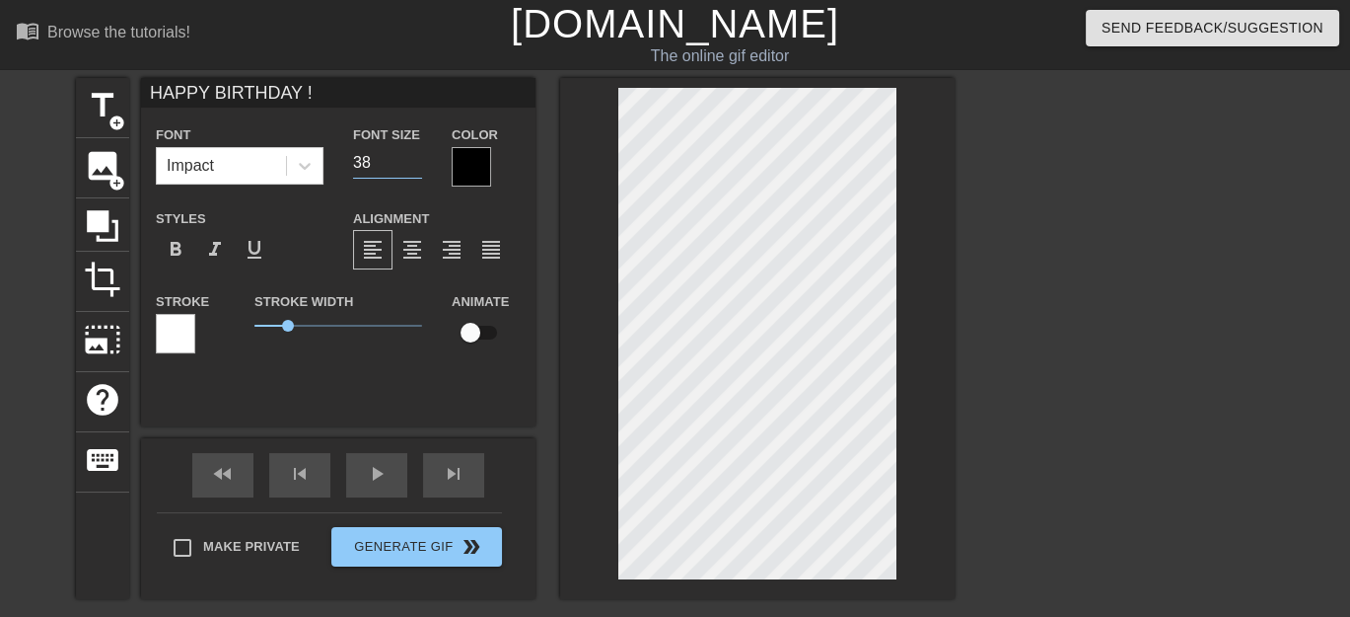
type input "38"
click at [411, 170] on input "38" at bounding box center [387, 163] width 69 height 32
click at [286, 94] on input "HAPPY BIRTHDAY !" at bounding box center [338, 93] width 395 height 30
type input "HAPPY BIRTHDAY!"
click at [415, 167] on input "37" at bounding box center [387, 163] width 69 height 32
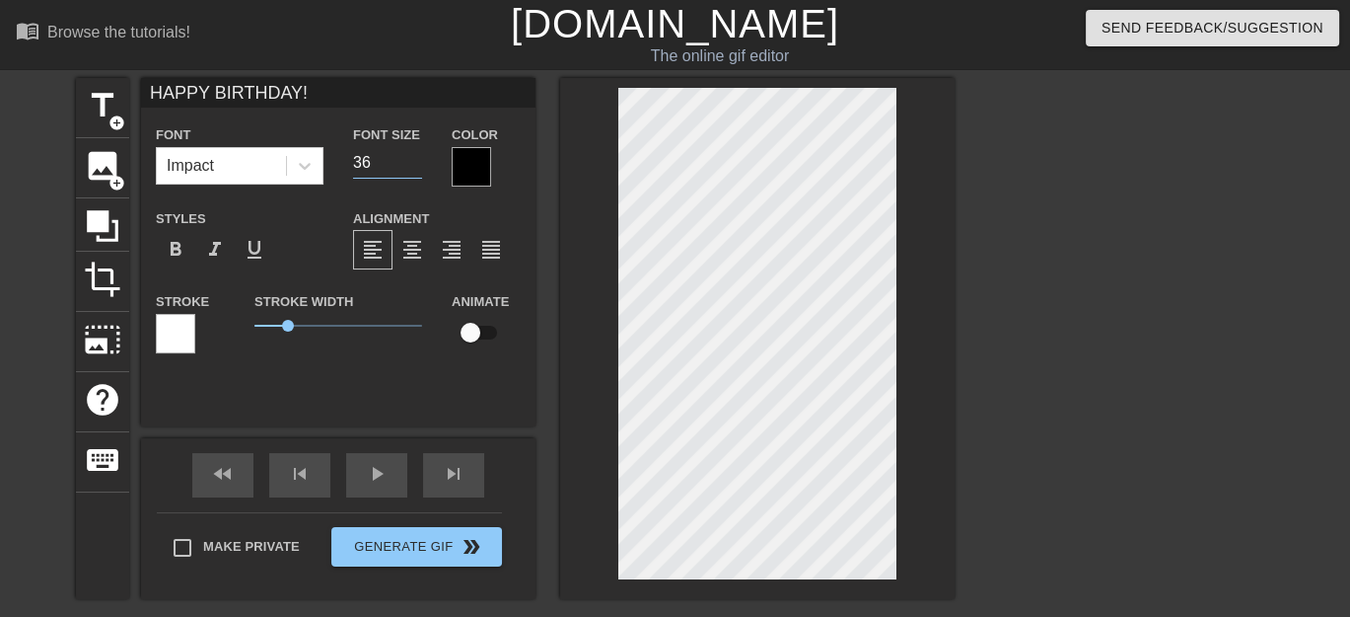
type input "36"
click at [415, 167] on input "36" at bounding box center [387, 163] width 69 height 32
click at [471, 170] on div at bounding box center [471, 166] width 39 height 39
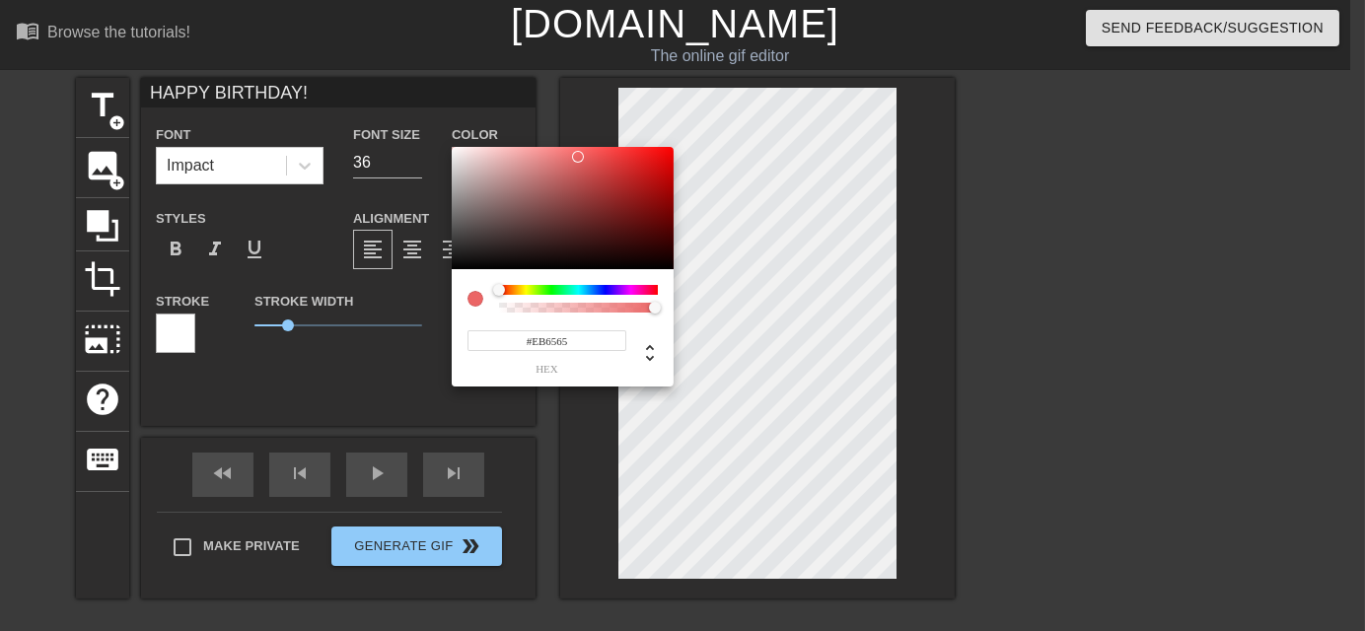
click at [578, 157] on div at bounding box center [563, 208] width 222 height 122
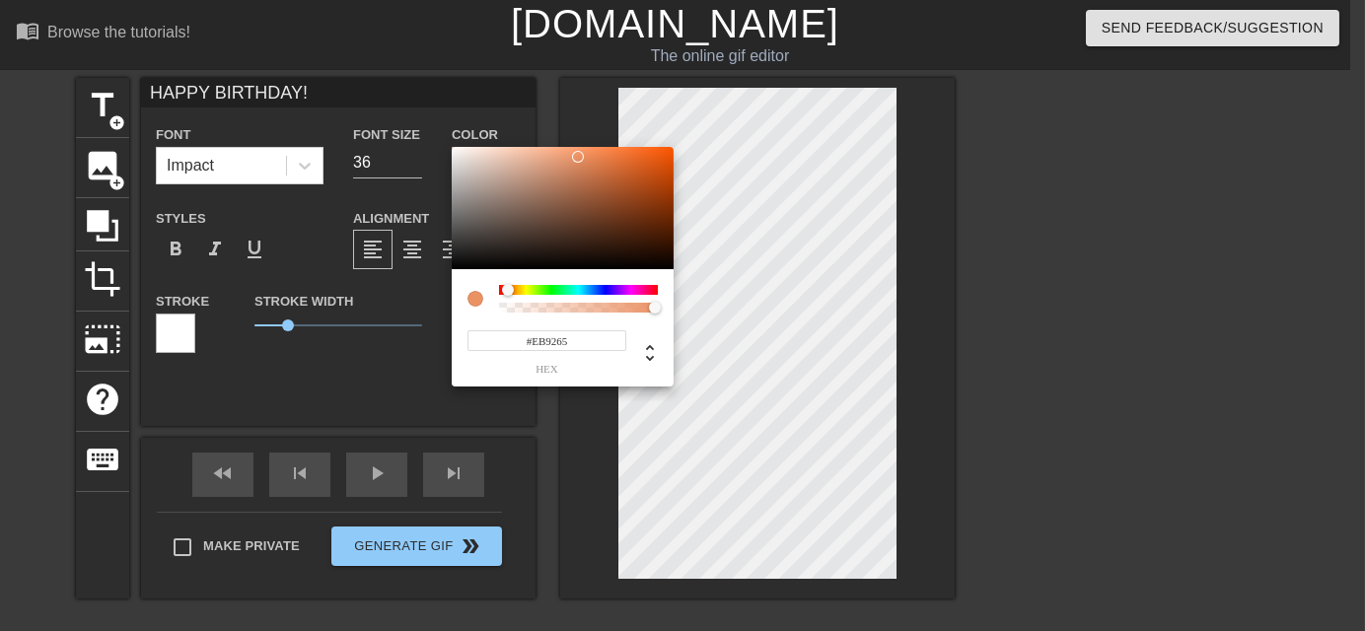
click at [508, 289] on div at bounding box center [508, 290] width 12 height 12
type input "#943F12"
drag, startPoint x: 576, startPoint y: 153, endPoint x: 647, endPoint y: 198, distance: 84.3
click at [647, 198] on div at bounding box center [647, 198] width 12 height 12
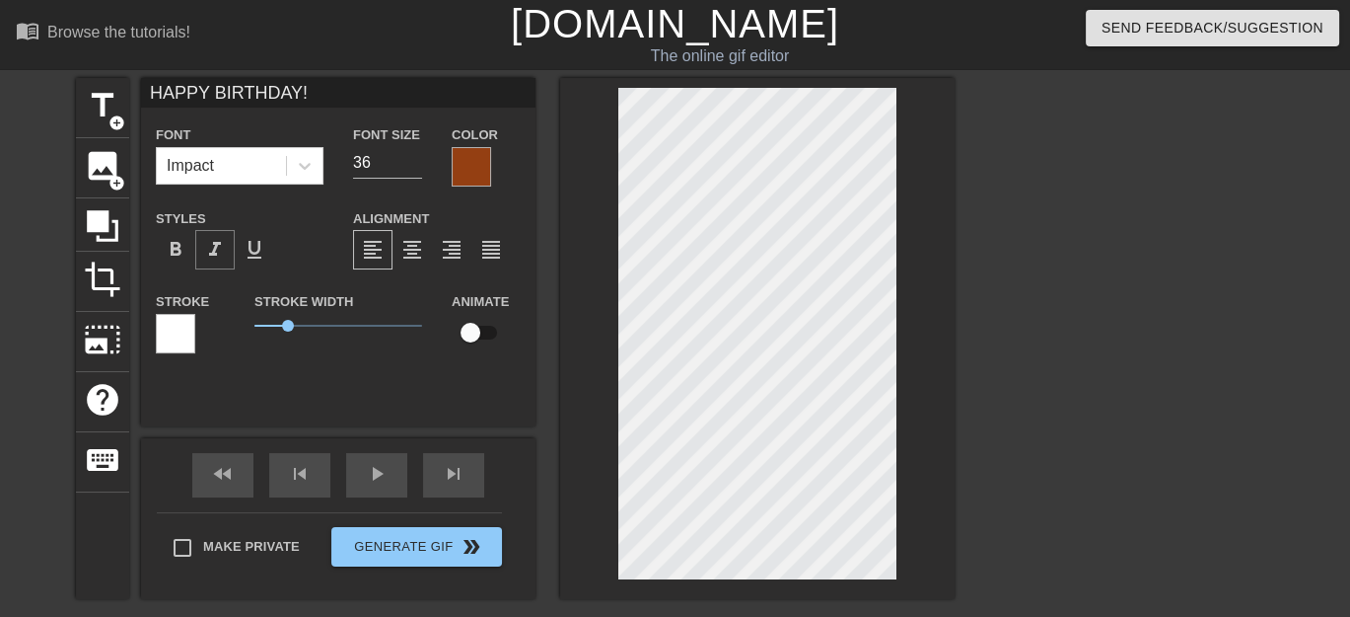
click at [209, 253] on span "format_italic" at bounding box center [215, 250] width 24 height 24
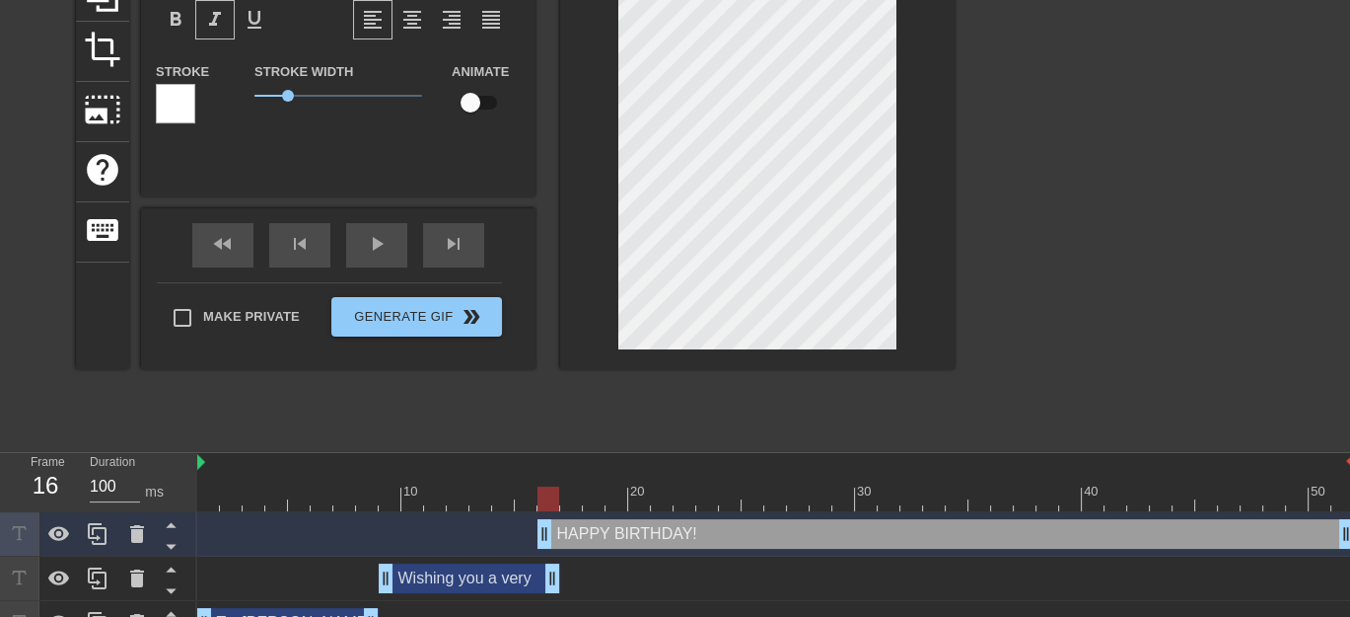
scroll to position [350, 0]
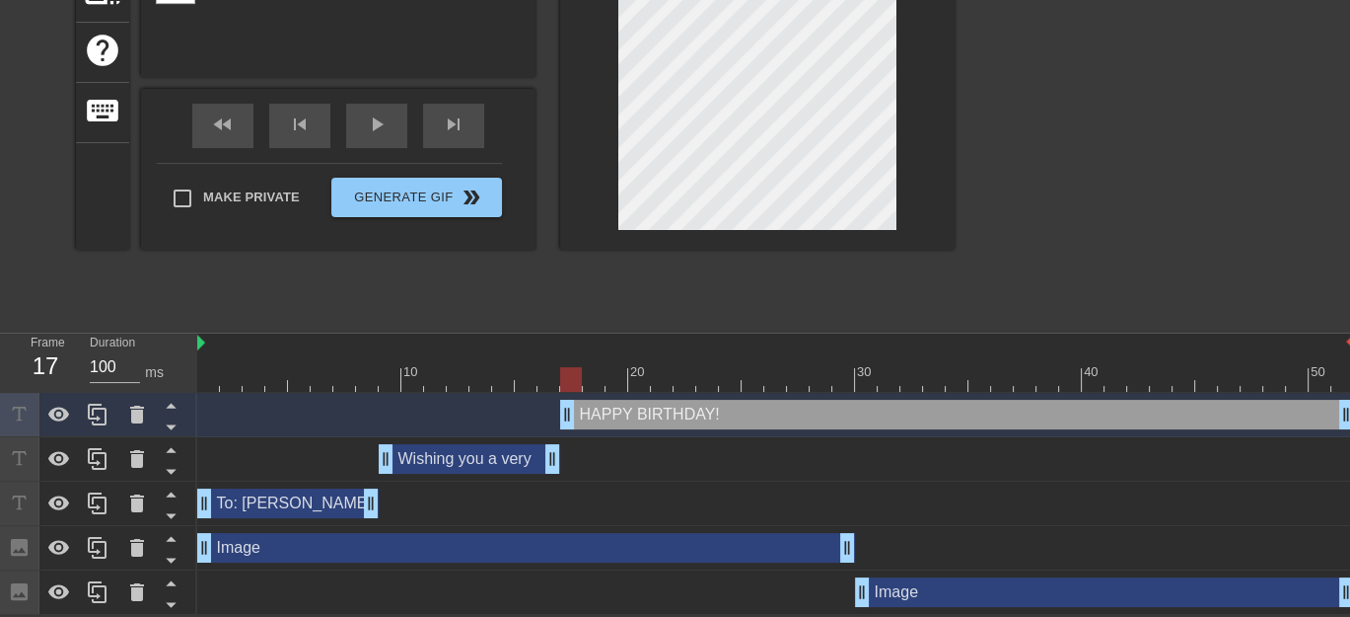
drag, startPoint x: 545, startPoint y: 408, endPoint x: 557, endPoint y: 408, distance: 11.8
click at [557, 408] on div "HAPPY BIRTHDAY! drag_handle drag_handle" at bounding box center [775, 414] width 1157 height 30
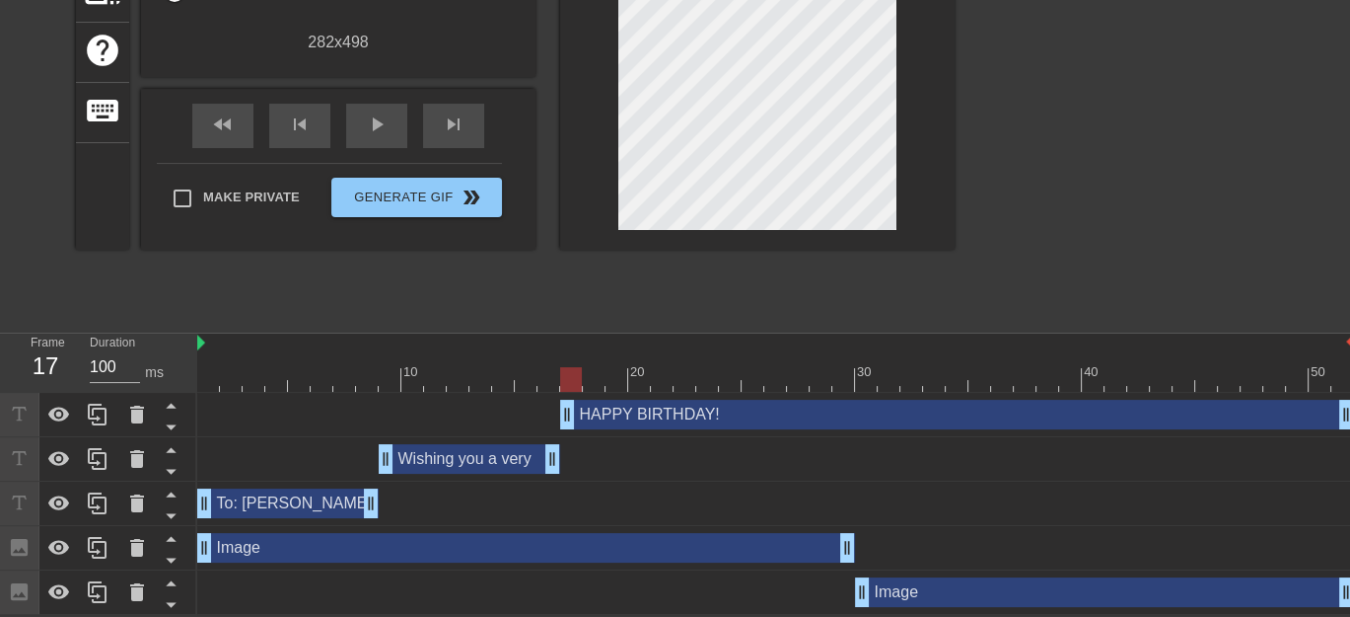
click at [557, 408] on div "HAPPY BIRTHDAY! drag_handle drag_handle" at bounding box center [775, 414] width 1157 height 30
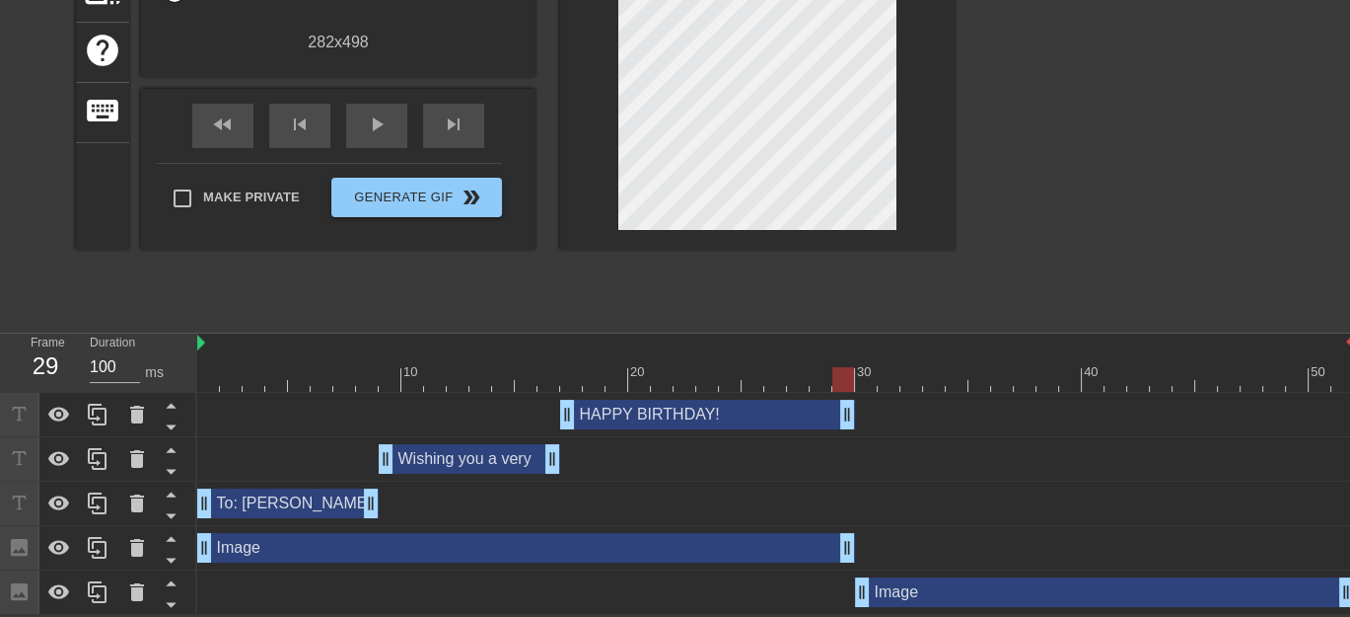
drag, startPoint x: 1345, startPoint y: 416, endPoint x: 837, endPoint y: 421, distance: 508.0
click at [385, 126] on span "play_arrow" at bounding box center [377, 124] width 24 height 24
click at [375, 116] on span "pause" at bounding box center [377, 124] width 24 height 24
click at [458, 456] on div "Wishing you a very drag_handle drag_handle" at bounding box center [470, 459] width 182 height 30
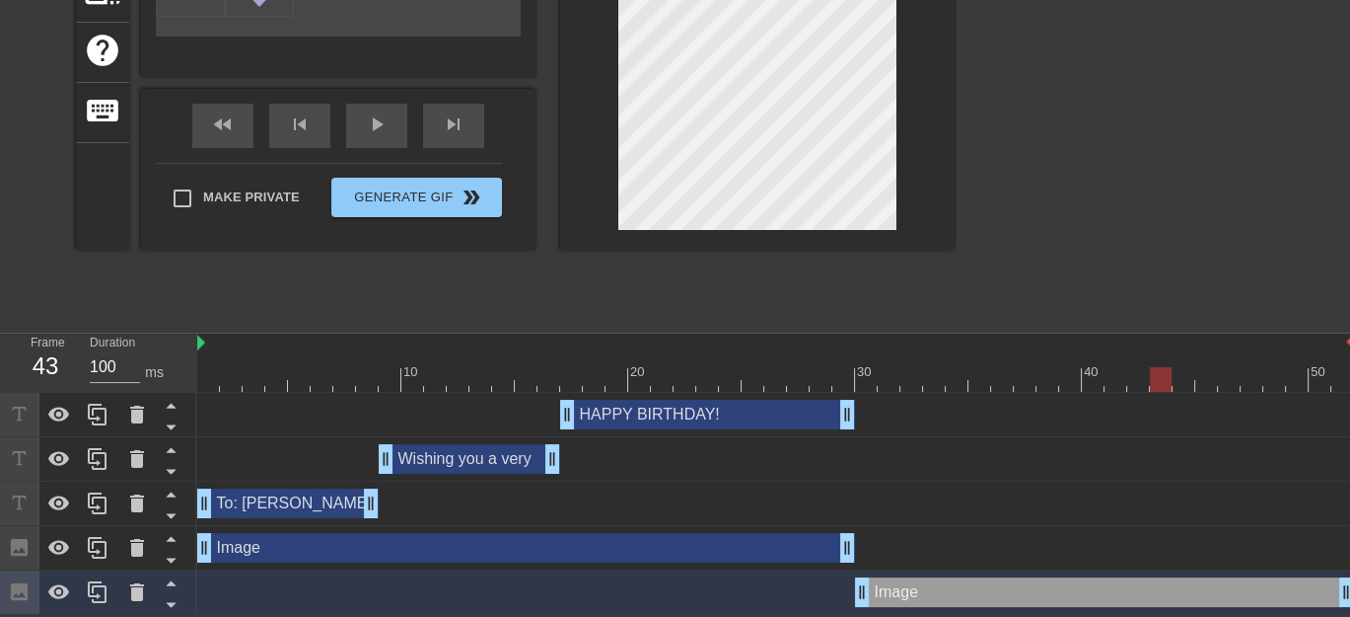
click at [476, 458] on div "Wishing you a very drag_handle drag_handle" at bounding box center [470, 459] width 182 height 30
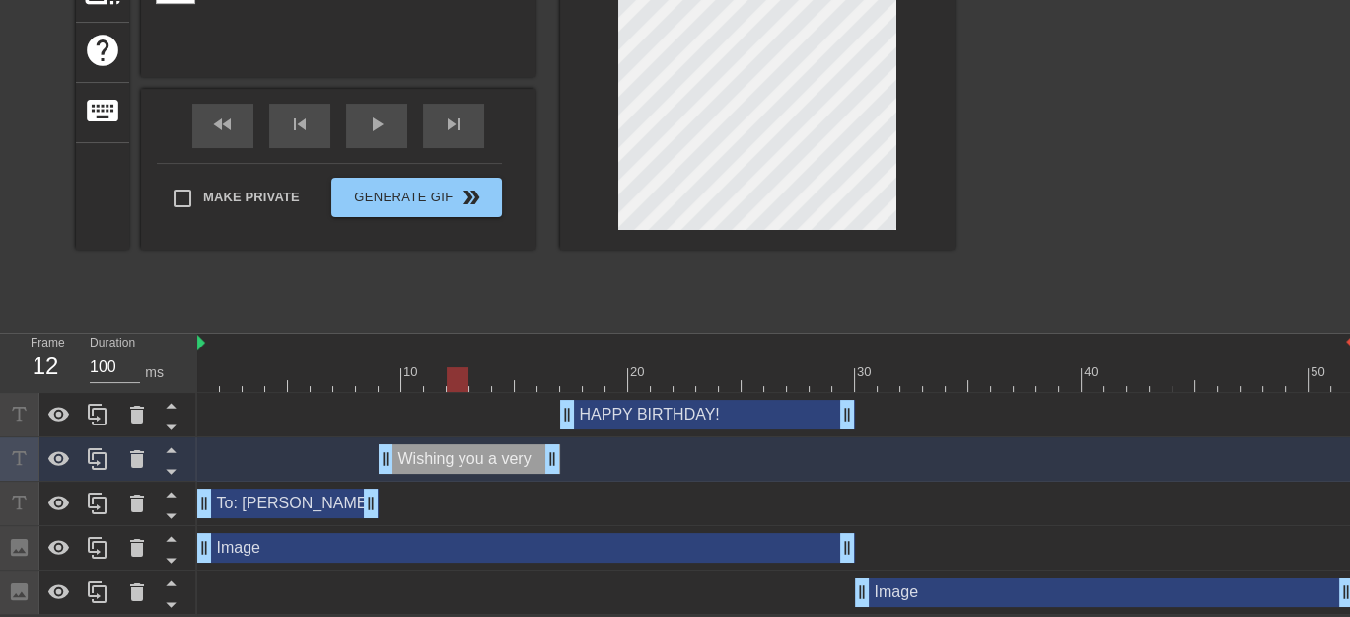
click at [450, 374] on div at bounding box center [775, 379] width 1157 height 25
click at [365, 125] on span "play_arrow" at bounding box center [377, 124] width 24 height 24
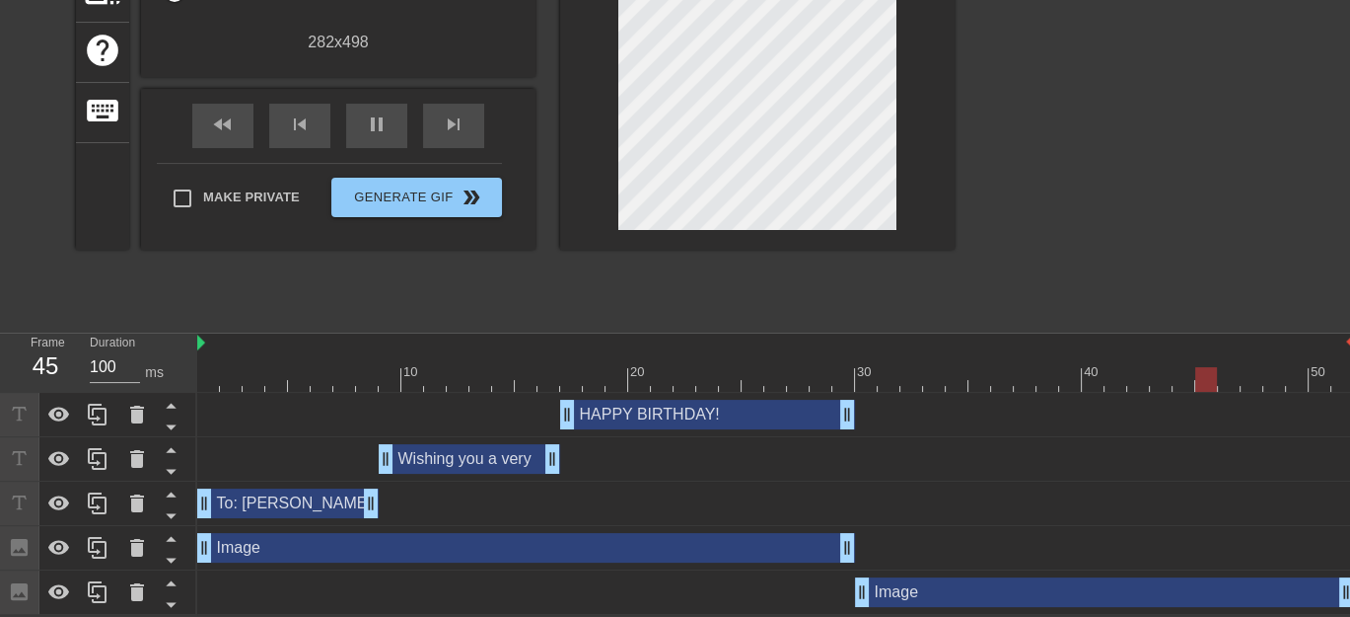
scroll to position [119, 0]
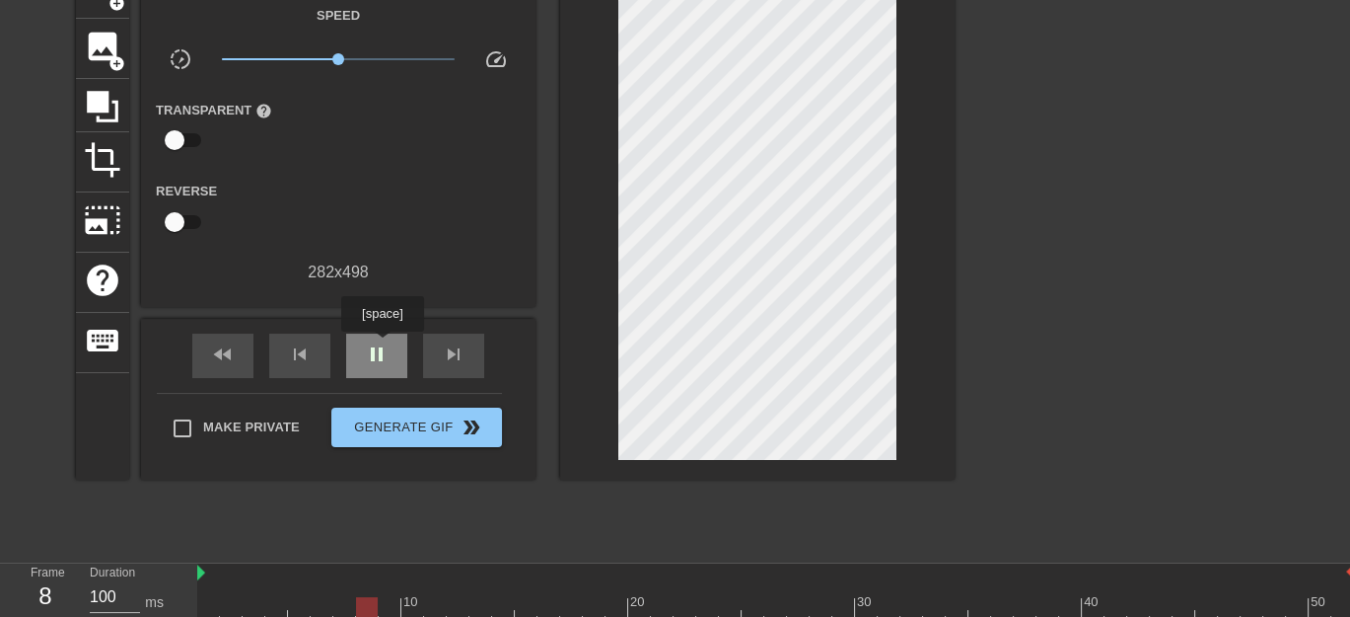
click at [382, 345] on span "pause" at bounding box center [377, 354] width 24 height 24
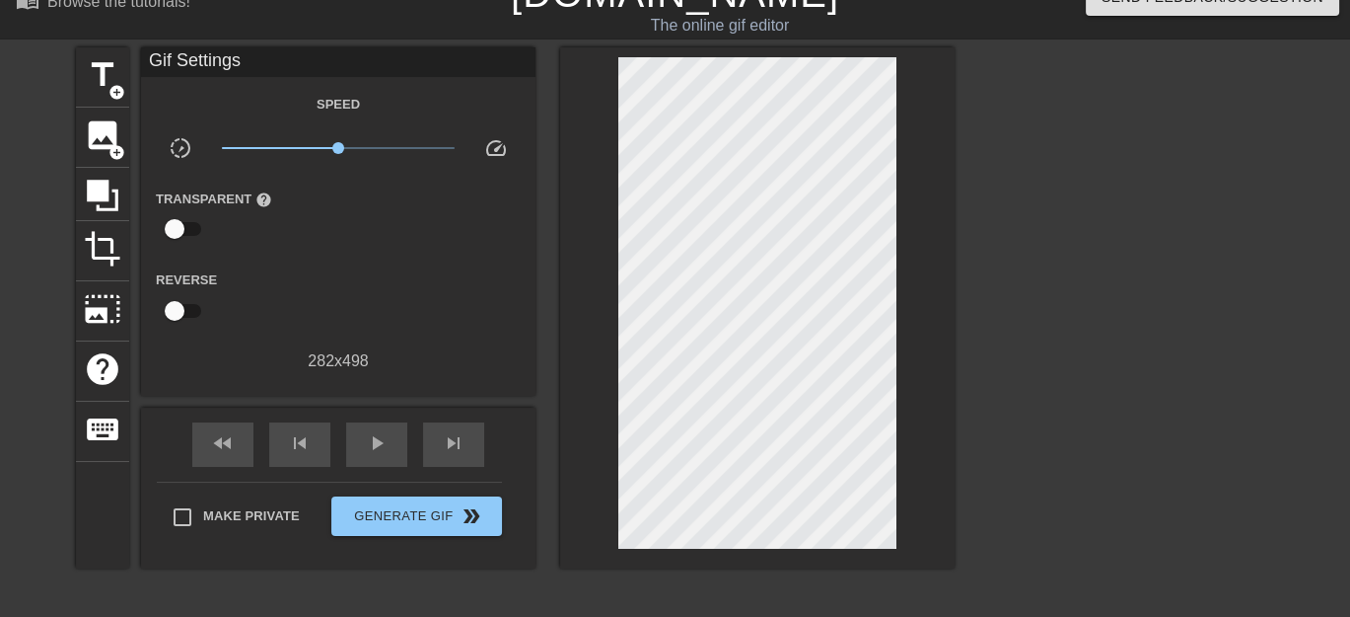
scroll to position [0, 0]
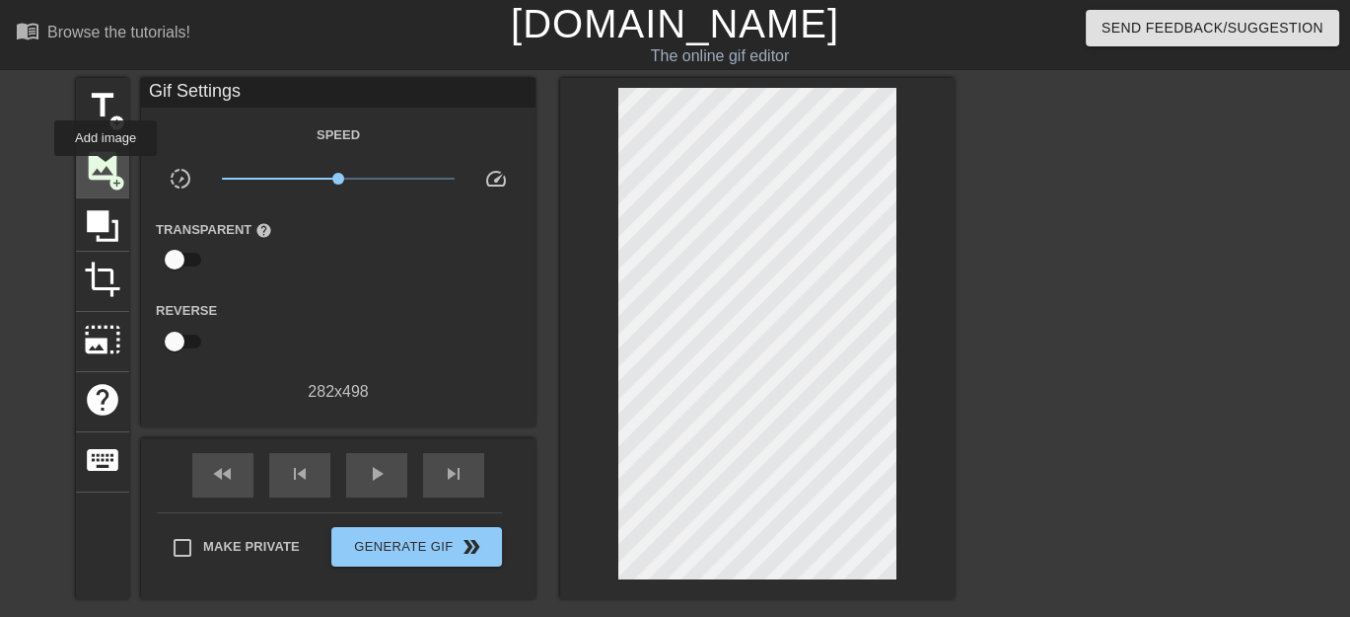
click at [106, 170] on span "image" at bounding box center [102, 165] width 37 height 37
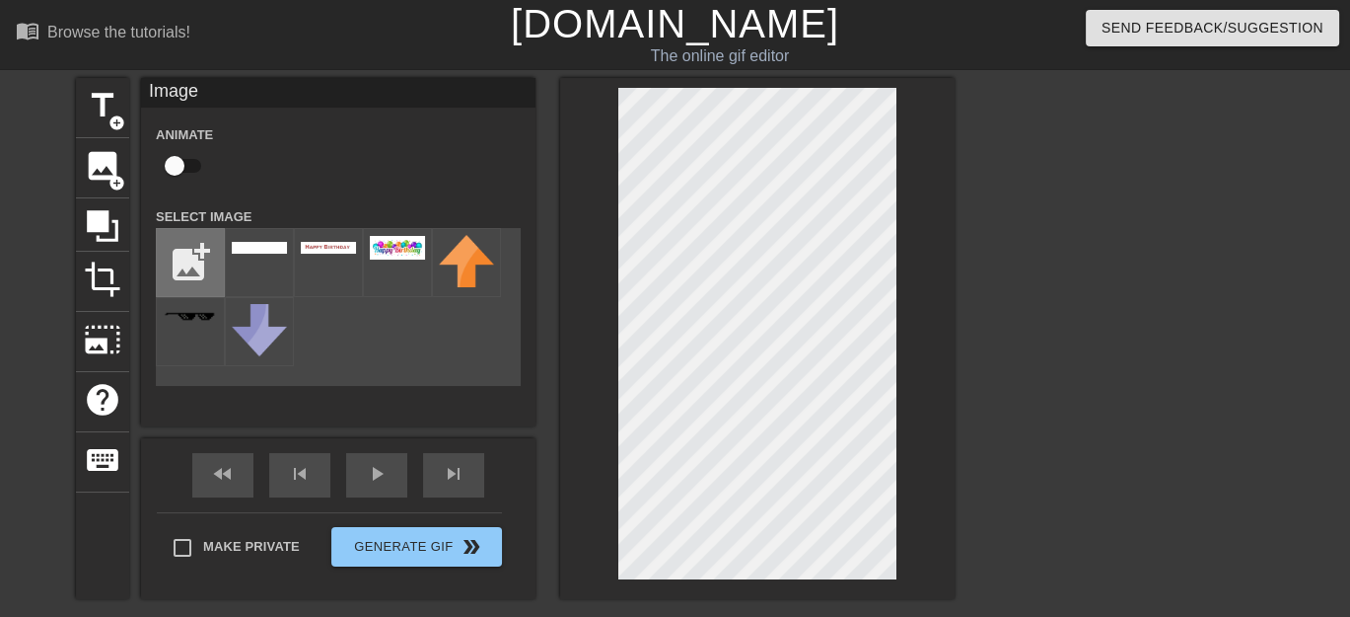
click at [173, 258] on input "file" at bounding box center [190, 262] width 67 height 67
type input "C:\fakepath\star.jpg"
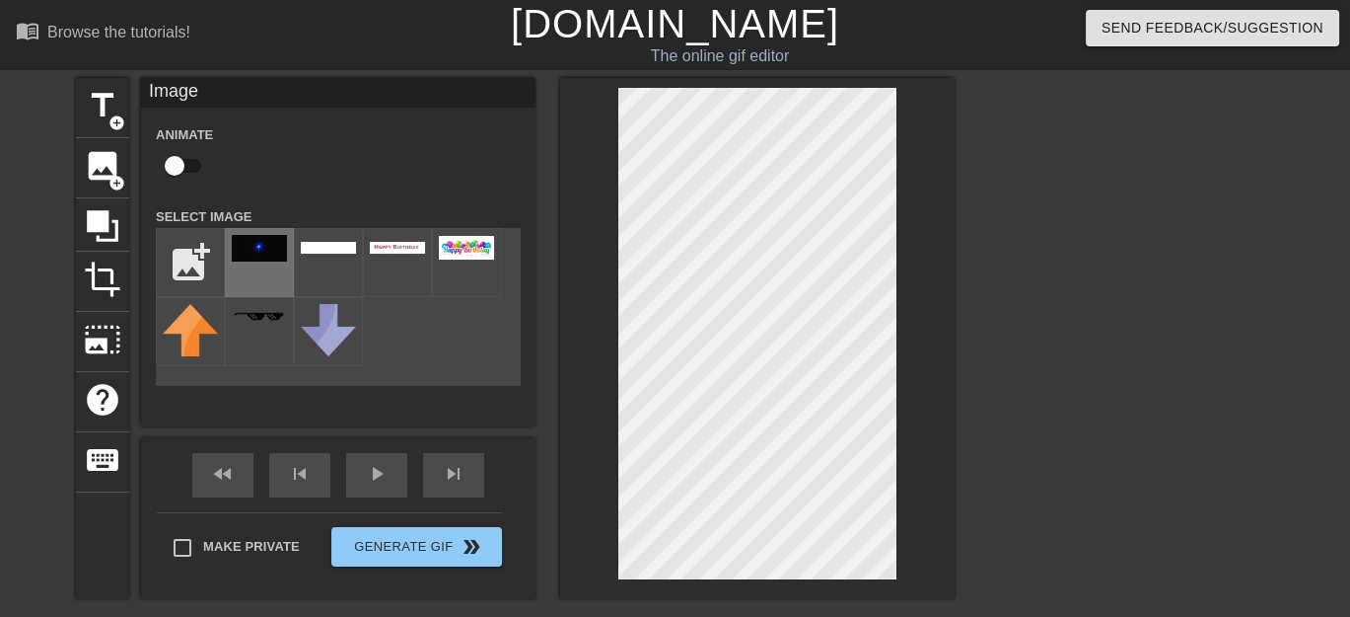
click at [265, 254] on img at bounding box center [259, 248] width 55 height 27
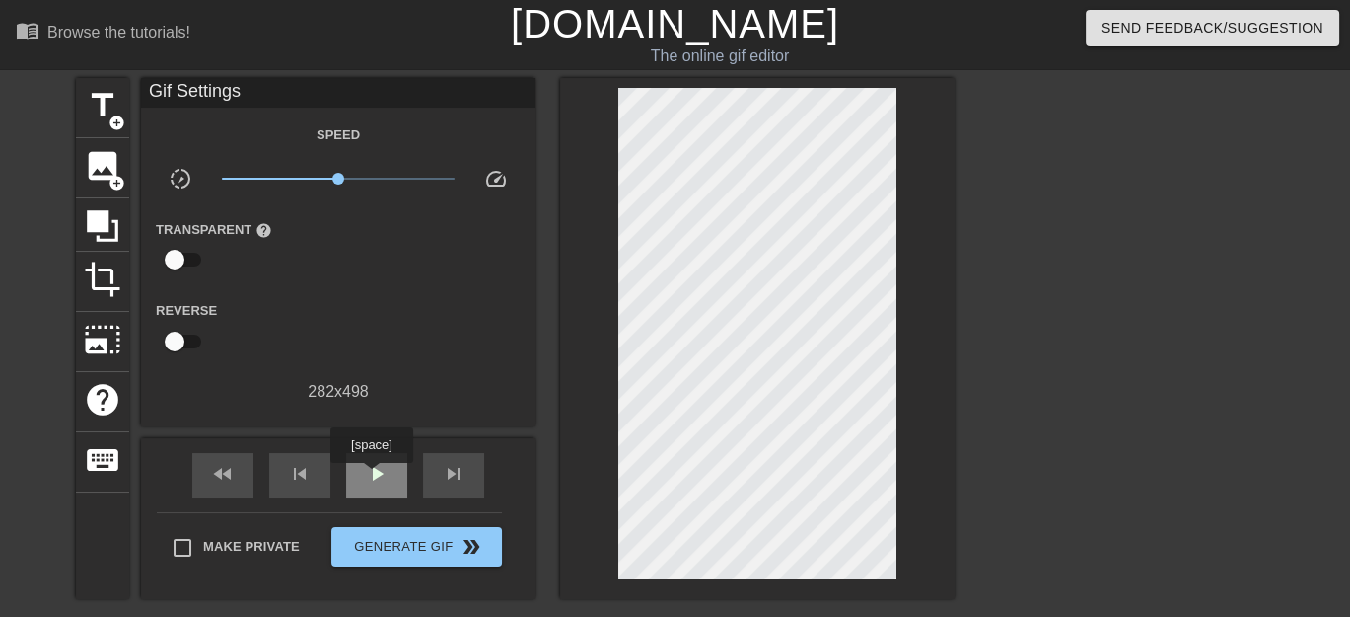
click at [371, 476] on span "play_arrow" at bounding box center [377, 474] width 24 height 24
click at [100, 165] on span "image" at bounding box center [102, 165] width 37 height 37
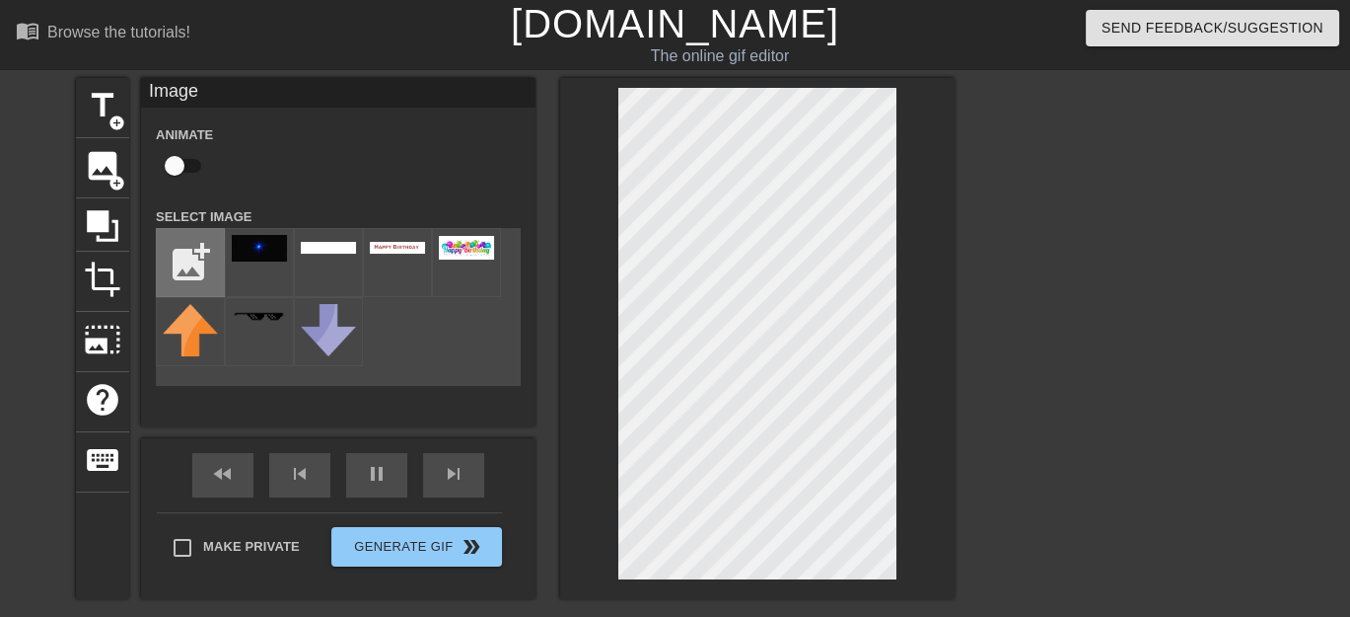
click at [186, 262] on input "file" at bounding box center [190, 262] width 67 height 67
type input "C:\fakepath\Balck space.jpg"
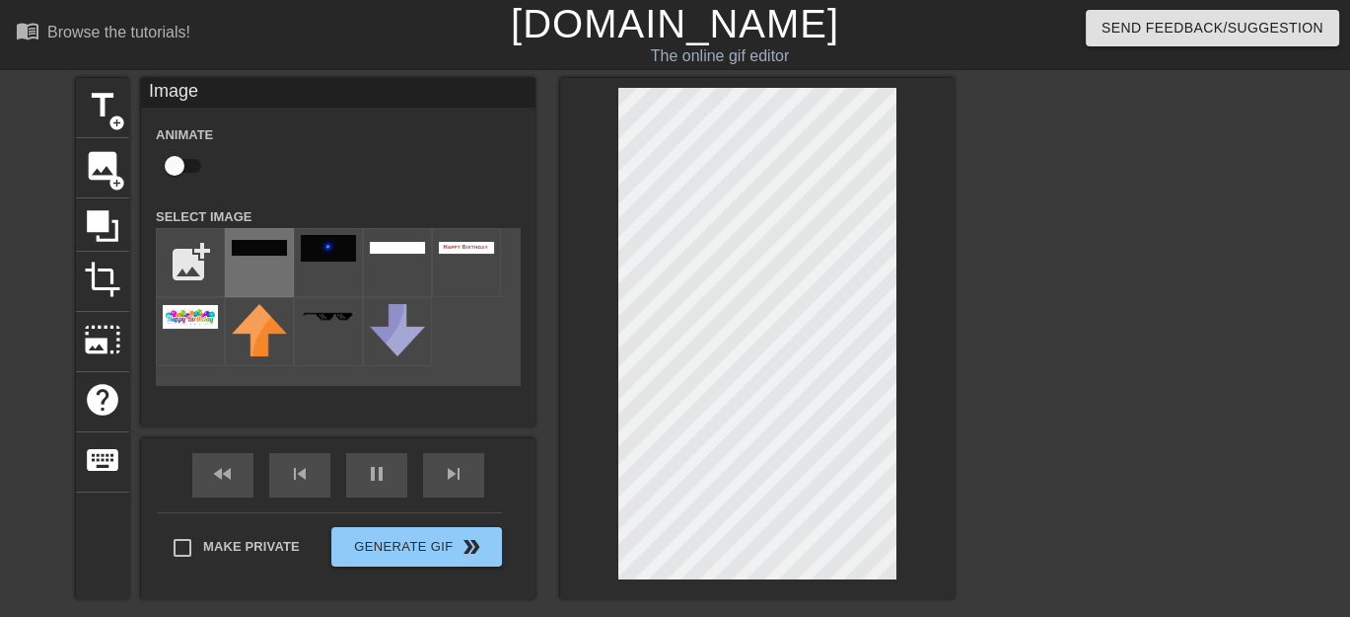
click at [263, 248] on img at bounding box center [259, 248] width 55 height 17
click at [107, 165] on span "image" at bounding box center [102, 165] width 37 height 37
click at [257, 254] on img at bounding box center [259, 248] width 55 height 17
click at [899, 118] on div at bounding box center [757, 338] width 395 height 521
click at [614, 114] on div at bounding box center [757, 338] width 395 height 521
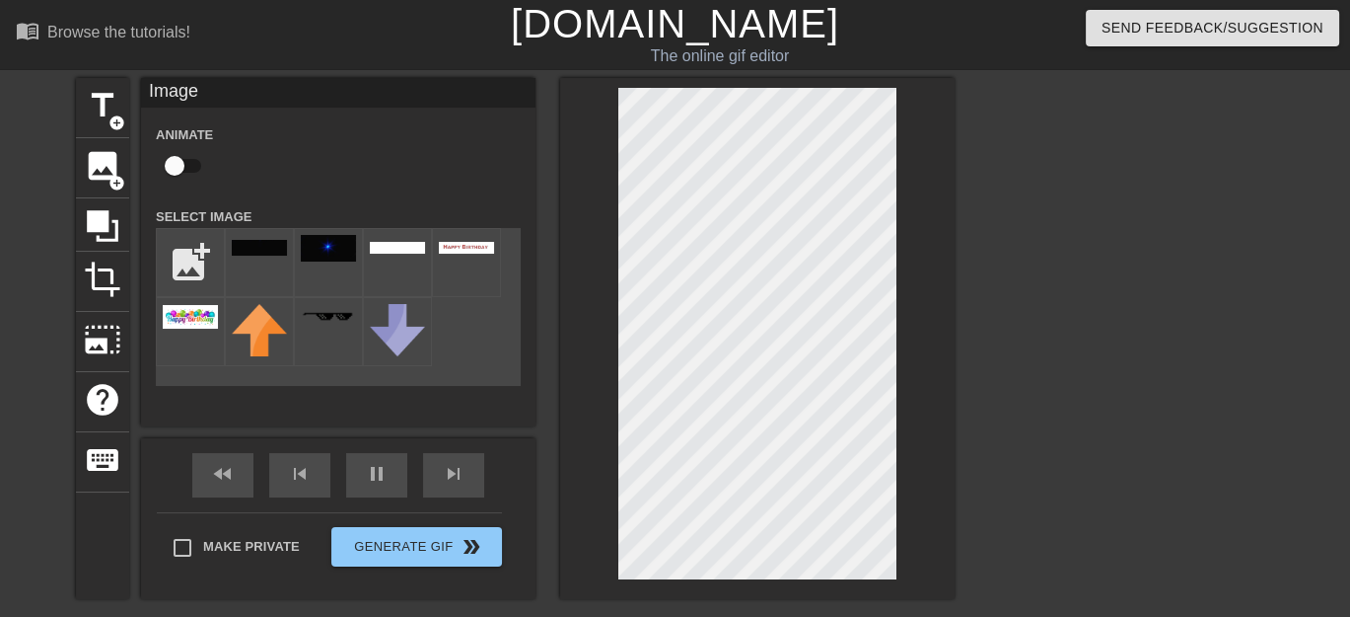
click at [902, 125] on div at bounding box center [757, 338] width 395 height 521
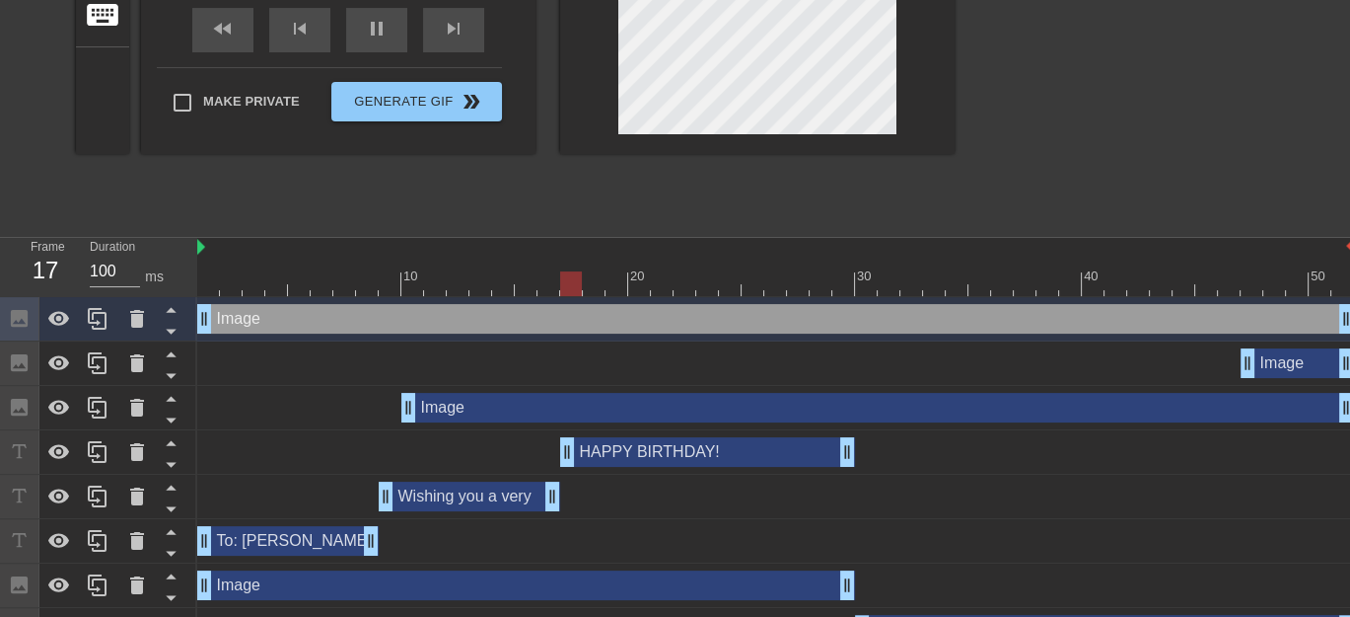
scroll to position [460, 0]
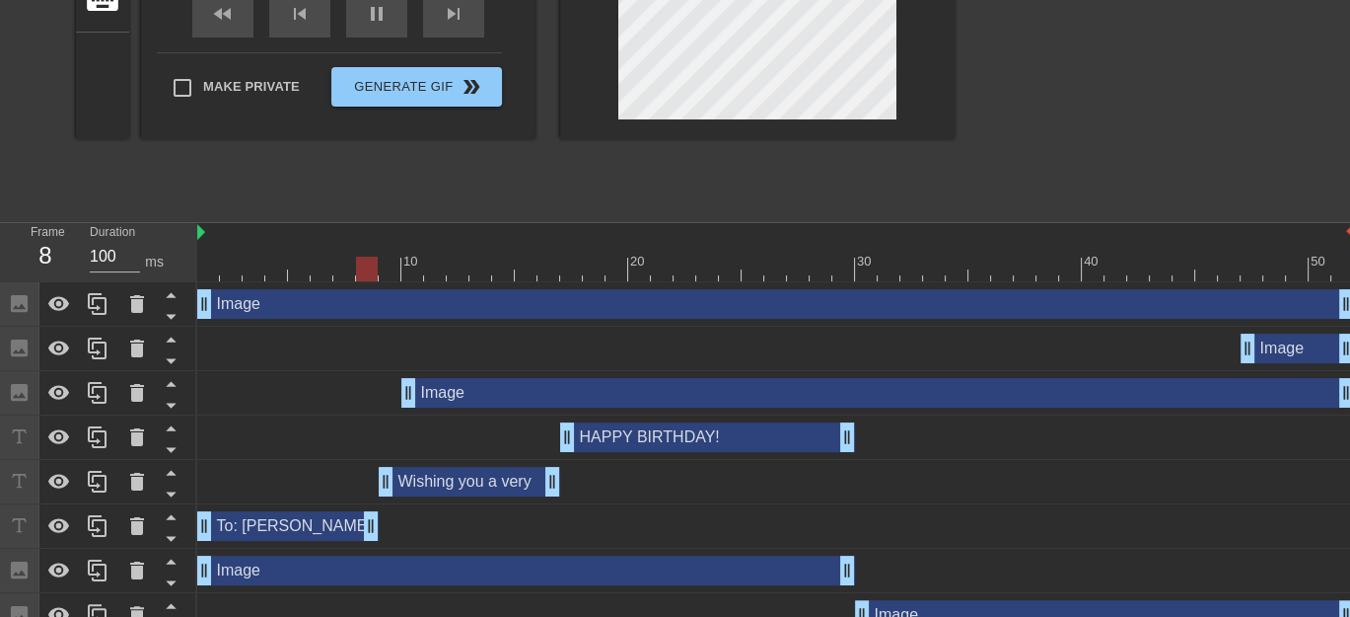
click at [339, 338] on div "Image drag_handle drag_handle" at bounding box center [775, 348] width 1157 height 30
click at [133, 348] on icon at bounding box center [137, 348] width 14 height 18
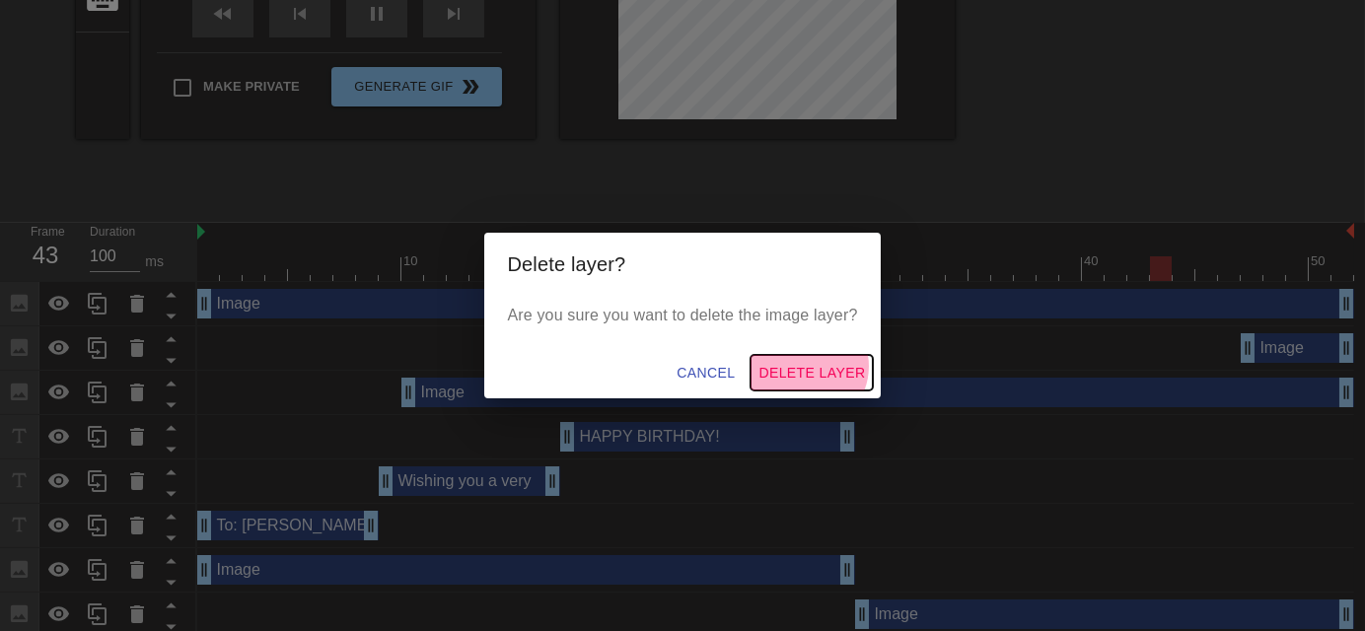
click at [808, 367] on span "Delete Layer" at bounding box center [812, 373] width 107 height 25
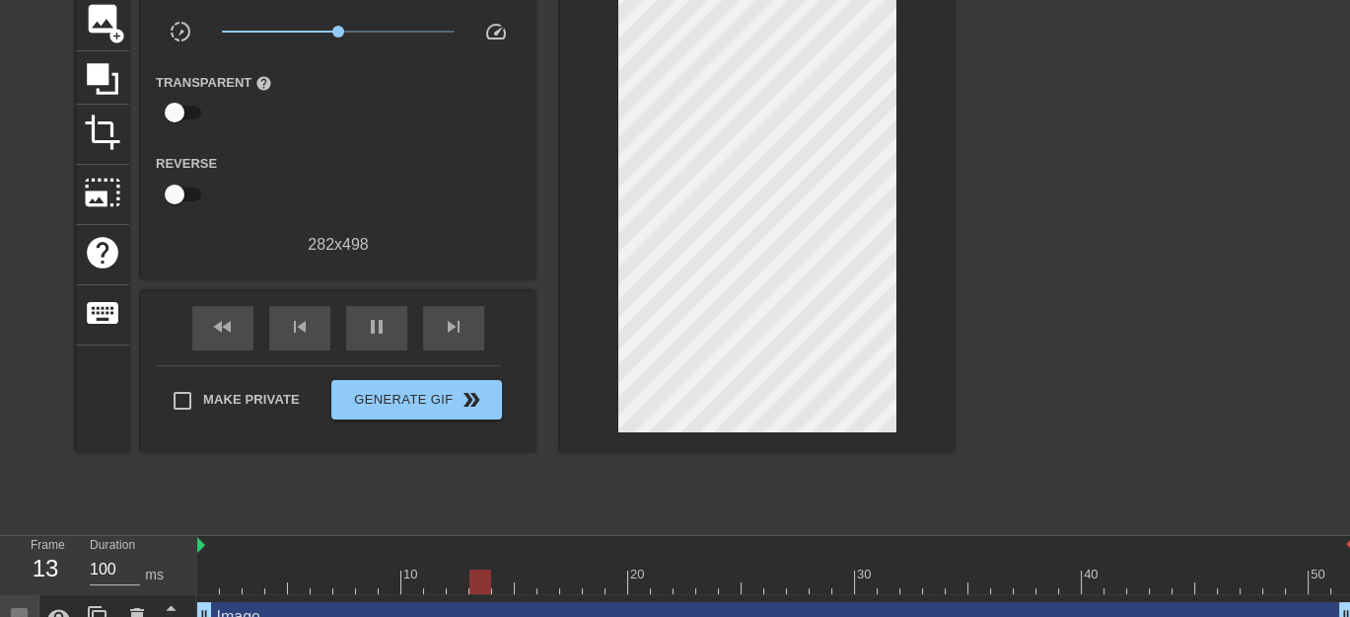
scroll to position [0, 0]
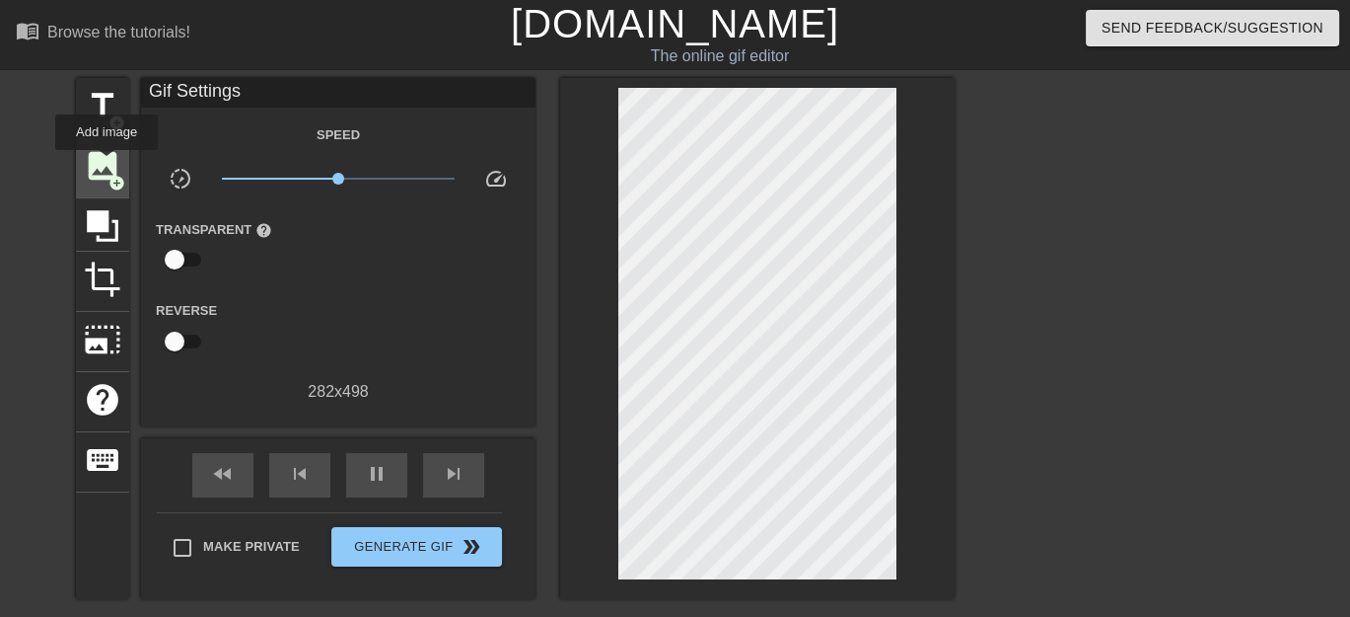
click at [107, 164] on span "image" at bounding box center [102, 165] width 37 height 37
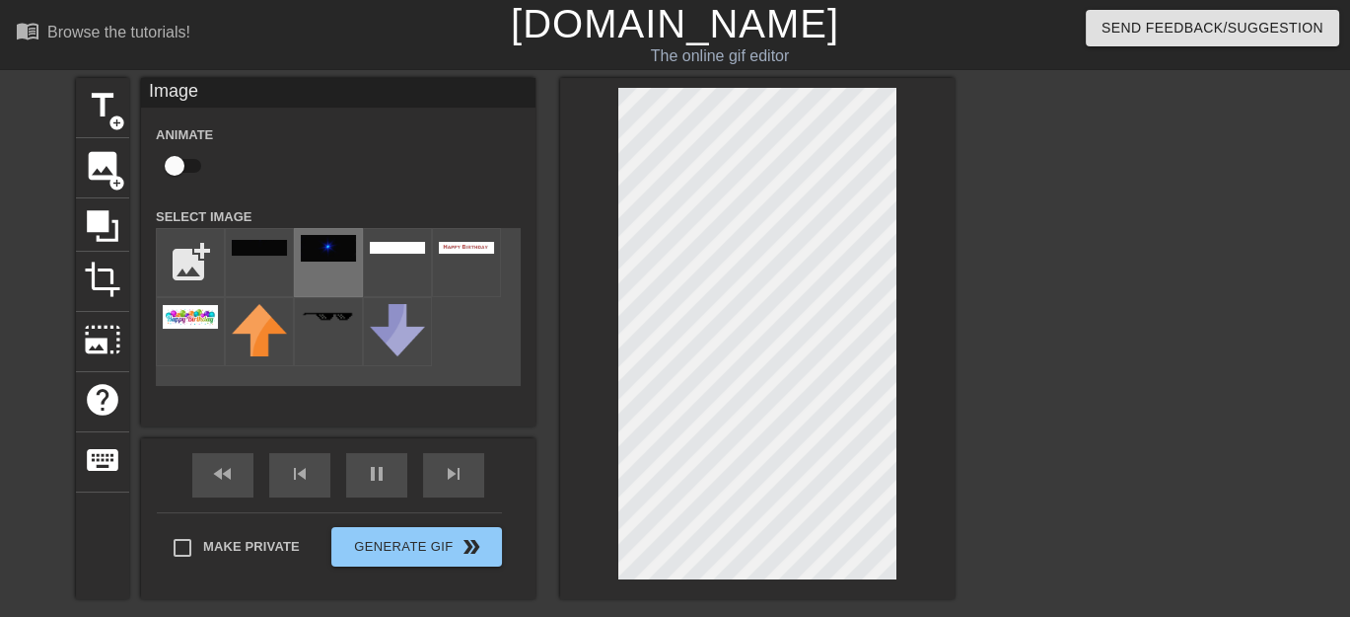
click at [328, 251] on img at bounding box center [328, 248] width 55 height 27
click at [330, 251] on img at bounding box center [328, 248] width 55 height 27
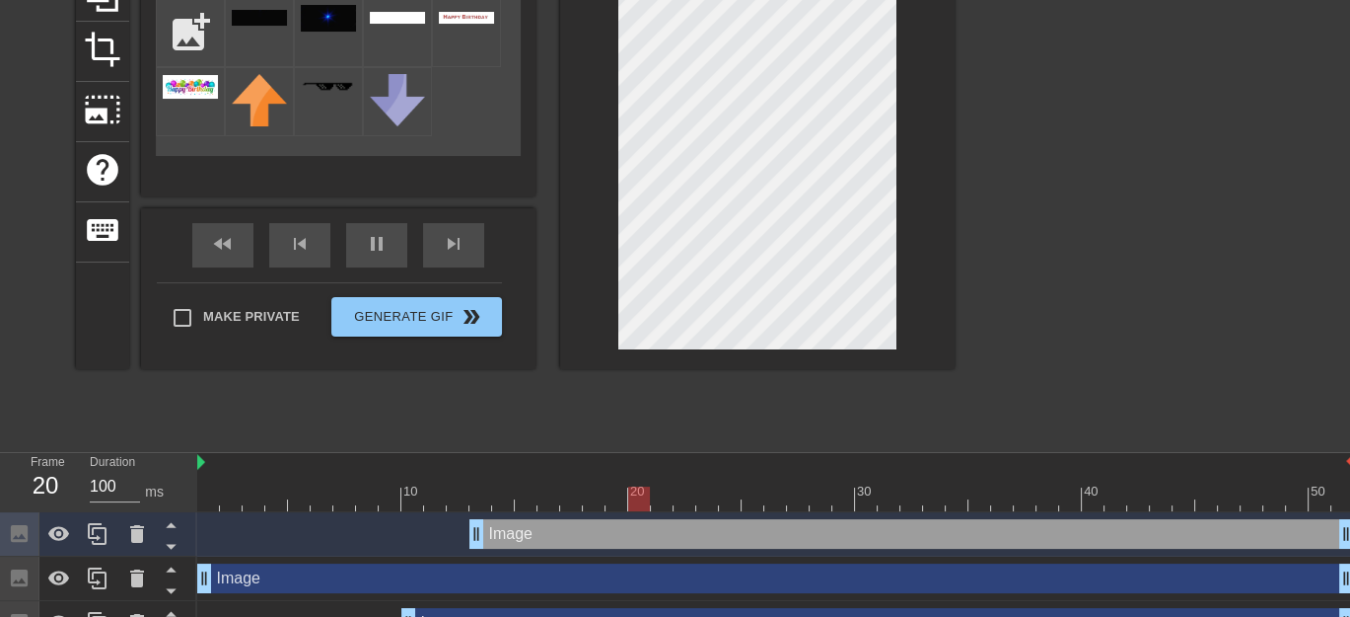
drag, startPoint x: 588, startPoint y: 531, endPoint x: 484, endPoint y: 518, distance: 104.4
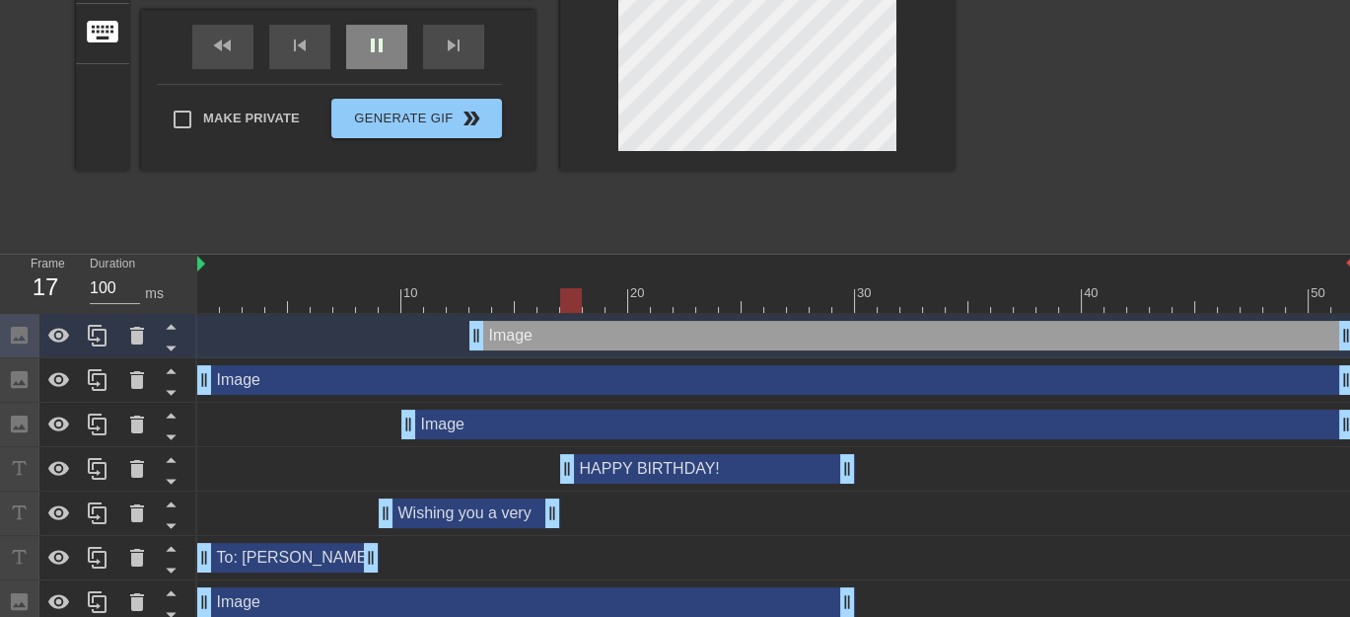
scroll to position [460, 0]
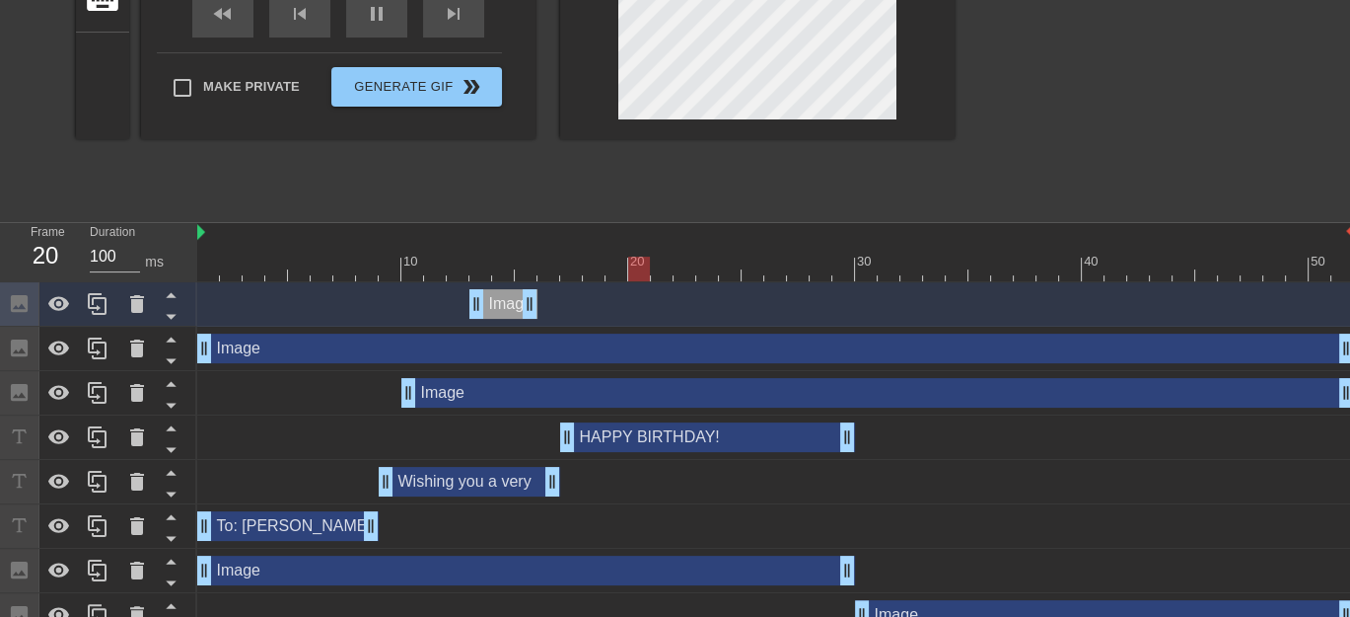
drag, startPoint x: 1345, startPoint y: 302, endPoint x: 520, endPoint y: 302, distance: 825.6
click at [94, 299] on icon at bounding box center [97, 304] width 19 height 22
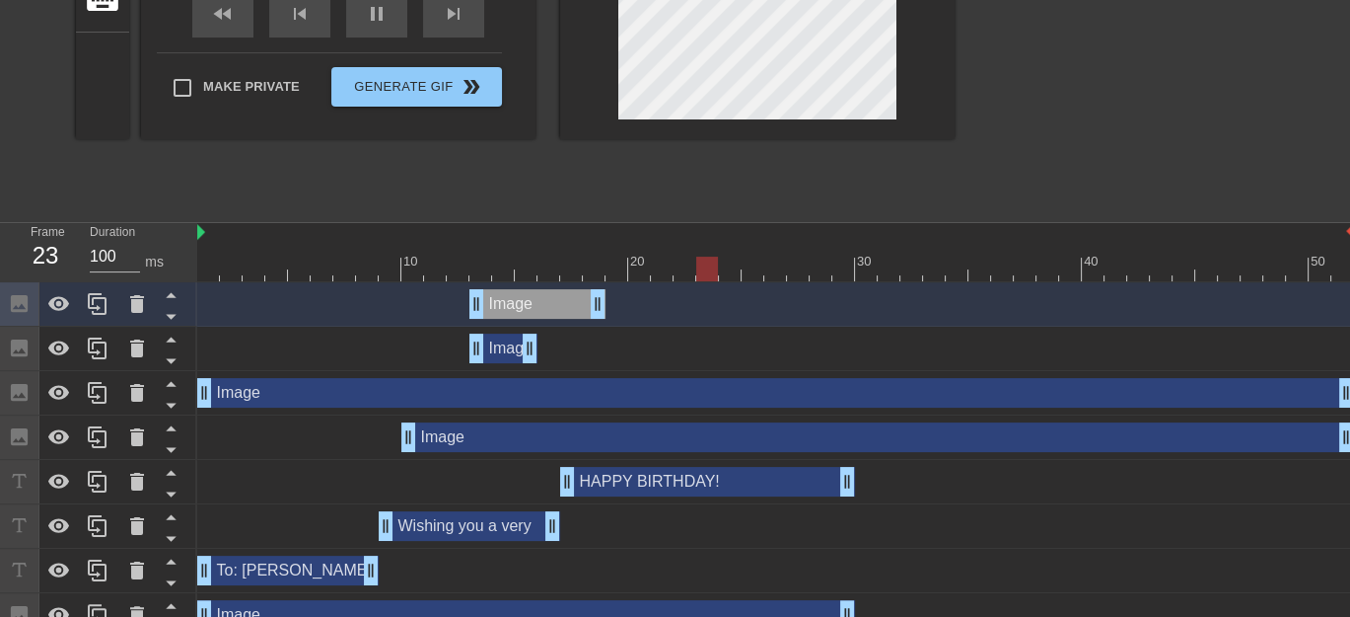
drag, startPoint x: 532, startPoint y: 304, endPoint x: 590, endPoint y: 302, distance: 58.2
drag, startPoint x: 477, startPoint y: 310, endPoint x: 538, endPoint y: 308, distance: 60.2
click at [571, 256] on div at bounding box center [775, 268] width 1157 height 25
drag, startPoint x: 570, startPoint y: 271, endPoint x: 545, endPoint y: 266, distance: 25.1
click at [545, 266] on div at bounding box center [549, 268] width 22 height 25
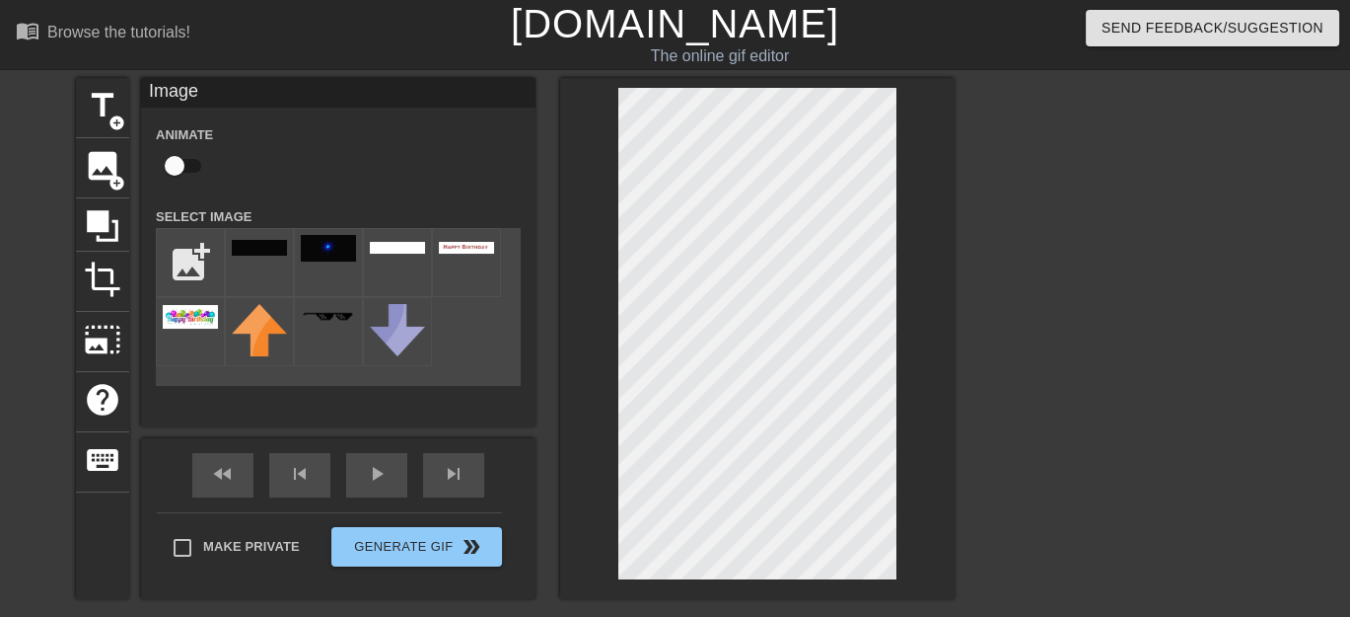
scroll to position [230, 0]
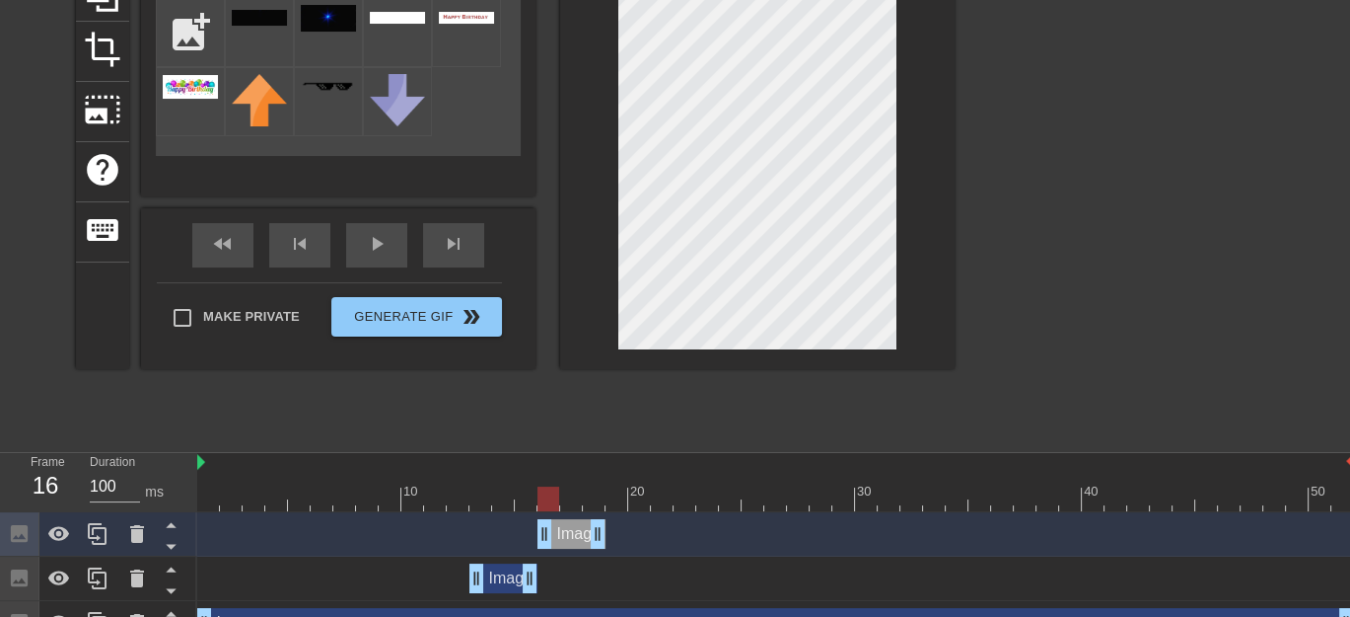
drag, startPoint x: 527, startPoint y: 506, endPoint x: 549, endPoint y: 503, distance: 22.9
click at [549, 503] on div at bounding box center [549, 498] width 22 height 25
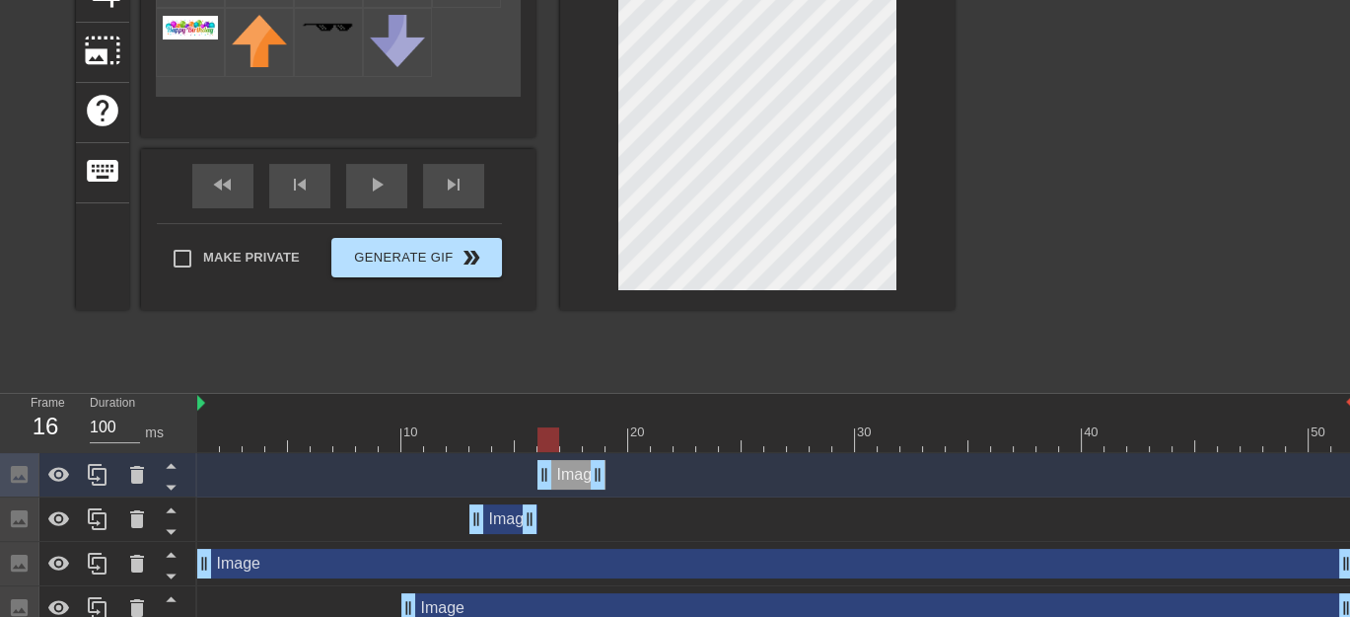
scroll to position [460, 0]
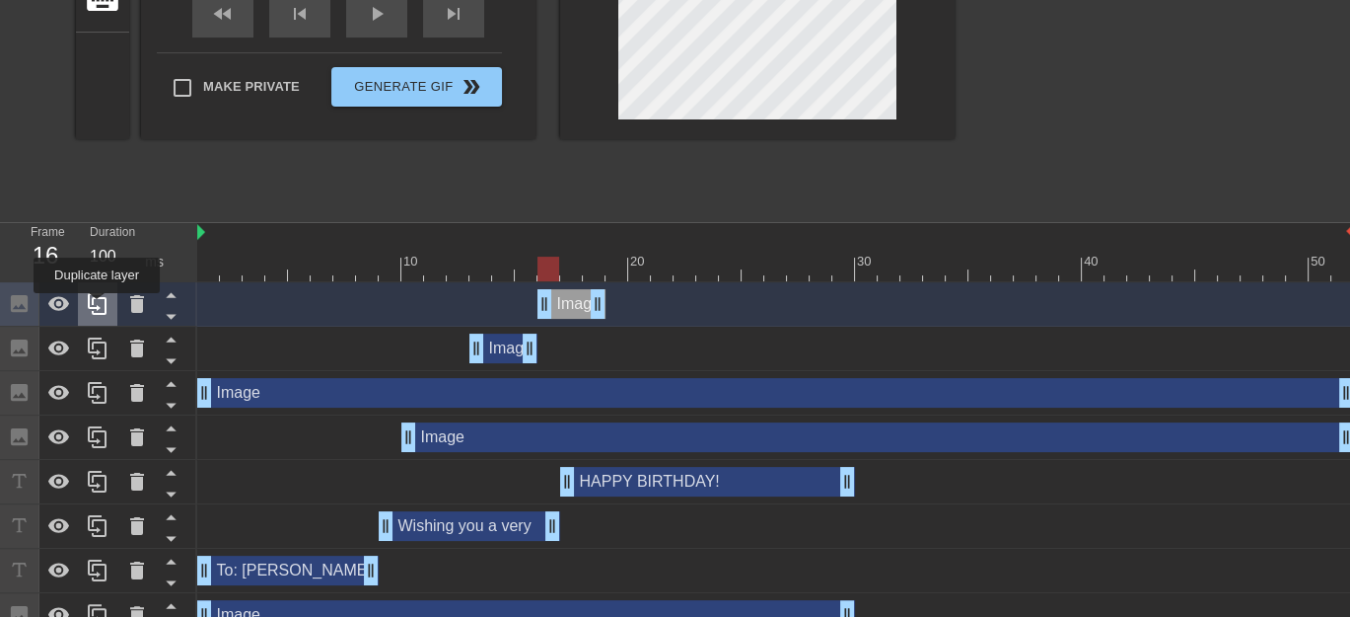
click at [97, 307] on icon at bounding box center [97, 304] width 19 height 22
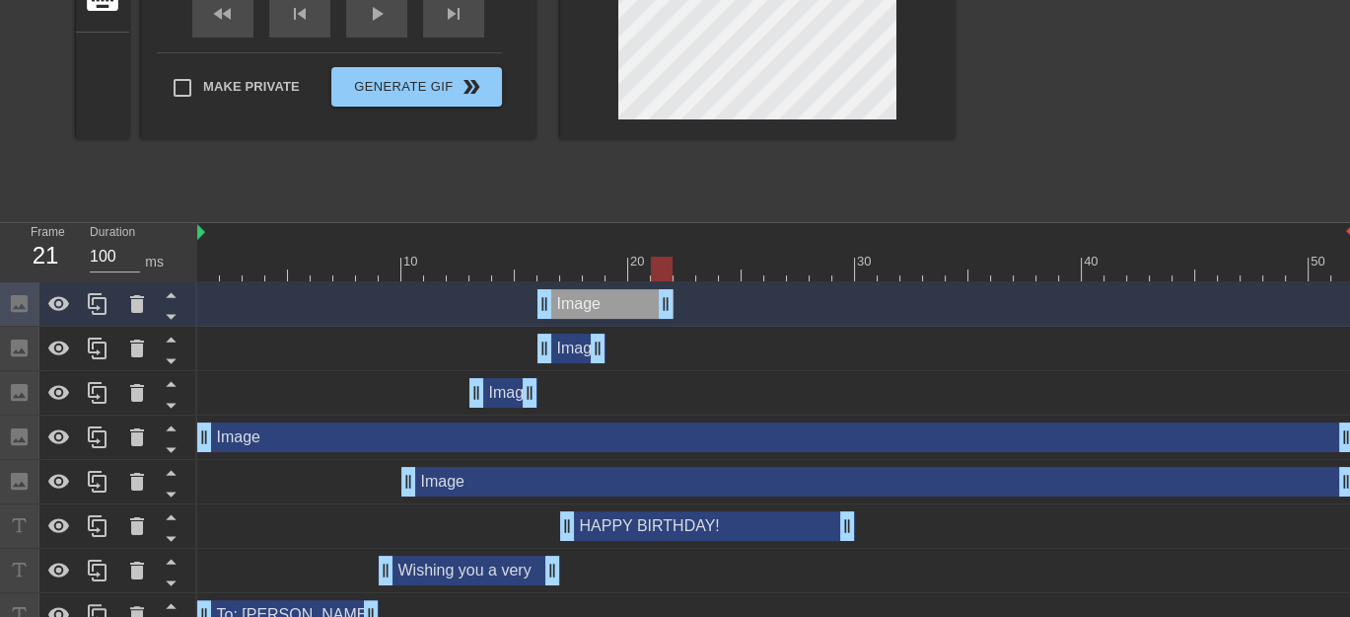
drag, startPoint x: 603, startPoint y: 303, endPoint x: 661, endPoint y: 305, distance: 58.2
drag, startPoint x: 545, startPoint y: 303, endPoint x: 607, endPoint y: 306, distance: 61.2
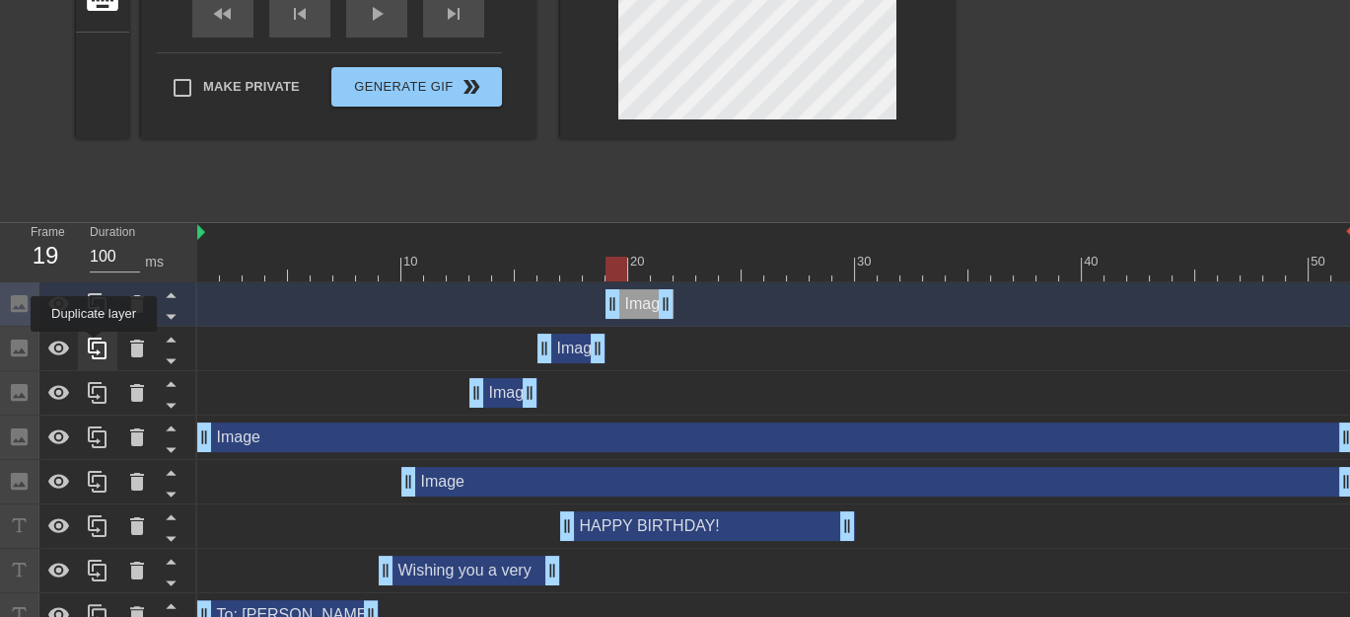
click at [94, 345] on icon at bounding box center [97, 348] width 19 height 22
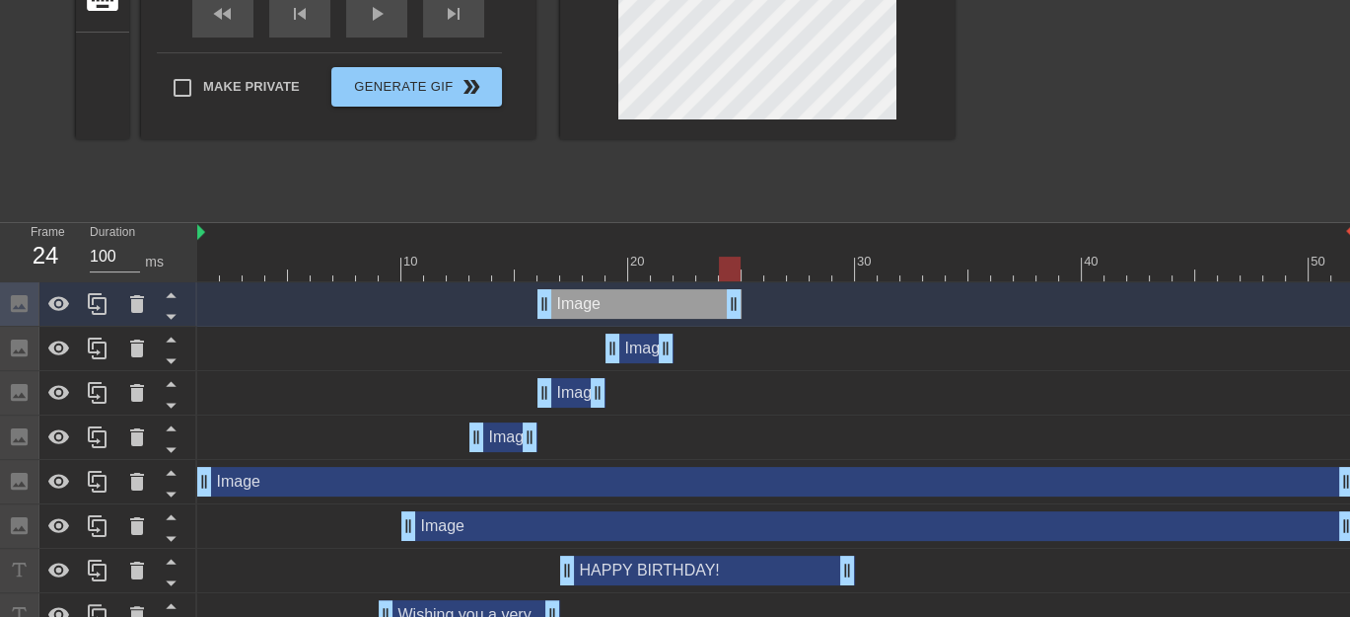
drag, startPoint x: 600, startPoint y: 298, endPoint x: 733, endPoint y: 310, distance: 133.7
drag, startPoint x: 544, startPoint y: 302, endPoint x: 675, endPoint y: 302, distance: 131.2
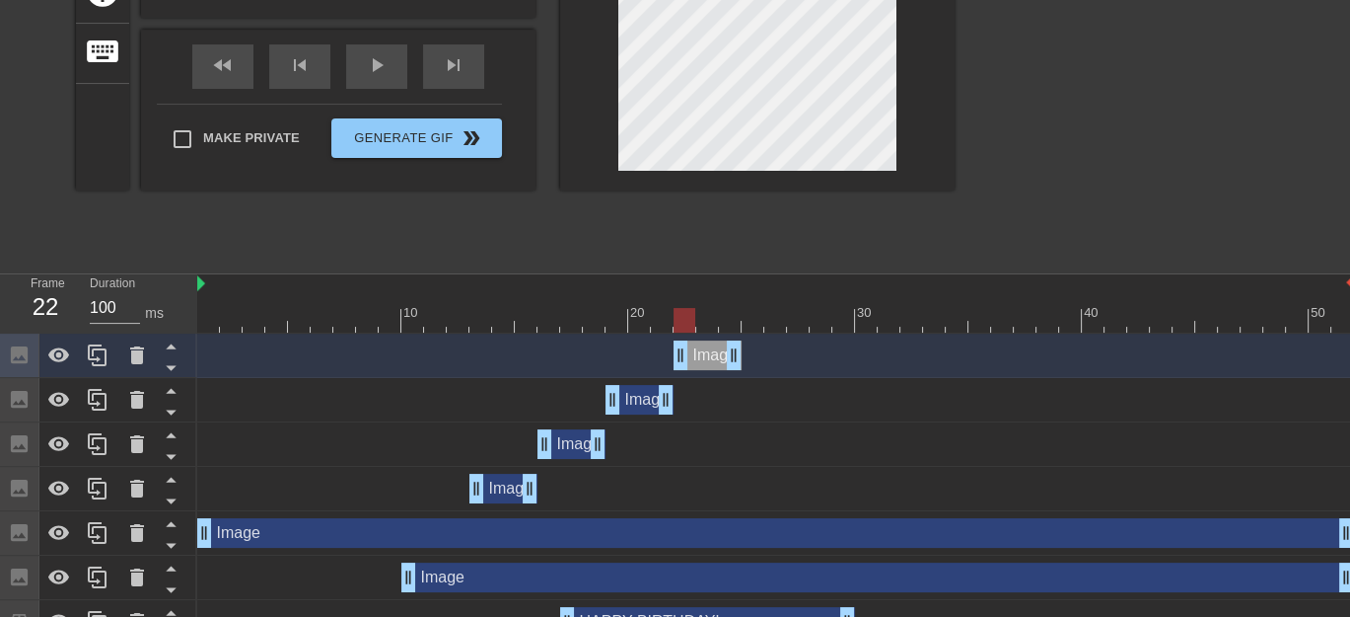
scroll to position [617, 0]
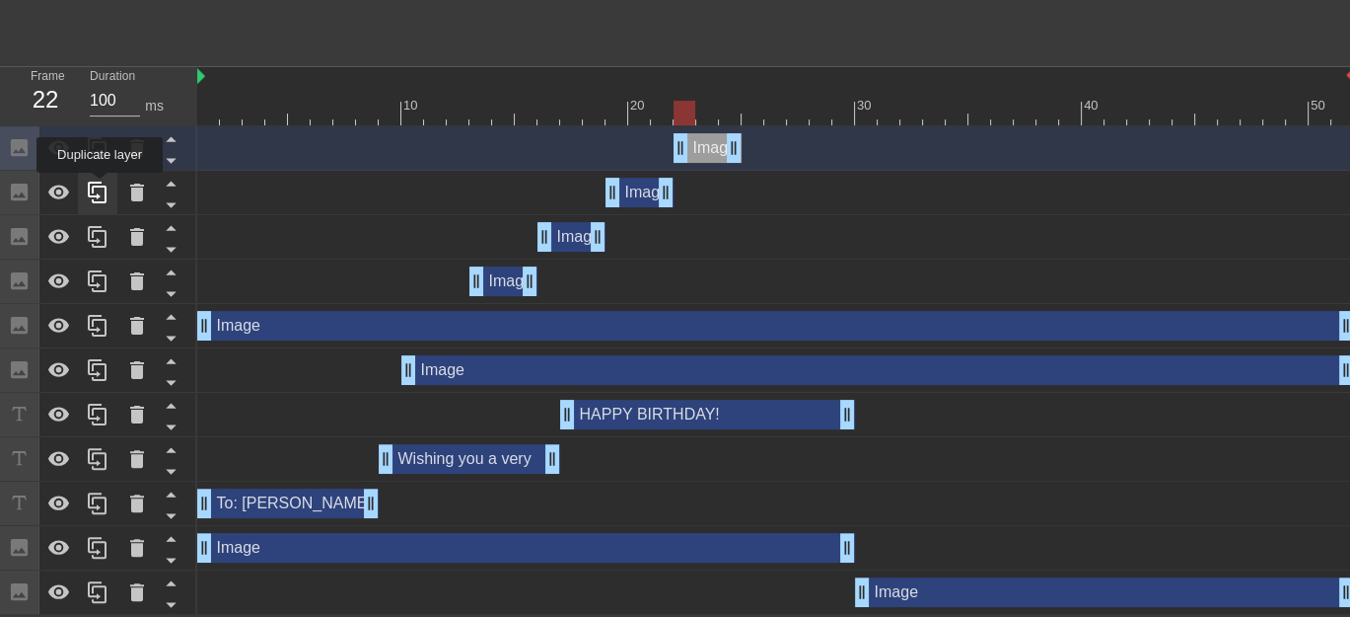
click at [100, 186] on icon at bounding box center [97, 193] width 19 height 22
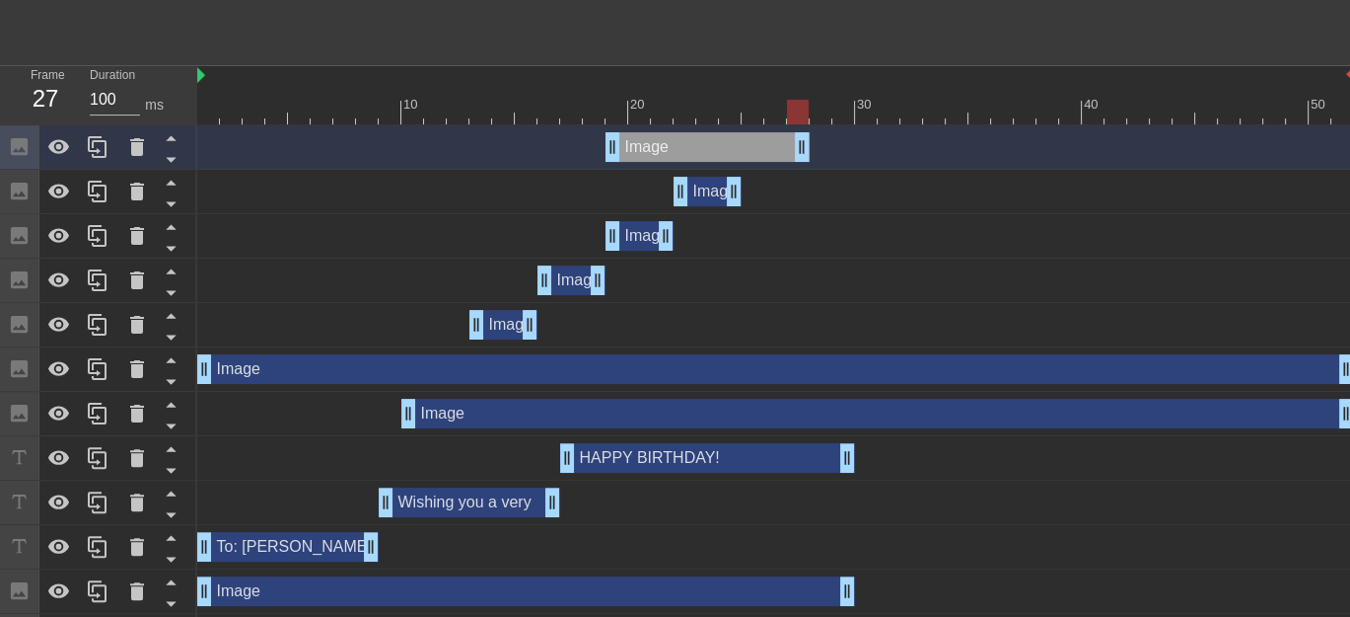
drag, startPoint x: 665, startPoint y: 148, endPoint x: 798, endPoint y: 145, distance: 133.2
drag, startPoint x: 614, startPoint y: 146, endPoint x: 741, endPoint y: 152, distance: 127.4
click at [741, 152] on div "Image drag_handle drag_handle" at bounding box center [775, 147] width 1157 height 30
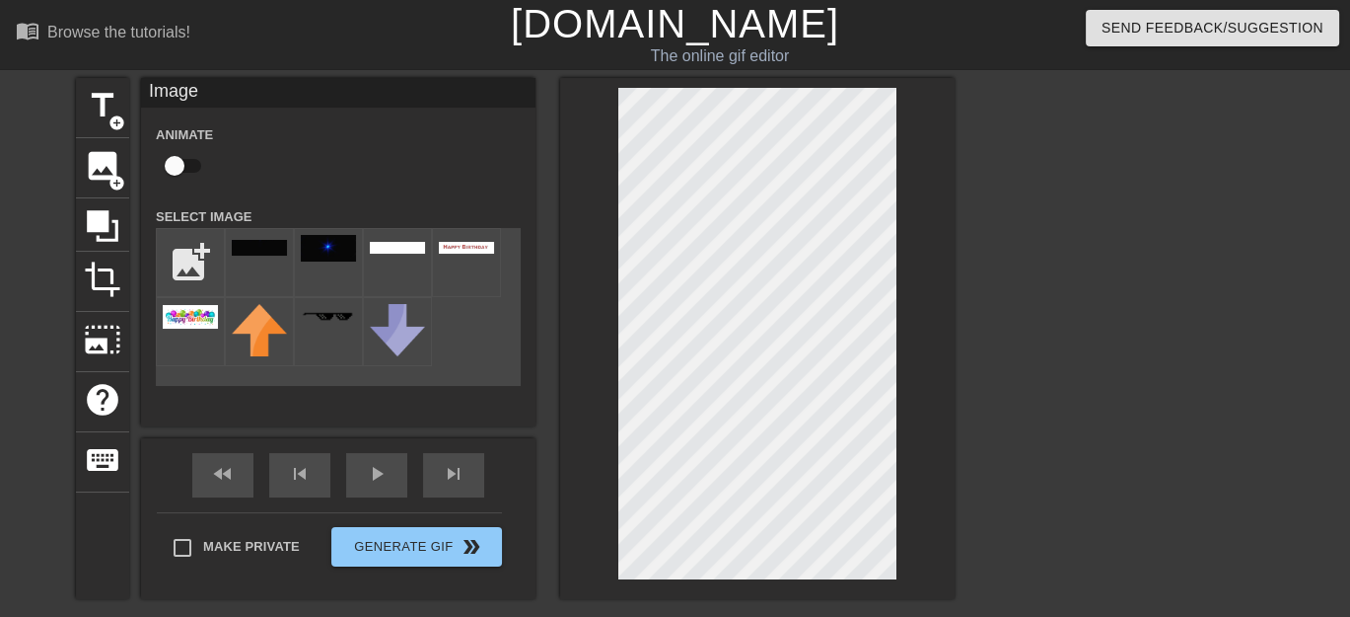
scroll to position [230, 0]
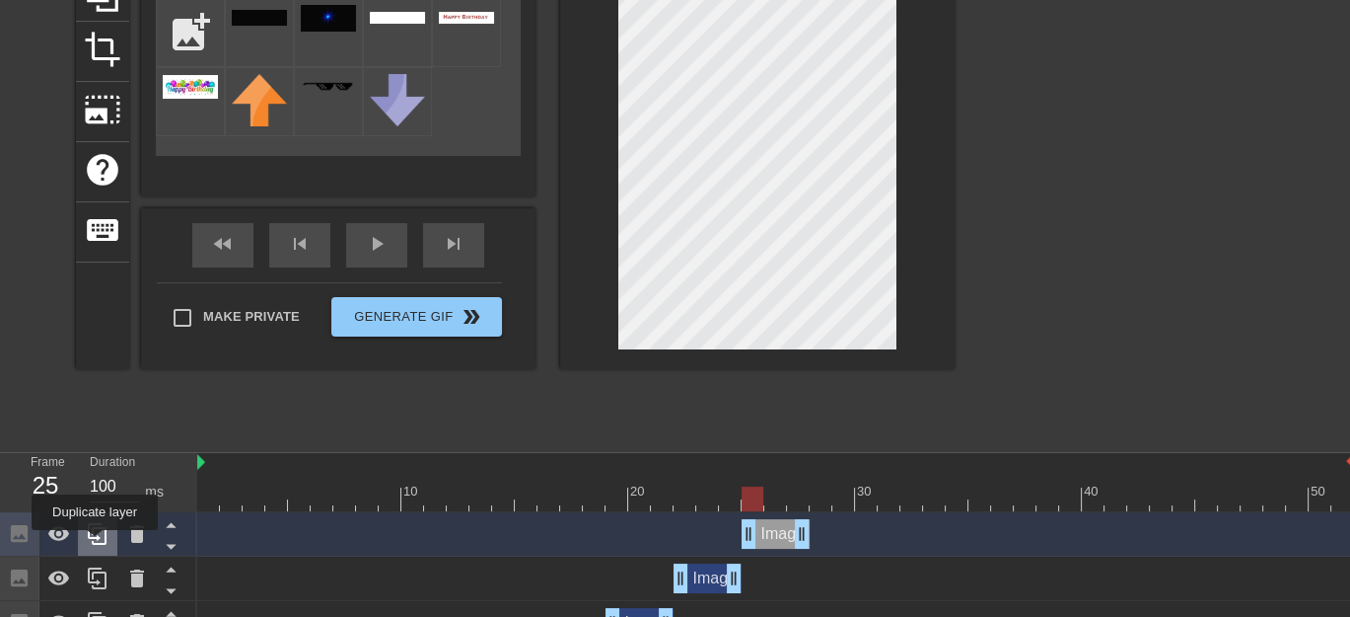
click at [95, 544] on icon at bounding box center [97, 534] width 19 height 22
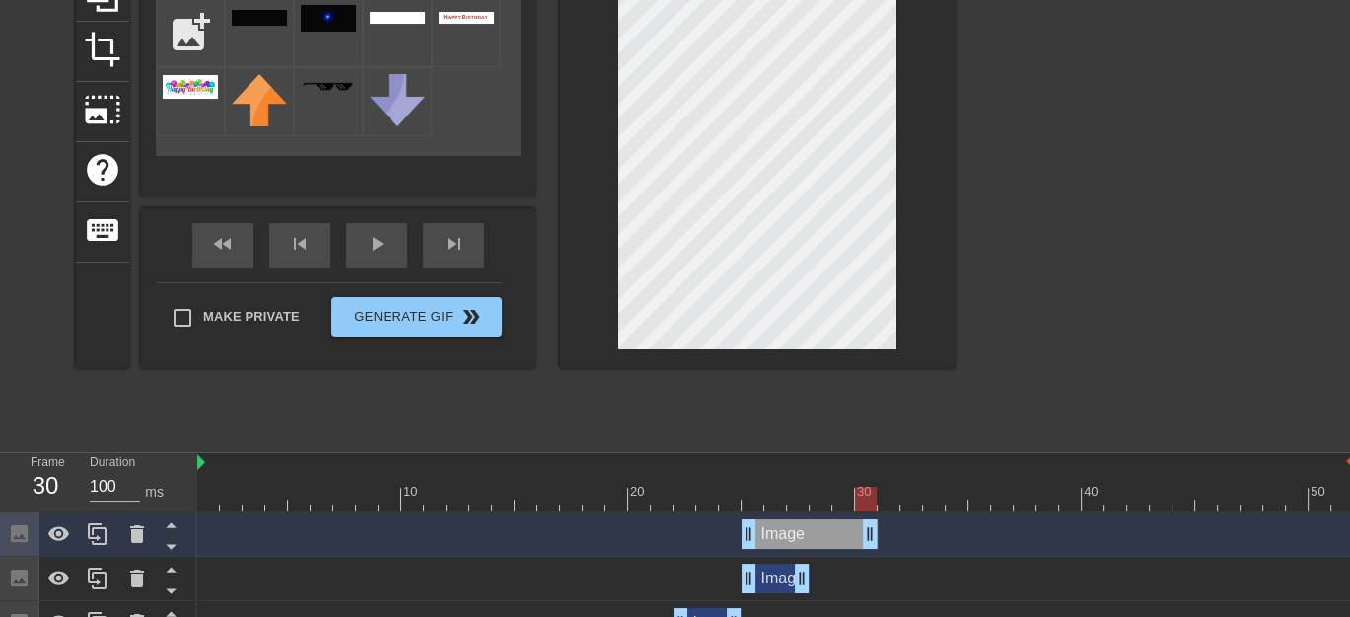
drag, startPoint x: 803, startPoint y: 527, endPoint x: 864, endPoint y: 523, distance: 61.3
drag, startPoint x: 745, startPoint y: 532, endPoint x: 805, endPoint y: 529, distance: 60.2
click at [805, 529] on div "Image drag_handle drag_handle" at bounding box center [775, 534] width 1157 height 30
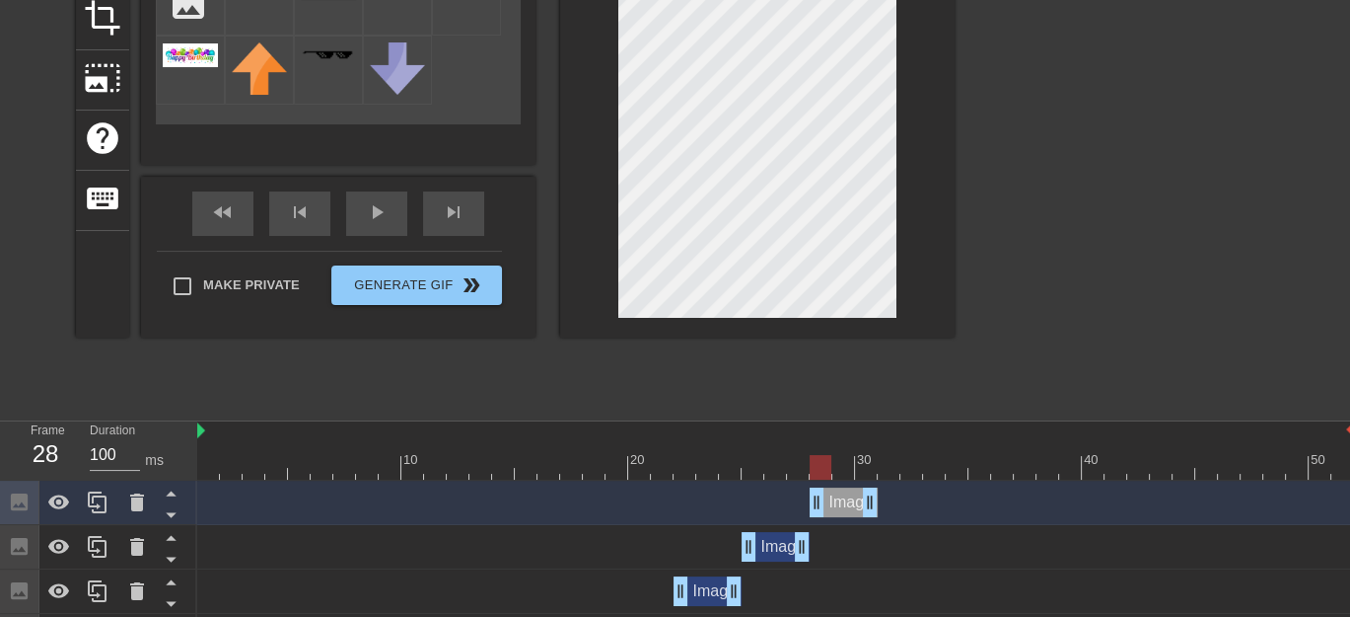
scroll to position [460, 0]
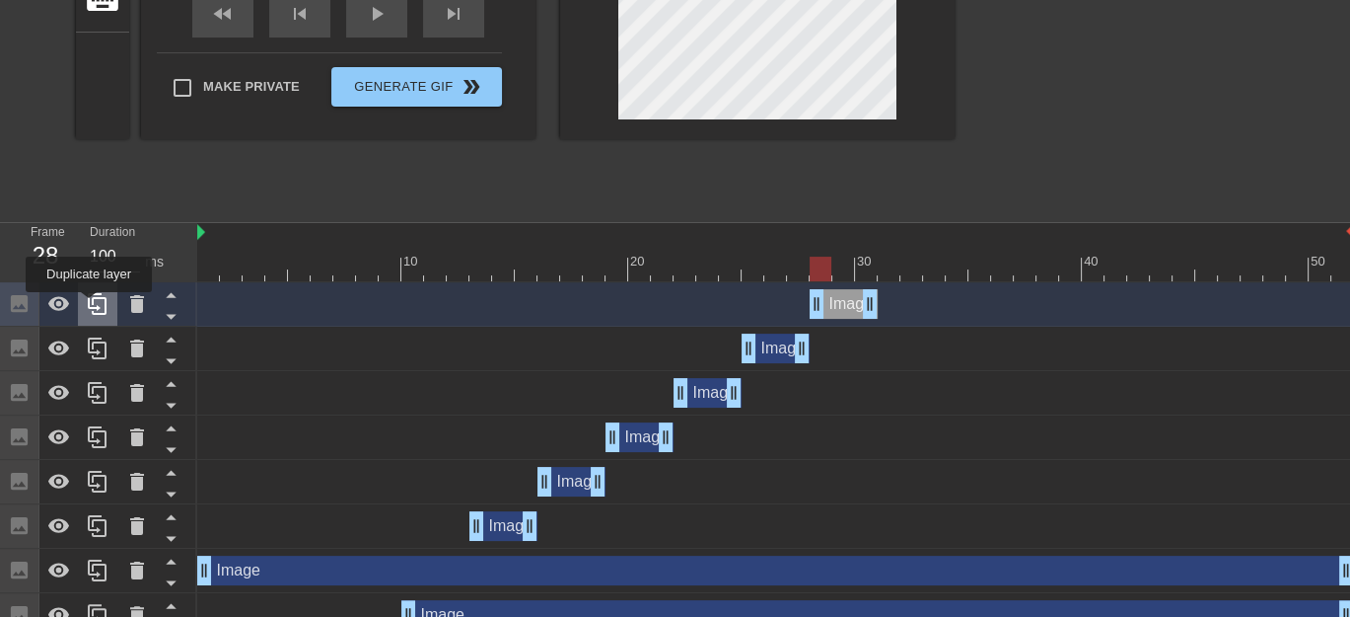
click at [89, 306] on icon at bounding box center [97, 304] width 19 height 22
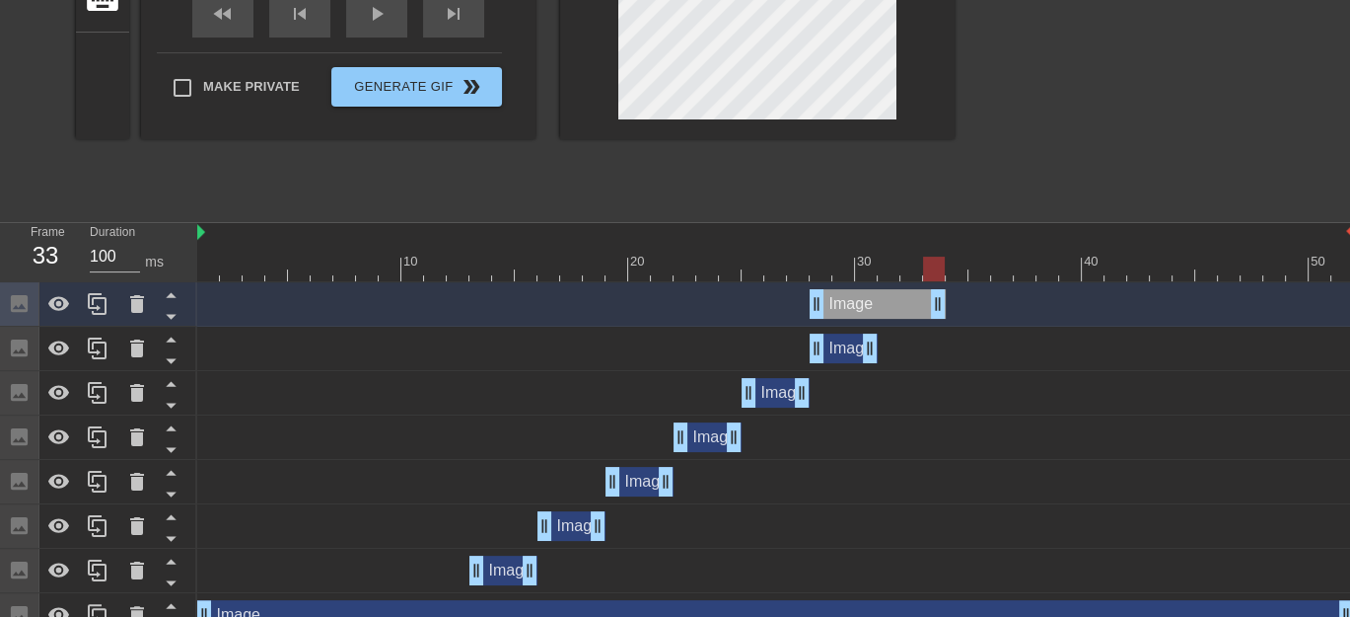
drag, startPoint x: 870, startPoint y: 303, endPoint x: 934, endPoint y: 307, distance: 64.2
drag, startPoint x: 821, startPoint y: 306, endPoint x: 882, endPoint y: 307, distance: 61.2
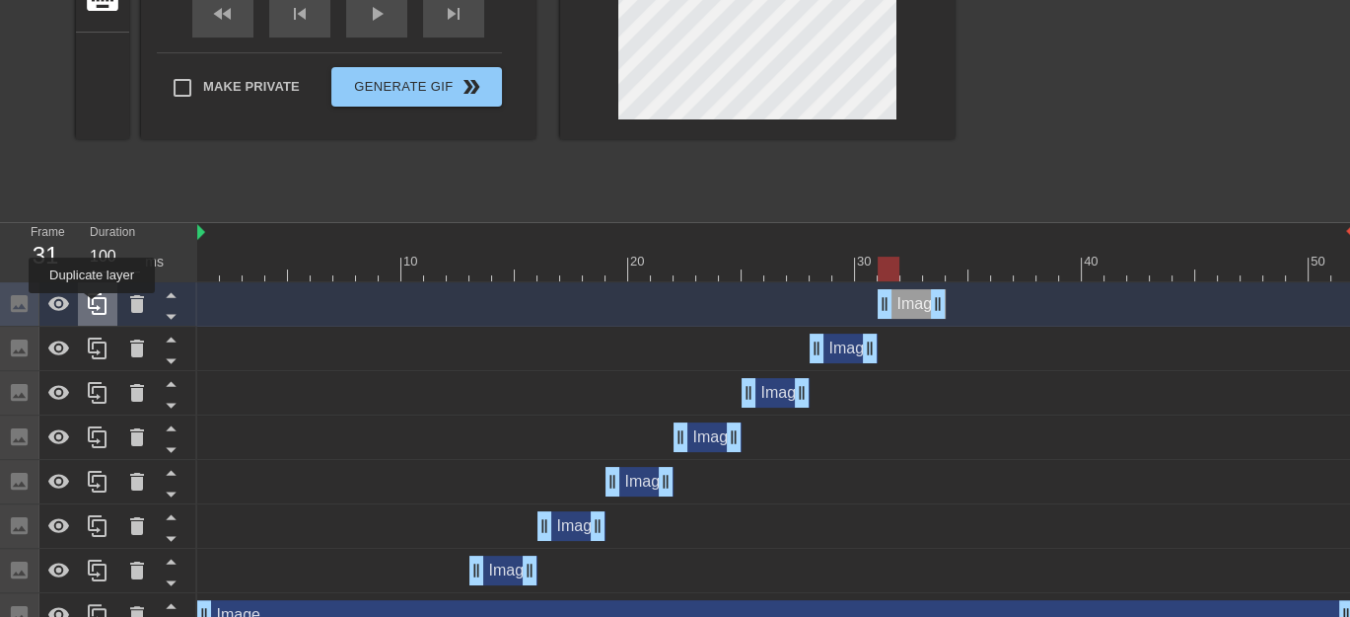
click at [92, 307] on icon at bounding box center [97, 304] width 19 height 22
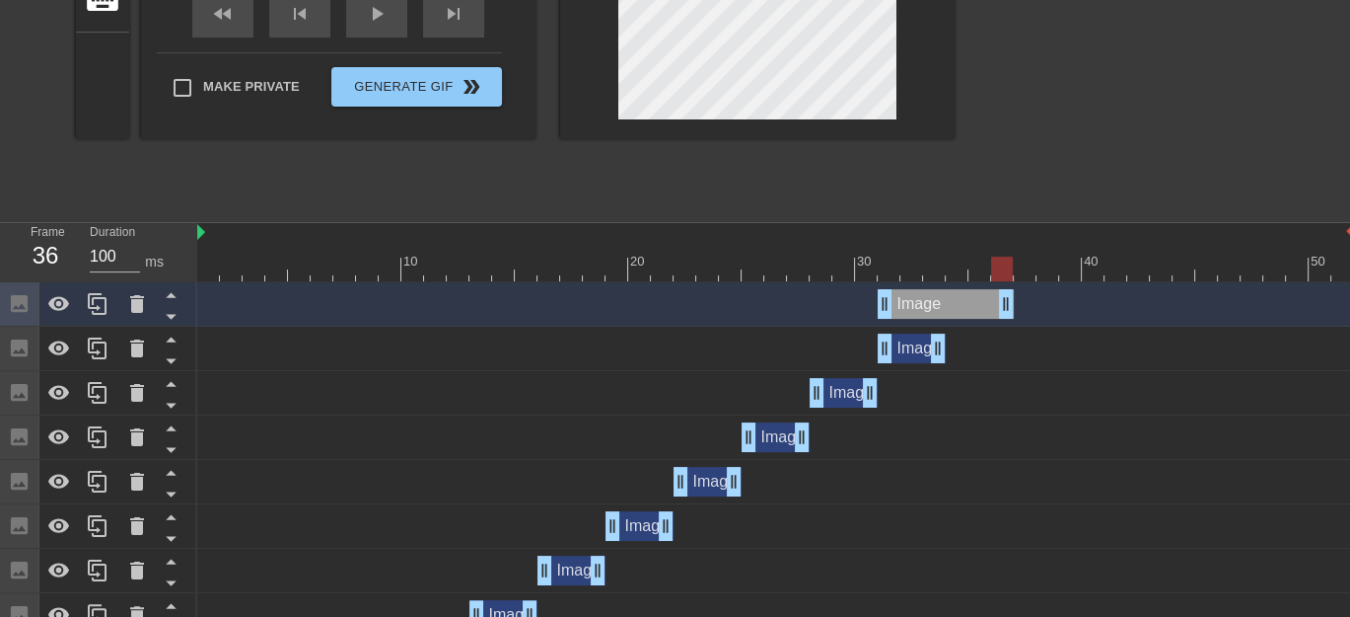
drag, startPoint x: 938, startPoint y: 302, endPoint x: 997, endPoint y: 302, distance: 59.2
drag, startPoint x: 885, startPoint y: 305, endPoint x: 945, endPoint y: 304, distance: 60.2
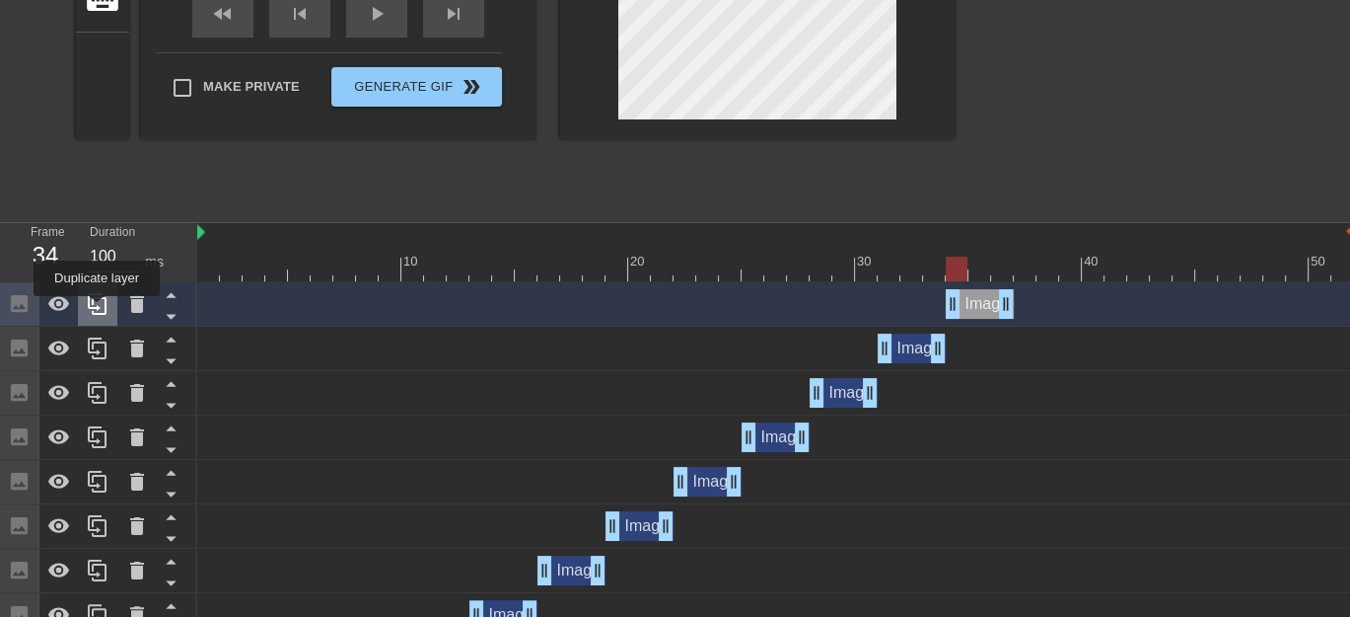
click at [97, 310] on icon at bounding box center [98, 304] width 24 height 24
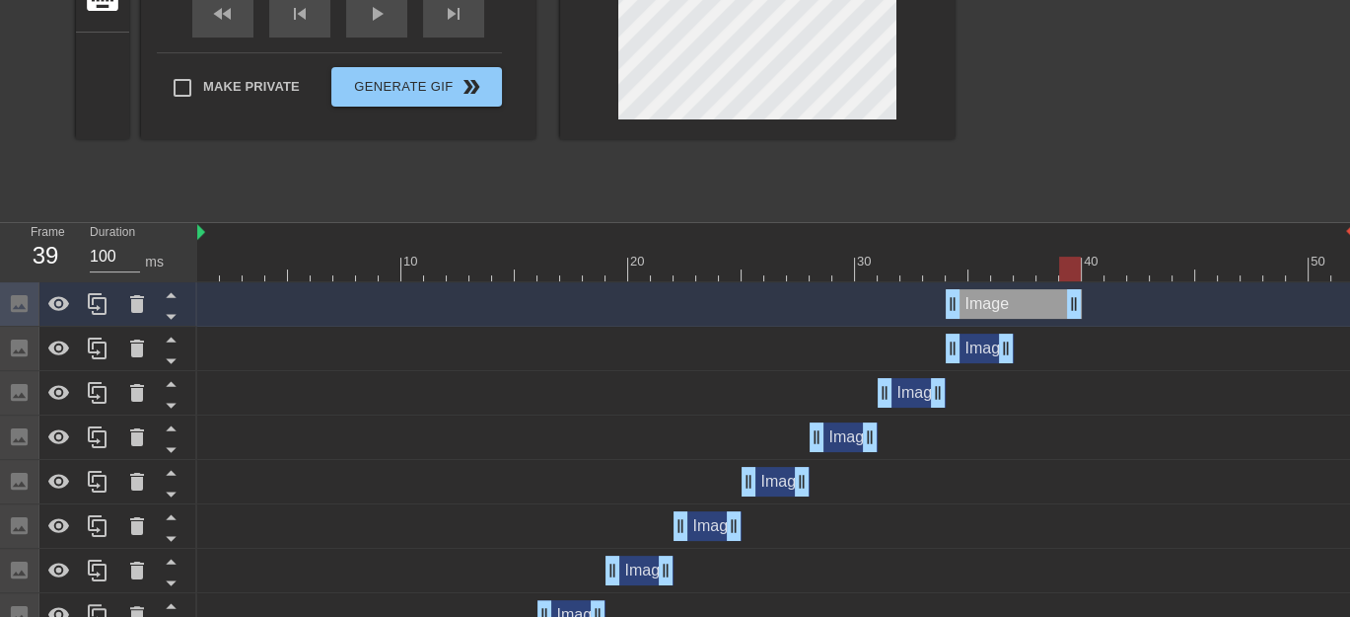
drag, startPoint x: 1007, startPoint y: 303, endPoint x: 1064, endPoint y: 302, distance: 57.2
drag, startPoint x: 960, startPoint y: 307, endPoint x: 1024, endPoint y: 307, distance: 64.1
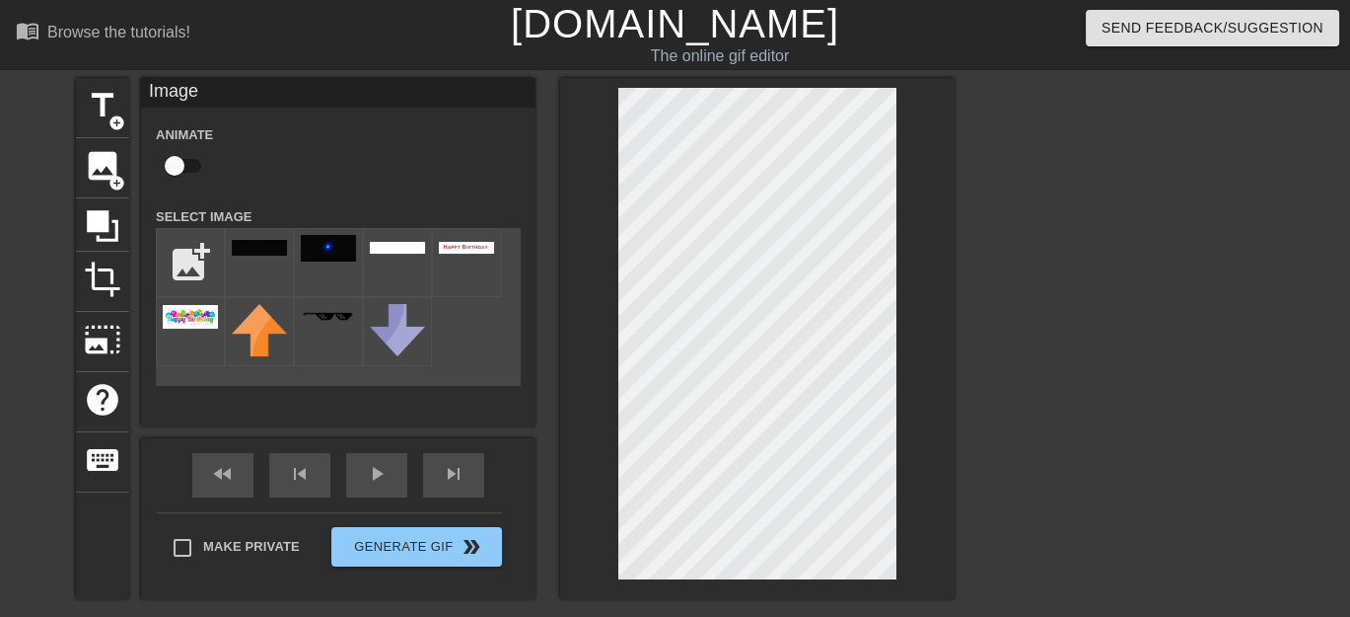
scroll to position [230, 0]
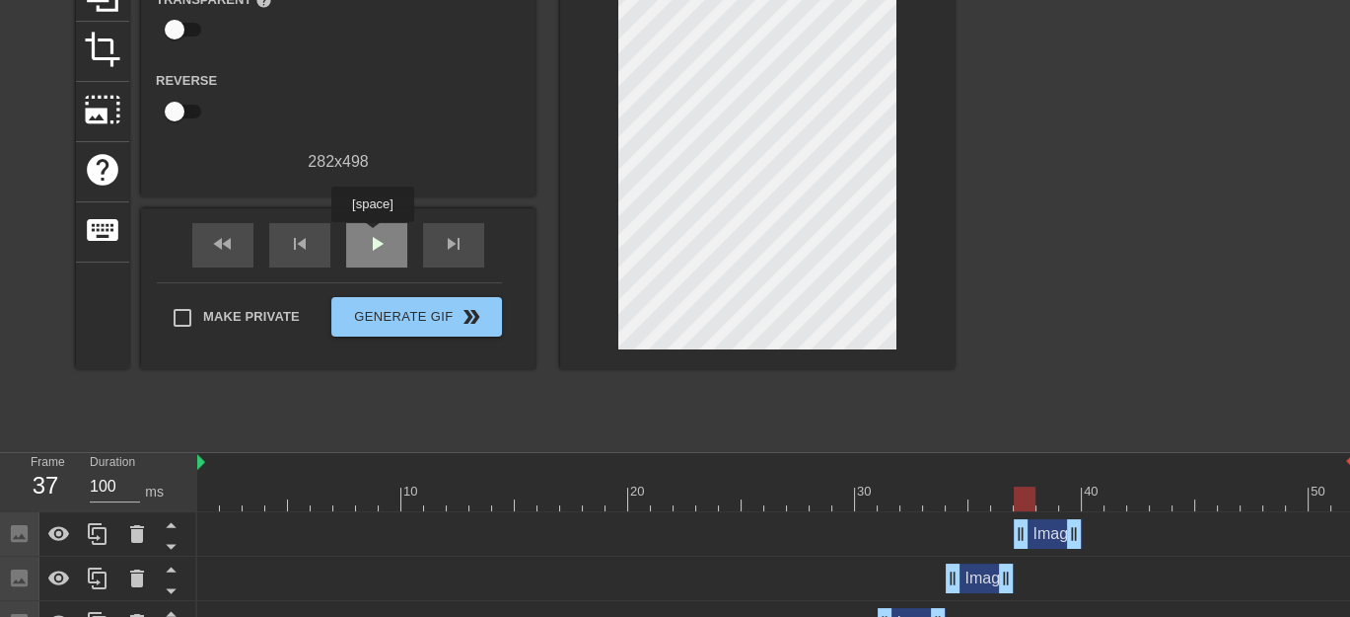
click at [372, 236] on span "play_arrow" at bounding box center [377, 244] width 24 height 24
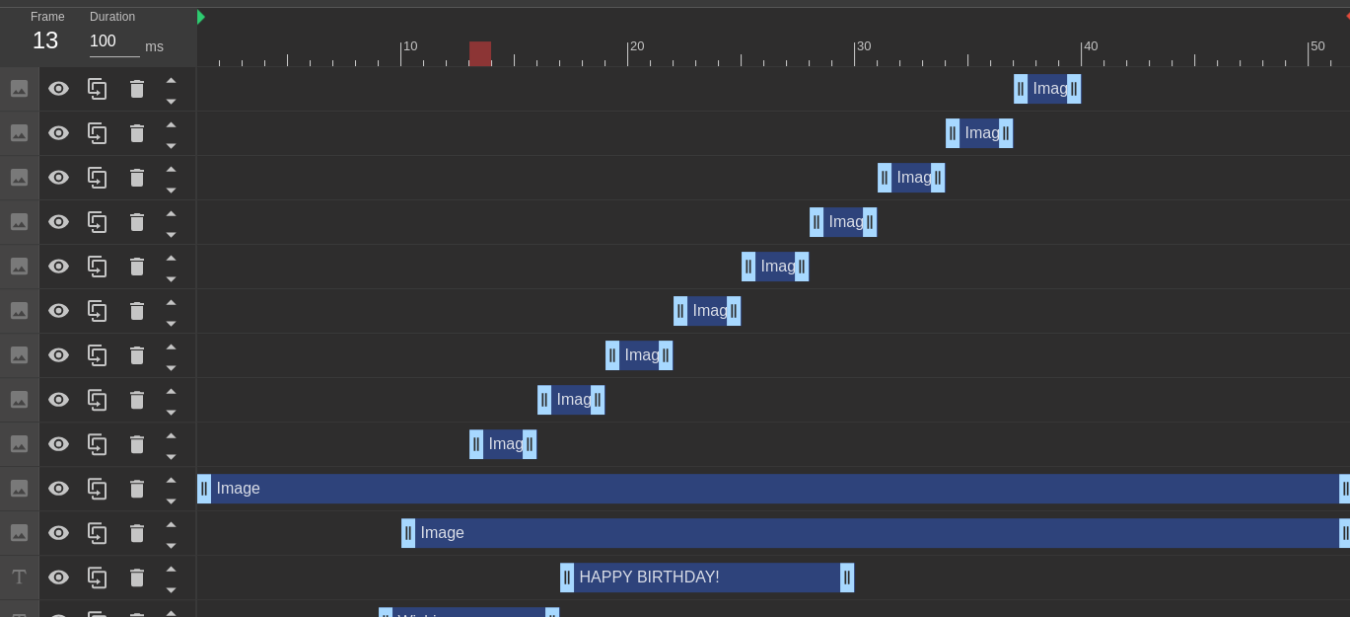
scroll to position [690, 0]
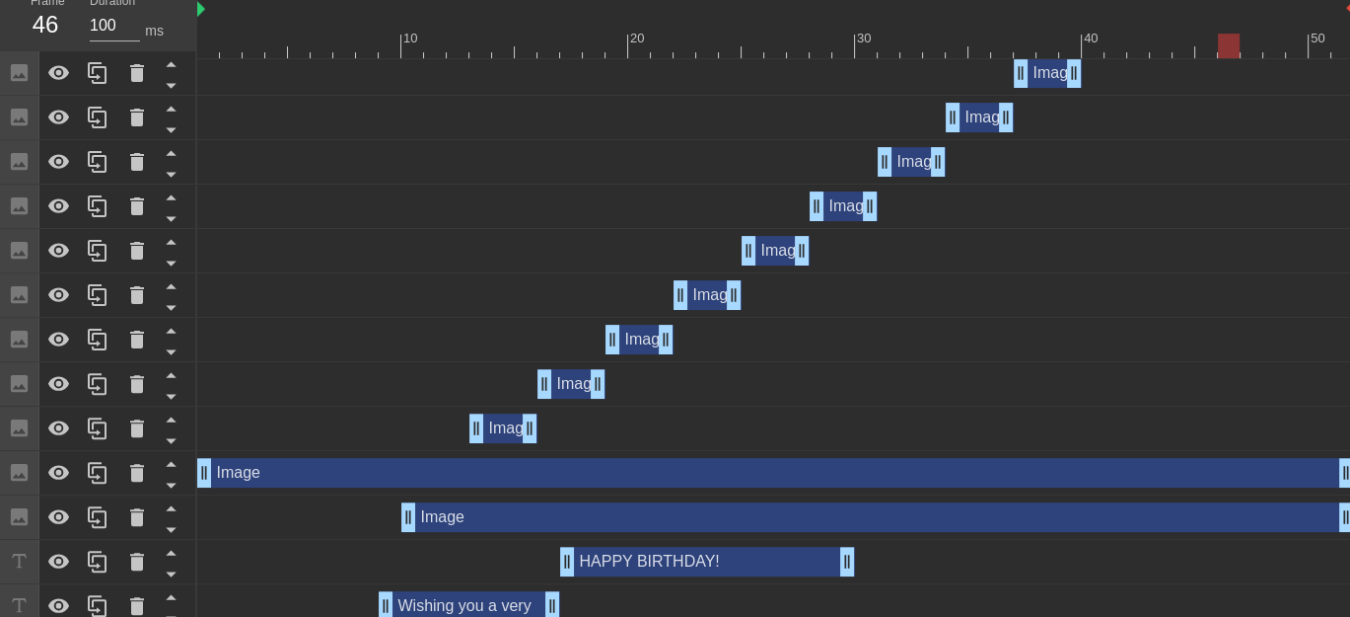
click at [498, 435] on div "Image drag_handle drag_handle" at bounding box center [504, 428] width 68 height 30
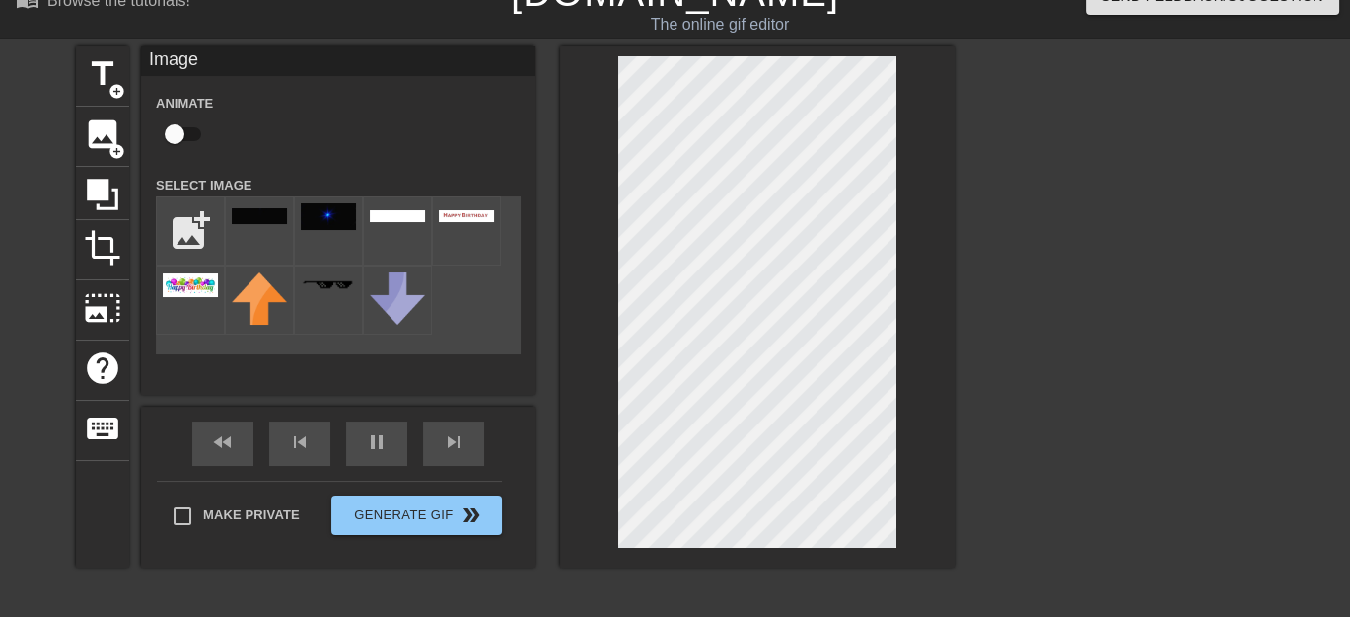
scroll to position [0, 0]
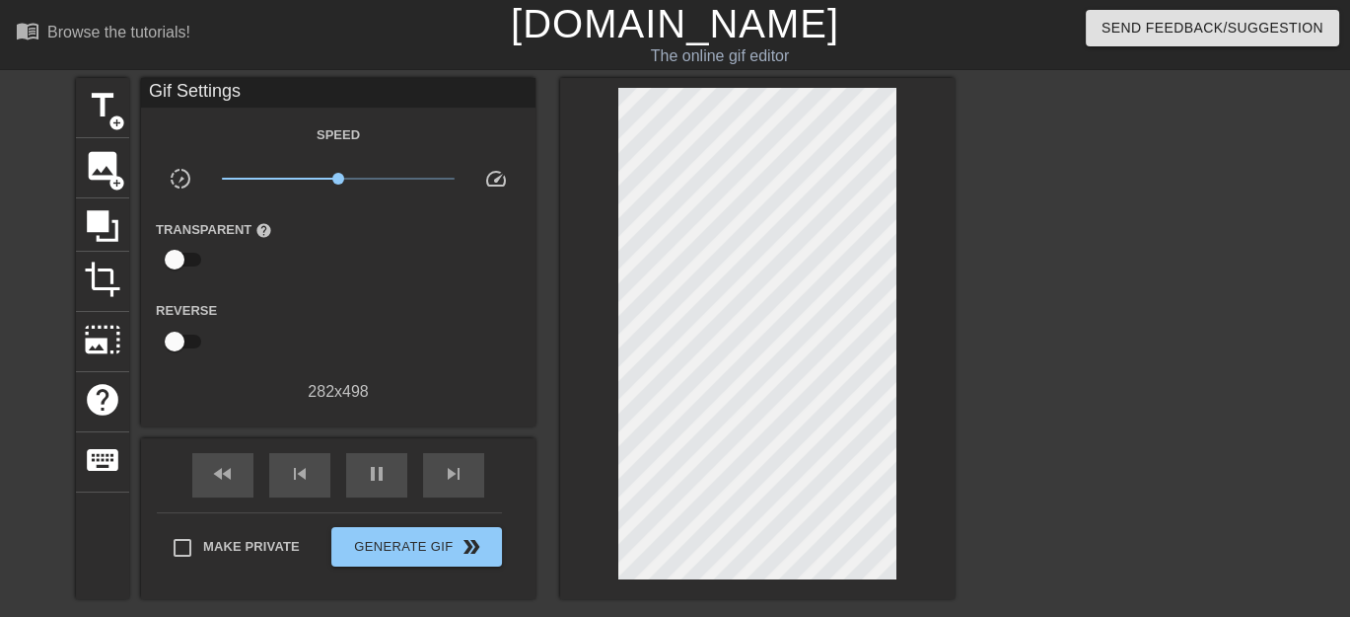
click at [588, 247] on div at bounding box center [757, 338] width 395 height 521
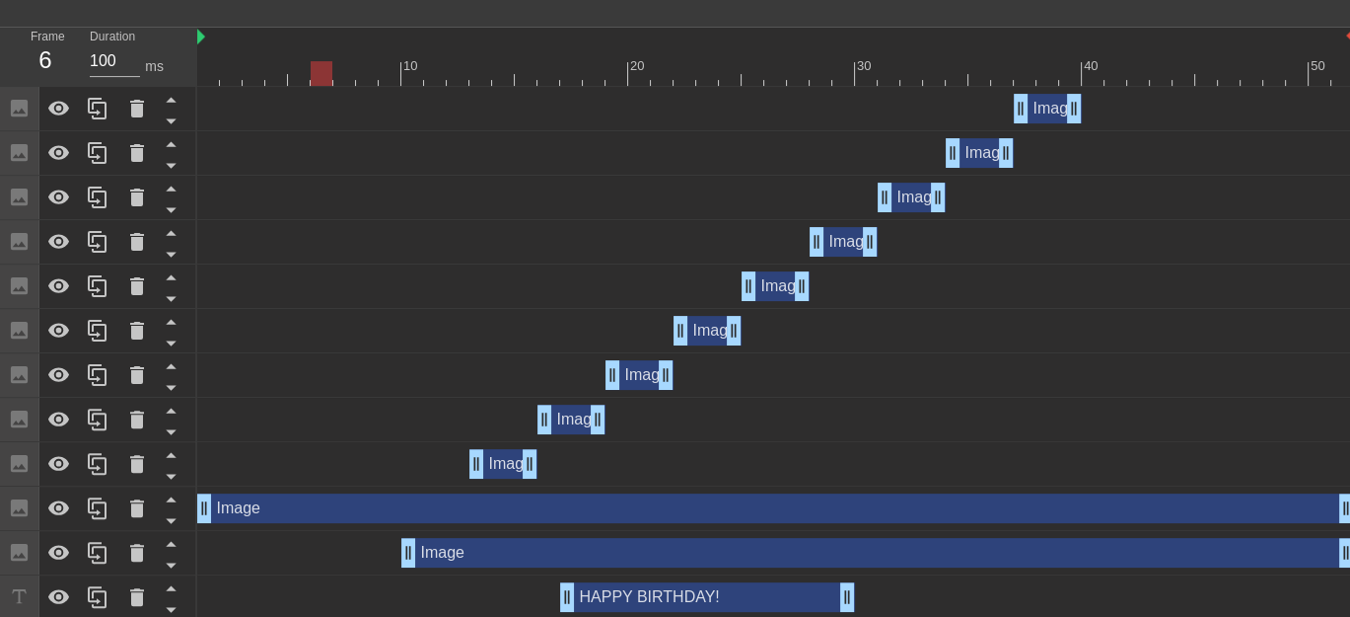
scroll to position [690, 0]
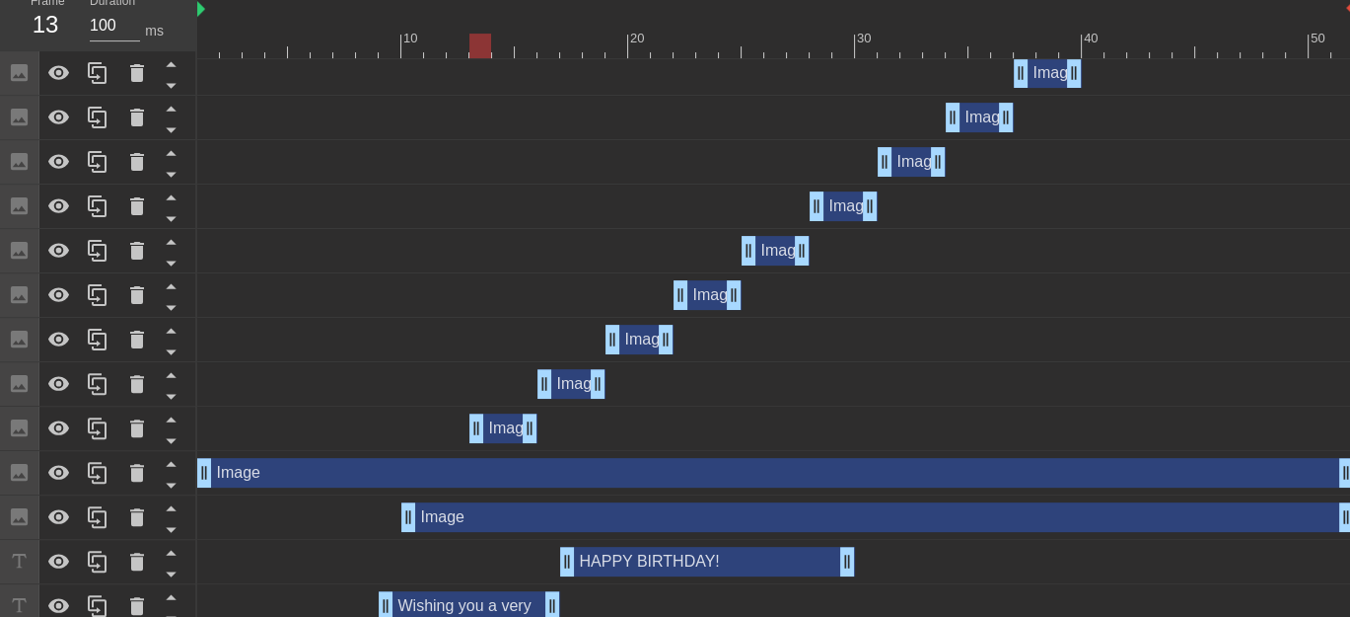
click at [474, 39] on div at bounding box center [775, 46] width 1157 height 25
click at [576, 376] on div "Image drag_handle drag_handle" at bounding box center [572, 384] width 68 height 30
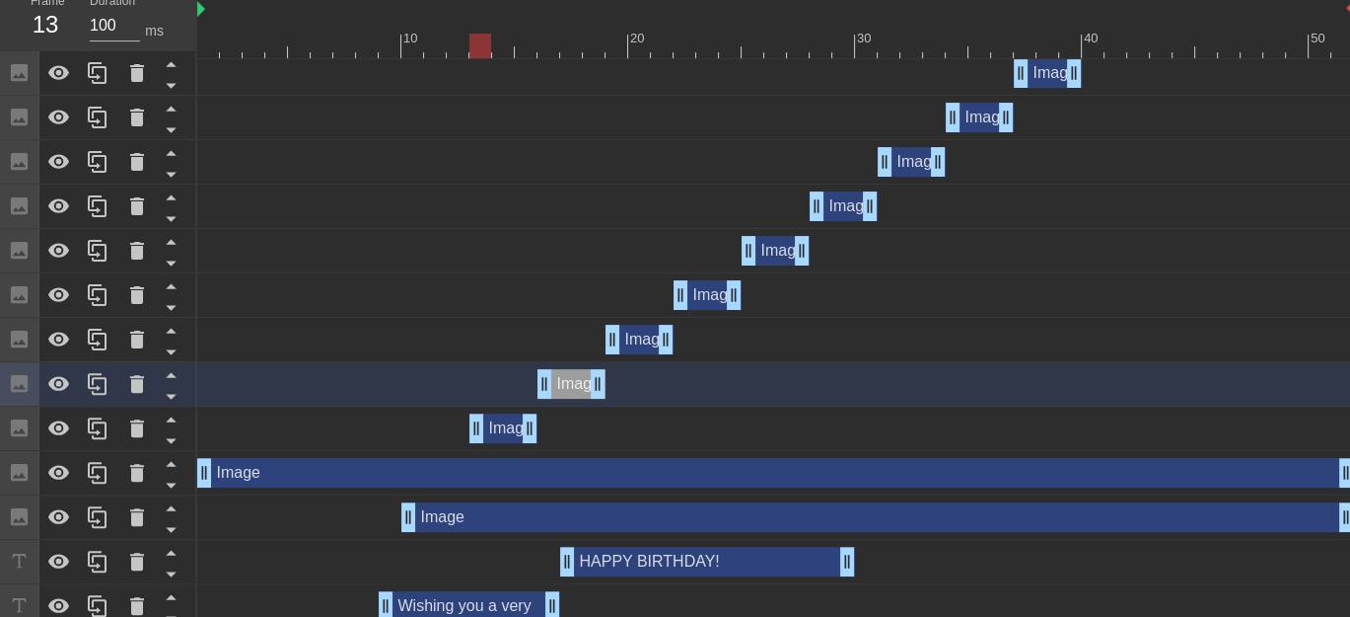
click at [497, 430] on div "Image drag_handle drag_handle" at bounding box center [504, 428] width 68 height 30
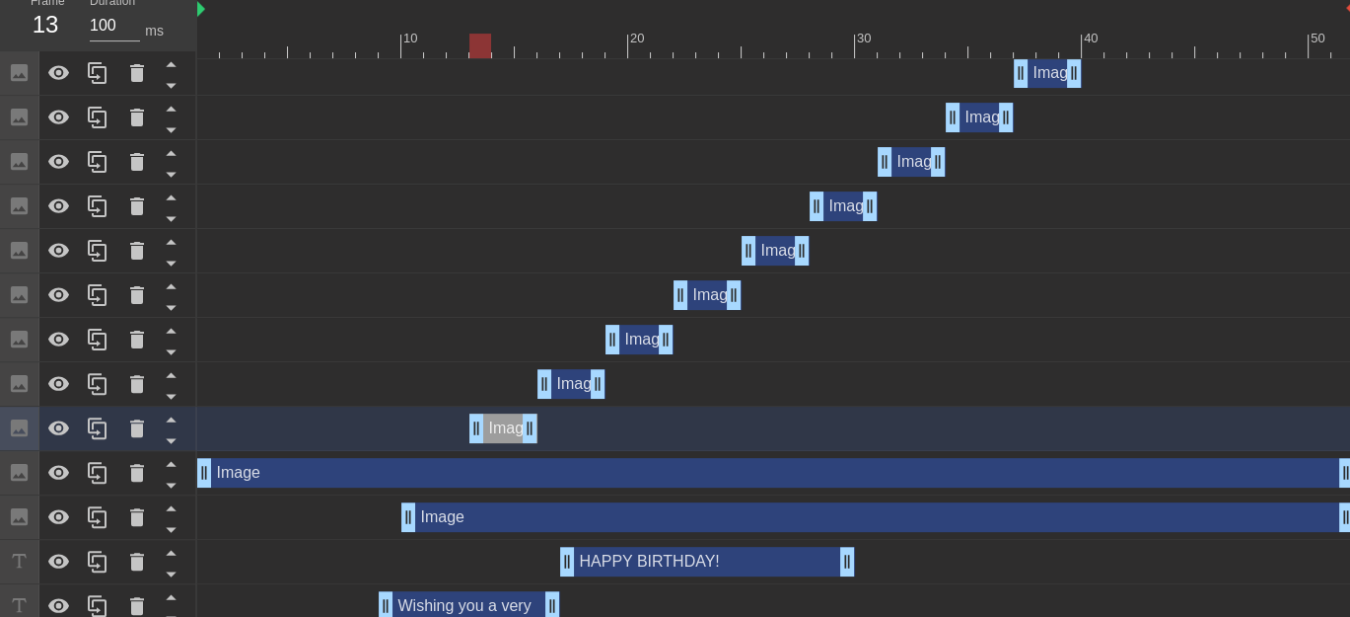
click at [572, 386] on div "Image drag_handle drag_handle" at bounding box center [572, 384] width 68 height 30
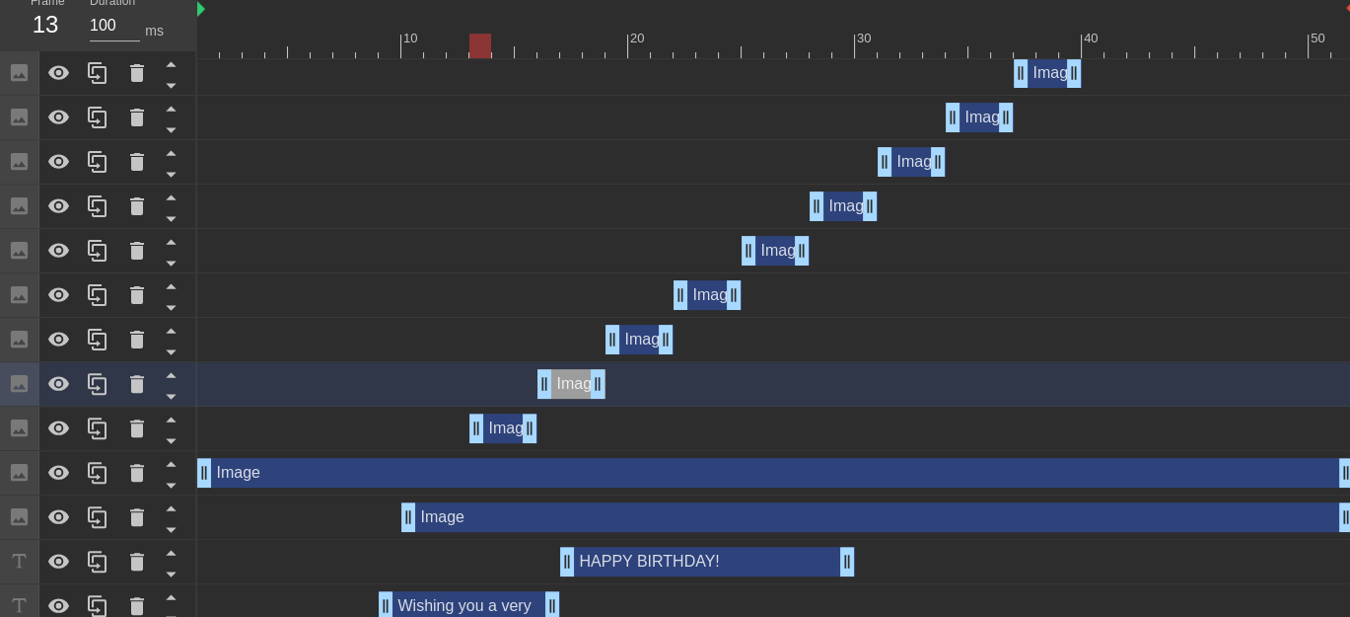
click at [510, 430] on div "Image drag_handle drag_handle" at bounding box center [504, 428] width 68 height 30
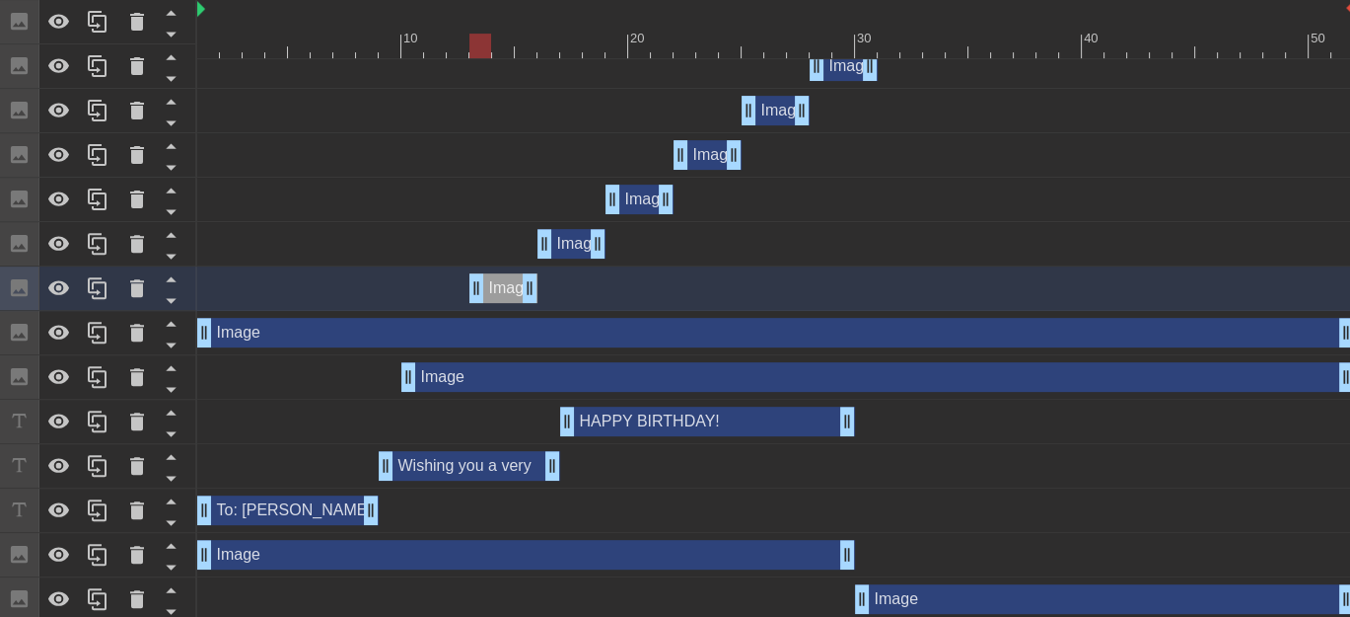
scroll to position [838, 0]
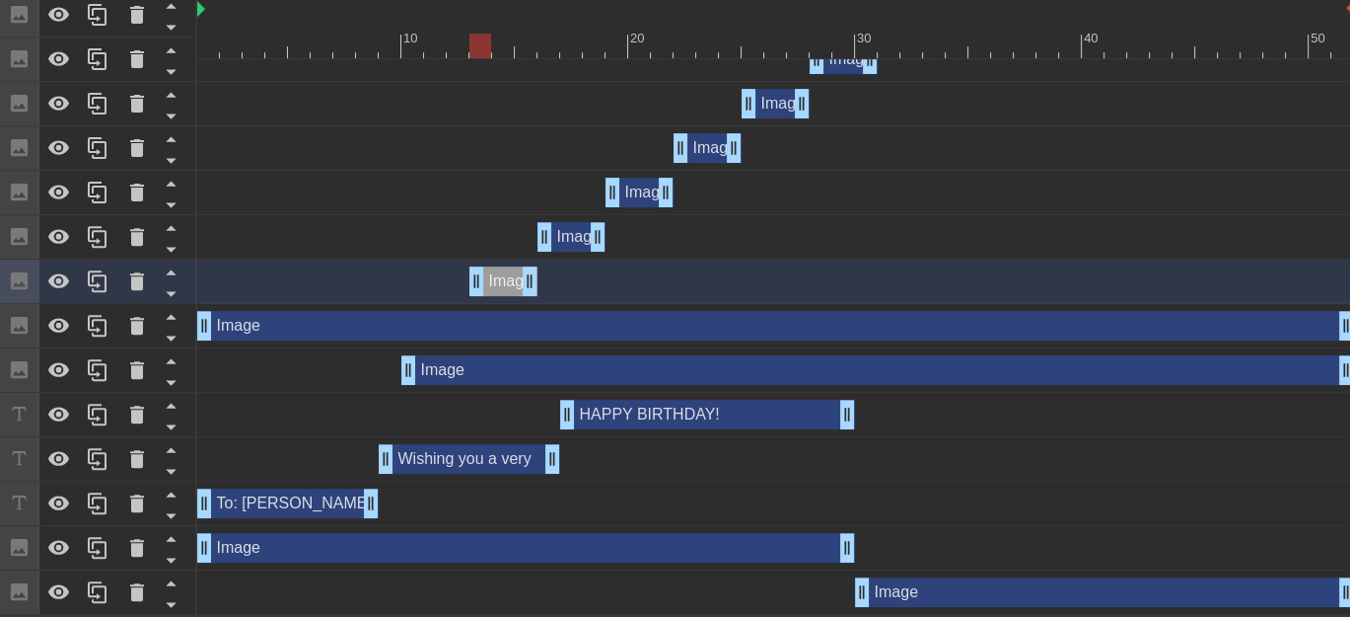
click at [575, 235] on div "Image drag_handle drag_handle" at bounding box center [572, 237] width 68 height 30
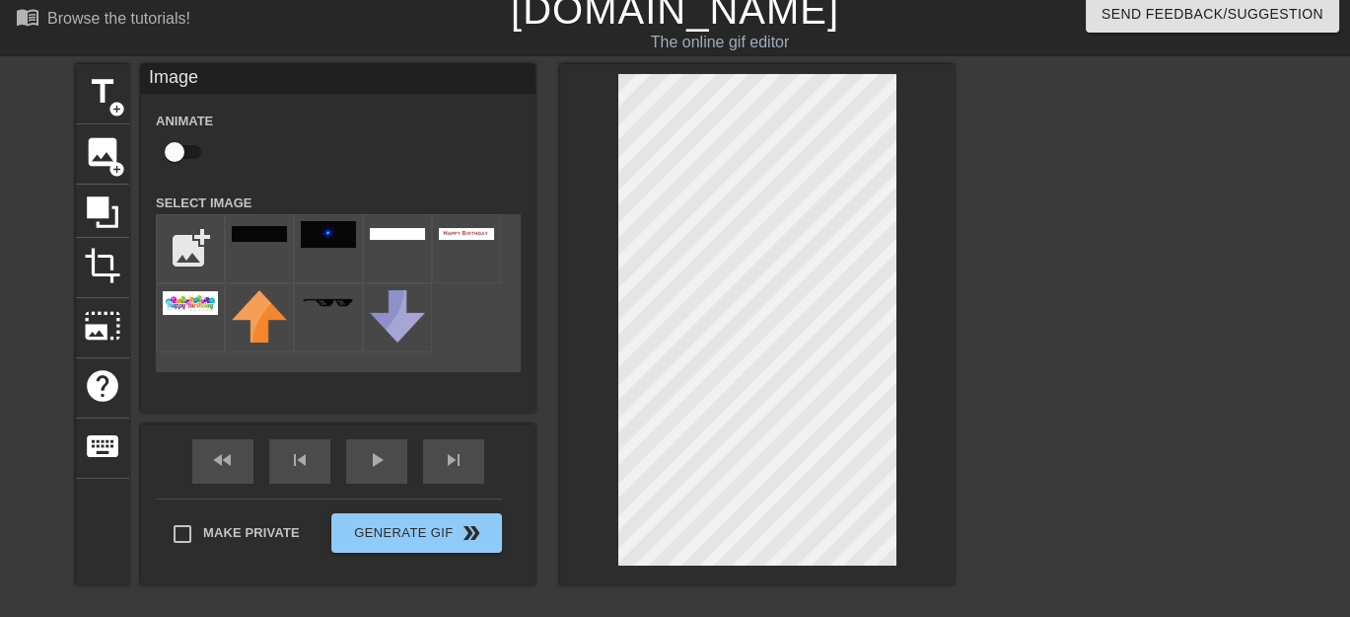
scroll to position [0, 0]
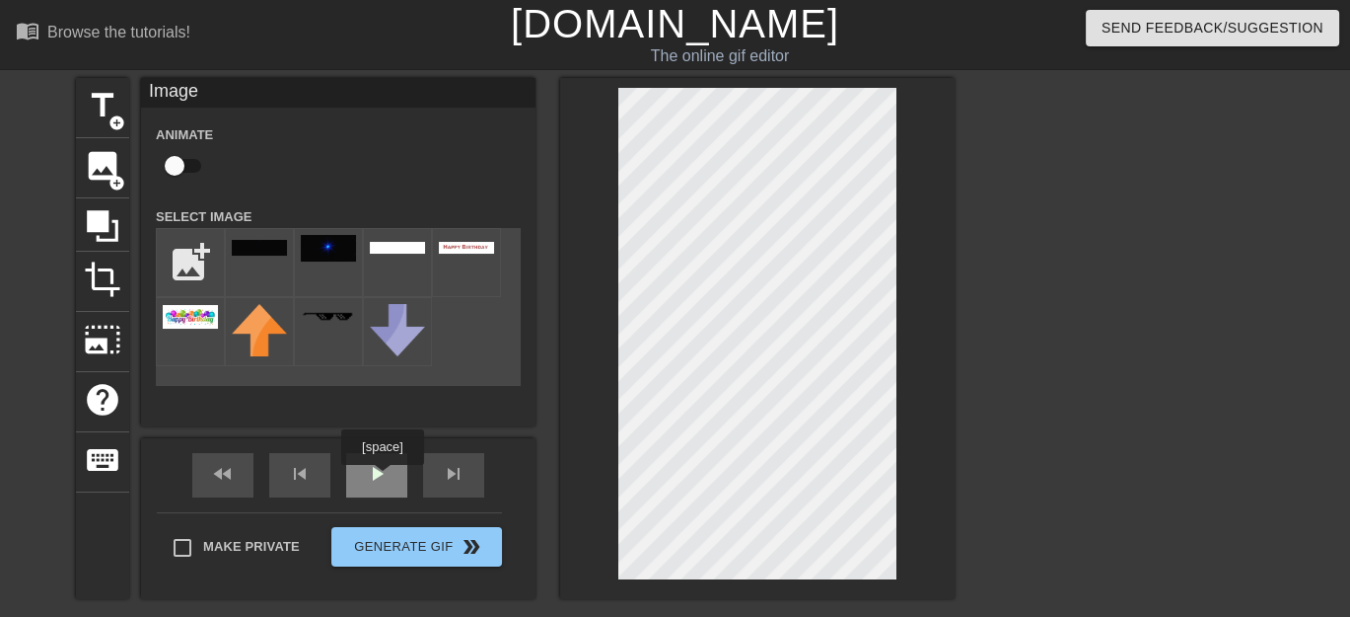
click at [382, 478] on span "play_arrow" at bounding box center [377, 474] width 24 height 24
click at [369, 473] on span "pause" at bounding box center [377, 474] width 24 height 24
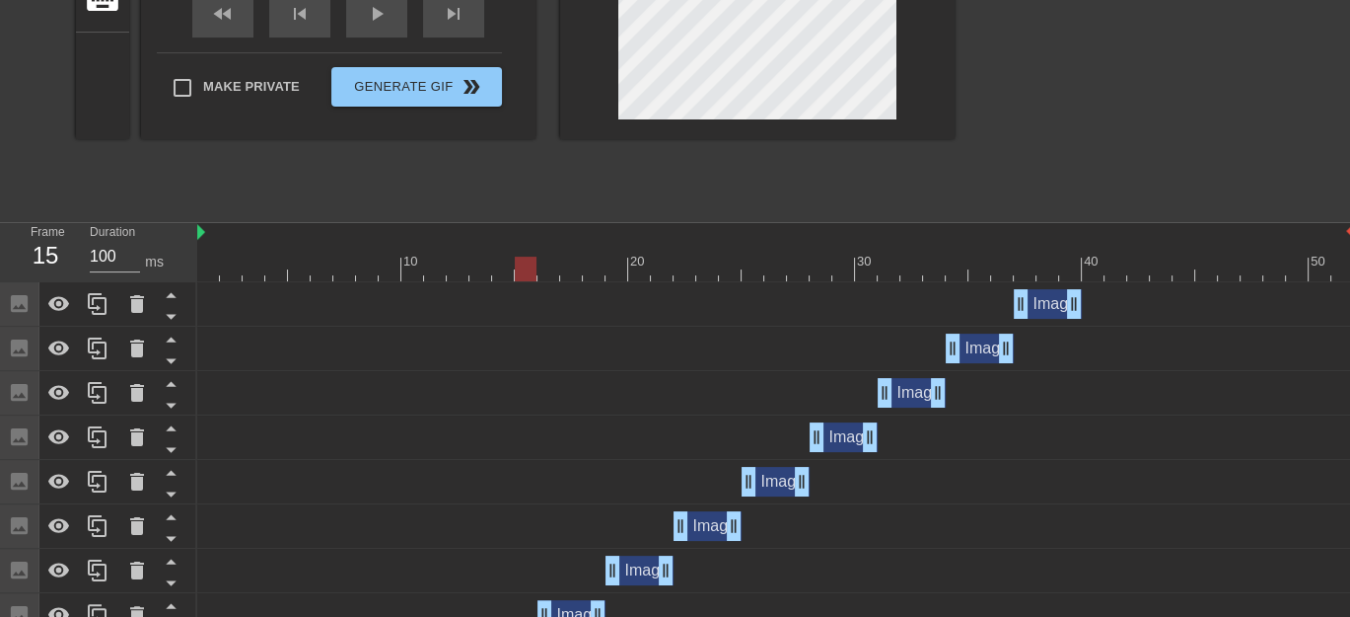
scroll to position [690, 0]
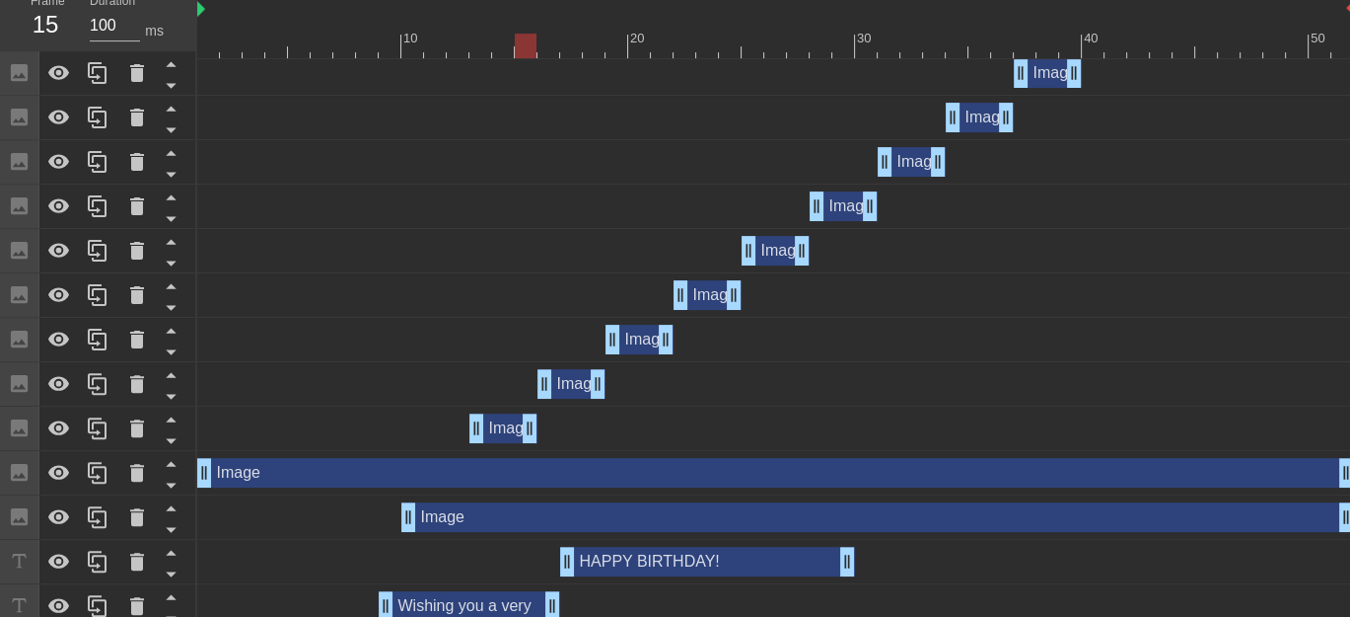
click at [707, 286] on div "Image drag_handle drag_handle" at bounding box center [708, 295] width 68 height 30
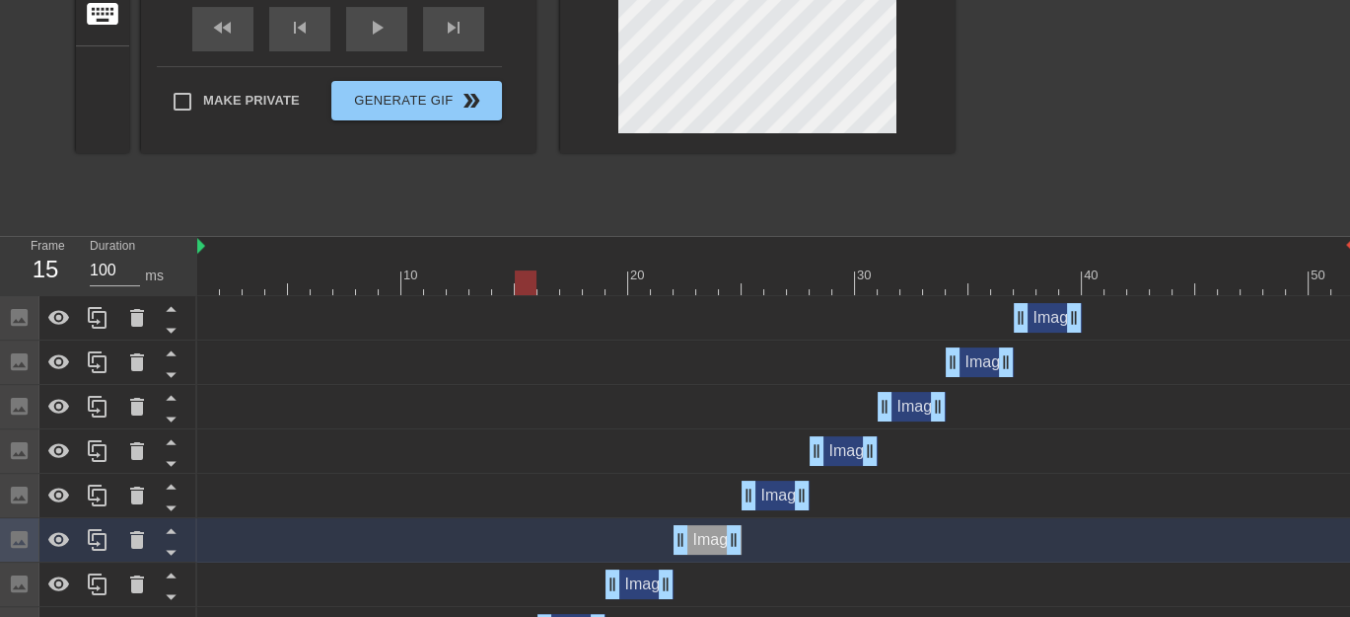
scroll to position [460, 0]
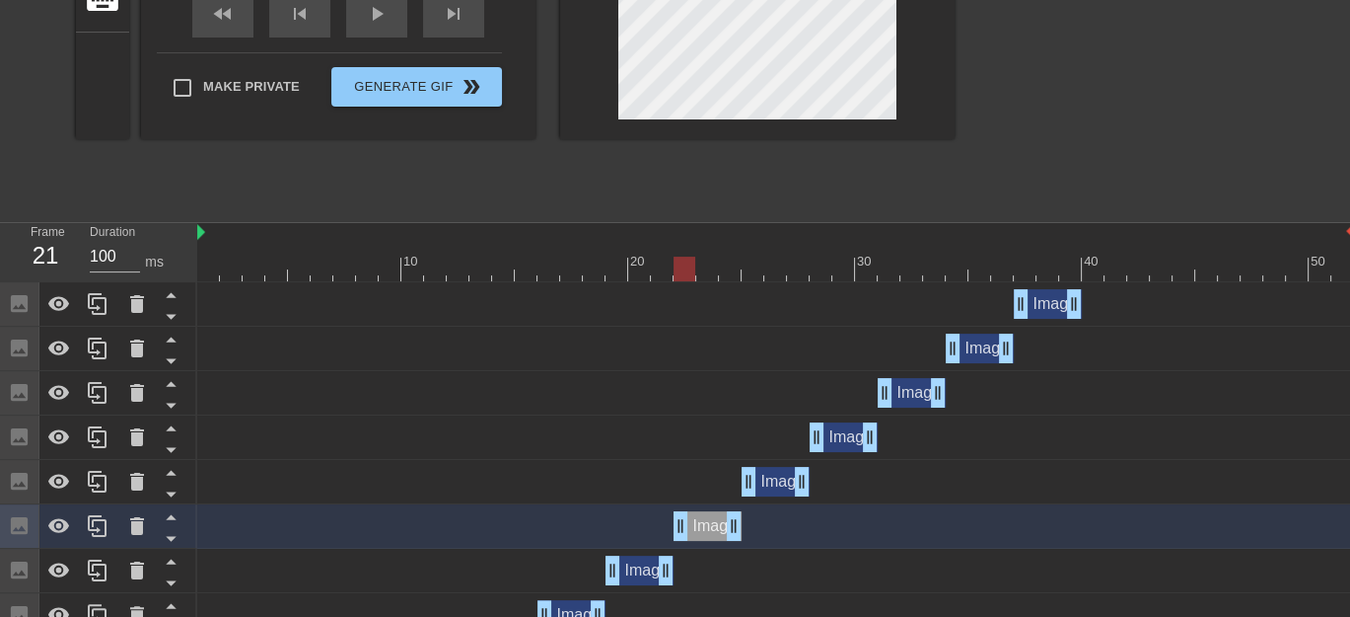
drag, startPoint x: 529, startPoint y: 269, endPoint x: 662, endPoint y: 271, distance: 133.2
click at [662, 271] on div at bounding box center [775, 268] width 1157 height 25
drag, startPoint x: 665, startPoint y: 270, endPoint x: 690, endPoint y: 269, distance: 25.7
click at [690, 269] on div at bounding box center [685, 268] width 22 height 25
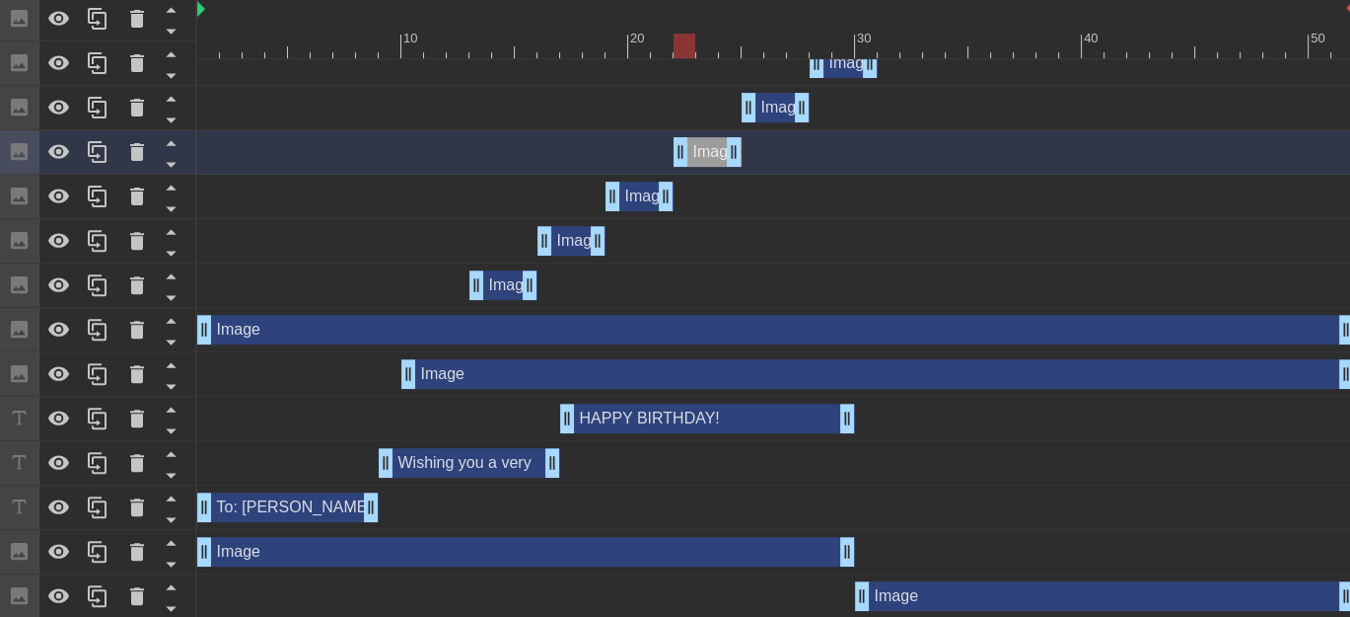
scroll to position [838, 0]
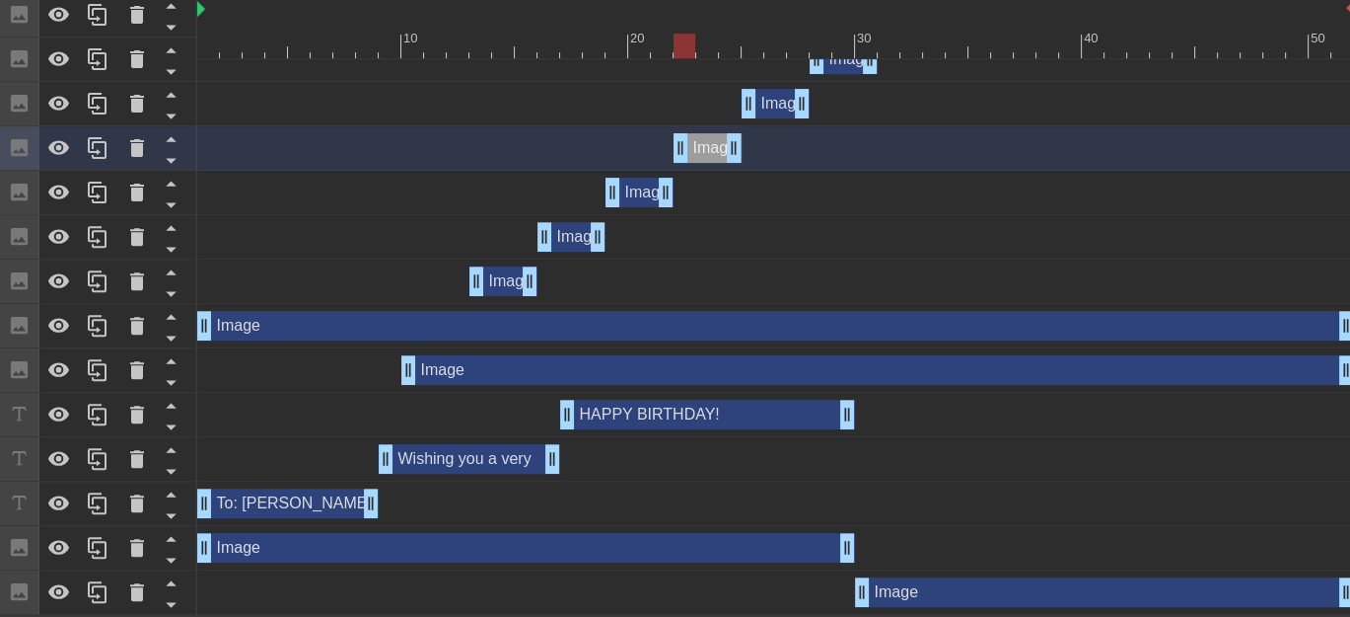
click at [774, 99] on div "Image drag_handle drag_handle" at bounding box center [776, 104] width 68 height 30
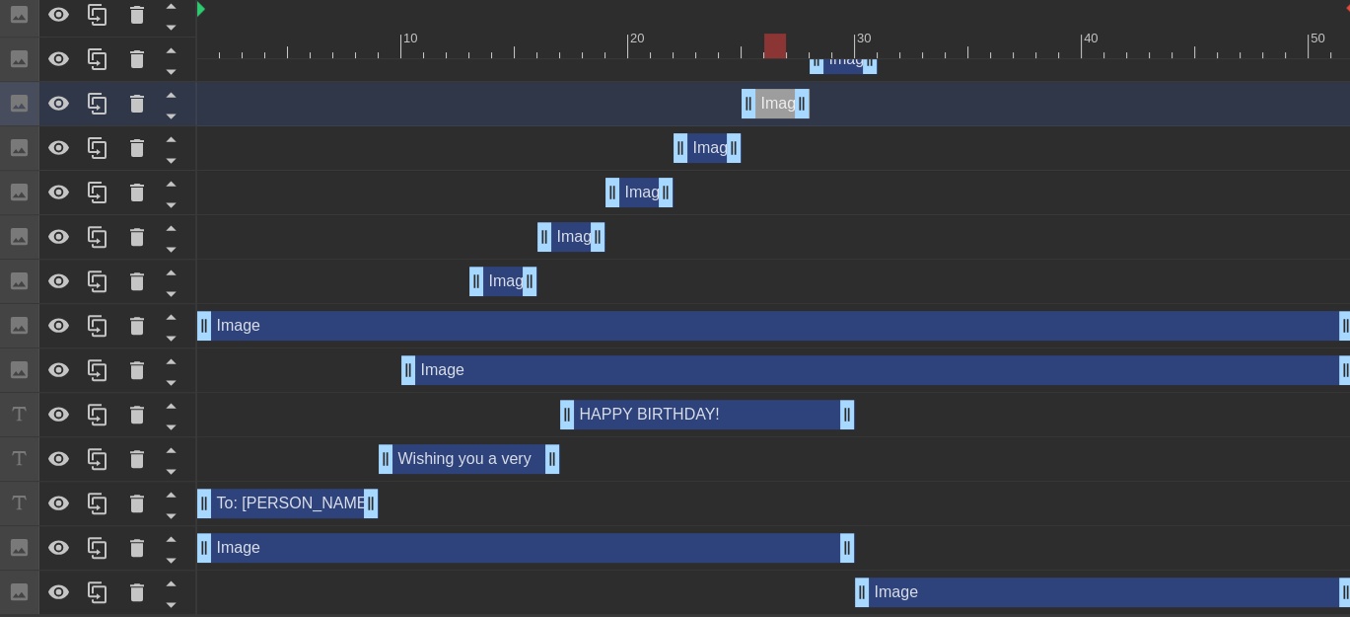
drag, startPoint x: 684, startPoint y: 44, endPoint x: 768, endPoint y: 50, distance: 85.0
click at [768, 50] on div at bounding box center [775, 46] width 22 height 25
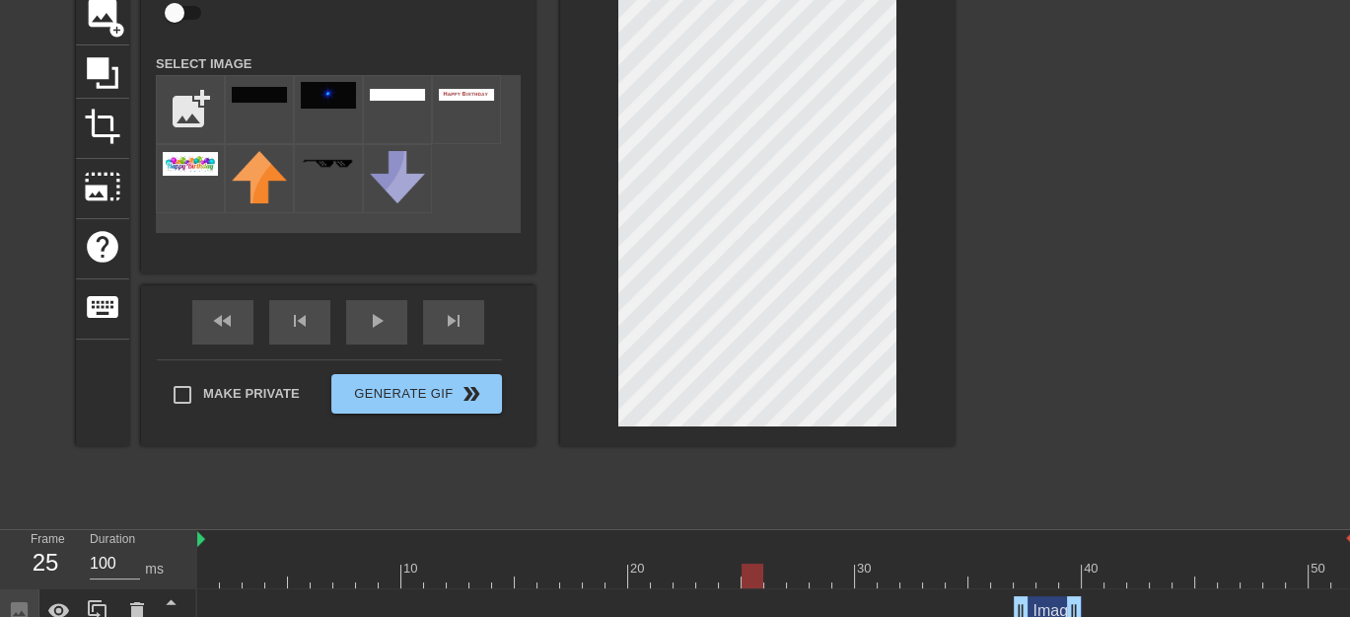
scroll to position [0, 0]
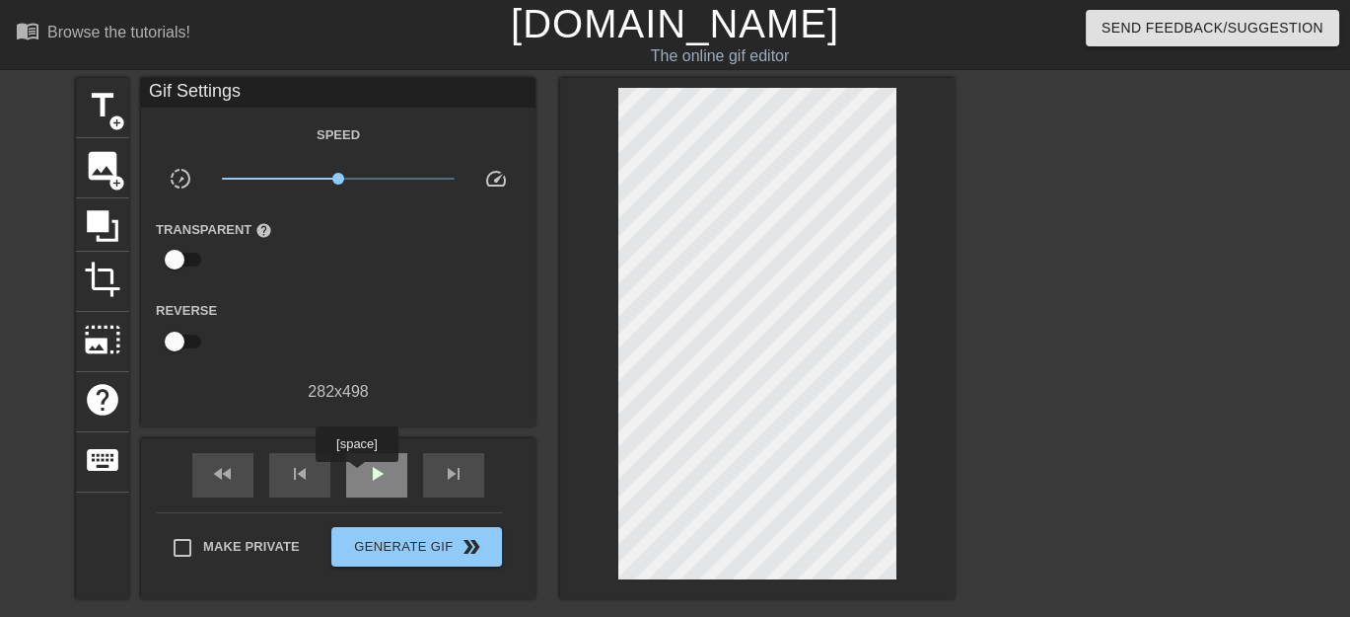
click at [356, 475] on div "play_arrow" at bounding box center [376, 475] width 61 height 44
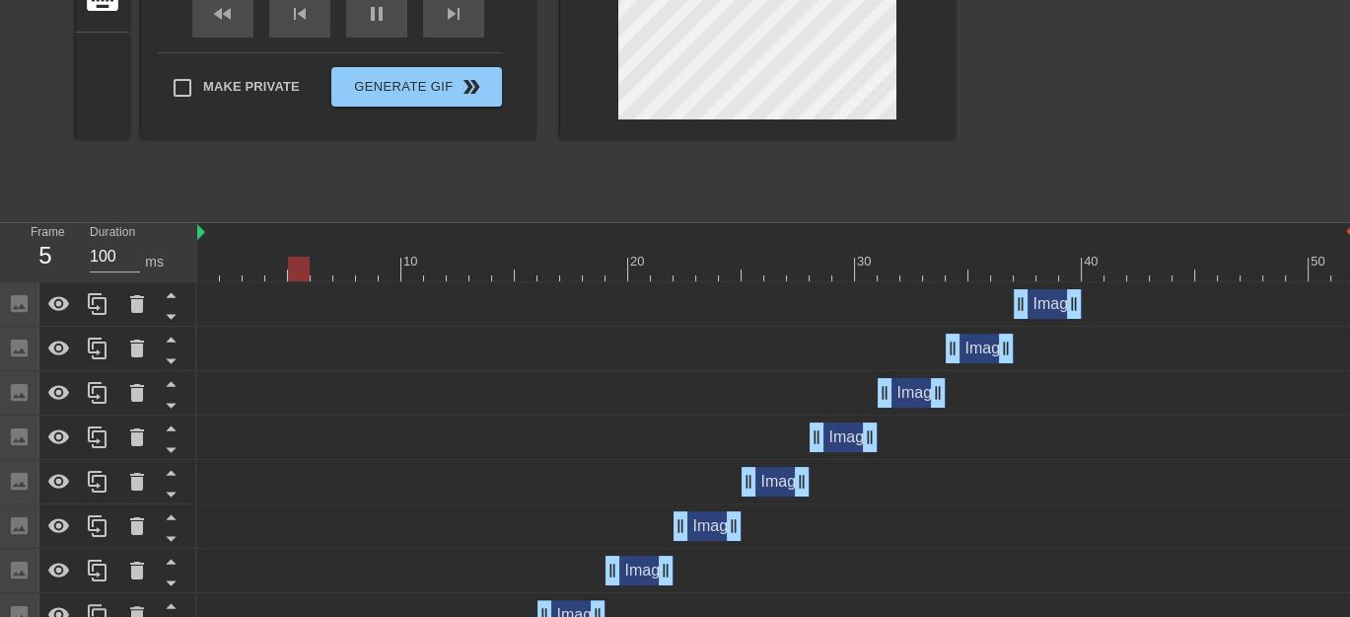
scroll to position [690, 0]
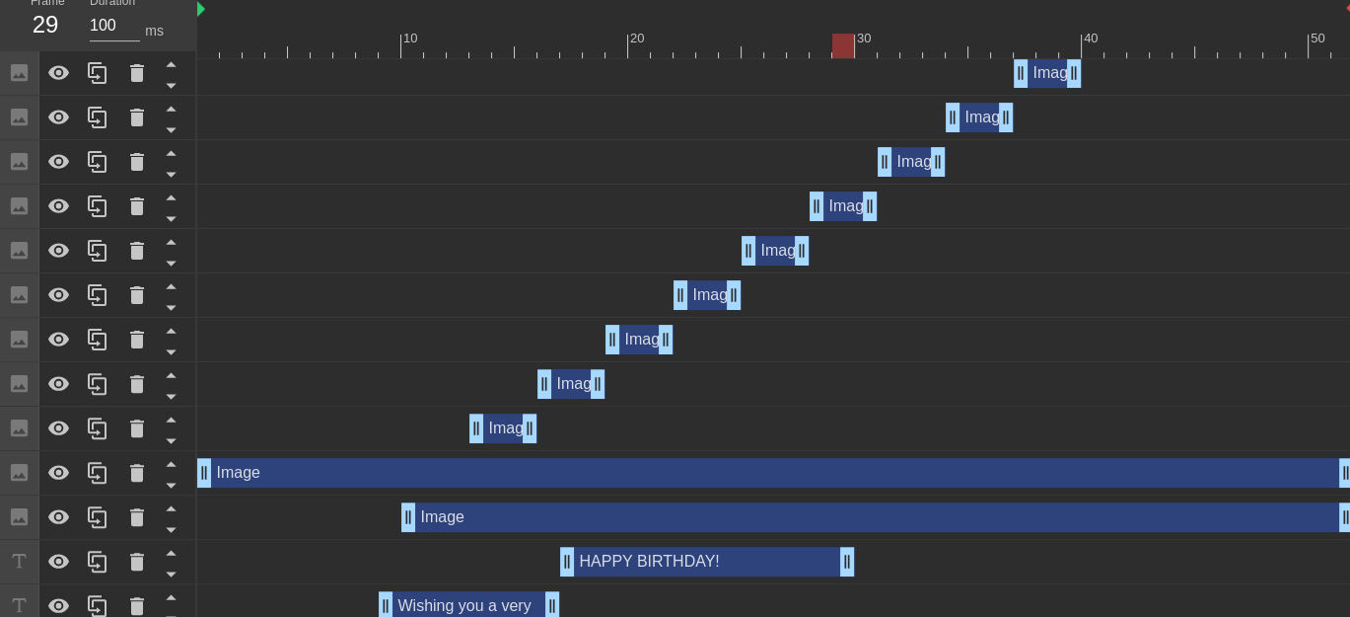
click at [722, 298] on div "Image drag_handle drag_handle" at bounding box center [708, 295] width 68 height 30
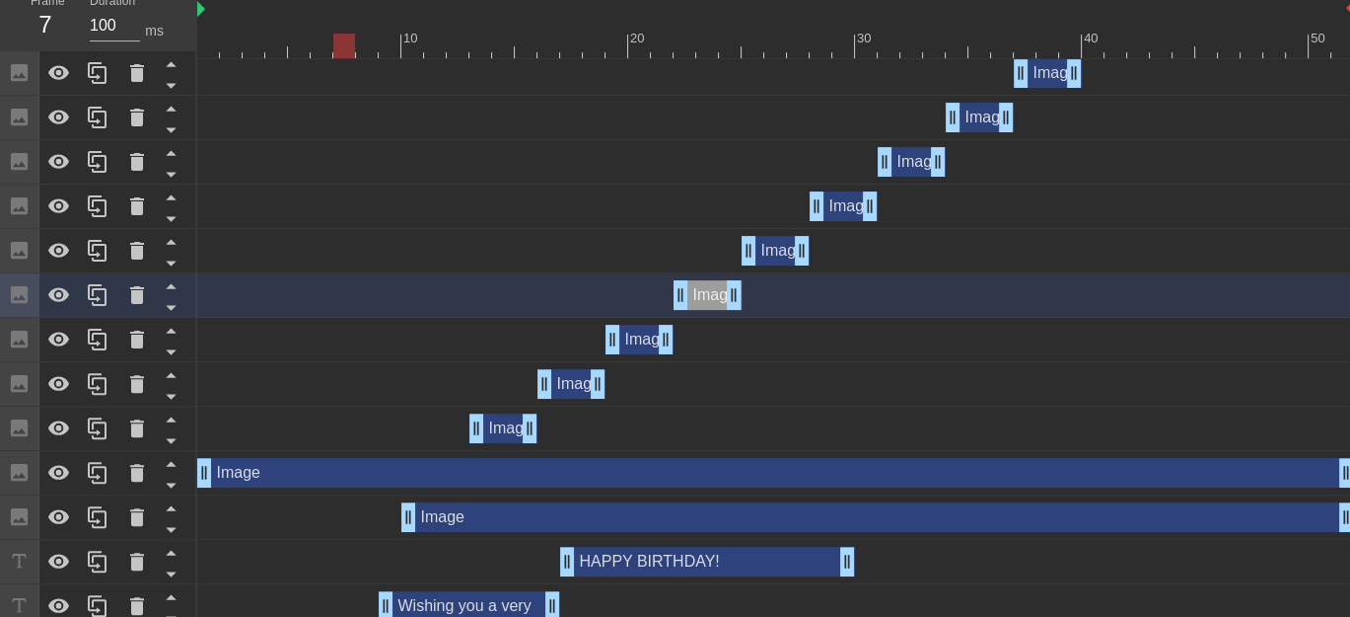
scroll to position [460, 0]
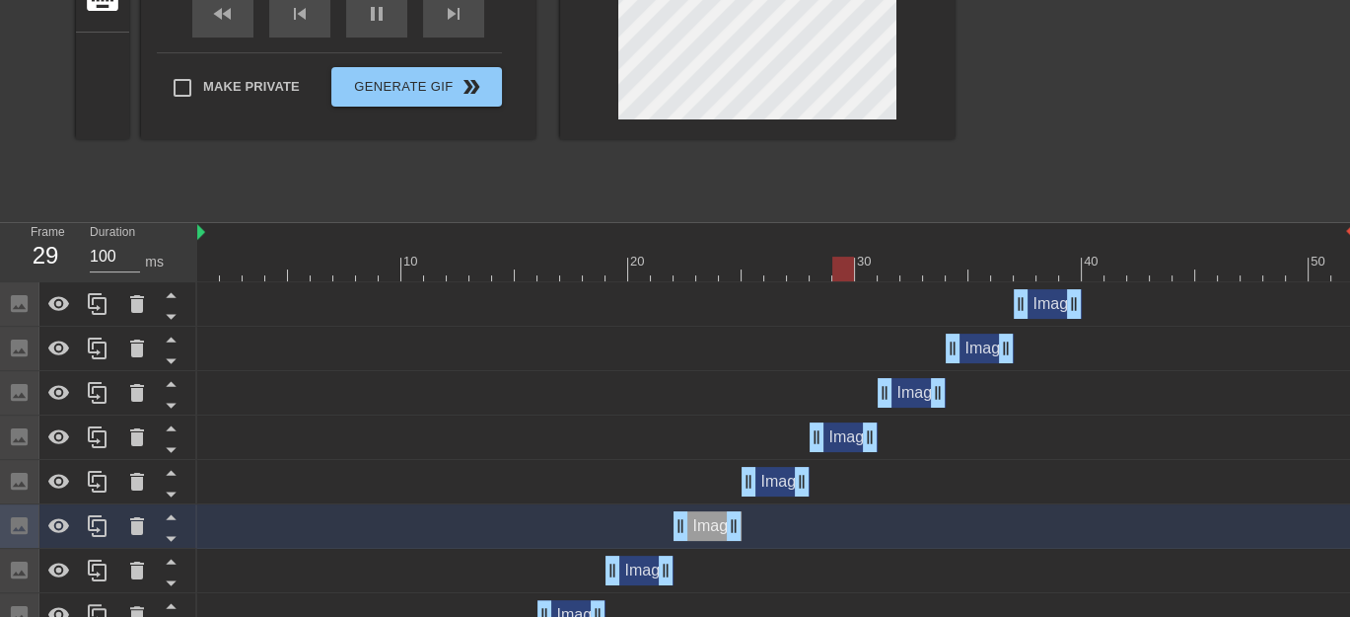
click at [704, 275] on div at bounding box center [775, 268] width 1157 height 25
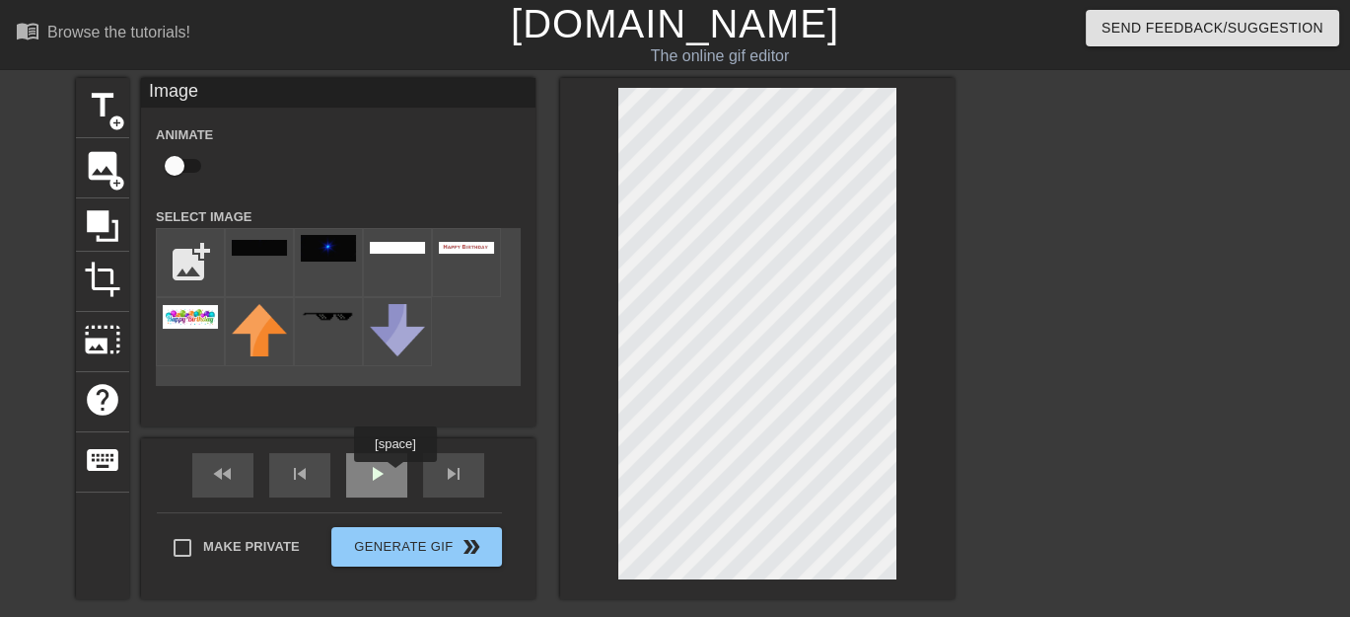
click at [395, 475] on div "play_arrow" at bounding box center [376, 475] width 61 height 44
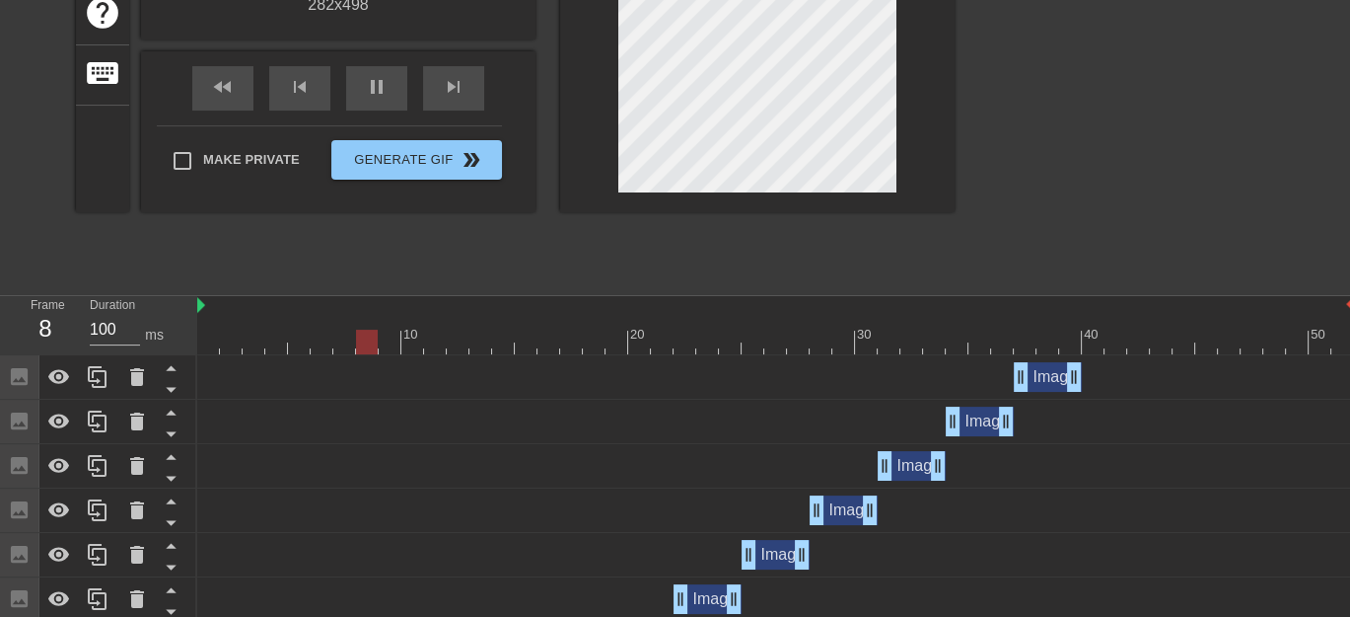
scroll to position [378, 0]
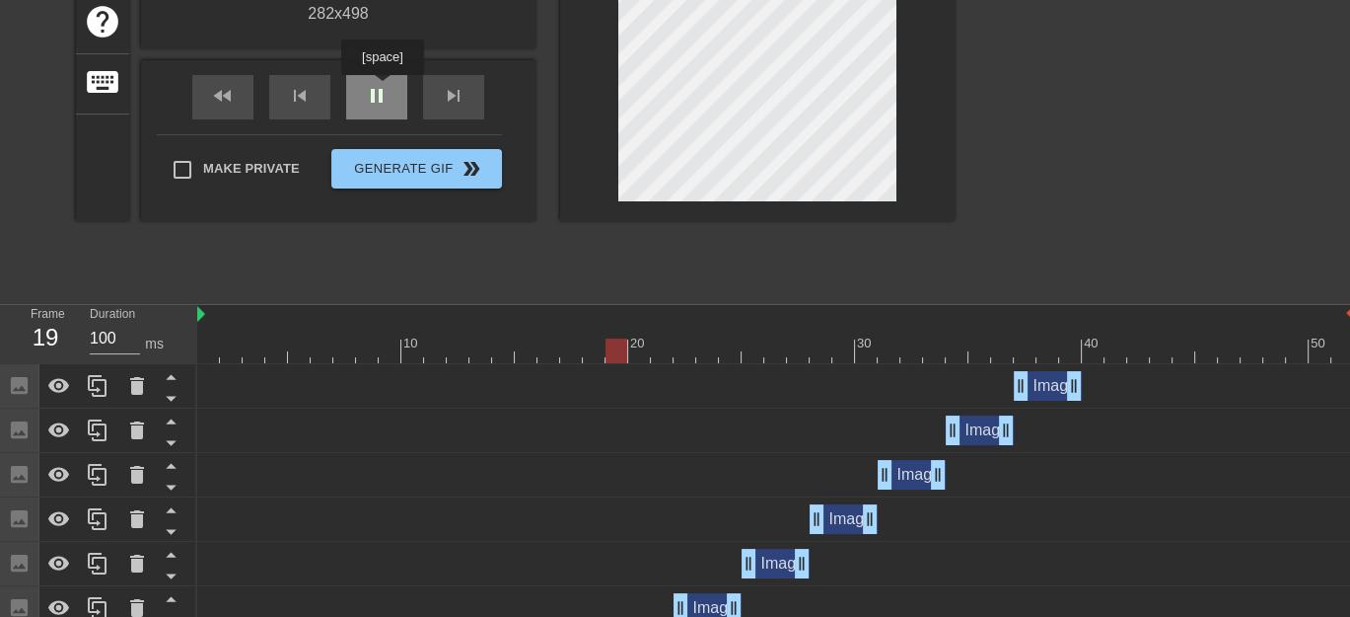
click at [382, 89] on span "pause" at bounding box center [377, 96] width 24 height 24
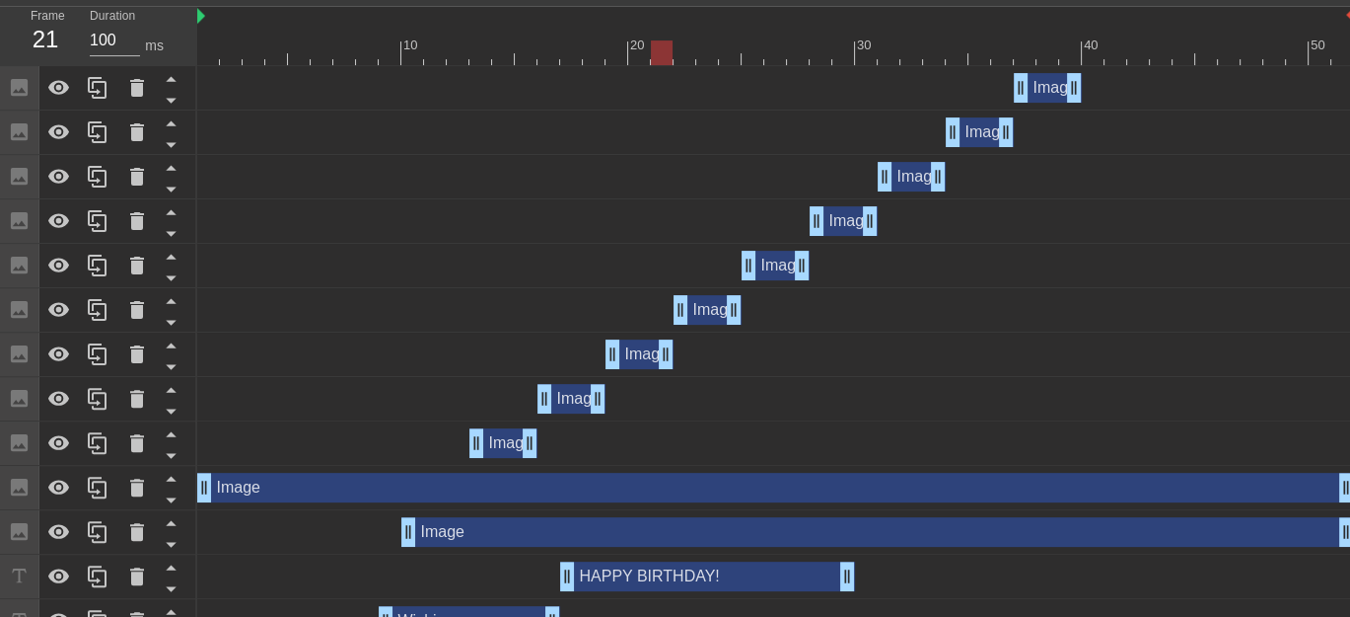
scroll to position [690, 0]
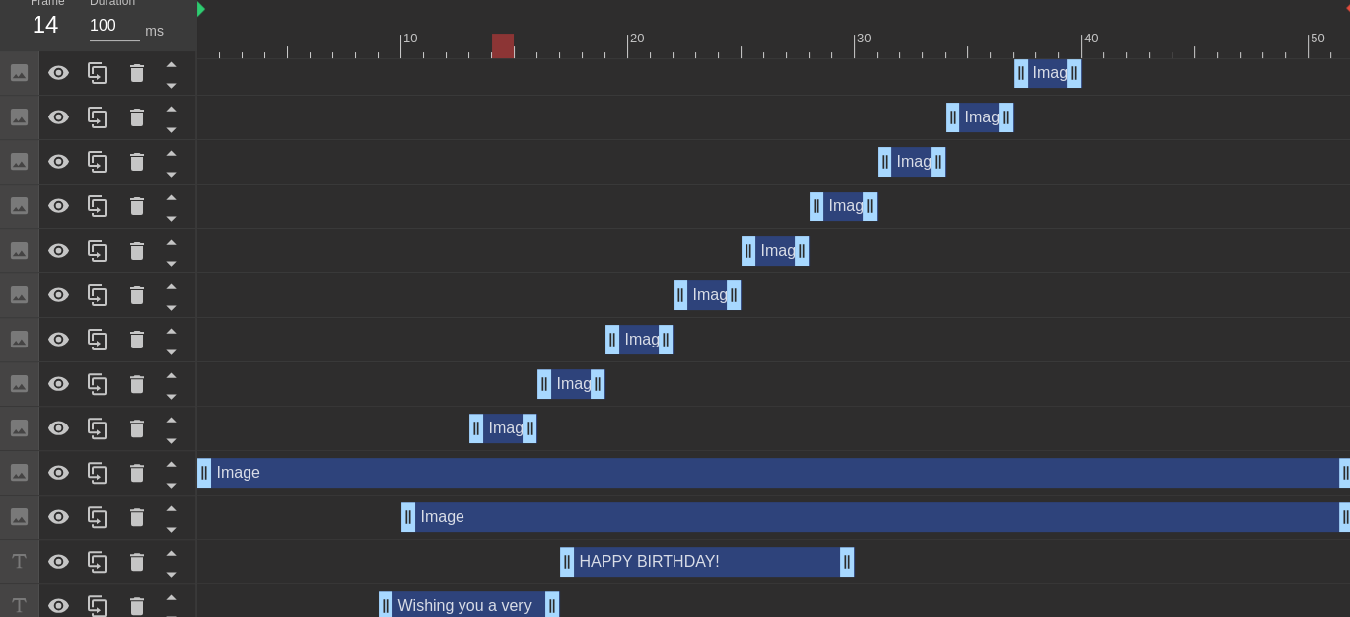
drag, startPoint x: 655, startPoint y: 50, endPoint x: 494, endPoint y: 429, distance: 411.5
click at [494, 429] on div "10 20 30 40 50 Image drag_handle drag_handle Image drag_handle drag_handle Imag…" at bounding box center [773, 376] width 1153 height 769
click at [507, 429] on div "Image drag_handle drag_handle" at bounding box center [504, 428] width 68 height 30
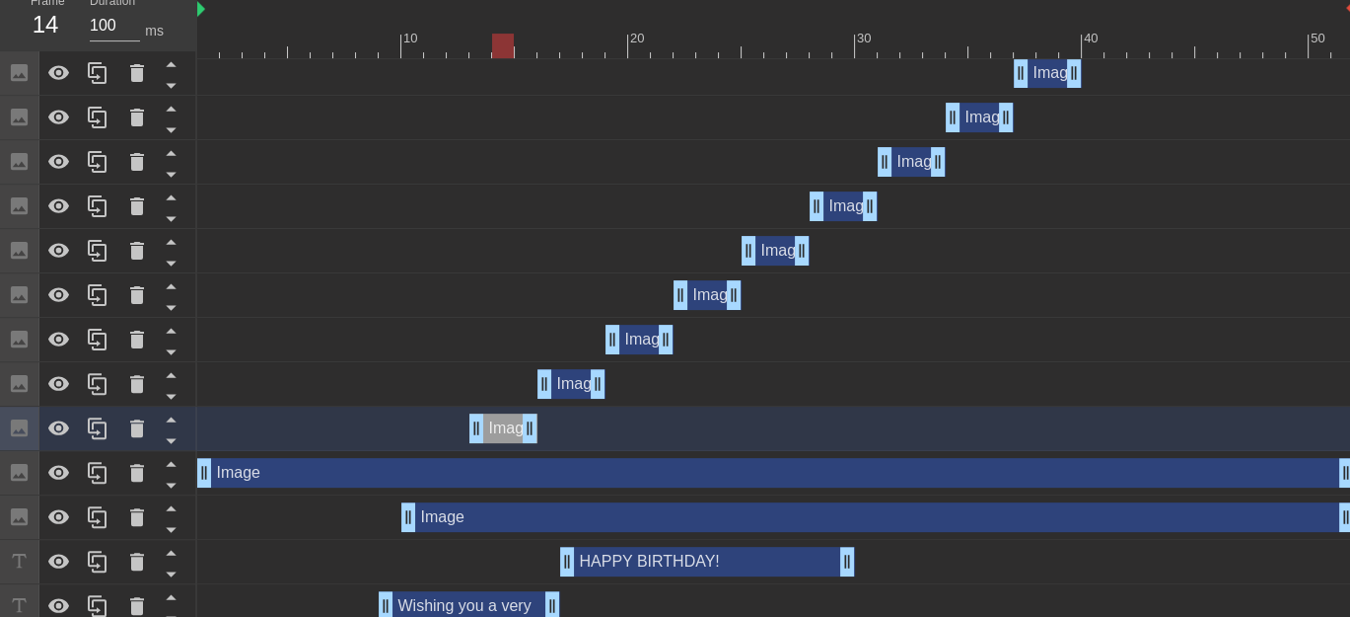
click at [562, 383] on div "Image drag_handle drag_handle" at bounding box center [572, 384] width 68 height 30
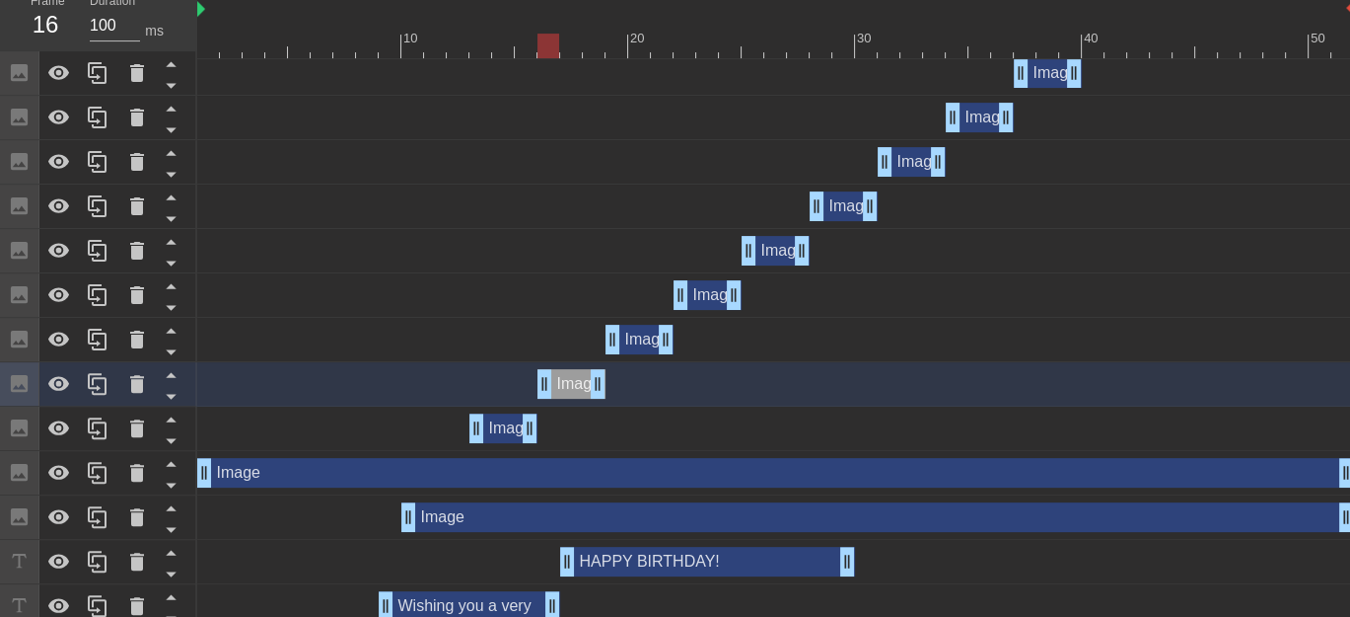
drag, startPoint x: 505, startPoint y: 47, endPoint x: 539, endPoint y: 49, distance: 33.6
click at [539, 49] on div at bounding box center [549, 46] width 22 height 25
click at [490, 429] on div "Image drag_handle drag_handle" at bounding box center [504, 428] width 68 height 30
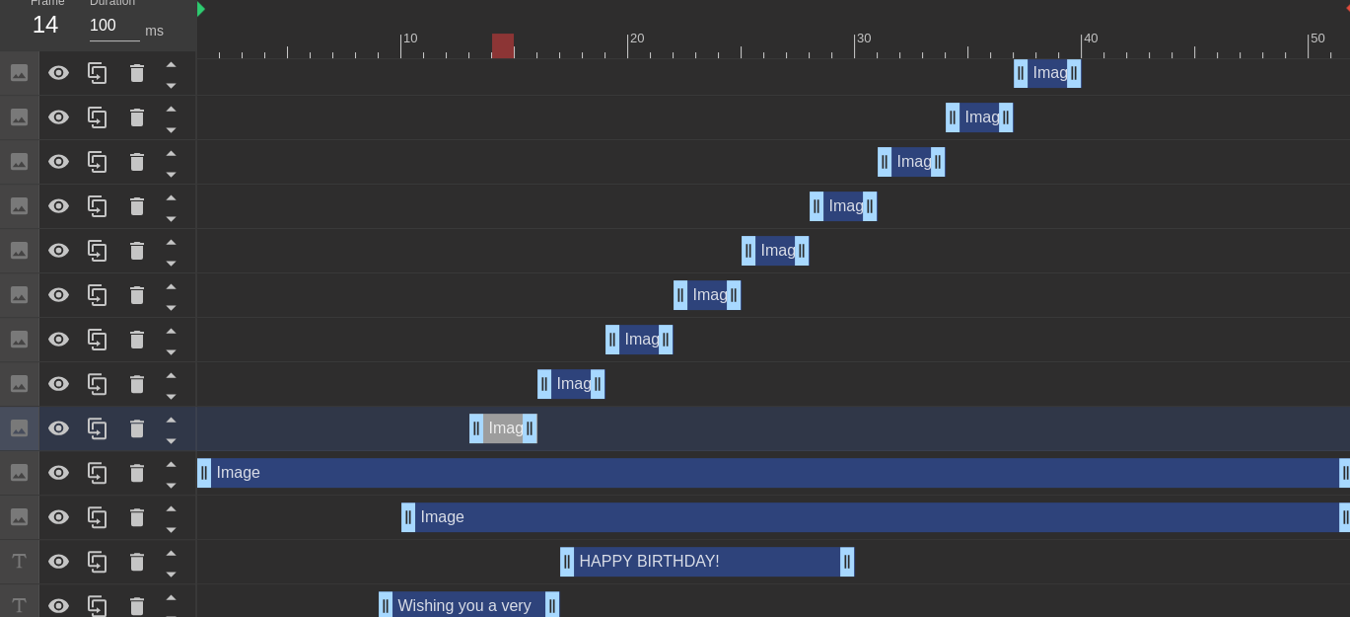
drag, startPoint x: 545, startPoint y: 42, endPoint x: 500, endPoint y: 44, distance: 44.4
click at [500, 44] on div at bounding box center [503, 46] width 22 height 25
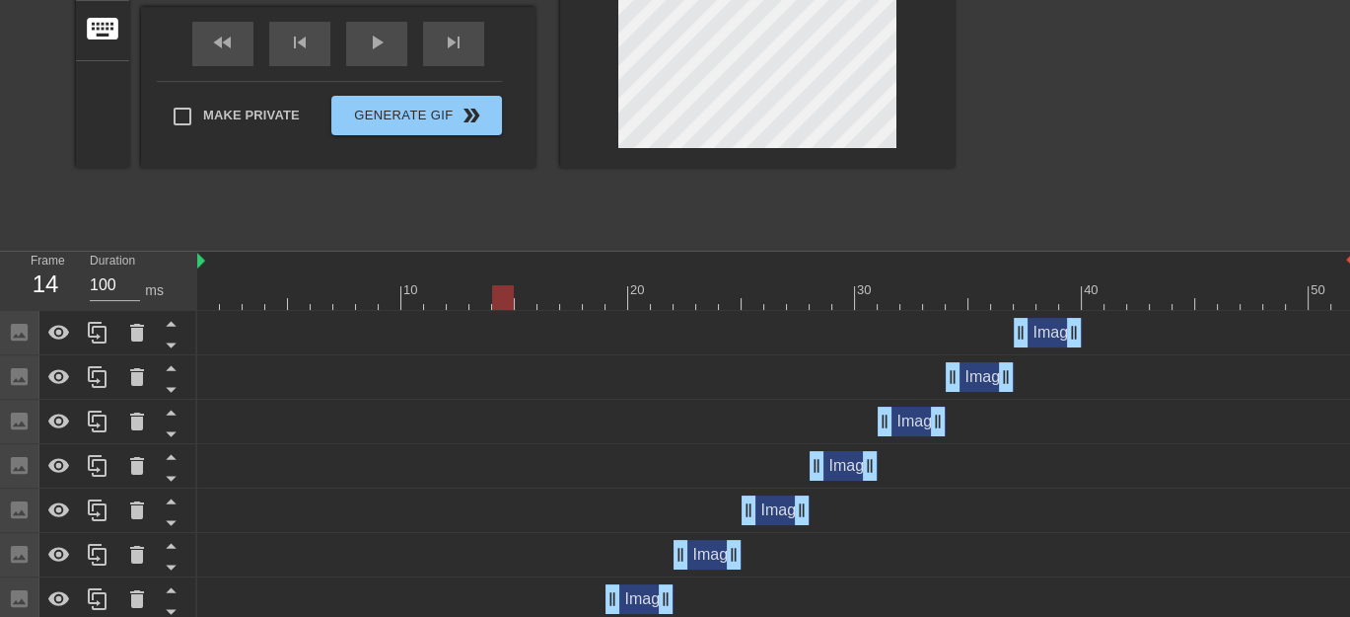
scroll to position [460, 0]
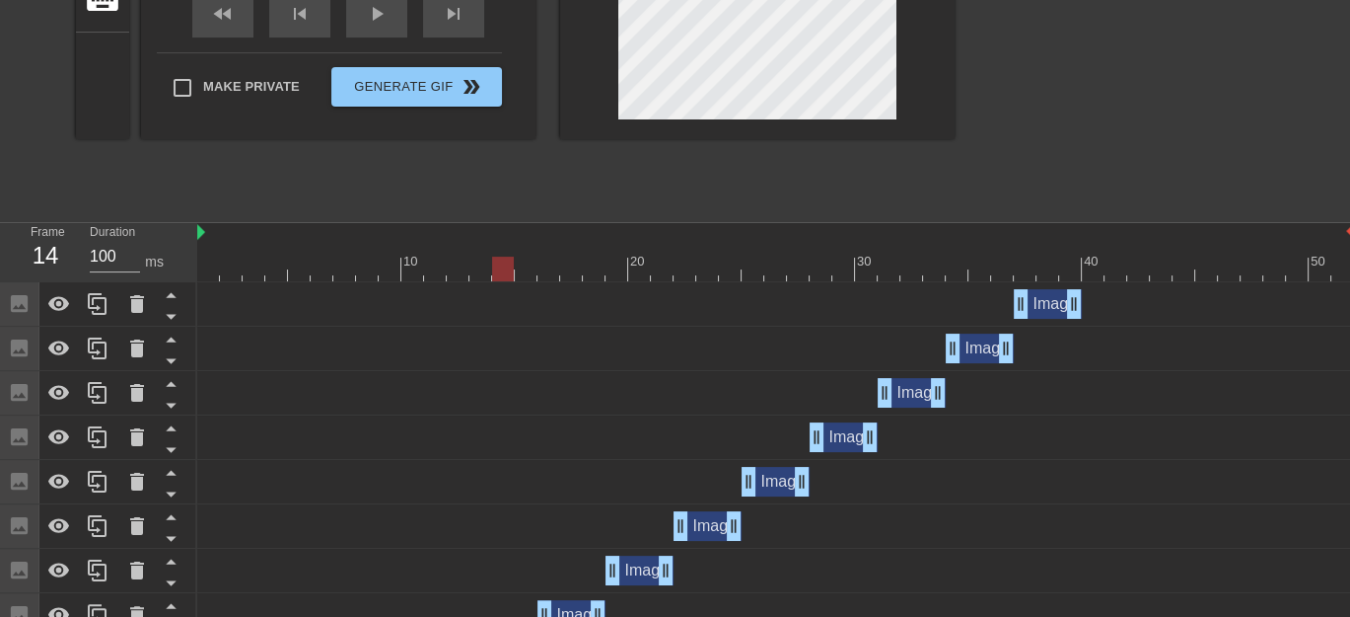
click at [626, 572] on div "Image drag_handle drag_handle" at bounding box center [640, 570] width 68 height 30
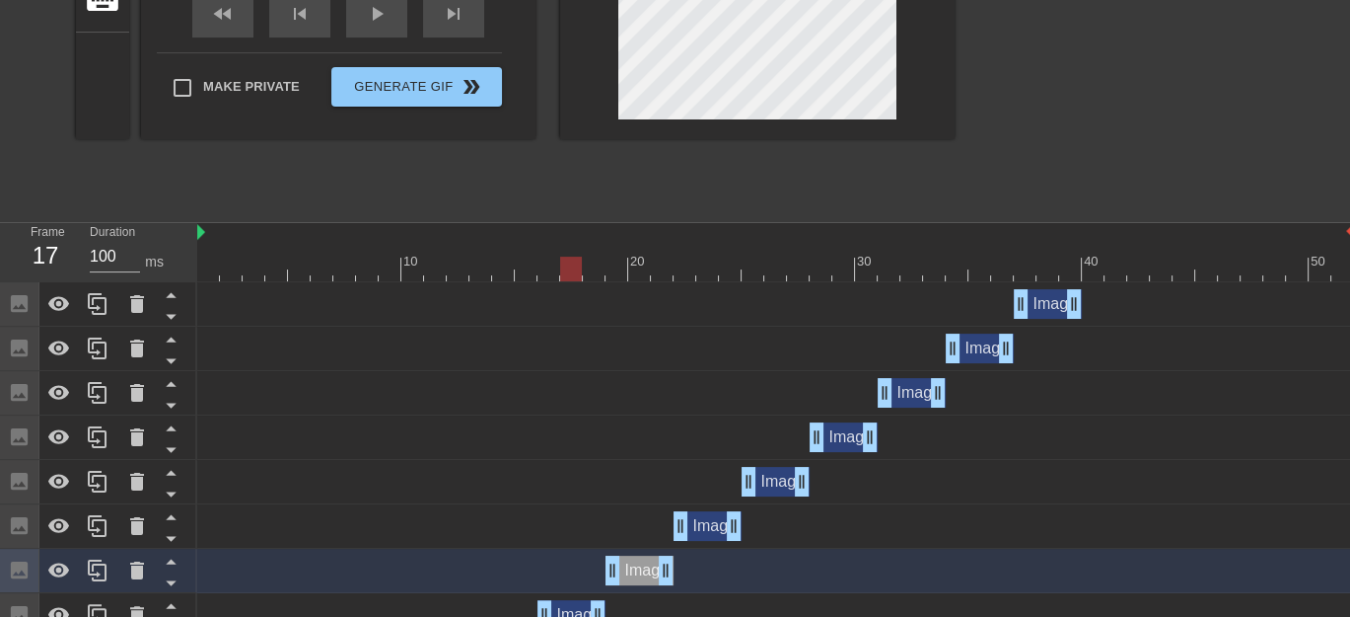
drag, startPoint x: 508, startPoint y: 271, endPoint x: 561, endPoint y: 271, distance: 53.3
click at [561, 271] on div at bounding box center [571, 268] width 22 height 25
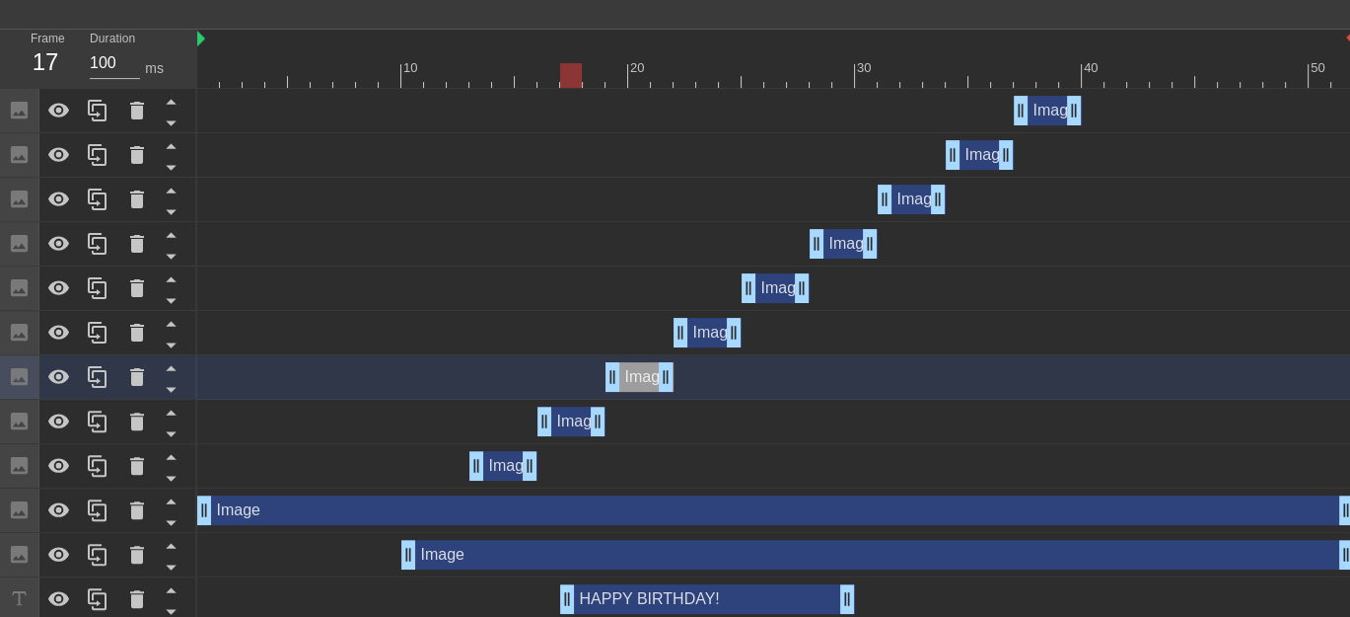
scroll to position [838, 0]
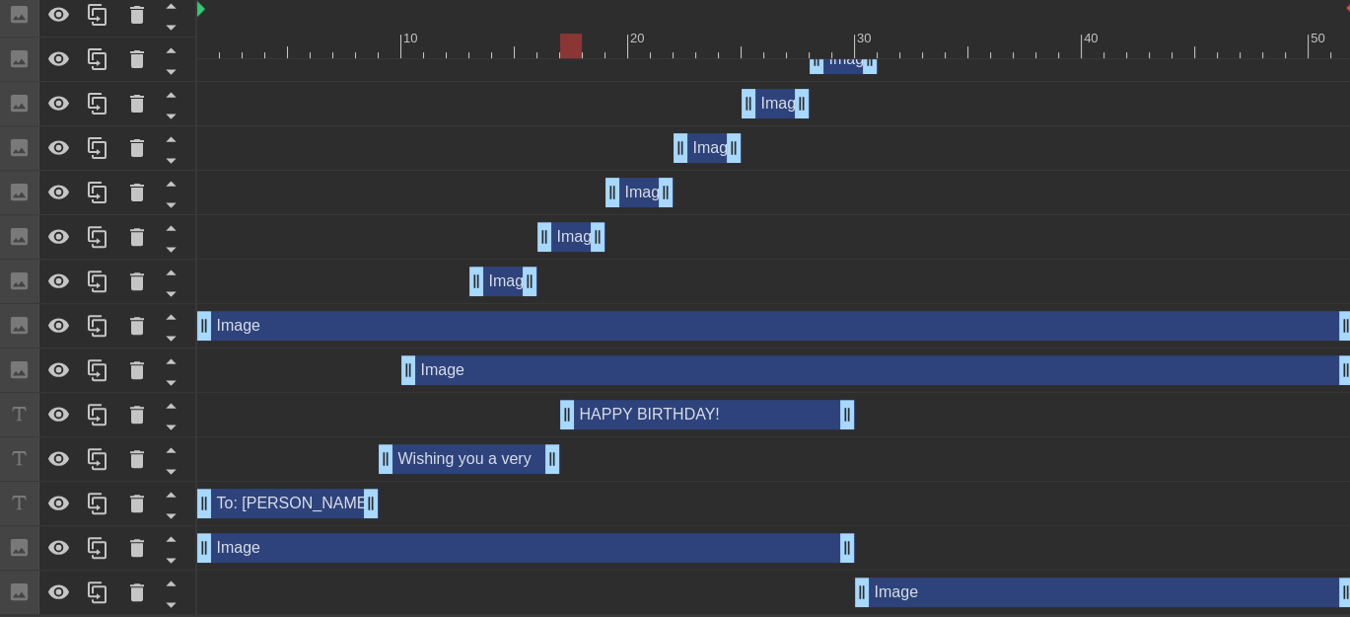
click at [426, 237] on div "Image drag_handle drag_handle" at bounding box center [775, 237] width 1157 height 30
click at [574, 238] on div "Image drag_handle drag_handle" at bounding box center [572, 237] width 68 height 30
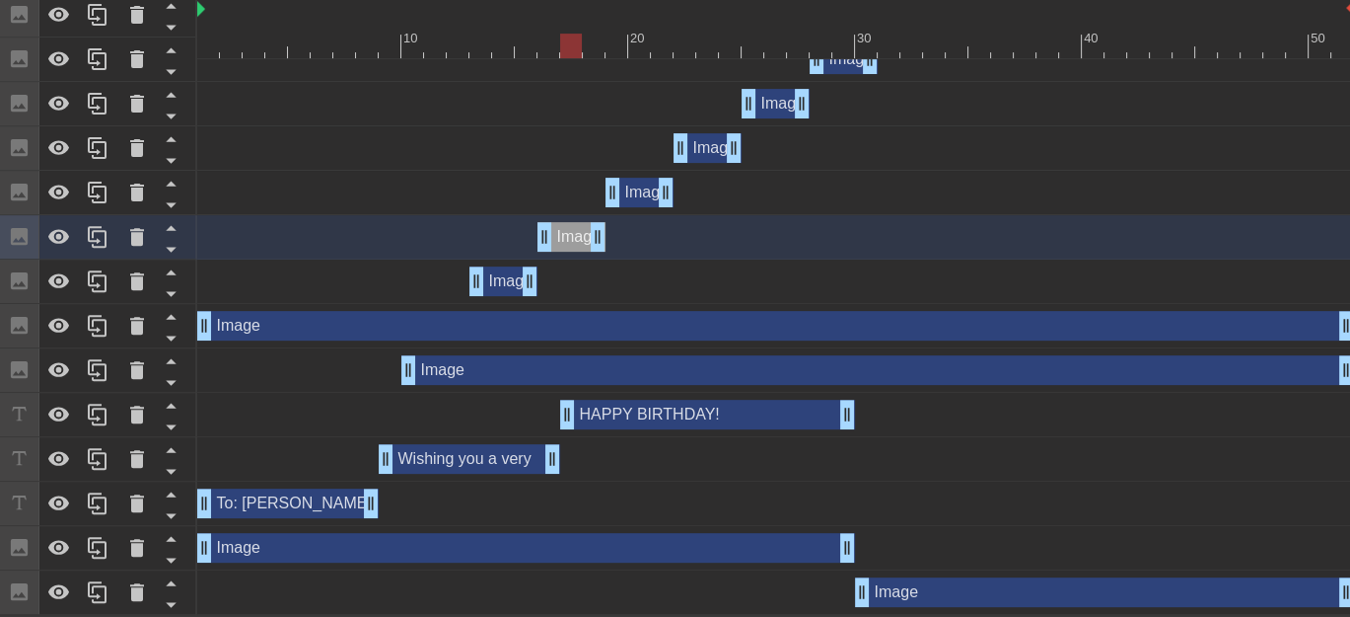
click at [631, 190] on div "Image drag_handle drag_handle" at bounding box center [640, 193] width 68 height 30
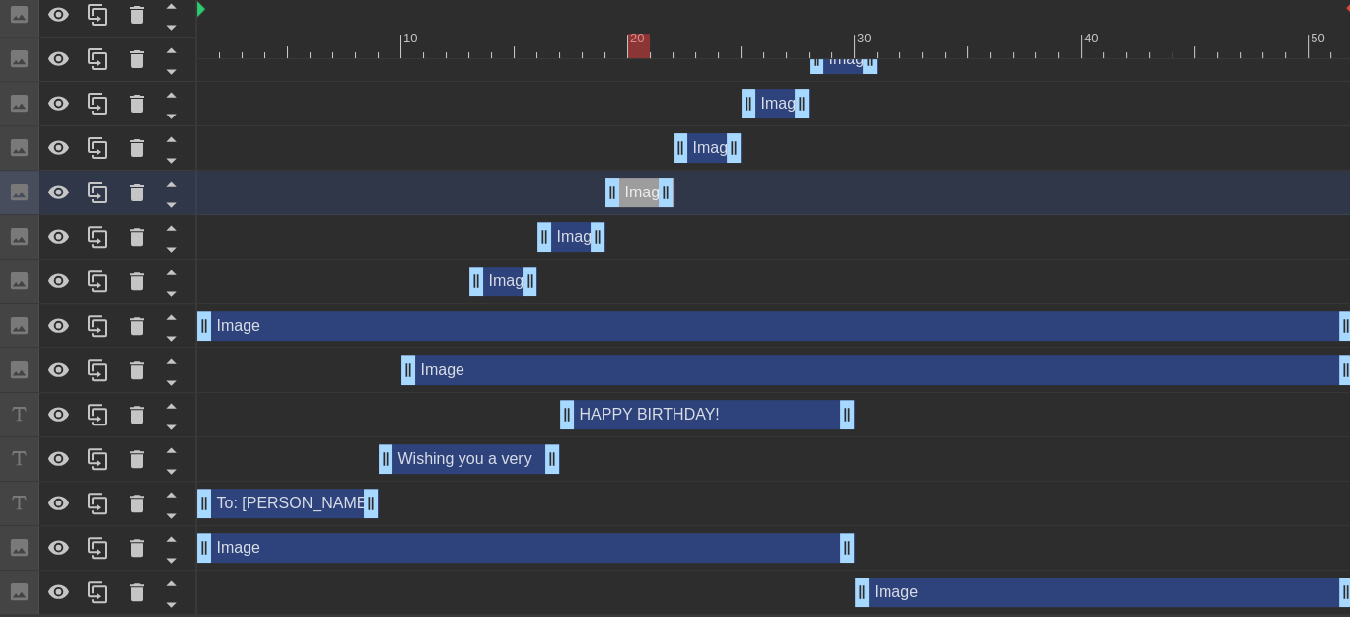
drag, startPoint x: 572, startPoint y: 45, endPoint x: 630, endPoint y: 47, distance: 58.2
click at [630, 47] on div at bounding box center [639, 46] width 22 height 25
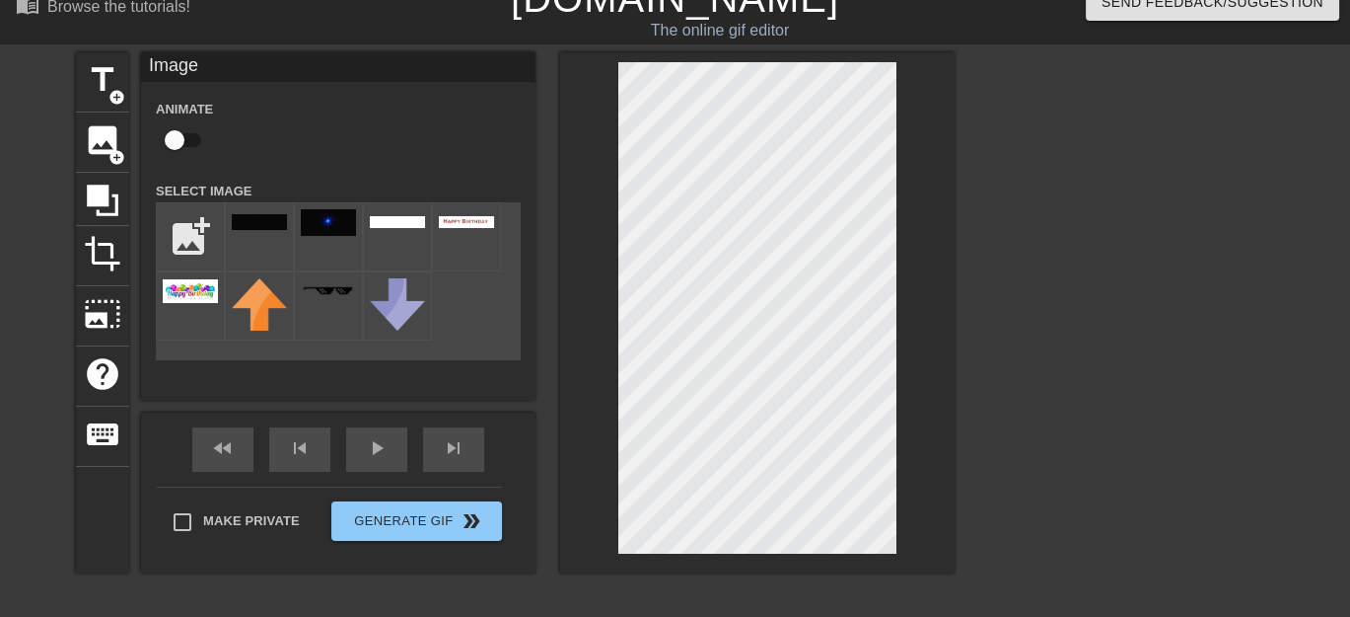
scroll to position [0, 0]
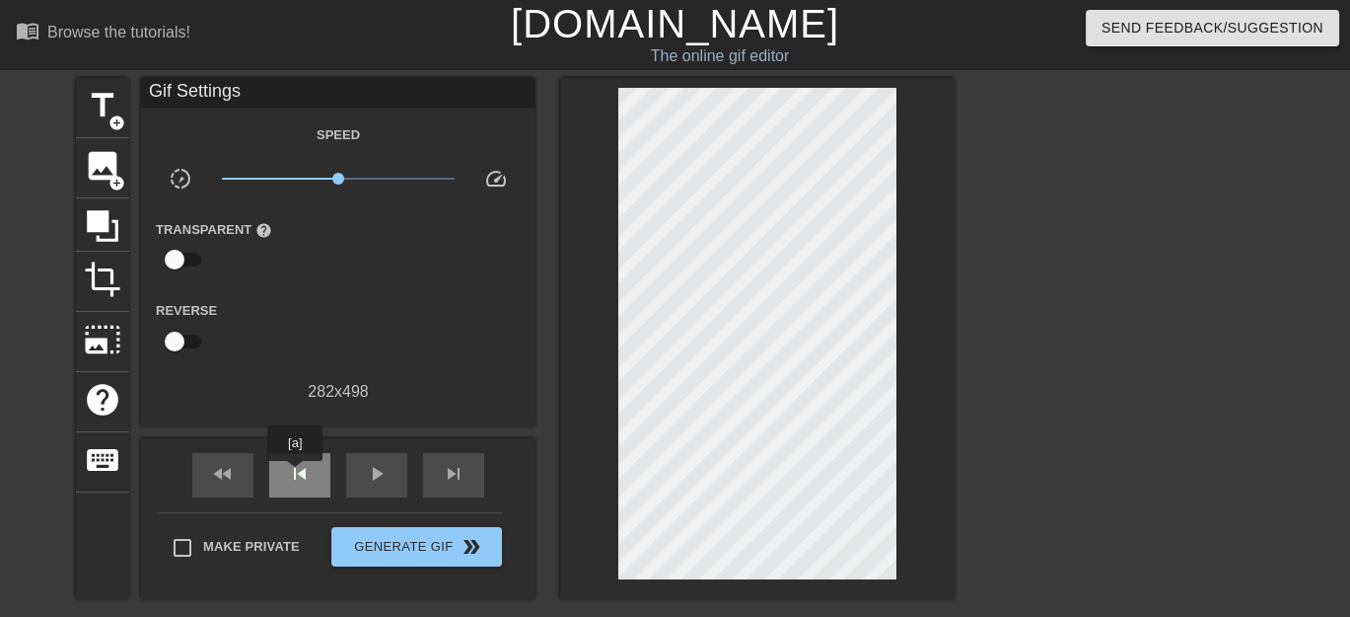
click at [295, 474] on span "skip_previous" at bounding box center [300, 474] width 24 height 24
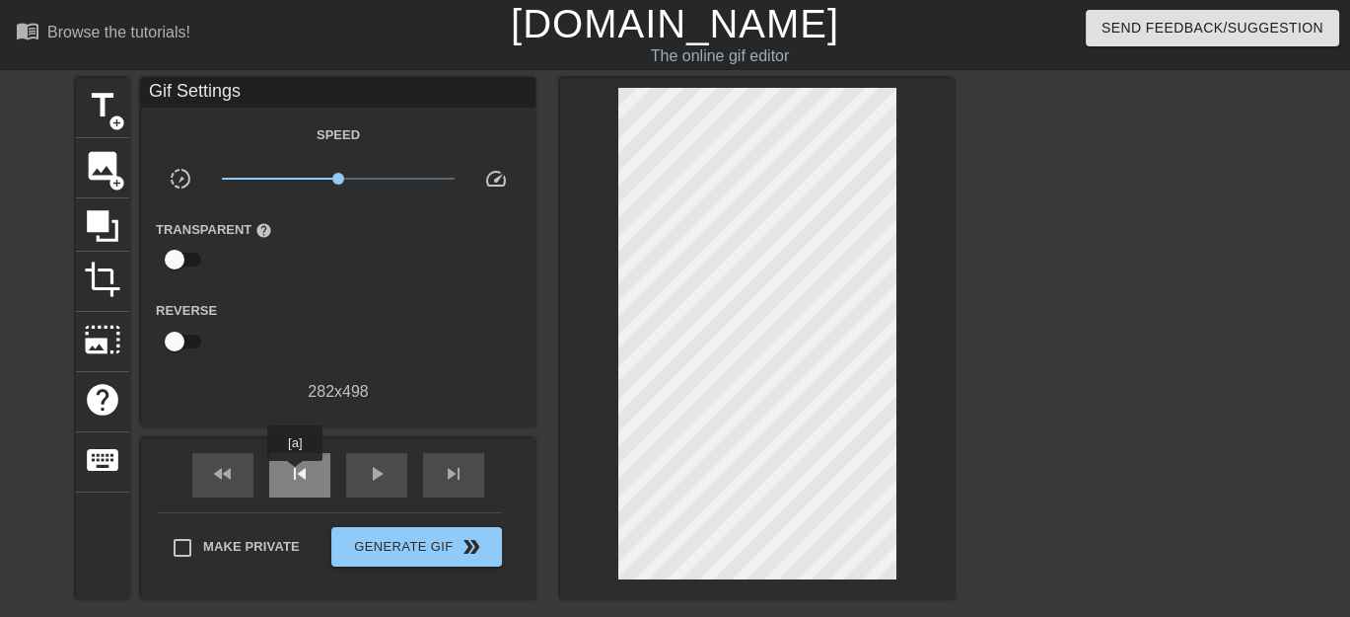
click at [295, 474] on span "skip_previous" at bounding box center [300, 474] width 24 height 24
click at [445, 479] on span "skip_next" at bounding box center [454, 474] width 24 height 24
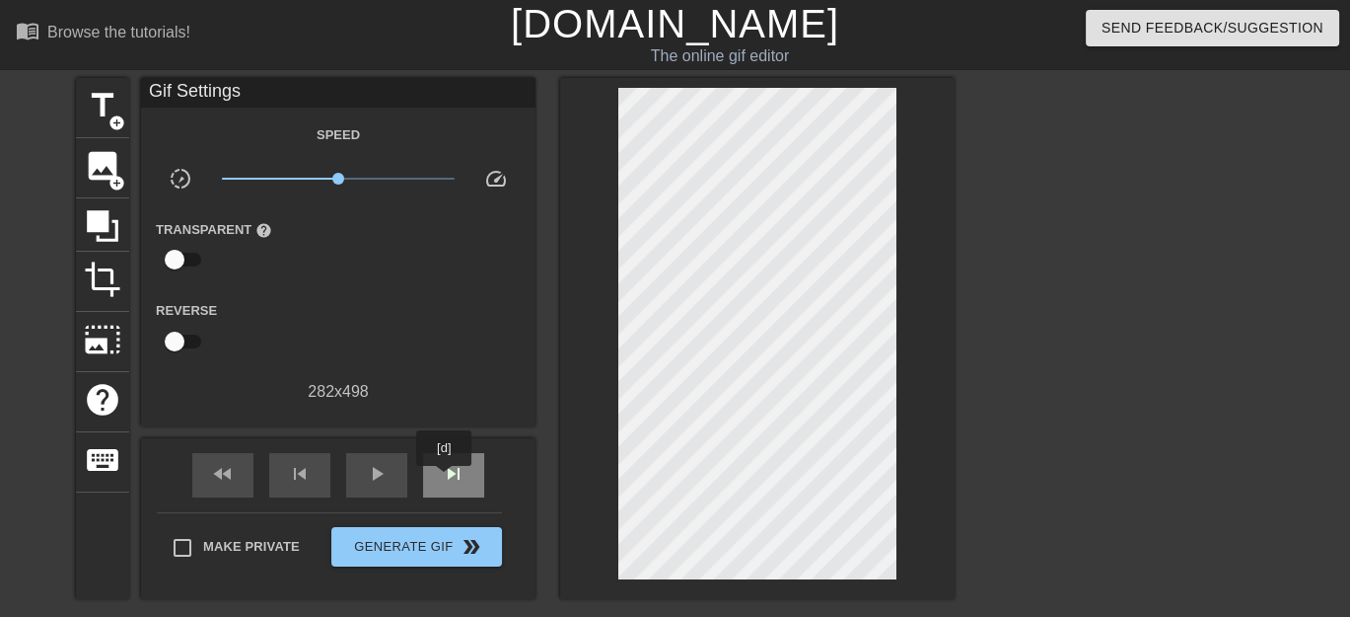
click at [445, 479] on span "skip_next" at bounding box center [454, 474] width 24 height 24
click at [453, 465] on span "skip_next" at bounding box center [454, 474] width 24 height 24
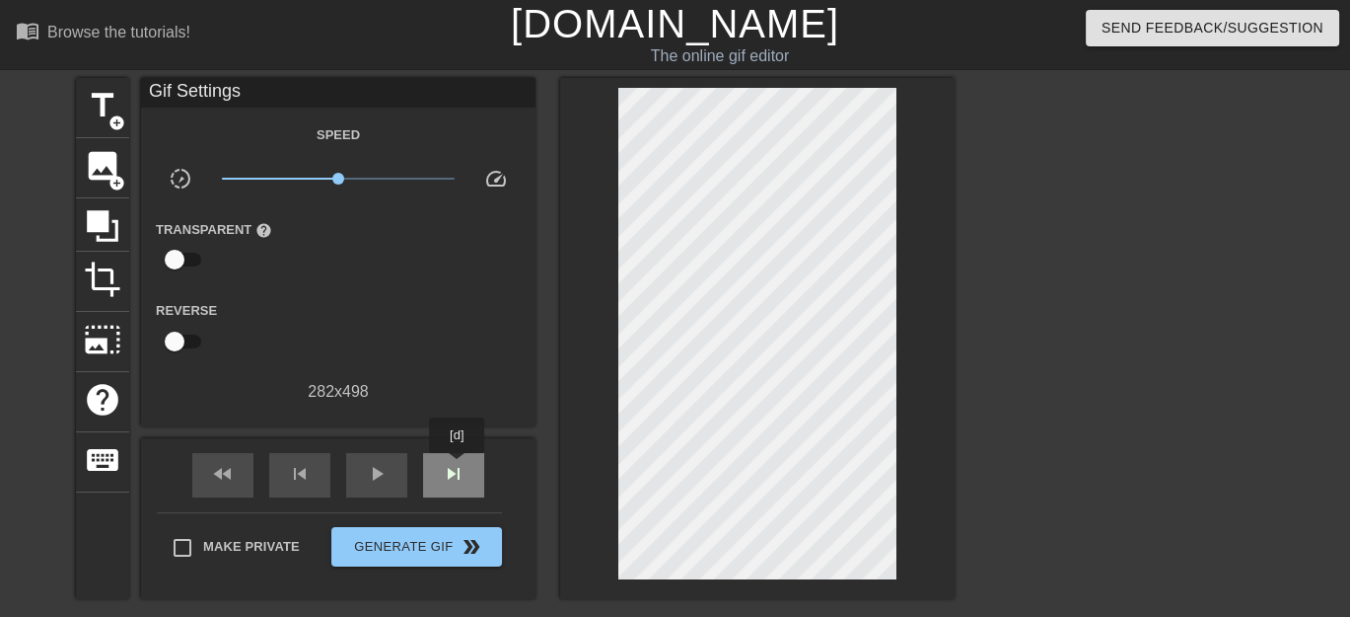
click at [458, 467] on span "skip_next" at bounding box center [454, 474] width 24 height 24
click at [466, 481] on div "skip_next" at bounding box center [453, 475] width 61 height 44
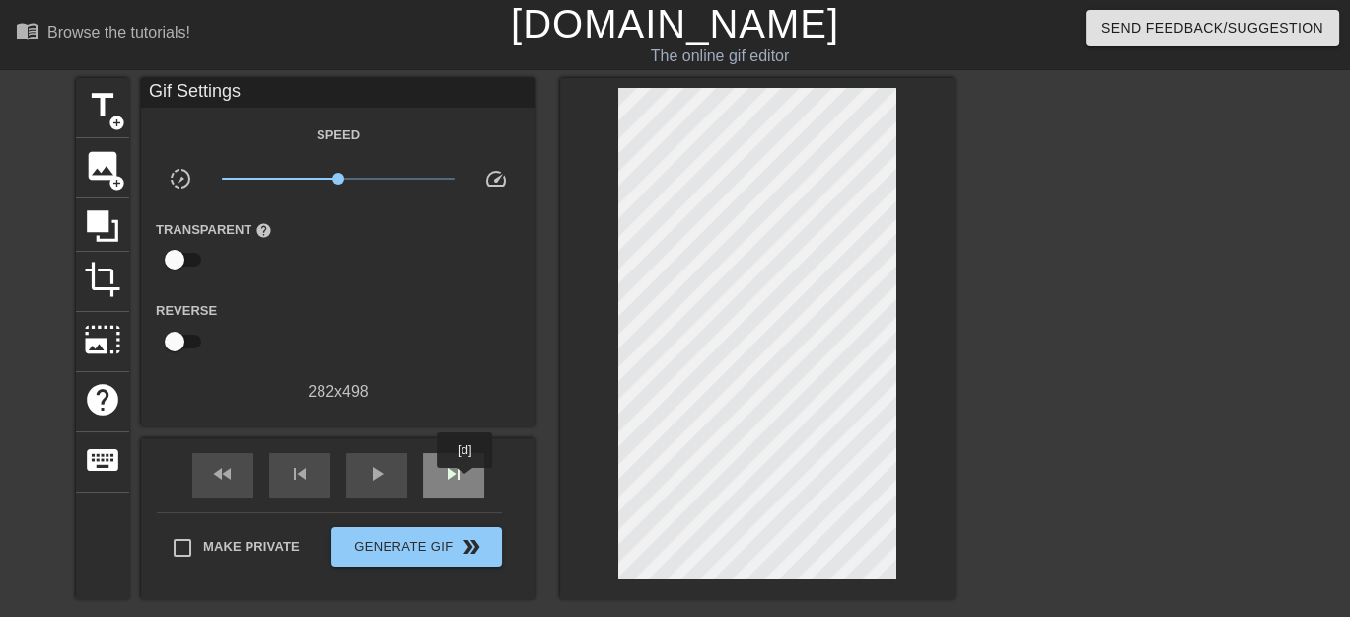
click at [466, 481] on div "skip_next" at bounding box center [453, 475] width 61 height 44
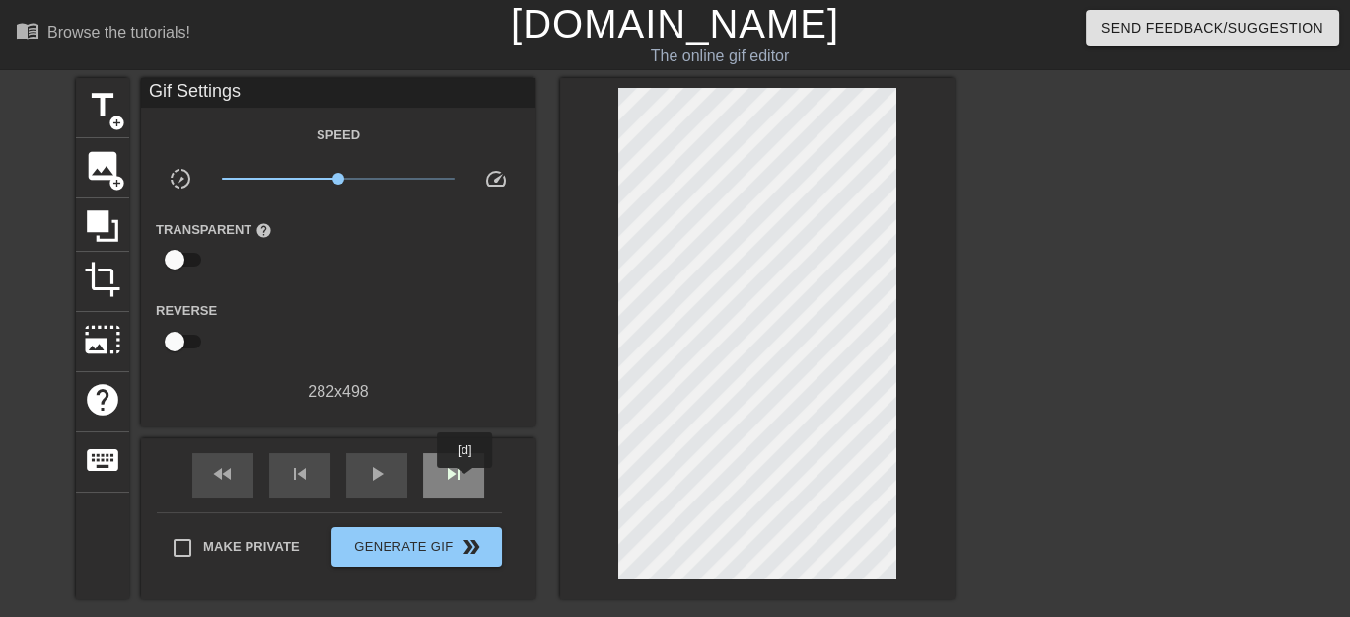
click at [466, 481] on div "skip_next" at bounding box center [453, 475] width 61 height 44
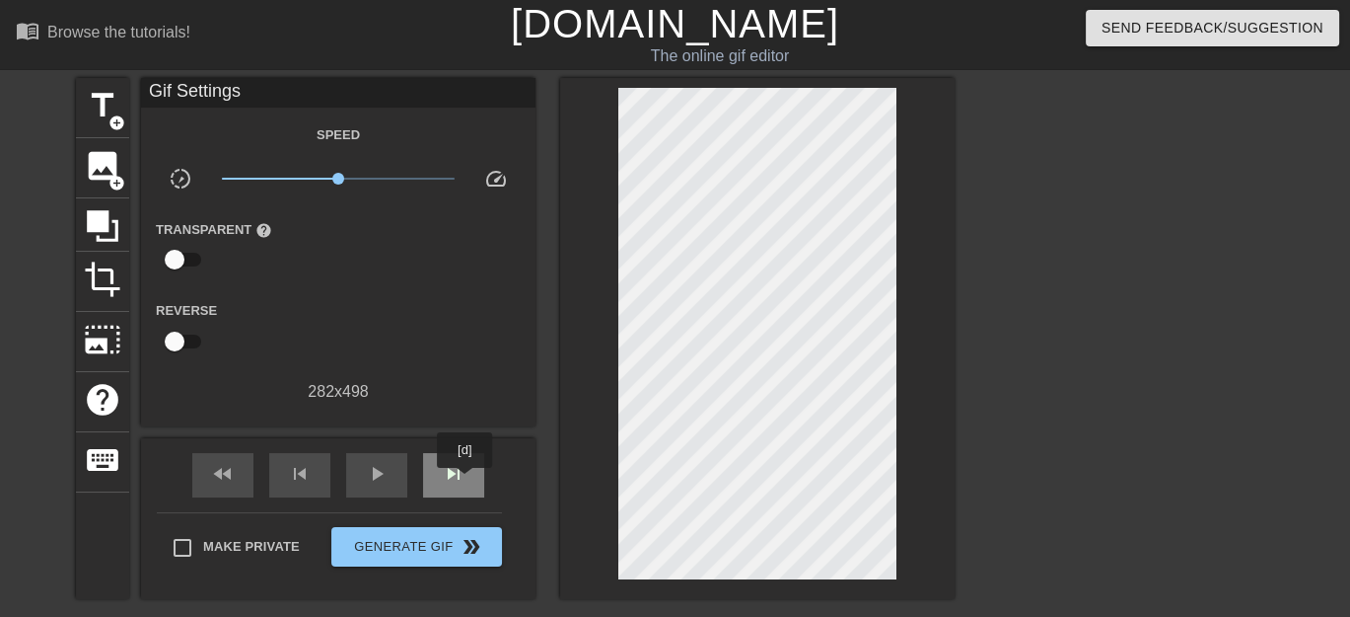
click at [466, 481] on div "skip_next" at bounding box center [453, 475] width 61 height 44
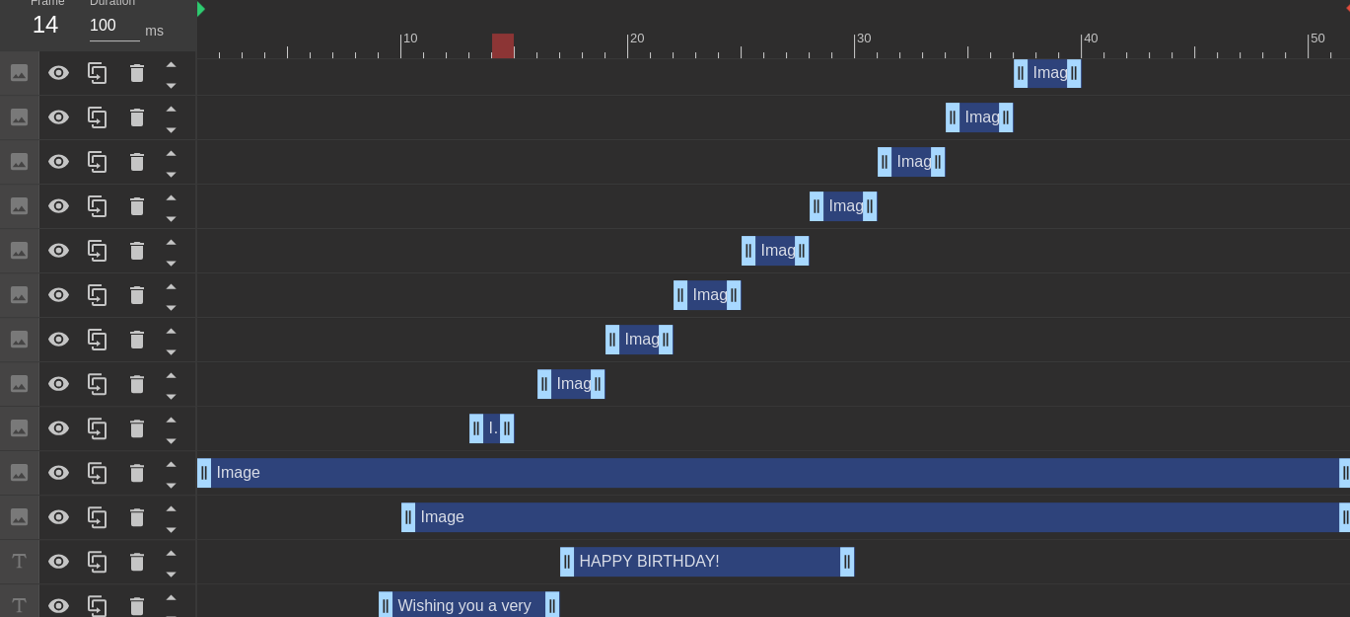
drag, startPoint x: 530, startPoint y: 426, endPoint x: 515, endPoint y: 424, distance: 14.9
click at [515, 424] on div "Image drag_handle drag_handle" at bounding box center [775, 428] width 1157 height 30
drag, startPoint x: 539, startPoint y: 387, endPoint x: 523, endPoint y: 385, distance: 15.9
drag, startPoint x: 597, startPoint y: 381, endPoint x: 559, endPoint y: 379, distance: 37.5
drag, startPoint x: 612, startPoint y: 338, endPoint x: 566, endPoint y: 343, distance: 45.6
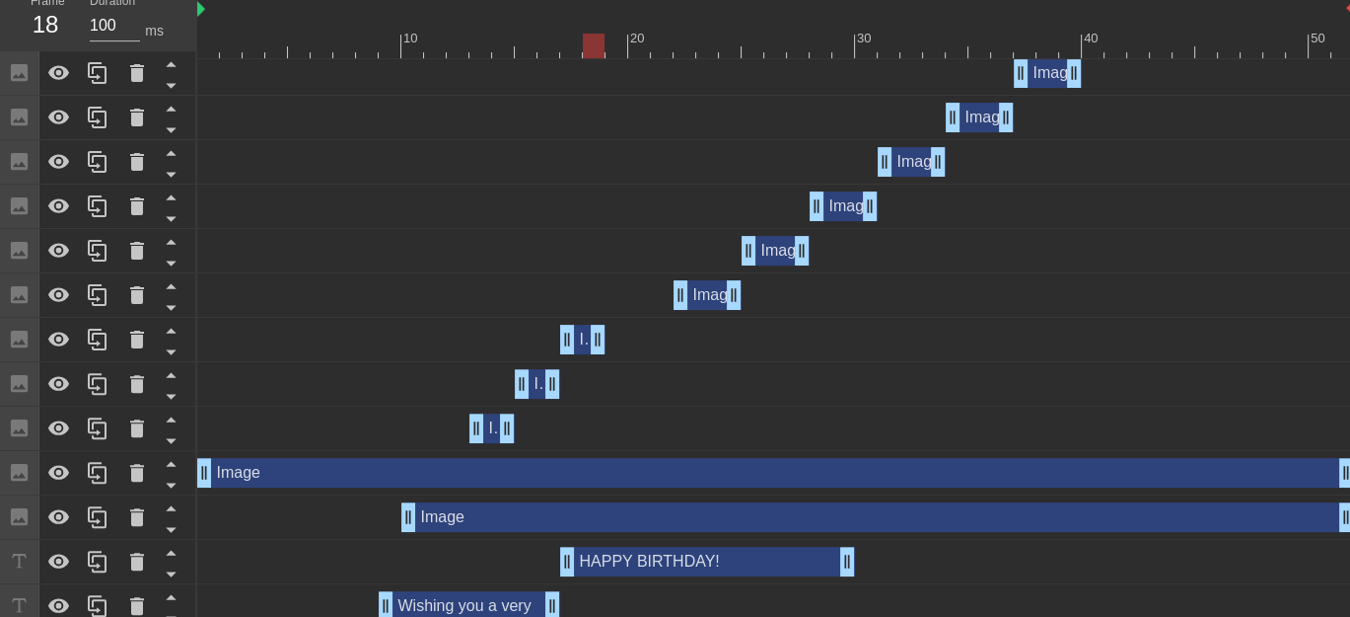
drag, startPoint x: 667, startPoint y: 337, endPoint x: 590, endPoint y: 341, distance: 77.0
drag, startPoint x: 681, startPoint y: 295, endPoint x: 616, endPoint y: 302, distance: 65.5
drag, startPoint x: 731, startPoint y: 302, endPoint x: 637, endPoint y: 301, distance: 93.7
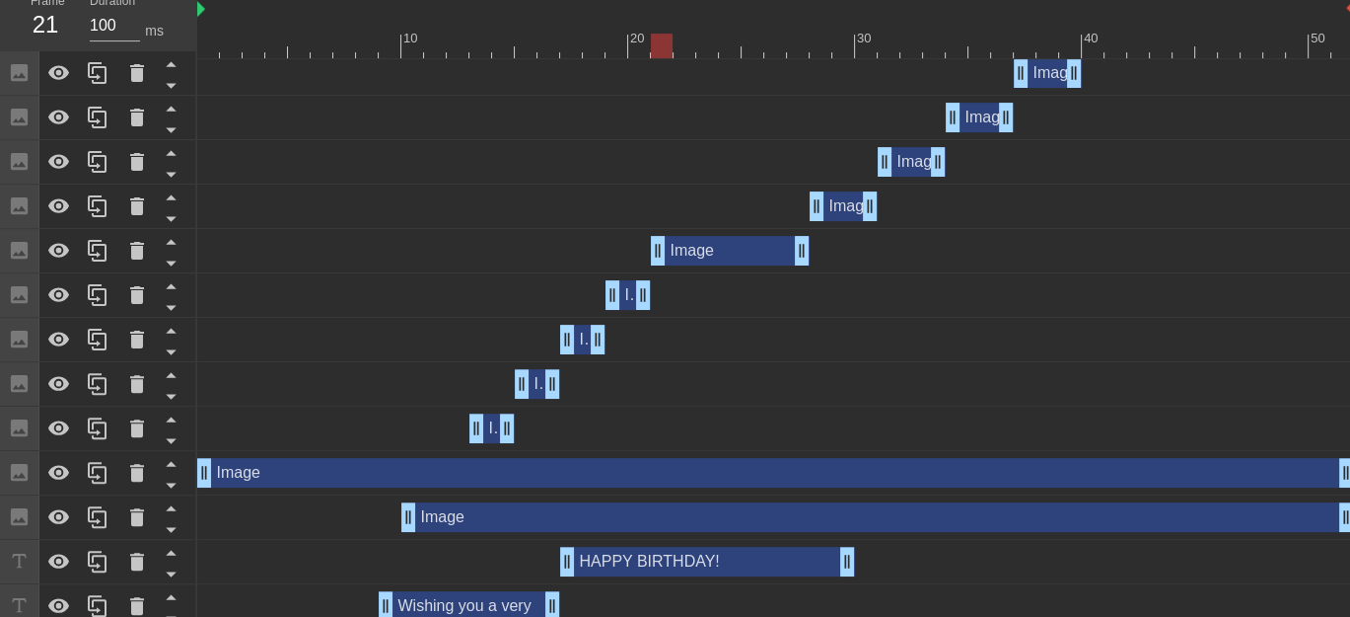
drag, startPoint x: 745, startPoint y: 253, endPoint x: 649, endPoint y: 250, distance: 95.7
click at [649, 250] on div "Image drag_handle drag_handle" at bounding box center [775, 251] width 1157 height 30
drag, startPoint x: 802, startPoint y: 248, endPoint x: 696, endPoint y: 250, distance: 105.6
click at [696, 250] on div "Image drag_handle drag_handle" at bounding box center [775, 251] width 1157 height 30
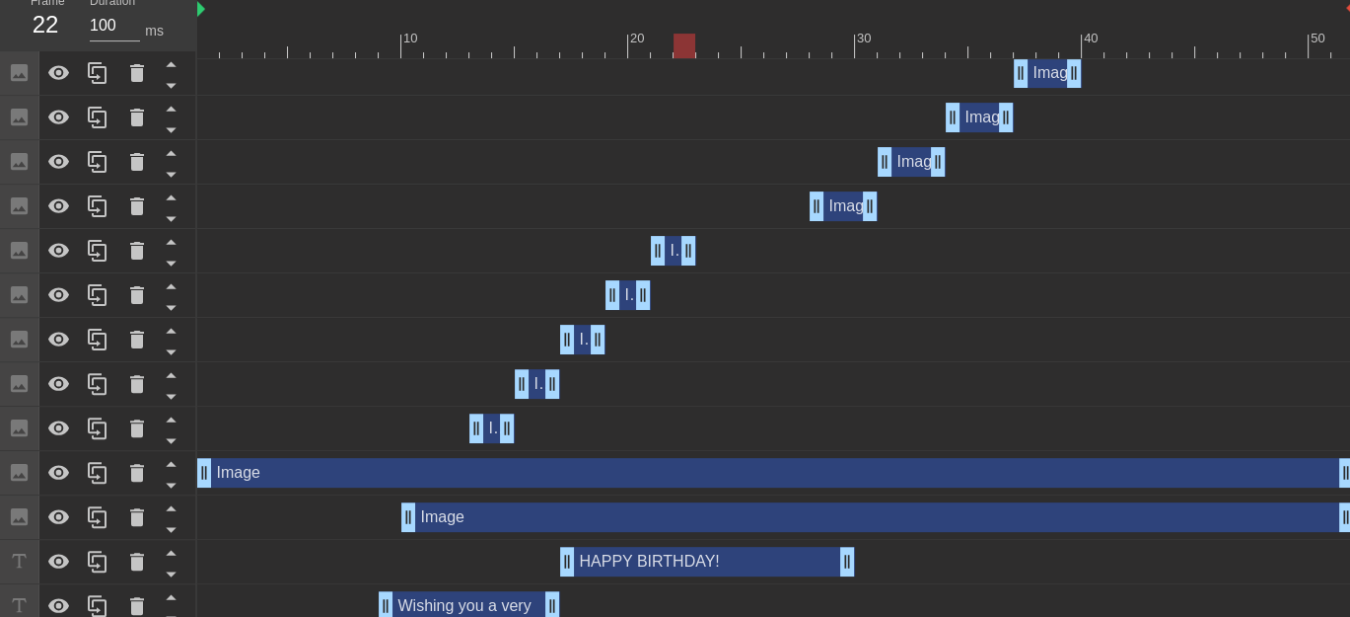
click at [696, 250] on div "Image drag_handle drag_handle" at bounding box center [775, 251] width 1157 height 30
drag, startPoint x: 813, startPoint y: 206, endPoint x: 706, endPoint y: 211, distance: 106.6
drag, startPoint x: 872, startPoint y: 208, endPoint x: 734, endPoint y: 211, distance: 138.1
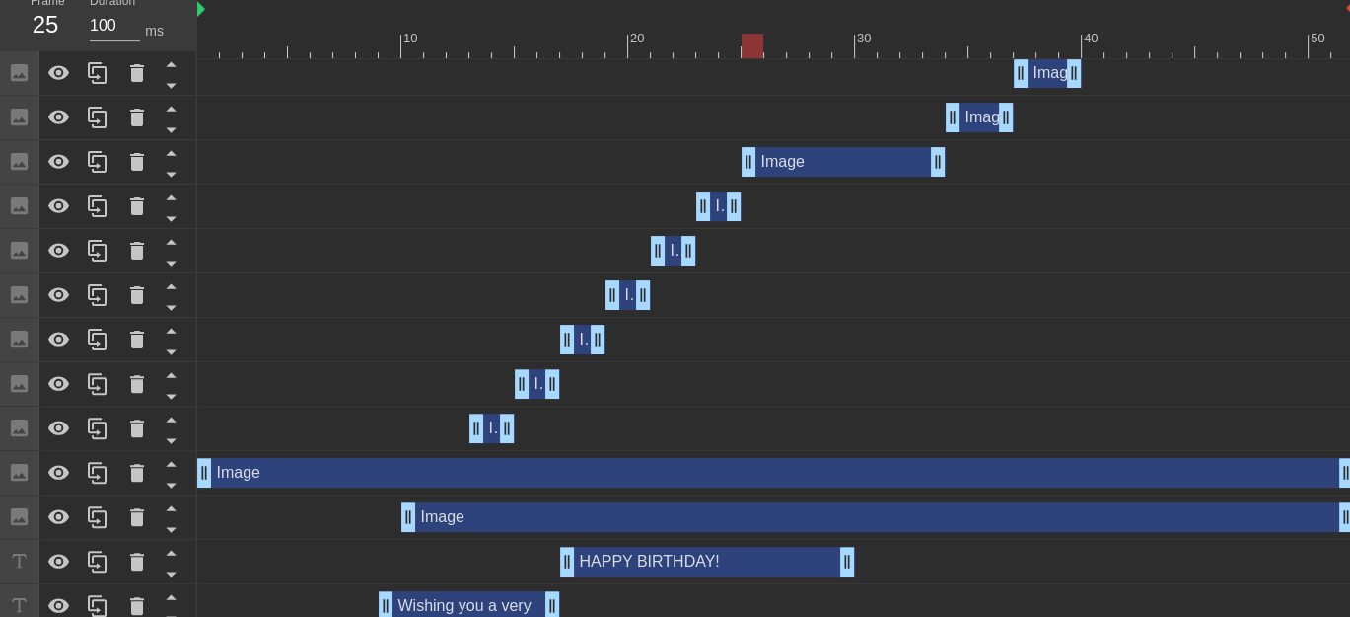
drag, startPoint x: 889, startPoint y: 149, endPoint x: 762, endPoint y: 182, distance: 130.6
click at [762, 182] on div "Image drag_handle drag_handle" at bounding box center [775, 162] width 1157 height 44
drag, startPoint x: 939, startPoint y: 158, endPoint x: 806, endPoint y: 160, distance: 133.2
click at [787, 160] on div "Image drag_handle drag_handle" at bounding box center [775, 162] width 1157 height 30
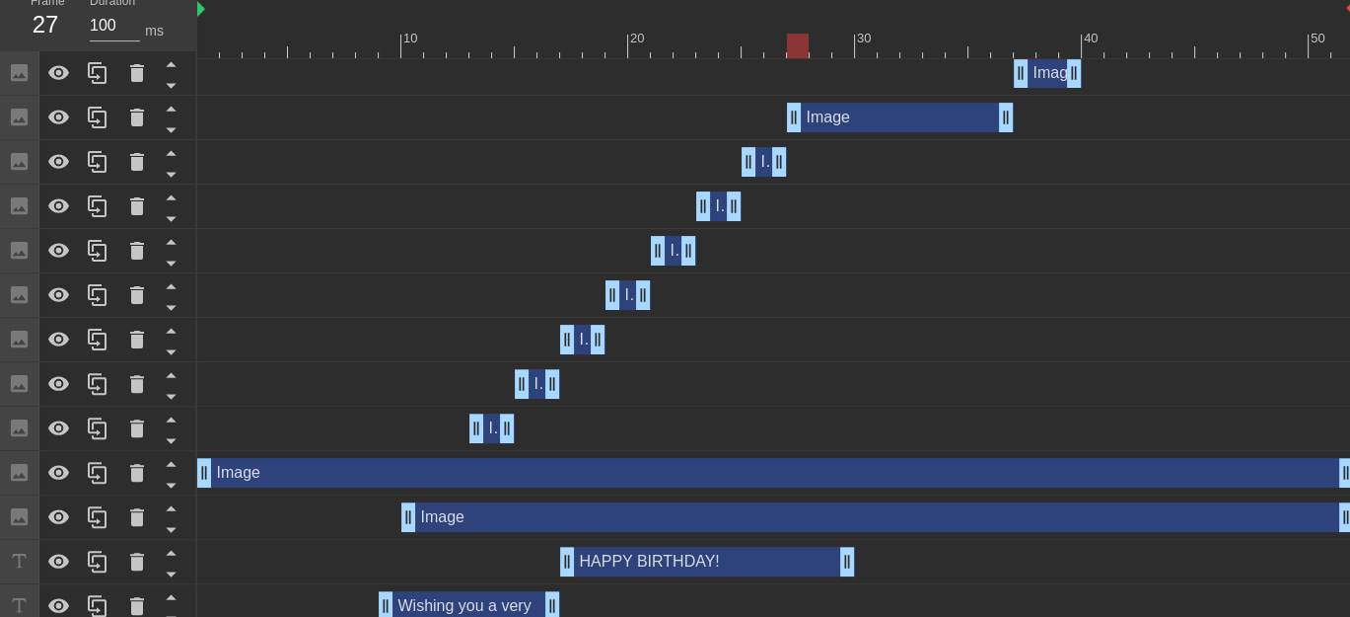
drag, startPoint x: 954, startPoint y: 117, endPoint x: 801, endPoint y: 128, distance: 153.3
drag, startPoint x: 1003, startPoint y: 115, endPoint x: 830, endPoint y: 118, distance: 173.6
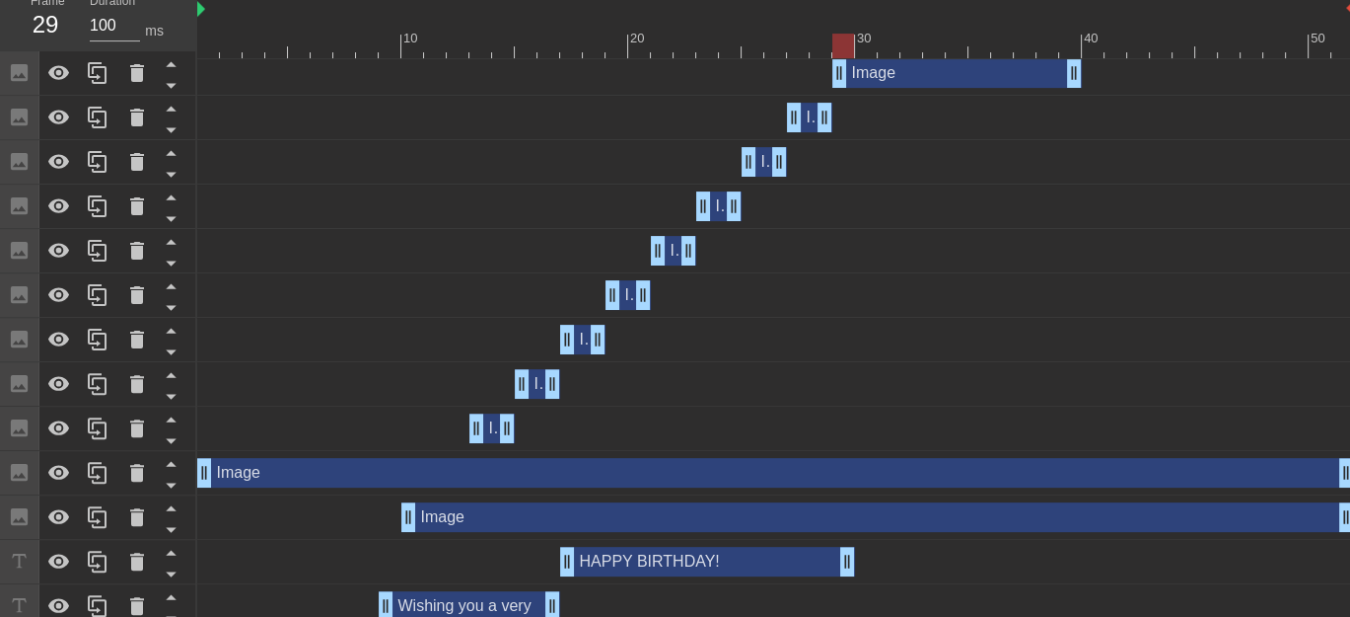
drag, startPoint x: 1028, startPoint y: 68, endPoint x: 844, endPoint y: 89, distance: 184.6
click at [844, 89] on div "Image drag_handle drag_handle" at bounding box center [775, 73] width 1157 height 44
drag, startPoint x: 1070, startPoint y: 77, endPoint x: 871, endPoint y: 81, distance: 199.3
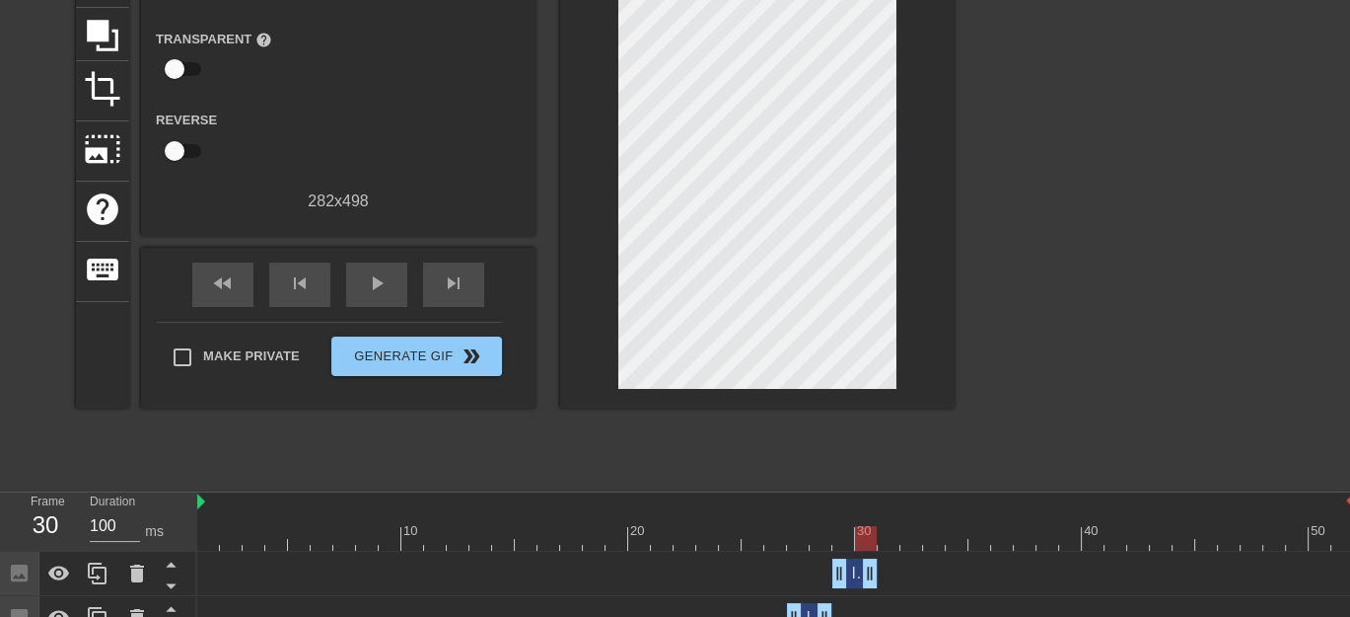
scroll to position [230, 0]
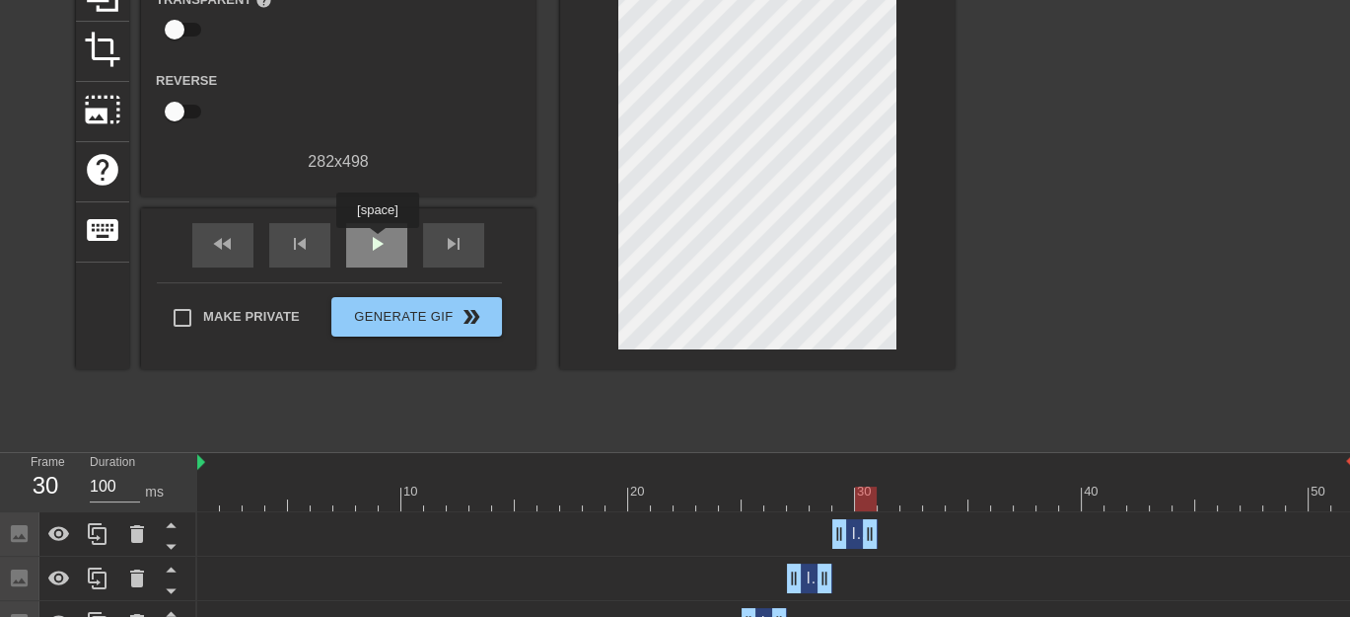
click at [377, 242] on span "play_arrow" at bounding box center [377, 244] width 24 height 24
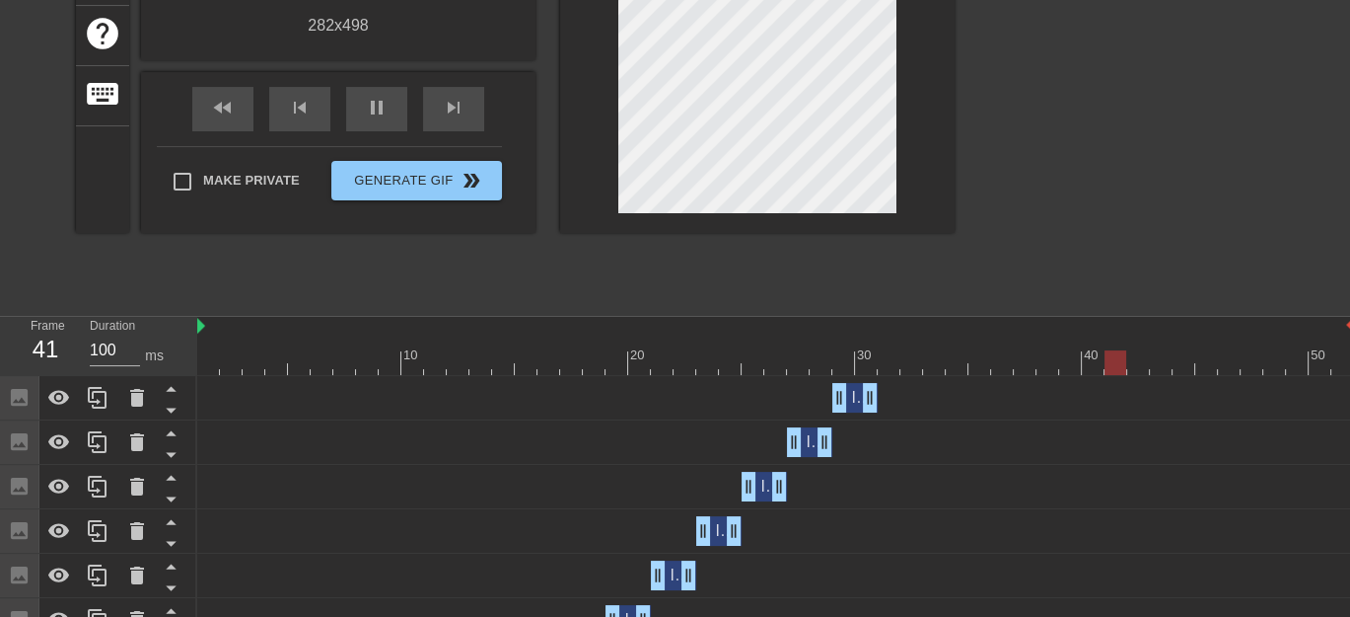
scroll to position [690, 0]
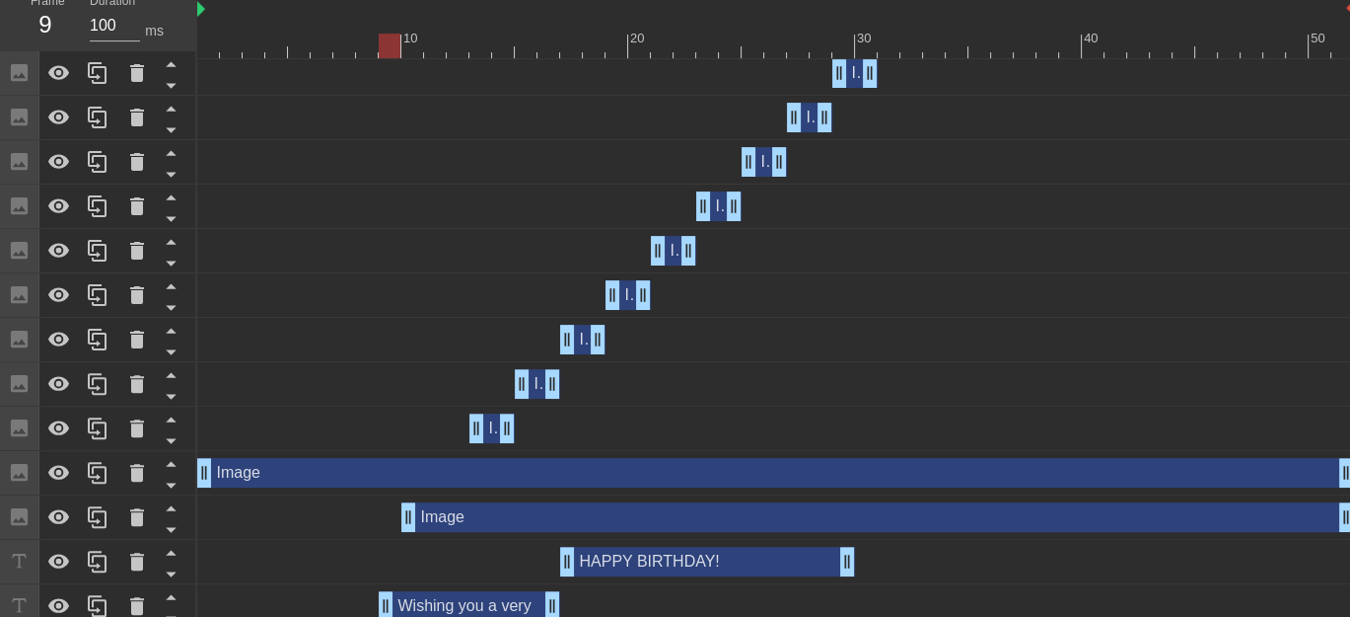
click at [493, 428] on span "Image" at bounding box center [509, 427] width 43 height 17
click at [486, 429] on div "Image drag_handle drag_handle" at bounding box center [492, 428] width 45 height 30
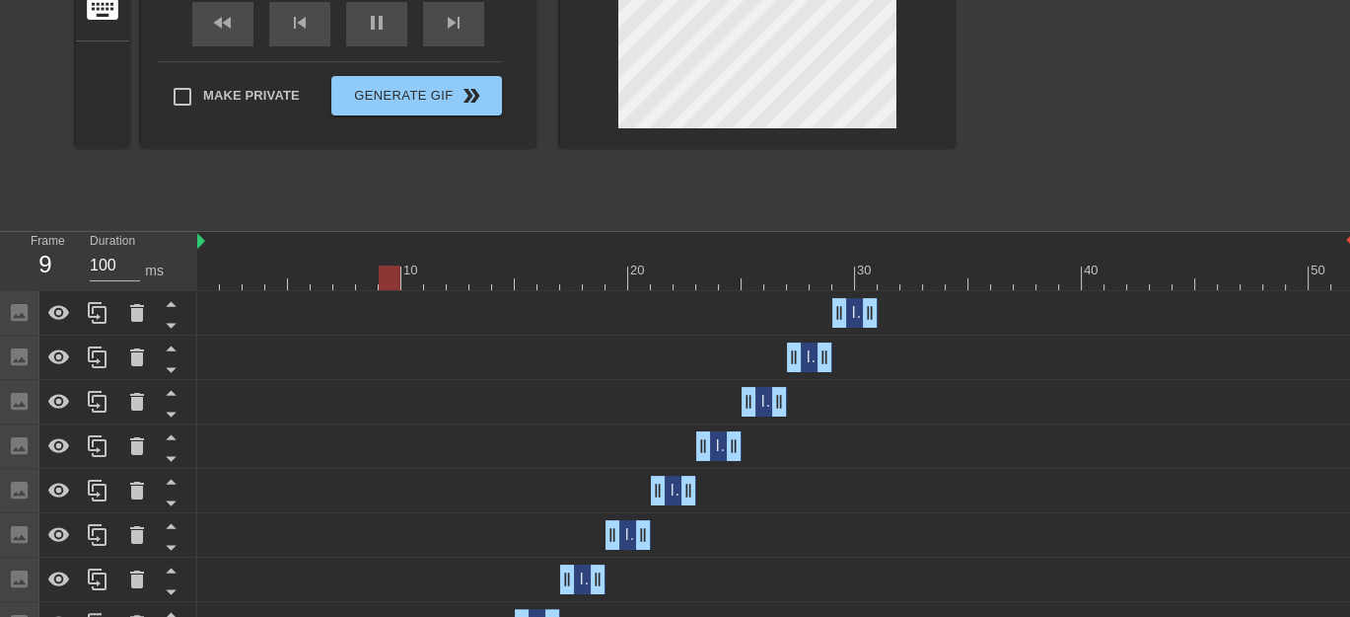
scroll to position [0, 0]
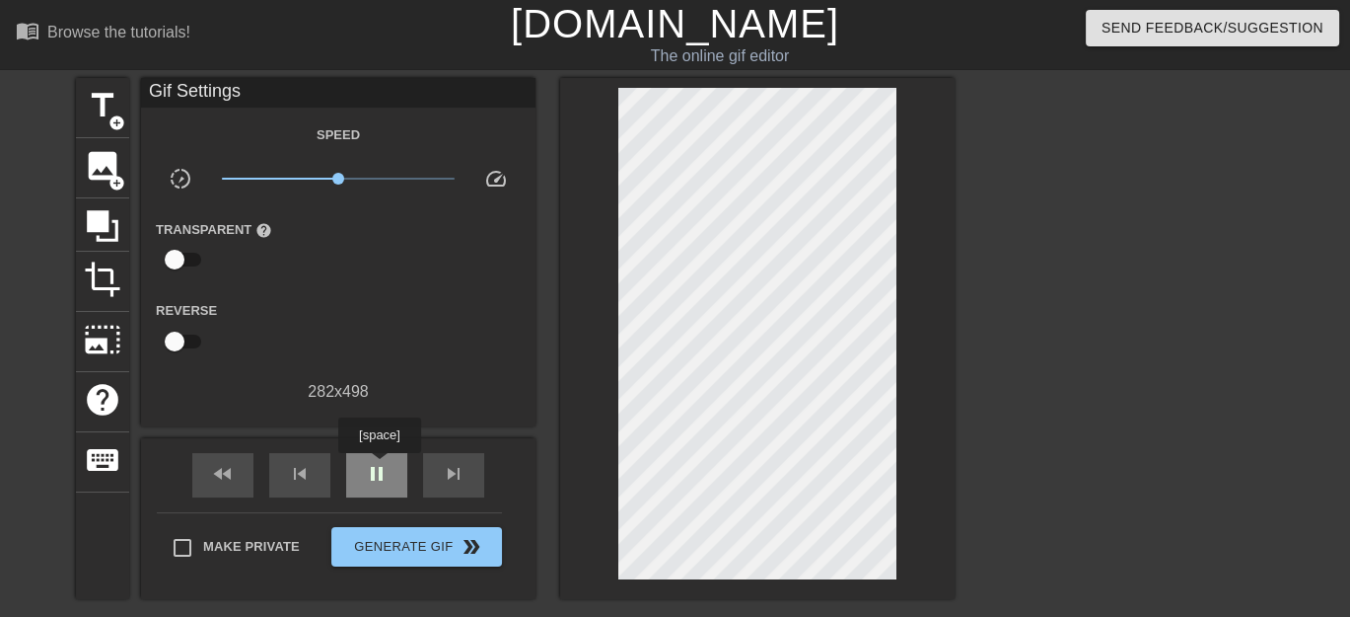
click at [379, 467] on span "pause" at bounding box center [377, 474] width 24 height 24
click at [107, 168] on span "image" at bounding box center [102, 165] width 37 height 37
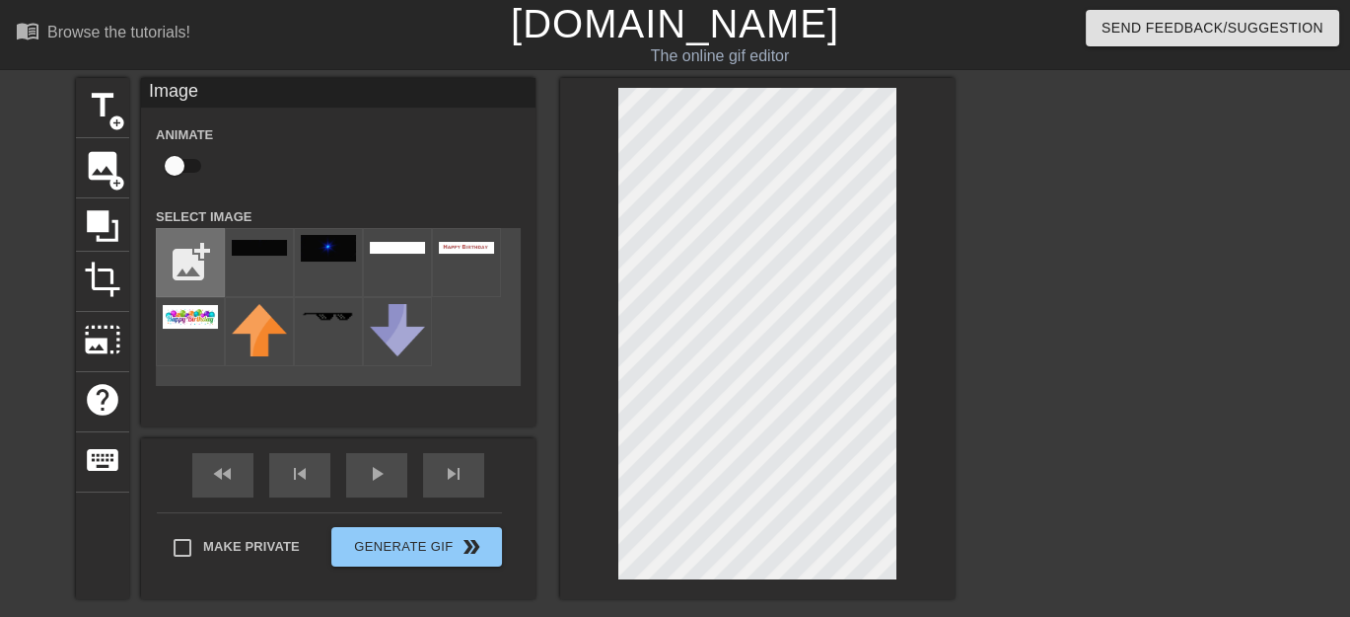
click at [182, 268] on input "file" at bounding box center [190, 262] width 67 height 67
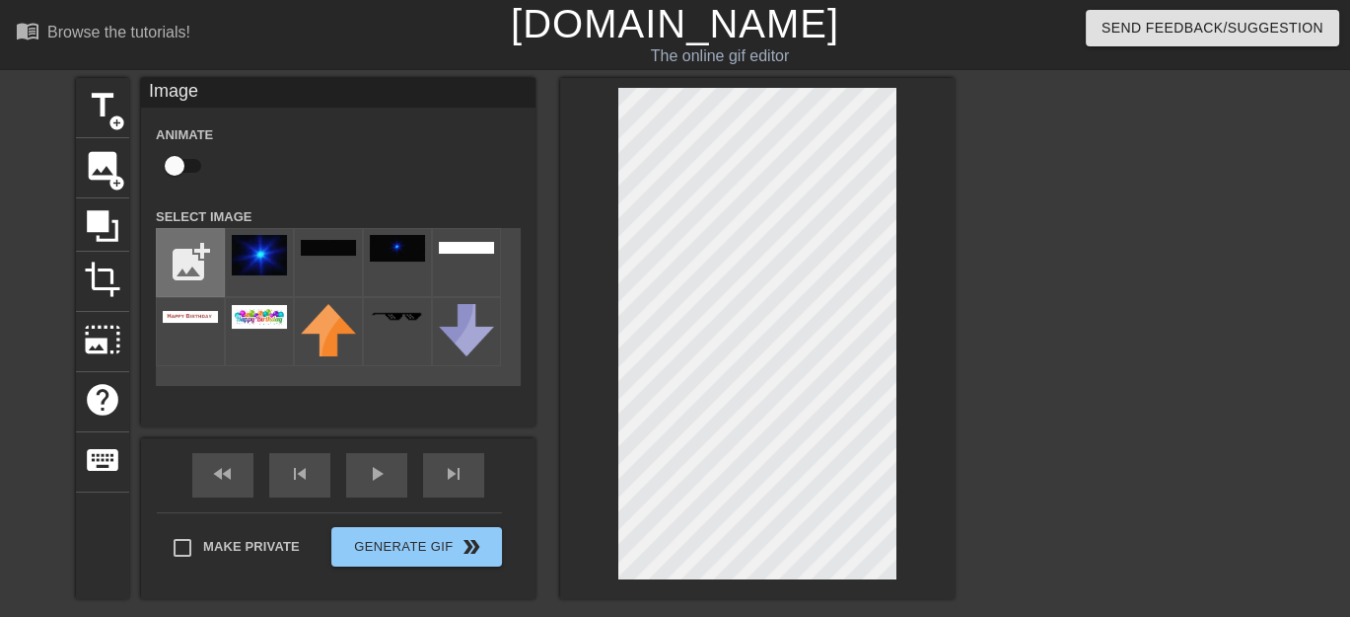
click at [193, 265] on input "file" at bounding box center [190, 262] width 67 height 67
type input "C:\fakepath\Star2.jpg"
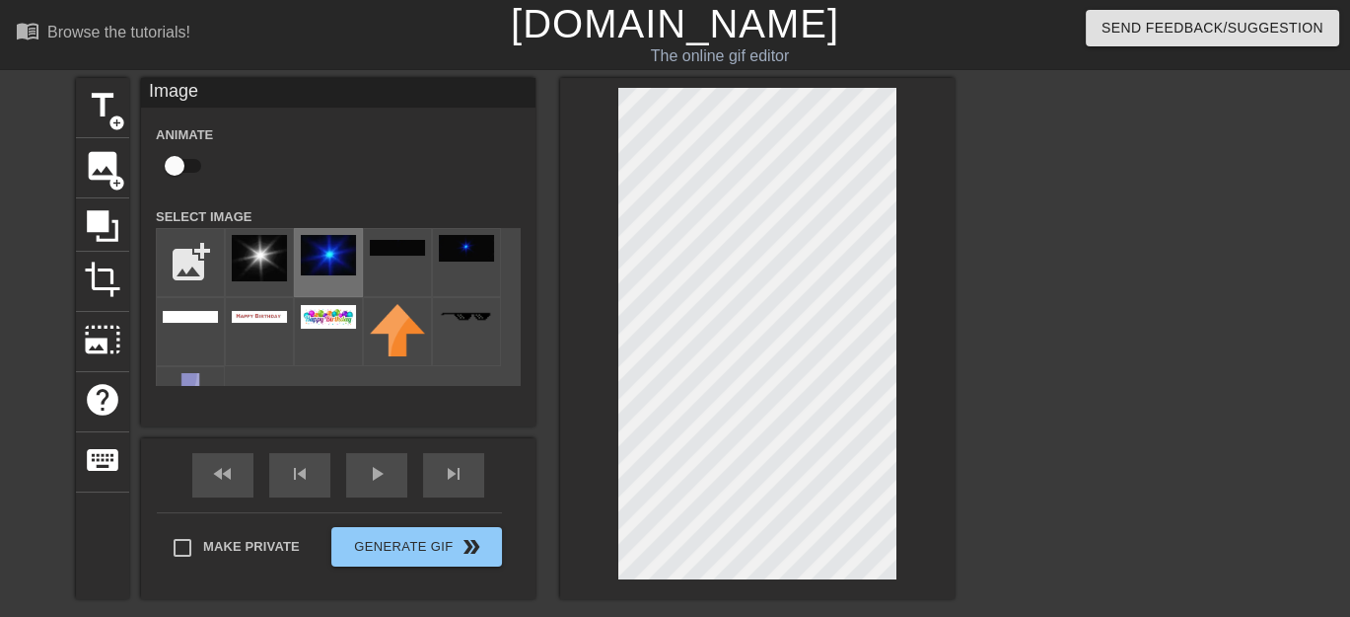
click at [343, 242] on img at bounding box center [328, 255] width 55 height 40
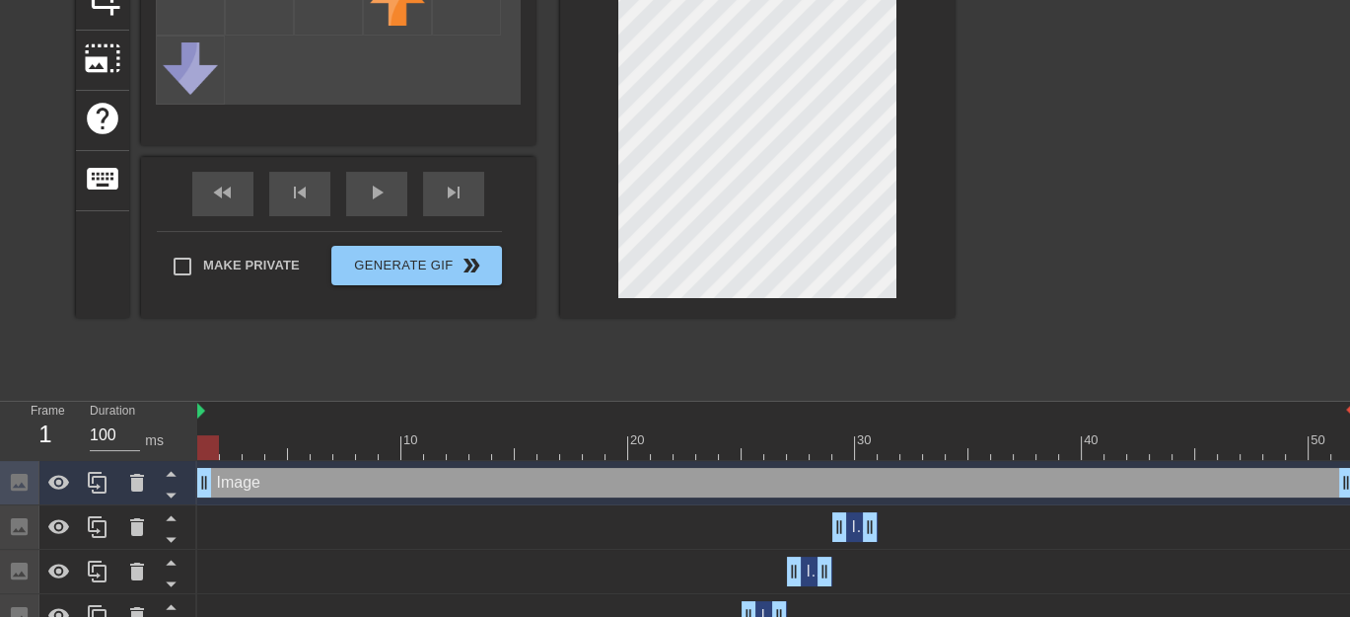
scroll to position [460, 0]
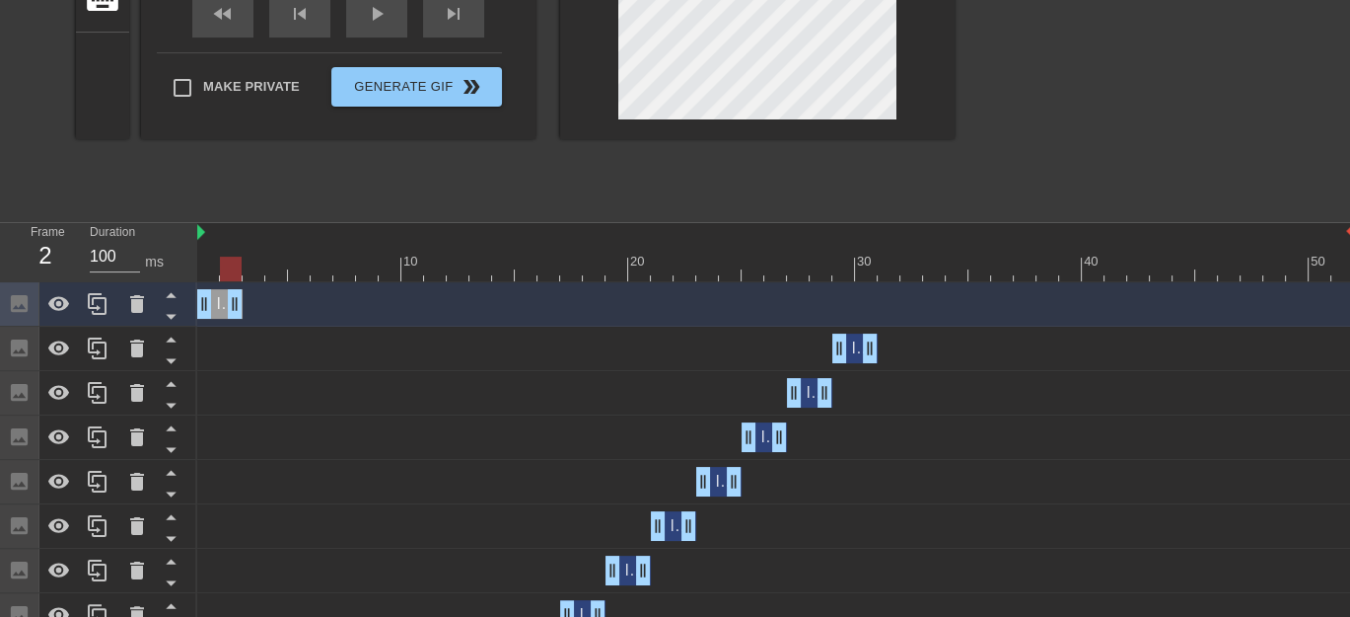
drag, startPoint x: 1347, startPoint y: 306, endPoint x: 247, endPoint y: 329, distance: 1101.1
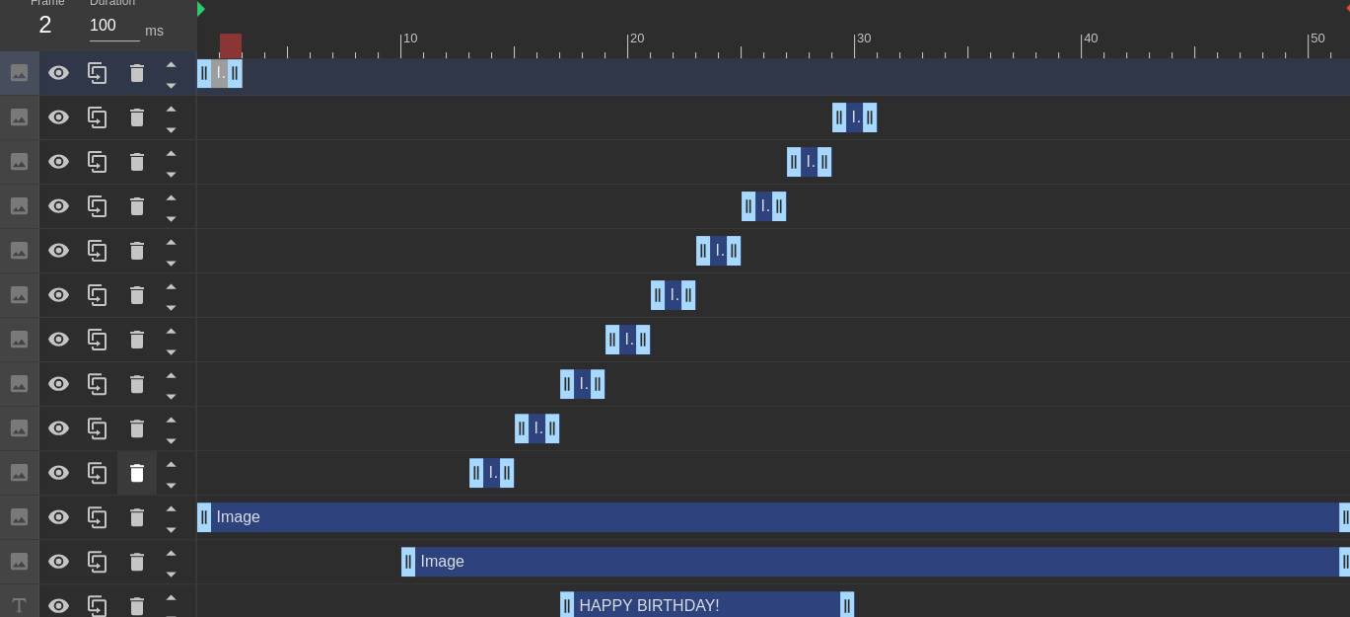
click at [136, 475] on icon at bounding box center [137, 473] width 14 height 18
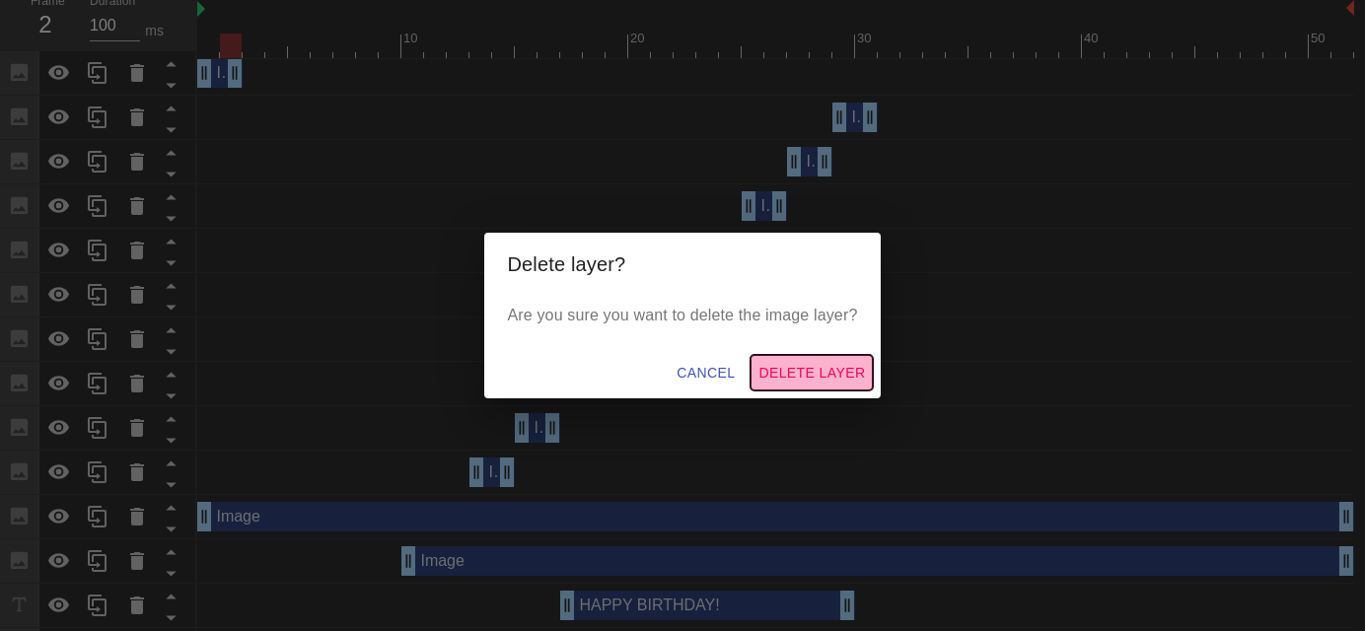
click at [850, 363] on span "Delete Layer" at bounding box center [812, 373] width 107 height 25
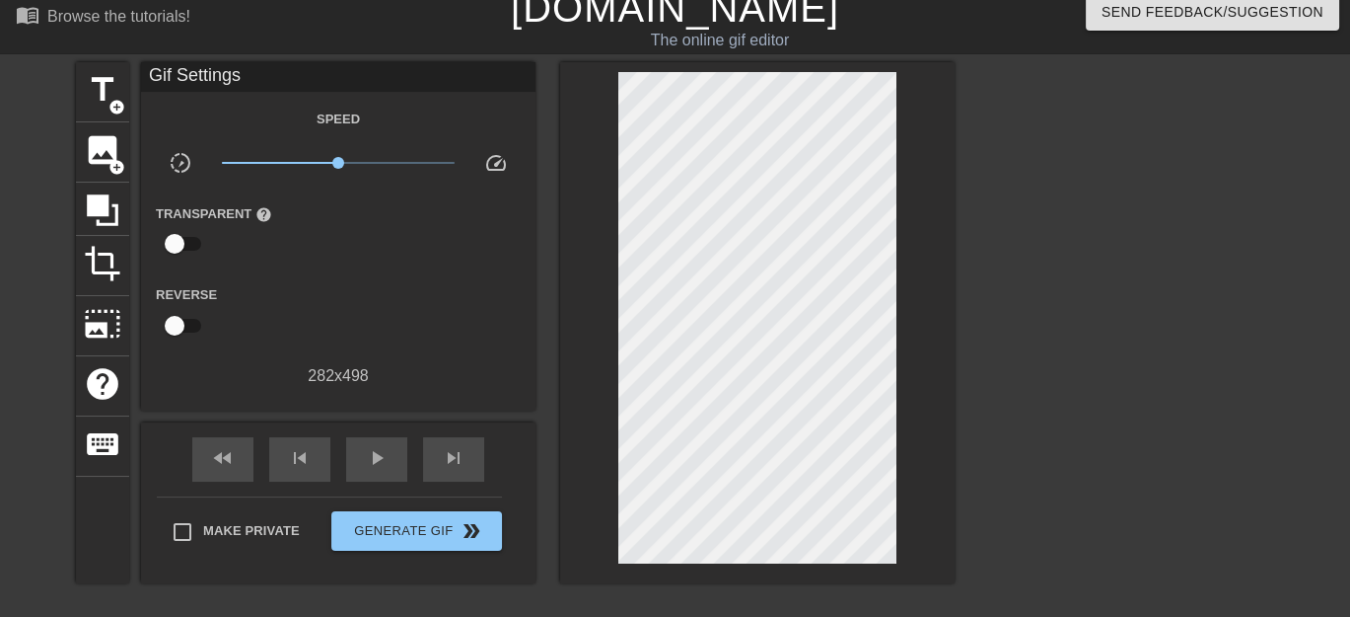
scroll to position [0, 0]
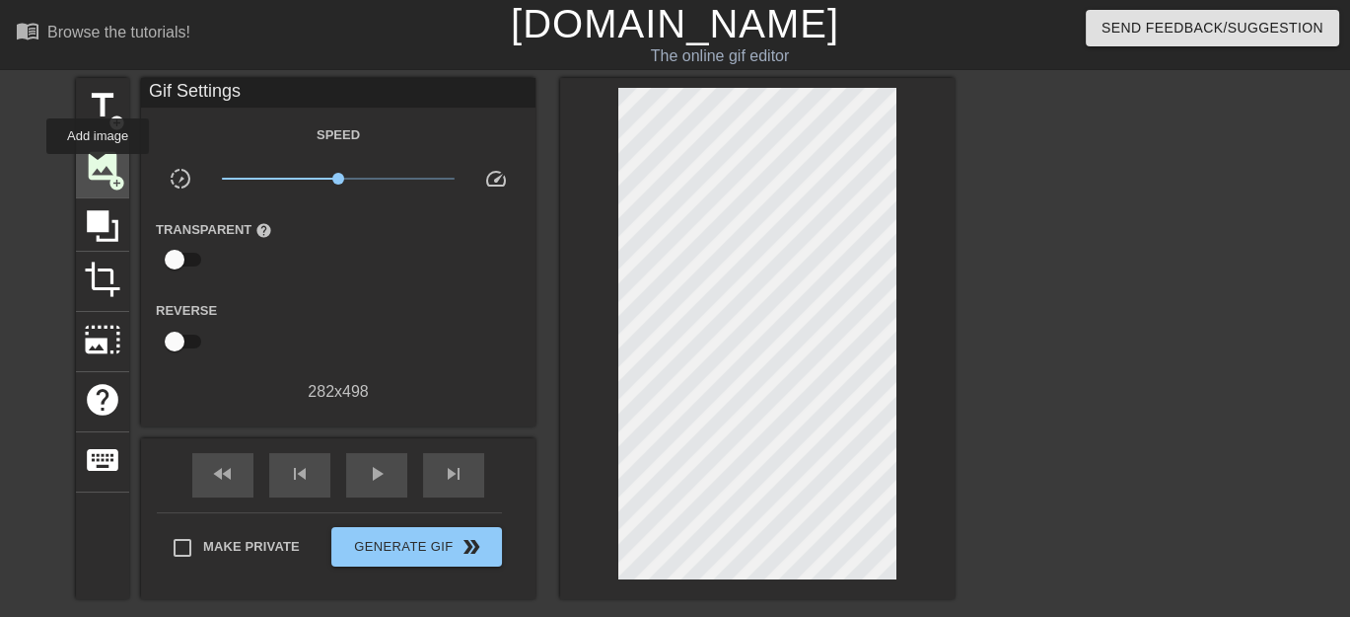
click at [98, 168] on span "image" at bounding box center [102, 165] width 37 height 37
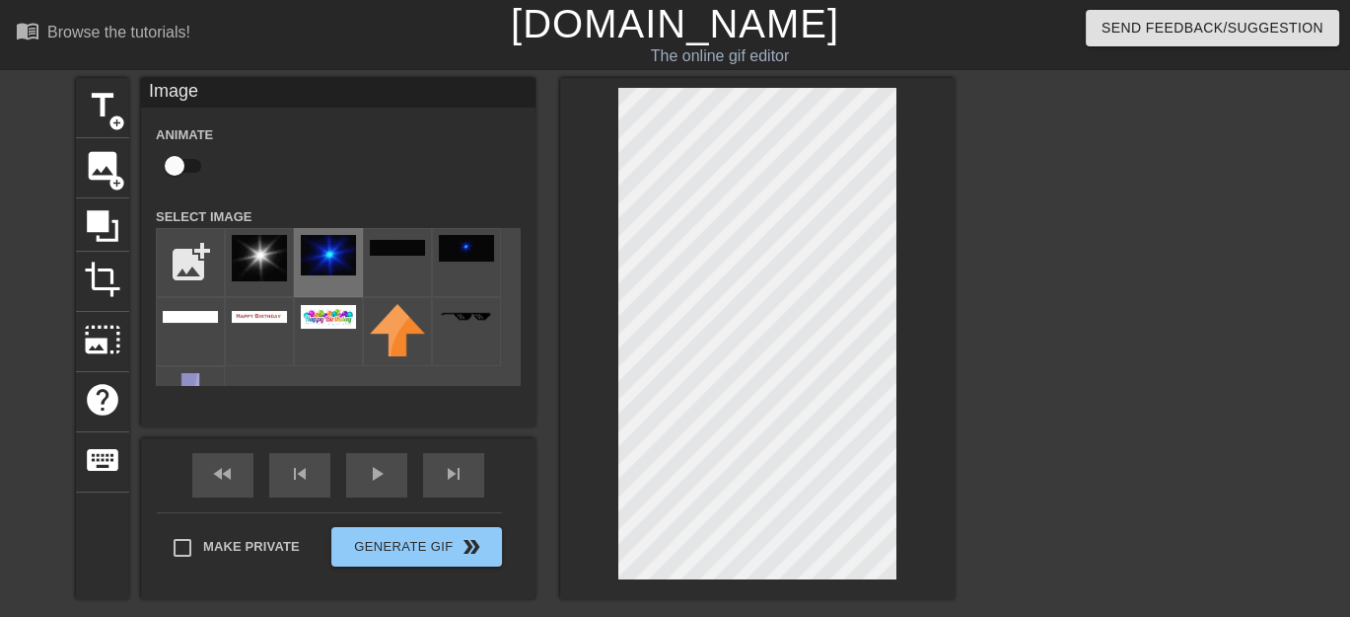
click at [340, 246] on img at bounding box center [328, 255] width 55 height 40
click at [338, 254] on img at bounding box center [328, 255] width 55 height 40
click at [90, 157] on span "image" at bounding box center [102, 165] width 37 height 37
click at [335, 250] on img at bounding box center [328, 255] width 55 height 40
click at [112, 166] on span "image" at bounding box center [102, 165] width 37 height 37
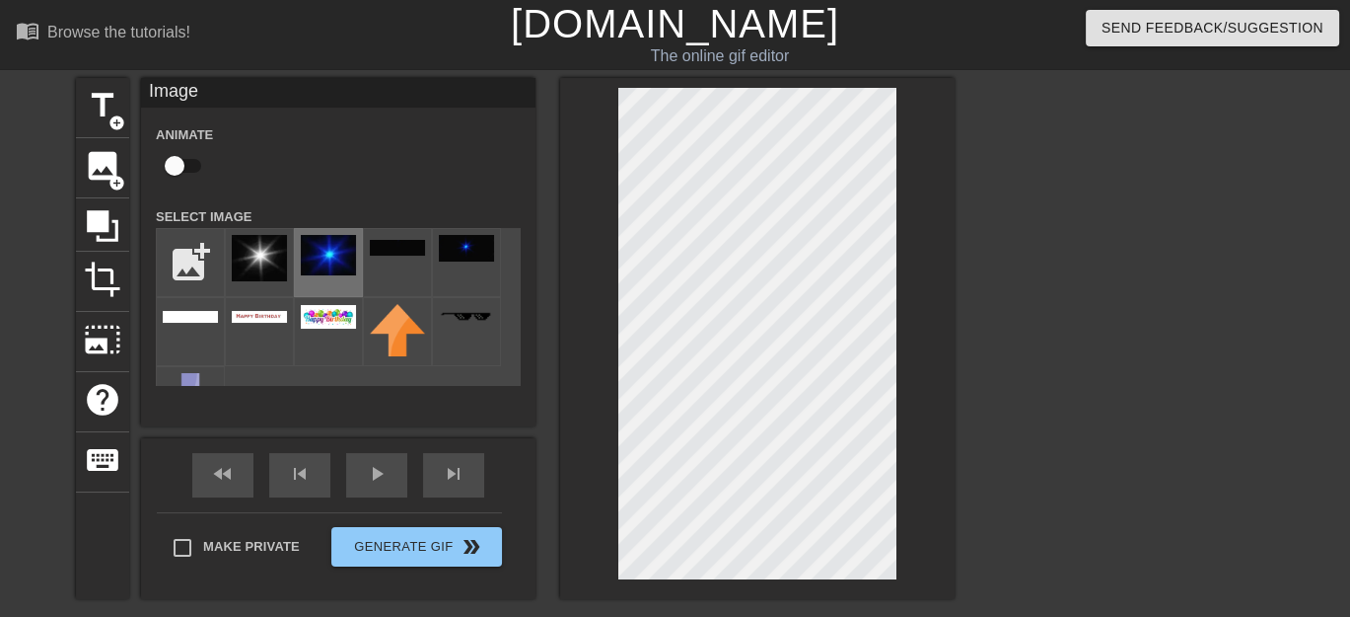
click at [344, 255] on img at bounding box center [328, 255] width 55 height 40
click at [105, 174] on span "image" at bounding box center [102, 165] width 37 height 37
click at [330, 250] on img at bounding box center [328, 255] width 55 height 40
click at [121, 153] on div "image add_circle" at bounding box center [102, 168] width 53 height 60
click at [333, 244] on img at bounding box center [328, 255] width 55 height 40
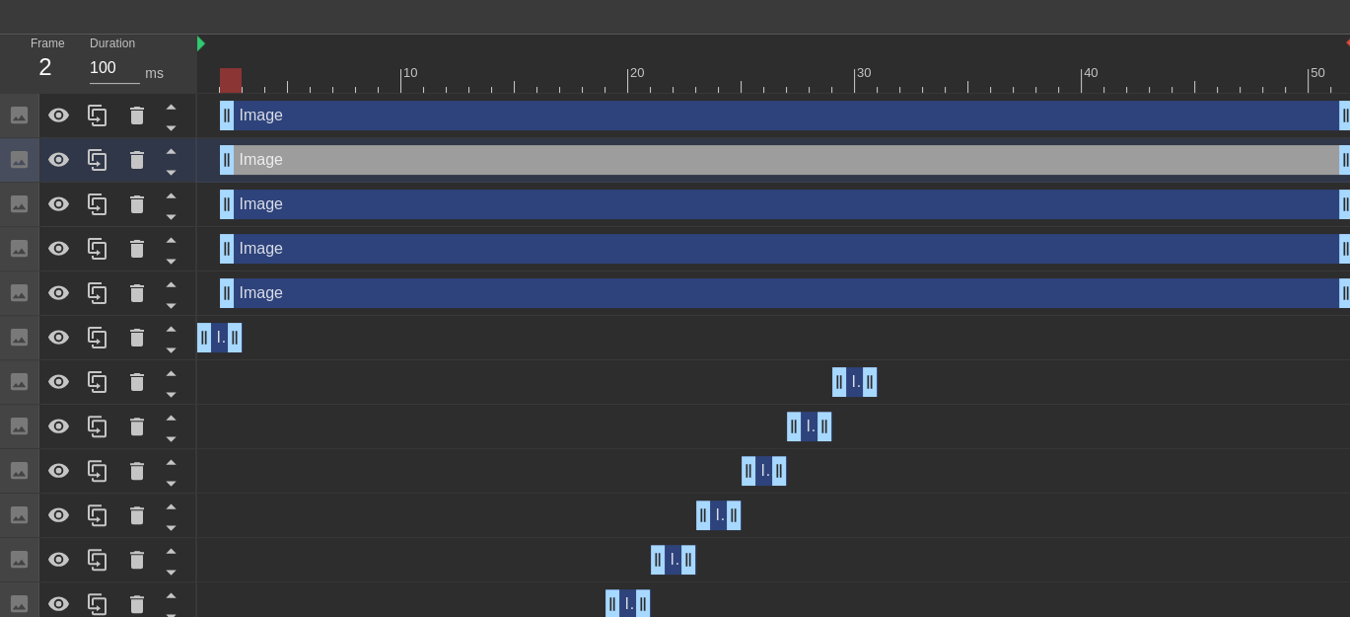
scroll to position [690, 0]
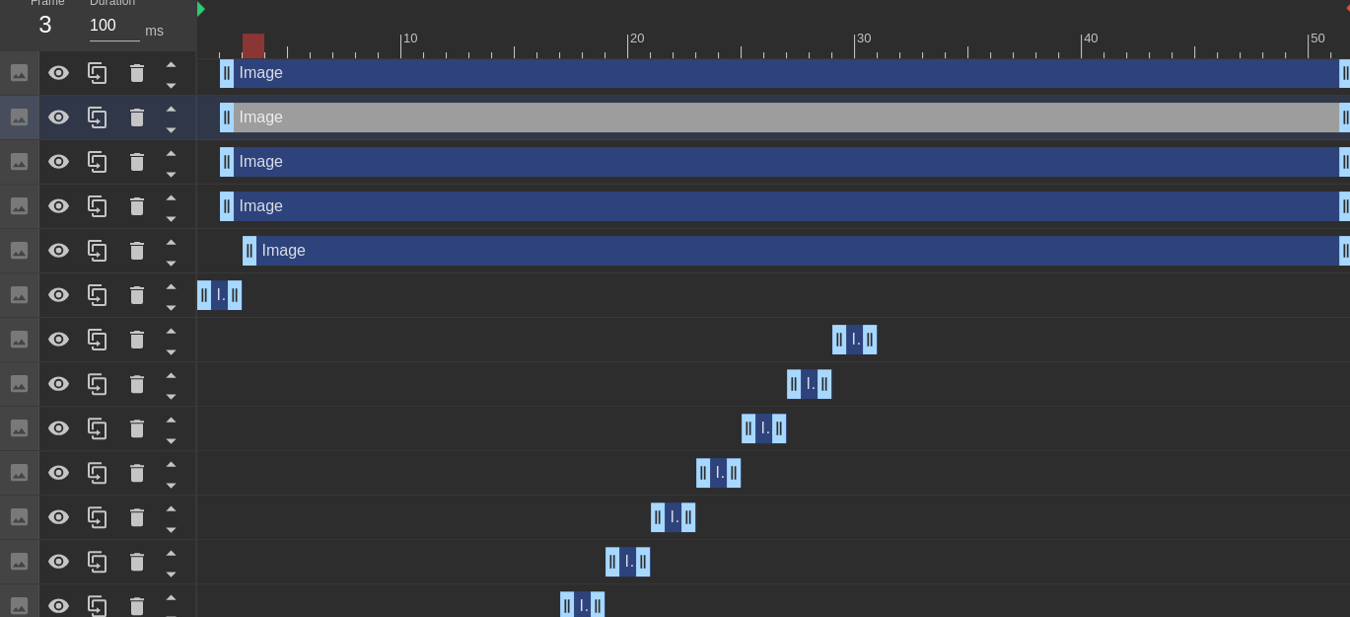
drag, startPoint x: 224, startPoint y: 250, endPoint x: 249, endPoint y: 254, distance: 25.0
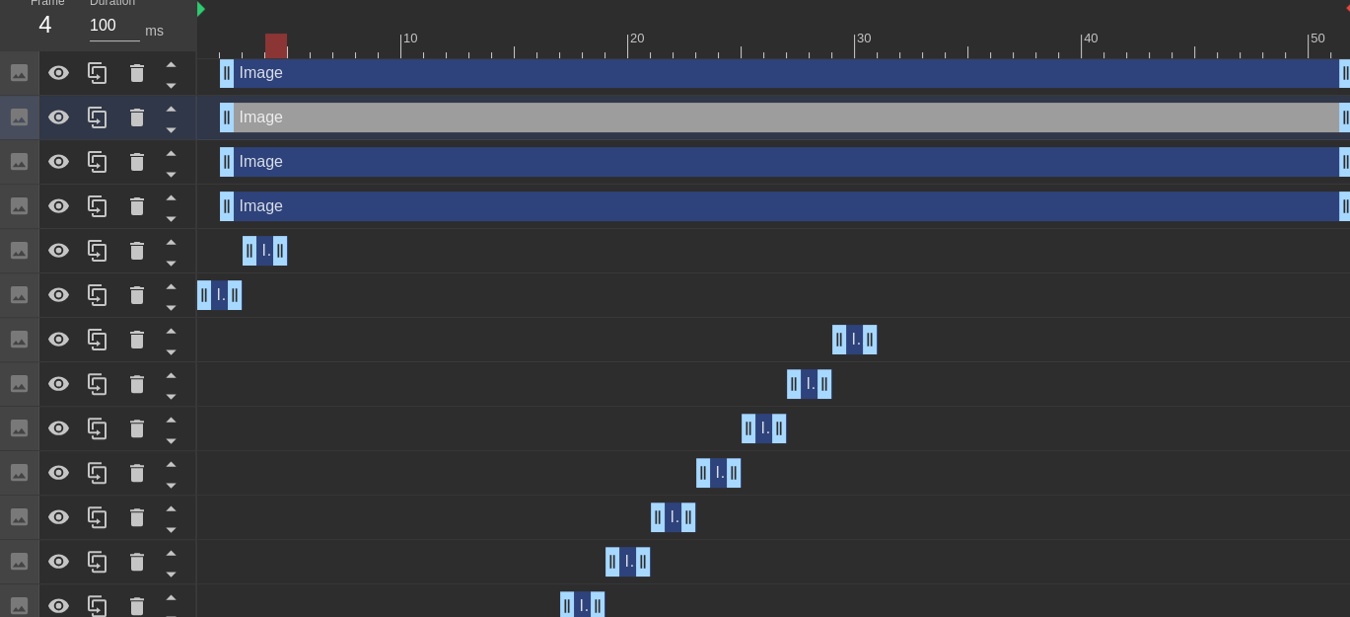
drag, startPoint x: 1347, startPoint y: 248, endPoint x: 277, endPoint y: 265, distance: 1070.4
click at [277, 265] on div "Image drag_handle drag_handle" at bounding box center [775, 251] width 1157 height 44
drag, startPoint x: 224, startPoint y: 211, endPoint x: 302, endPoint y: 214, distance: 78.0
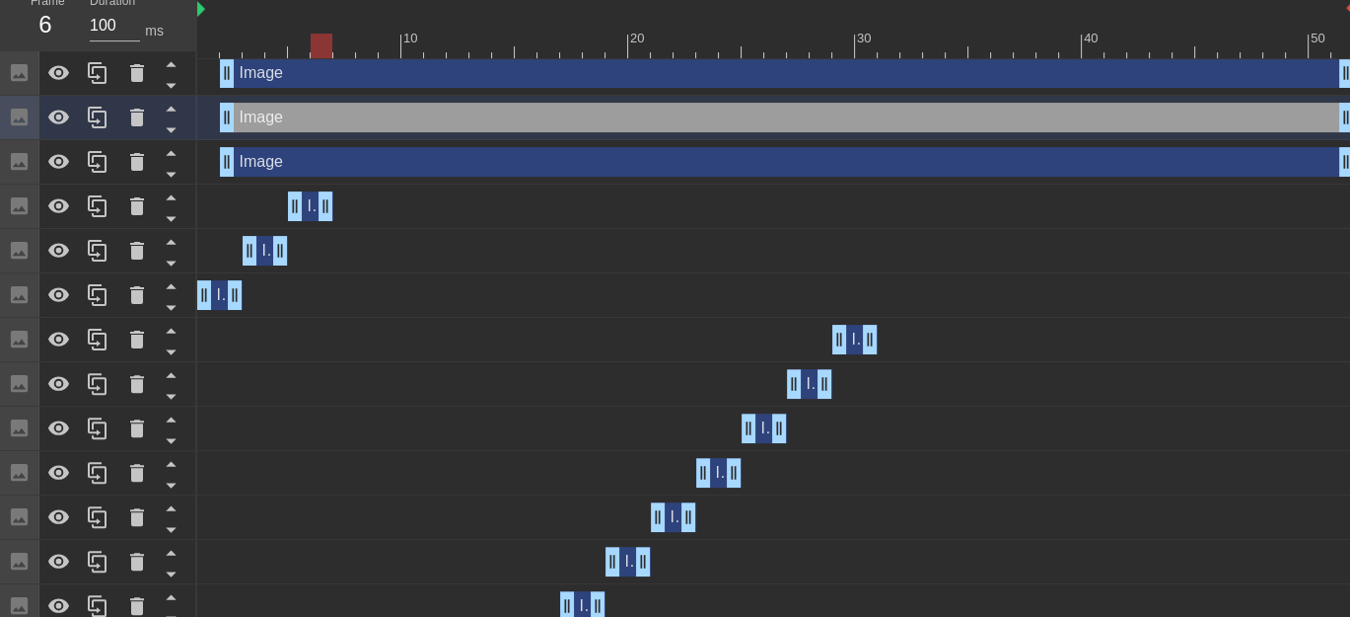
drag, startPoint x: 1346, startPoint y: 204, endPoint x: 329, endPoint y: 210, distance: 1017.0
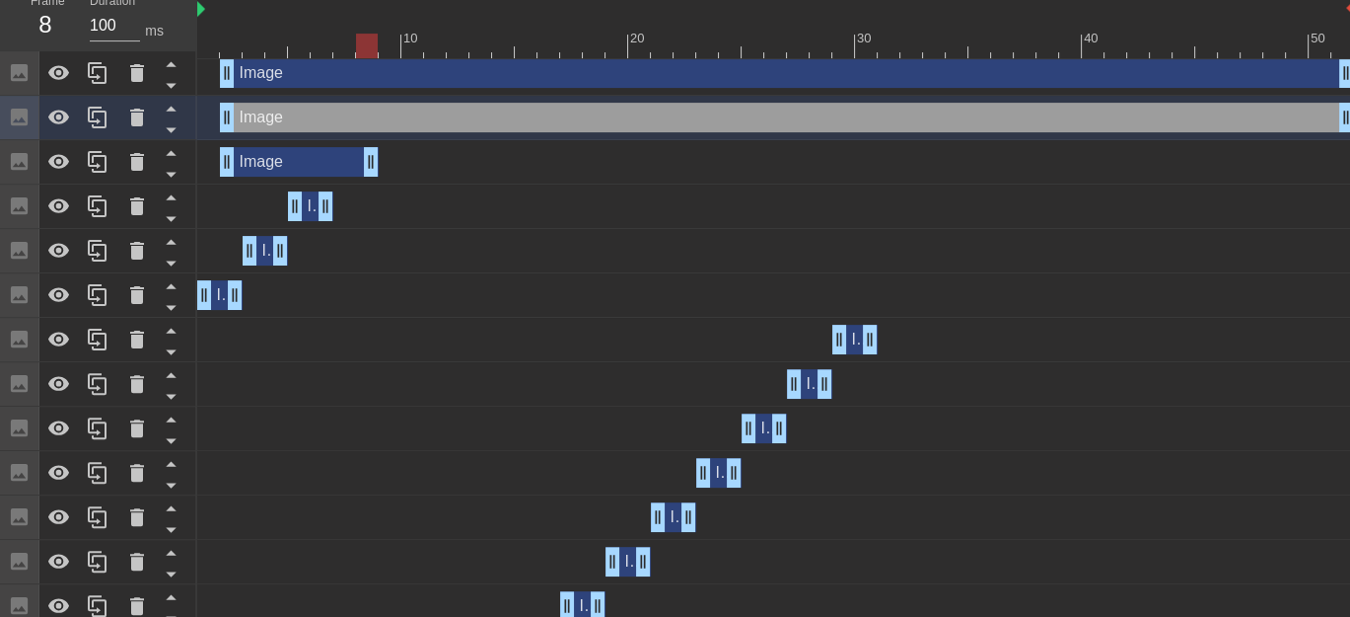
drag, startPoint x: 1348, startPoint y: 160, endPoint x: 372, endPoint y: 186, distance: 976.9
click at [372, 186] on div "Image drag_handle drag_handle Image drag_handle drag_handle Image drag_handle d…" at bounding box center [773, 517] width 1153 height 932
drag, startPoint x: 229, startPoint y: 167, endPoint x: 337, endPoint y: 167, distance: 108.5
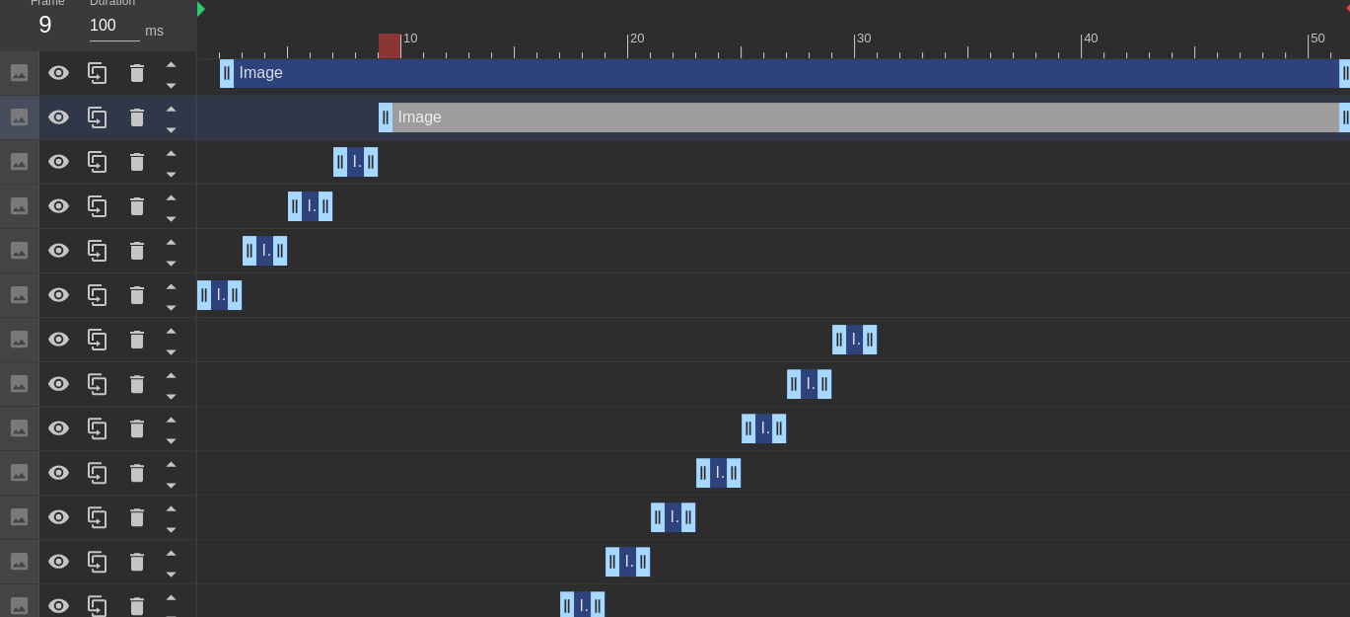
drag, startPoint x: 228, startPoint y: 118, endPoint x: 384, endPoint y: 127, distance: 156.1
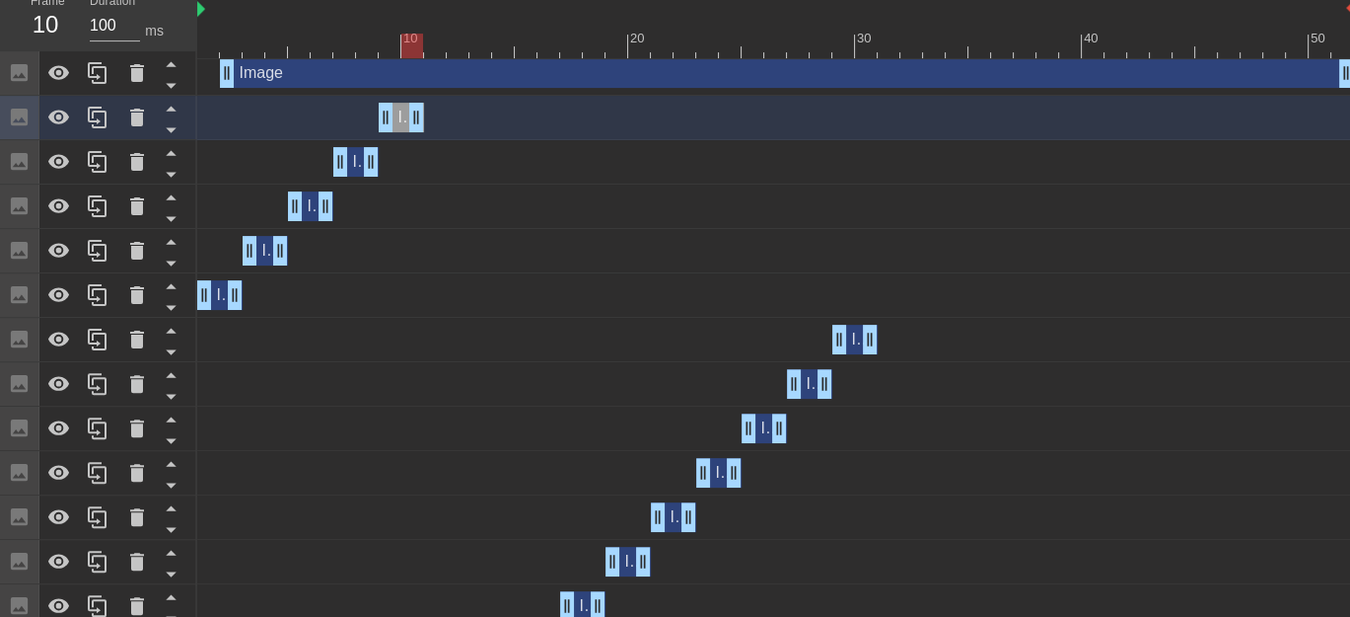
drag, startPoint x: 1345, startPoint y: 115, endPoint x: 416, endPoint y: 125, distance: 929.3
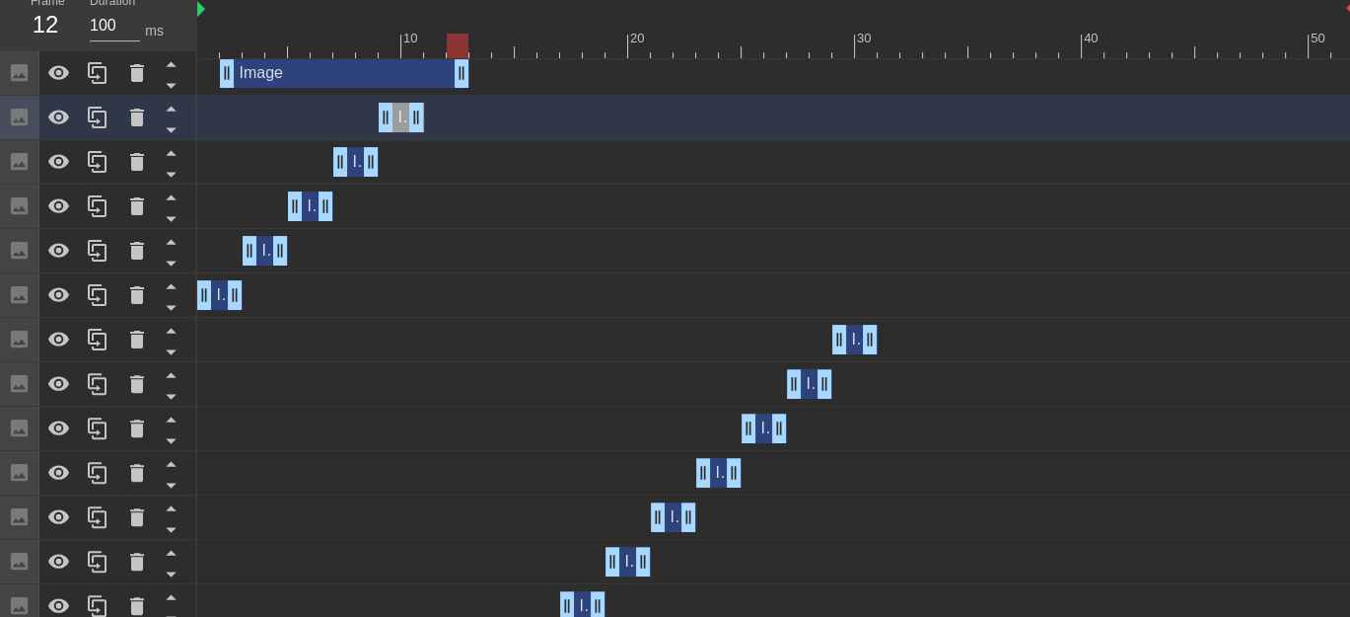
drag, startPoint x: 1343, startPoint y: 73, endPoint x: 457, endPoint y: 109, distance: 886.6
click at [457, 109] on div "Image drag_handle drag_handle Image drag_handle drag_handle Image drag_handle d…" at bounding box center [773, 517] width 1153 height 932
drag, startPoint x: 226, startPoint y: 70, endPoint x: 433, endPoint y: 79, distance: 207.3
click at [442, 316] on div "Image drag_handle drag_handle Image drag_handle drag_handle Image drag_handle d…" at bounding box center [773, 517] width 1153 height 932
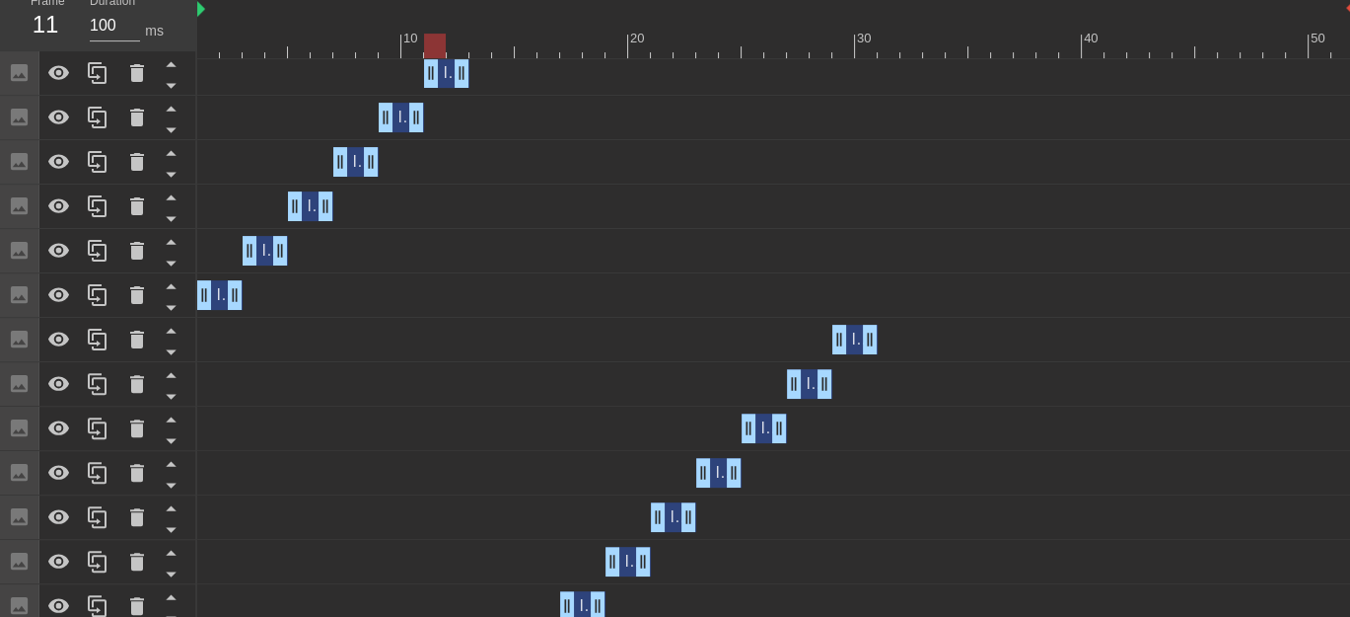
scroll to position [920, 0]
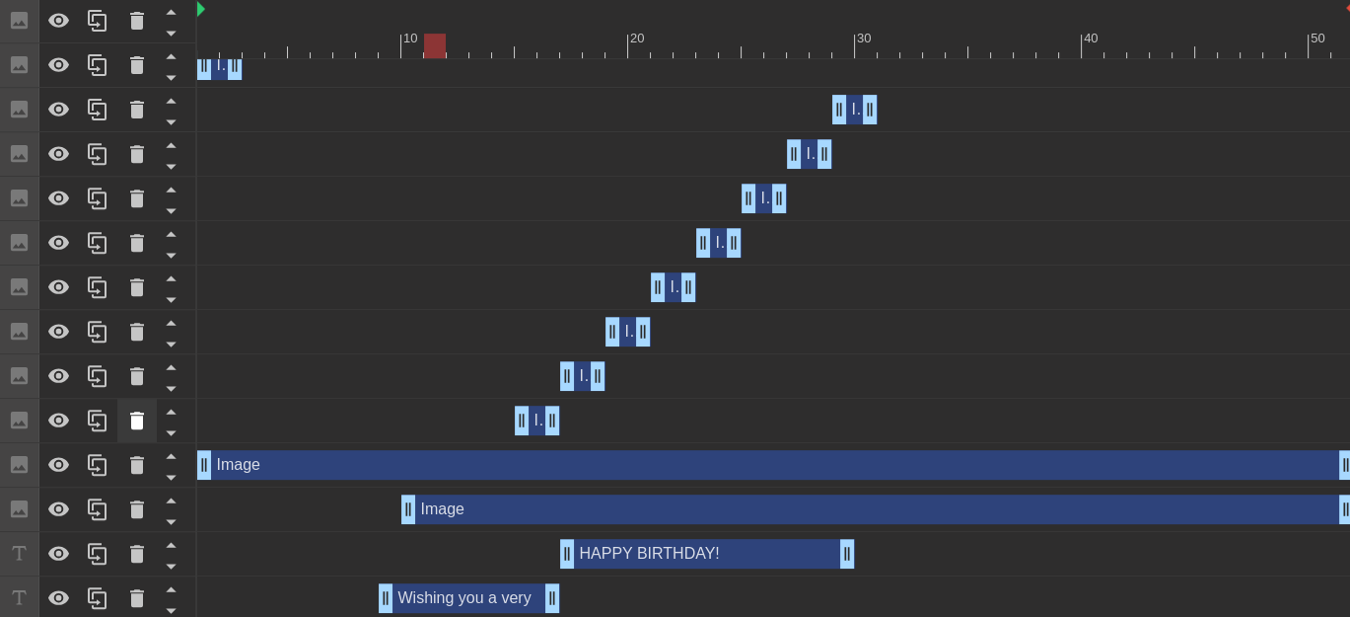
click at [133, 424] on icon at bounding box center [137, 420] width 14 height 18
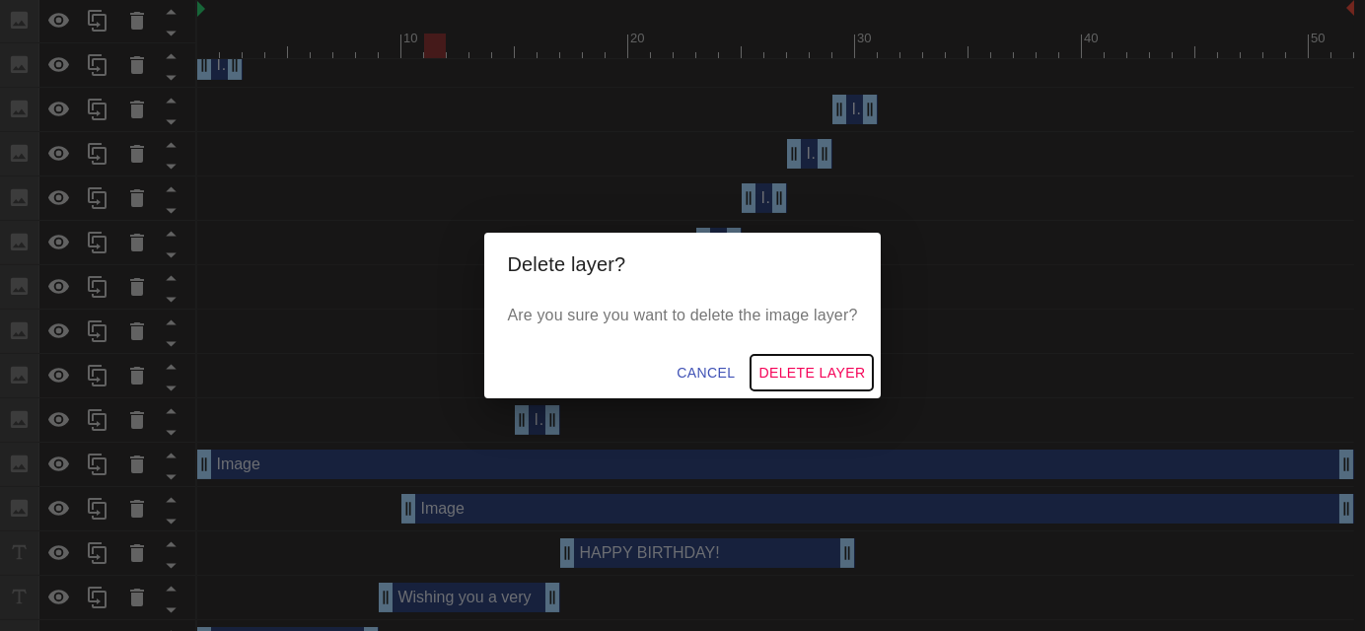
click at [808, 372] on span "Delete Layer" at bounding box center [812, 373] width 107 height 25
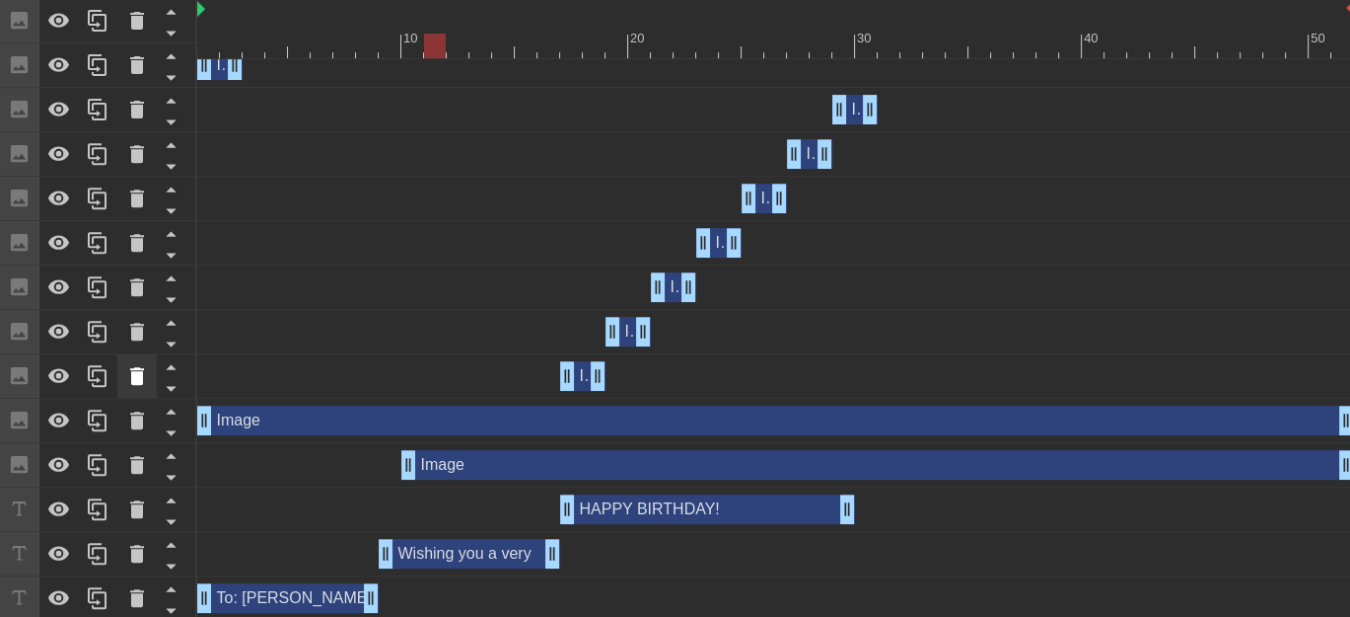
click at [136, 366] on icon at bounding box center [137, 376] width 24 height 24
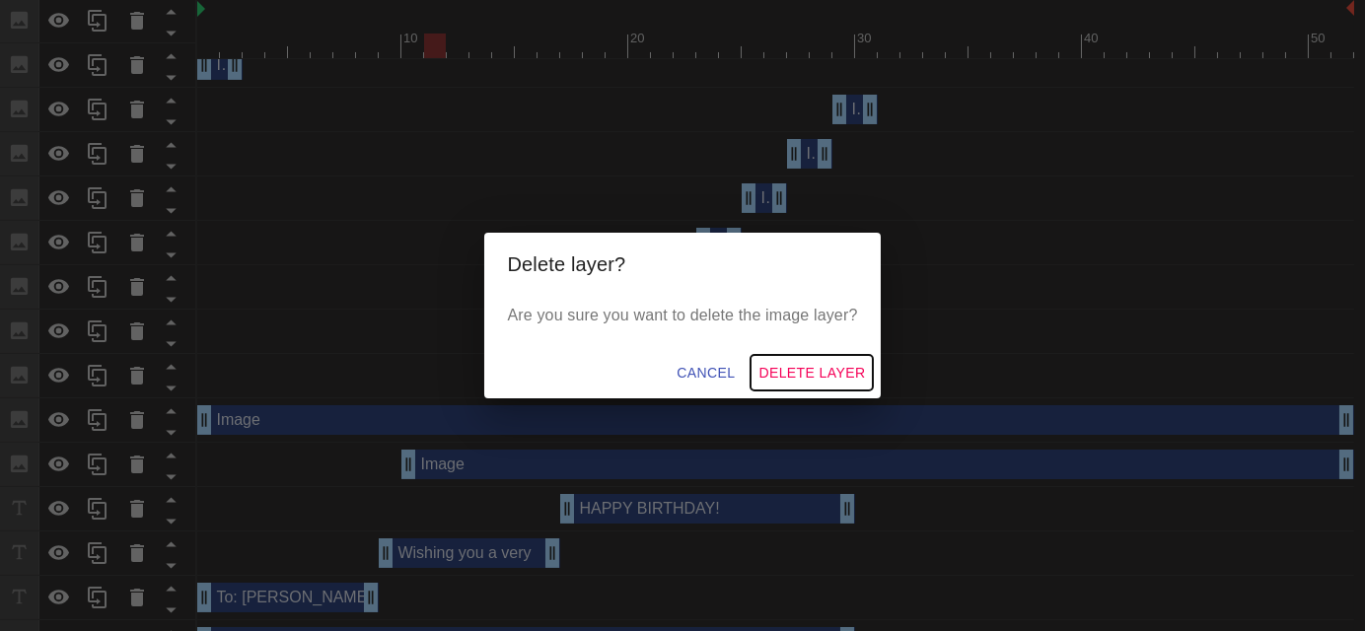
click at [793, 370] on span "Delete Layer" at bounding box center [812, 373] width 107 height 25
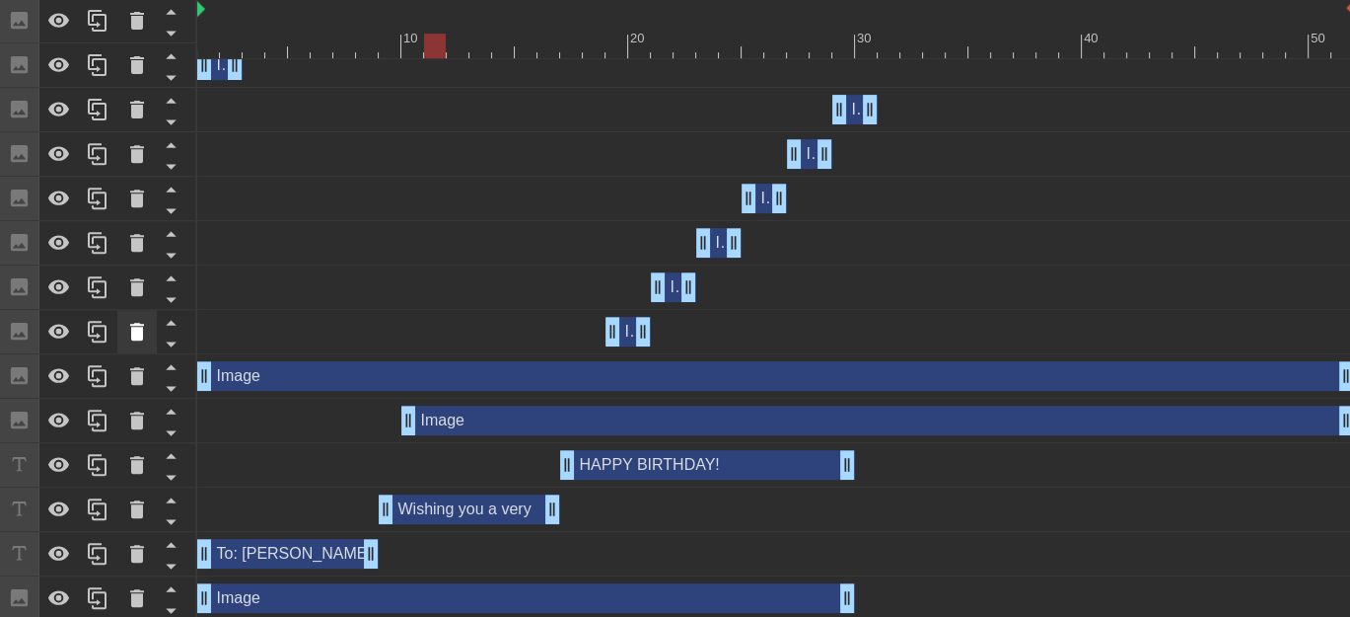
click at [136, 321] on icon at bounding box center [137, 332] width 24 height 24
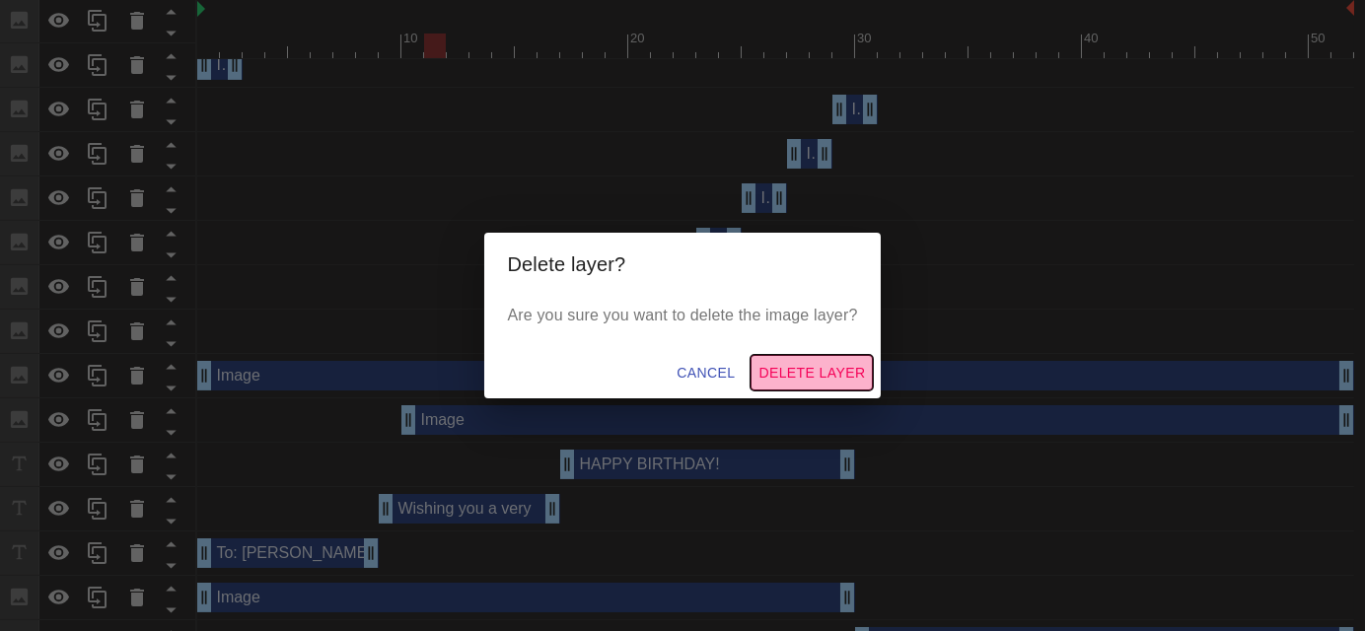
click at [861, 367] on span "Delete Layer" at bounding box center [812, 373] width 107 height 25
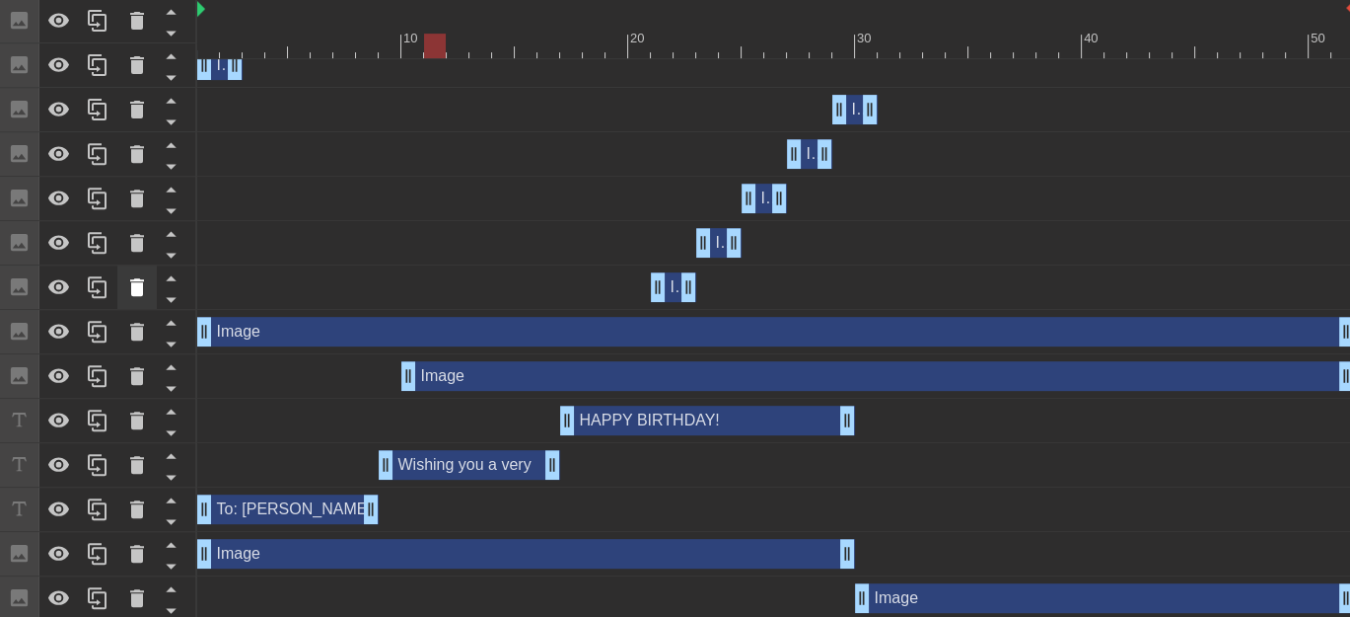
click at [134, 282] on icon at bounding box center [137, 287] width 14 height 18
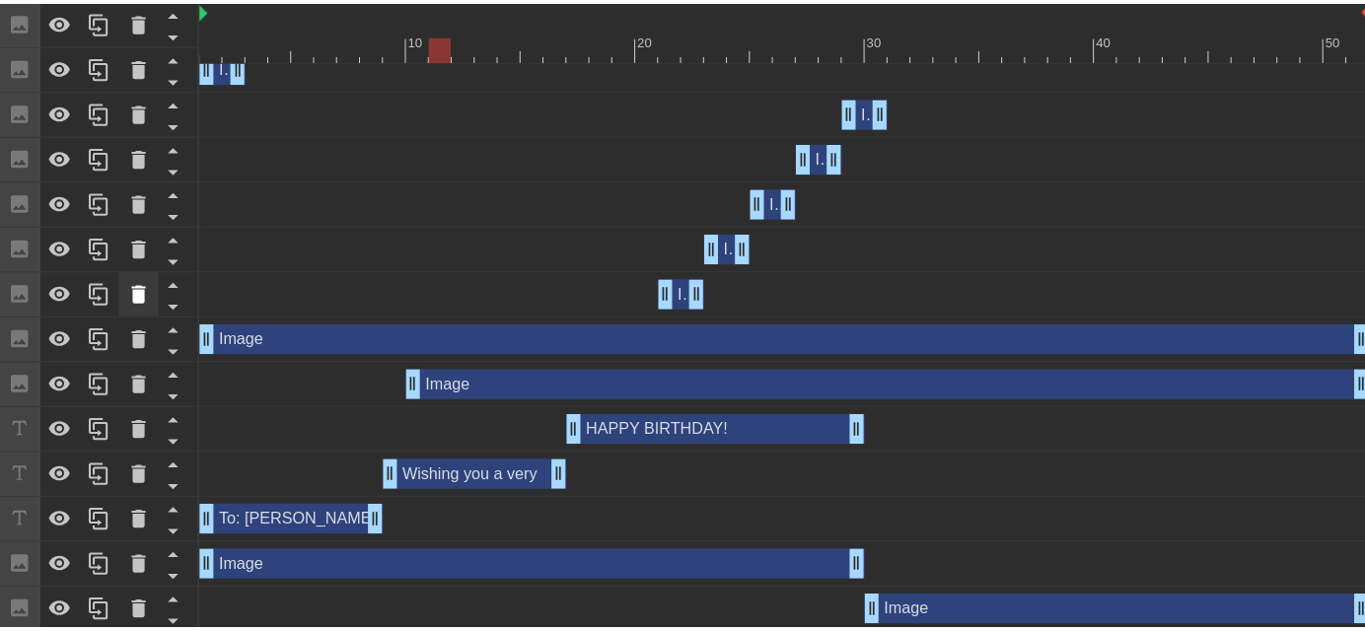
scroll to position [911, 0]
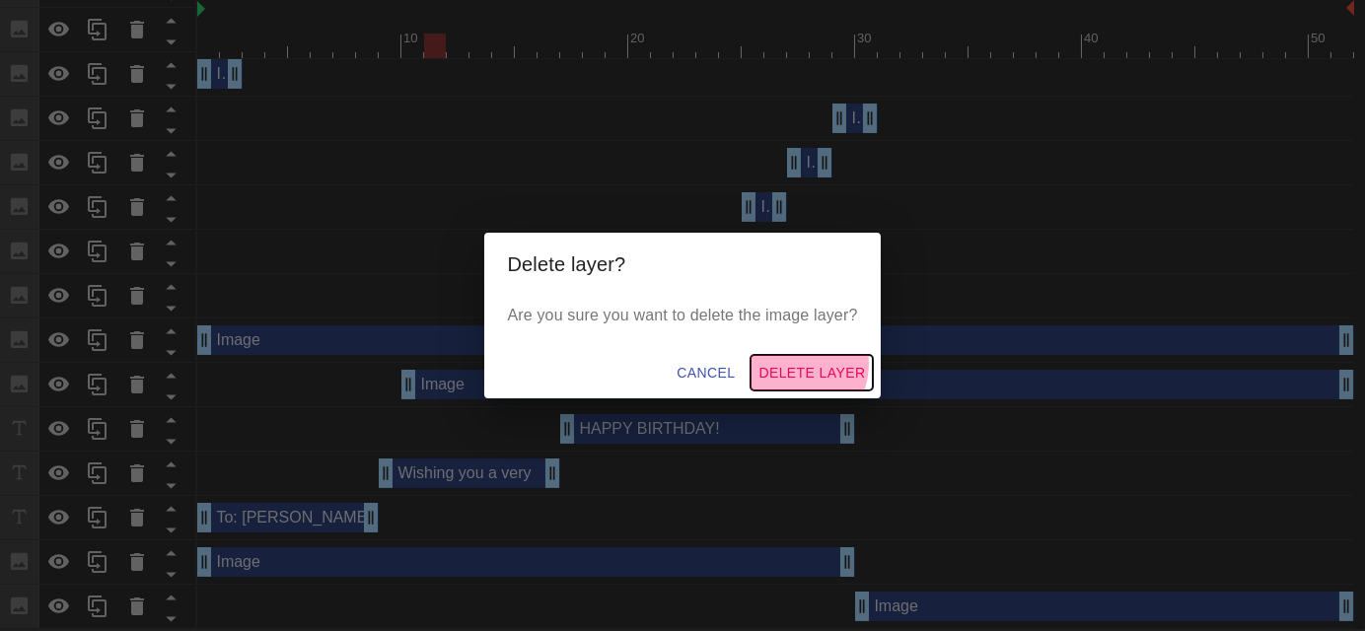
click at [790, 364] on span "Delete Layer" at bounding box center [812, 373] width 107 height 25
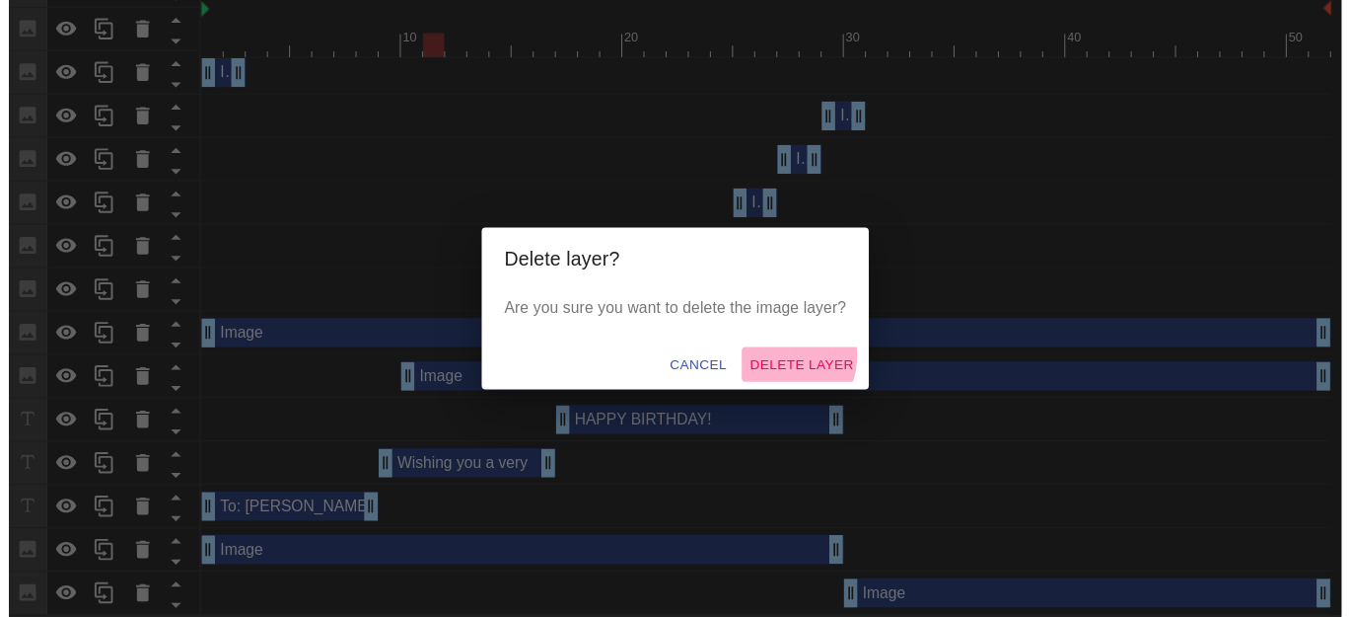
scroll to position [882, 0]
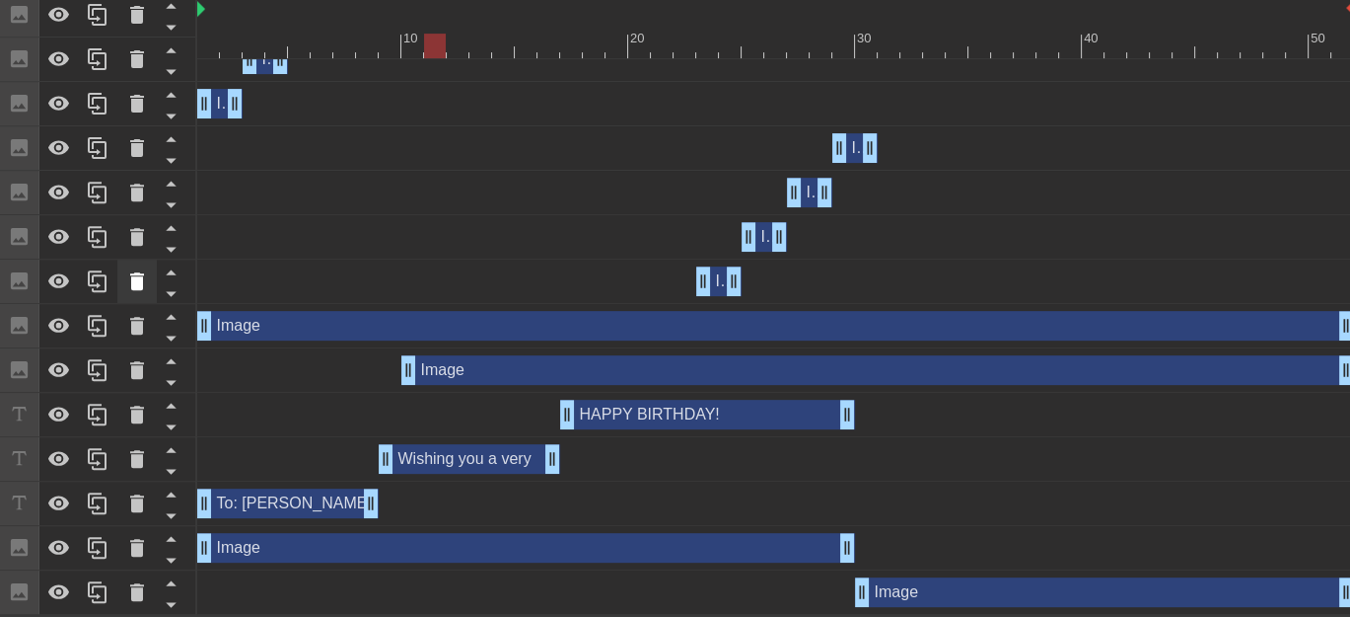
click at [135, 280] on icon at bounding box center [137, 281] width 14 height 18
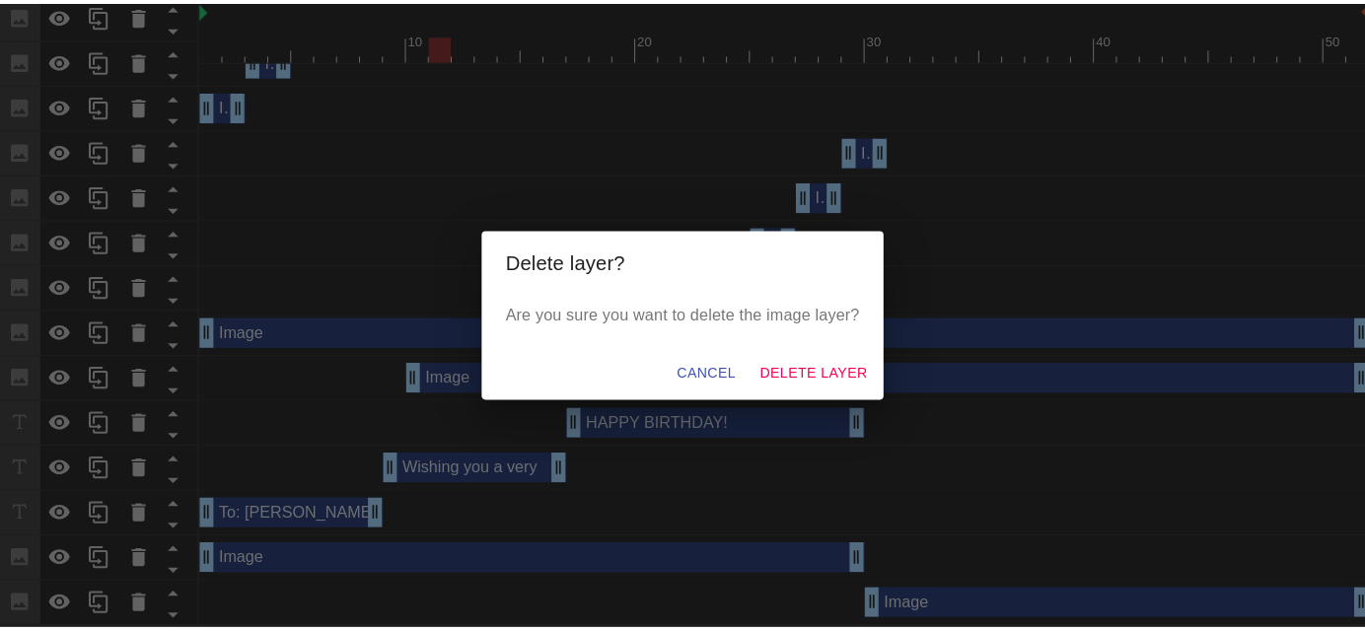
scroll to position [867, 0]
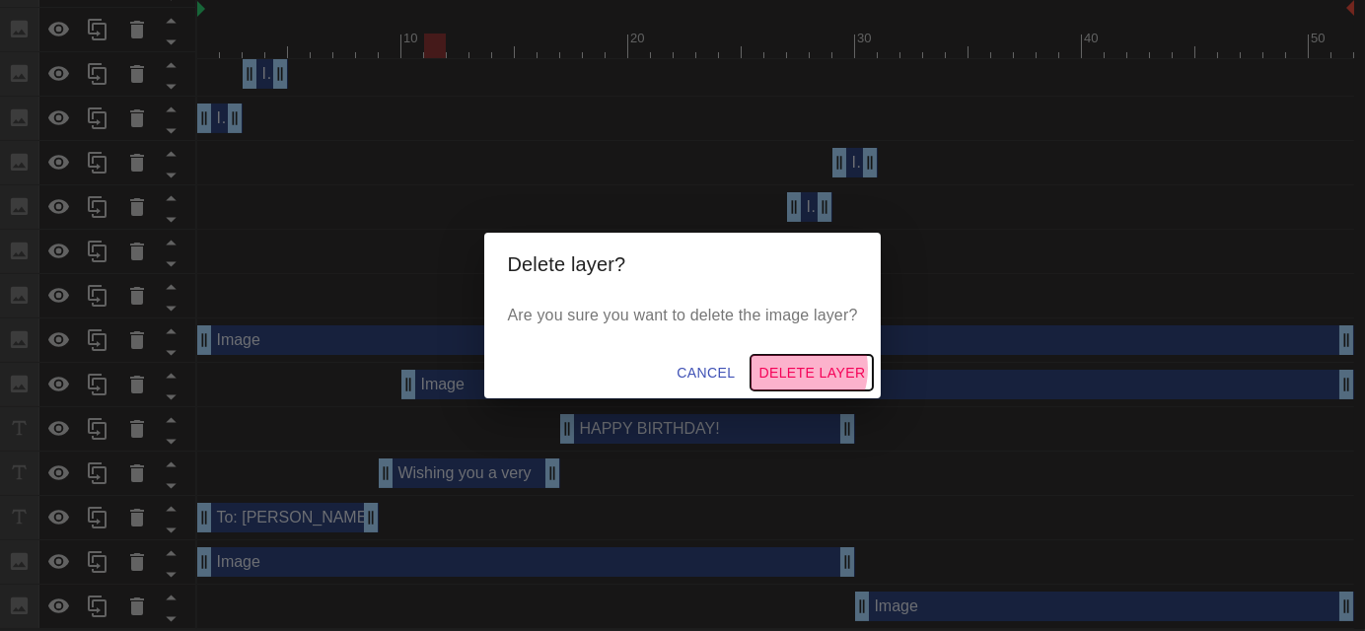
click at [791, 369] on span "Delete Layer" at bounding box center [812, 373] width 107 height 25
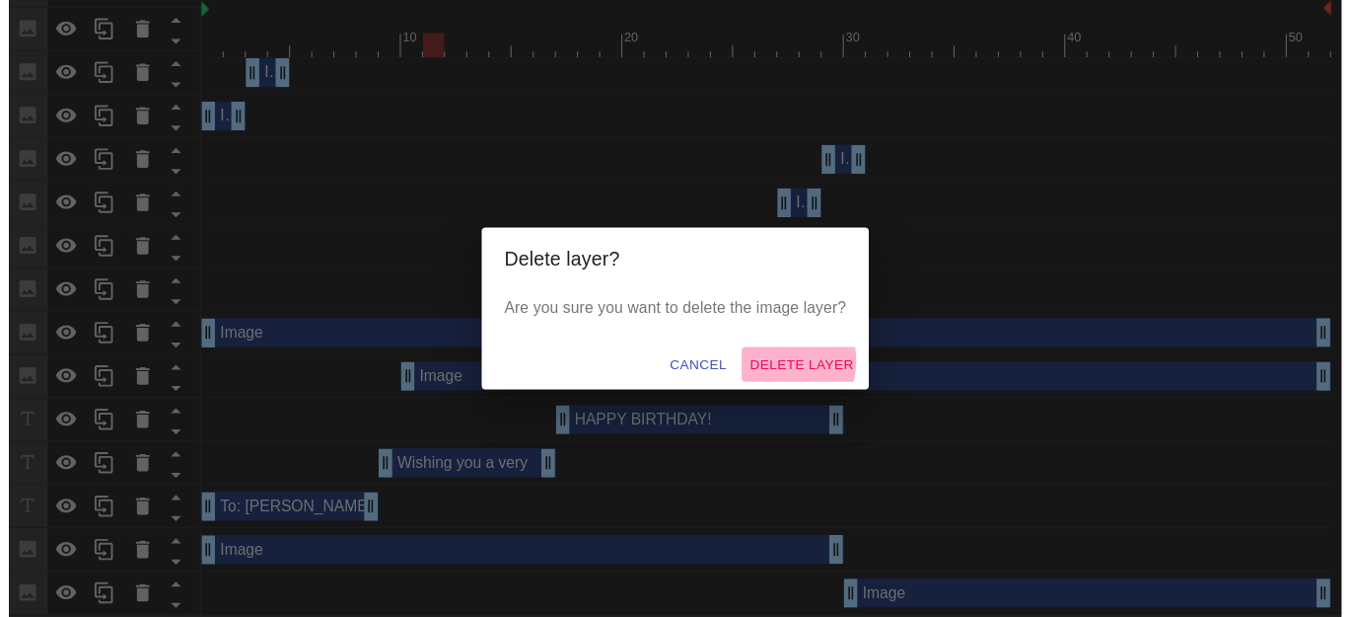
scroll to position [838, 0]
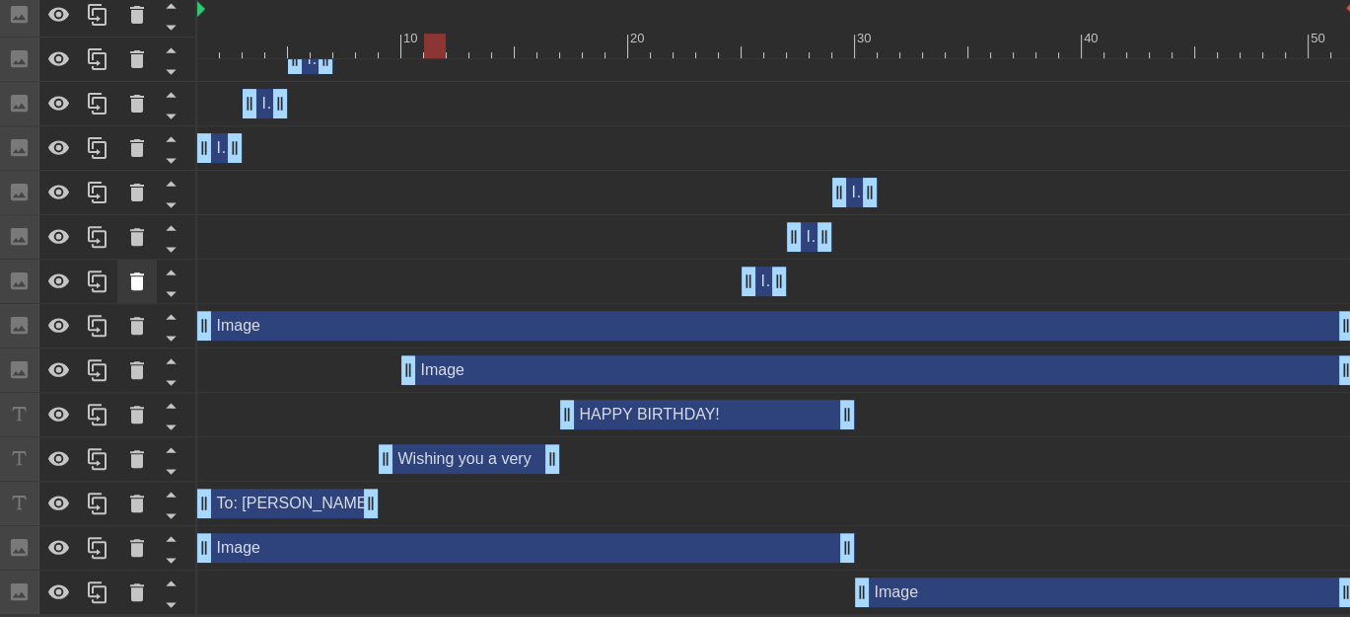
click at [146, 276] on icon at bounding box center [137, 281] width 24 height 24
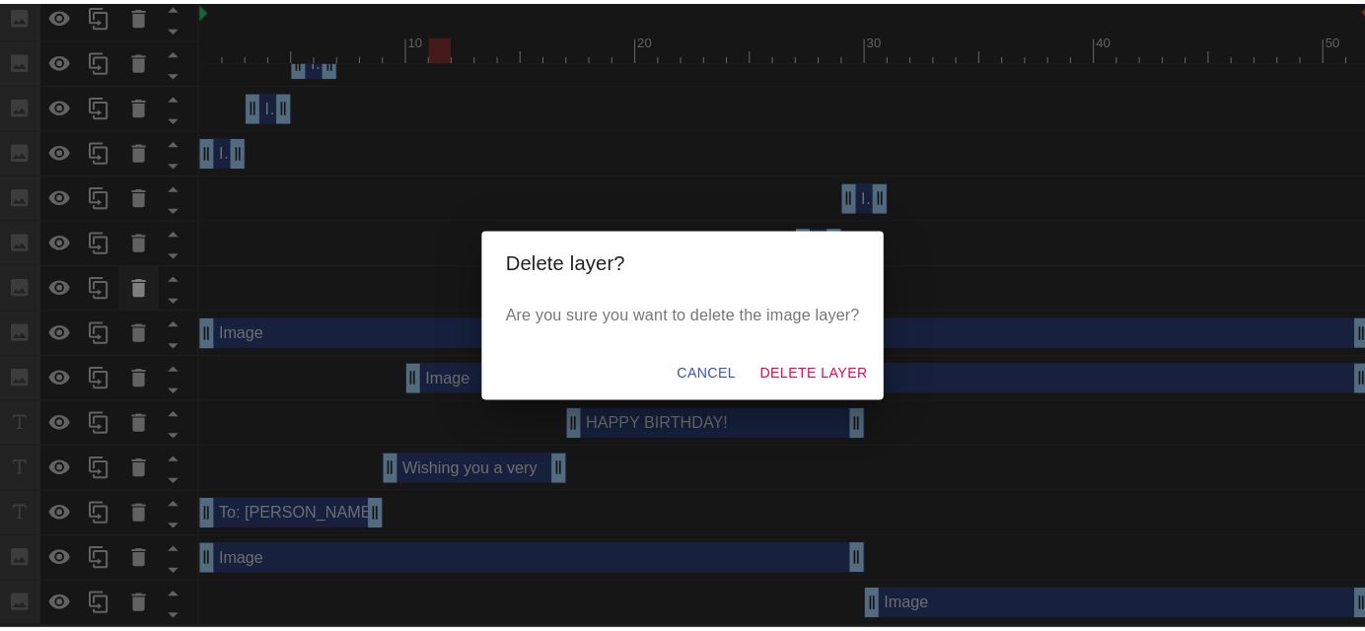
scroll to position [823, 0]
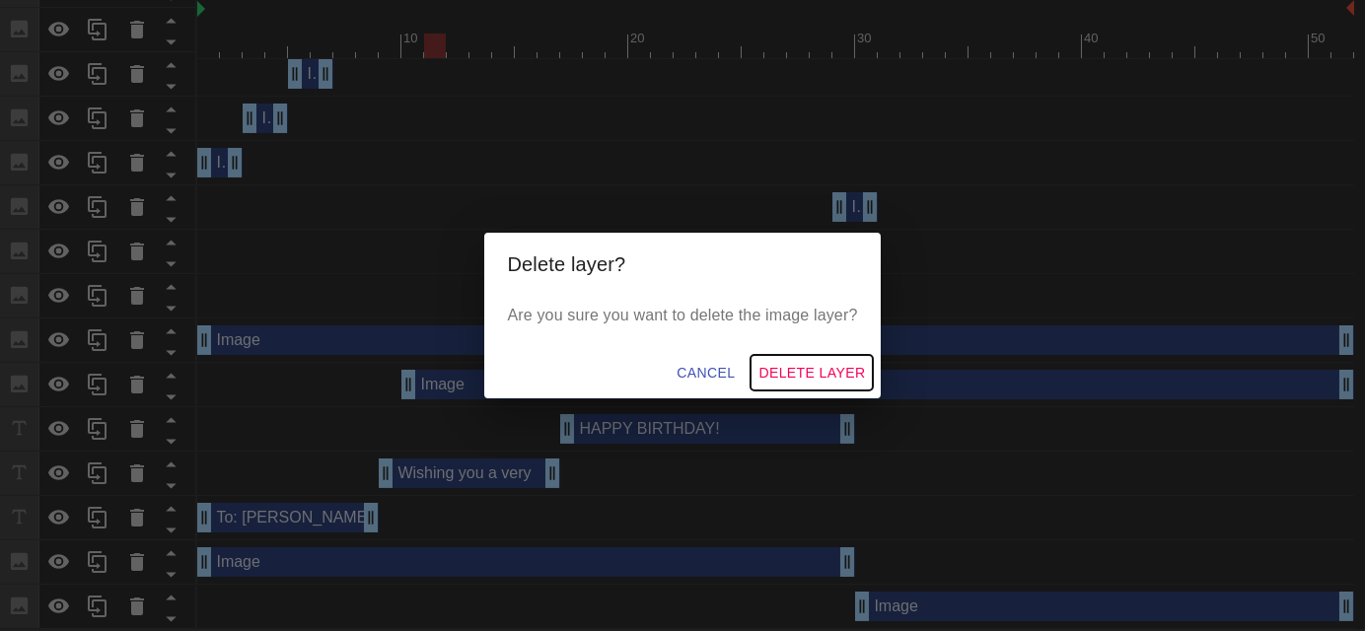
click at [844, 372] on span "Delete Layer" at bounding box center [812, 373] width 107 height 25
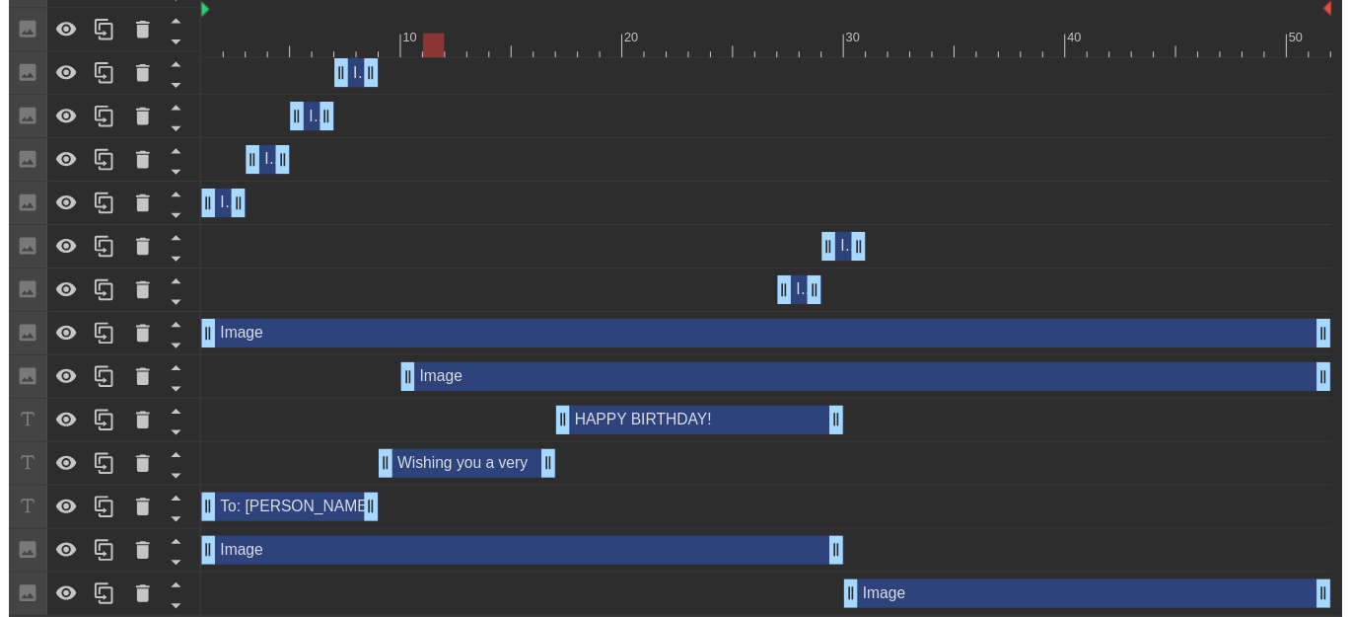
scroll to position [794, 0]
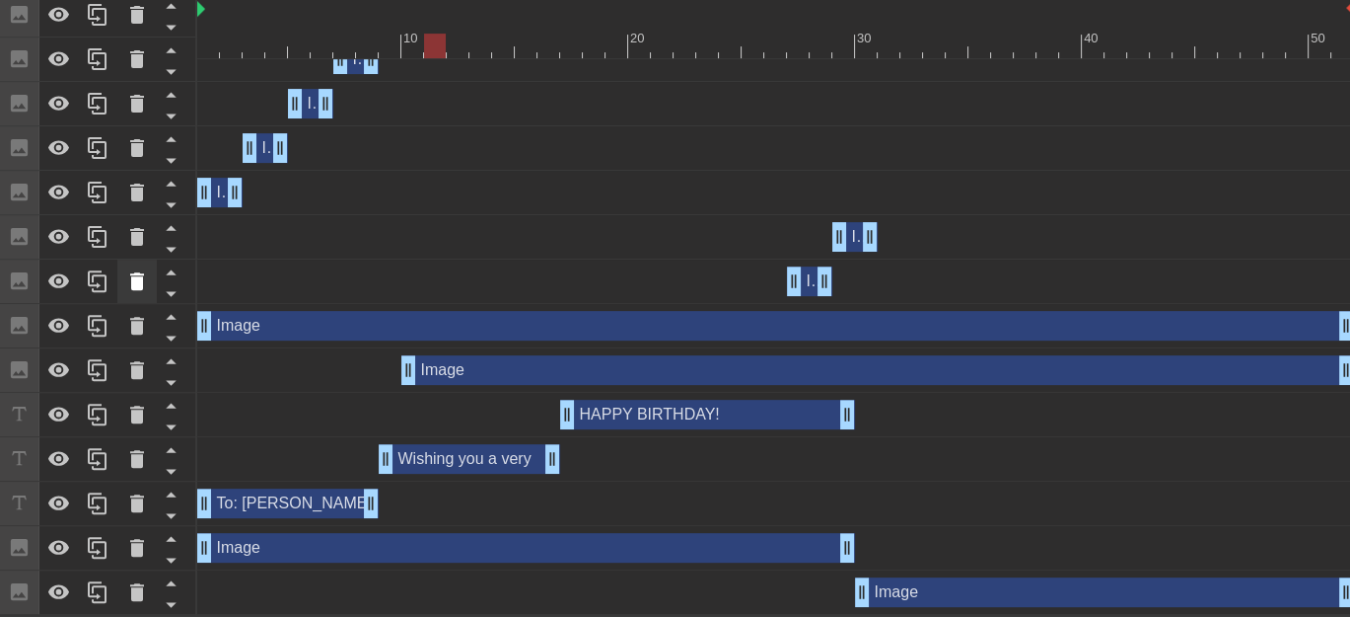
click at [143, 277] on icon at bounding box center [137, 281] width 24 height 24
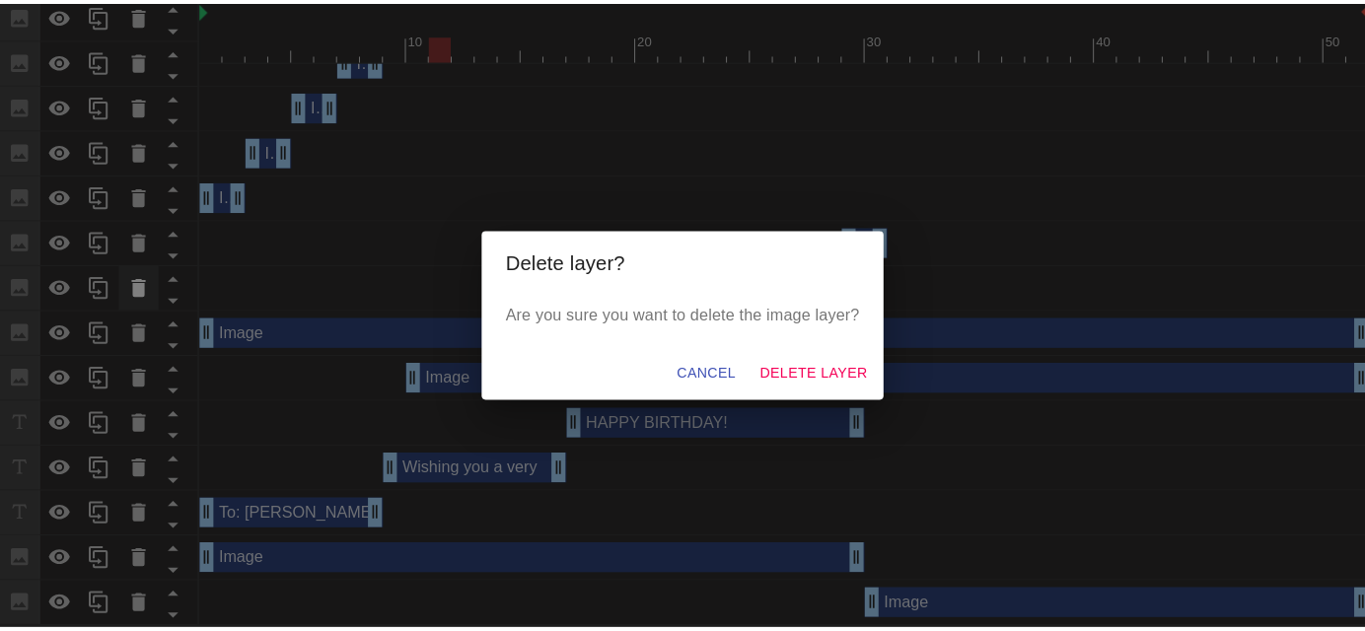
scroll to position [778, 0]
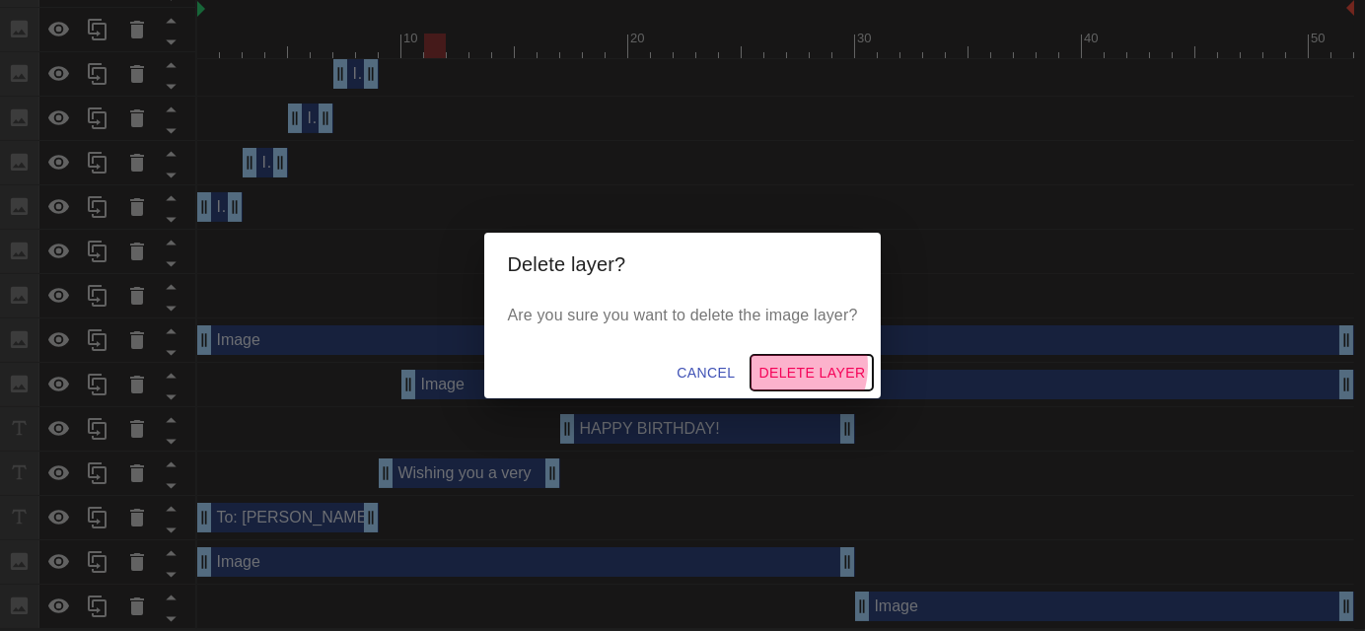
click at [787, 366] on span "Delete Layer" at bounding box center [812, 373] width 107 height 25
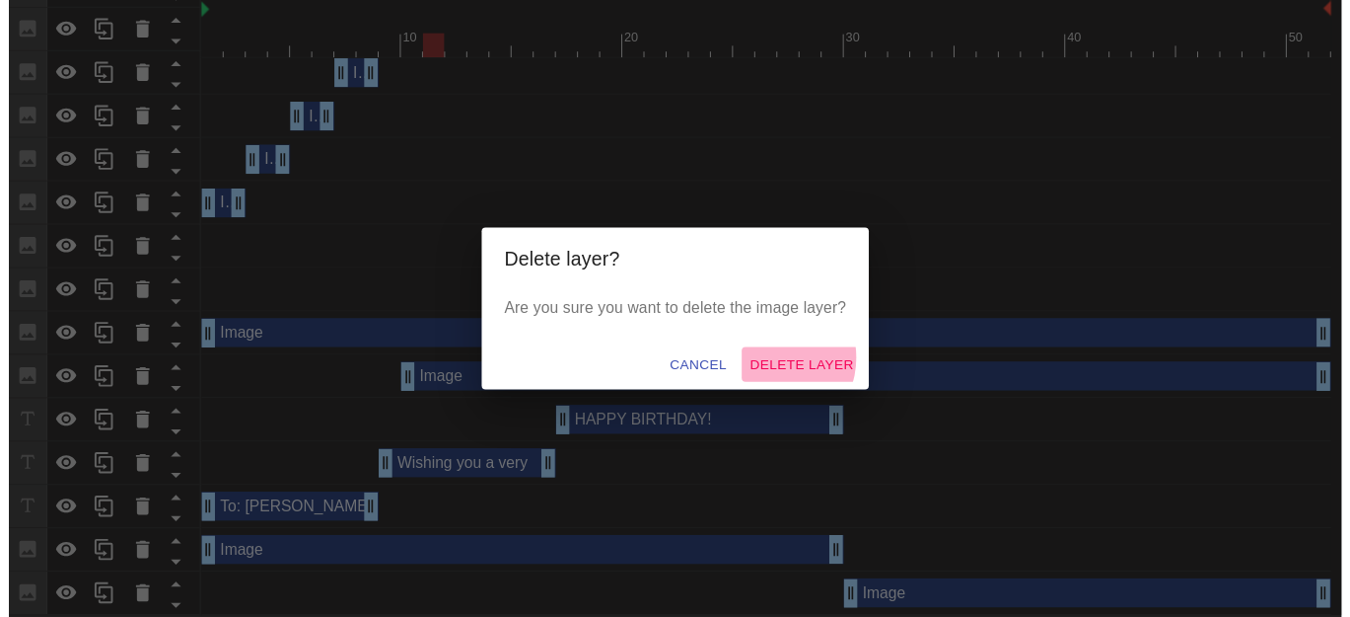
scroll to position [750, 0]
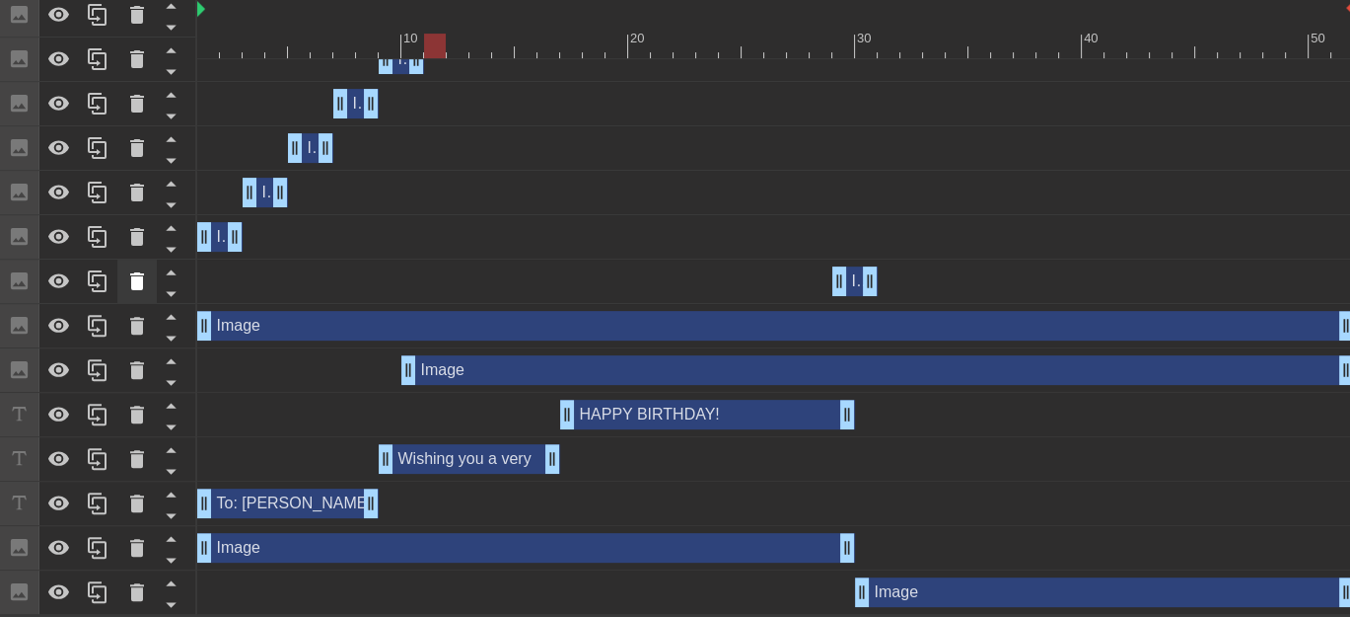
click at [137, 278] on icon at bounding box center [137, 281] width 14 height 18
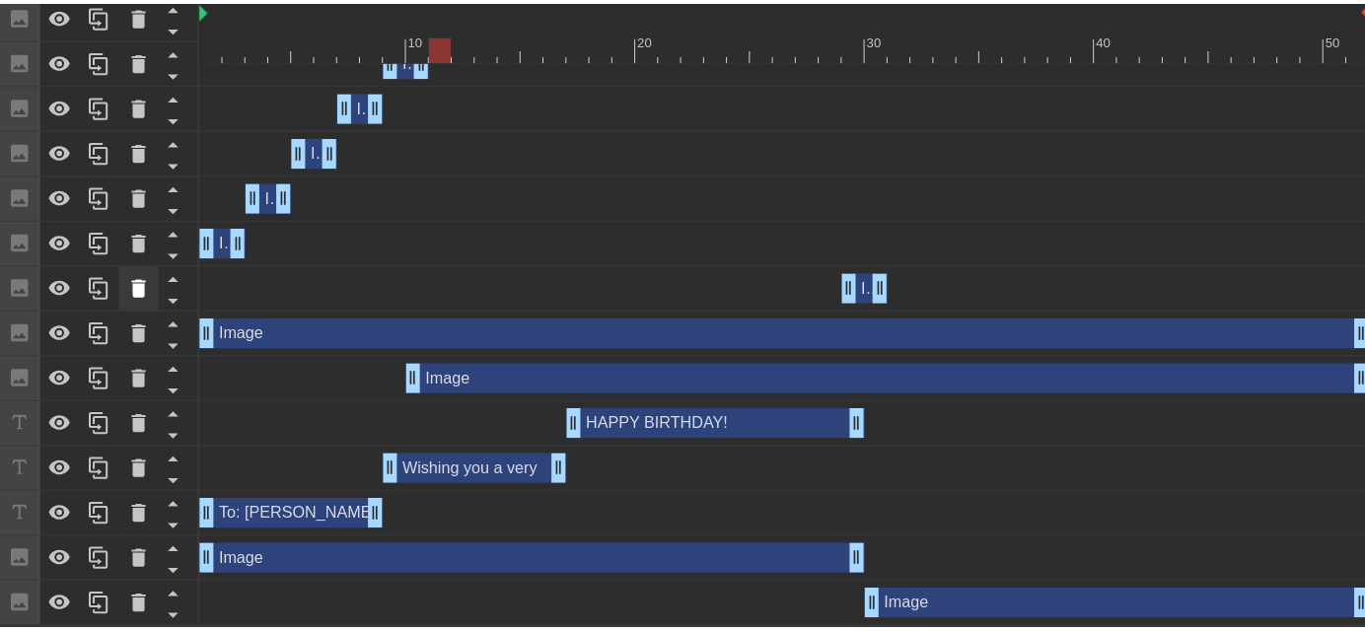
scroll to position [734, 0]
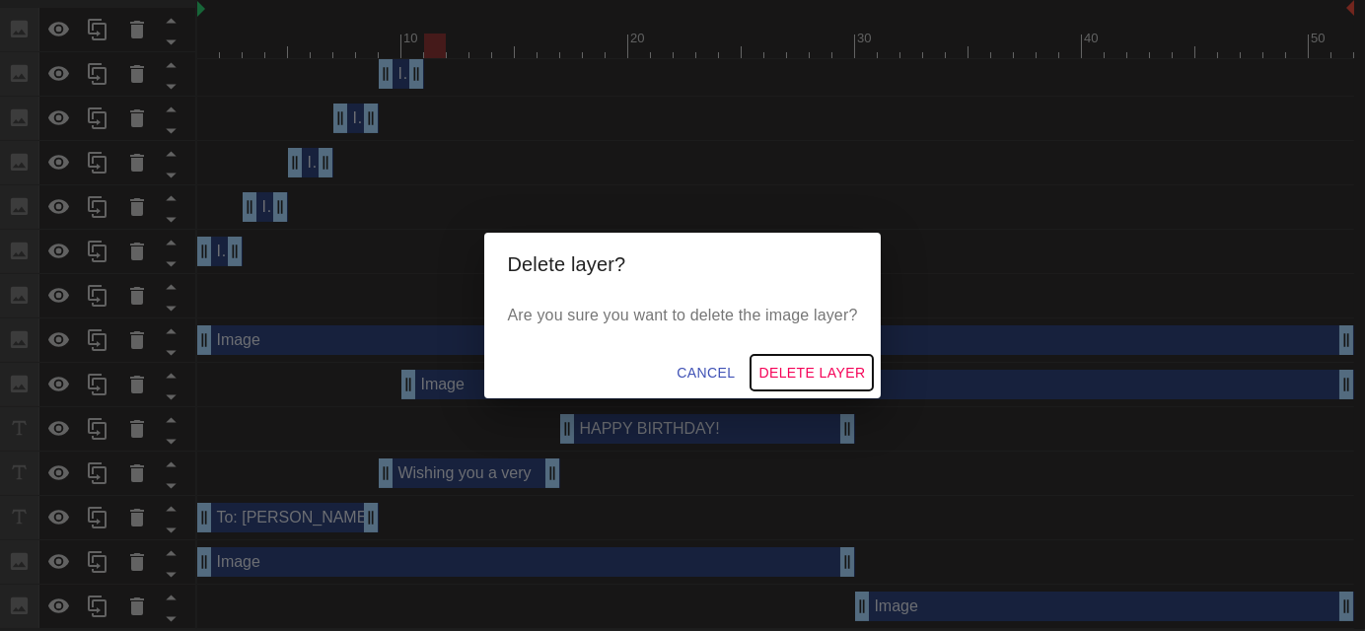
click at [849, 372] on span "Delete Layer" at bounding box center [812, 373] width 107 height 25
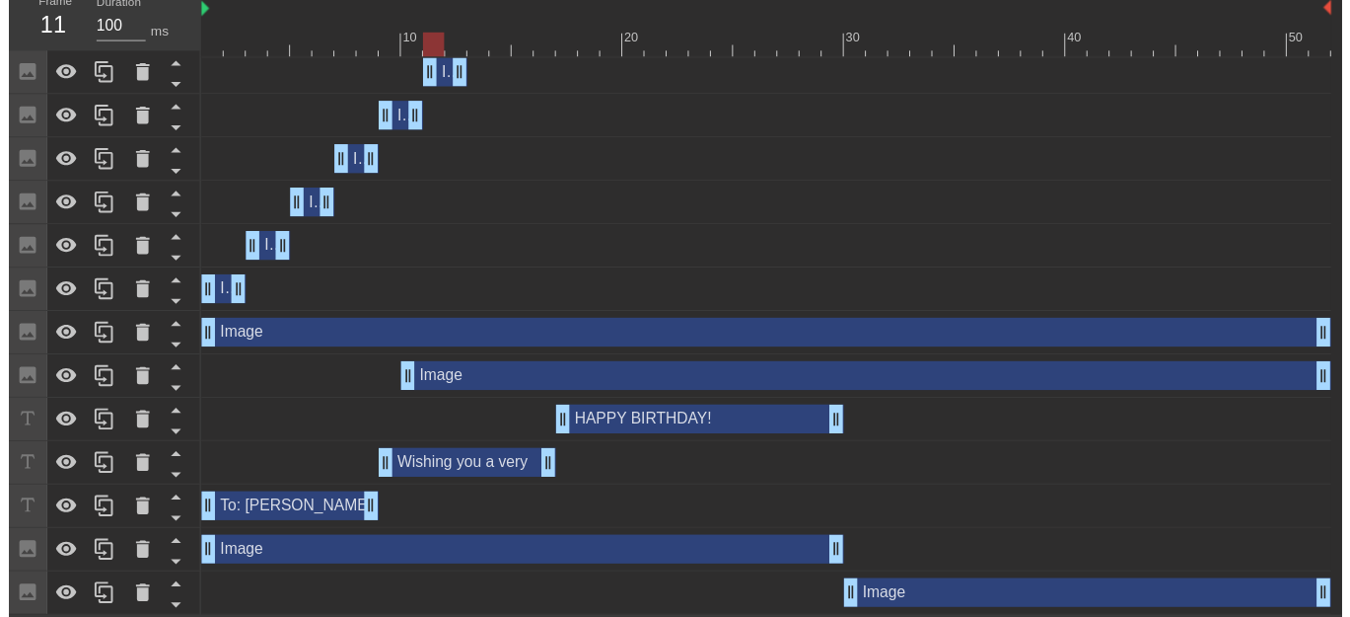
scroll to position [705, 0]
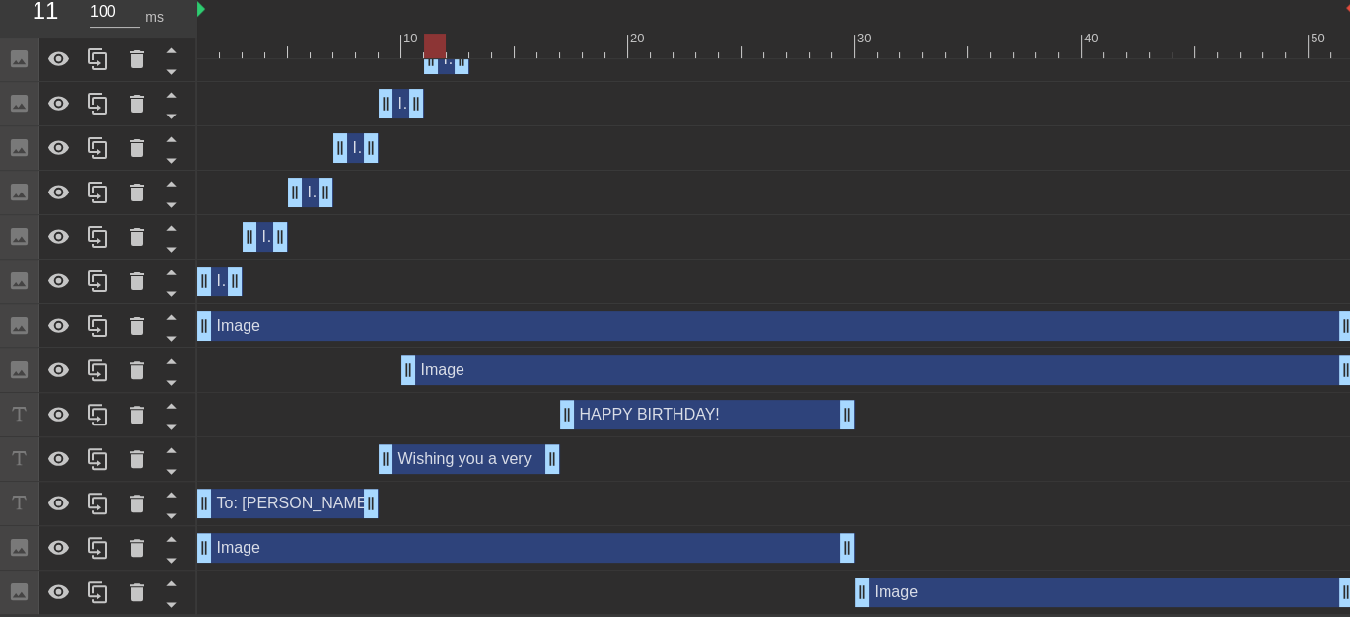
click at [533, 160] on div "Image drag_handle drag_handle" at bounding box center [775, 148] width 1157 height 30
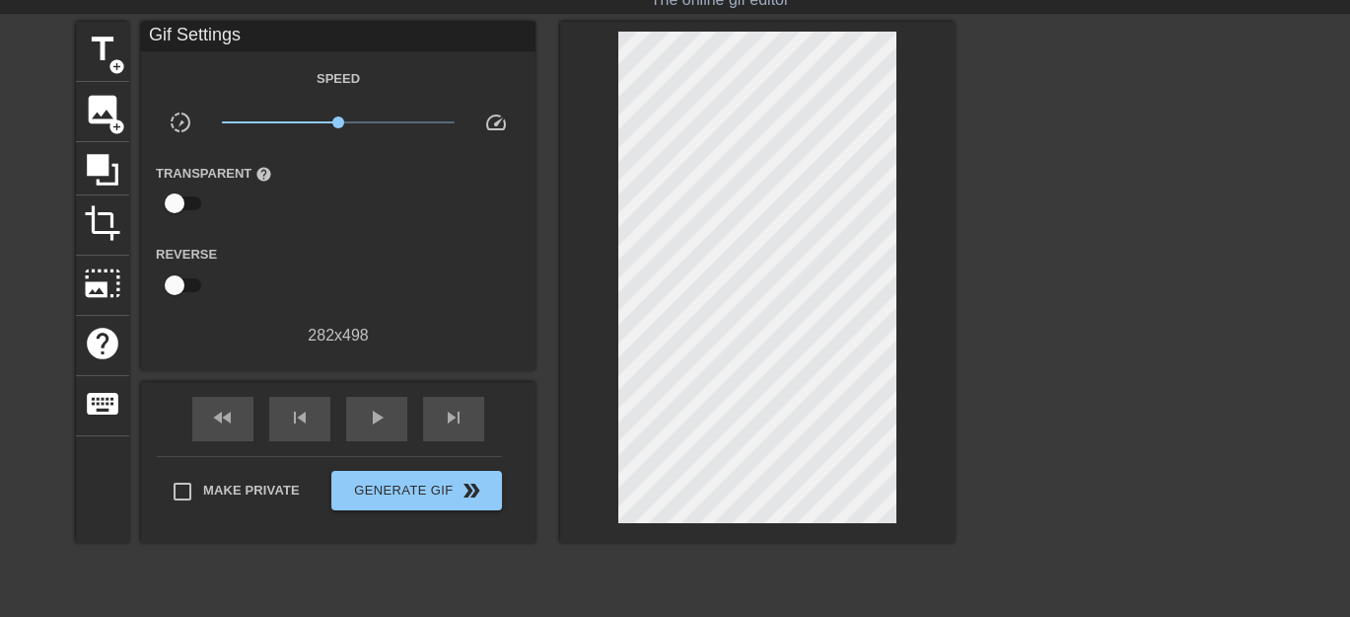
scroll to position [0, 0]
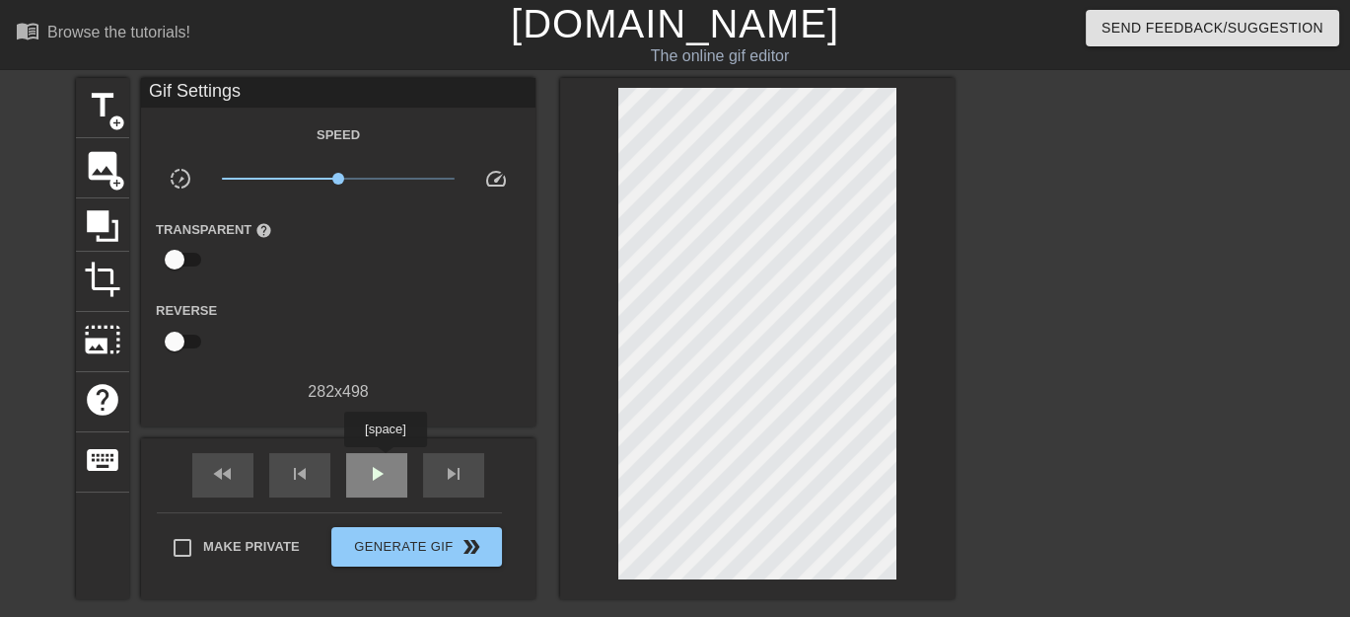
click at [385, 462] on span "play_arrow" at bounding box center [377, 474] width 24 height 24
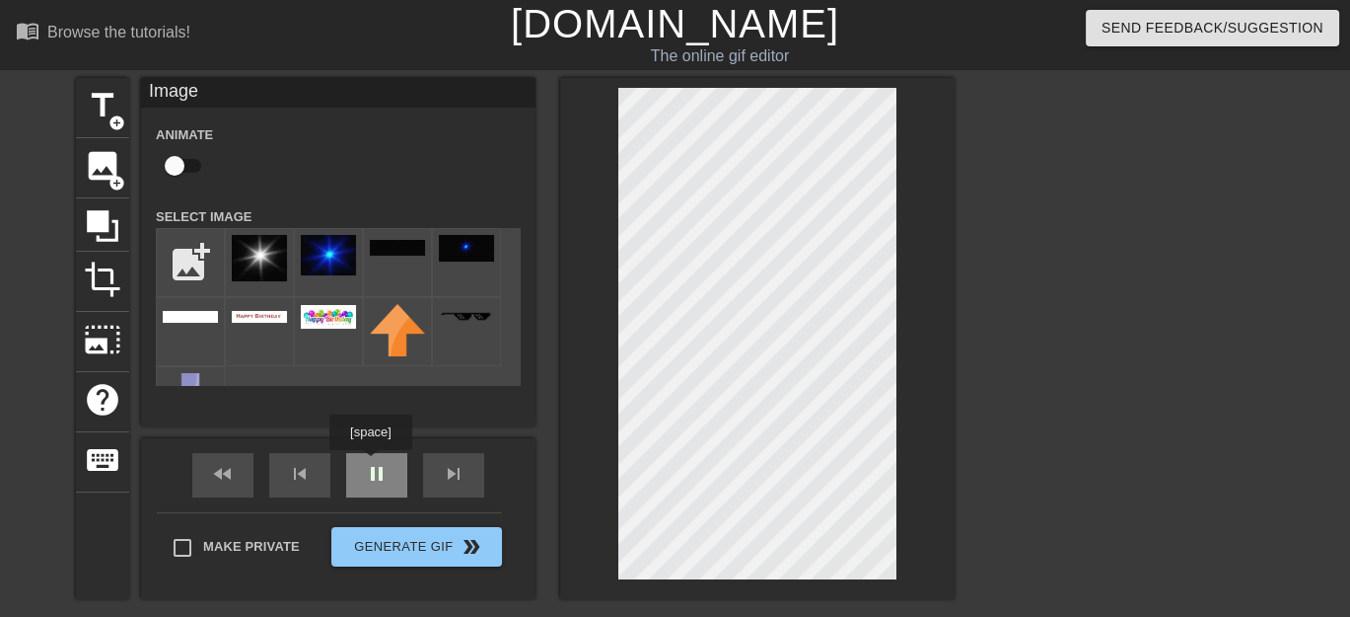
click at [370, 464] on span "pause" at bounding box center [377, 474] width 24 height 24
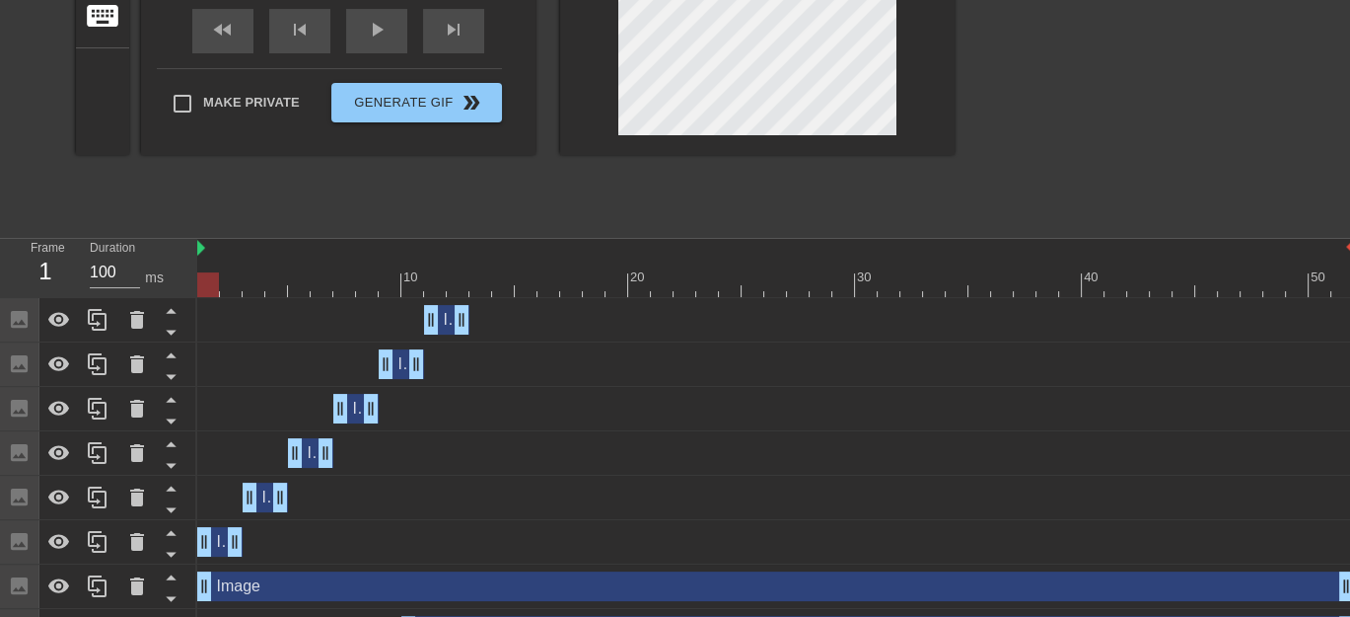
scroll to position [460, 0]
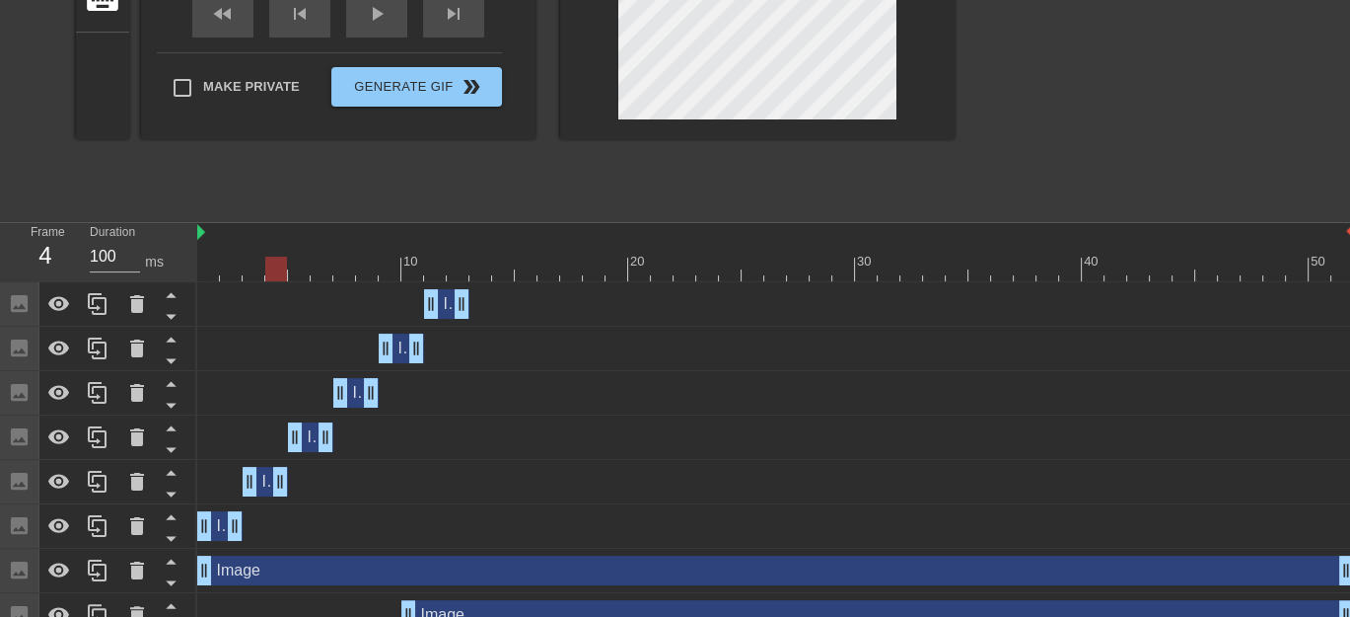
click at [268, 260] on div at bounding box center [775, 268] width 1157 height 25
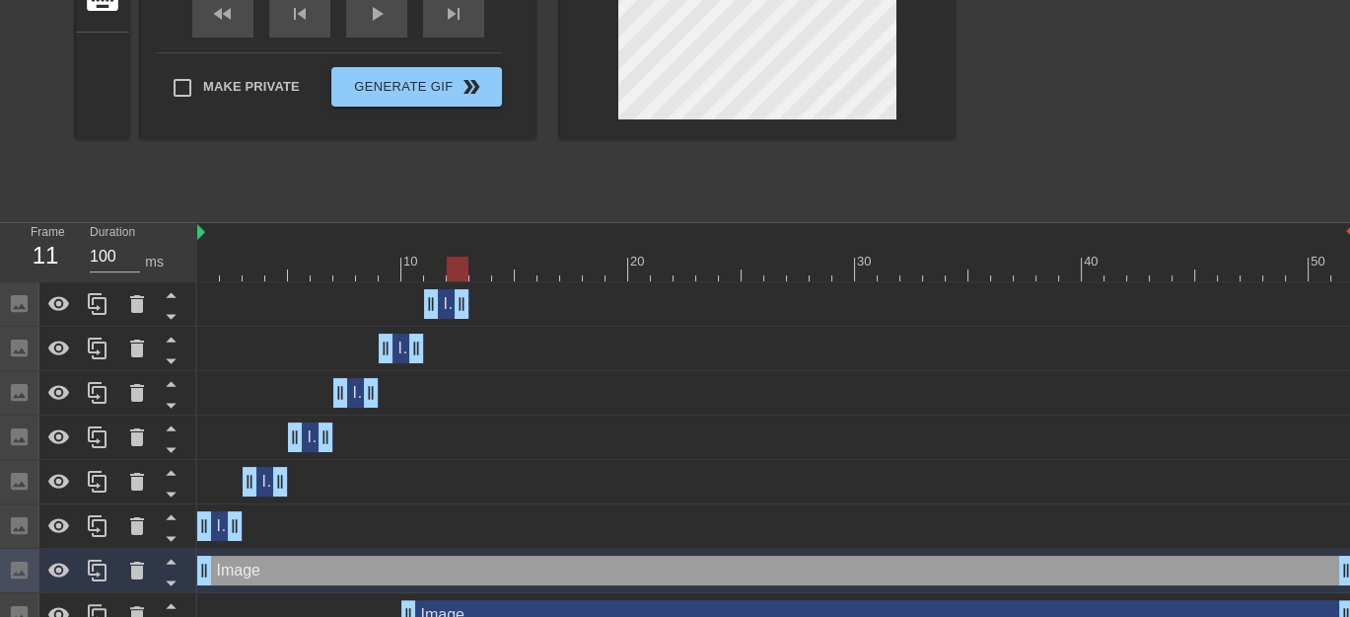
drag, startPoint x: 278, startPoint y: 262, endPoint x: 438, endPoint y: 263, distance: 159.8
click at [438, 263] on div at bounding box center [775, 268] width 1157 height 25
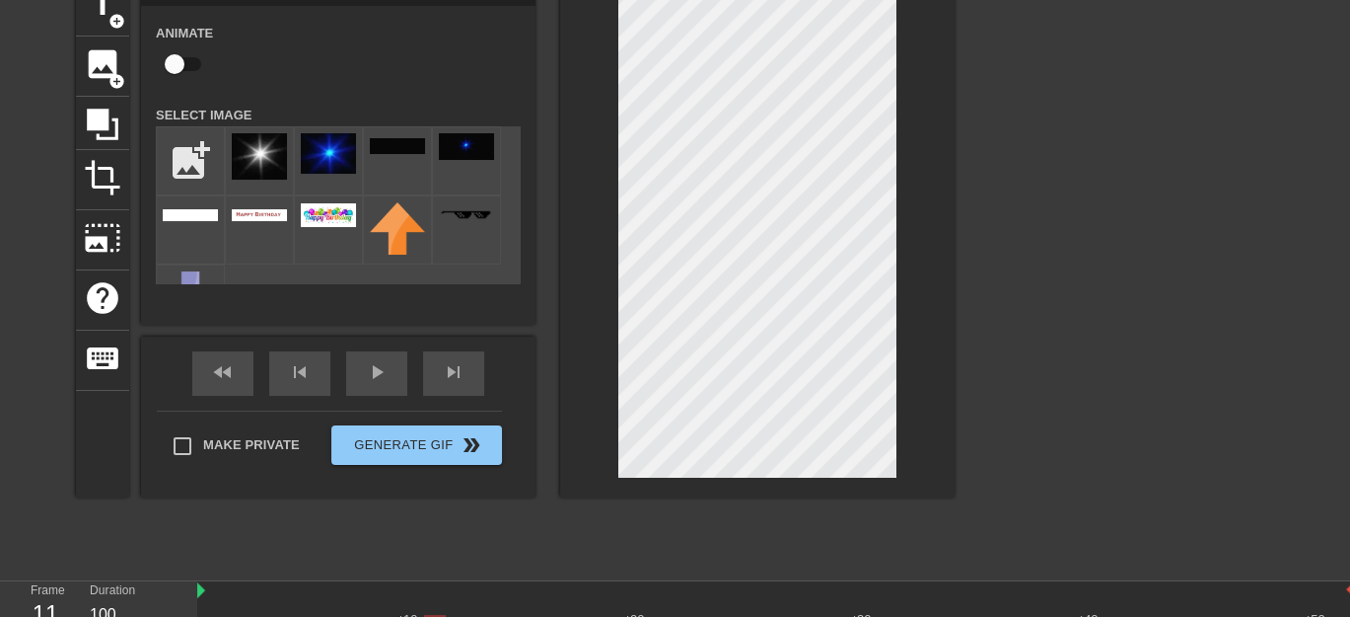
scroll to position [0, 0]
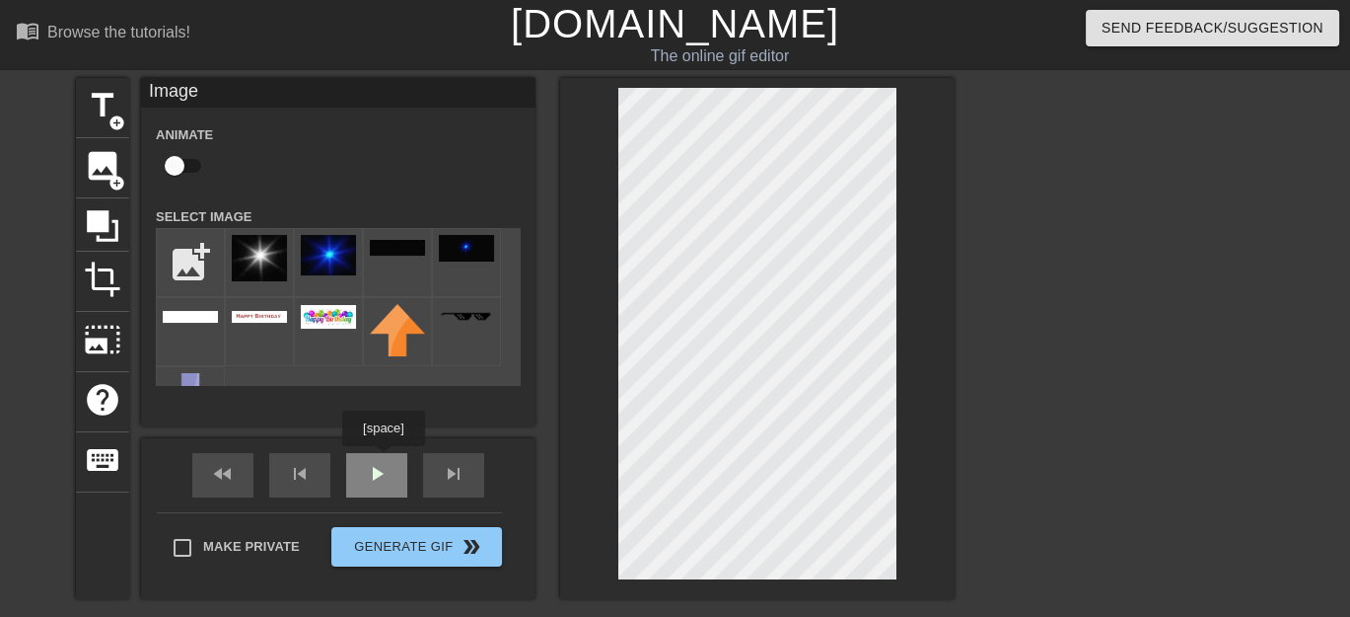
click at [383, 461] on div "play_arrow" at bounding box center [376, 475] width 61 height 44
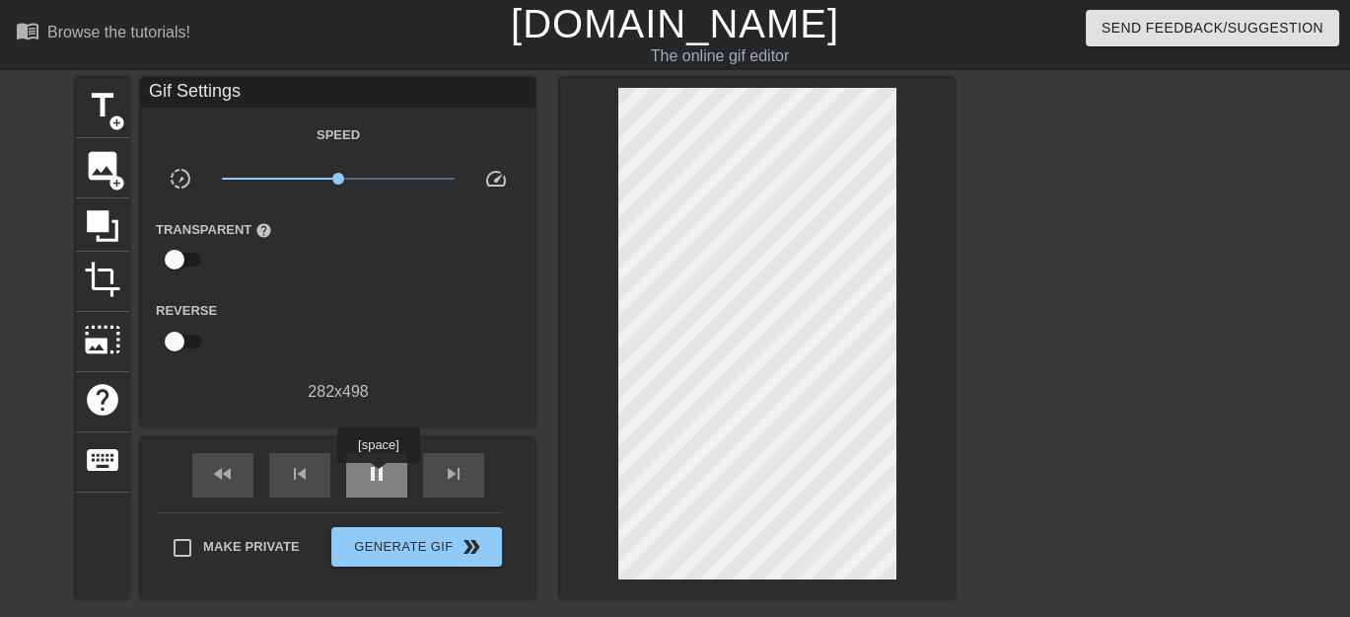
click at [378, 476] on span "pause" at bounding box center [377, 474] width 24 height 24
click at [461, 482] on span "skip_next" at bounding box center [454, 474] width 24 height 24
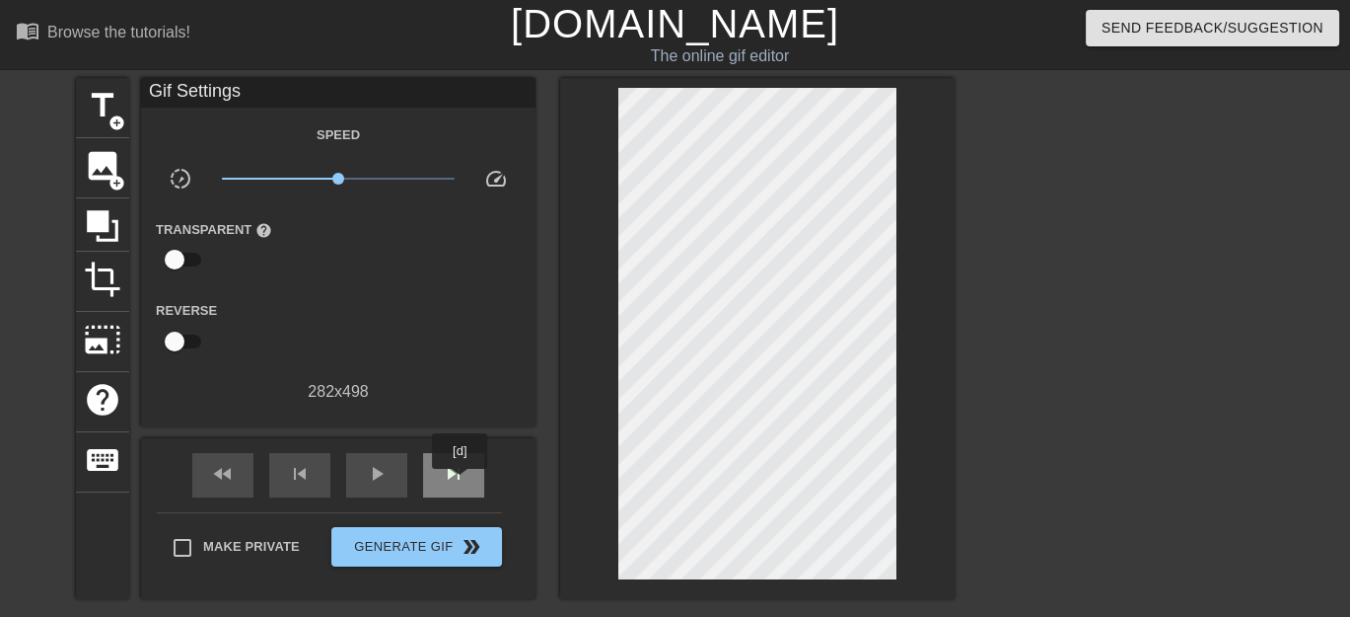
click at [461, 482] on span "skip_next" at bounding box center [454, 474] width 24 height 24
click at [445, 473] on span "skip_next" at bounding box center [454, 474] width 24 height 24
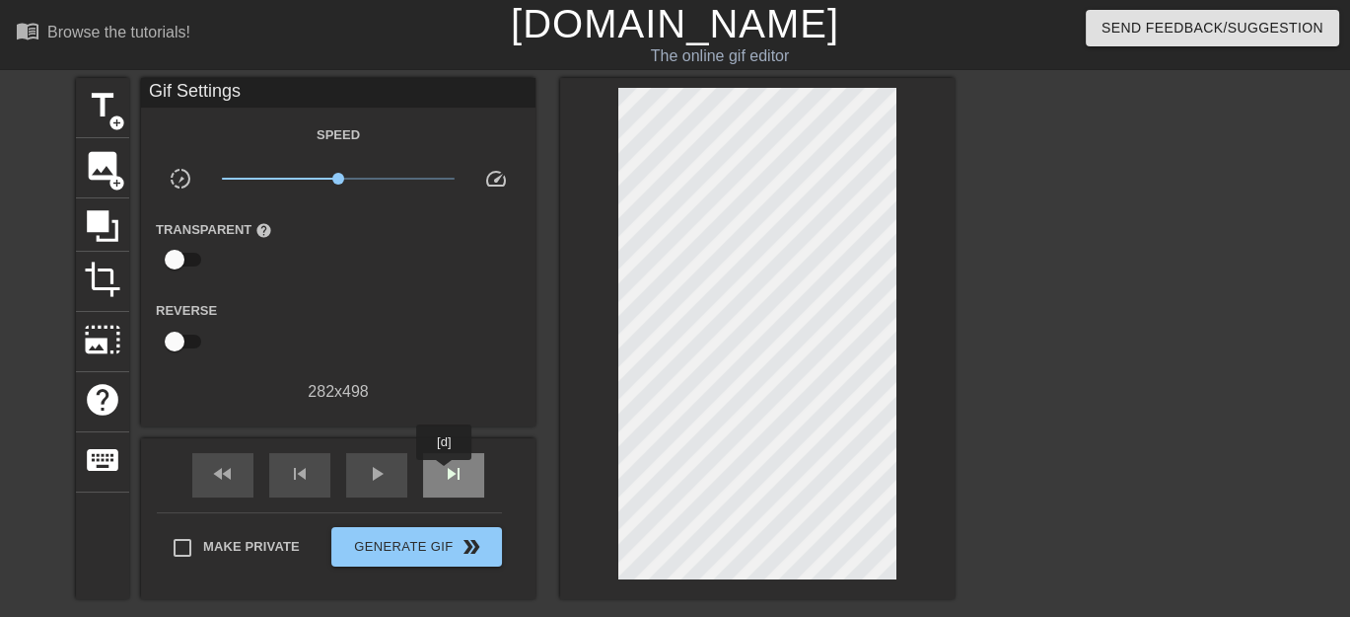
click at [445, 473] on span "skip_next" at bounding box center [454, 474] width 24 height 24
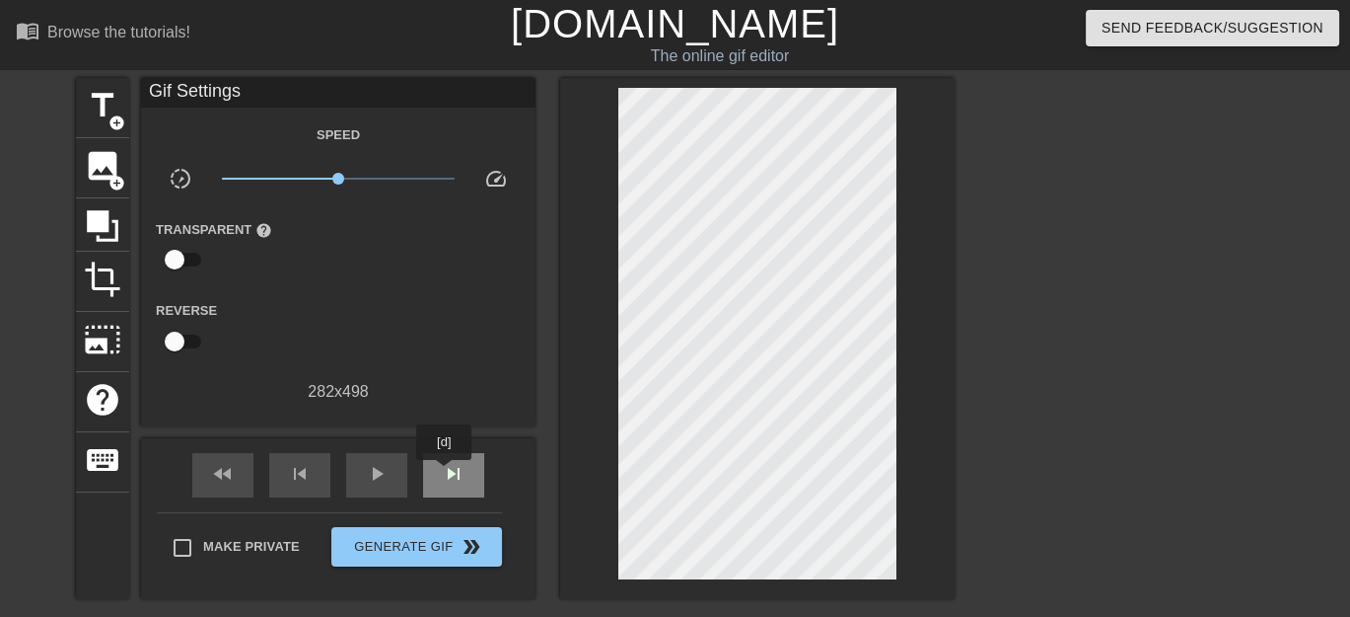
click at [445, 473] on span "skip_next" at bounding box center [454, 474] width 24 height 24
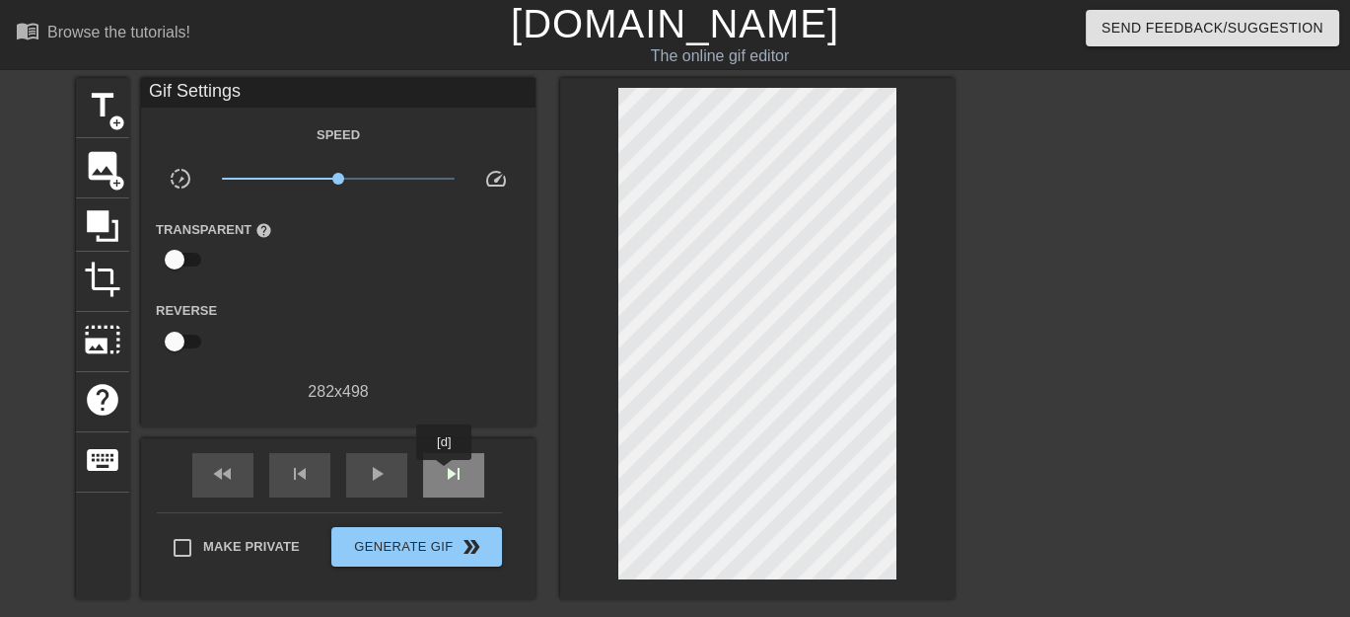
click at [445, 473] on span "skip_next" at bounding box center [454, 474] width 24 height 24
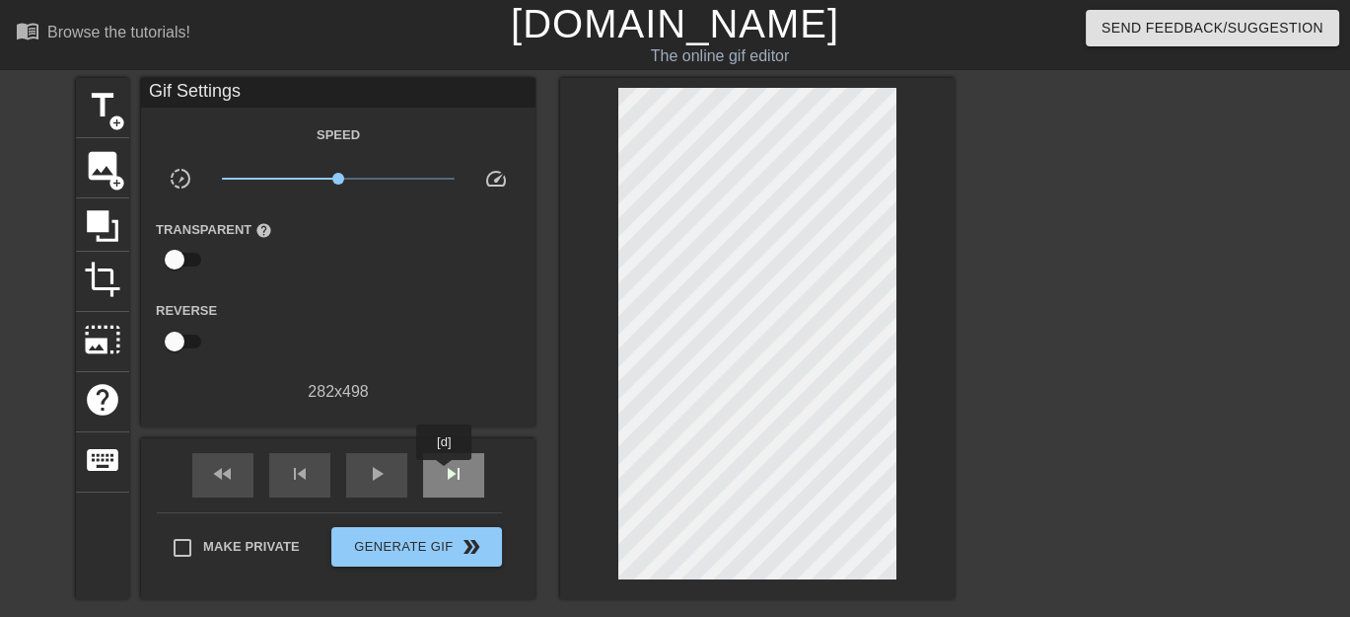
click at [445, 473] on span "skip_next" at bounding box center [454, 474] width 24 height 24
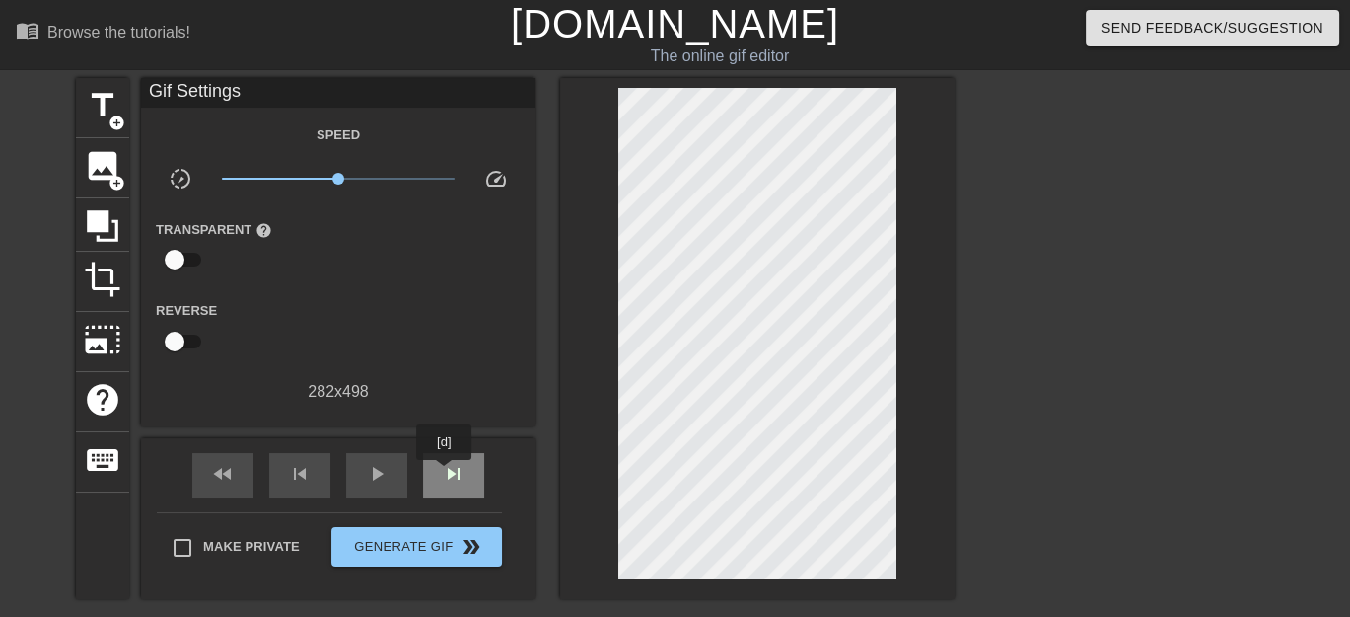
click at [445, 473] on span "skip_next" at bounding box center [454, 474] width 24 height 24
click at [446, 473] on span "skip_next" at bounding box center [454, 474] width 24 height 24
click at [455, 473] on span "skip_next" at bounding box center [454, 474] width 24 height 24
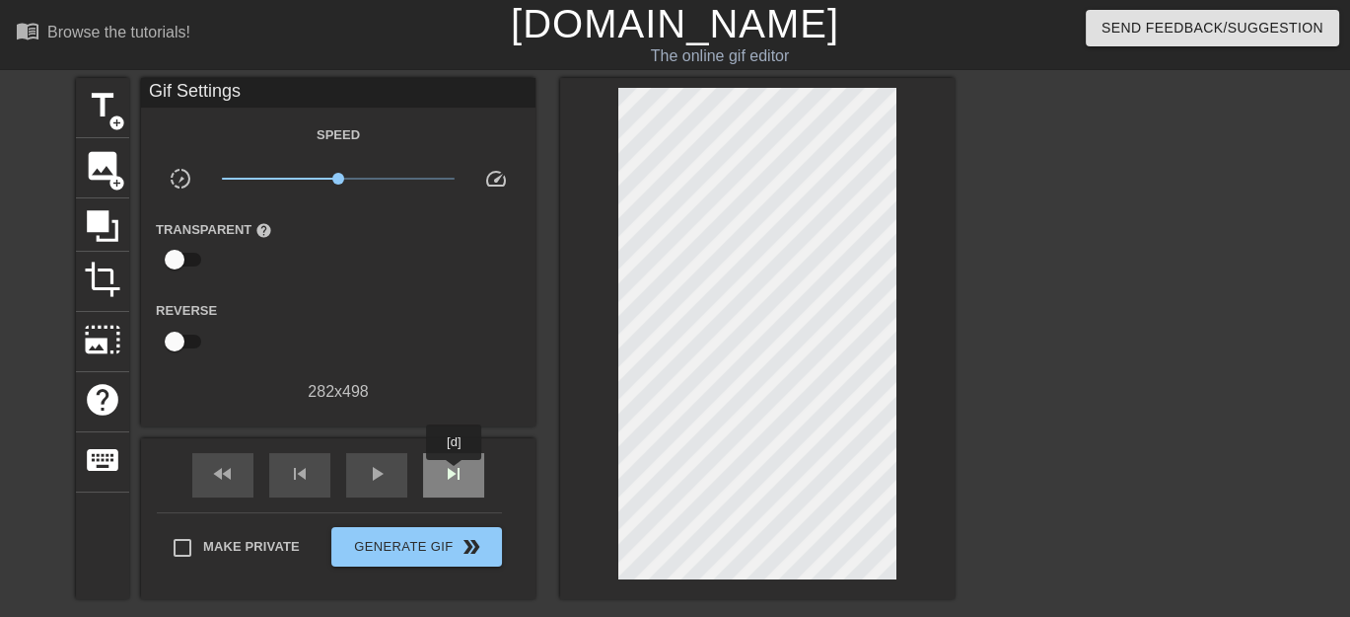
click at [455, 473] on span "skip_next" at bounding box center [454, 474] width 24 height 24
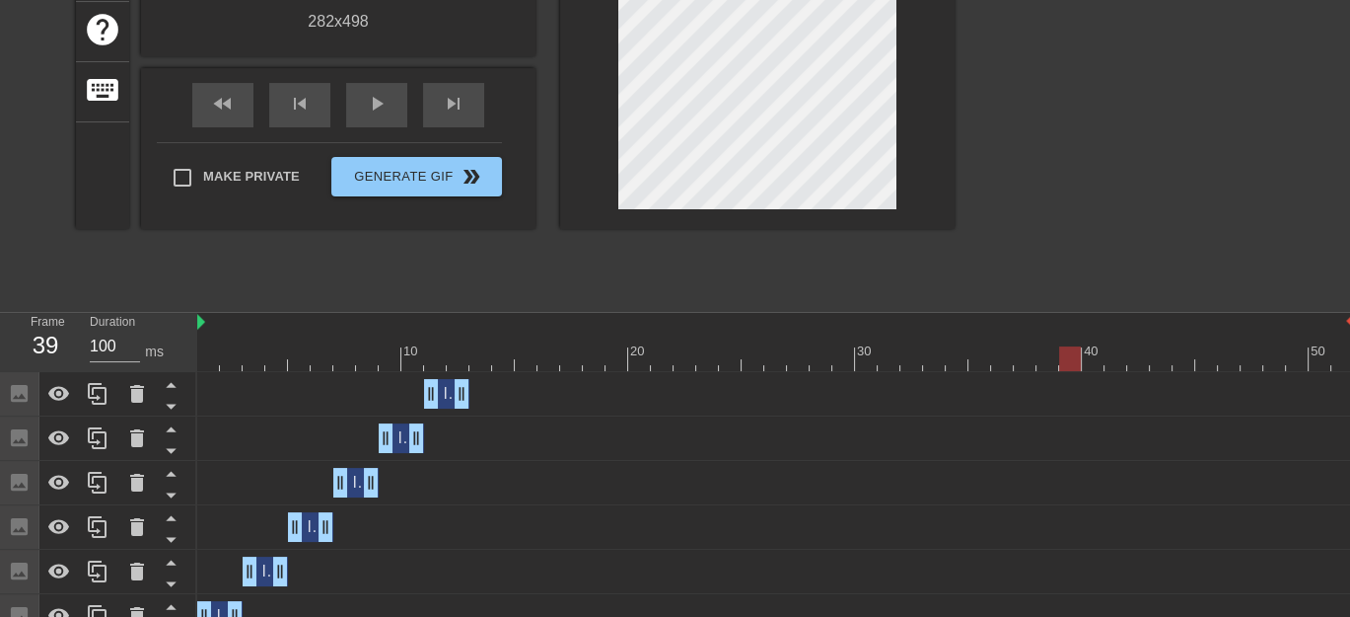
scroll to position [460, 0]
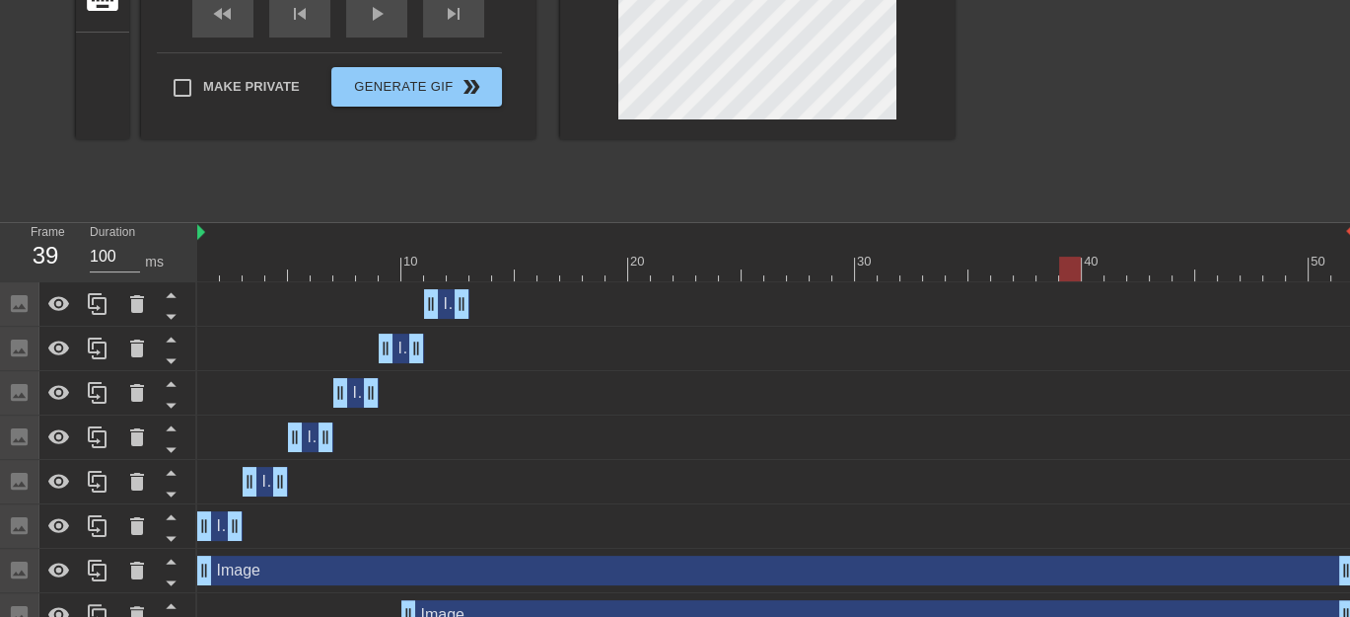
click at [450, 569] on div "Image drag_handle drag_handle" at bounding box center [775, 570] width 1157 height 30
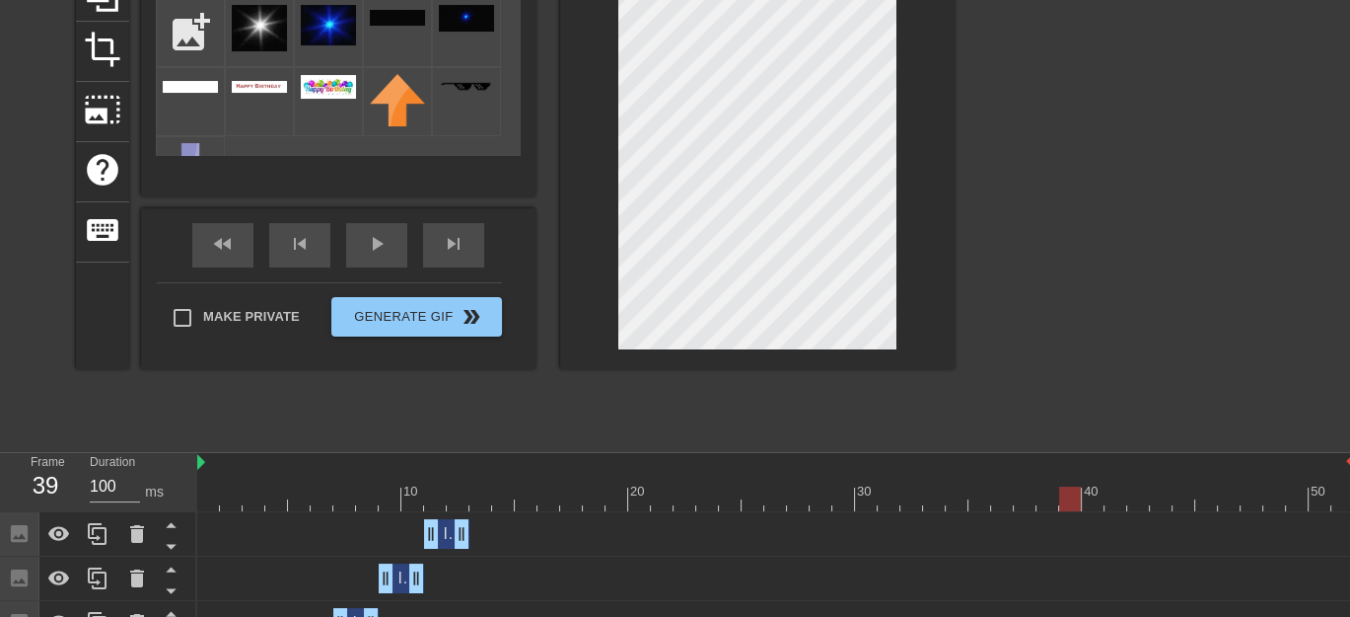
scroll to position [0, 0]
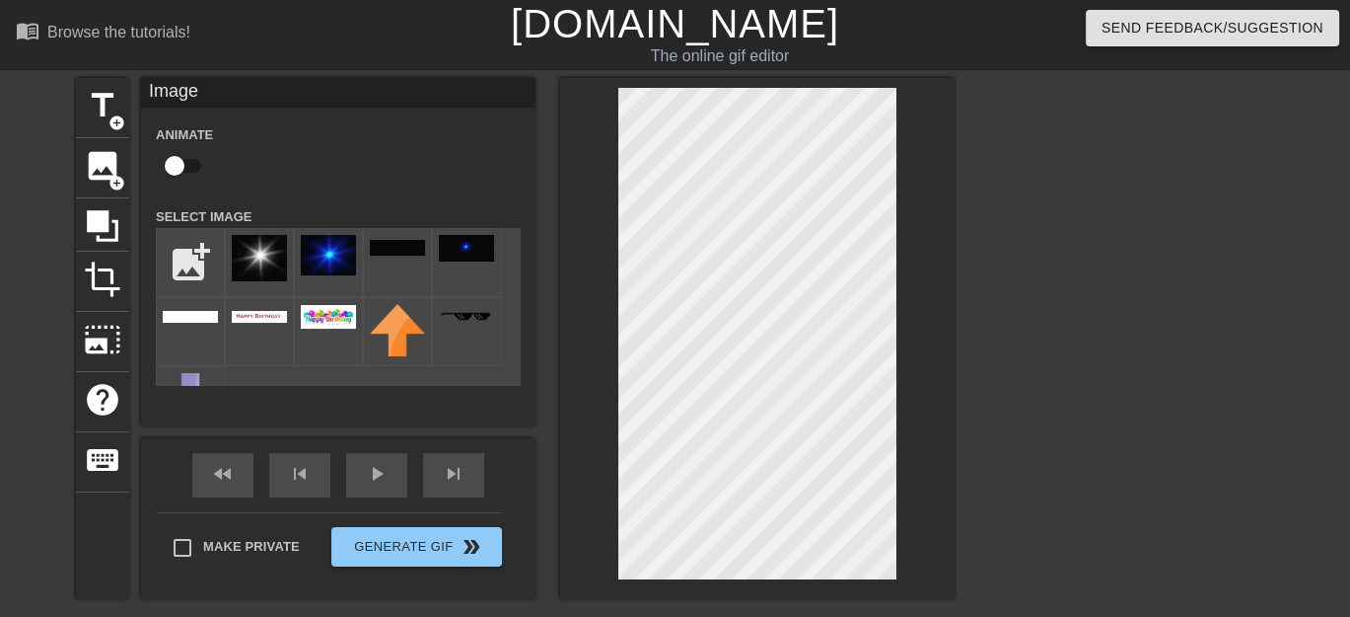
click at [367, 389] on div "Image Animate Select Image add_photo_alternate" at bounding box center [338, 252] width 395 height 348
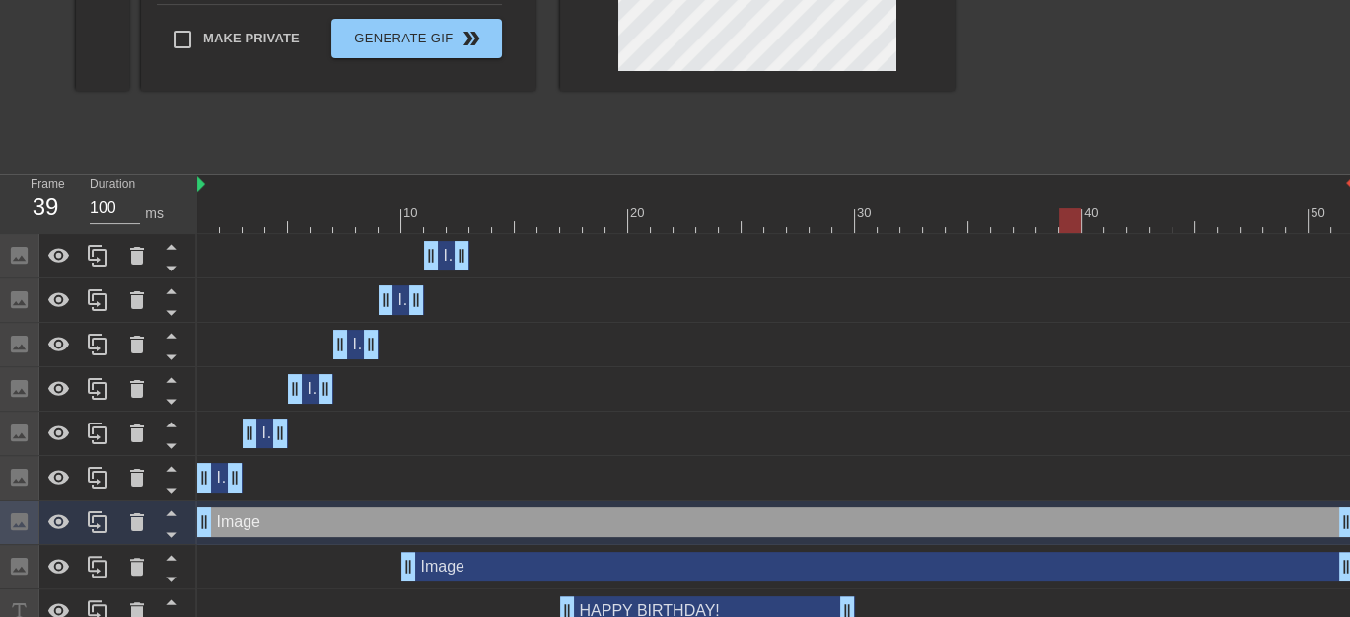
scroll to position [474, 0]
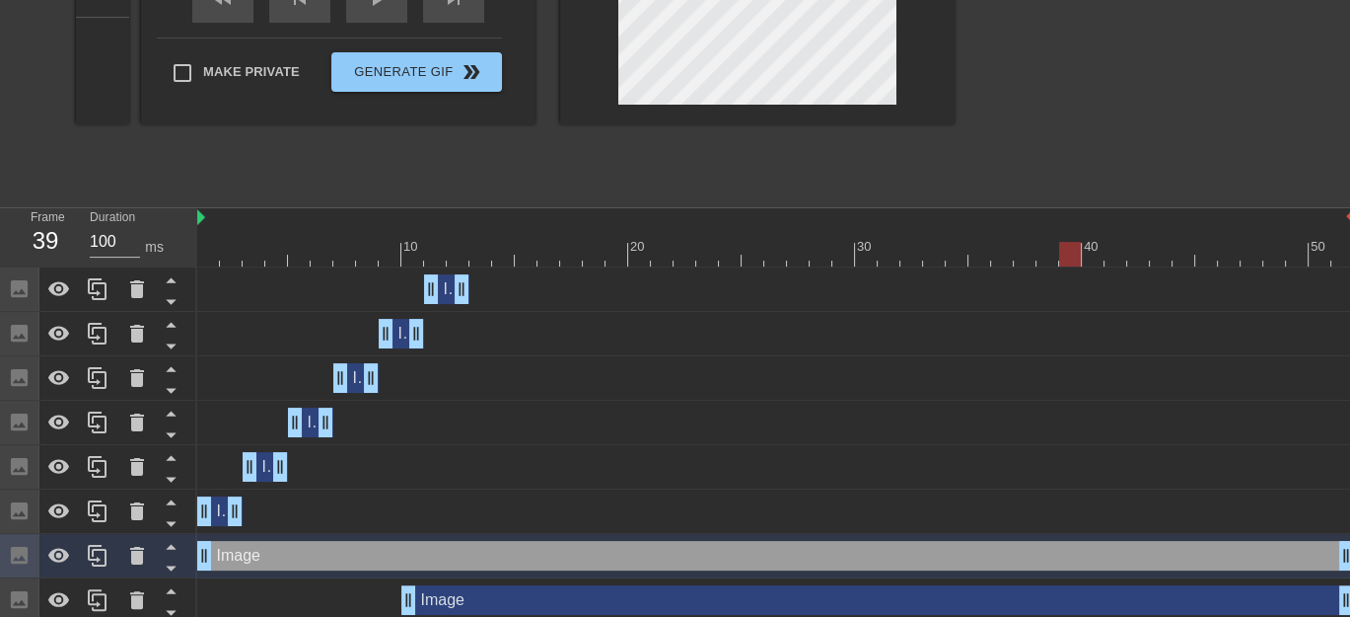
click at [593, 599] on div "Image drag_handle drag_handle" at bounding box center [877, 600] width 953 height 30
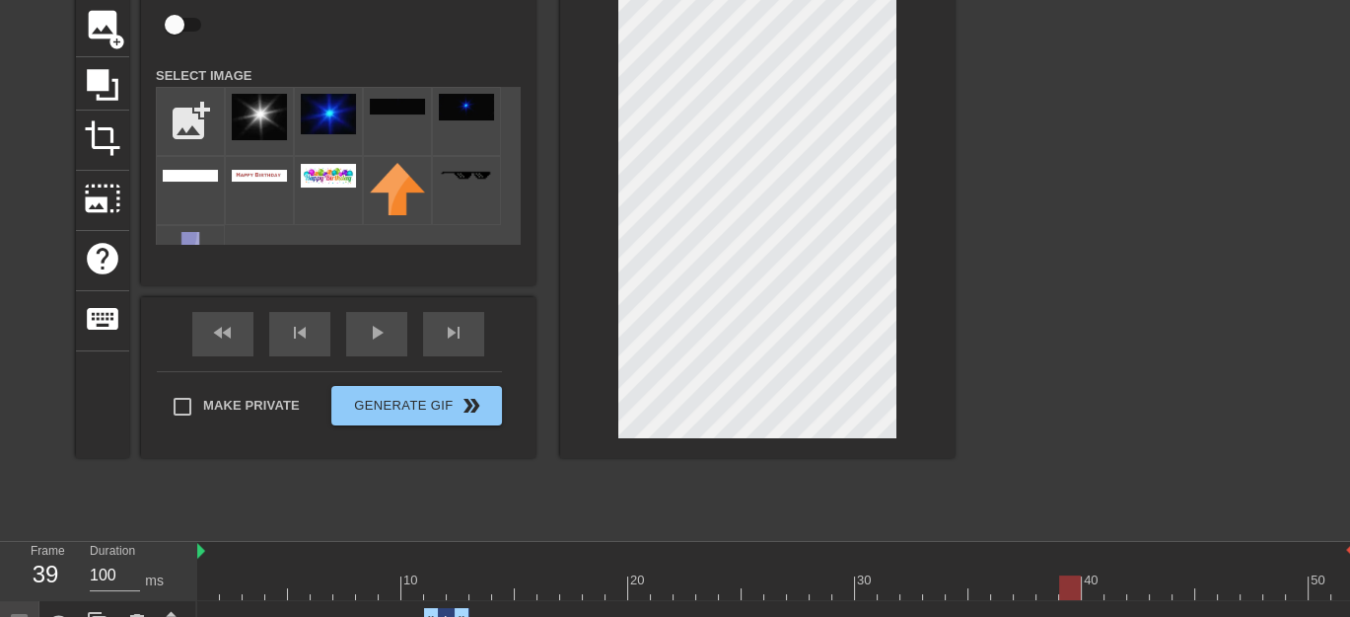
scroll to position [15, 0]
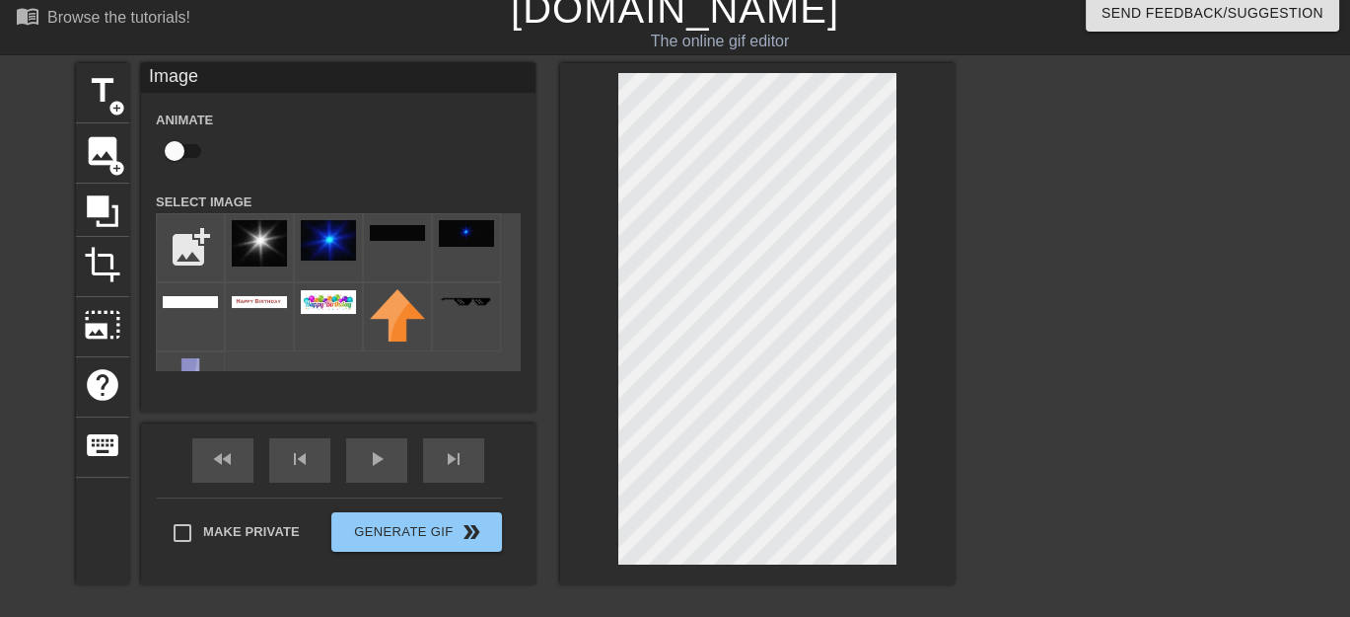
click at [360, 161] on div "Animate" at bounding box center [338, 139] width 395 height 62
click at [359, 125] on div "Animate" at bounding box center [338, 139] width 395 height 62
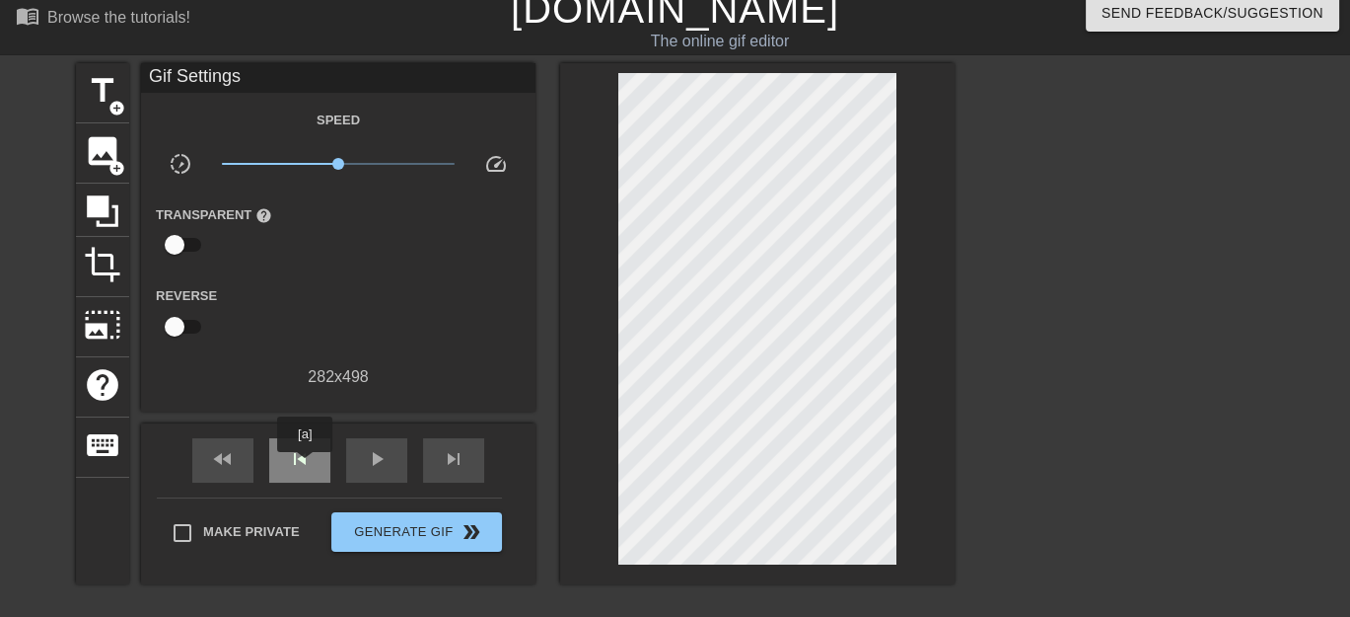
click at [305, 466] on span "skip_previous" at bounding box center [300, 459] width 24 height 24
click at [369, 457] on span "play_arrow" at bounding box center [377, 459] width 24 height 24
click at [100, 153] on span "image" at bounding box center [102, 150] width 37 height 37
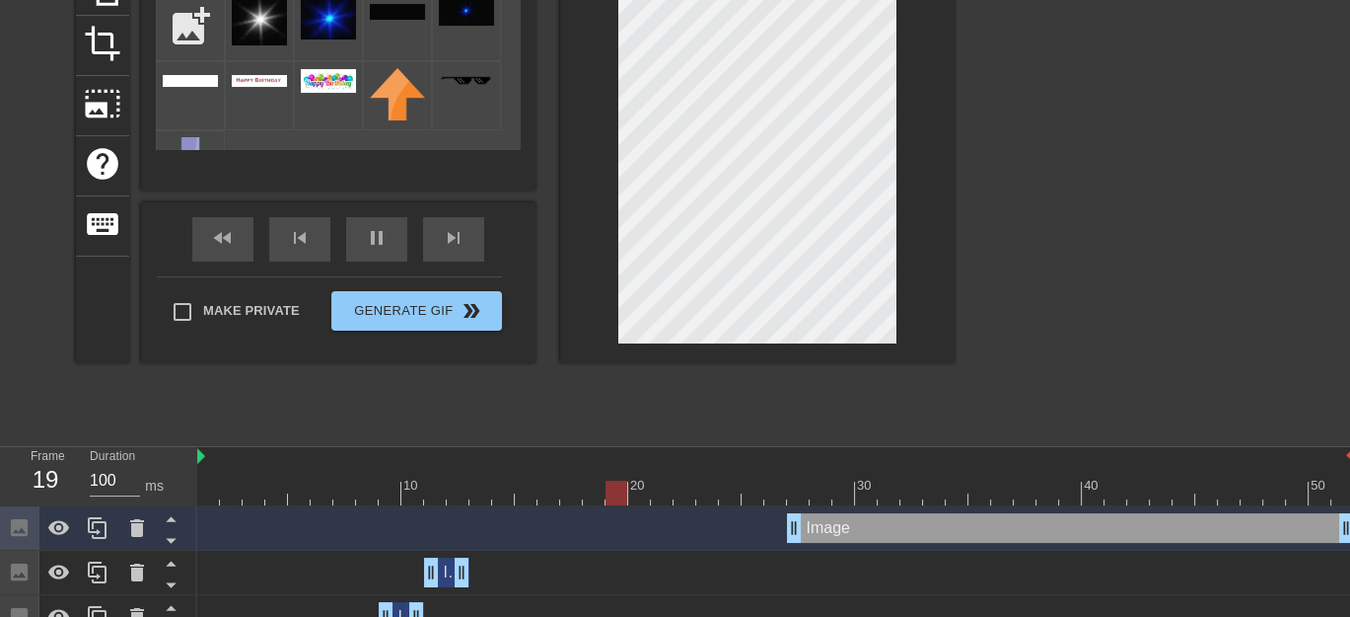
scroll to position [245, 0]
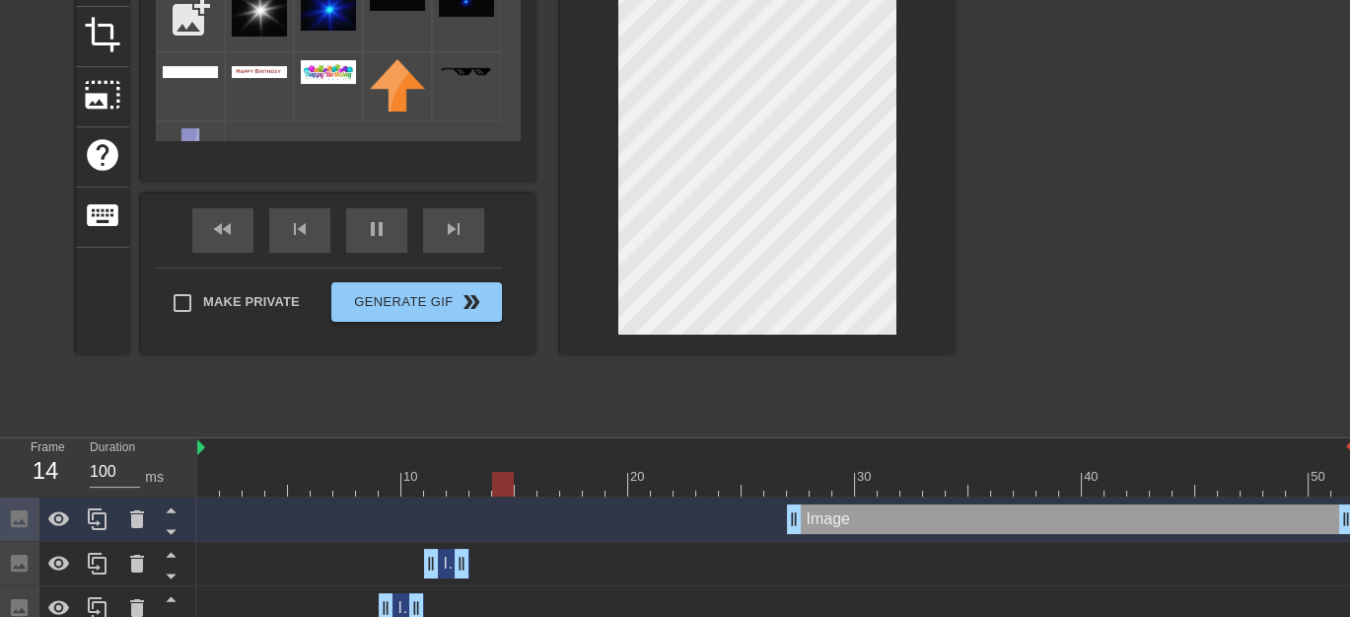
click at [494, 485] on div at bounding box center [775, 484] width 1157 height 25
click at [486, 485] on div at bounding box center [481, 484] width 22 height 25
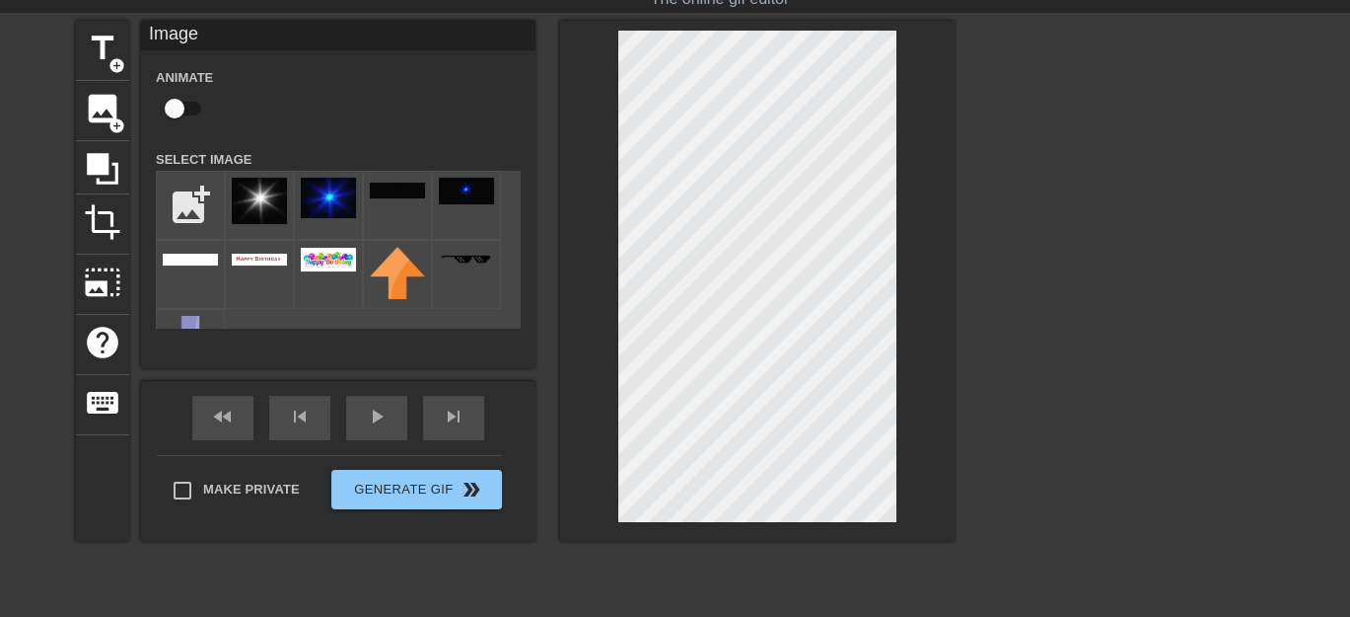
scroll to position [15, 0]
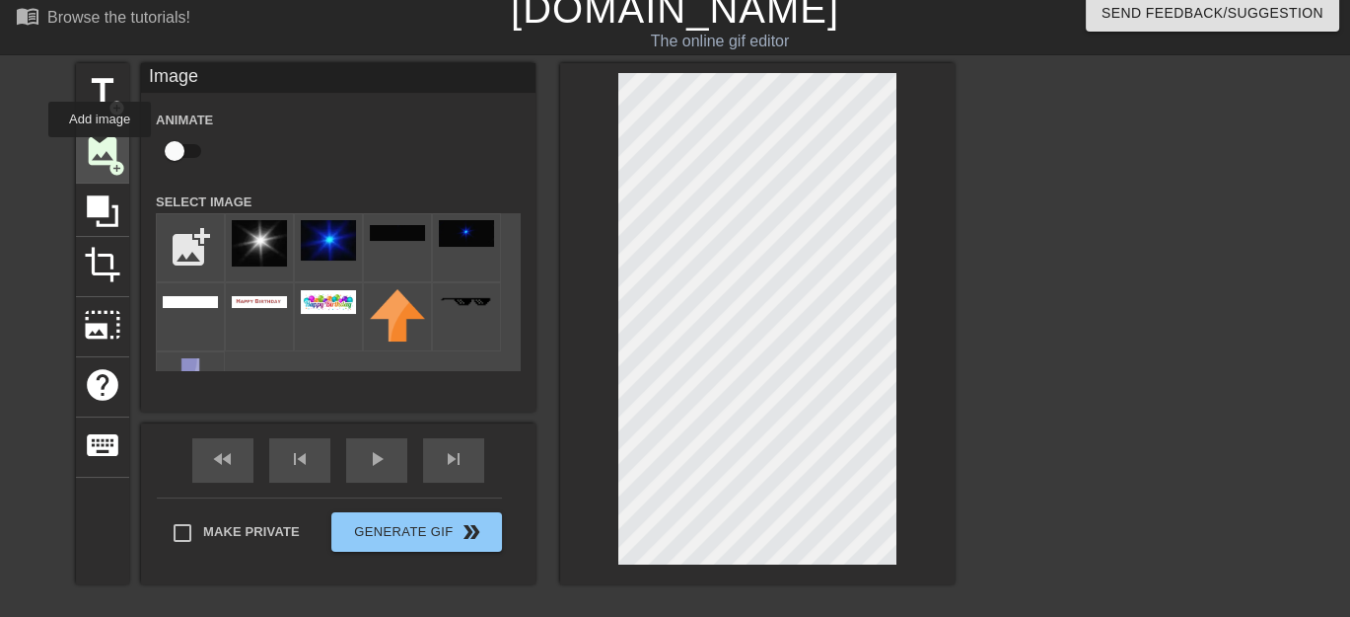
click at [100, 151] on span "image" at bounding box center [102, 150] width 37 height 37
click at [254, 248] on img at bounding box center [259, 243] width 55 height 46
click at [99, 155] on span "image" at bounding box center [102, 150] width 37 height 37
click at [279, 242] on img at bounding box center [259, 243] width 55 height 46
click at [87, 149] on span "image" at bounding box center [102, 150] width 37 height 37
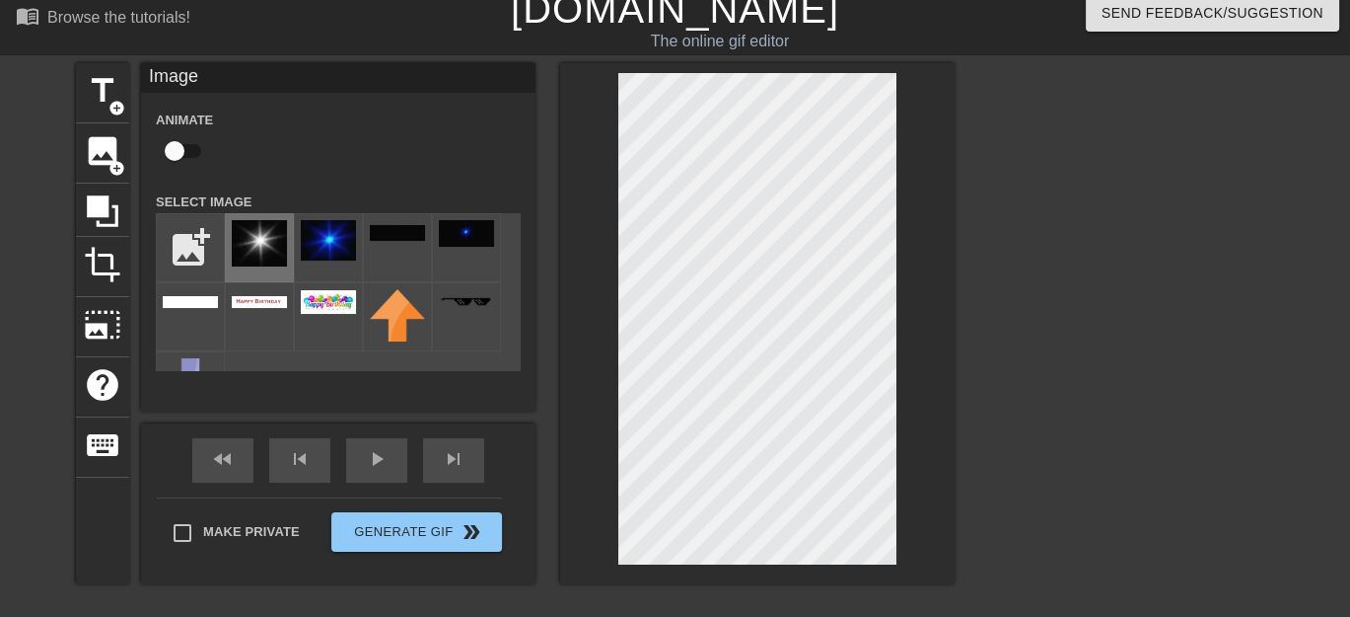
click at [256, 254] on img at bounding box center [259, 243] width 55 height 46
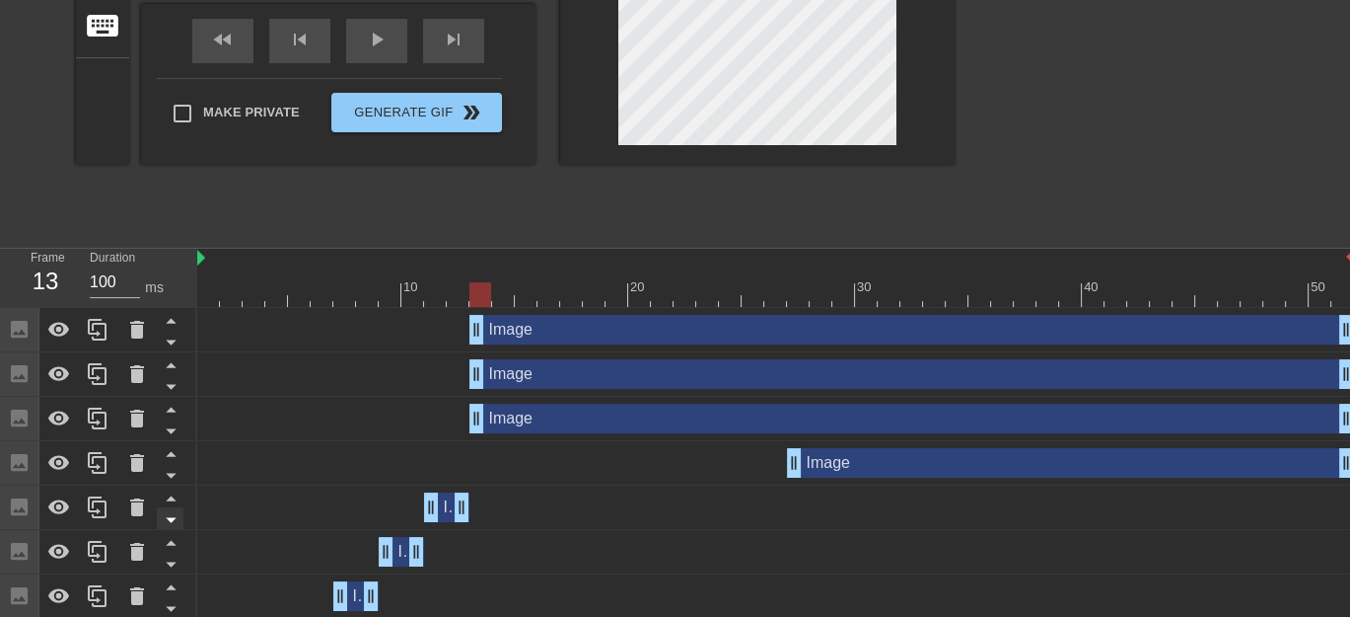
scroll to position [245, 0]
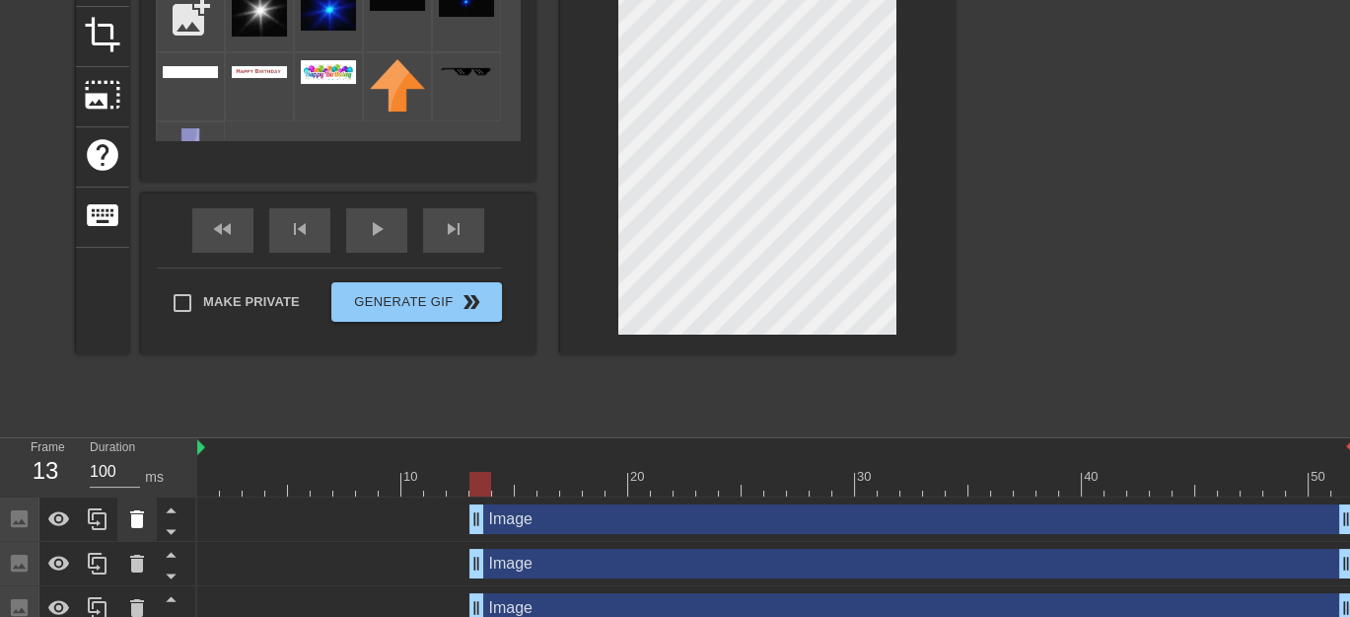
click at [136, 521] on icon at bounding box center [137, 519] width 14 height 18
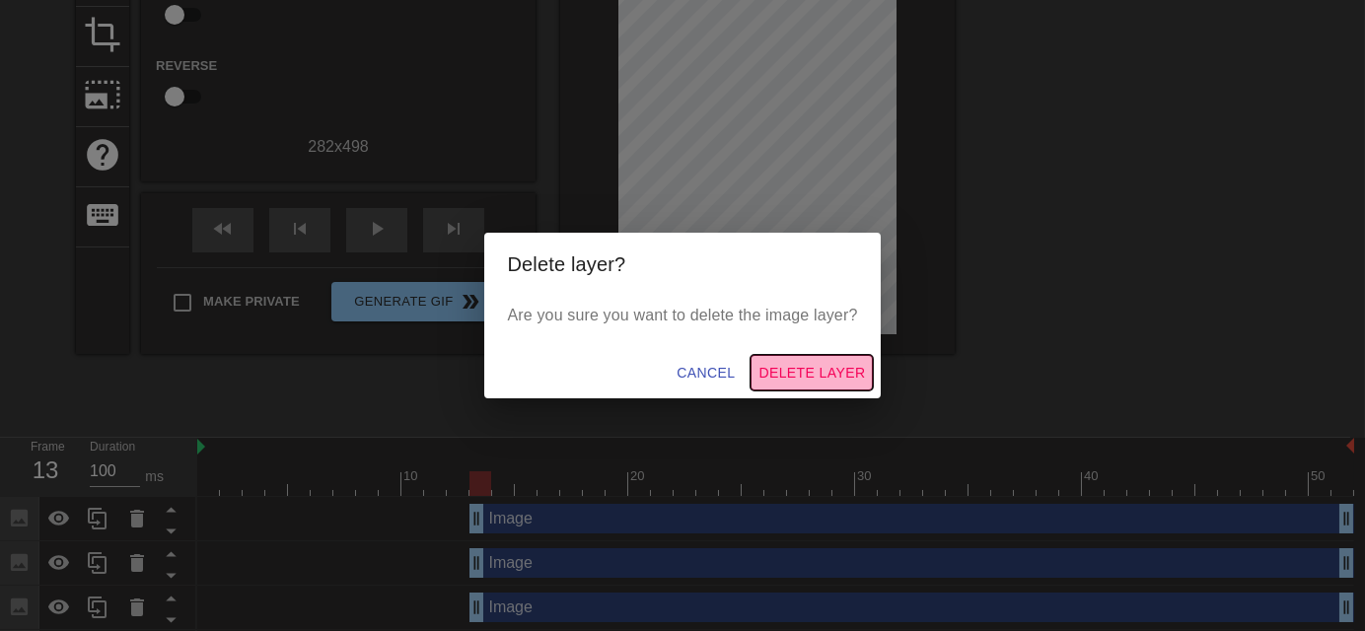
click at [821, 367] on span "Delete Layer" at bounding box center [812, 373] width 107 height 25
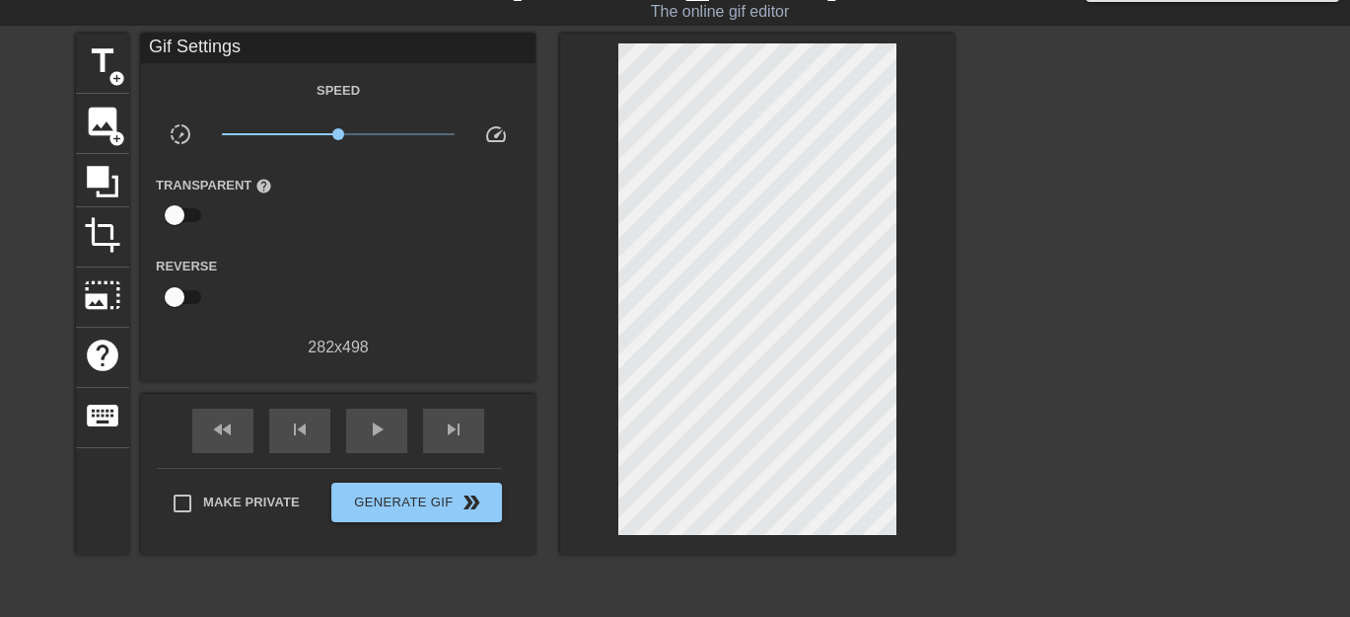
scroll to position [15, 0]
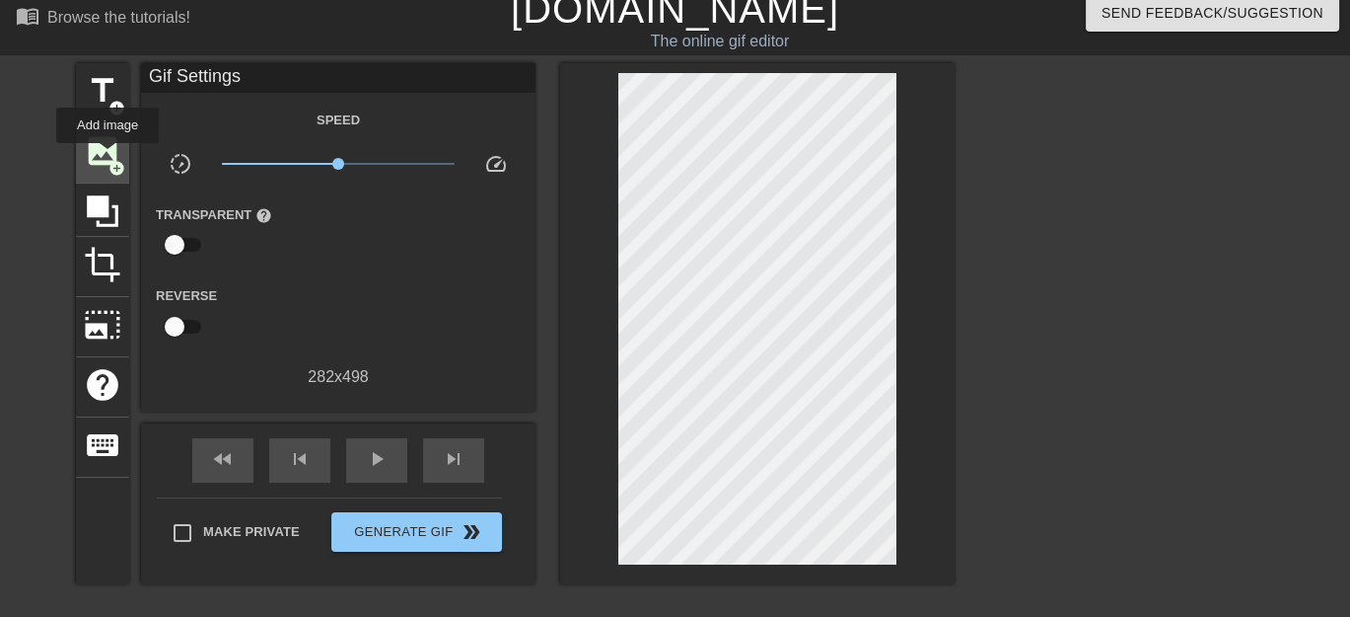
click at [109, 160] on span "add_circle" at bounding box center [117, 168] width 17 height 17
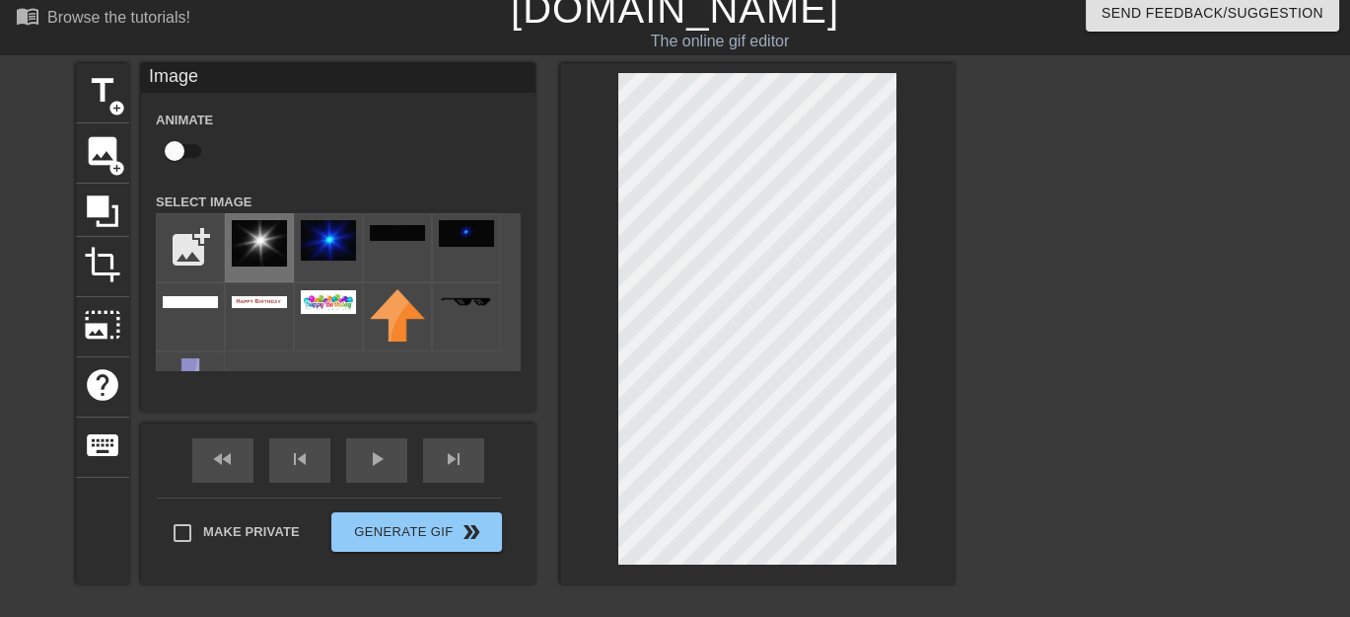
click at [264, 238] on img at bounding box center [259, 243] width 55 height 46
click at [112, 154] on span "image" at bounding box center [102, 150] width 37 height 37
click at [259, 249] on img at bounding box center [259, 243] width 55 height 46
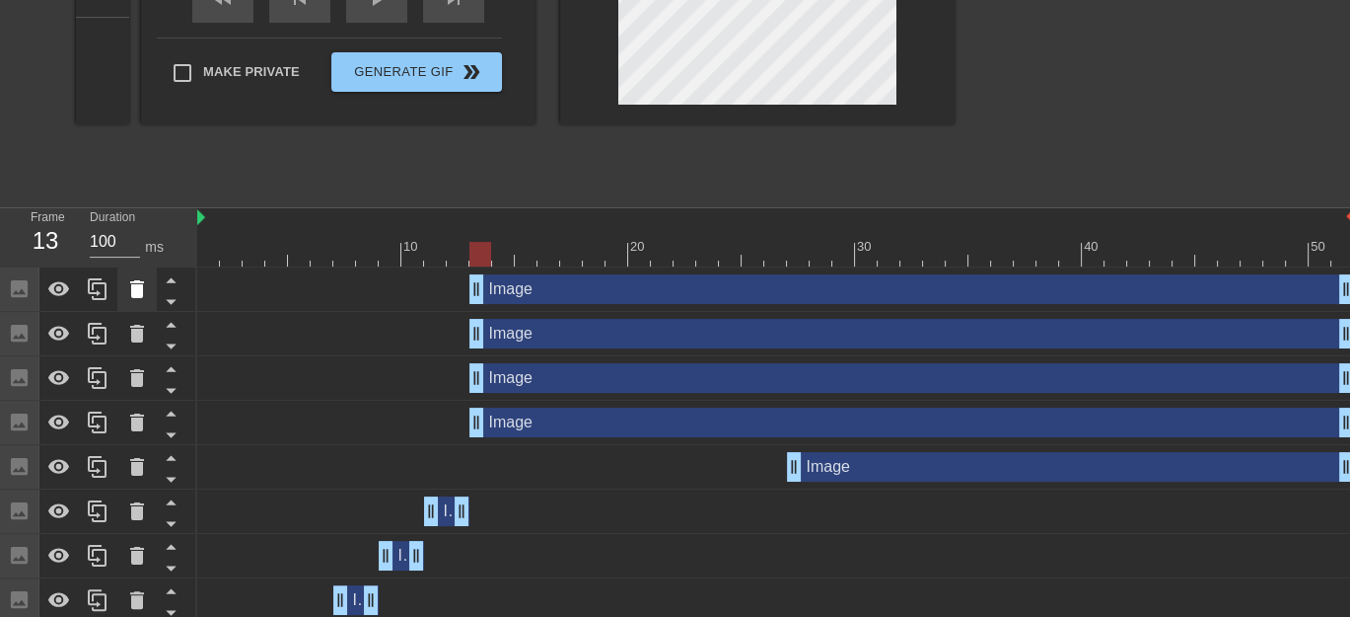
click at [137, 291] on icon at bounding box center [137, 289] width 14 height 18
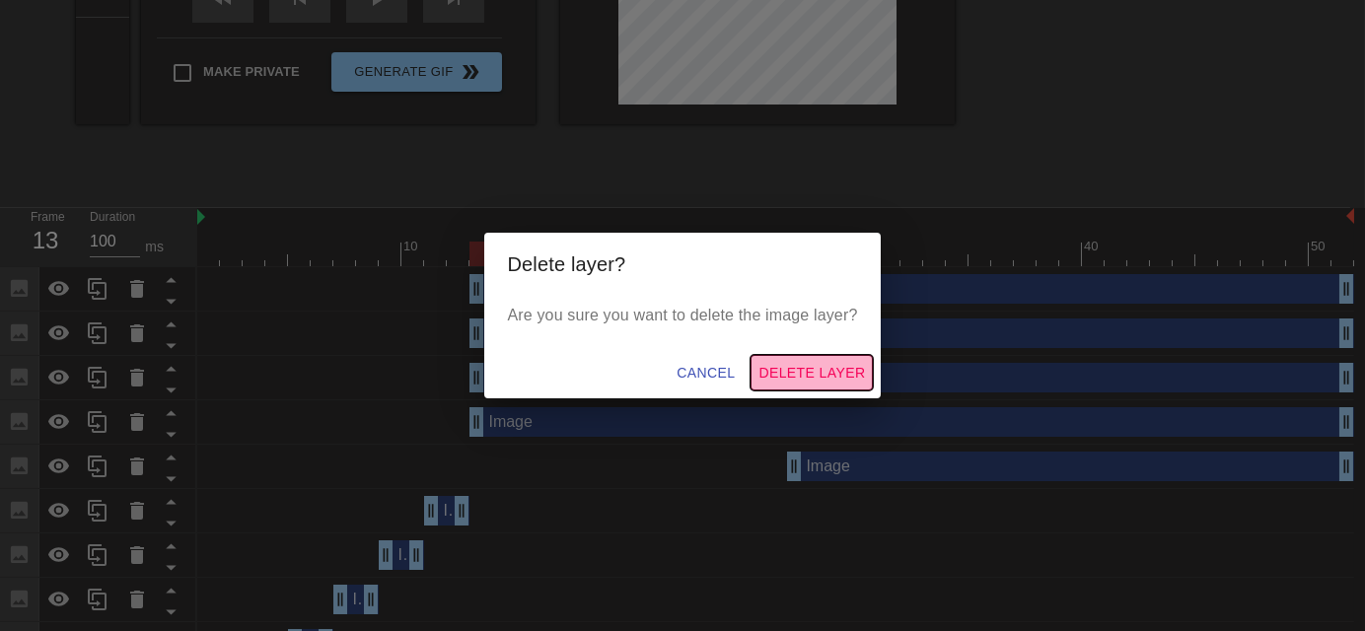
click at [860, 372] on span "Delete Layer" at bounding box center [812, 373] width 107 height 25
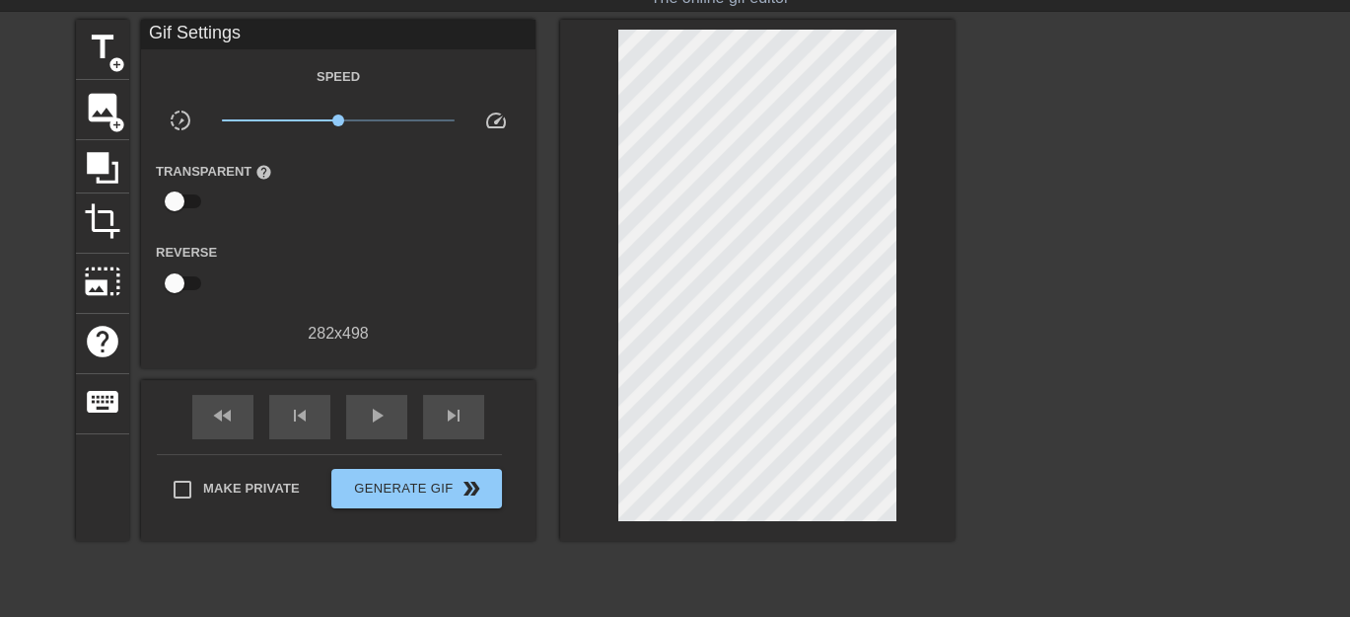
scroll to position [0, 0]
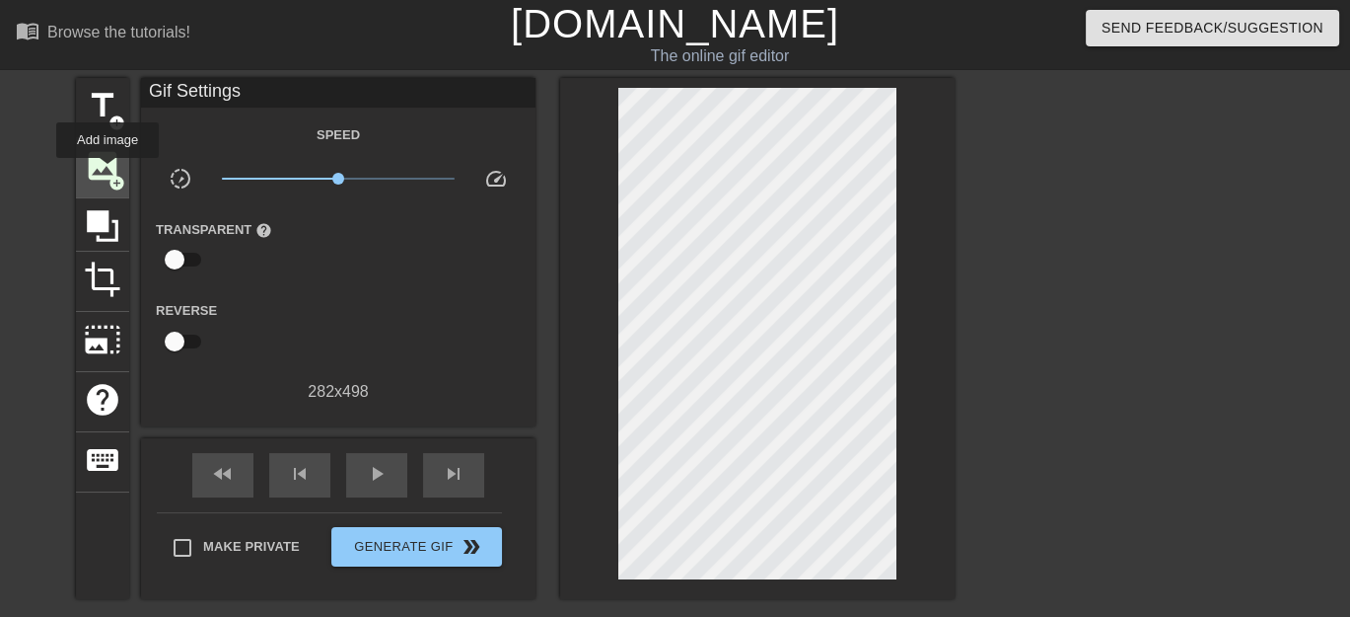
drag, startPoint x: 105, startPoint y: 224, endPoint x: 108, endPoint y: 172, distance: 52.4
click at [108, 172] on div "title add_circle image add_circle crop photo_size_select_large help keyboard" at bounding box center [102, 338] width 53 height 521
click at [112, 163] on span "image" at bounding box center [102, 165] width 37 height 37
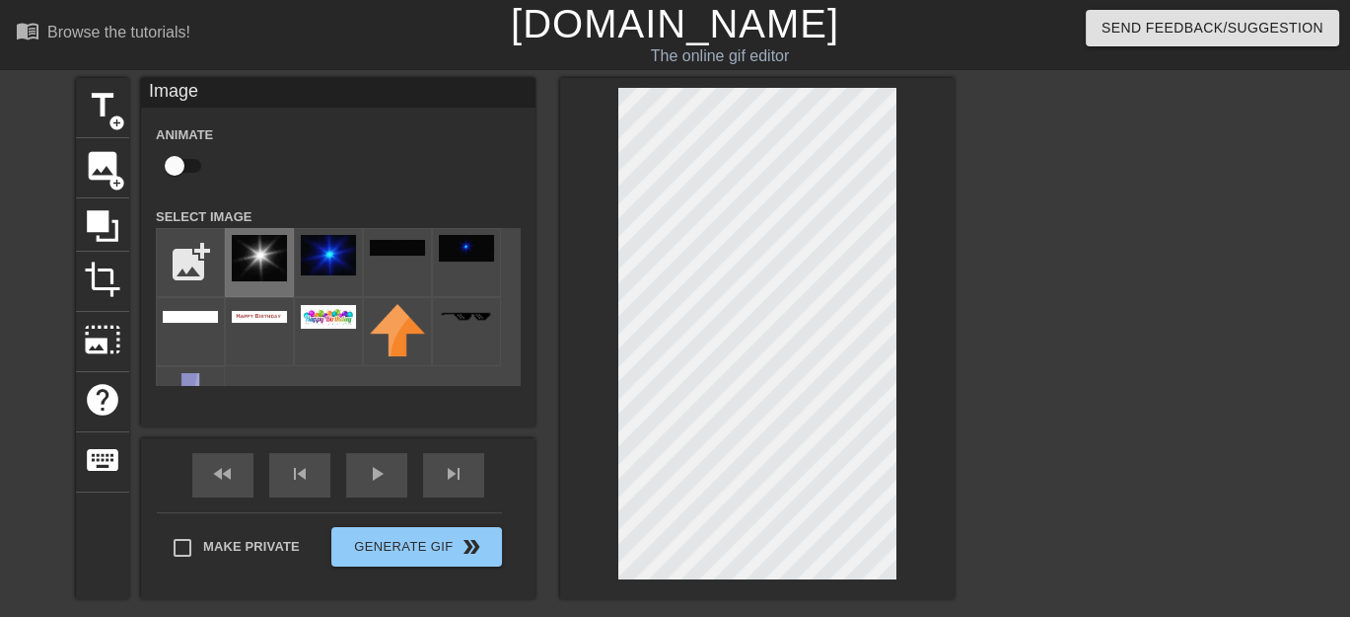
click at [275, 258] on img at bounding box center [259, 258] width 55 height 46
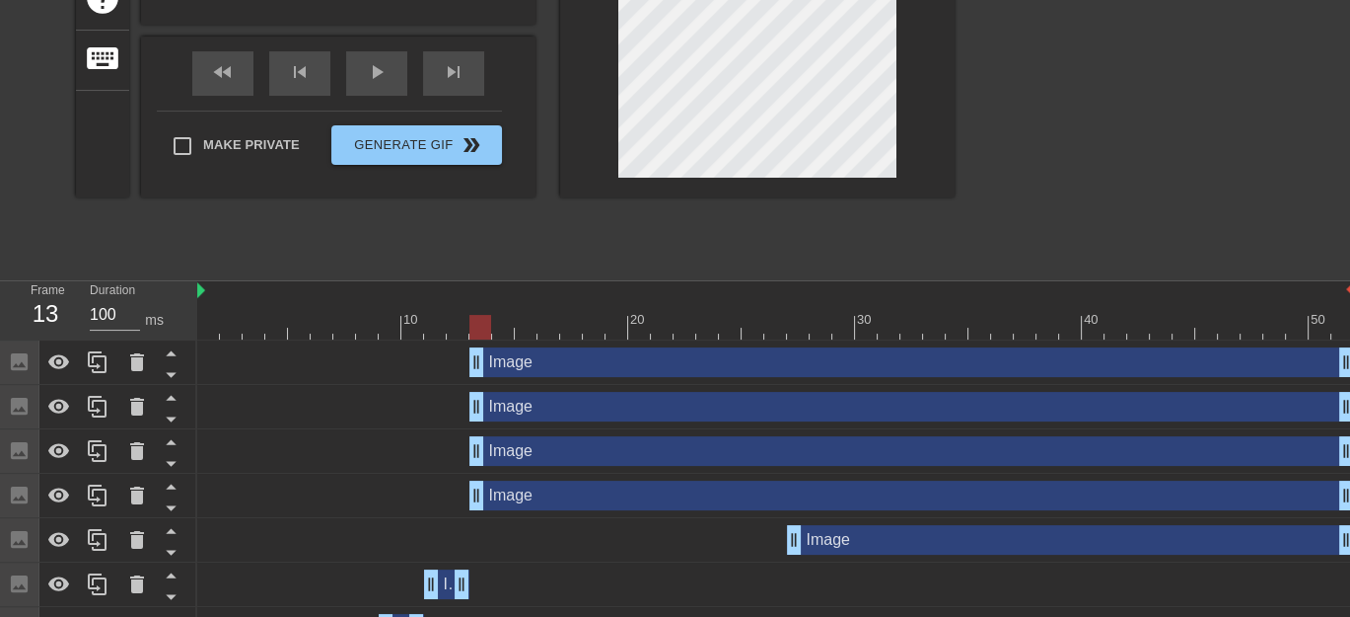
scroll to position [460, 0]
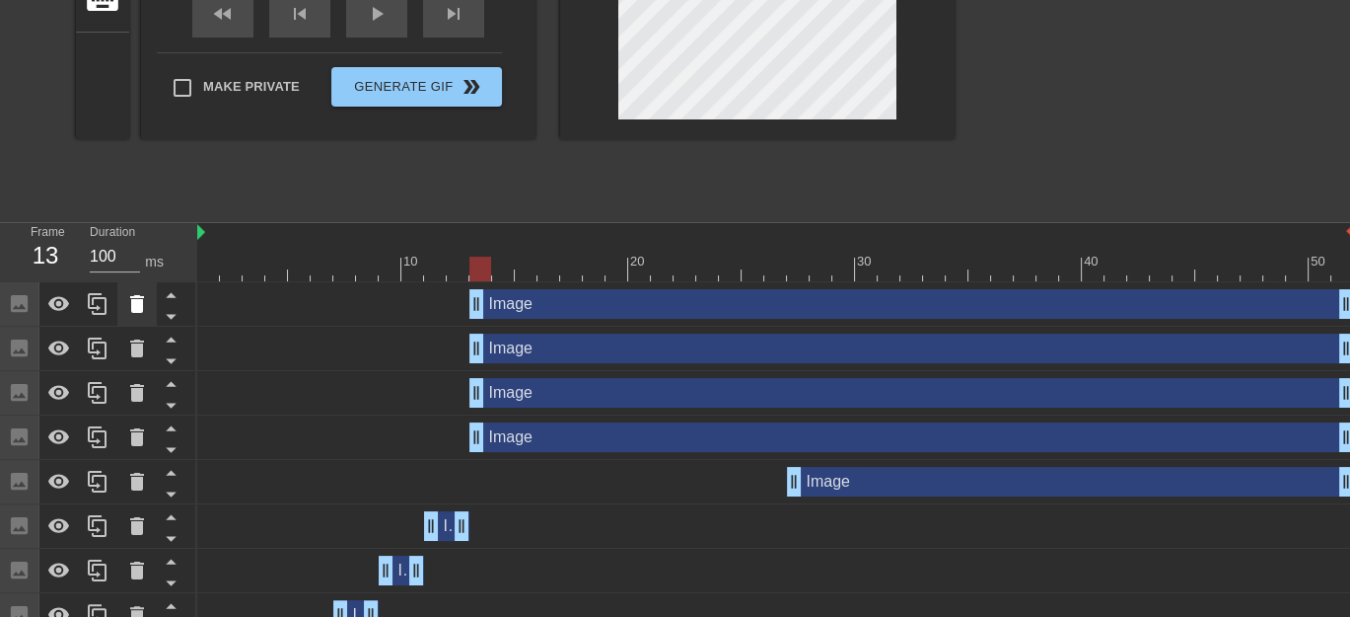
click at [141, 310] on icon at bounding box center [137, 304] width 14 height 18
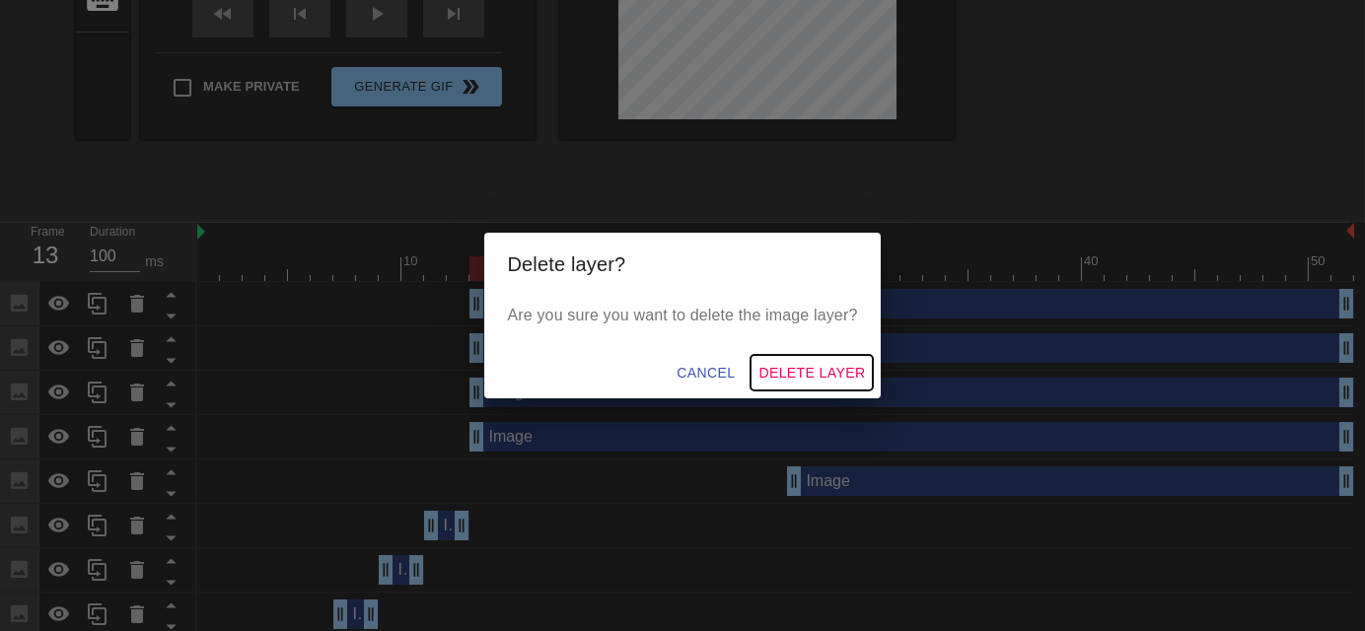
click at [832, 367] on span "Delete Layer" at bounding box center [812, 373] width 107 height 25
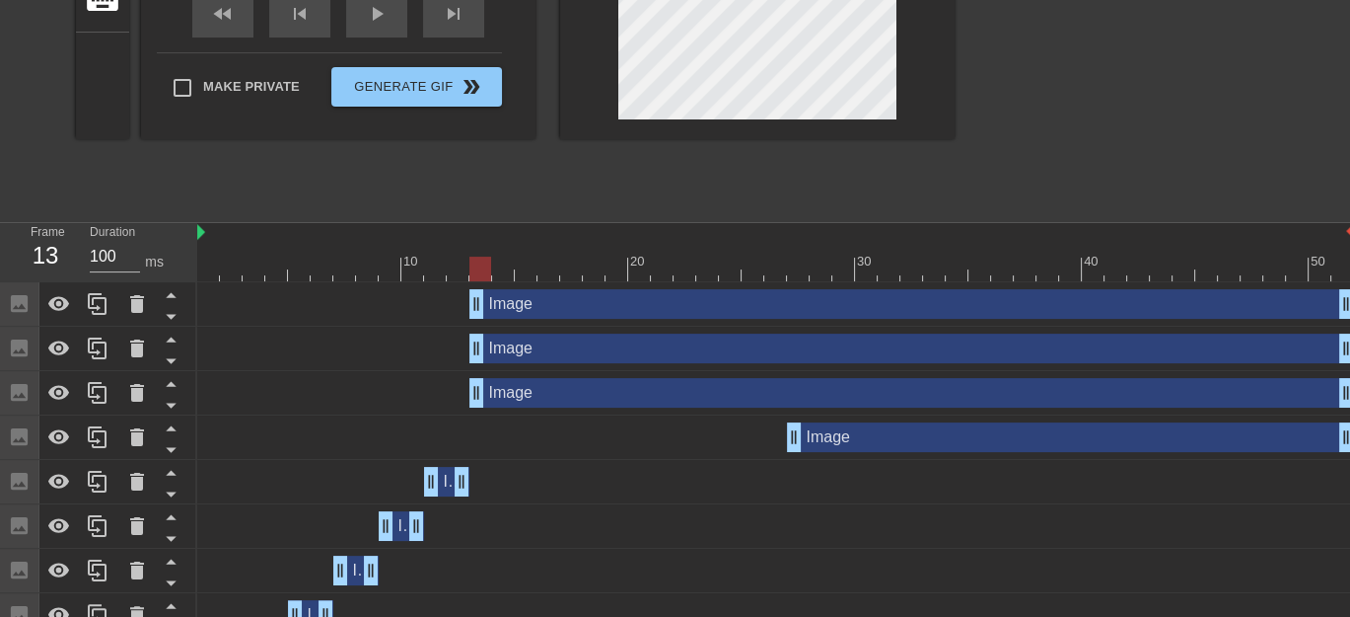
scroll to position [0, 0]
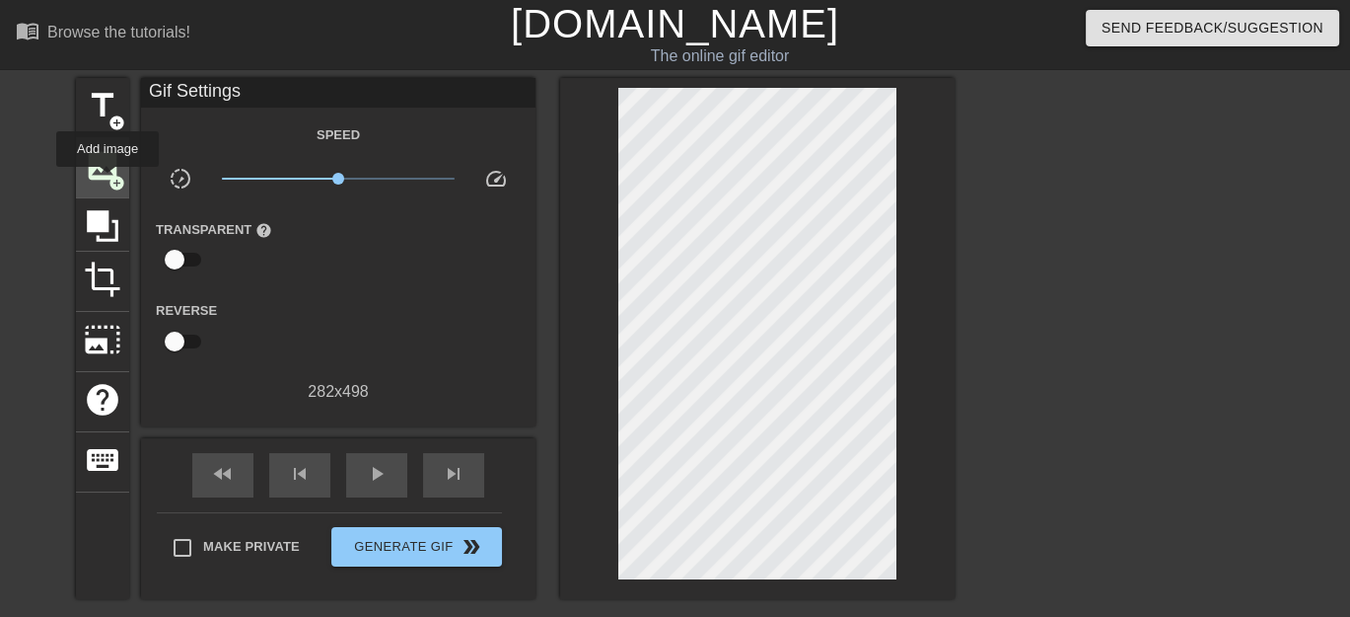
click at [108, 181] on span "image" at bounding box center [102, 165] width 37 height 37
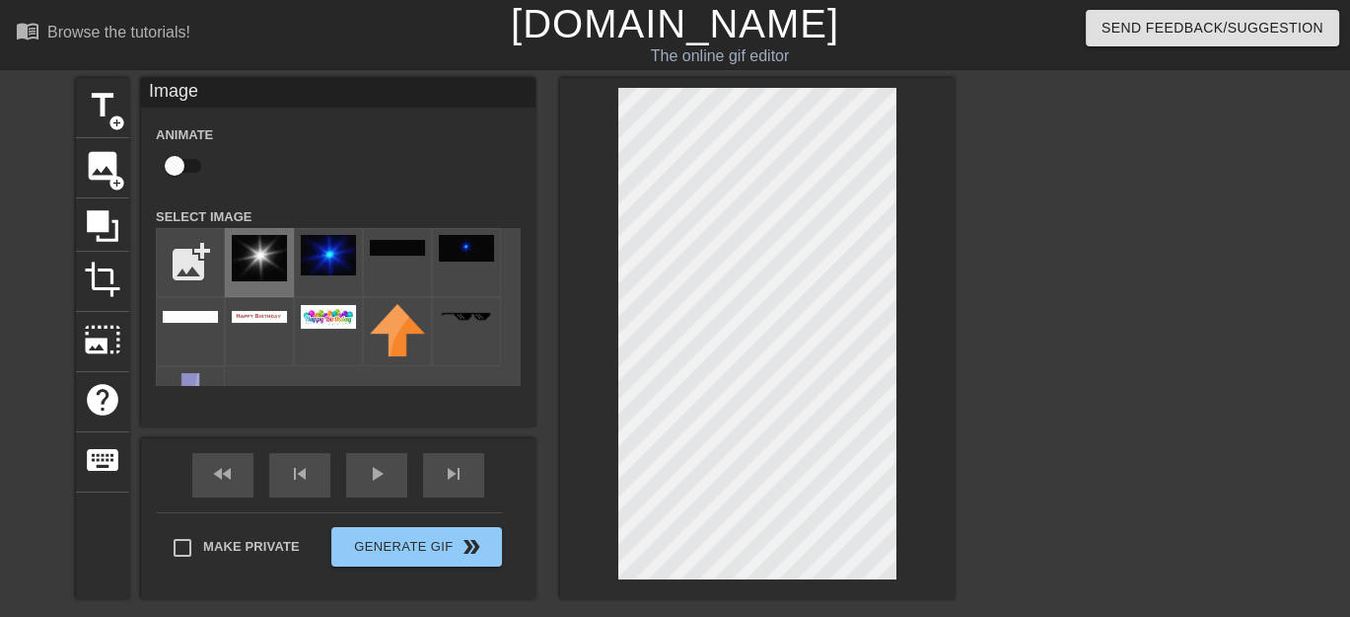
click at [255, 250] on img at bounding box center [259, 258] width 55 height 46
click at [105, 174] on span "image" at bounding box center [102, 165] width 37 height 37
click at [254, 260] on img at bounding box center [259, 258] width 55 height 46
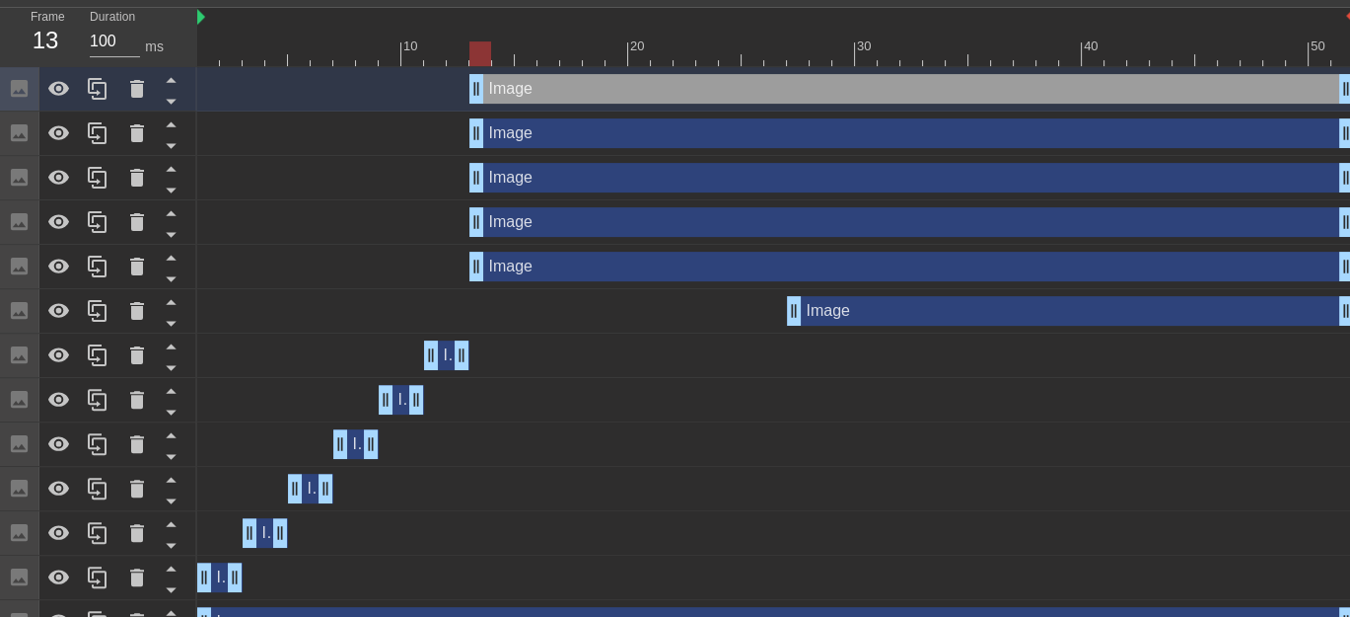
scroll to position [690, 0]
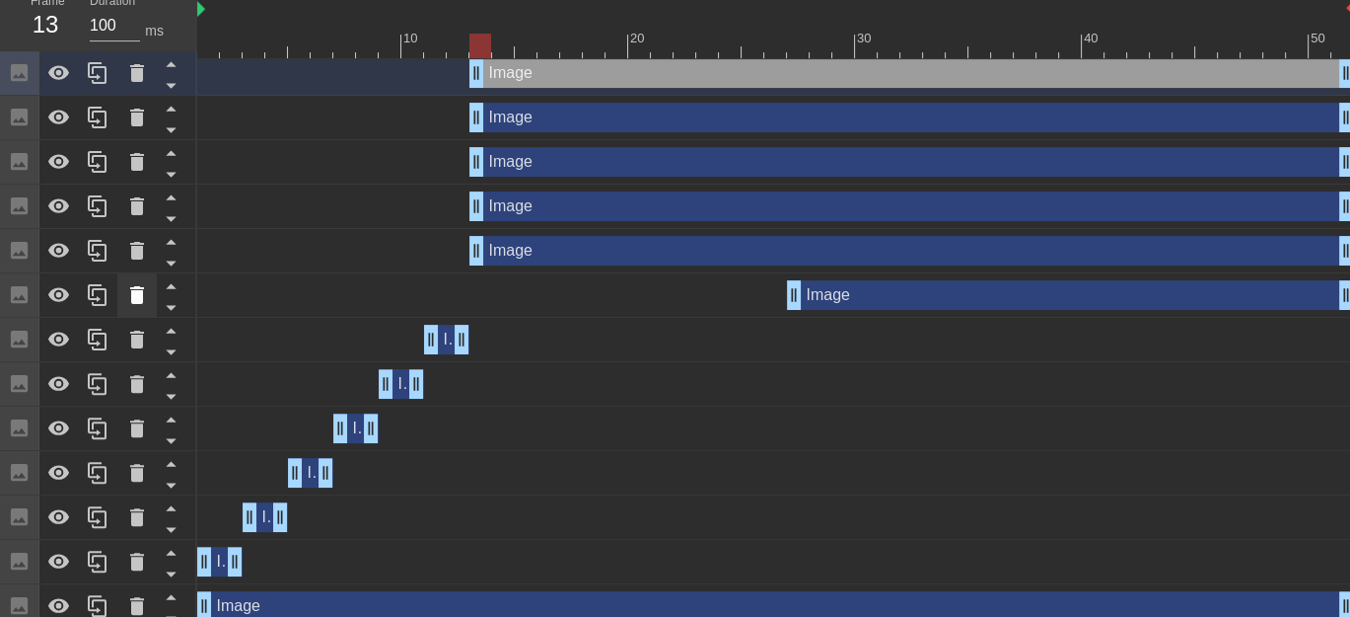
click at [136, 292] on icon at bounding box center [137, 295] width 14 height 18
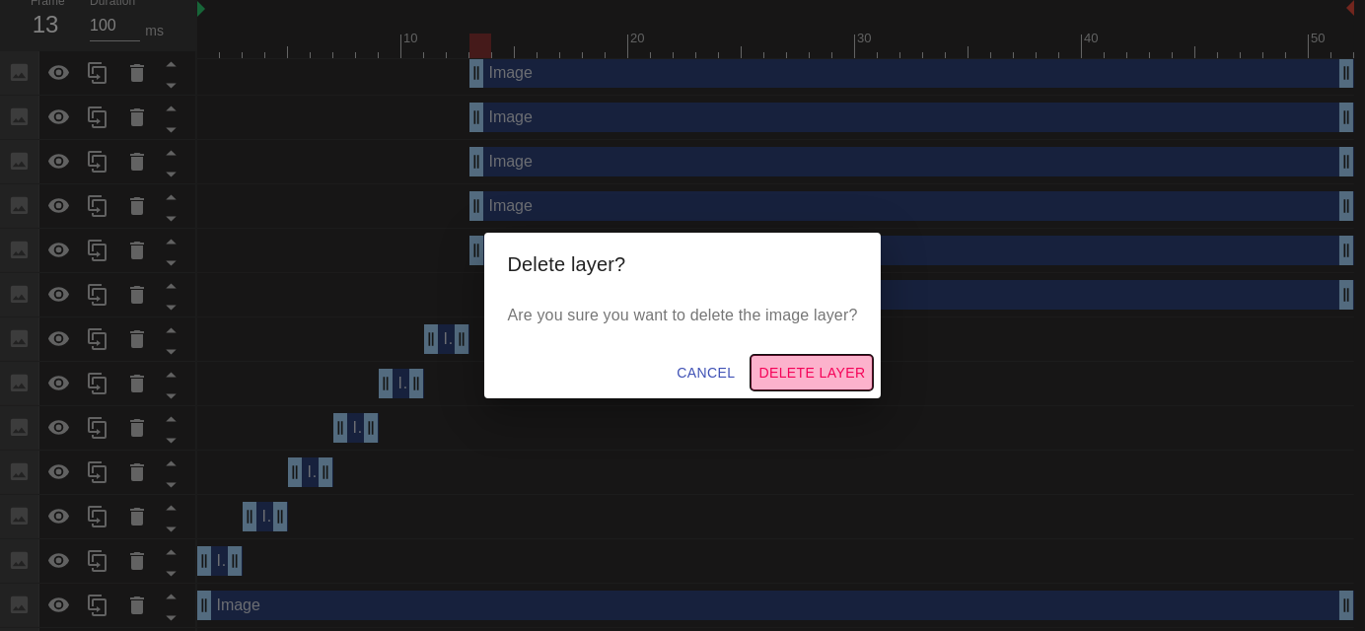
click at [847, 377] on span "Delete Layer" at bounding box center [812, 373] width 107 height 25
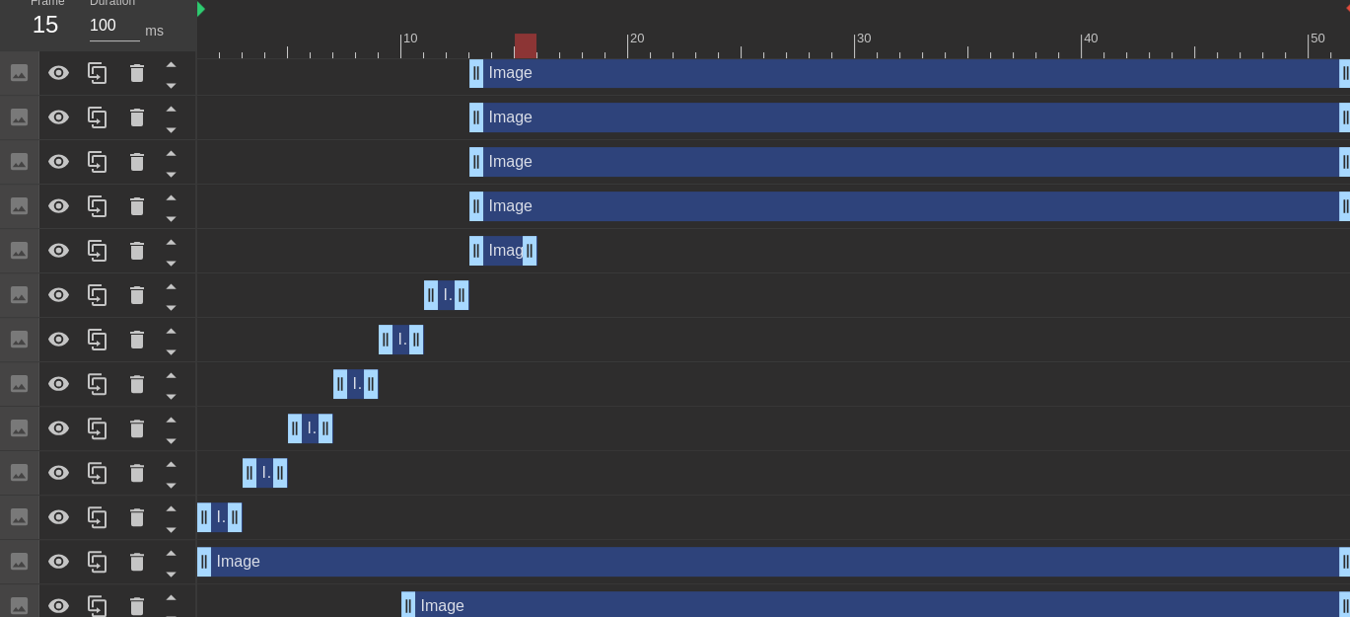
drag, startPoint x: 1348, startPoint y: 258, endPoint x: 528, endPoint y: 276, distance: 820.9
click at [528, 276] on div "Image drag_handle drag_handle Image drag_handle drag_handle Image drag_handle d…" at bounding box center [773, 450] width 1153 height 799
drag, startPoint x: 475, startPoint y: 209, endPoint x: 543, endPoint y: 211, distance: 67.1
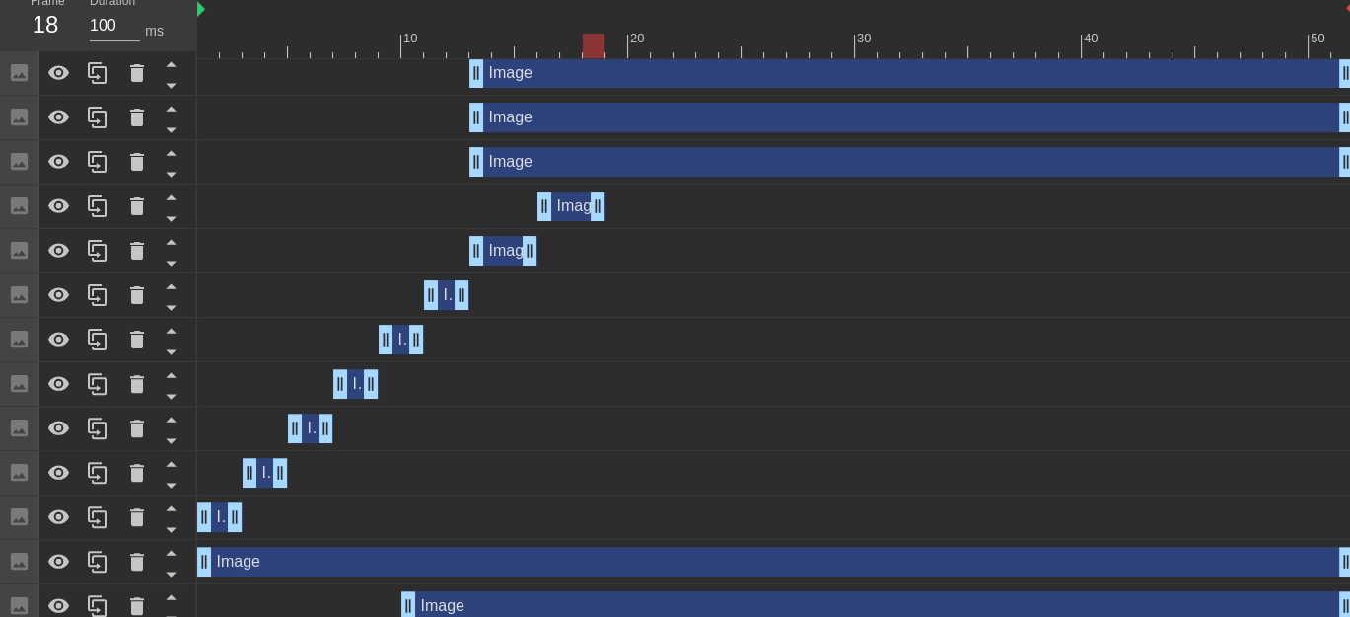
drag, startPoint x: 1343, startPoint y: 207, endPoint x: 592, endPoint y: 214, distance: 751.7
drag, startPoint x: 474, startPoint y: 168, endPoint x: 607, endPoint y: 170, distance: 132.2
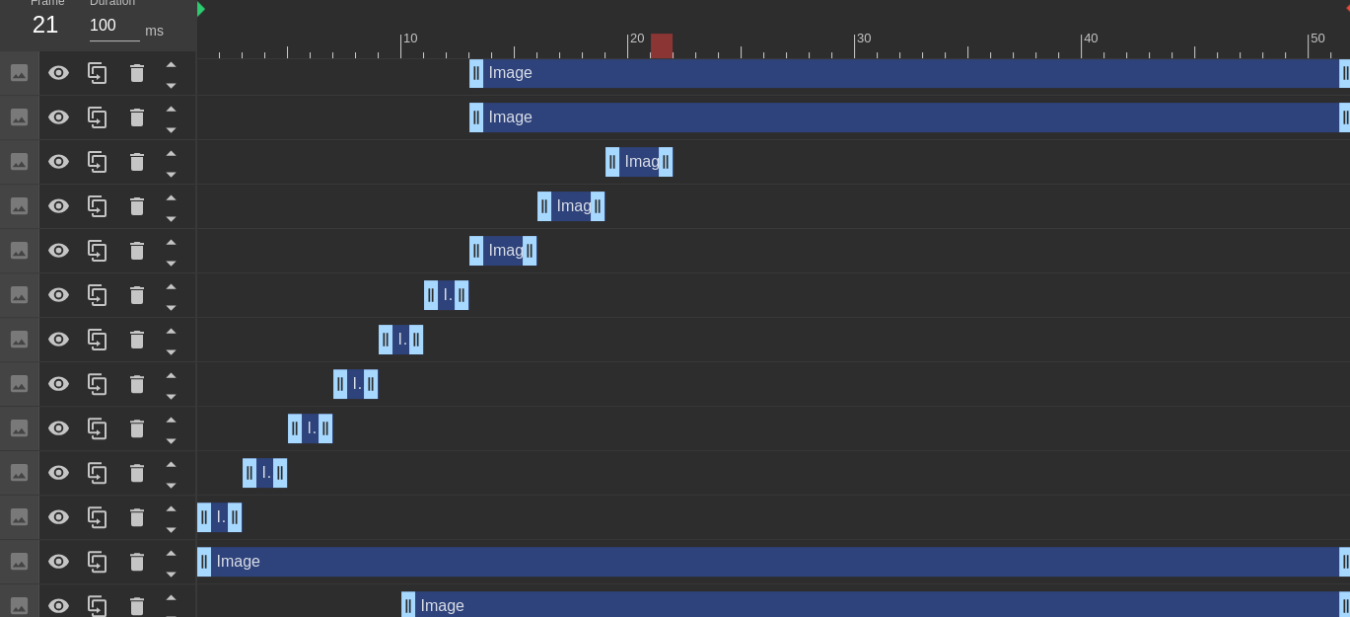
drag, startPoint x: 1345, startPoint y: 164, endPoint x: 668, endPoint y: 167, distance: 677.7
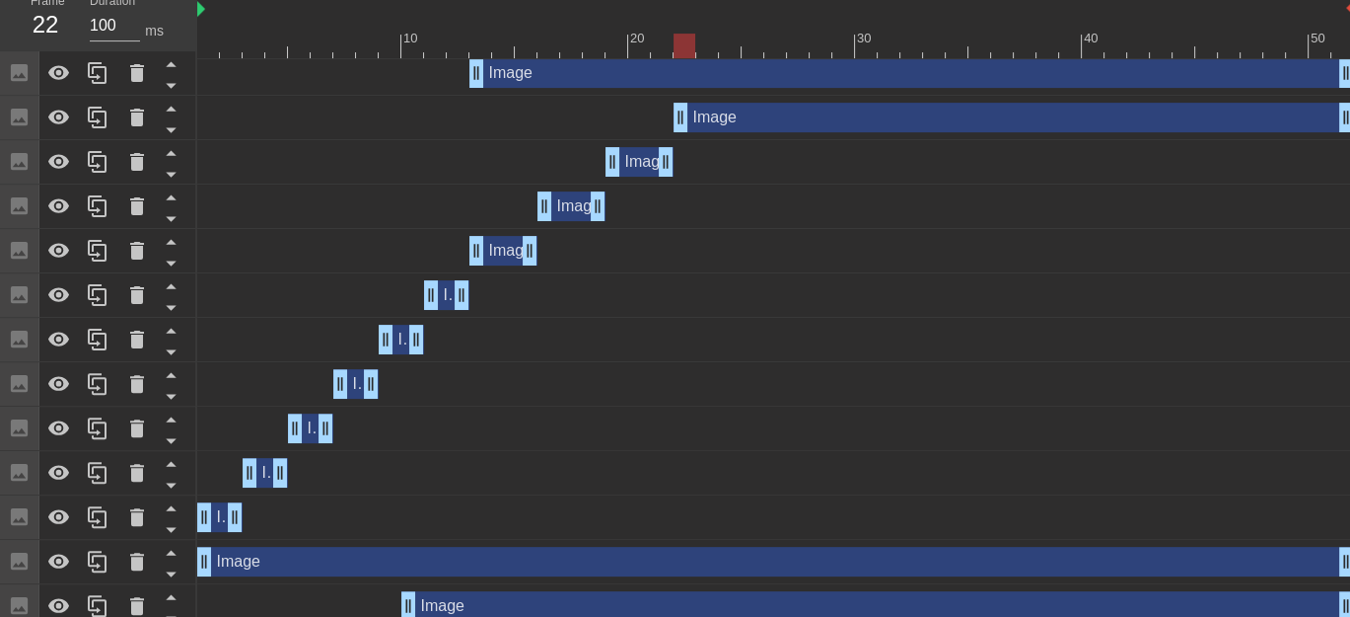
drag, startPoint x: 477, startPoint y: 126, endPoint x: 676, endPoint y: 133, distance: 198.4
click at [676, 133] on div "Image drag_handle drag_handle" at bounding box center [775, 118] width 1157 height 44
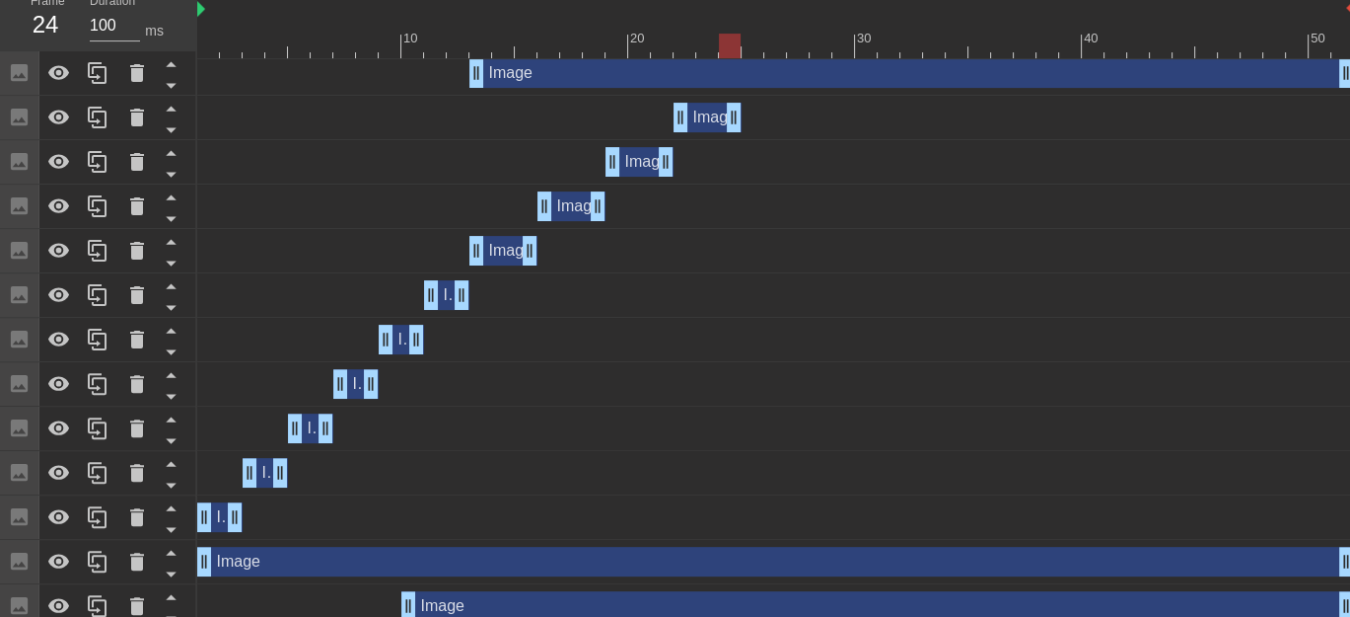
drag, startPoint x: 1343, startPoint y: 118, endPoint x: 728, endPoint y: 130, distance: 614.7
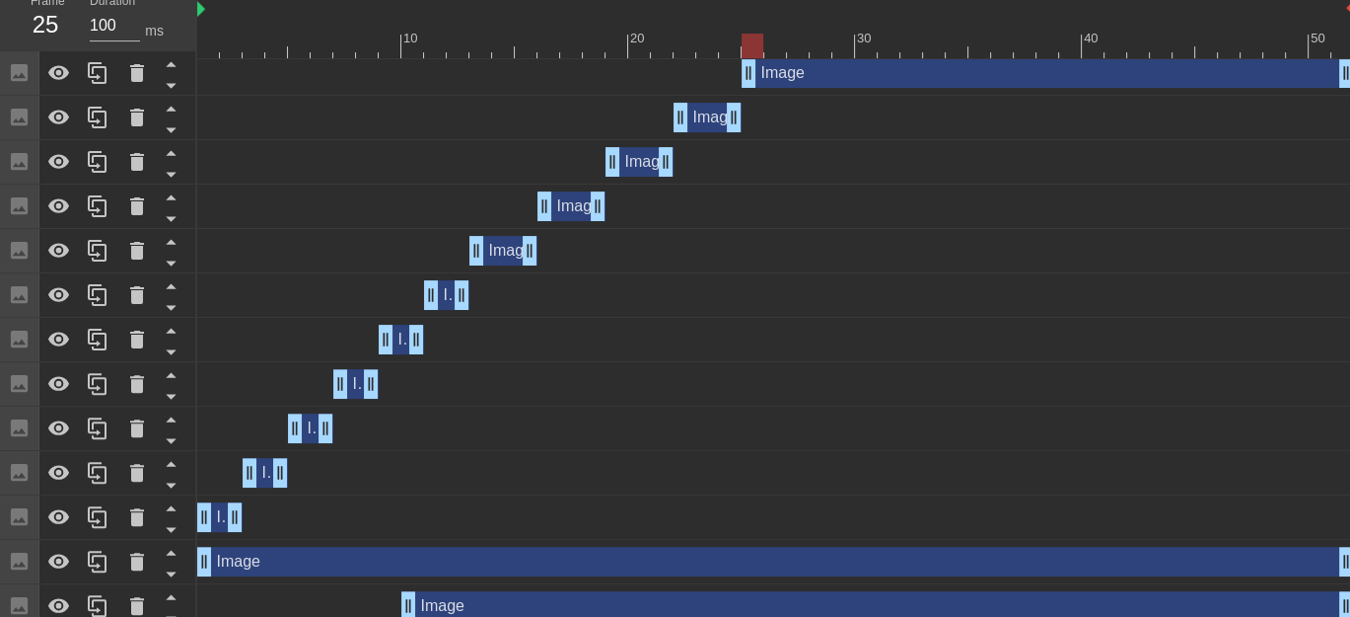
drag, startPoint x: 478, startPoint y: 69, endPoint x: 754, endPoint y: 119, distance: 279.8
click at [754, 119] on div "Image drag_handle drag_handle Image drag_handle drag_handle Image drag_handle d…" at bounding box center [773, 450] width 1153 height 799
drag, startPoint x: 1344, startPoint y: 76, endPoint x: 1332, endPoint y: 78, distance: 13.0
click at [1332, 78] on div "Image drag_handle drag_handle" at bounding box center [775, 73] width 1157 height 30
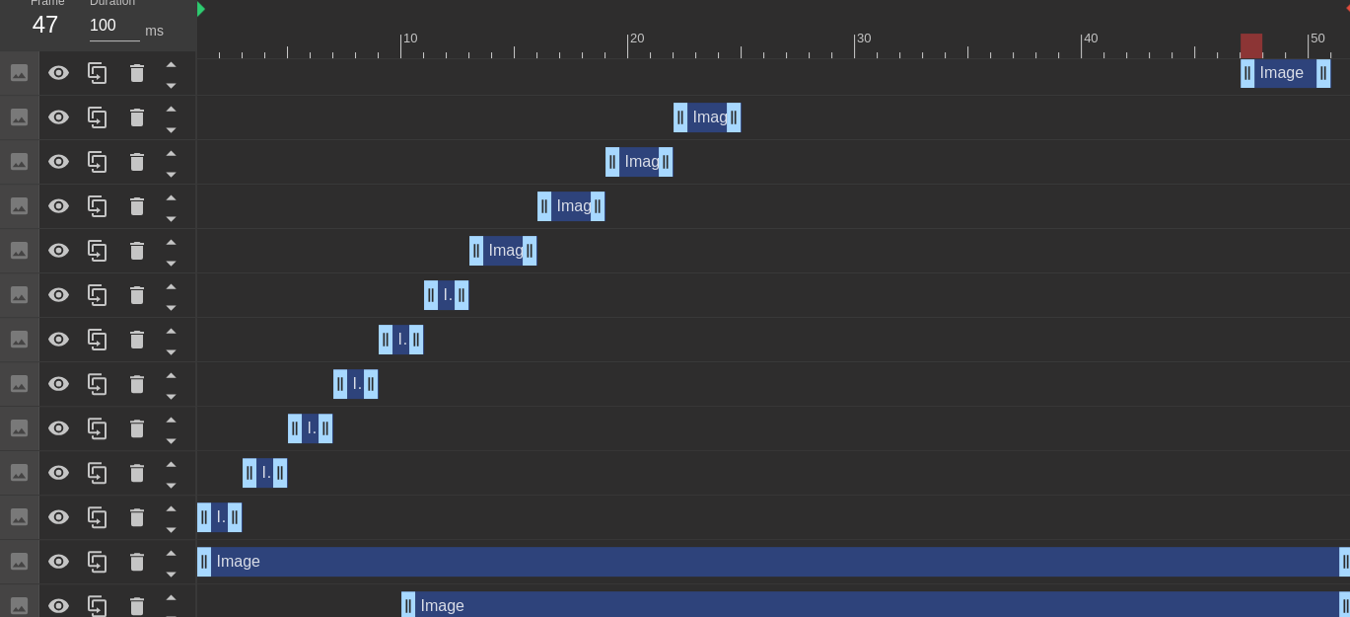
drag, startPoint x: 749, startPoint y: 68, endPoint x: 1247, endPoint y: 84, distance: 498.4
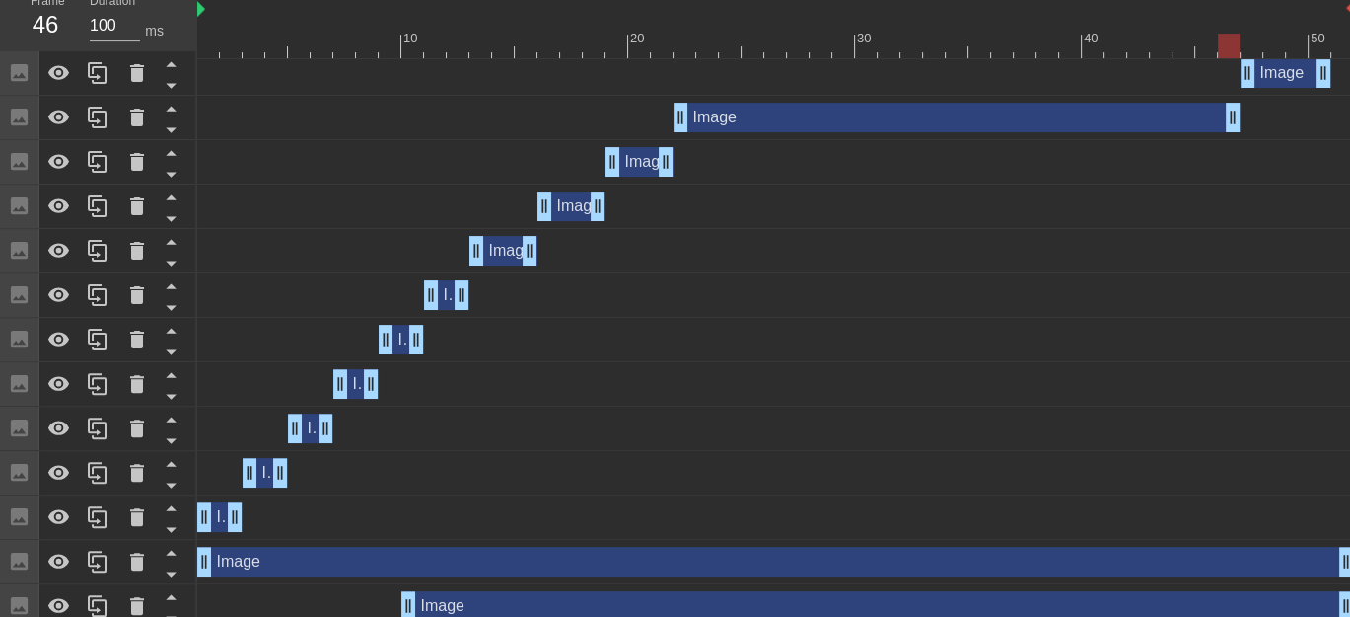
drag, startPoint x: 736, startPoint y: 115, endPoint x: 1231, endPoint y: 119, distance: 495.2
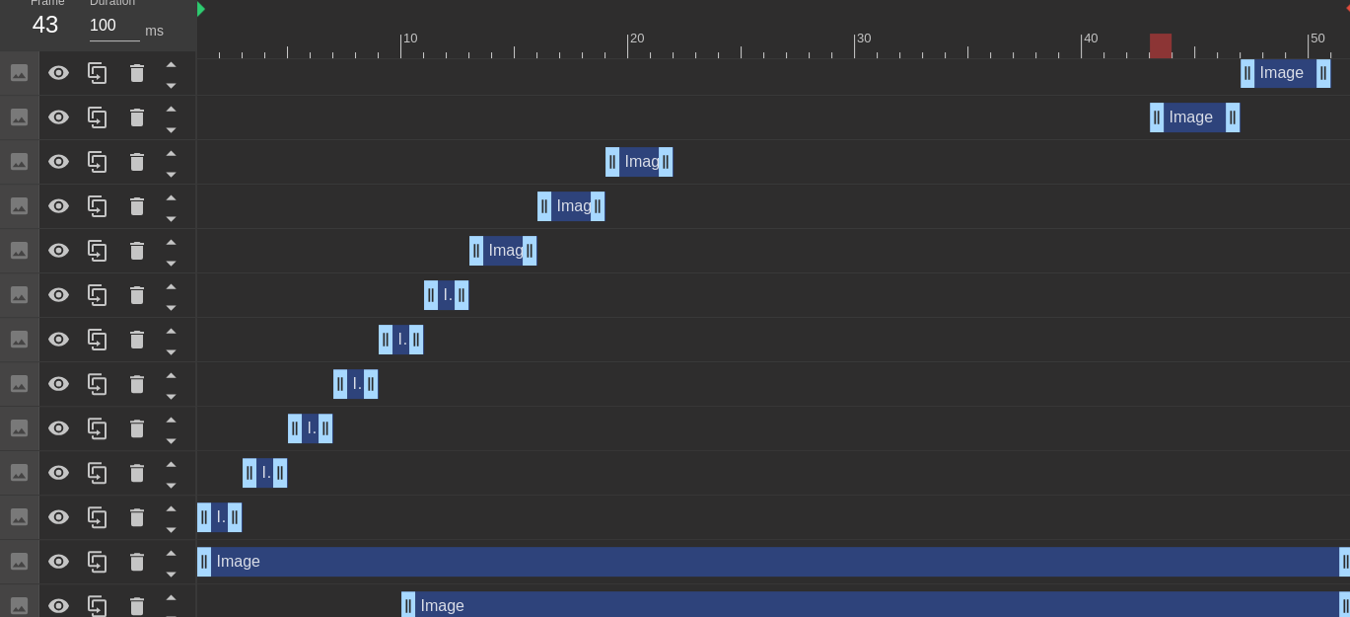
drag, startPoint x: 681, startPoint y: 120, endPoint x: 1158, endPoint y: 130, distance: 477.5
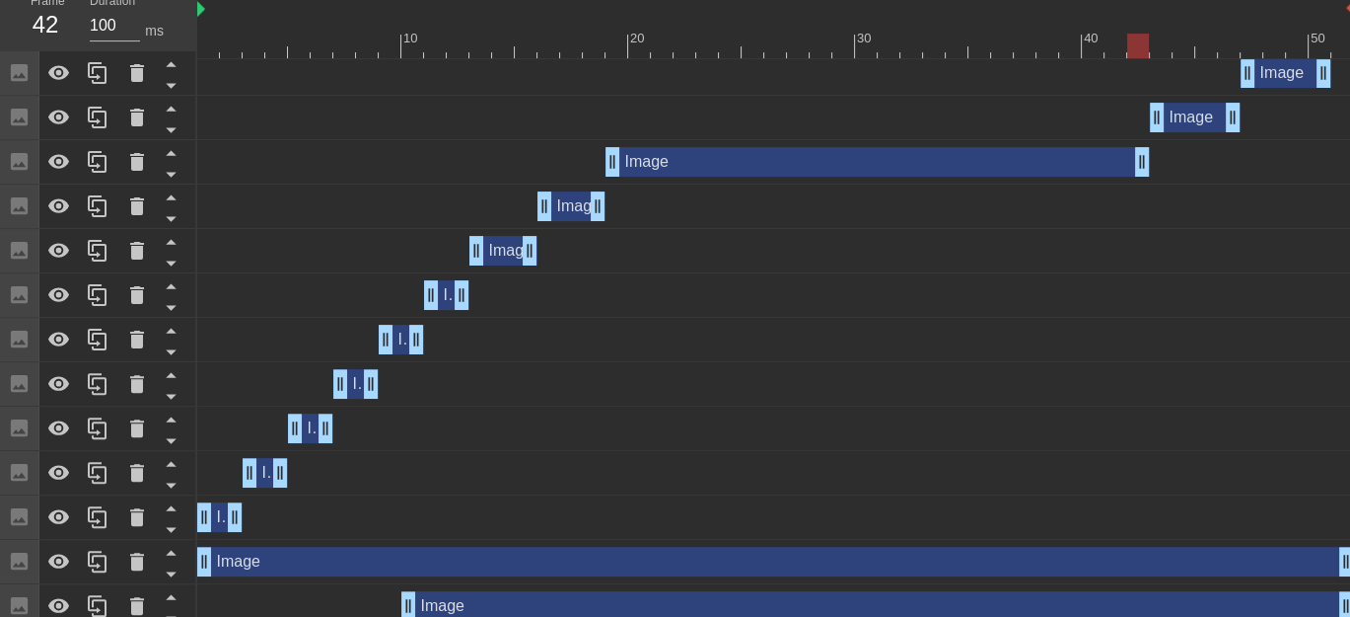
drag, startPoint x: 664, startPoint y: 168, endPoint x: 1137, endPoint y: 161, distance: 473.5
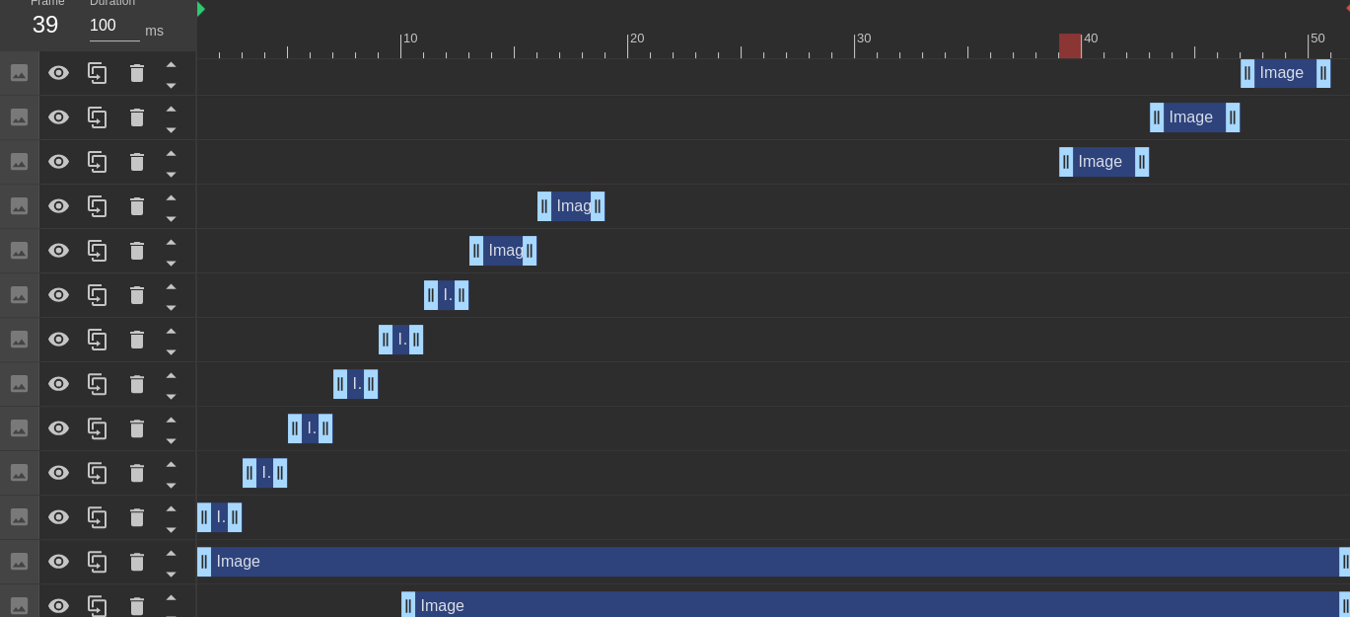
drag, startPoint x: 616, startPoint y: 159, endPoint x: 1063, endPoint y: 180, distance: 448.3
click at [1063, 180] on div "Image drag_handle drag_handle" at bounding box center [775, 162] width 1157 height 44
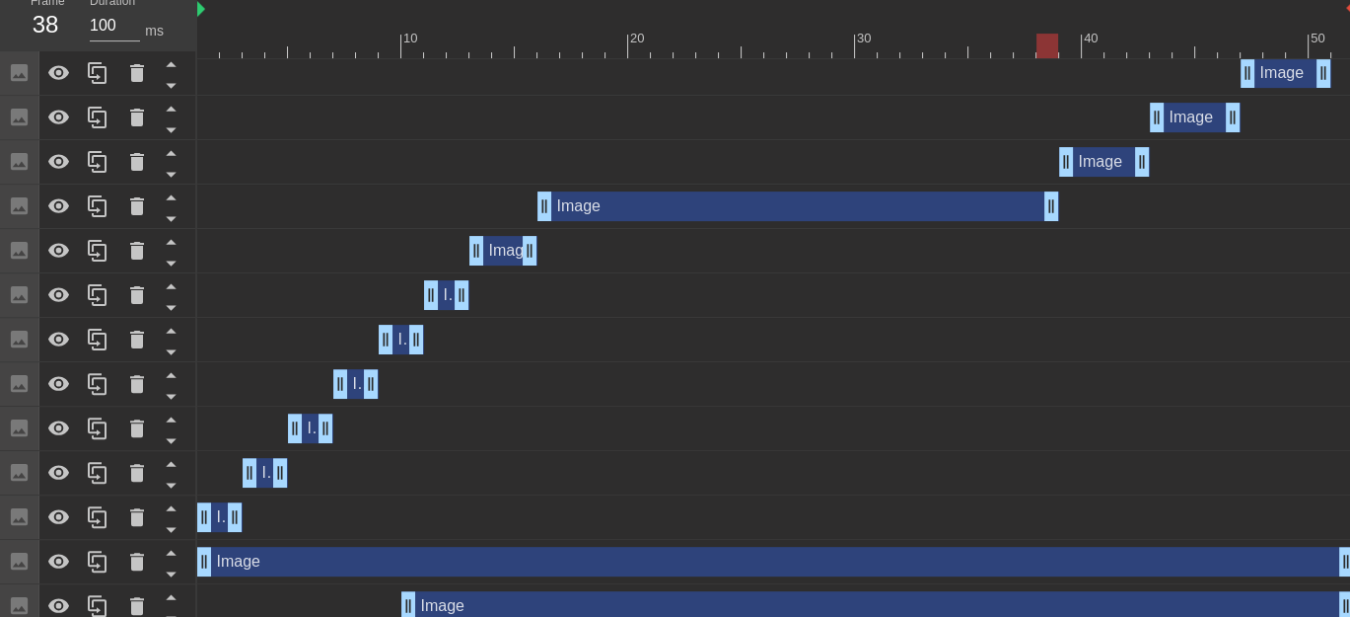
drag, startPoint x: 593, startPoint y: 206, endPoint x: 1046, endPoint y: 207, distance: 452.8
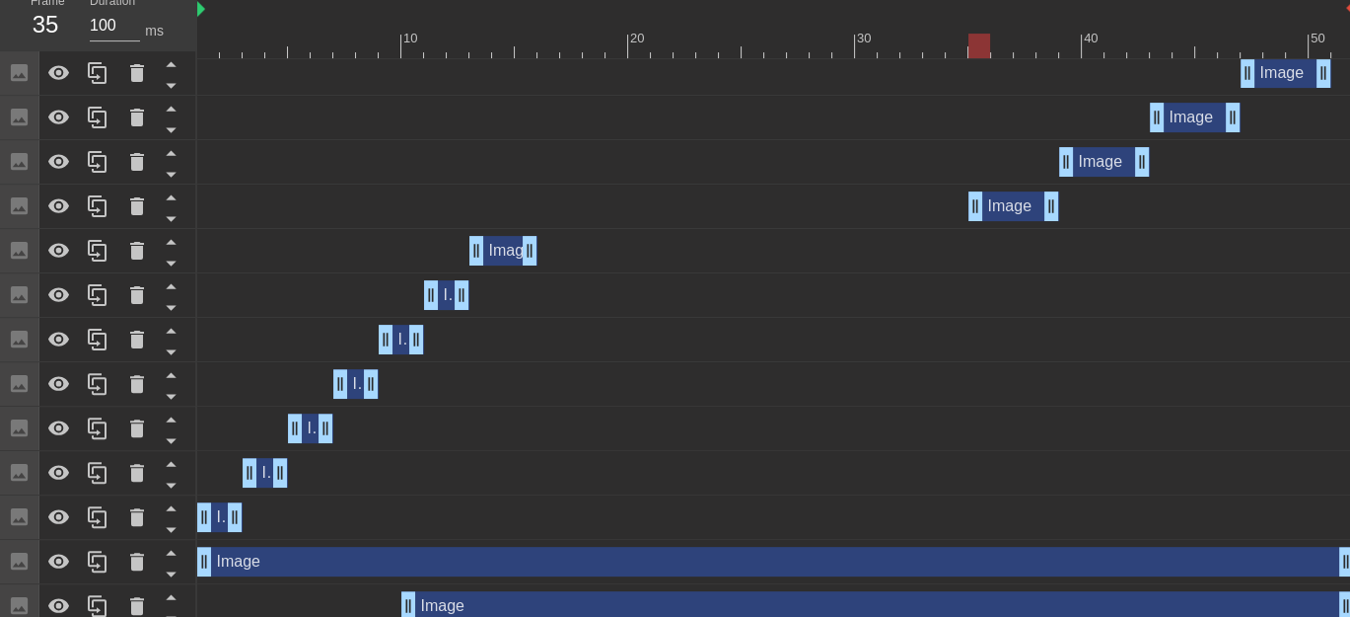
drag, startPoint x: 548, startPoint y: 209, endPoint x: 969, endPoint y: 219, distance: 420.3
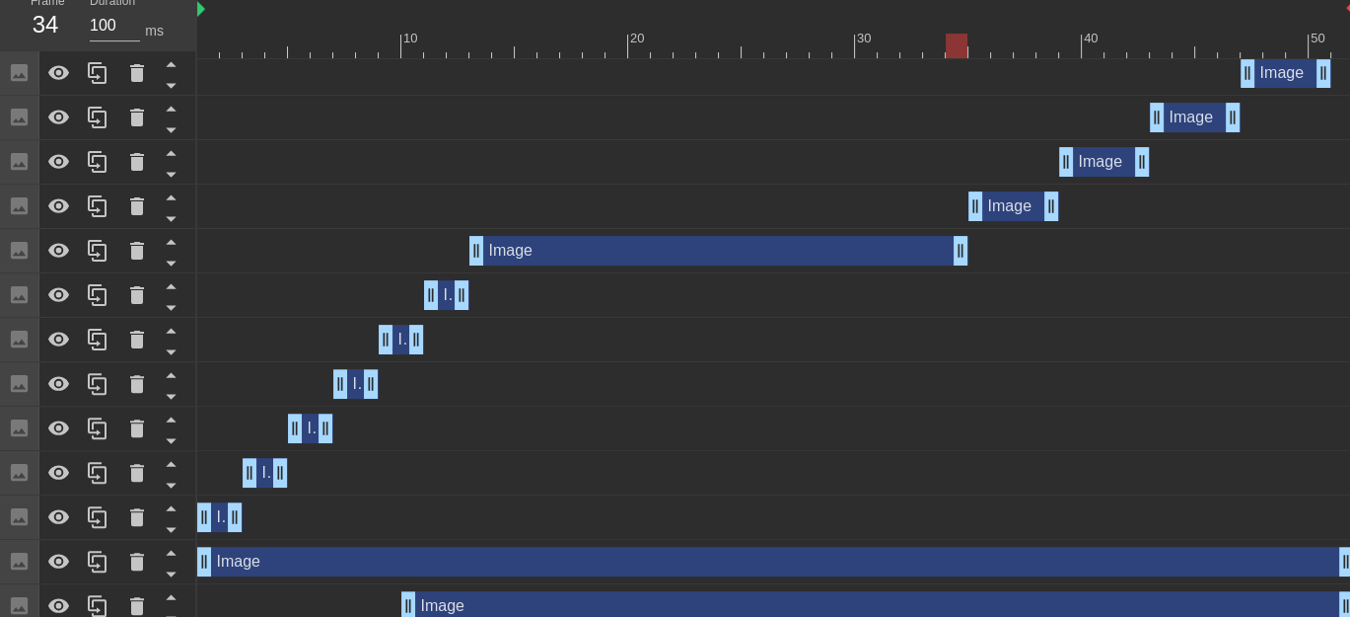
drag, startPoint x: 526, startPoint y: 251, endPoint x: 952, endPoint y: 251, distance: 426.1
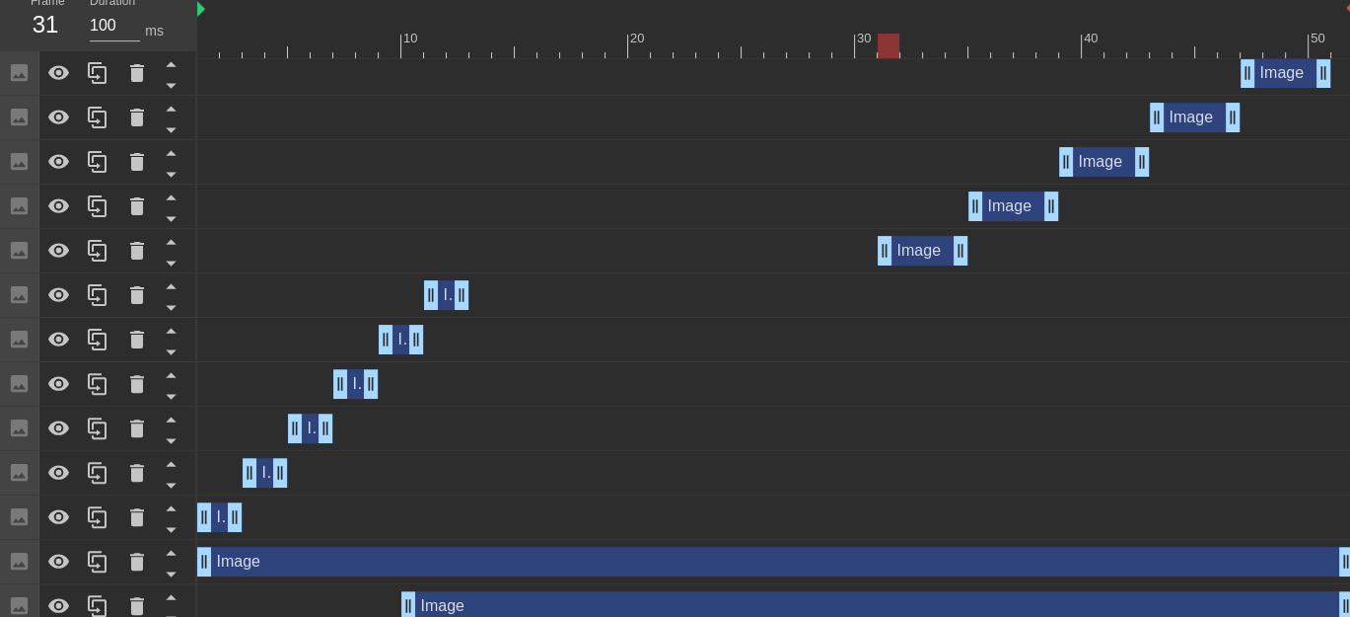
drag, startPoint x: 477, startPoint y: 253, endPoint x: 882, endPoint y: 263, distance: 404.6
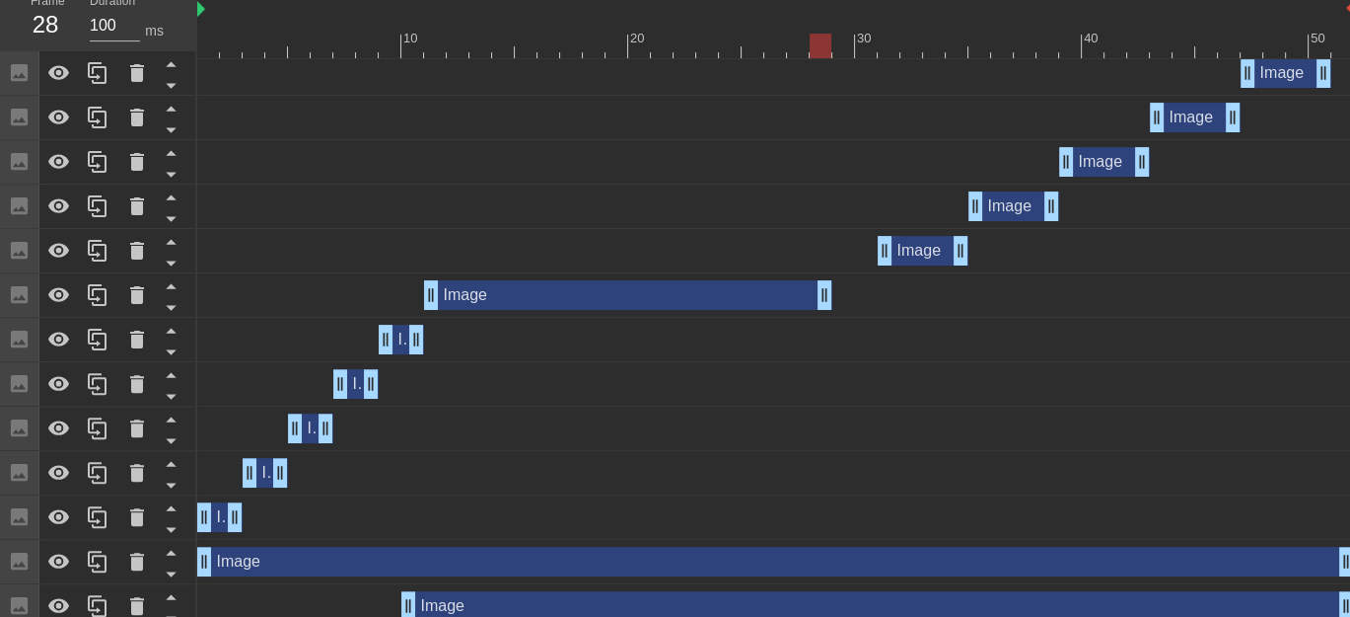
drag, startPoint x: 461, startPoint y: 297, endPoint x: 831, endPoint y: 297, distance: 369.9
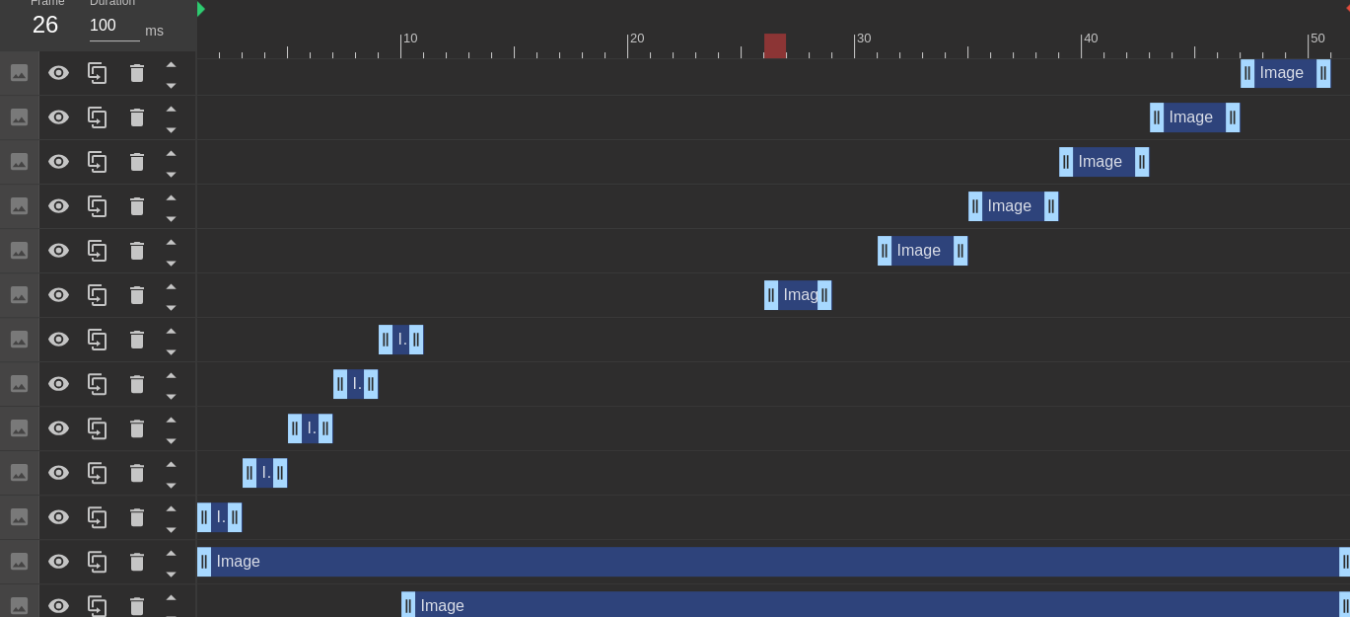
drag, startPoint x: 434, startPoint y: 293, endPoint x: 766, endPoint y: 315, distance: 333.1
click at [766, 315] on div "Image drag_handle drag_handle" at bounding box center [775, 295] width 1157 height 44
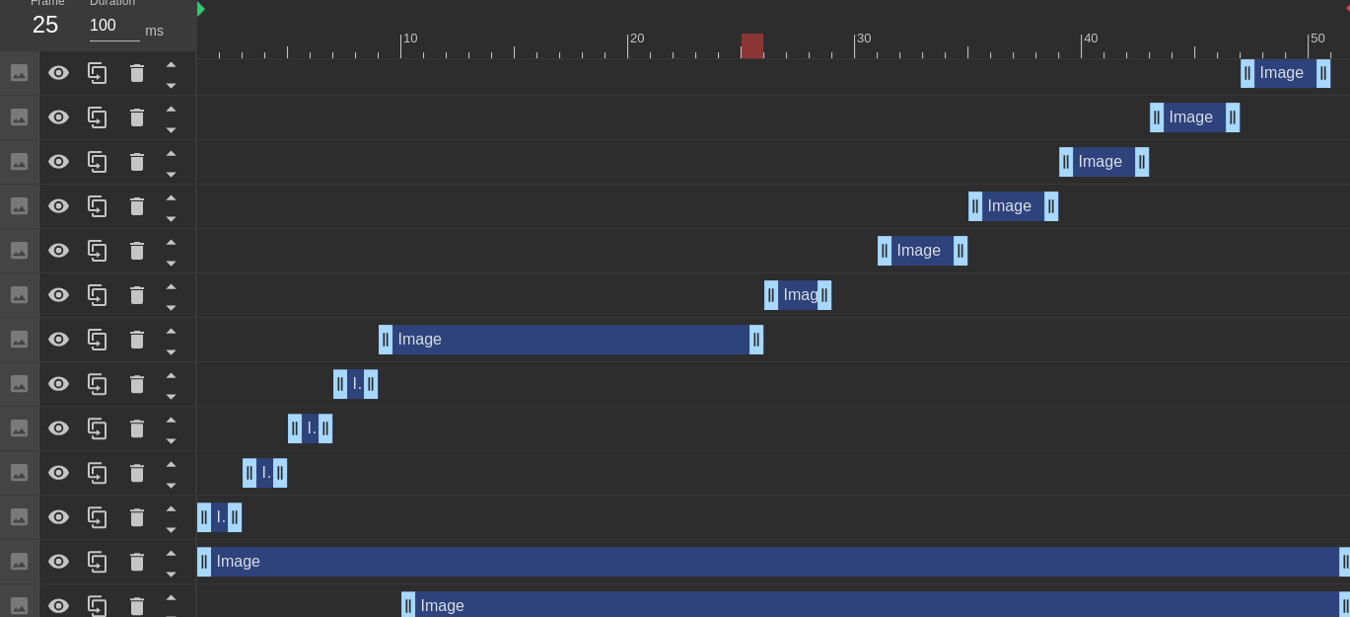
drag, startPoint x: 419, startPoint y: 335, endPoint x: 751, endPoint y: 341, distance: 331.5
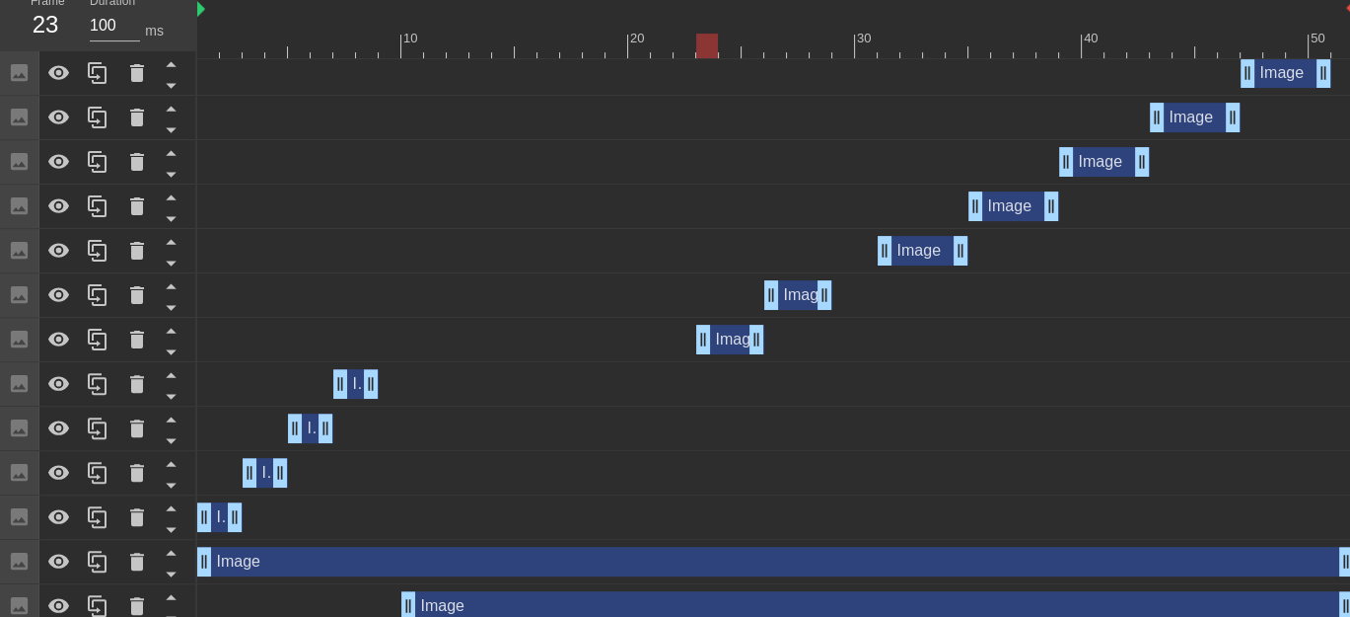
drag, startPoint x: 383, startPoint y: 333, endPoint x: 699, endPoint y: 338, distance: 316.7
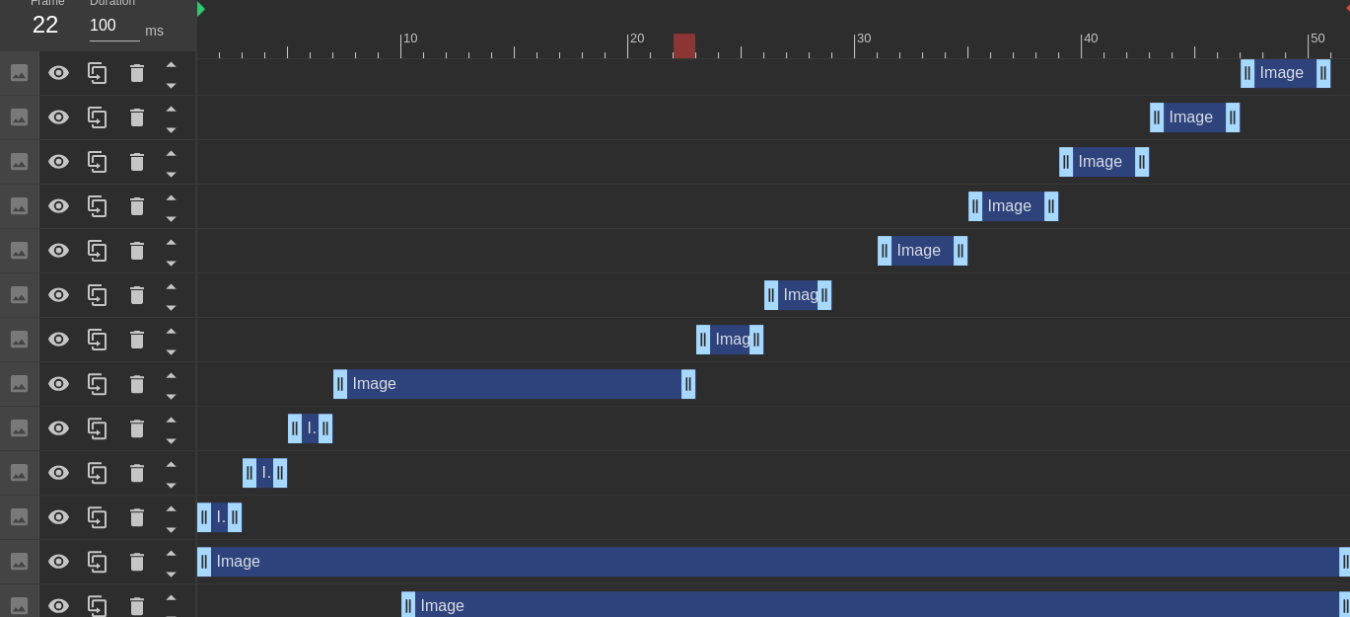
drag, startPoint x: 370, startPoint y: 383, endPoint x: 689, endPoint y: 364, distance: 319.2
click at [689, 364] on div "Image drag_handle drag_handle" at bounding box center [775, 384] width 1157 height 44
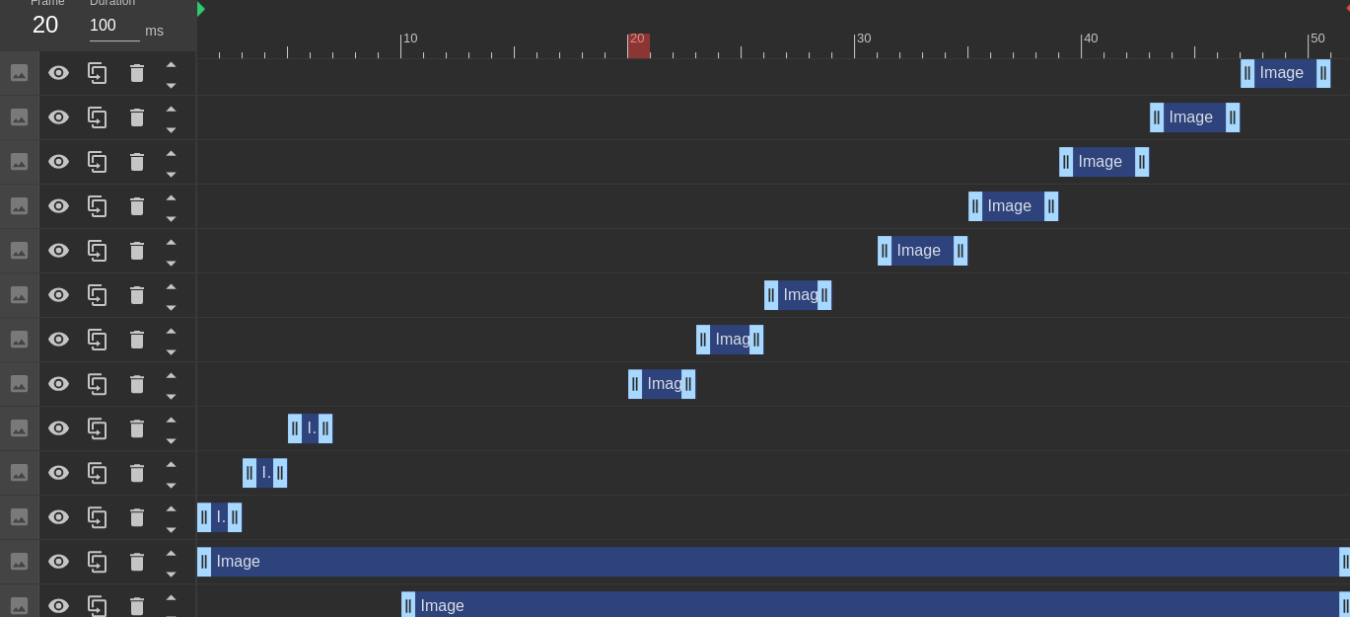
drag, startPoint x: 343, startPoint y: 387, endPoint x: 638, endPoint y: 398, distance: 295.1
click at [638, 398] on div "Image drag_handle drag_handle" at bounding box center [775, 384] width 1157 height 44
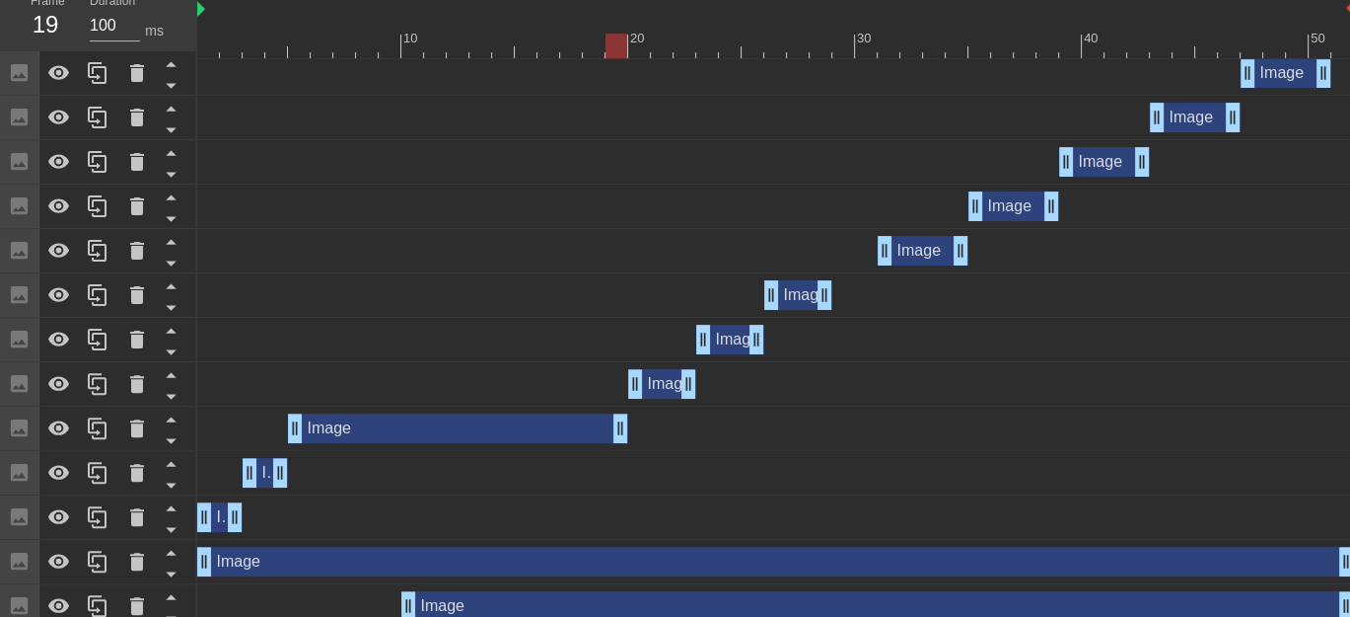
drag, startPoint x: 327, startPoint y: 427, endPoint x: 622, endPoint y: 422, distance: 296.0
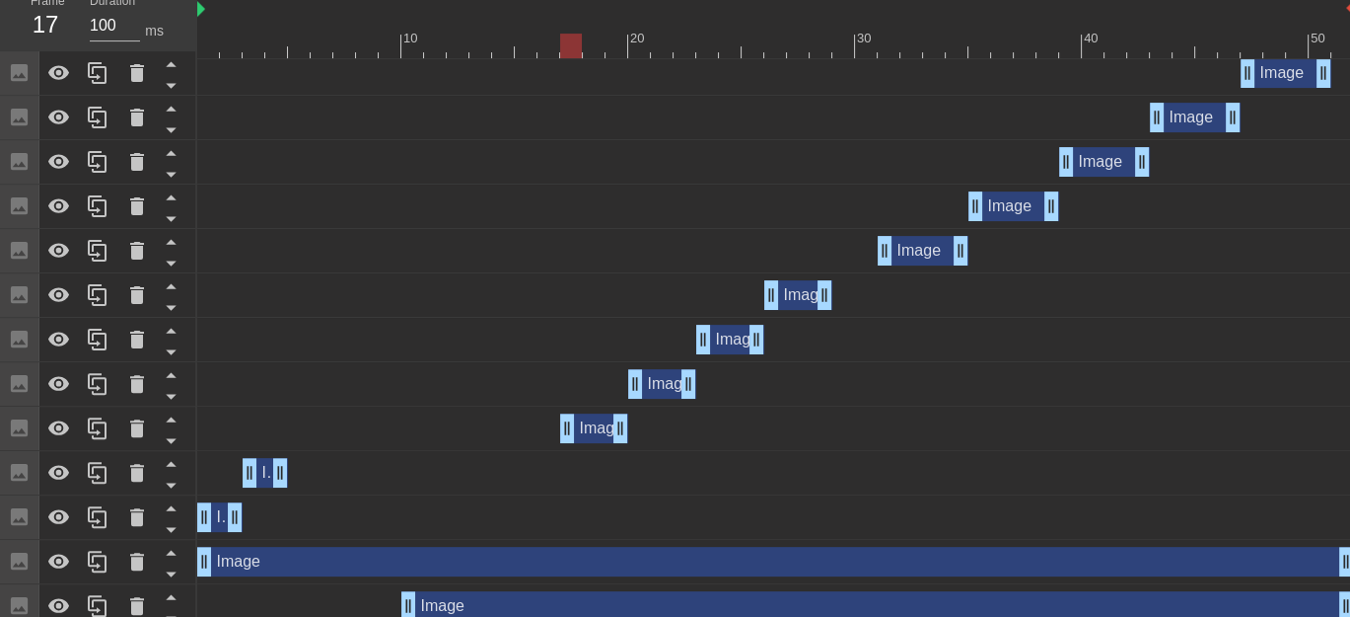
drag, startPoint x: 300, startPoint y: 427, endPoint x: 563, endPoint y: 429, distance: 263.4
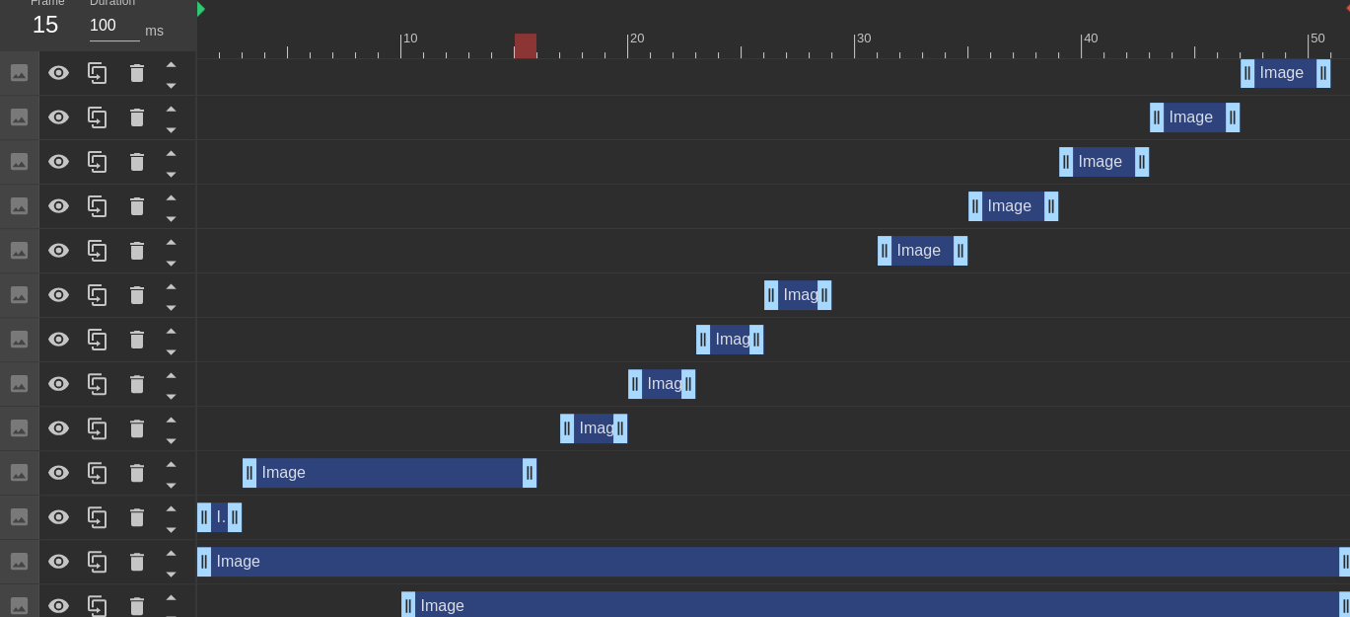
drag, startPoint x: 281, startPoint y: 471, endPoint x: 537, endPoint y: 470, distance: 255.5
drag, startPoint x: 235, startPoint y: 518, endPoint x: 269, endPoint y: 516, distance: 34.6
drag, startPoint x: 251, startPoint y: 470, endPoint x: 292, endPoint y: 464, distance: 41.9
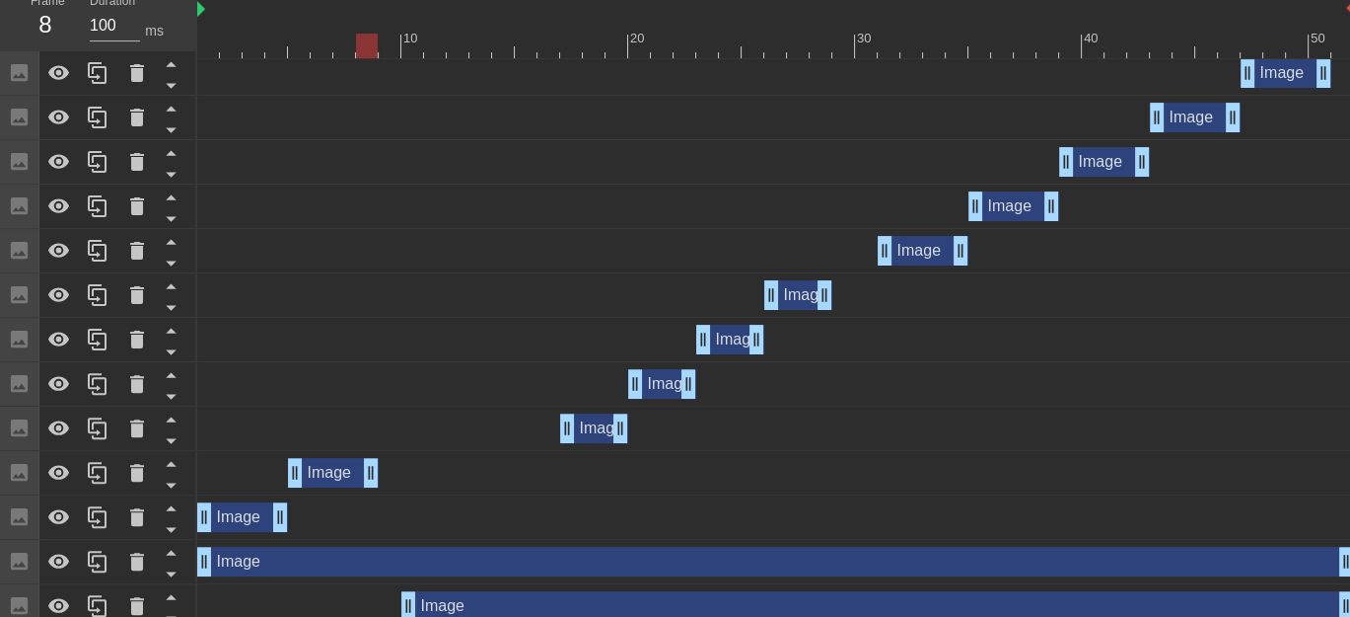
drag, startPoint x: 533, startPoint y: 475, endPoint x: 367, endPoint y: 472, distance: 165.7
drag, startPoint x: 568, startPoint y: 421, endPoint x: 390, endPoint y: 434, distance: 179.0
drag, startPoint x: 624, startPoint y: 431, endPoint x: 463, endPoint y: 450, distance: 162.9
click at [463, 450] on div "Image drag_handle drag_handle Image drag_handle drag_handle Image drag_handle d…" at bounding box center [773, 450] width 1153 height 799
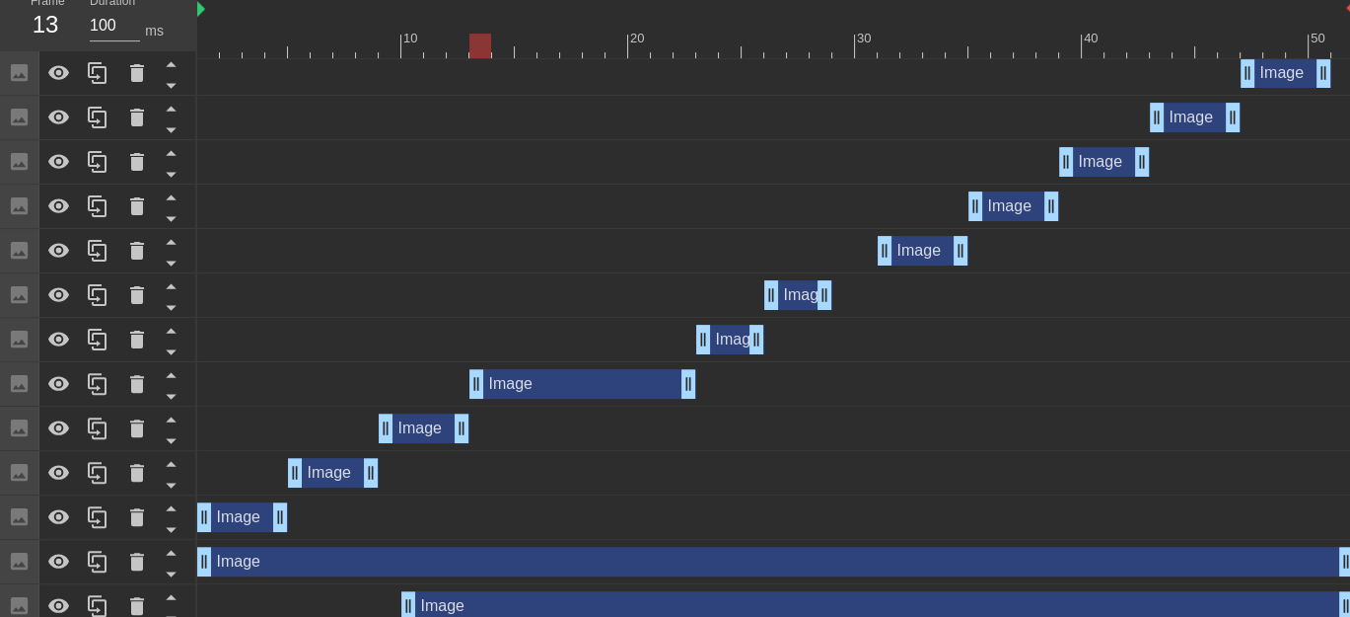
drag, startPoint x: 639, startPoint y: 383, endPoint x: 489, endPoint y: 404, distance: 151.5
click at [489, 404] on div "Image drag_handle drag_handle" at bounding box center [775, 384] width 1157 height 44
drag, startPoint x: 691, startPoint y: 389, endPoint x: 545, endPoint y: 396, distance: 146.2
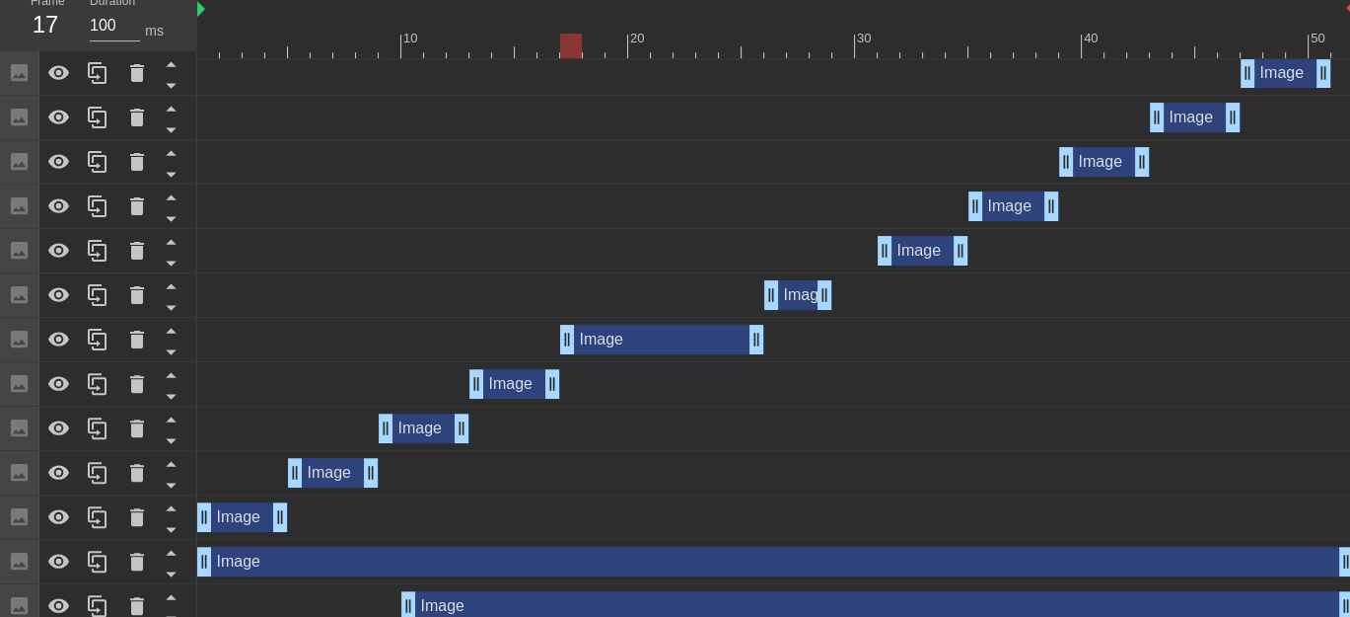
drag, startPoint x: 705, startPoint y: 332, endPoint x: 724, endPoint y: 405, distance: 75.4
drag, startPoint x: 754, startPoint y: 343, endPoint x: 640, endPoint y: 343, distance: 113.4
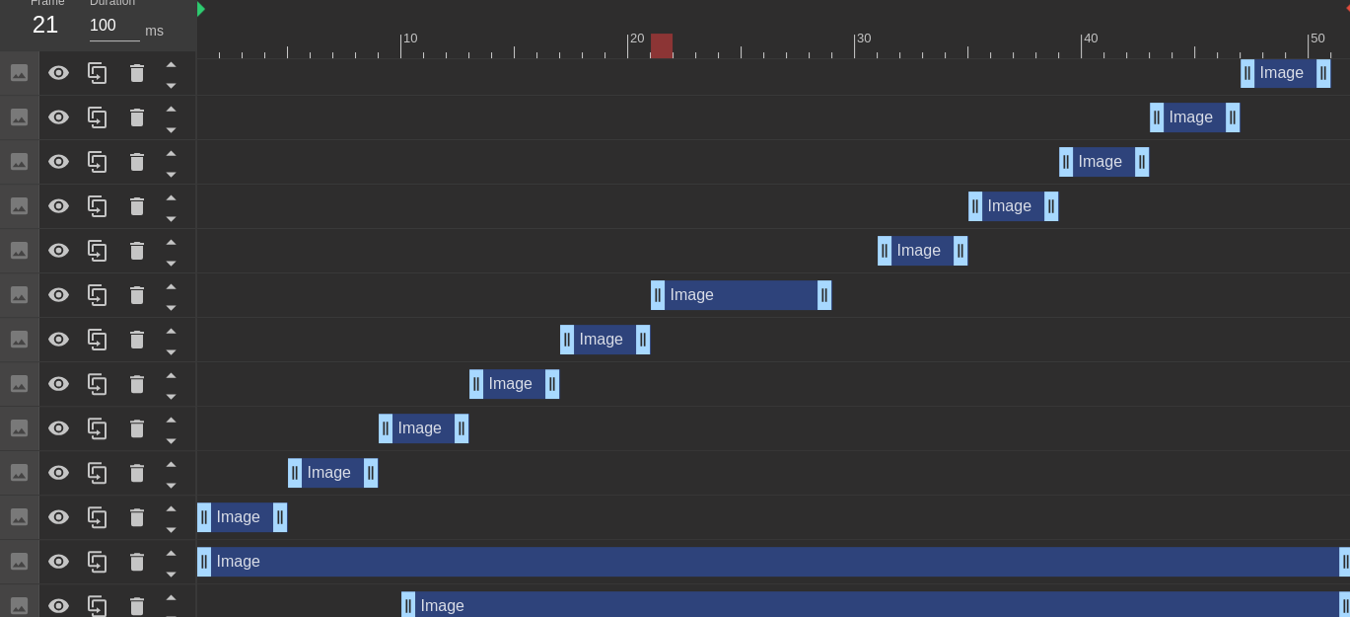
drag, startPoint x: 773, startPoint y: 300, endPoint x: 663, endPoint y: 303, distance: 110.5
drag, startPoint x: 822, startPoint y: 305, endPoint x: 731, endPoint y: 308, distance: 90.8
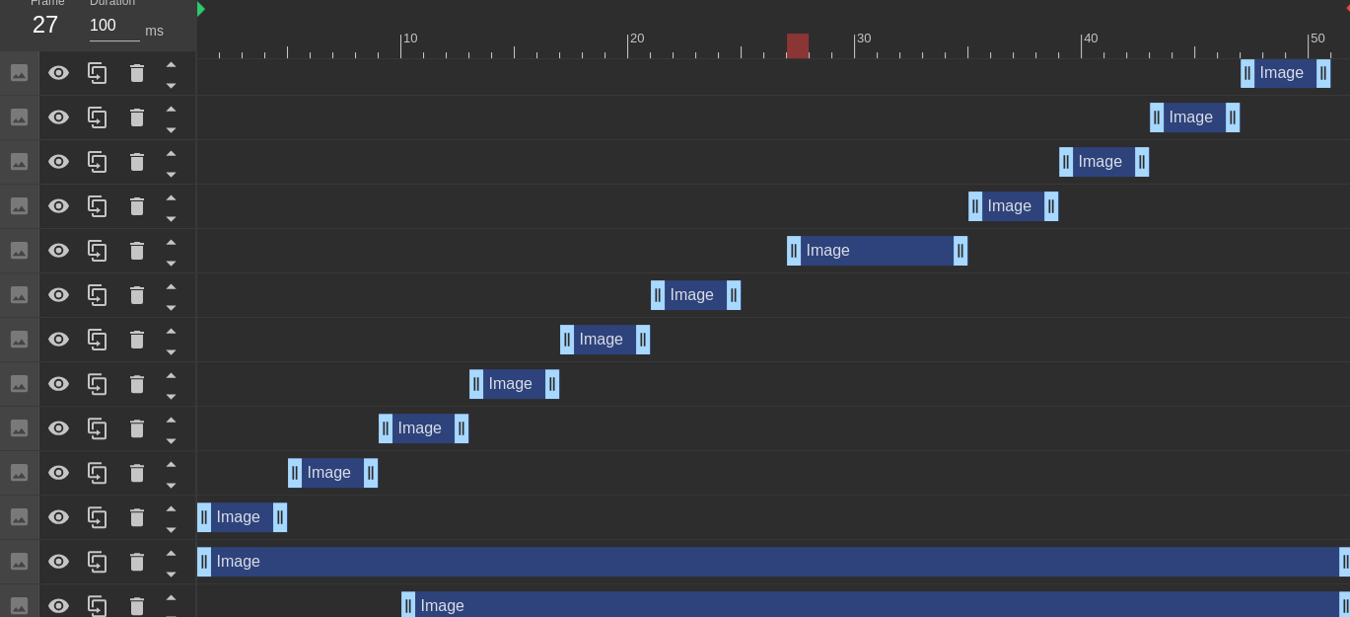
drag, startPoint x: 883, startPoint y: 253, endPoint x: 803, endPoint y: 265, distance: 80.9
click at [803, 265] on div "Image drag_handle drag_handle" at bounding box center [775, 251] width 1157 height 44
drag, startPoint x: 965, startPoint y: 248, endPoint x: 891, endPoint y: 258, distance: 74.8
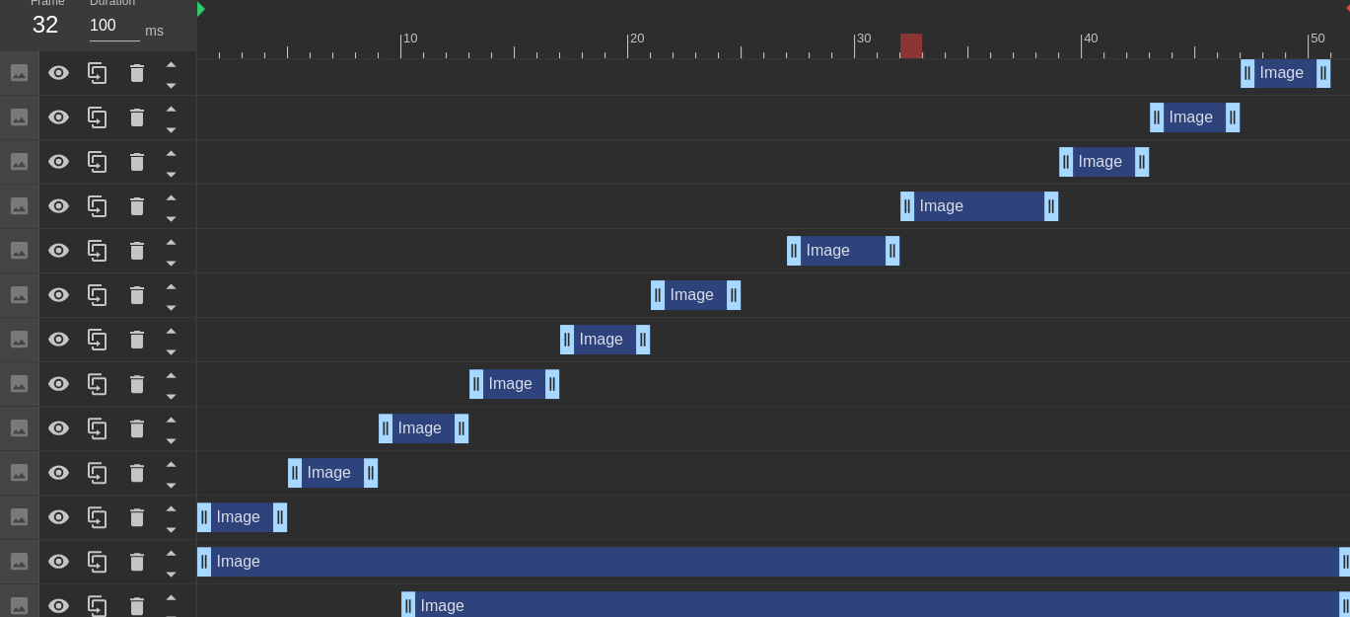
drag, startPoint x: 972, startPoint y: 210, endPoint x: 912, endPoint y: 216, distance: 59.5
drag, startPoint x: 1049, startPoint y: 212, endPoint x: 992, endPoint y: 219, distance: 56.6
drag, startPoint x: 1067, startPoint y: 159, endPoint x: 1020, endPoint y: 172, distance: 49.1
drag, startPoint x: 1141, startPoint y: 170, endPoint x: 1108, endPoint y: 175, distance: 33.9
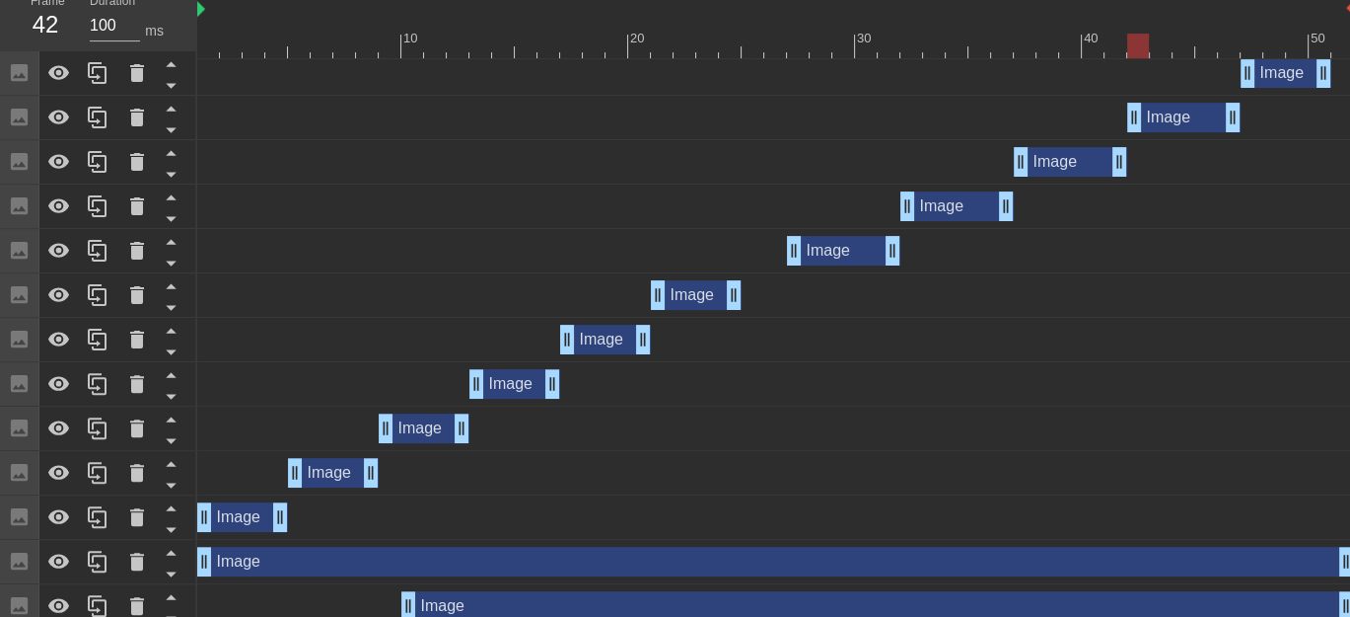
drag, startPoint x: 1157, startPoint y: 126, endPoint x: 1140, endPoint y: 126, distance: 16.8
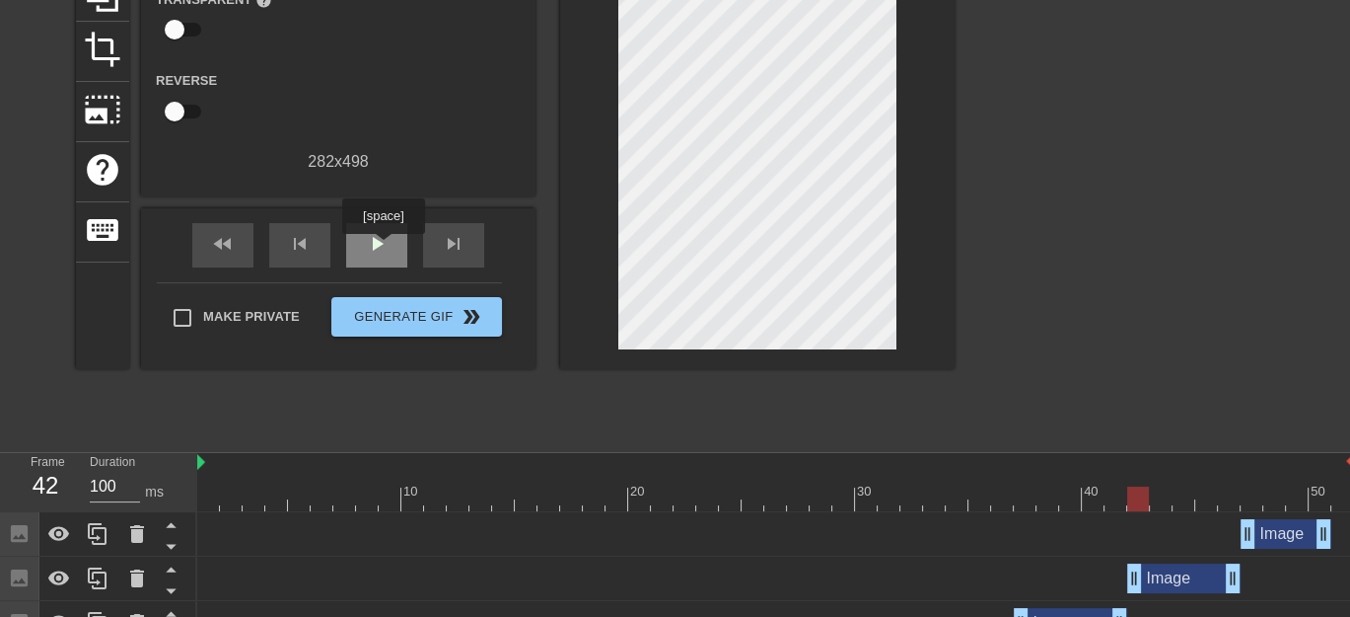
click at [383, 248] on span "play_arrow" at bounding box center [377, 244] width 24 height 24
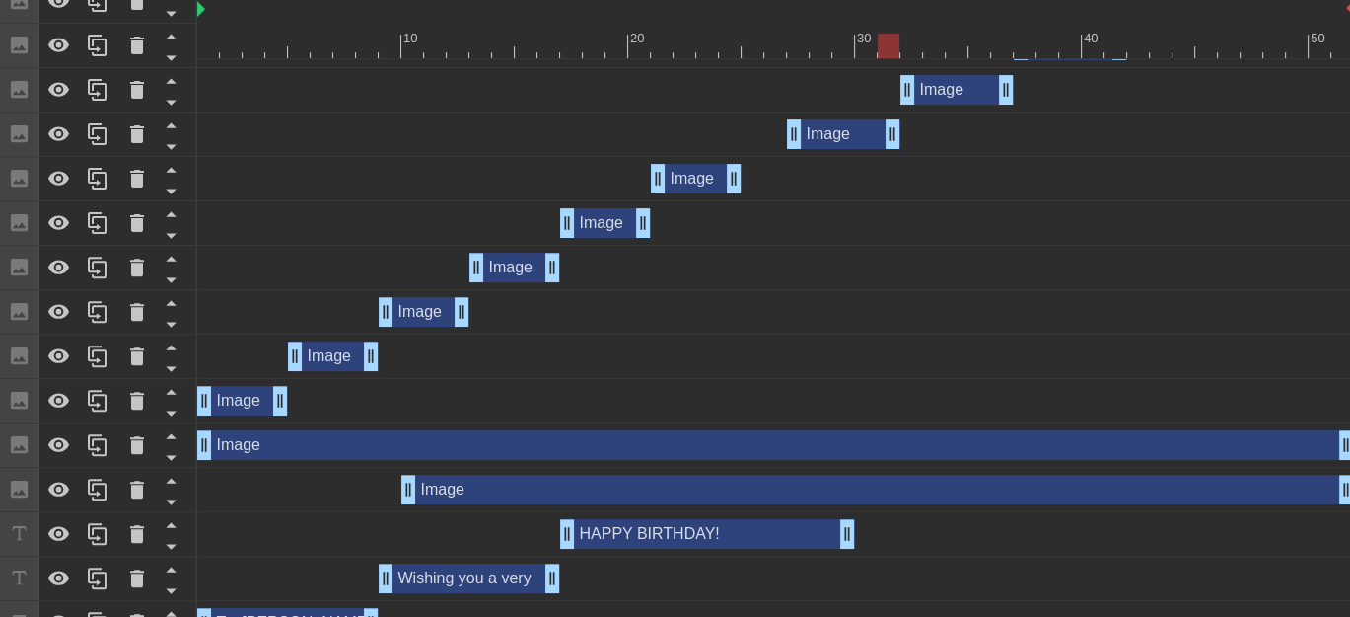
scroll to position [920, 0]
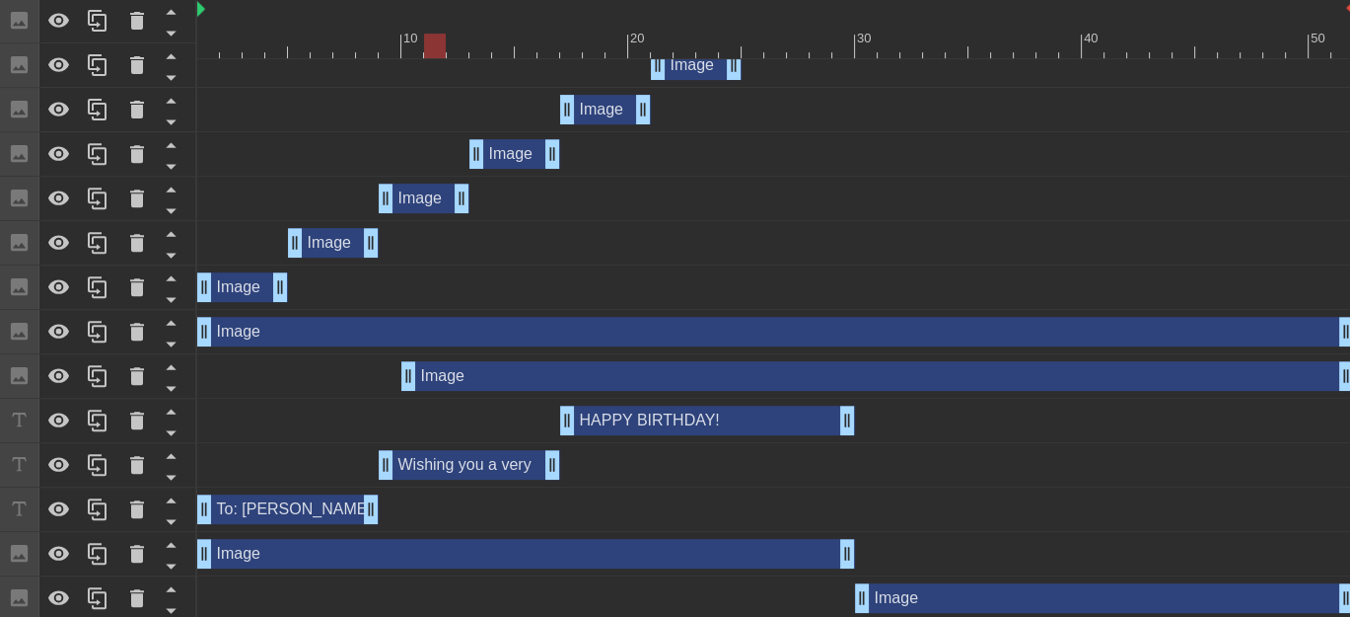
click at [237, 285] on div "Image drag_handle drag_handle" at bounding box center [242, 287] width 91 height 30
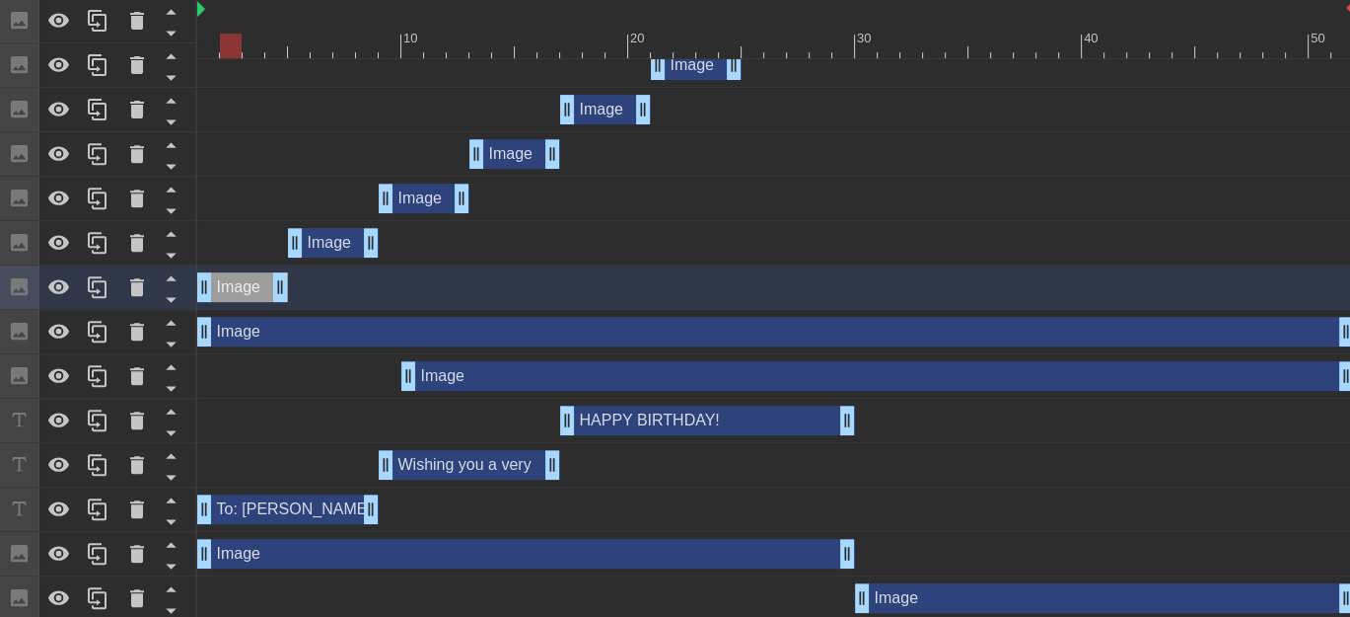
click at [235, 32] on div at bounding box center [231, 32] width 23 height 25
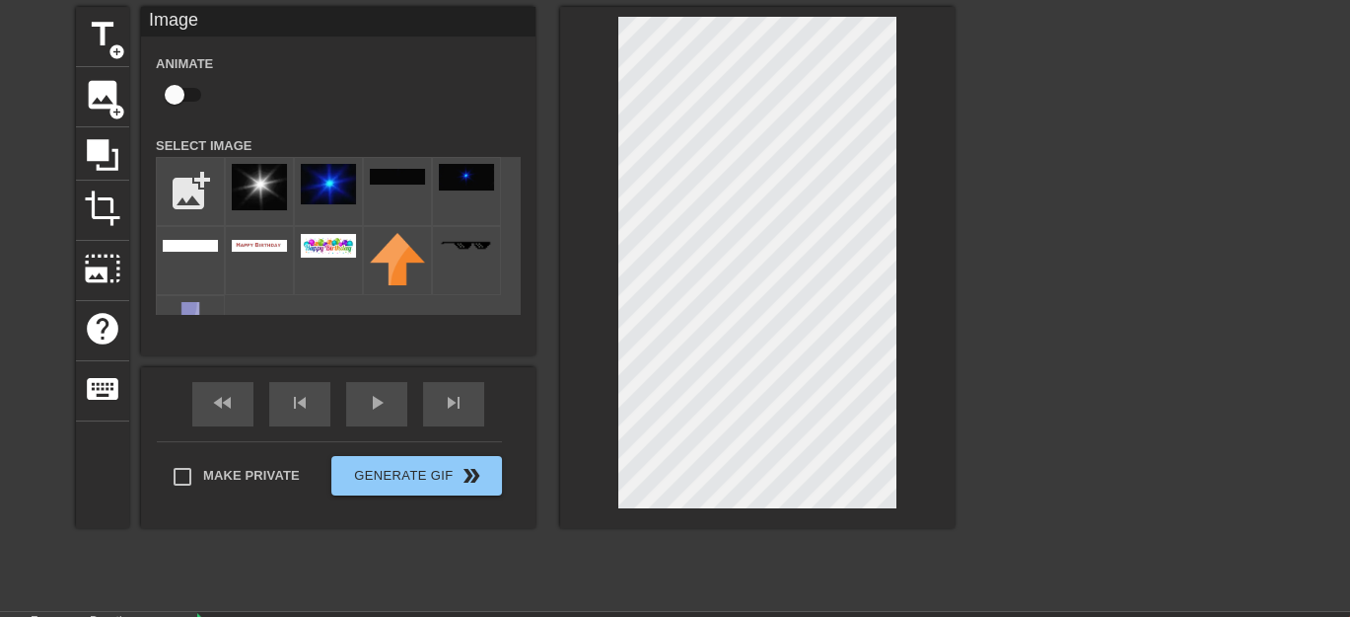
scroll to position [0, 0]
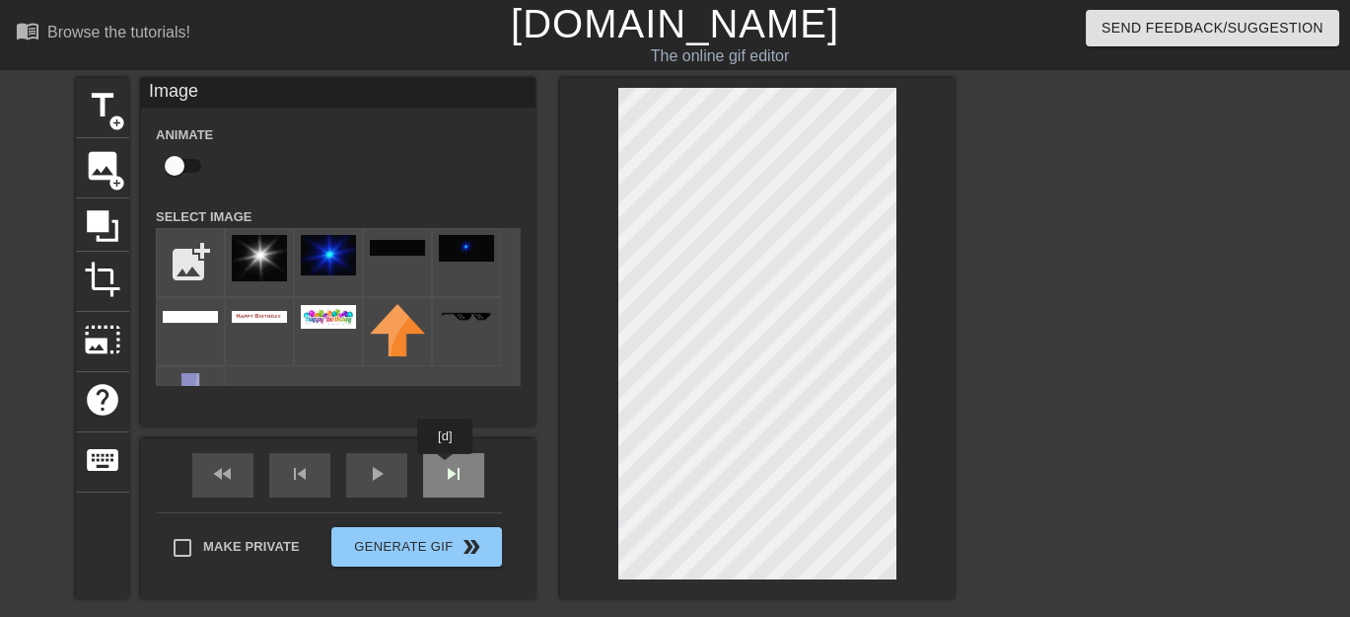
click at [446, 468] on span "skip_next" at bounding box center [454, 474] width 24 height 24
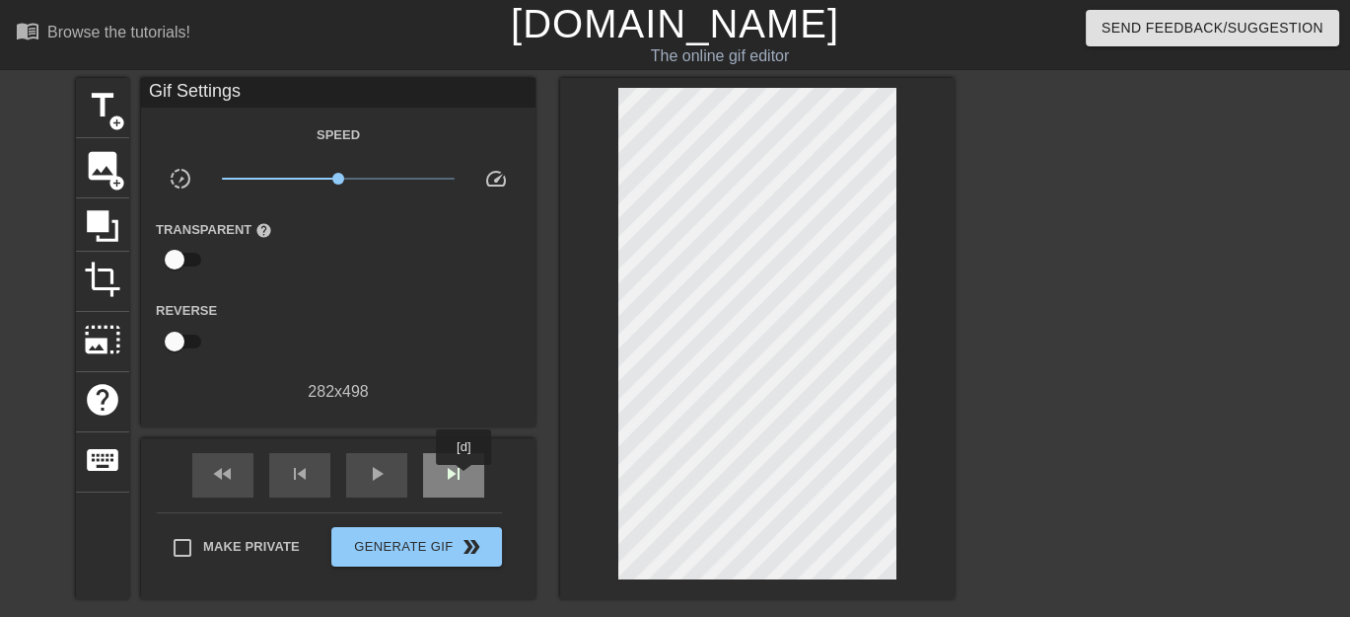
click at [465, 478] on span "skip_next" at bounding box center [454, 474] width 24 height 24
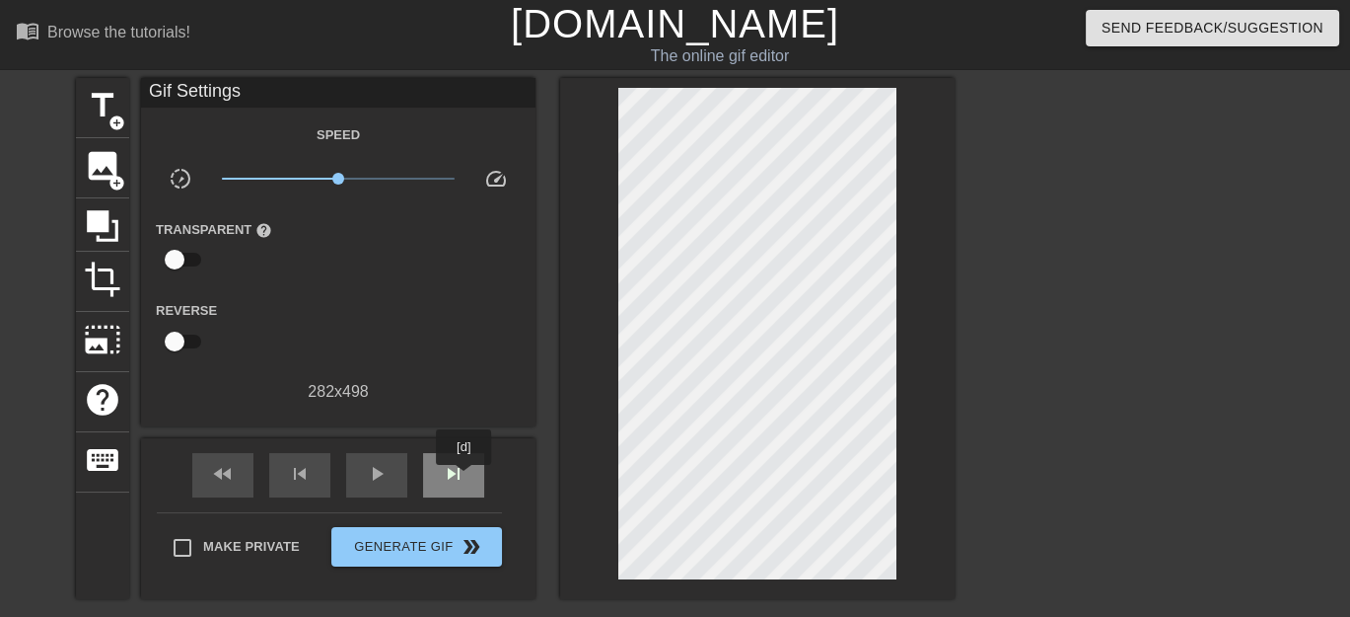
click at [465, 478] on span "skip_next" at bounding box center [454, 474] width 24 height 24
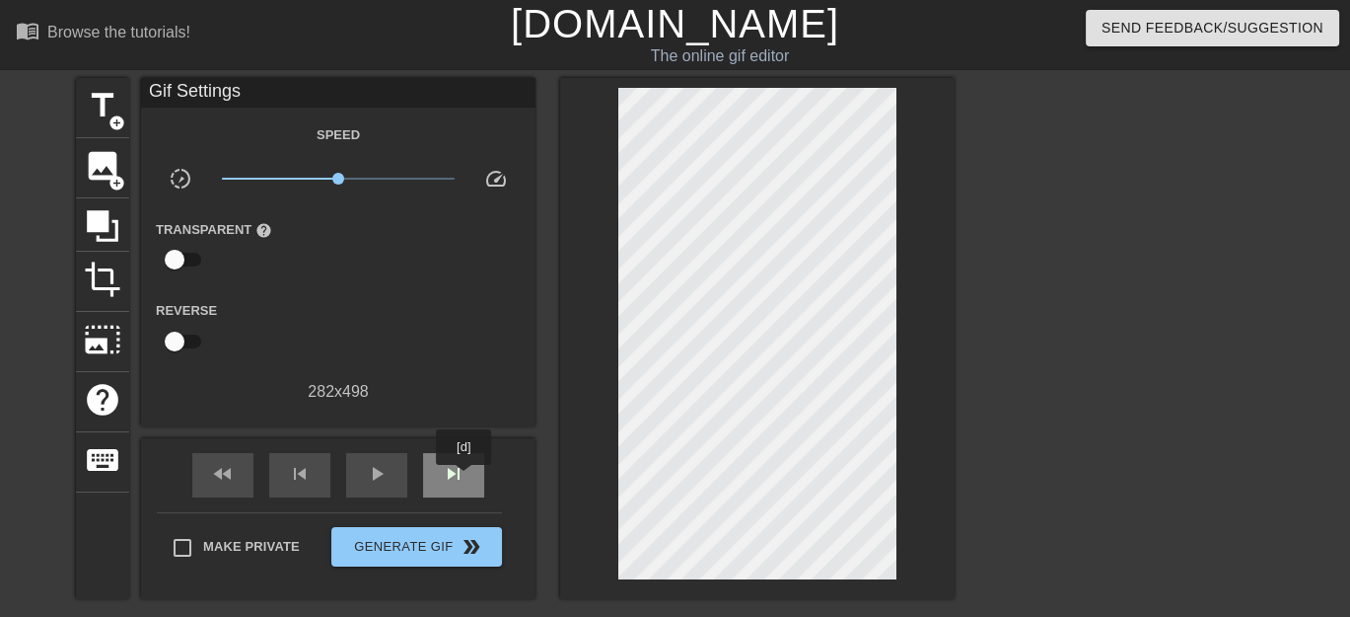
click at [465, 478] on span "skip_next" at bounding box center [454, 474] width 24 height 24
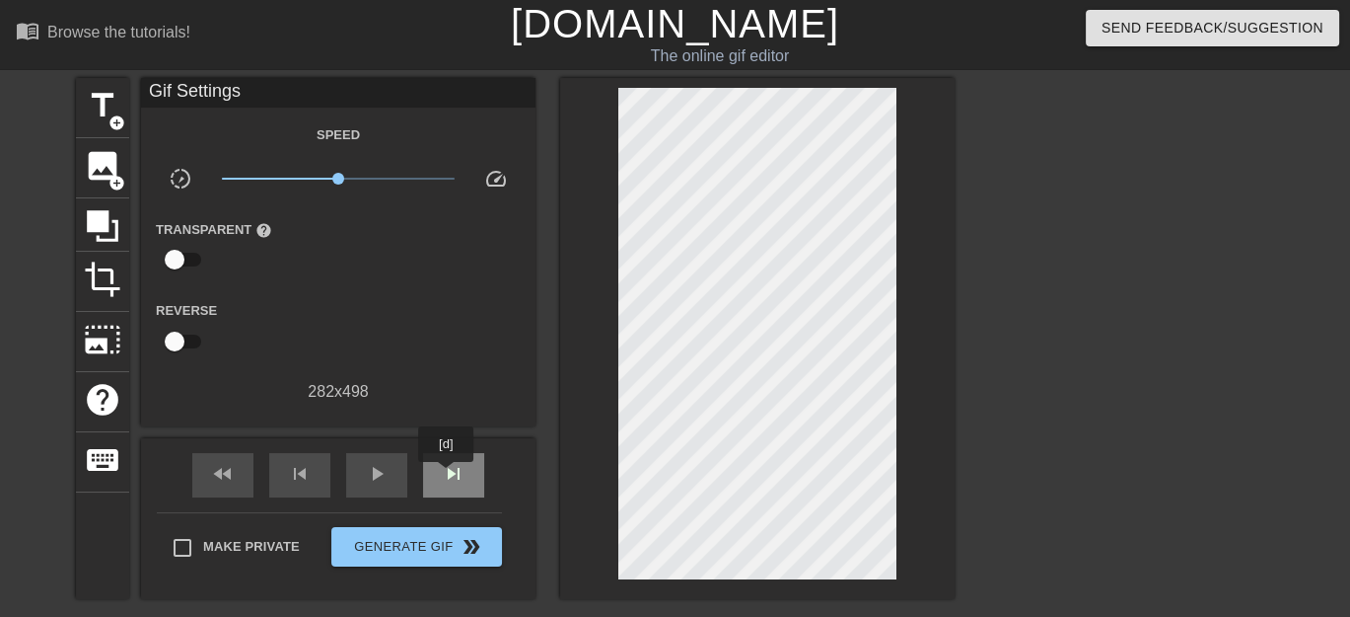
click at [447, 475] on span "skip_next" at bounding box center [454, 474] width 24 height 24
click at [449, 478] on span "skip_next" at bounding box center [454, 474] width 24 height 24
click at [299, 478] on span "skip_previous" at bounding box center [300, 474] width 24 height 24
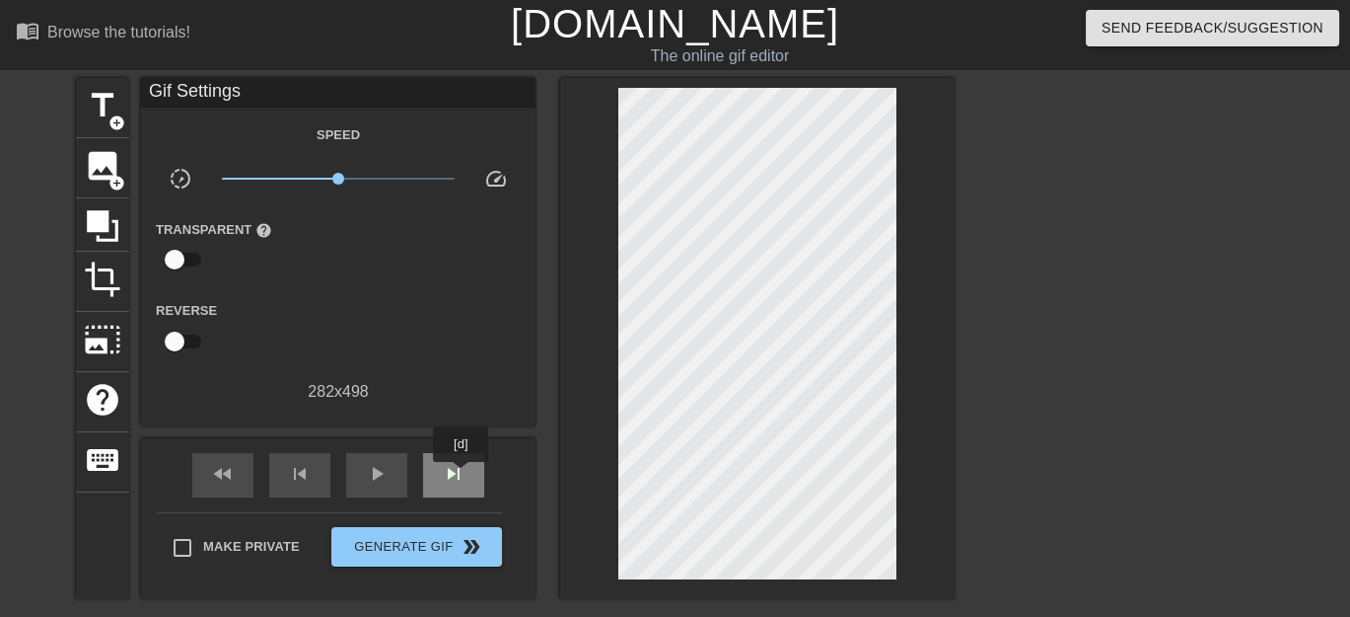
click at [462, 475] on span "skip_next" at bounding box center [454, 474] width 24 height 24
click at [368, 473] on span "play_arrow" at bounding box center [377, 474] width 24 height 24
click at [294, 466] on span "skip_previous" at bounding box center [300, 474] width 24 height 24
click at [369, 474] on span "pause" at bounding box center [377, 474] width 24 height 24
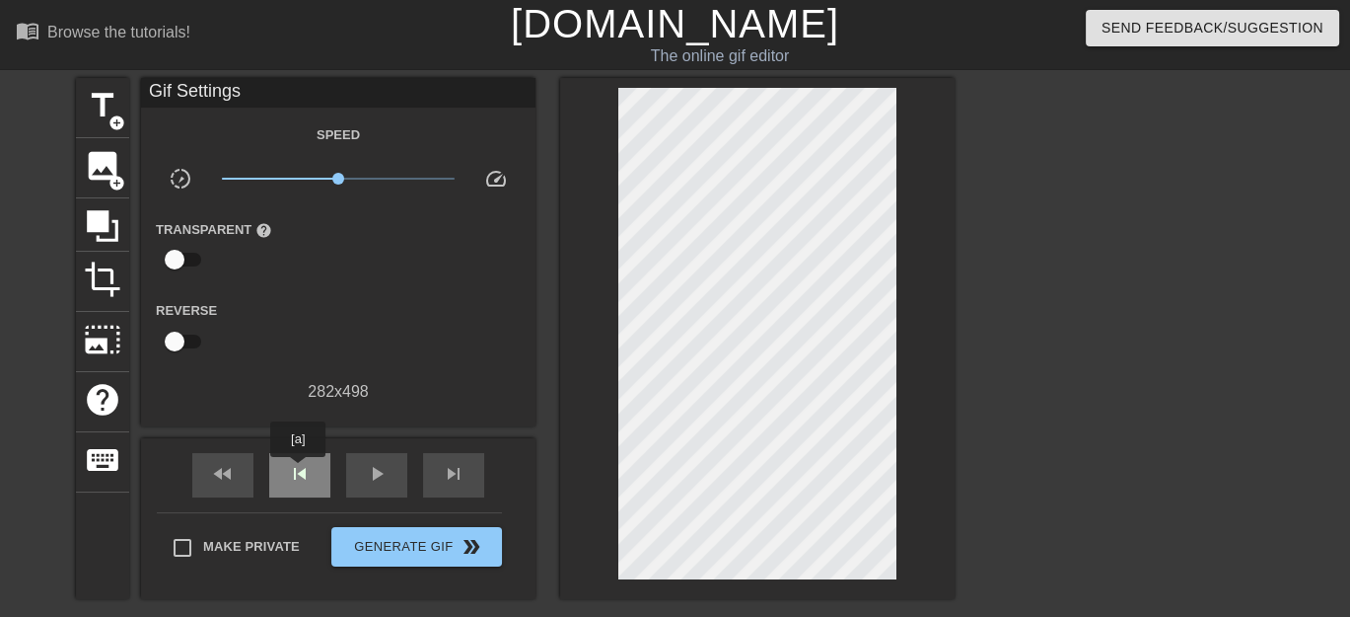
click at [298, 471] on span "skip_previous" at bounding box center [300, 474] width 24 height 24
click at [299, 472] on span "skip_previous" at bounding box center [300, 474] width 24 height 24
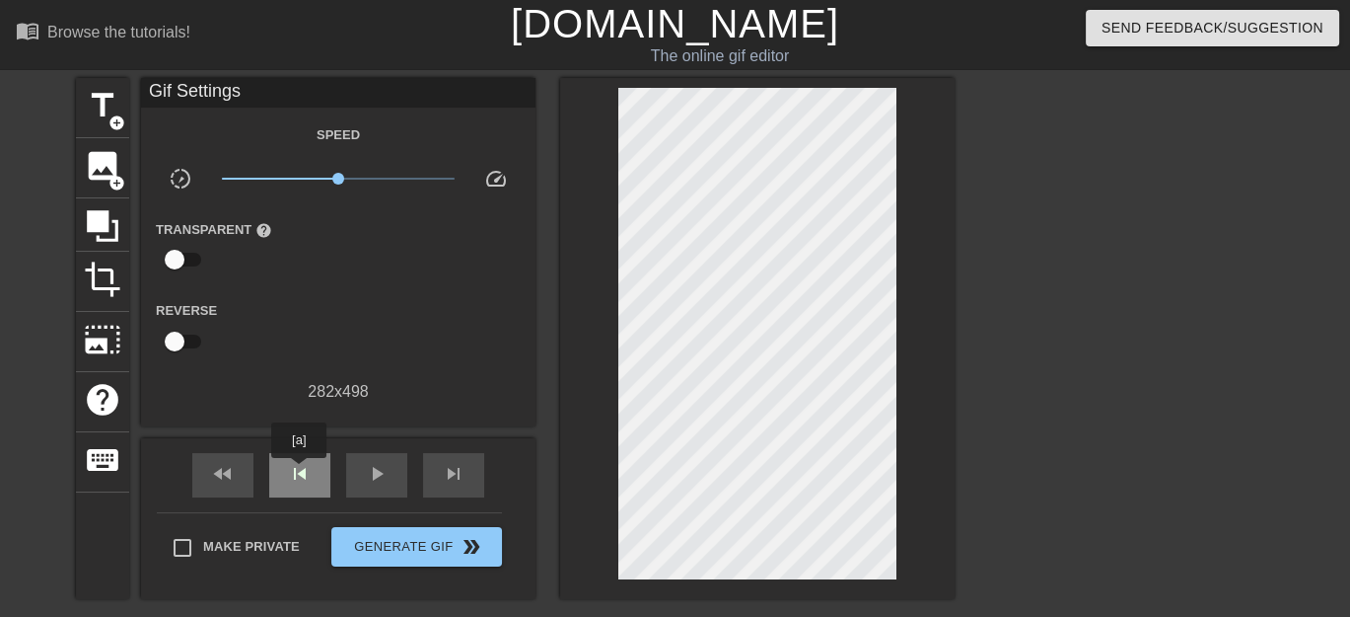
click at [299, 472] on span "skip_previous" at bounding box center [300, 474] width 24 height 24
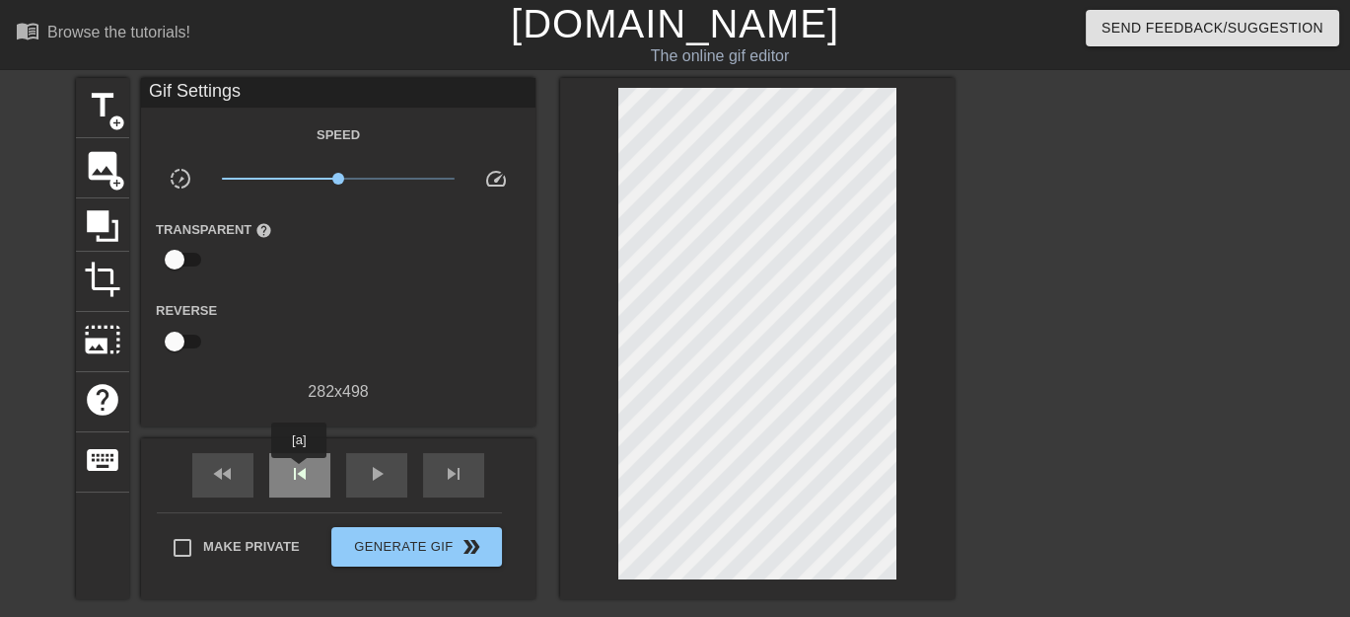
click at [299, 472] on span "skip_previous" at bounding box center [300, 474] width 24 height 24
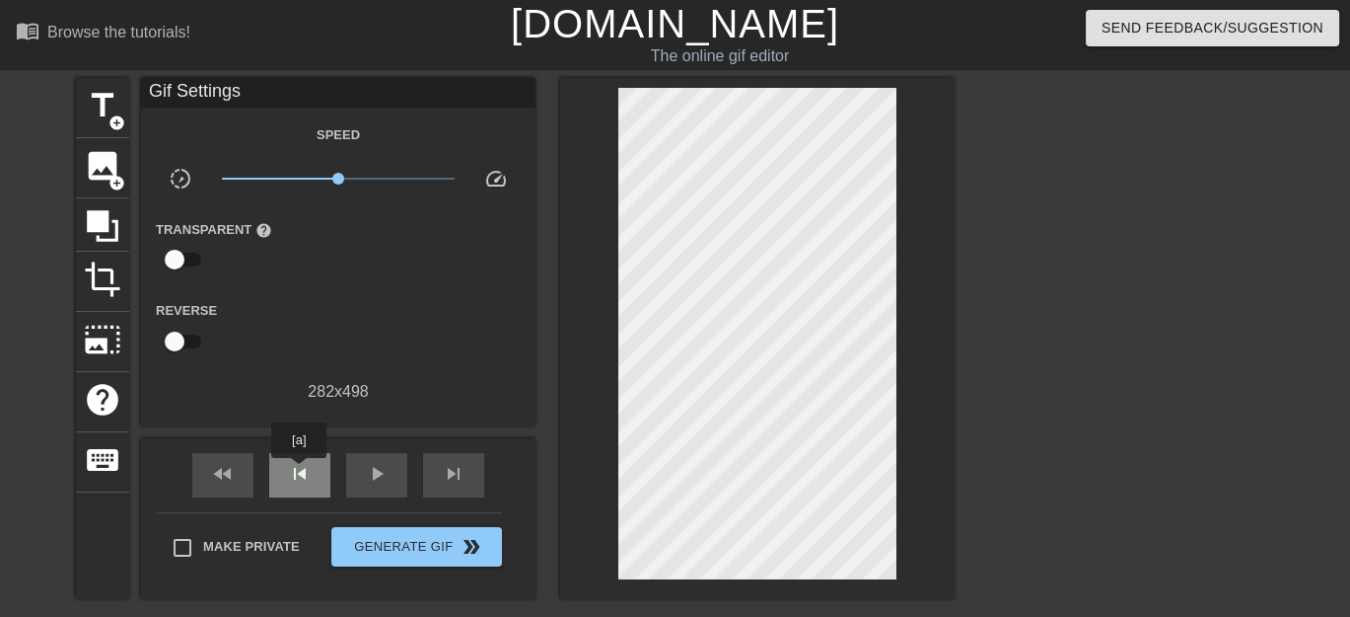
click at [299, 472] on span "skip_previous" at bounding box center [300, 474] width 24 height 24
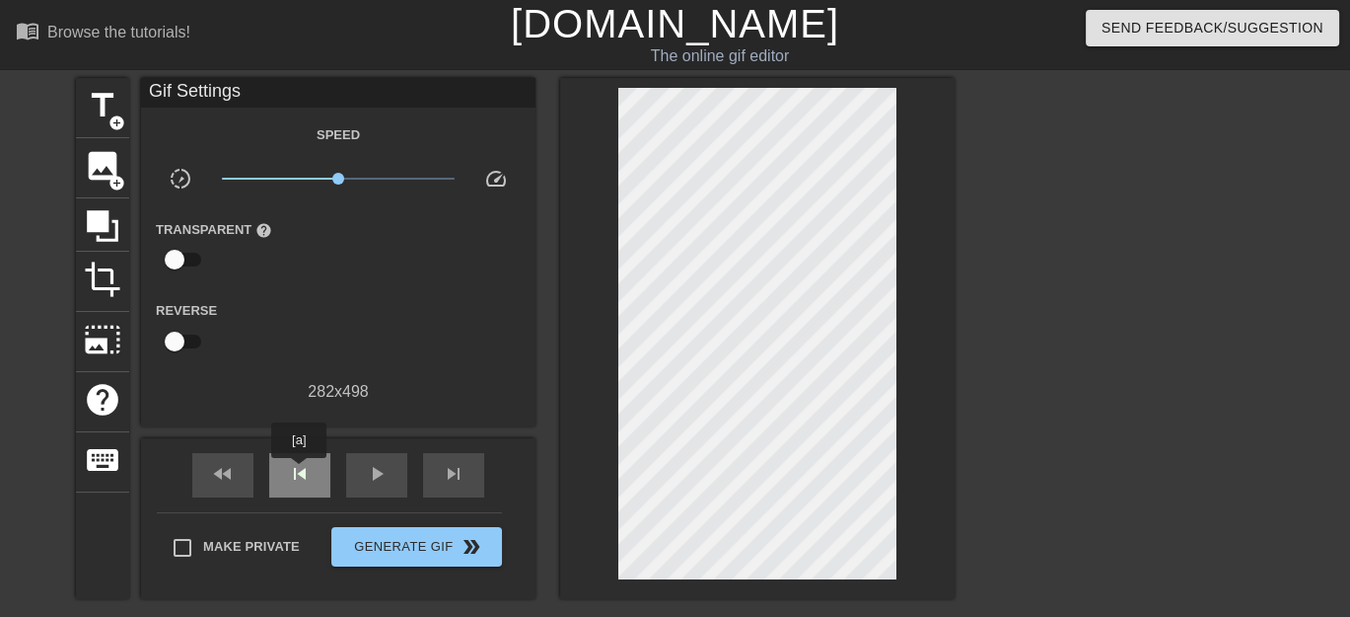
click at [299, 472] on span "skip_previous" at bounding box center [300, 474] width 24 height 24
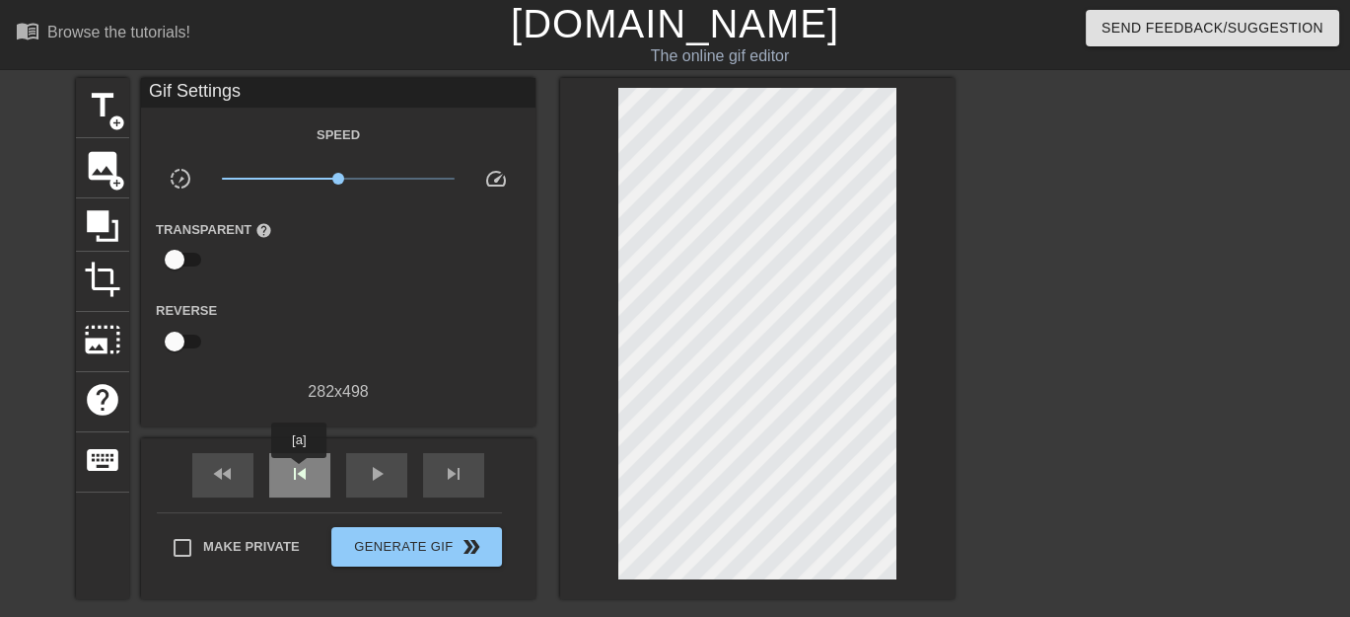
click at [299, 472] on span "skip_previous" at bounding box center [300, 474] width 24 height 24
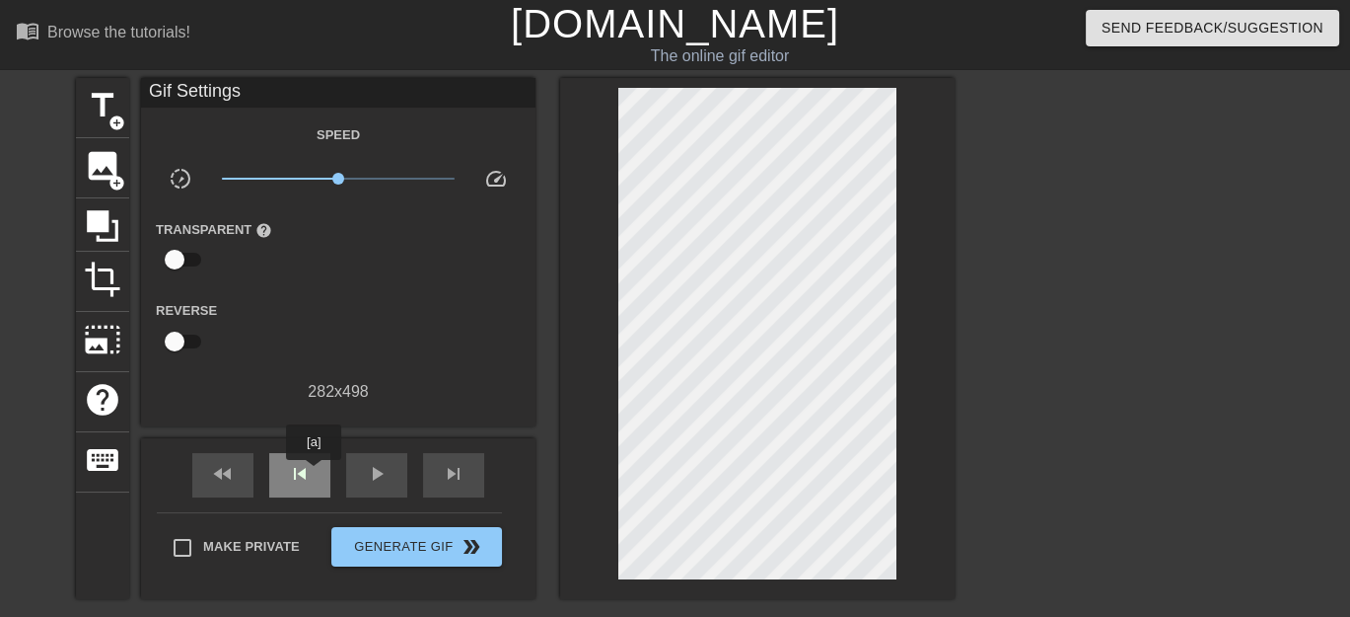
click at [314, 473] on div "skip_previous" at bounding box center [299, 475] width 61 height 44
click at [289, 472] on span "skip_previous" at bounding box center [300, 474] width 24 height 24
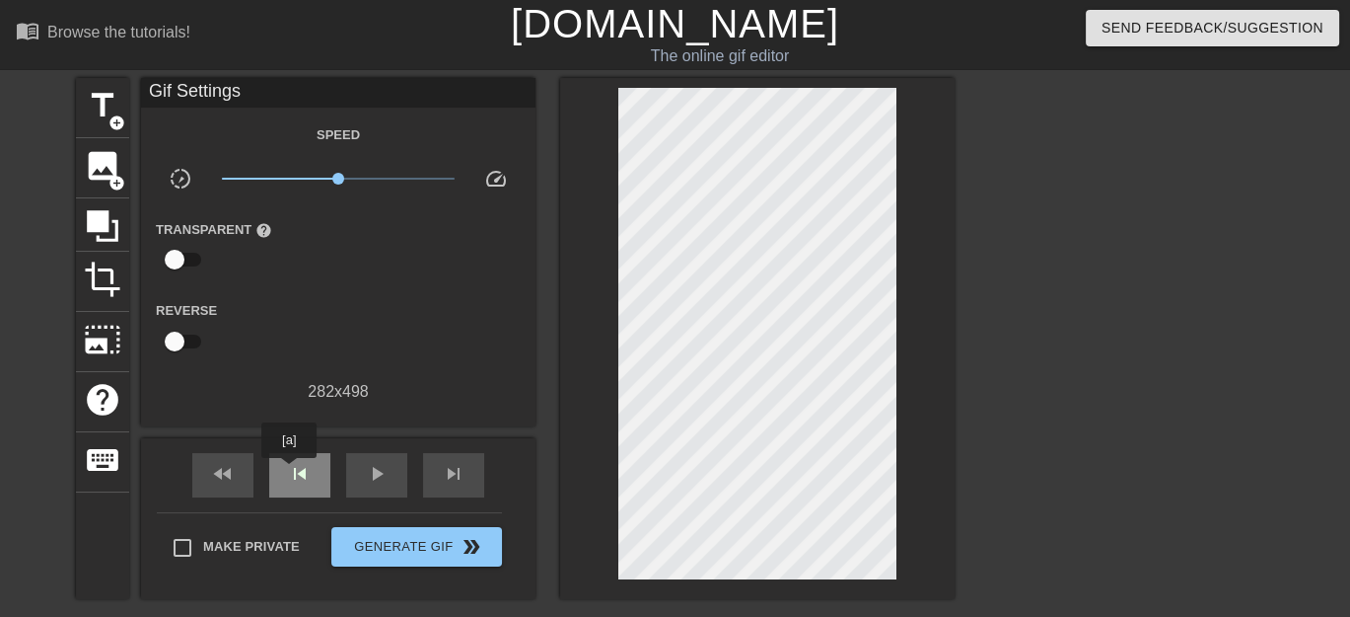
click at [289, 472] on span "skip_previous" at bounding box center [300, 474] width 24 height 24
click at [455, 459] on div "skip_next" at bounding box center [453, 475] width 61 height 44
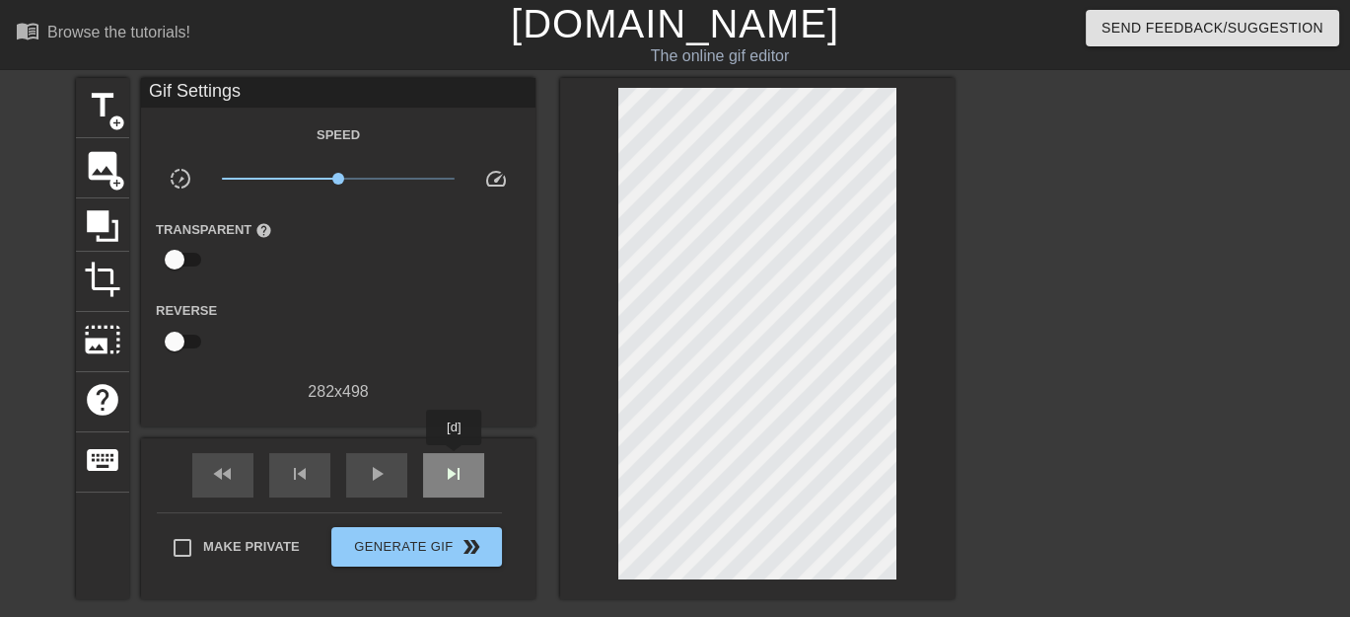
click at [455, 459] on div "skip_next" at bounding box center [453, 475] width 61 height 44
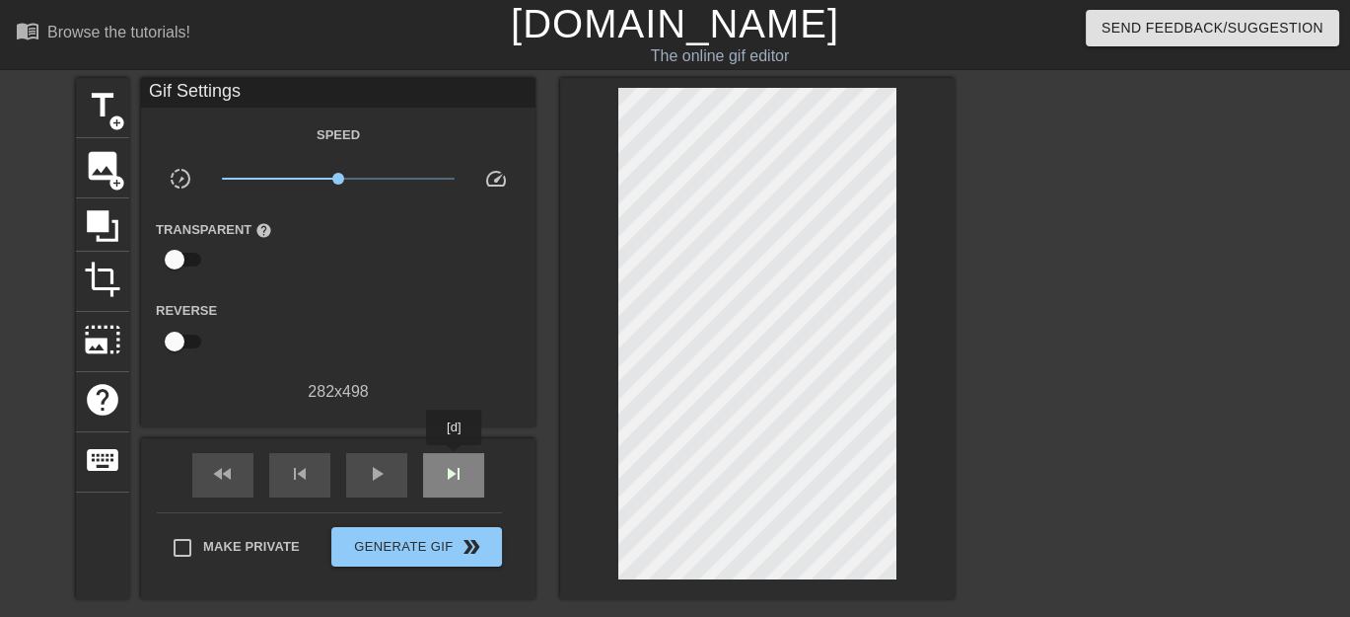
click at [455, 459] on div "skip_next" at bounding box center [453, 475] width 61 height 44
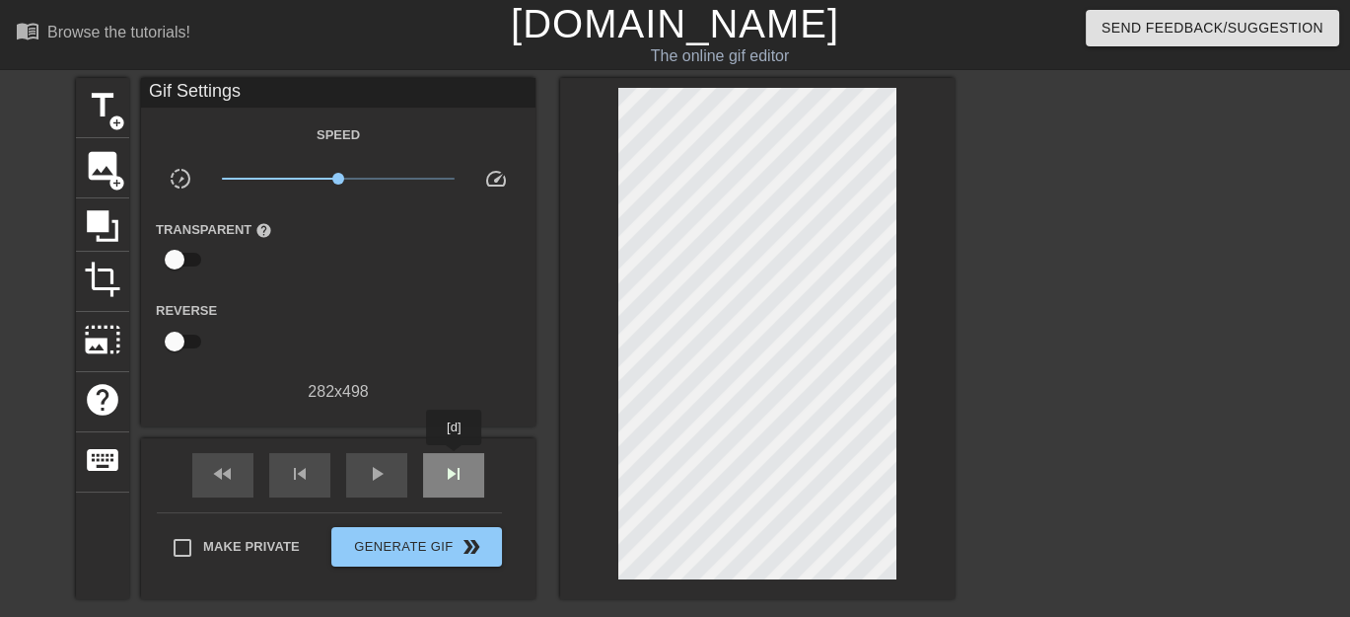
click at [455, 459] on div "skip_next" at bounding box center [453, 475] width 61 height 44
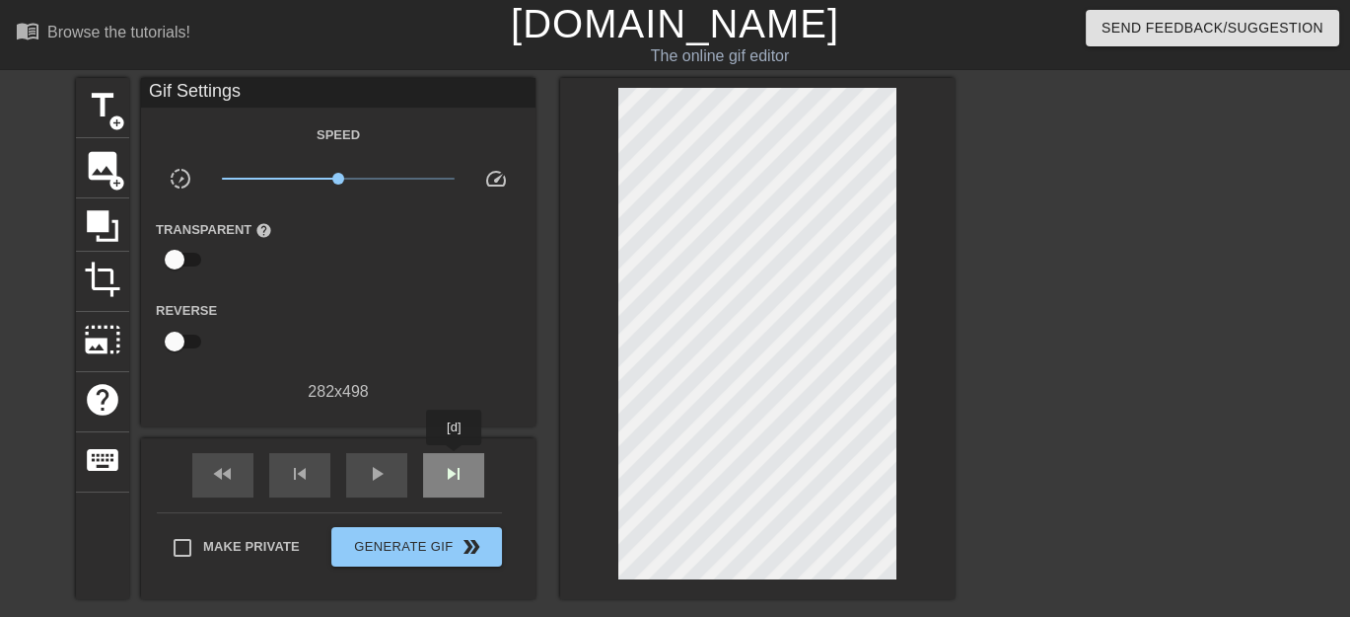
click at [455, 459] on div "skip_next" at bounding box center [453, 475] width 61 height 44
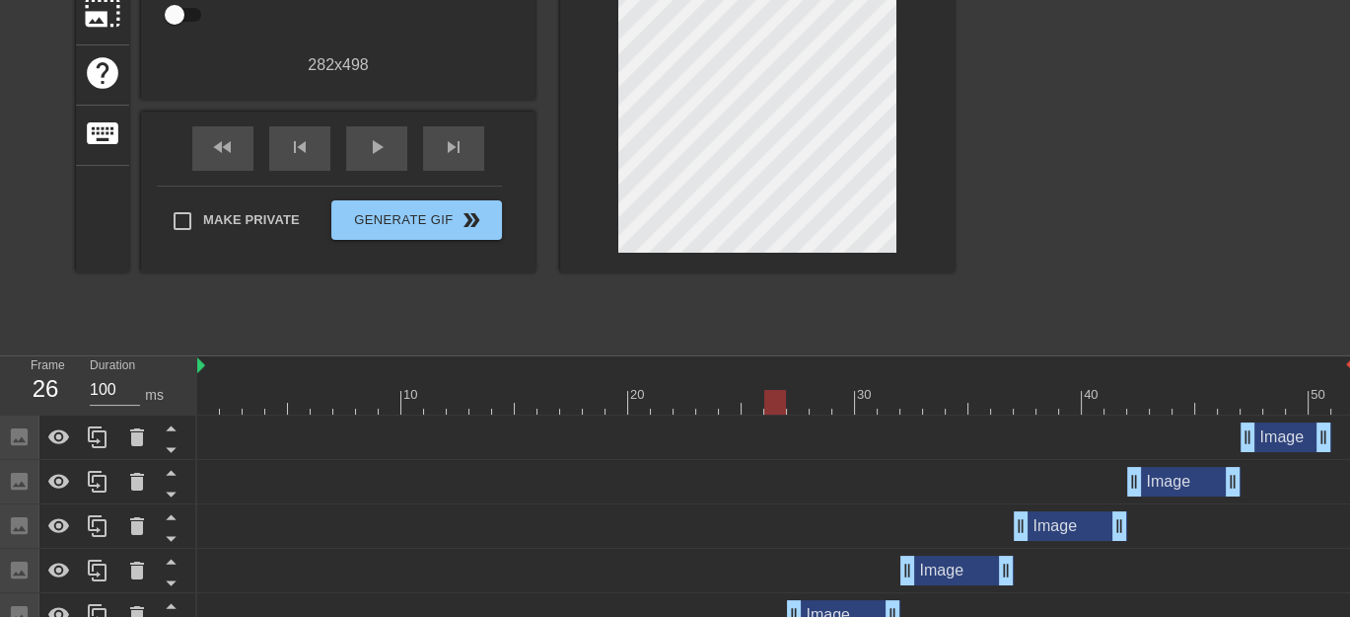
scroll to position [690, 0]
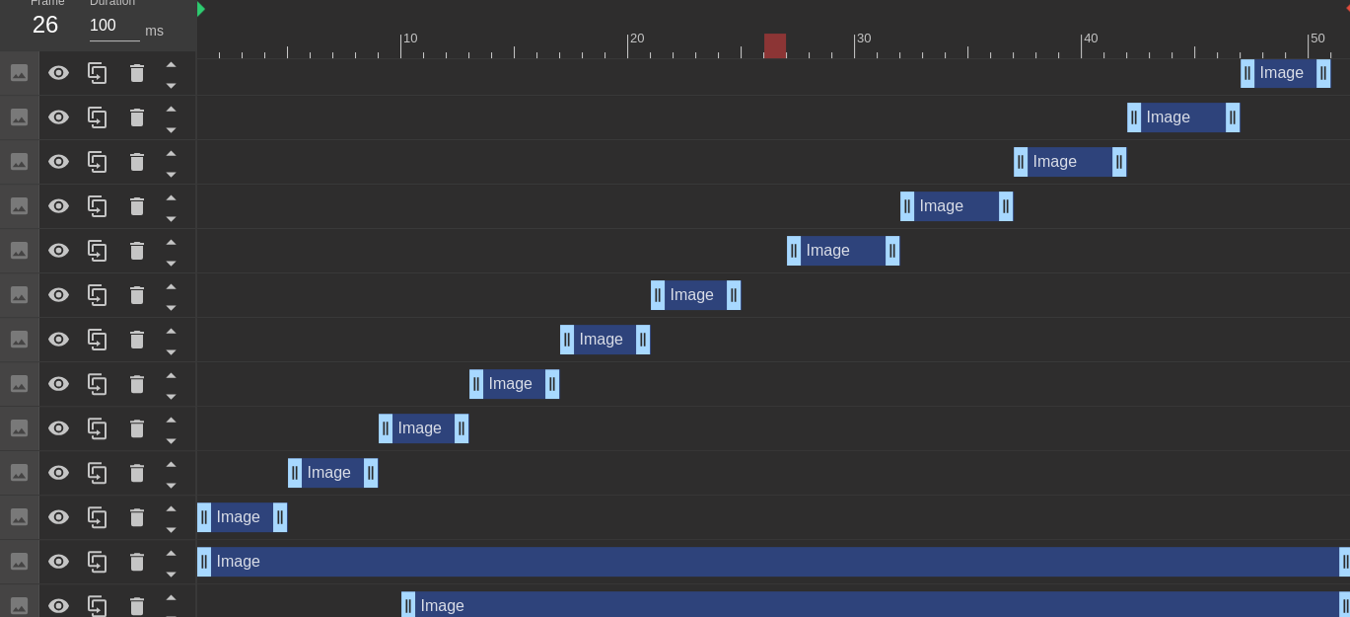
click at [585, 559] on div "Image drag_handle drag_handle" at bounding box center [775, 561] width 1157 height 30
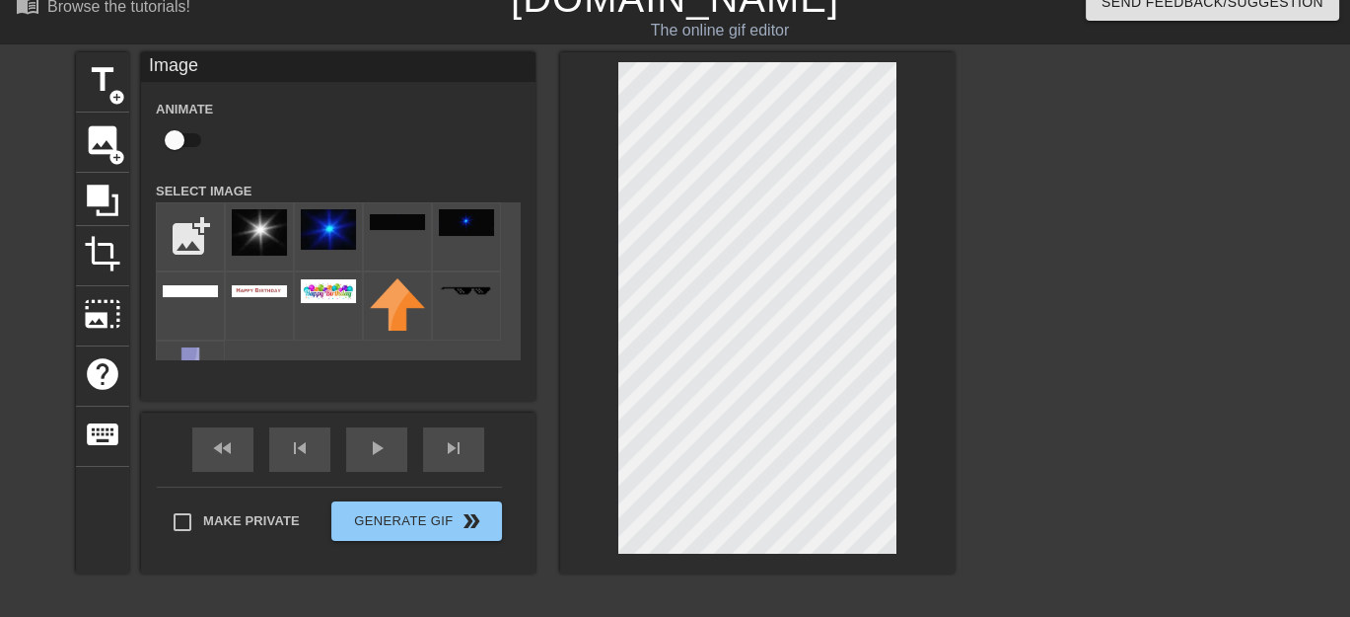
scroll to position [0, 0]
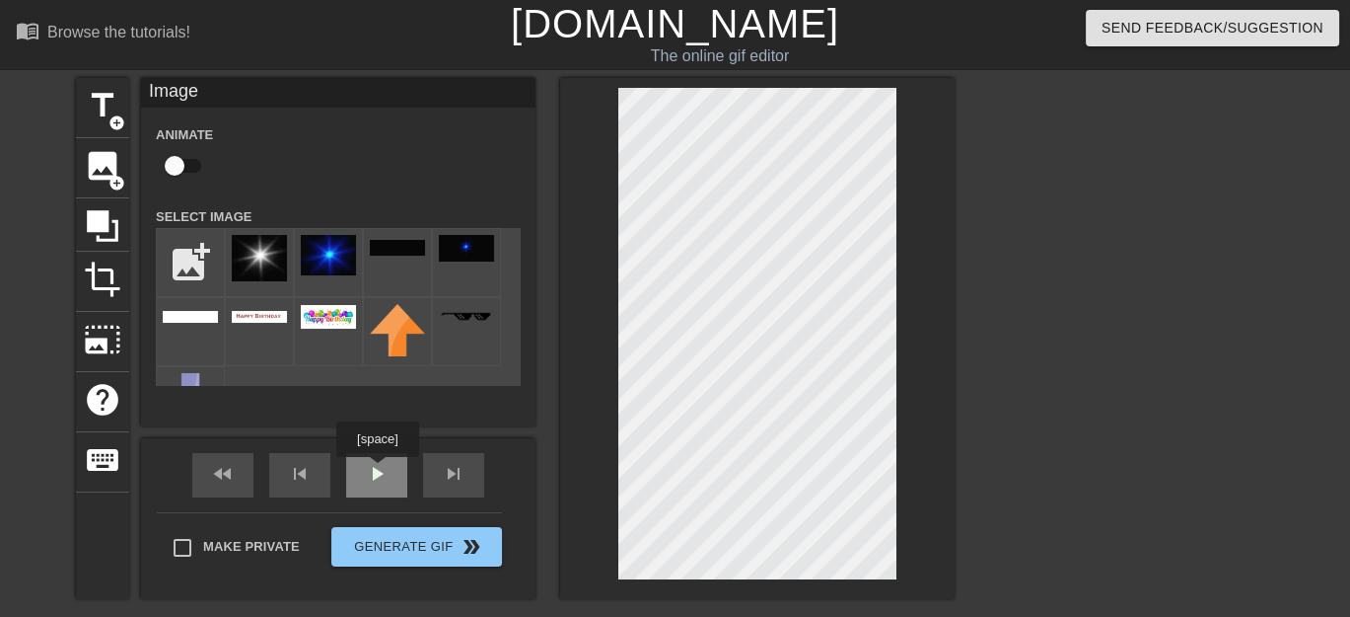
click at [377, 471] on span "play_arrow" at bounding box center [377, 474] width 24 height 24
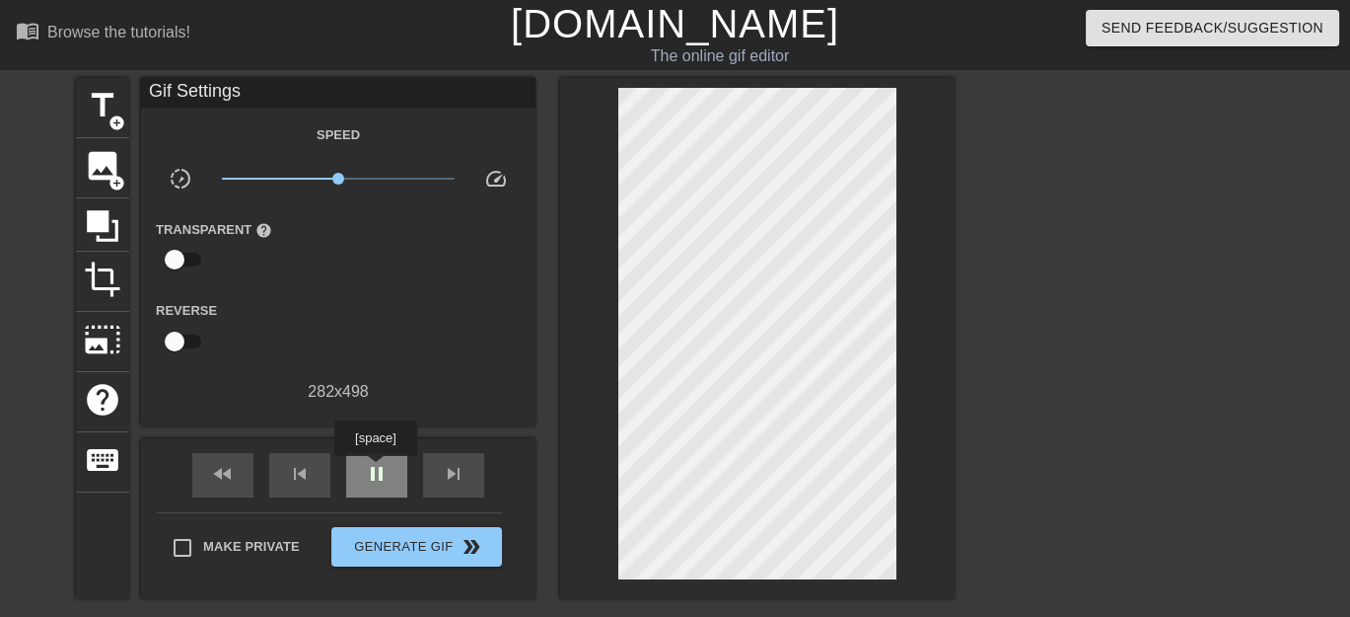
click at [375, 470] on span "pause" at bounding box center [377, 474] width 24 height 24
click at [302, 476] on span "skip_previous" at bounding box center [300, 474] width 24 height 24
click at [382, 464] on span "play_arrow" at bounding box center [377, 474] width 24 height 24
click at [365, 476] on span "pause" at bounding box center [377, 474] width 24 height 24
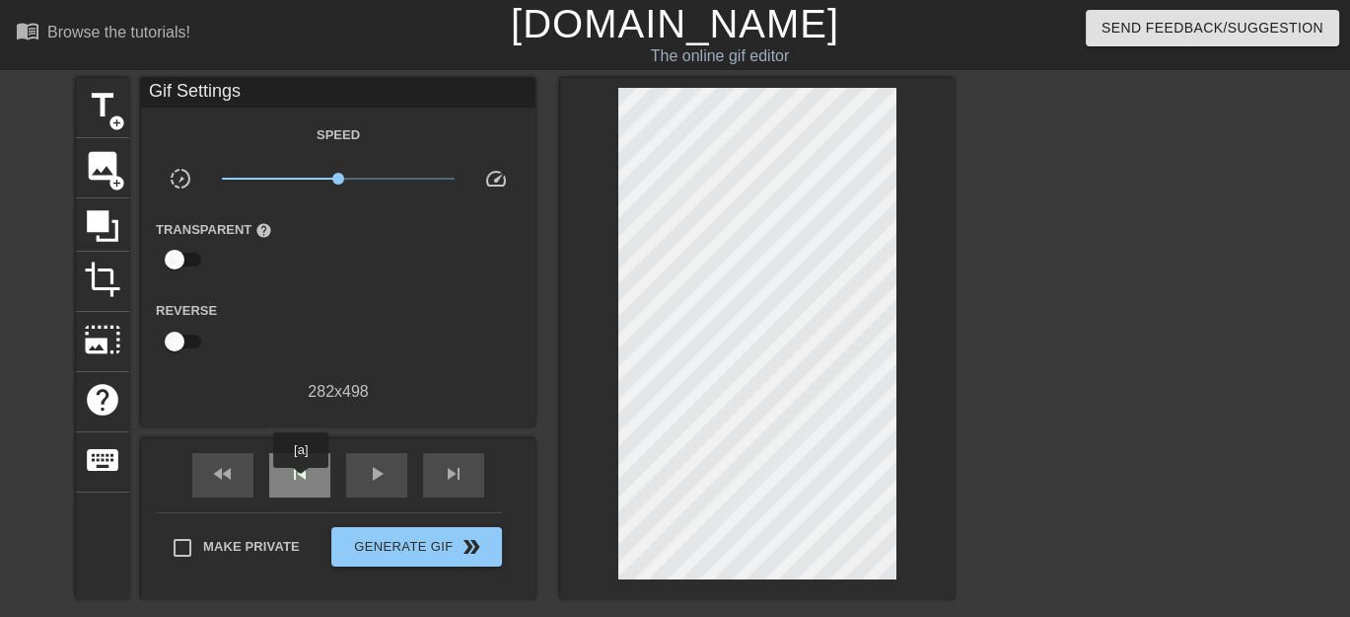
click at [301, 481] on span "skip_previous" at bounding box center [300, 474] width 24 height 24
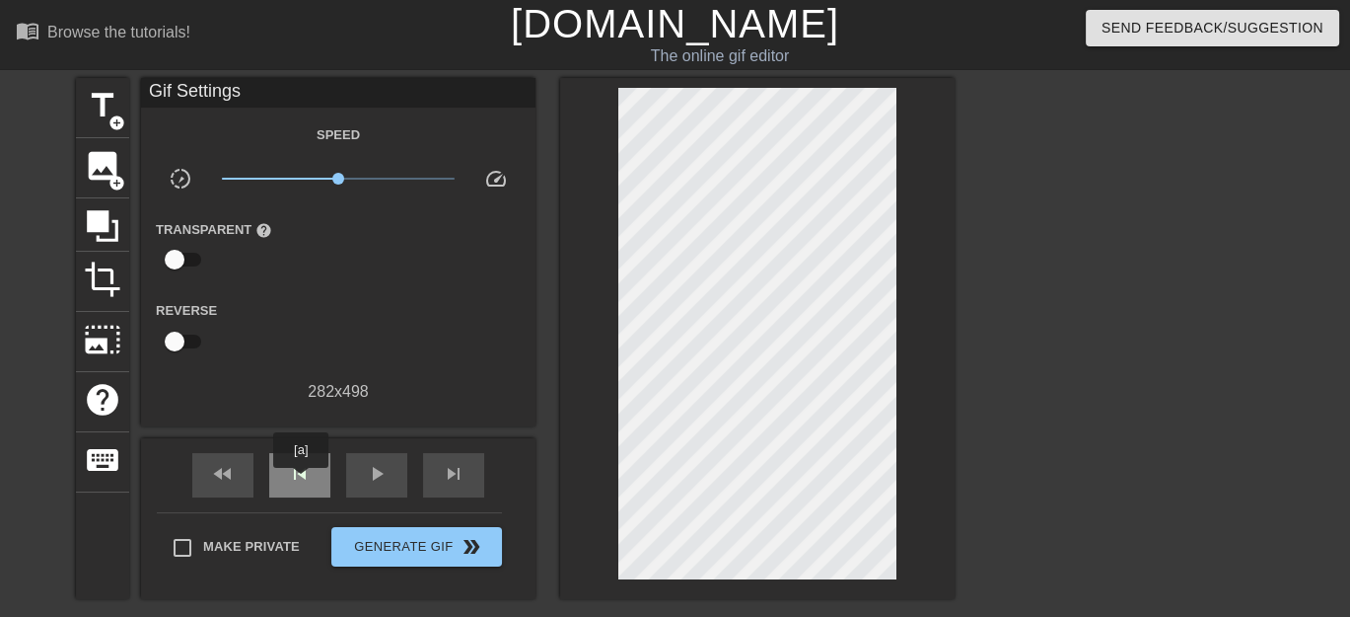
click at [301, 481] on span "skip_previous" at bounding box center [300, 474] width 24 height 24
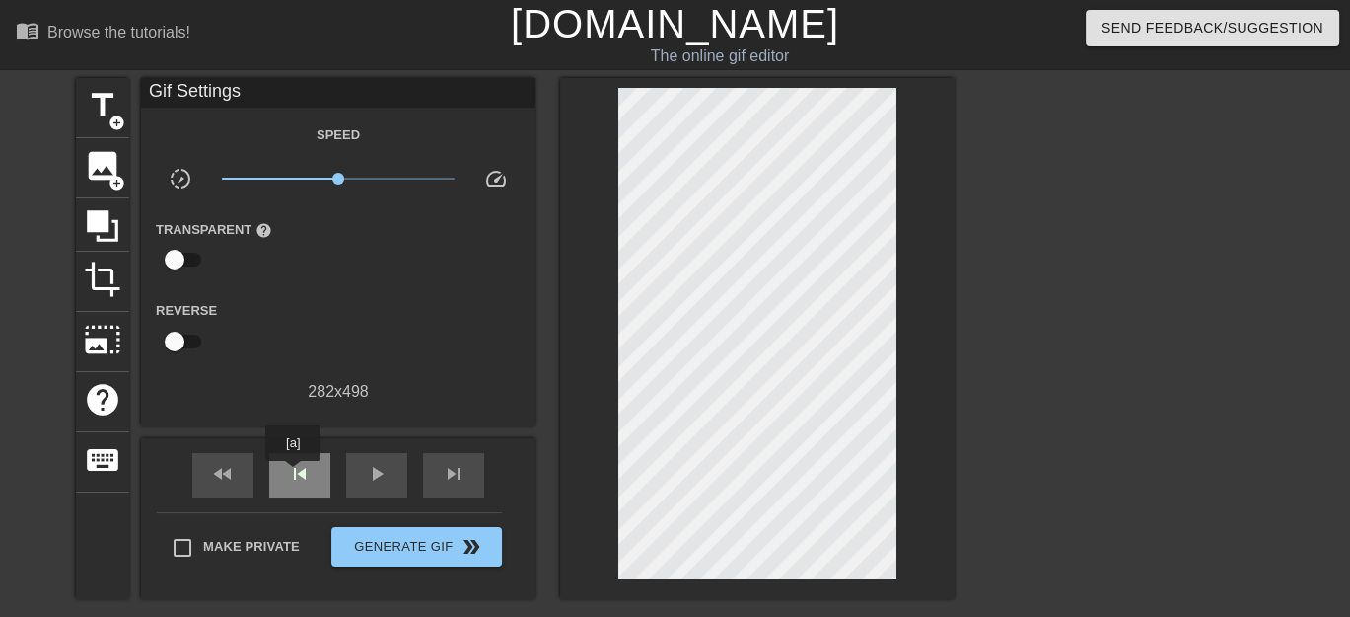
click at [293, 474] on span "skip_previous" at bounding box center [300, 474] width 24 height 24
click at [292, 474] on span "skip_previous" at bounding box center [300, 474] width 24 height 24
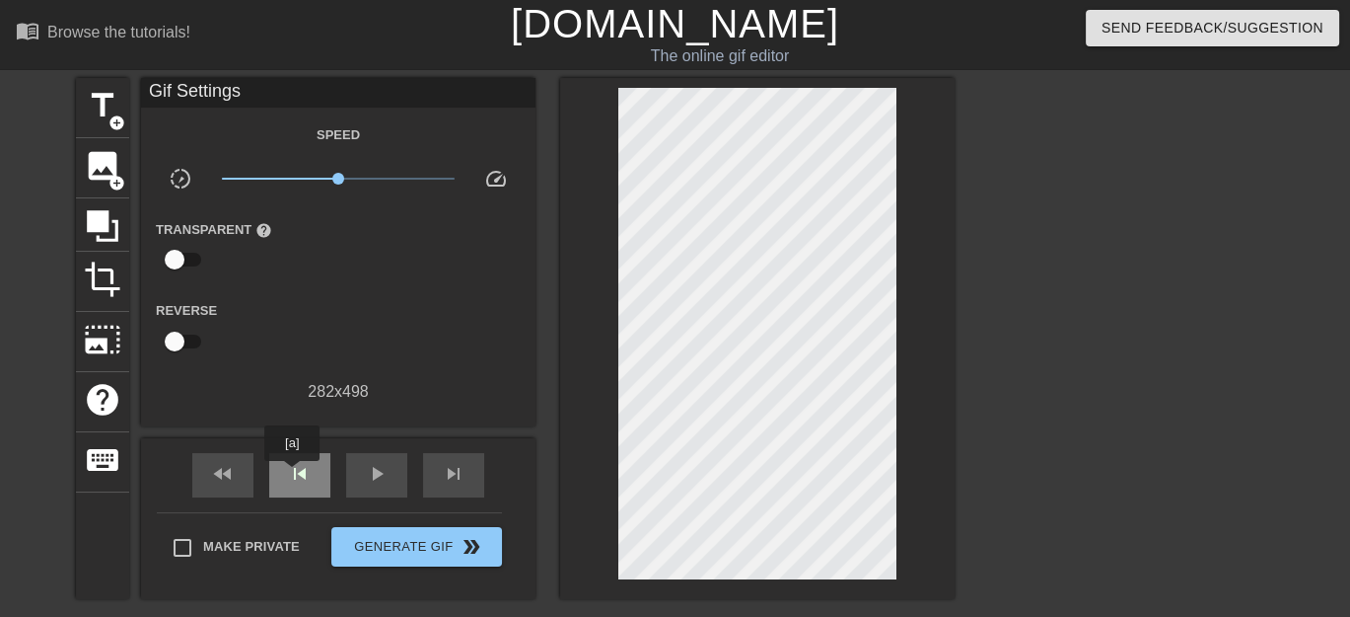
click at [292, 474] on span "skip_previous" at bounding box center [300, 474] width 24 height 24
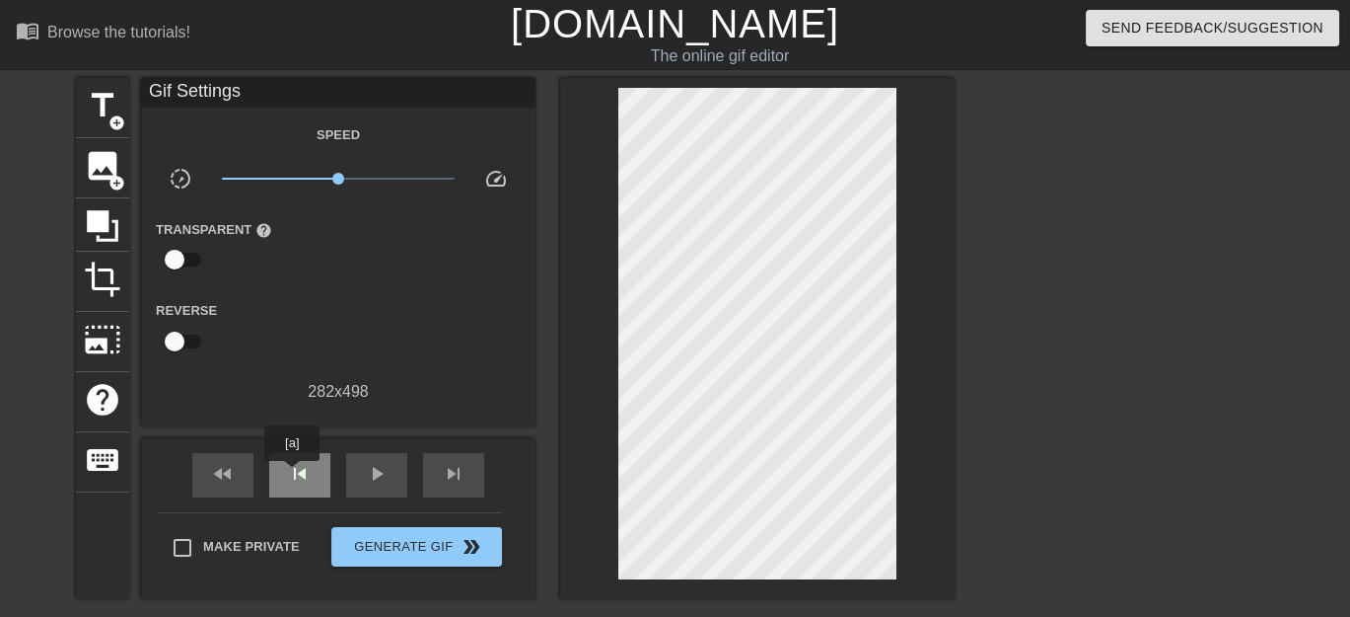
click at [292, 474] on span "skip_previous" at bounding box center [300, 474] width 24 height 24
click at [442, 478] on span "skip_next" at bounding box center [454, 474] width 24 height 24
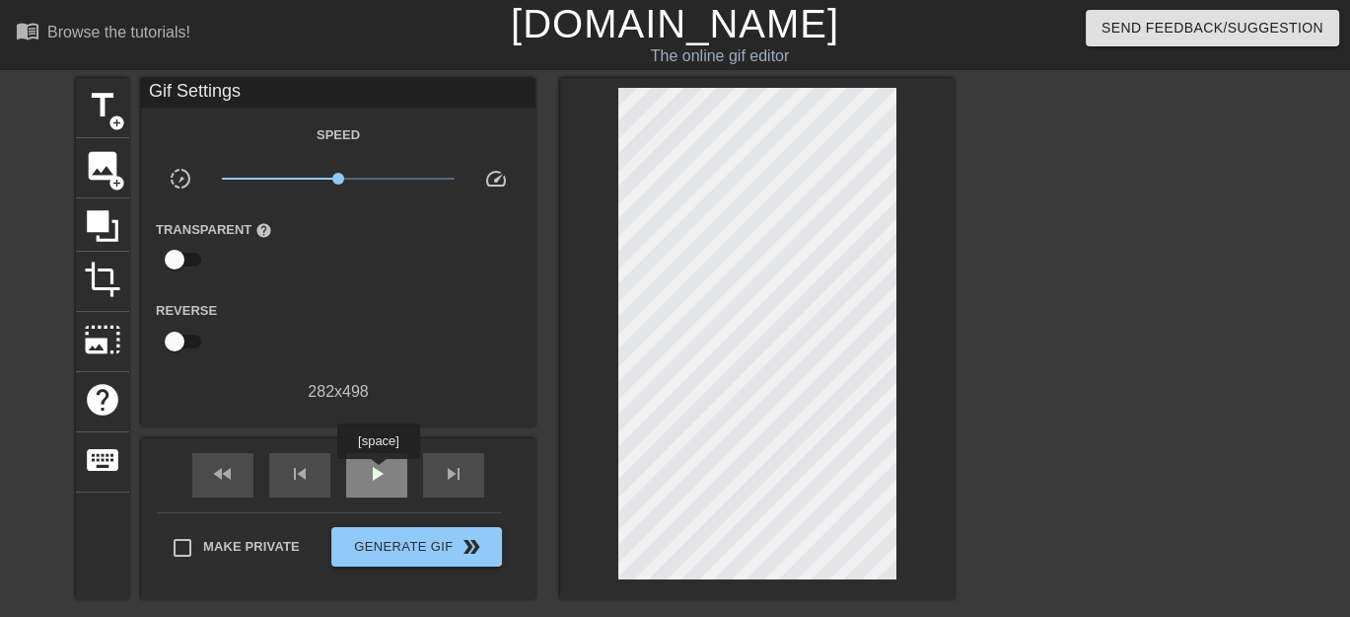
click at [378, 472] on span "play_arrow" at bounding box center [377, 474] width 24 height 24
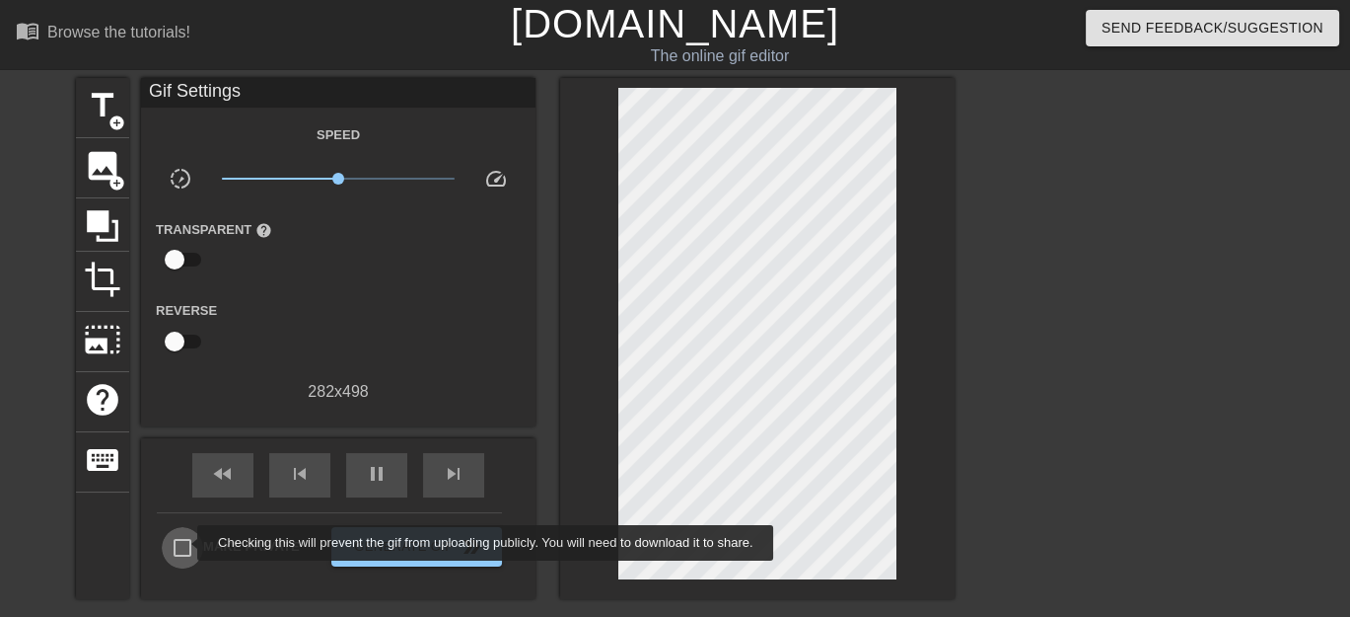
click at [184, 543] on input "Make Private" at bounding box center [182, 547] width 41 height 41
checkbox input "true"
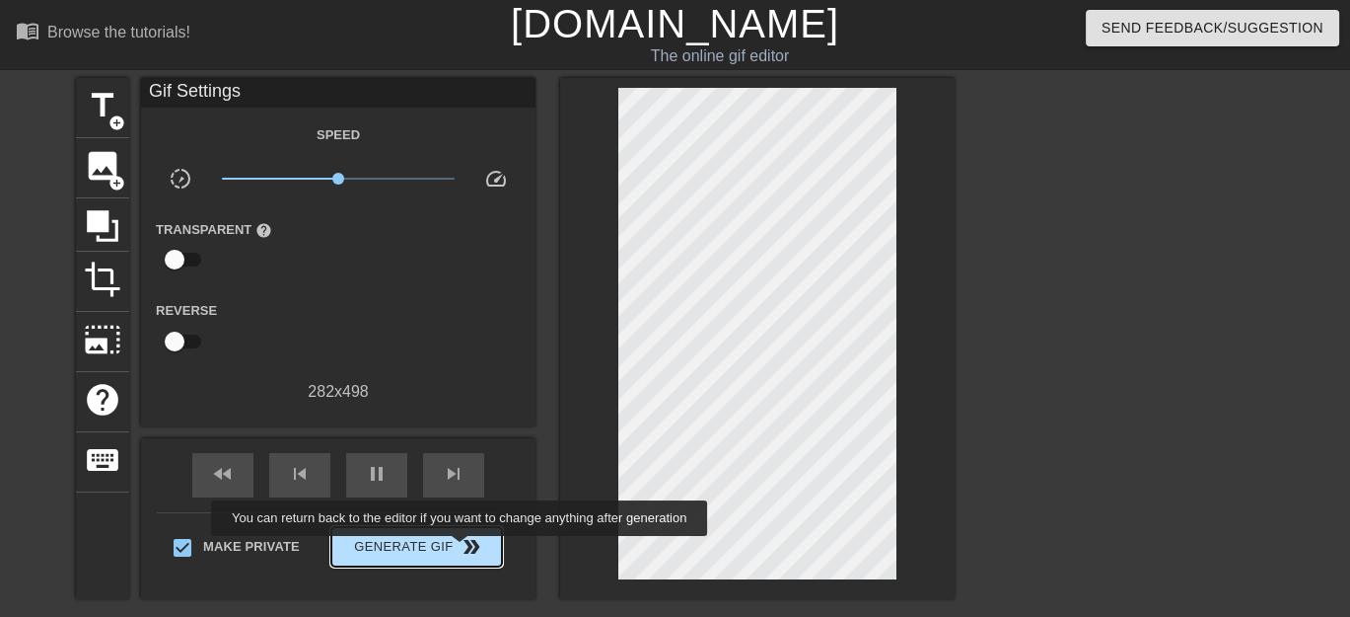
click at [462, 549] on span "double_arrow" at bounding box center [472, 547] width 24 height 24
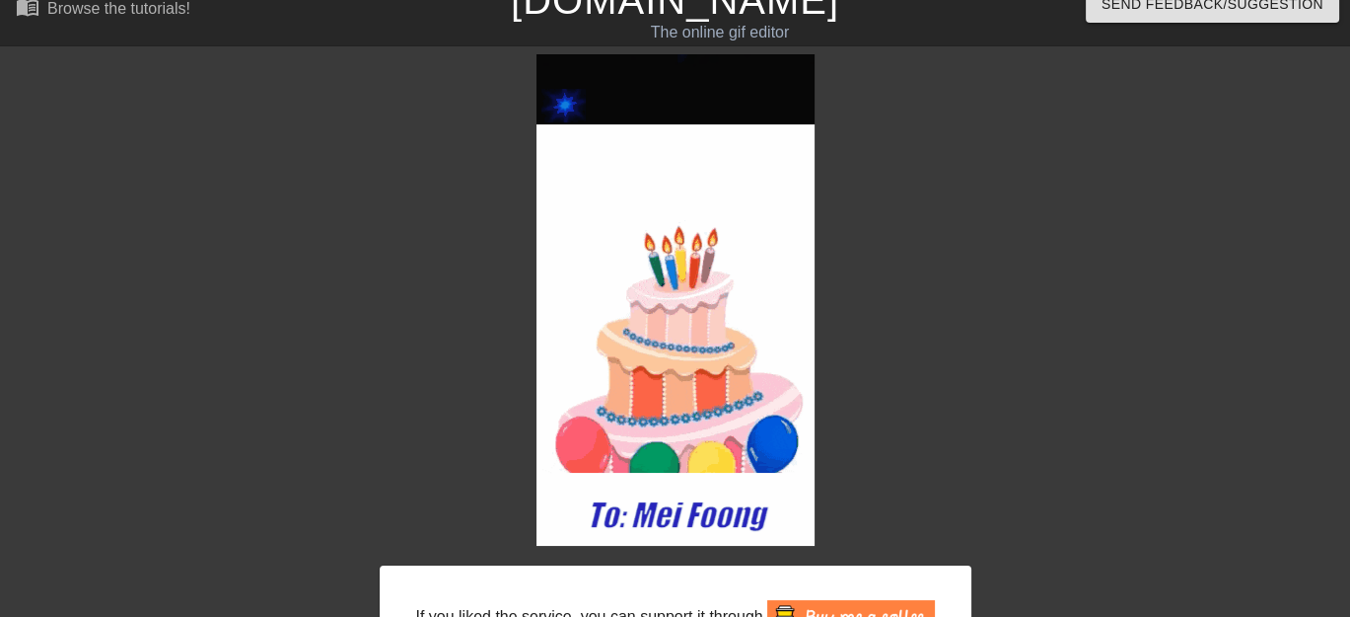
scroll to position [223, 0]
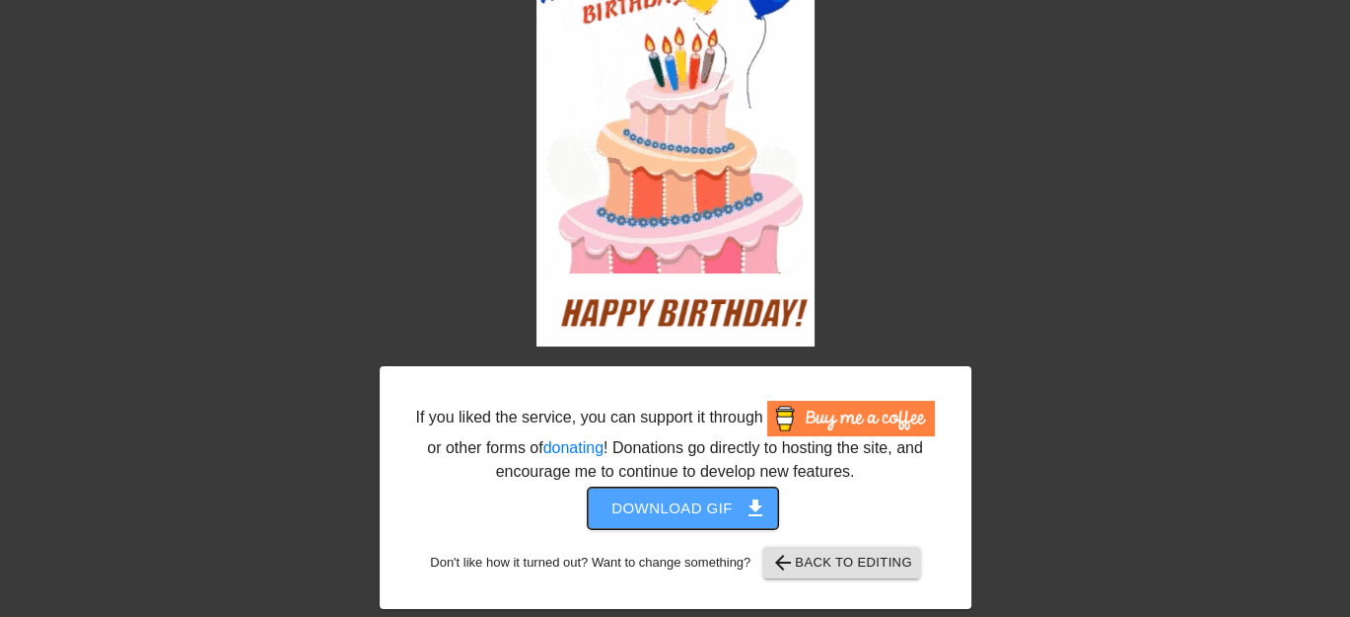
click at [728, 506] on span "Download gif get_app" at bounding box center [683, 508] width 143 height 26
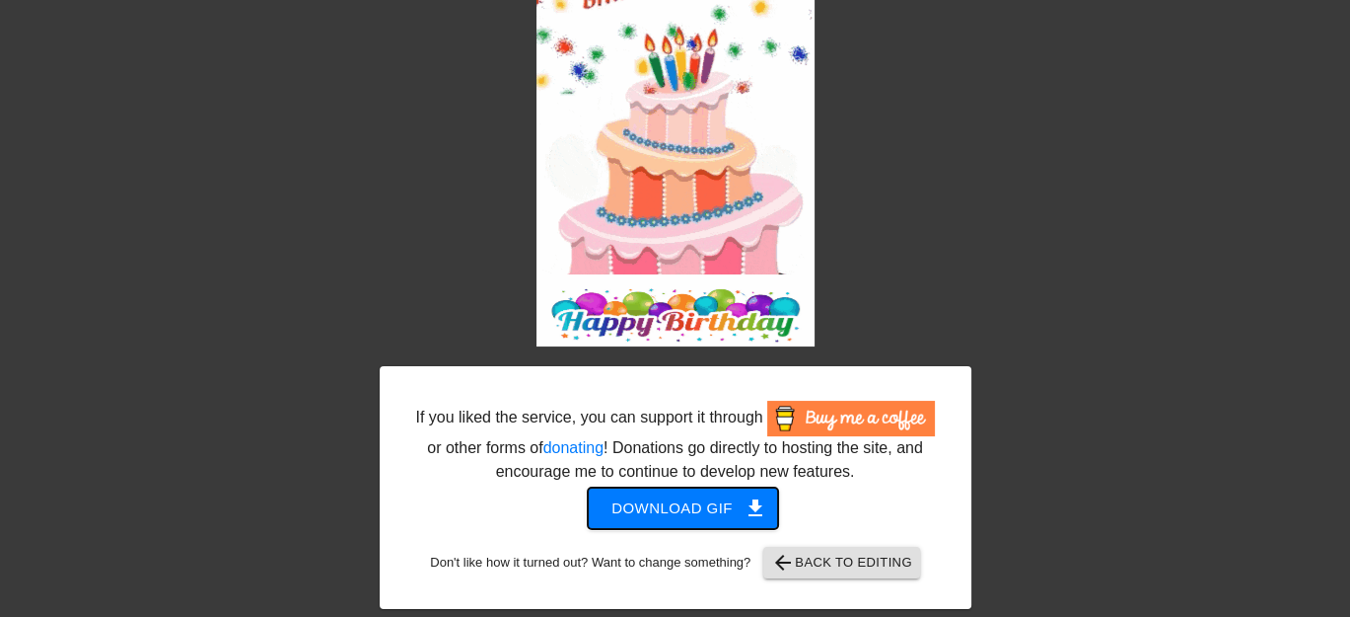
scroll to position [0, 0]
